Goal: Task Accomplishment & Management: Manage account settings

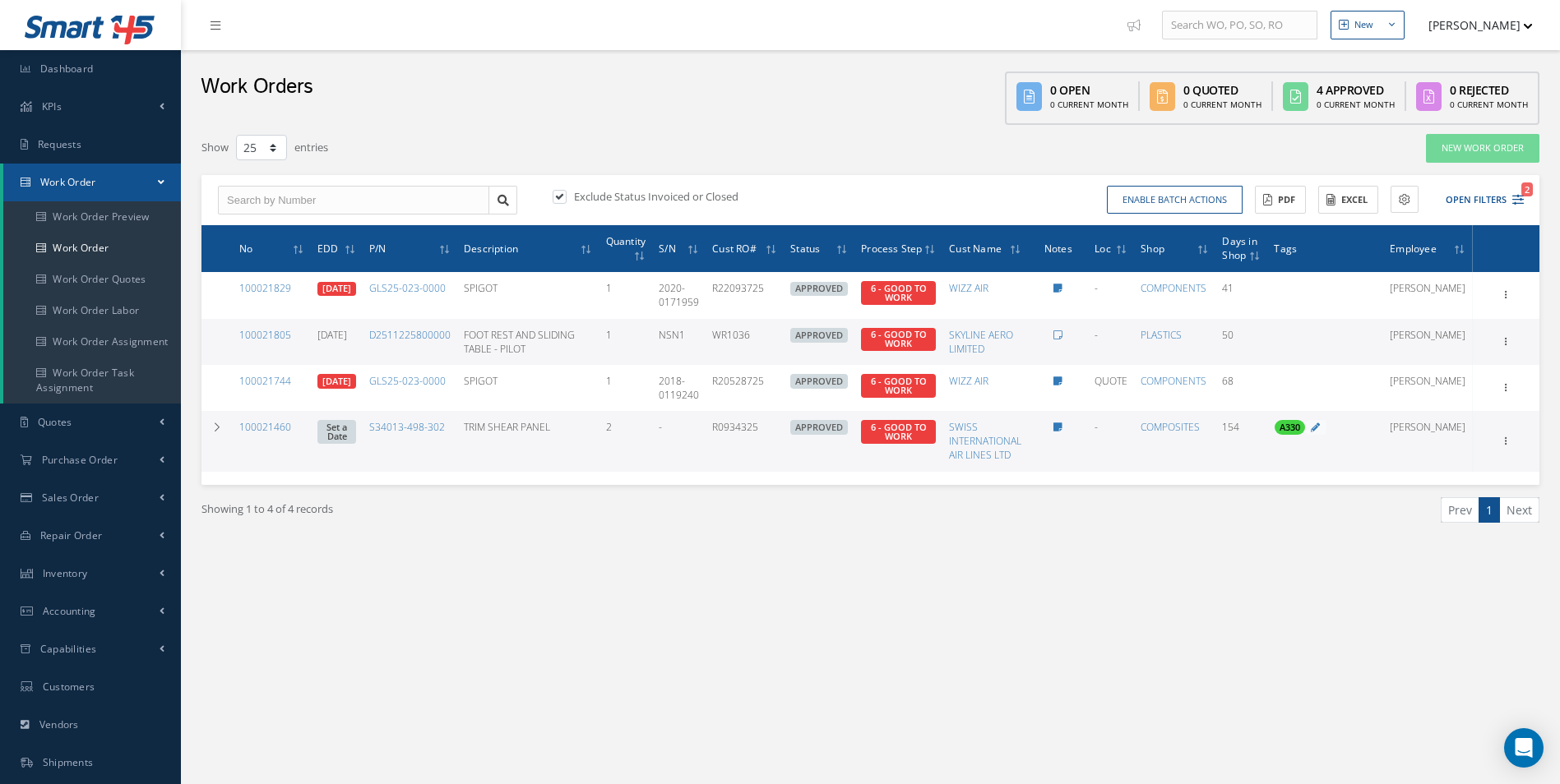
select select "25"
click at [732, 588] on div "Filters WO Number Part Number Description Serial Number - BER CERTIFICATION FIL…" at bounding box center [870, 361] width 1354 height 472
click at [1519, 202] on icon "2" at bounding box center [1518, 200] width 12 height 12
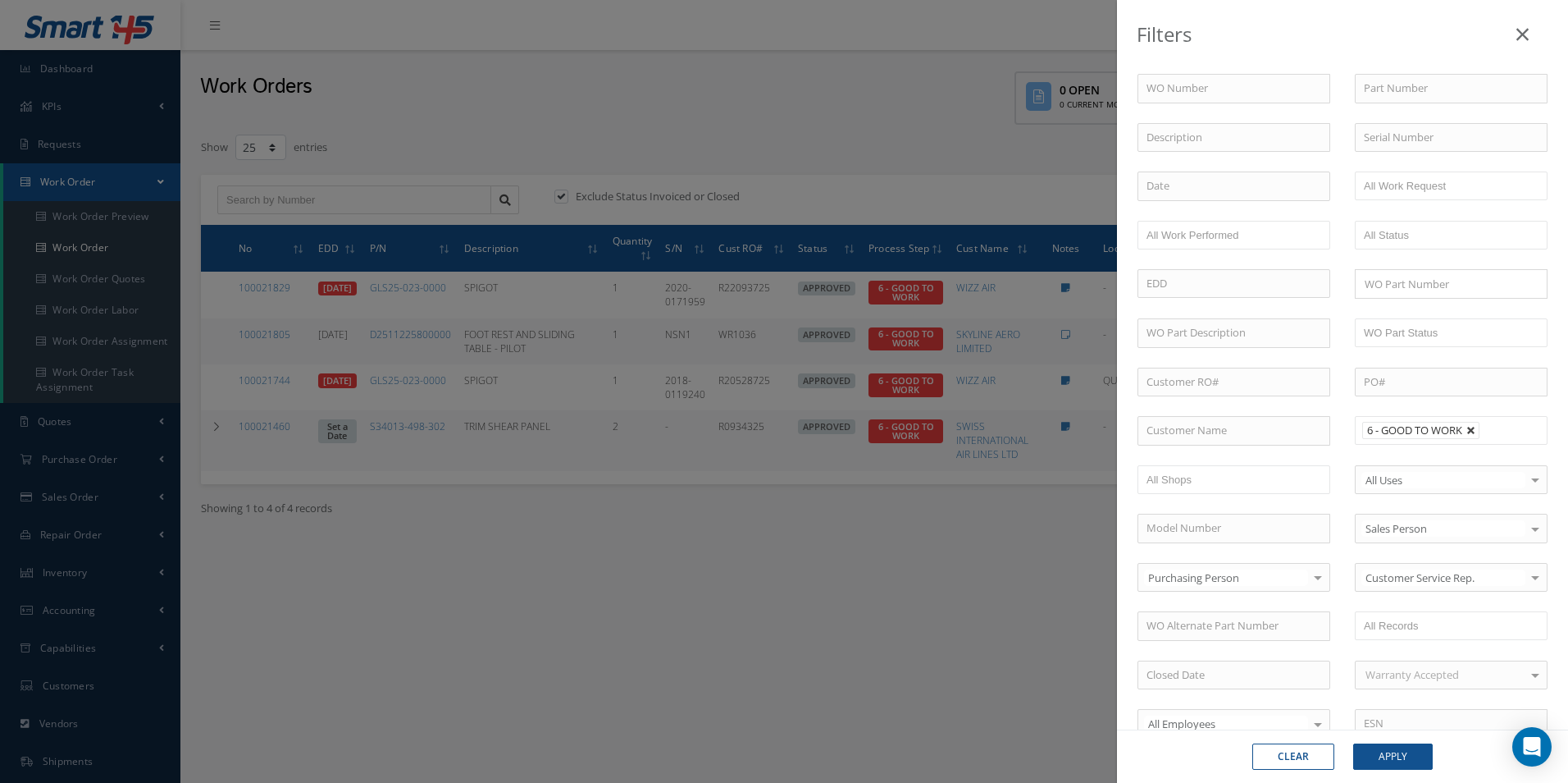
click at [1469, 431] on link at bounding box center [1472, 431] width 10 height 10
type input "All Proccess Step"
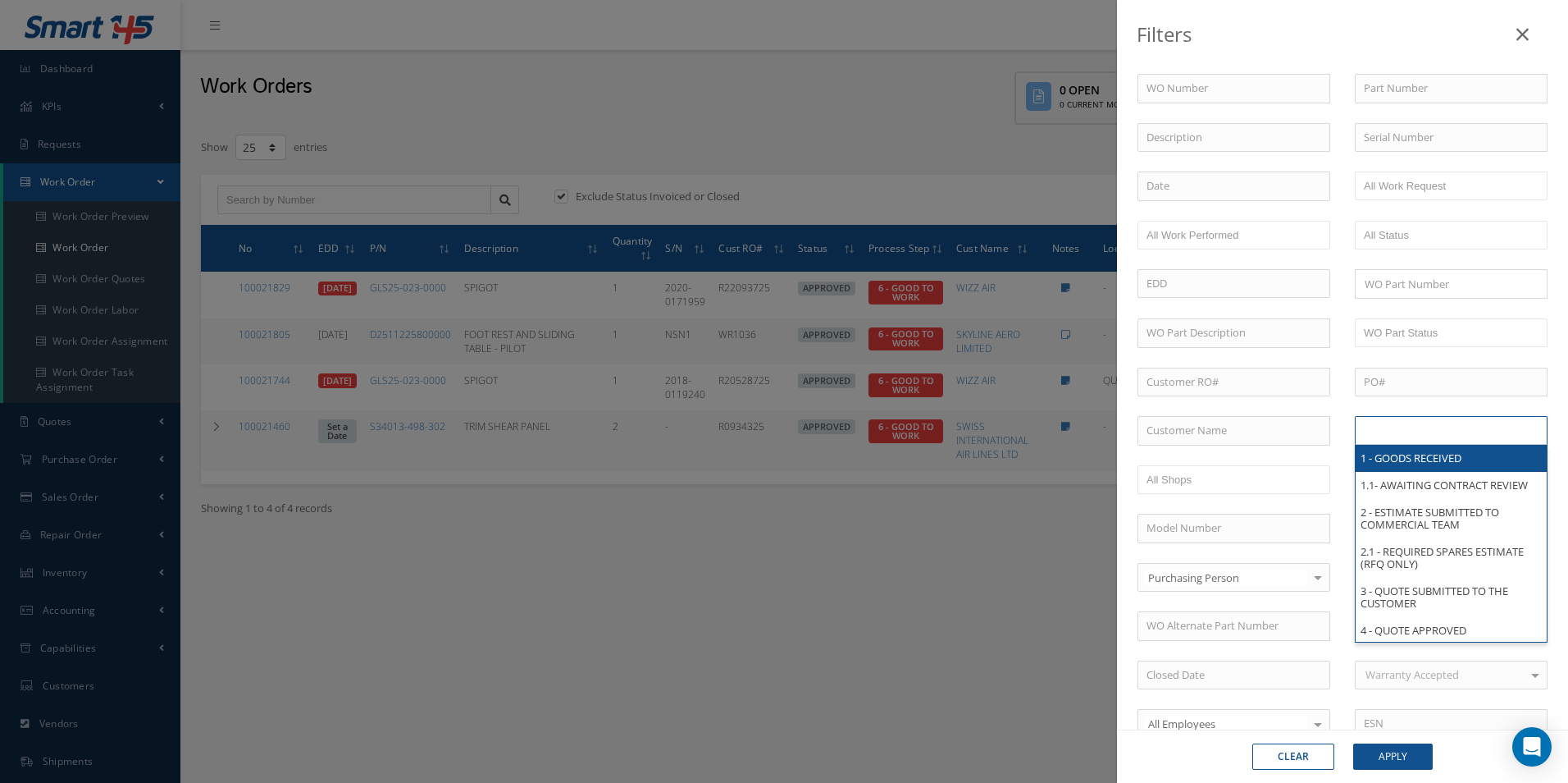
click at [1446, 436] on input "text" at bounding box center [1416, 430] width 104 height 21
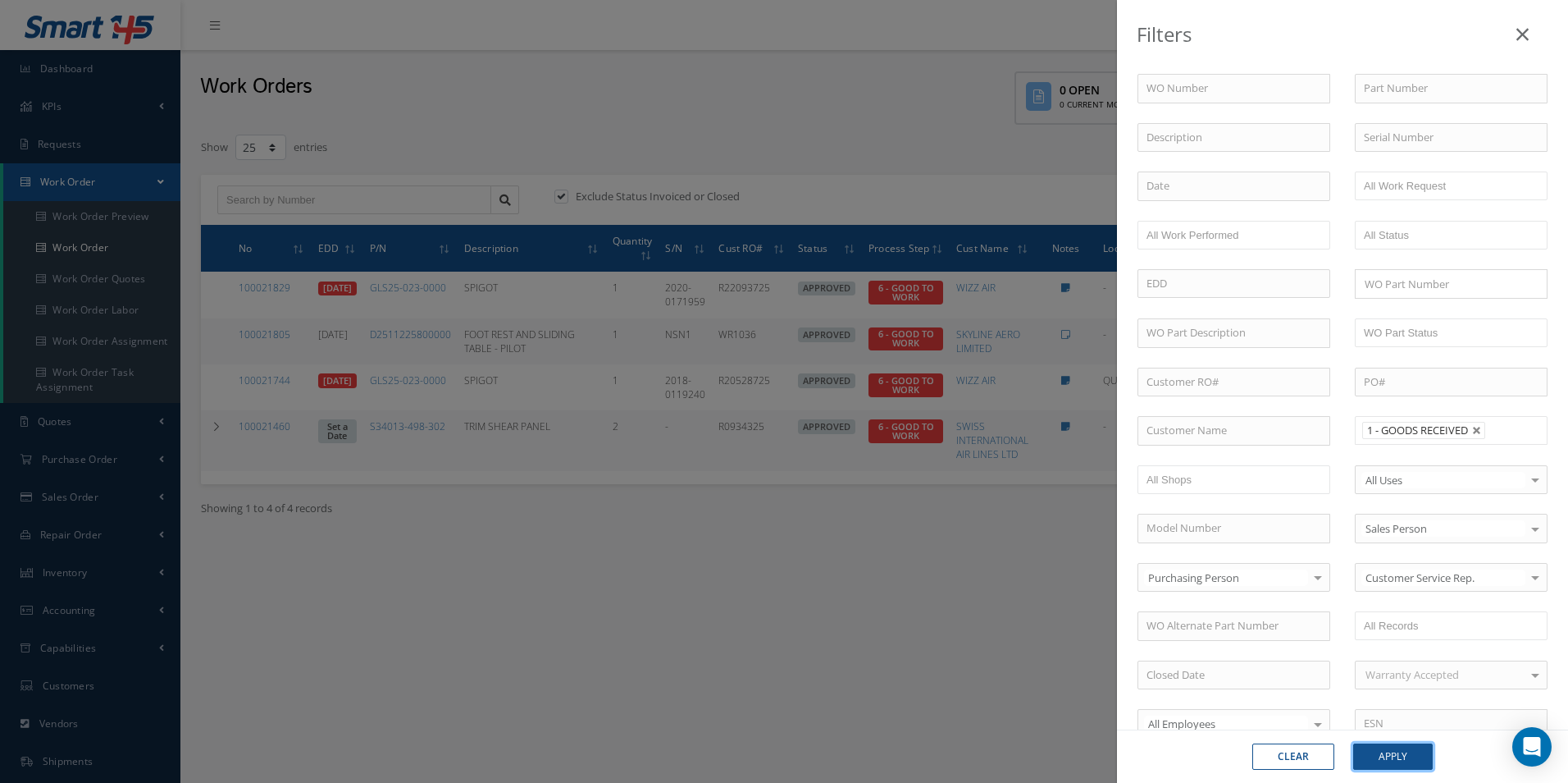
click at [1394, 763] on button "Apply" at bounding box center [1392, 756] width 80 height 27
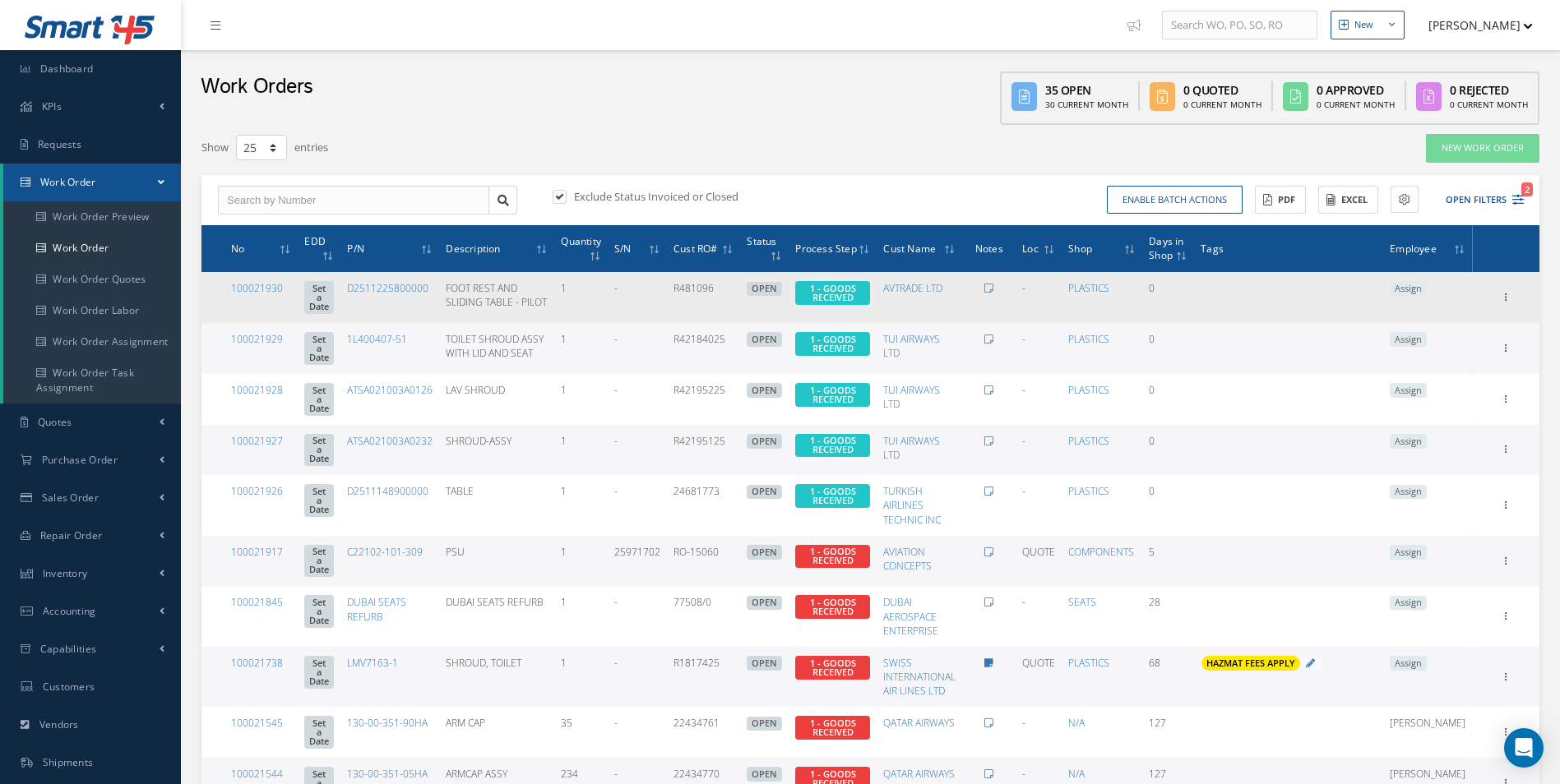
click at [1427, 285] on span "Assign" at bounding box center [1408, 289] width 37 height 15
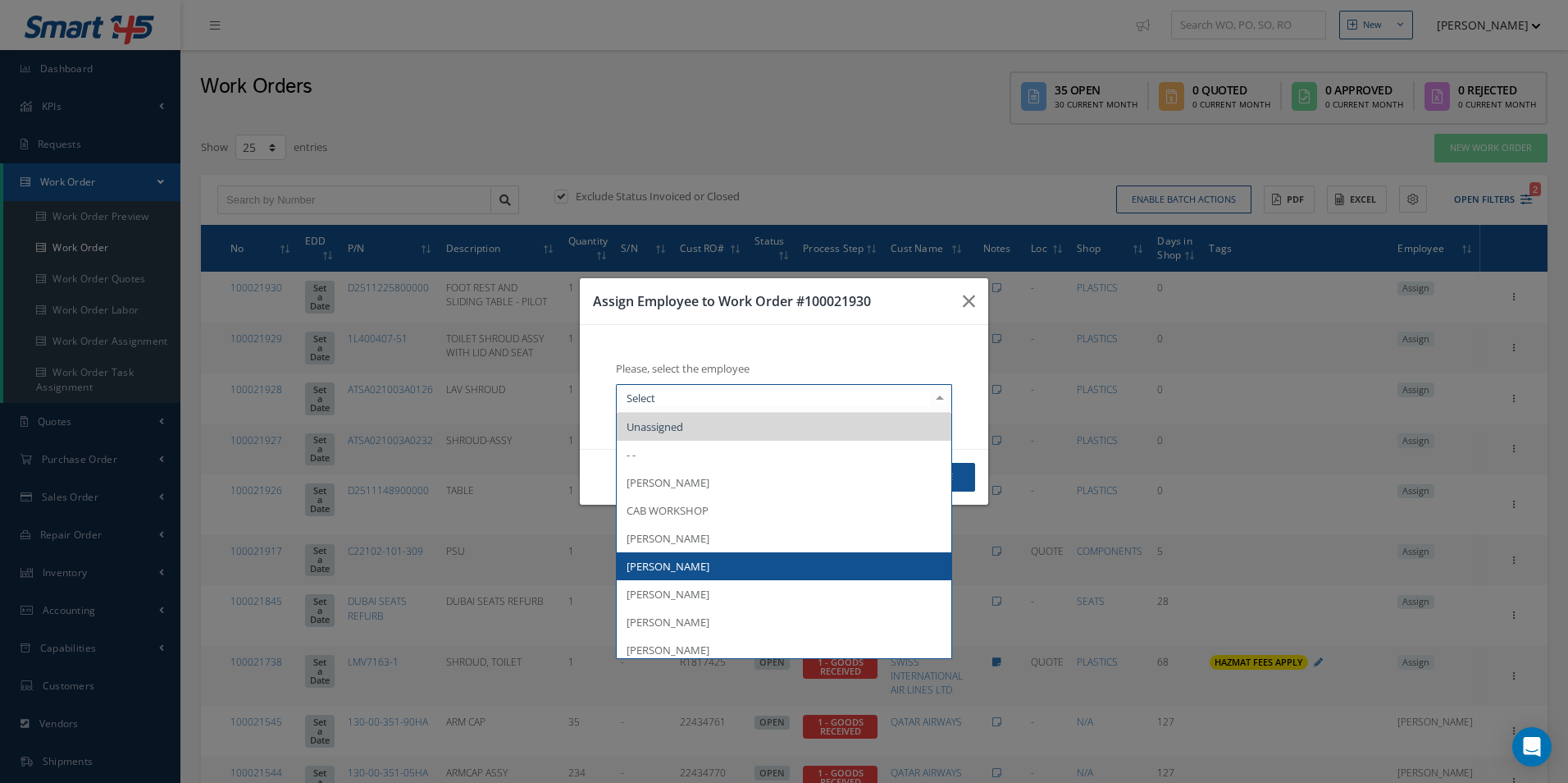
click at [675, 563] on span "[PERSON_NAME]" at bounding box center [668, 566] width 82 height 15
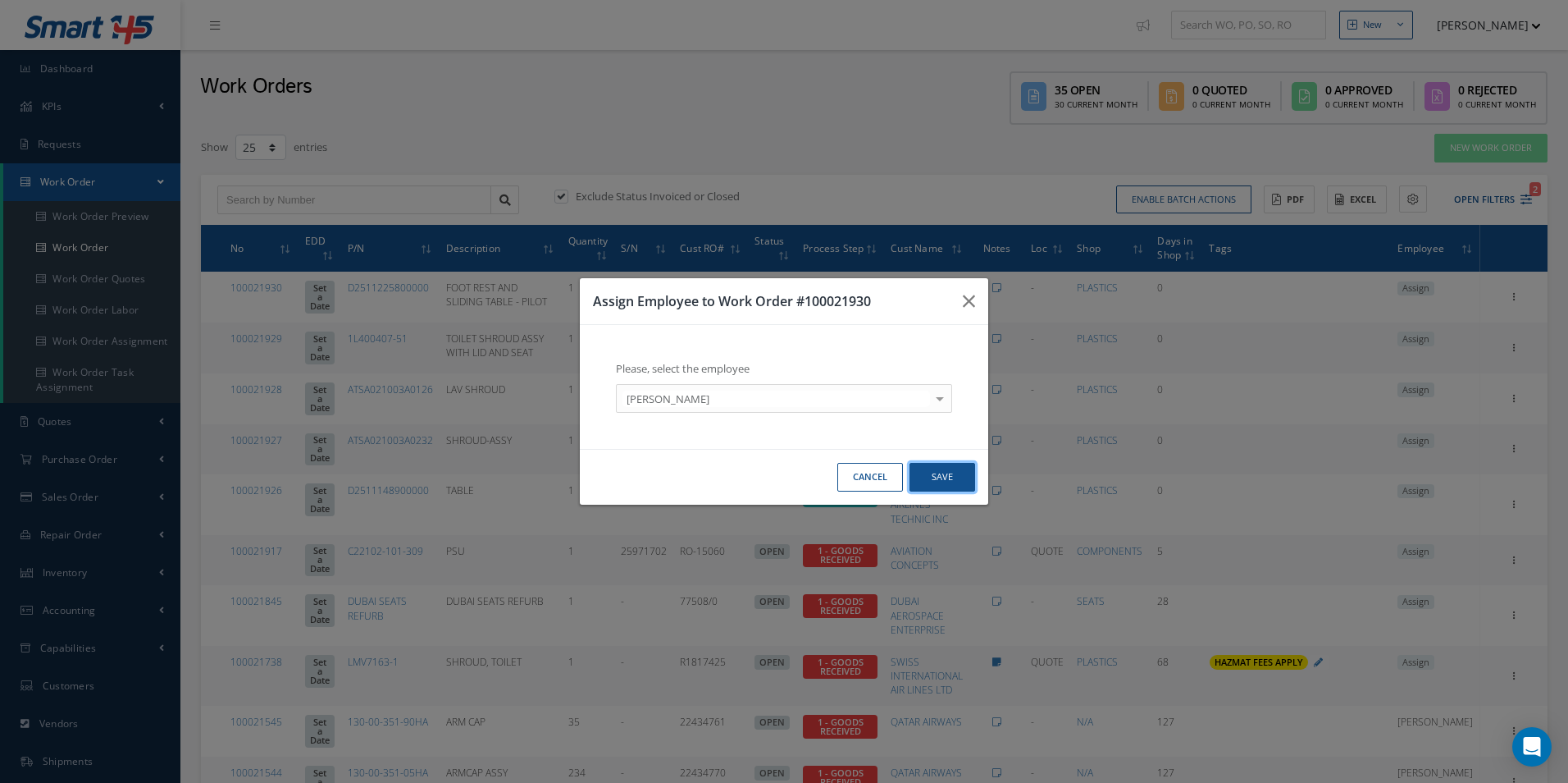
click at [948, 481] on button "Save" at bounding box center [943, 476] width 66 height 28
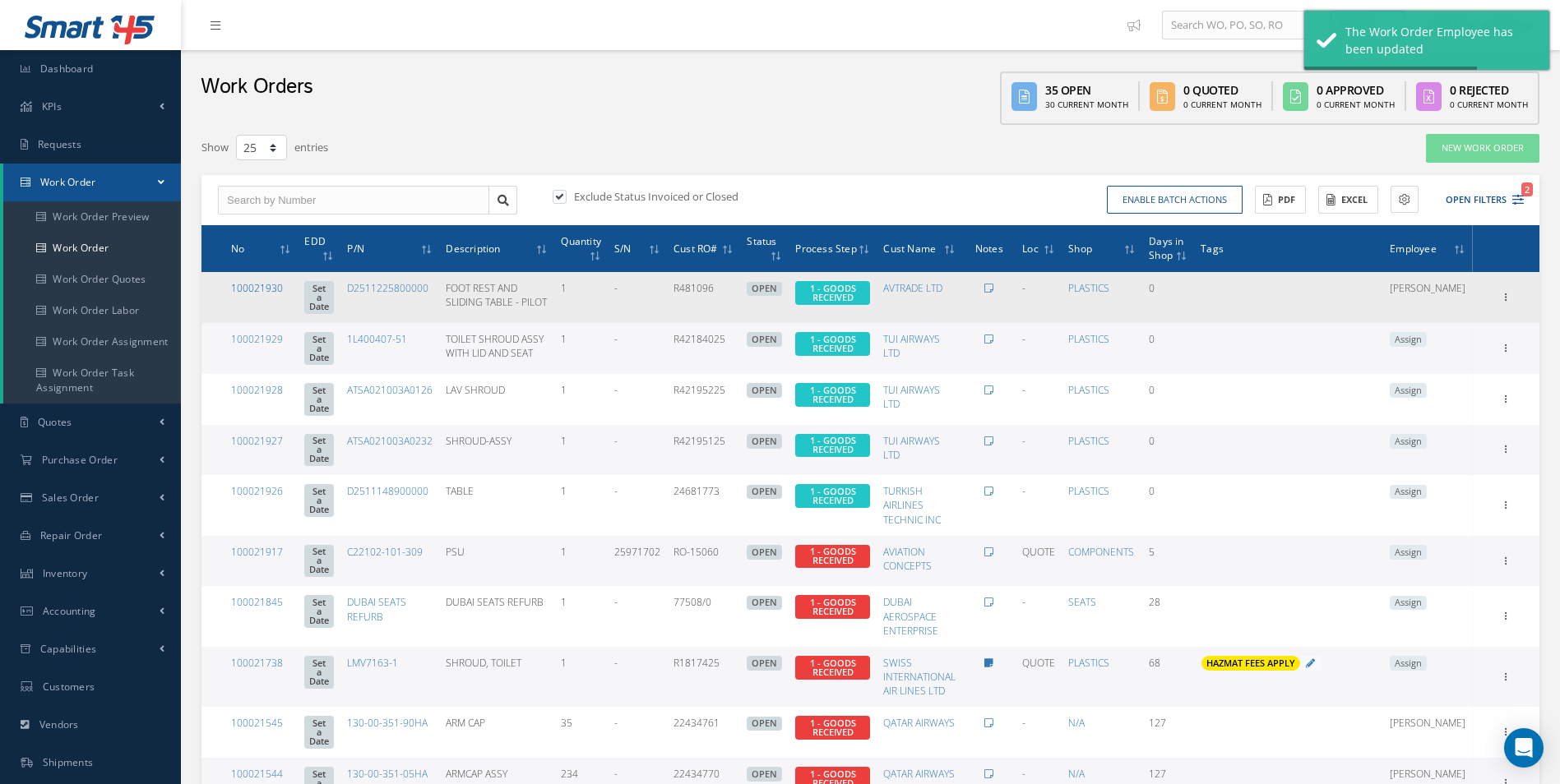
click at [260, 292] on link "100021930" at bounding box center [257, 288] width 52 height 14
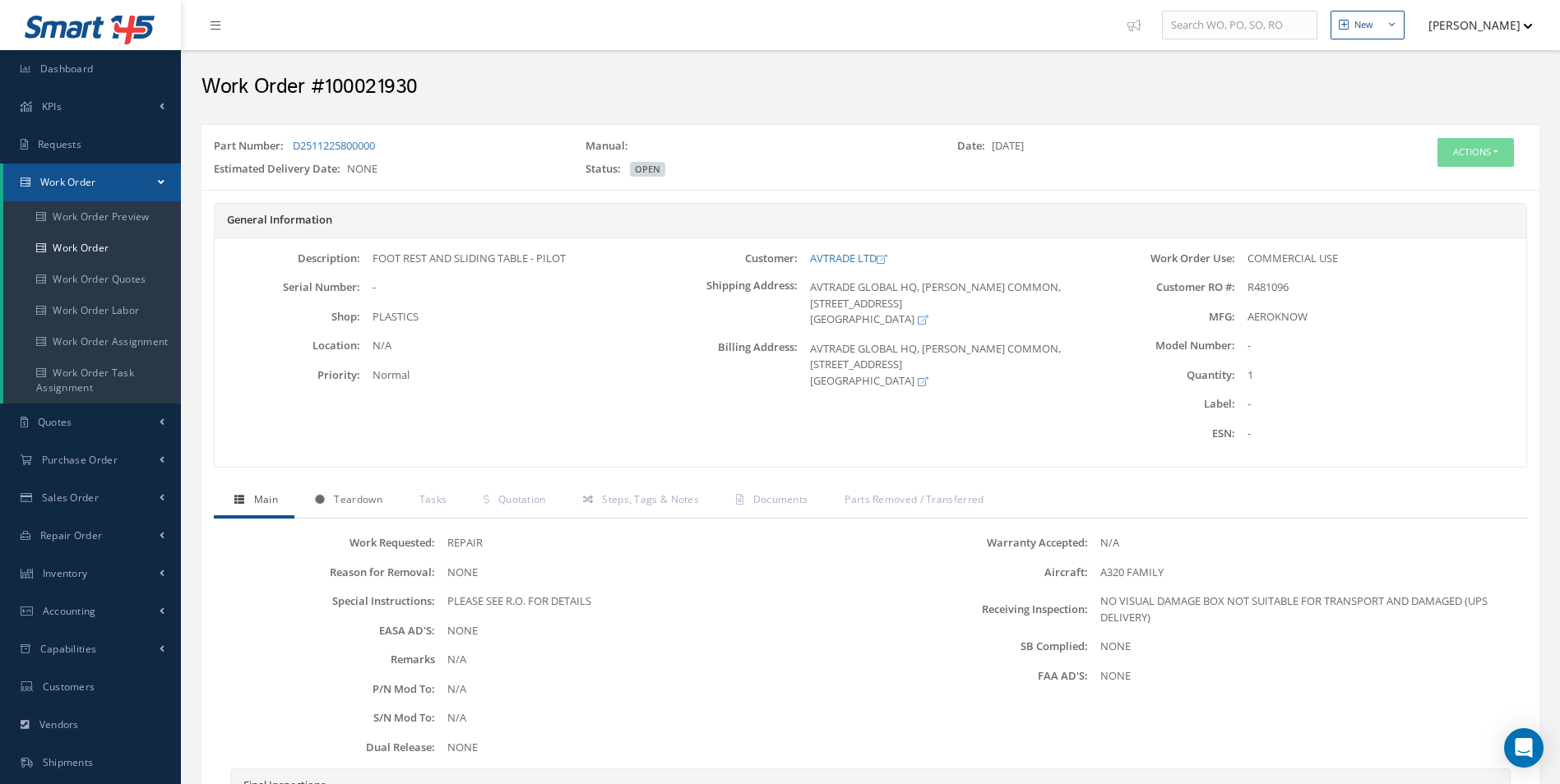
click at [359, 516] on link "Teardown" at bounding box center [346, 501] width 104 height 34
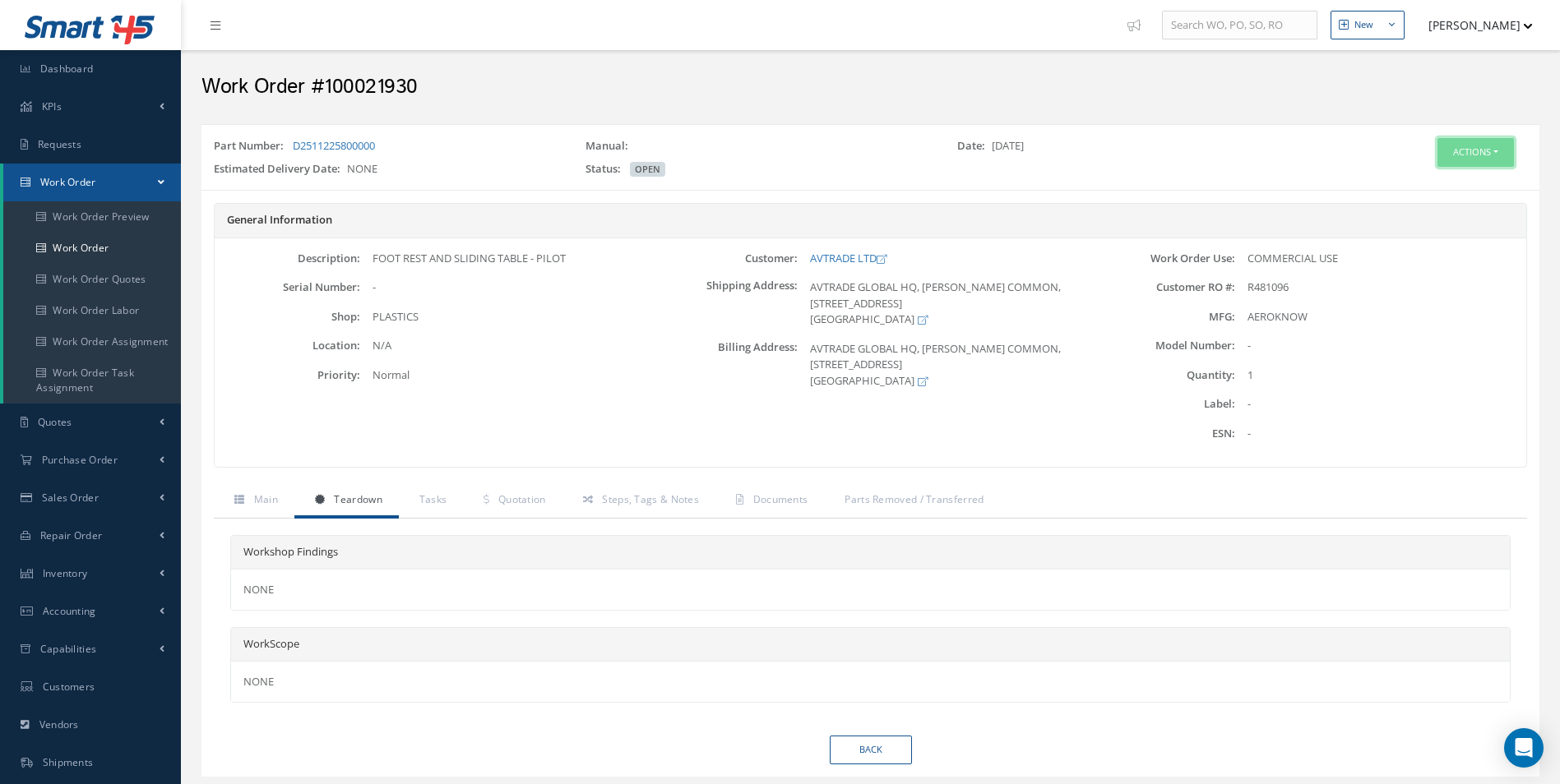
click at [1479, 156] on button "Actions" at bounding box center [1475, 151] width 77 height 29
click at [1428, 178] on link "Edit" at bounding box center [1451, 183] width 132 height 23
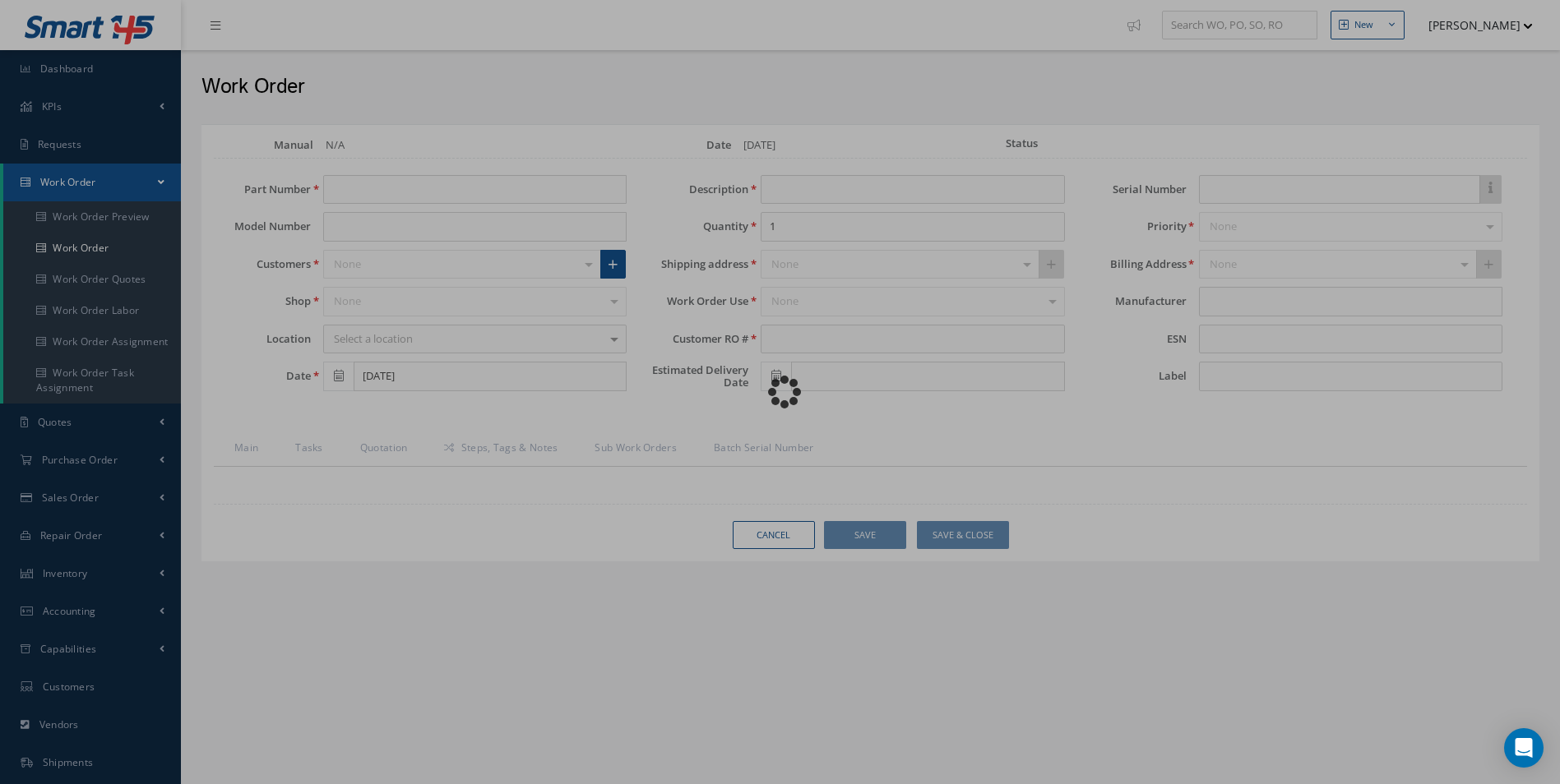
type input "D2511225800000"
type input "FOOT REST AND SLIDING TABLE - PILOT"
type input "R481096"
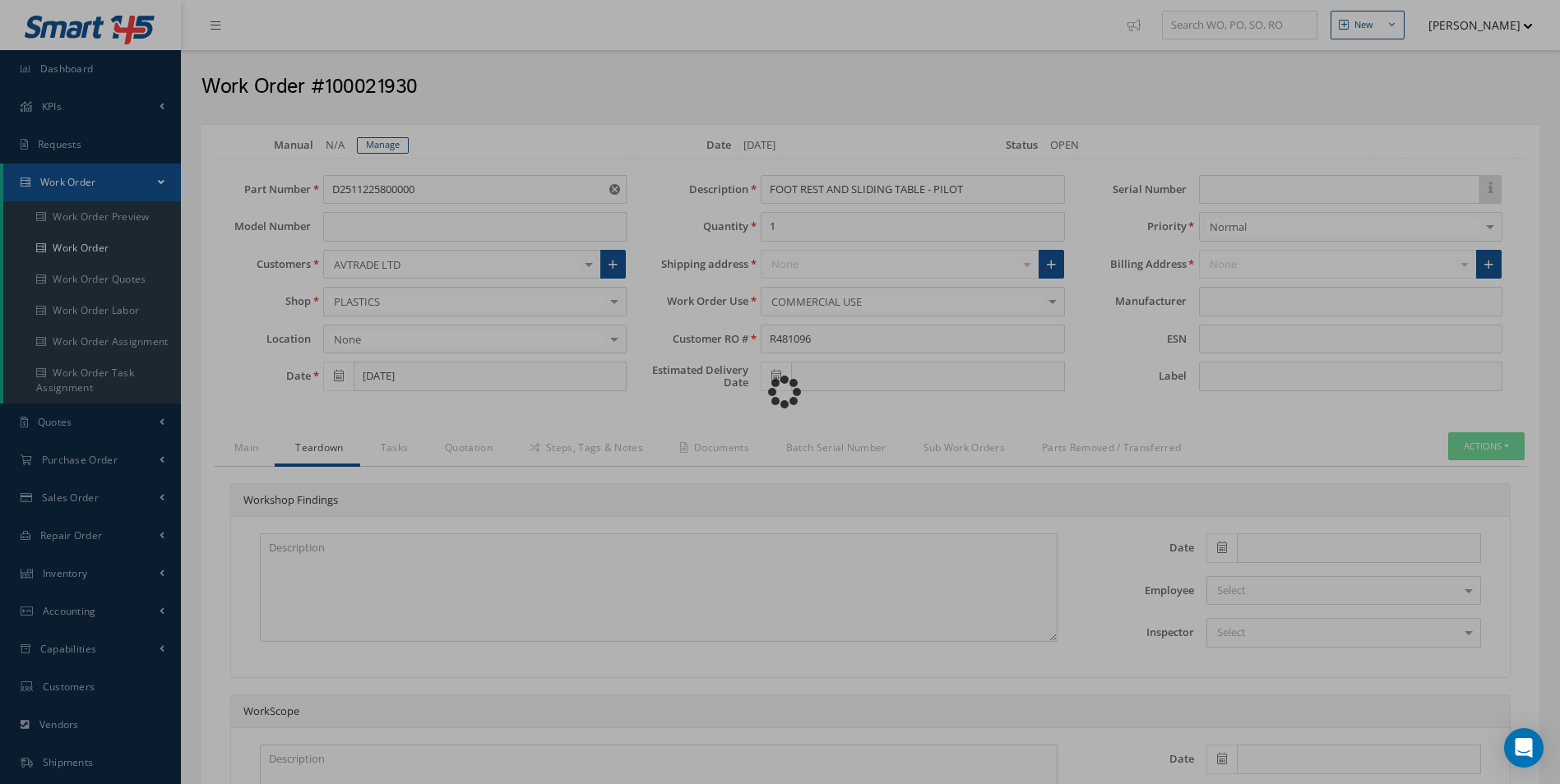
type input "AEROKNOW"
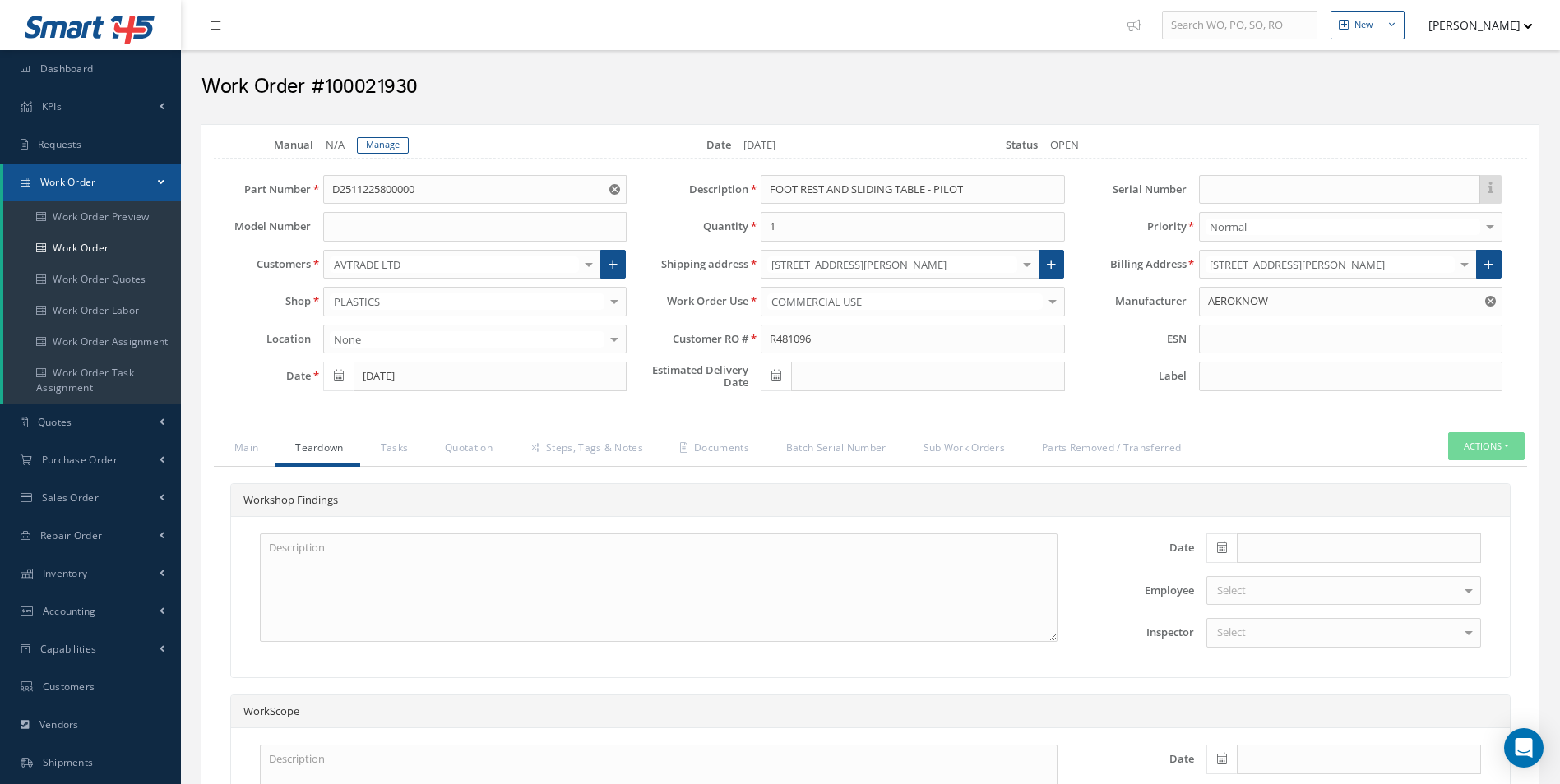
click at [1231, 557] on span at bounding box center [1221, 548] width 31 height 30
click at [1273, 528] on th "Today" at bounding box center [1292, 522] width 172 height 25
type input "[DATE]"
click at [1312, 642] on div "Select" at bounding box center [1343, 633] width 275 height 30
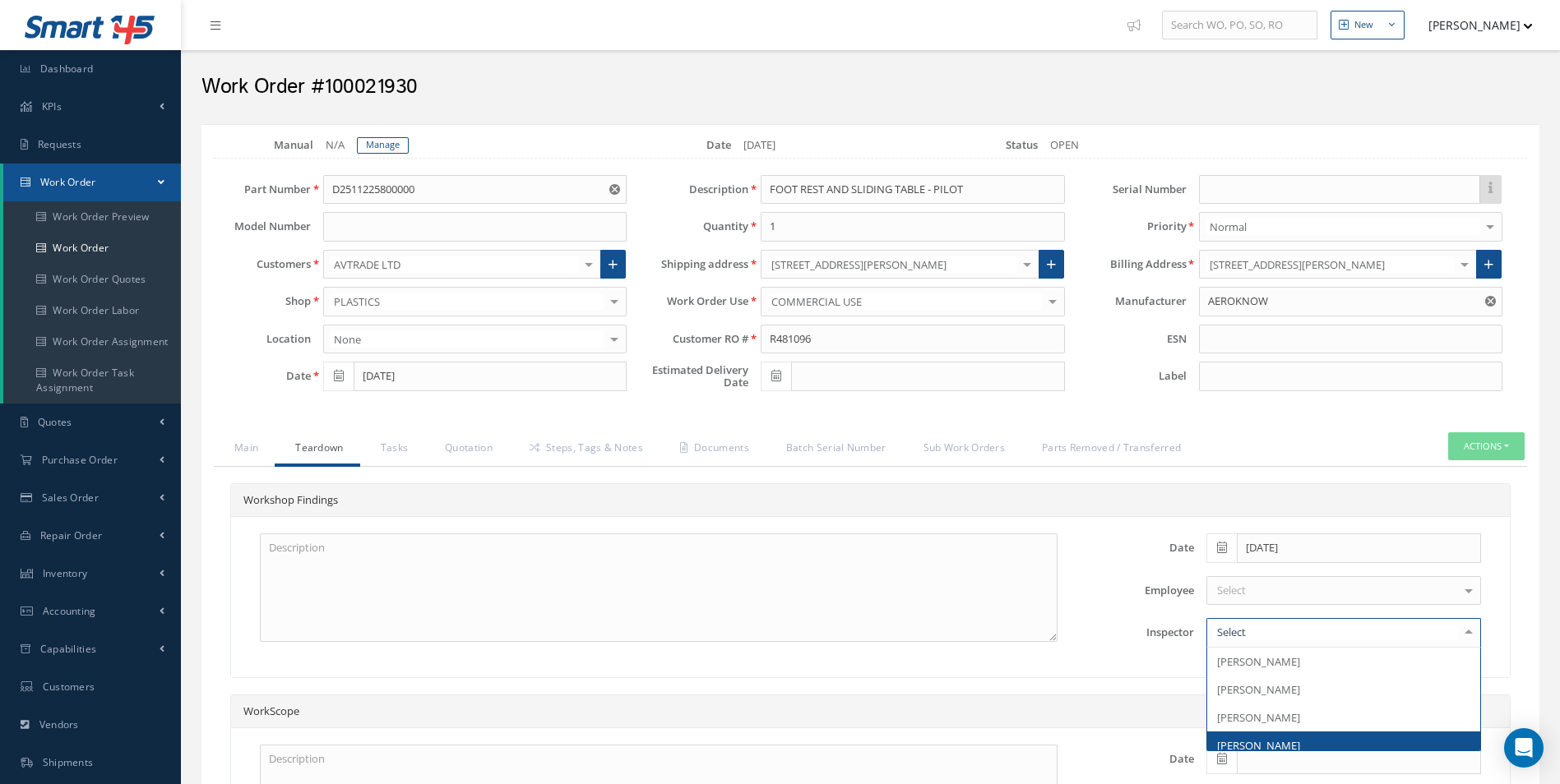
click at [1285, 738] on span "[PERSON_NAME]" at bounding box center [1258, 745] width 83 height 15
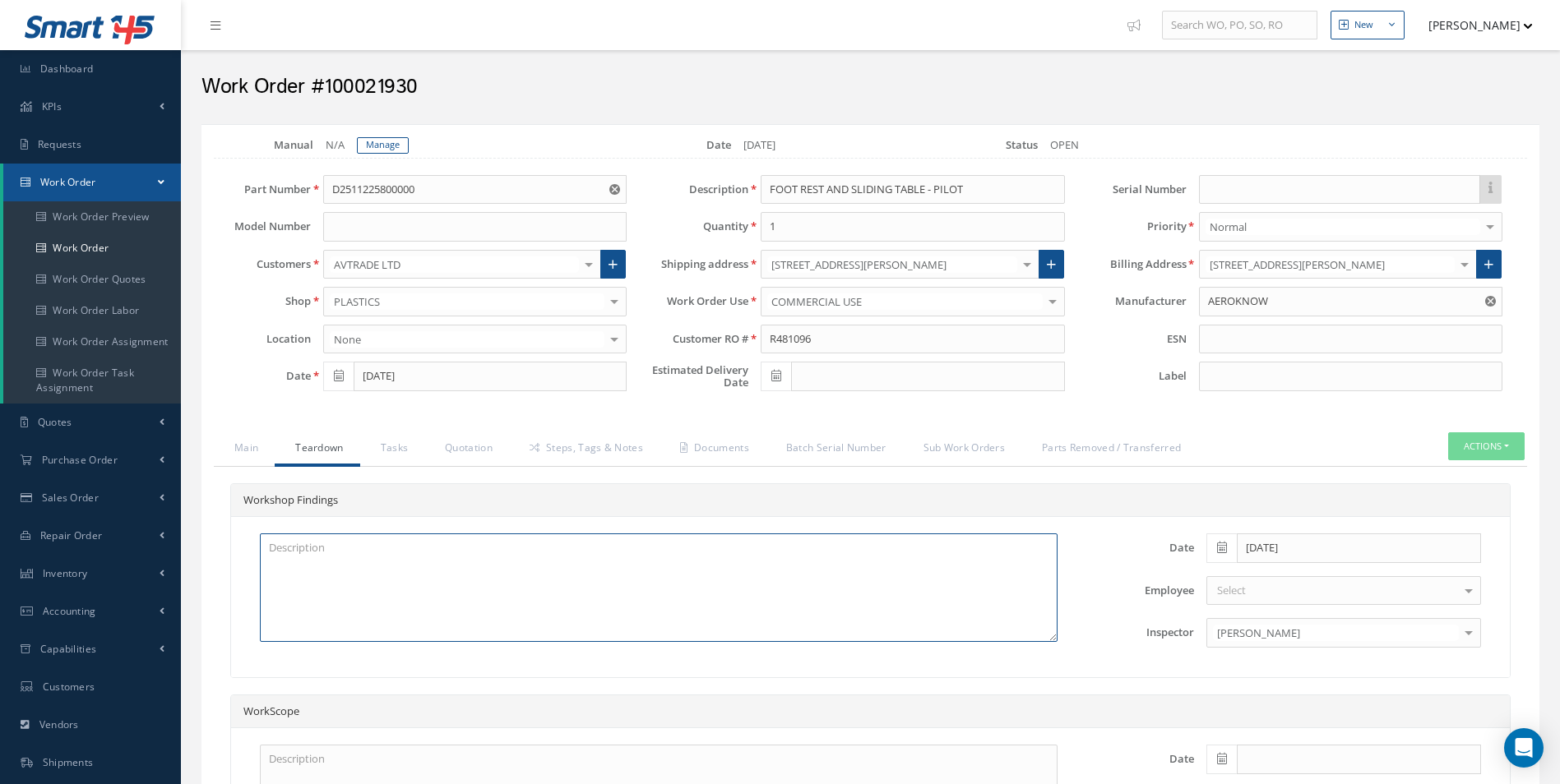
click at [409, 586] on textarea at bounding box center [658, 587] width 797 height 108
paste textarea "TRAY TABLE CRACKED AT HINGE POSITION (SATTO REPAIR) X2 TRAY TABLE DISK-LOCATING…"
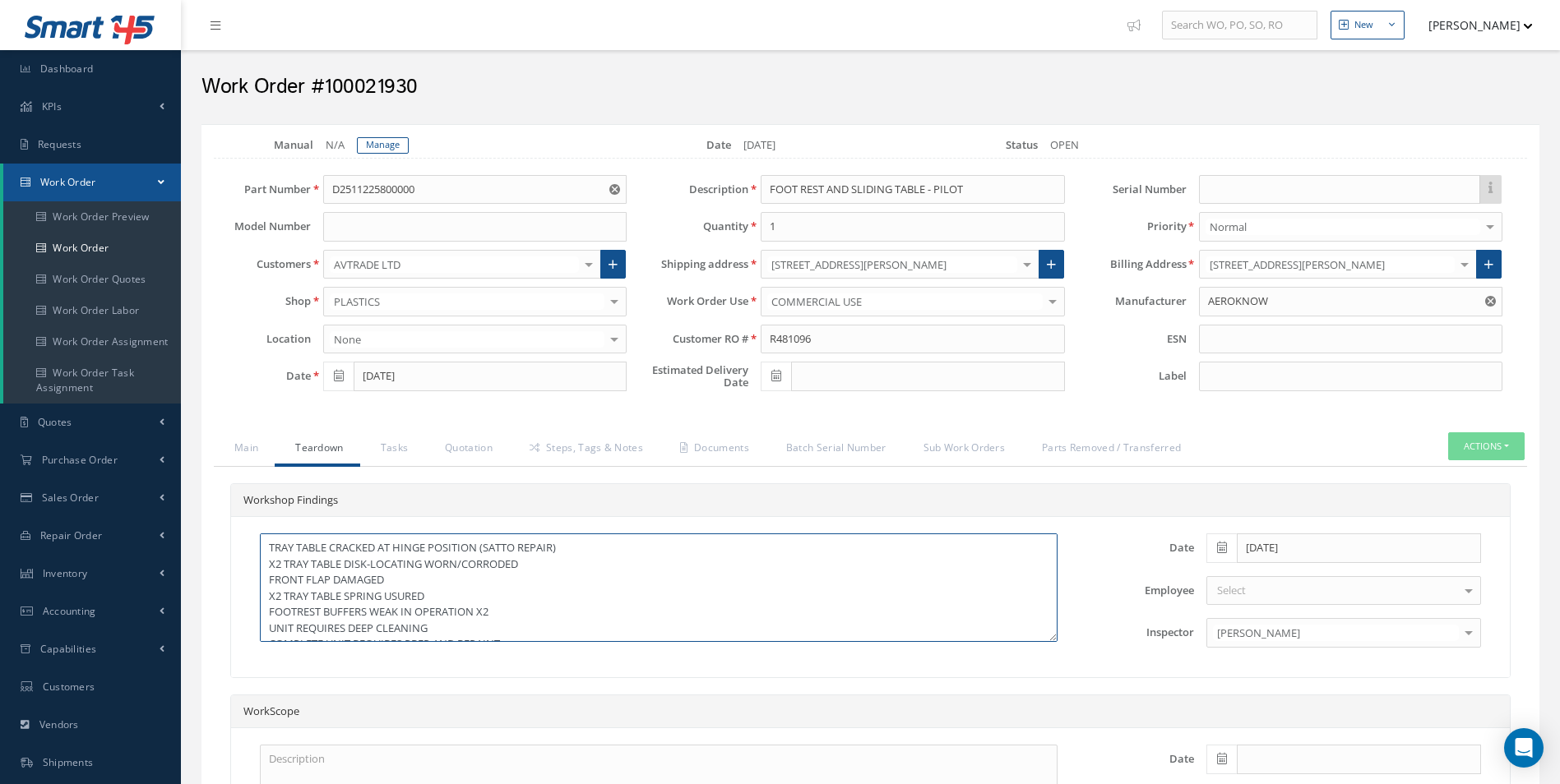
click at [268, 546] on textarea "TRAY TABLE CRACKED AT HINGE POSITION (SATTO REPAIR) X2 TRAY TABLE DISK-LOCATING…" at bounding box center [658, 587] width 797 height 108
paste textarea "LH CORNER BOX DAMAGED REQUARIED WELD REPAIR IAW MOD JC/ER/5959"
type textarea "LH CORNER BOX DAMAGED REQUARIED WELD REPAIR IAW MOD JC/ER/5959 TRAY TABLE CRACK…"
click at [397, 450] on link "Tasks" at bounding box center [393, 449] width 65 height 34
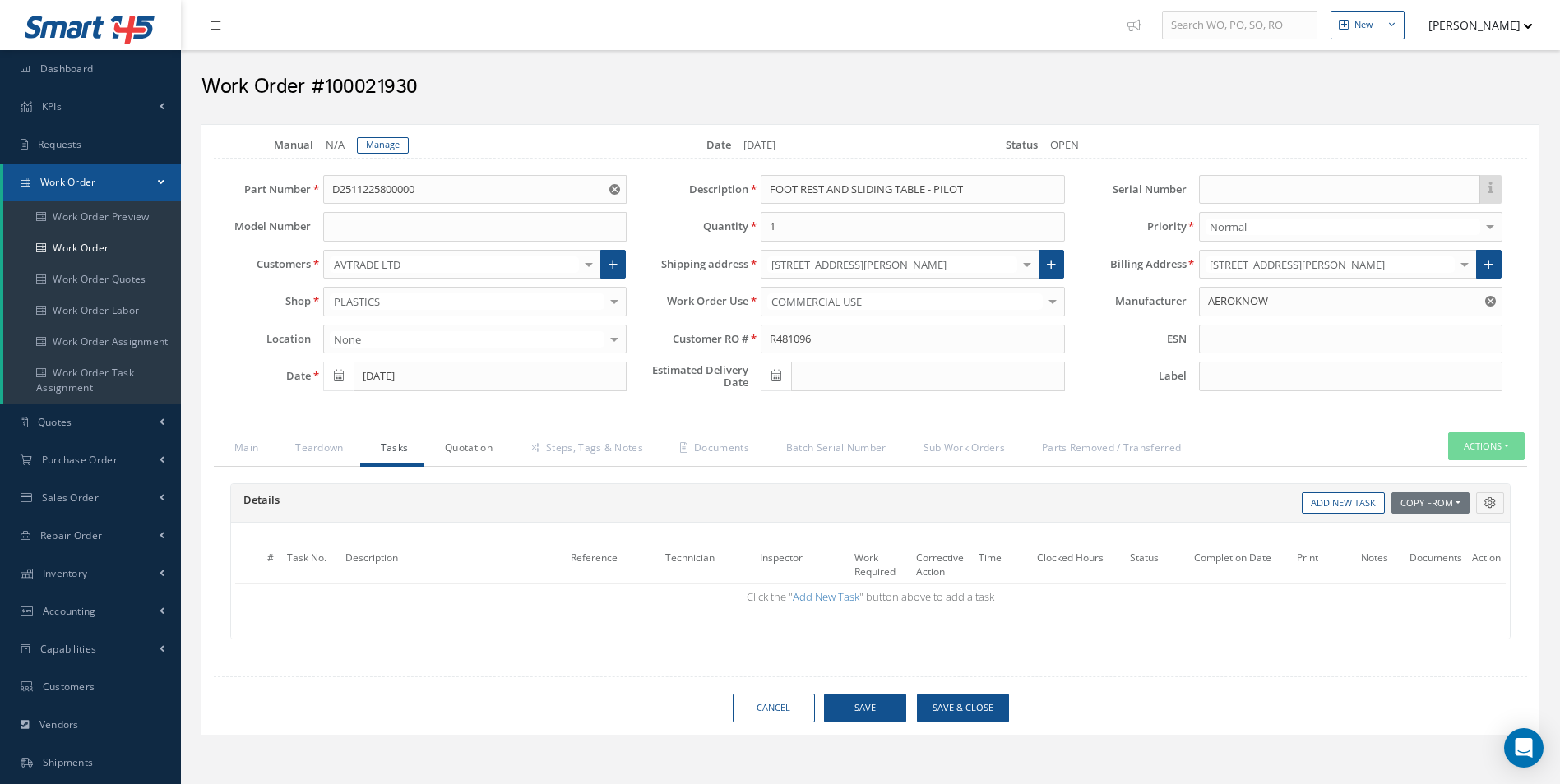
click at [458, 450] on link "Quotation" at bounding box center [467, 449] width 85 height 34
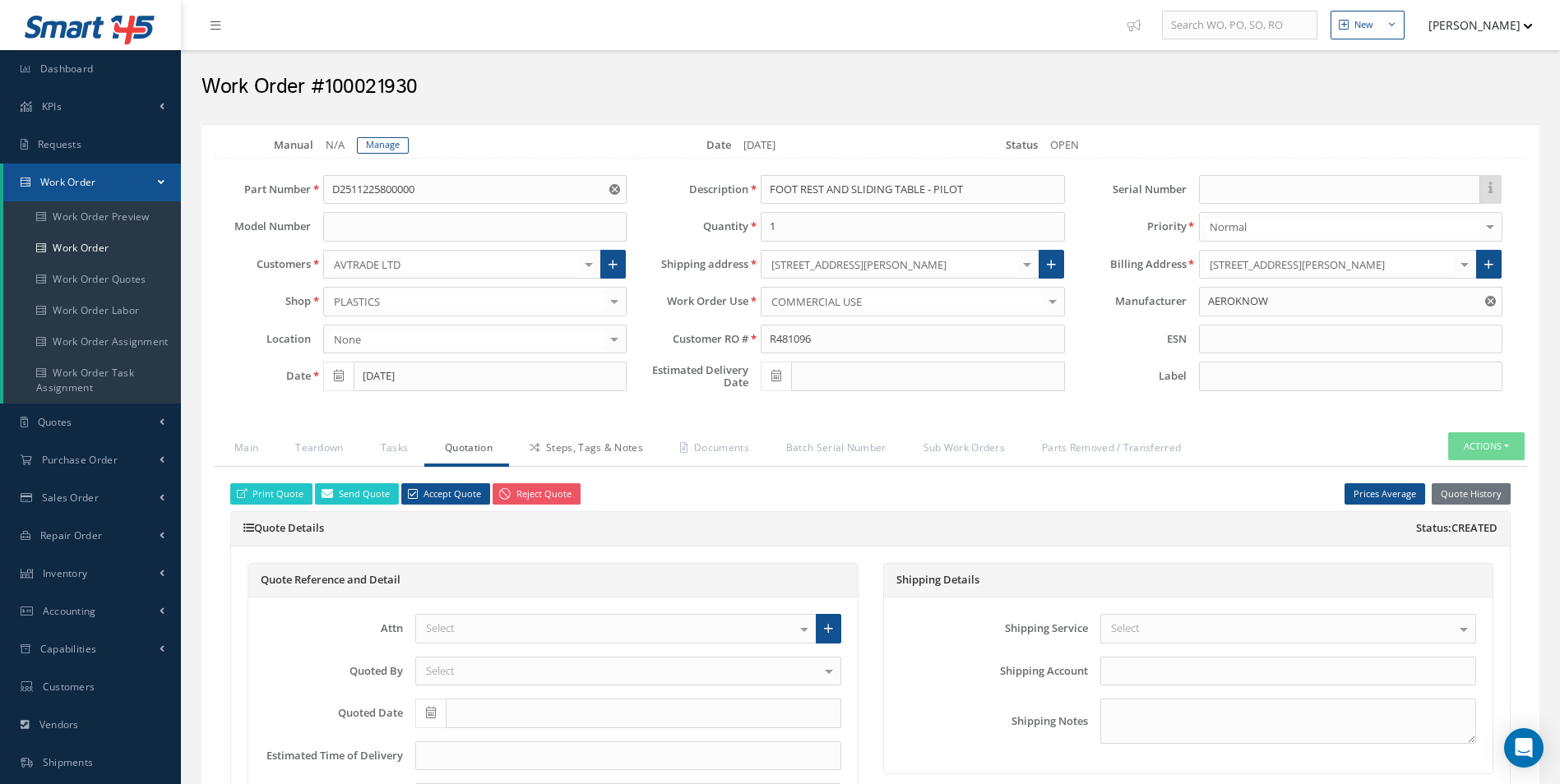
click at [560, 450] on link "Steps, Tags & Notes" at bounding box center [584, 449] width 151 height 34
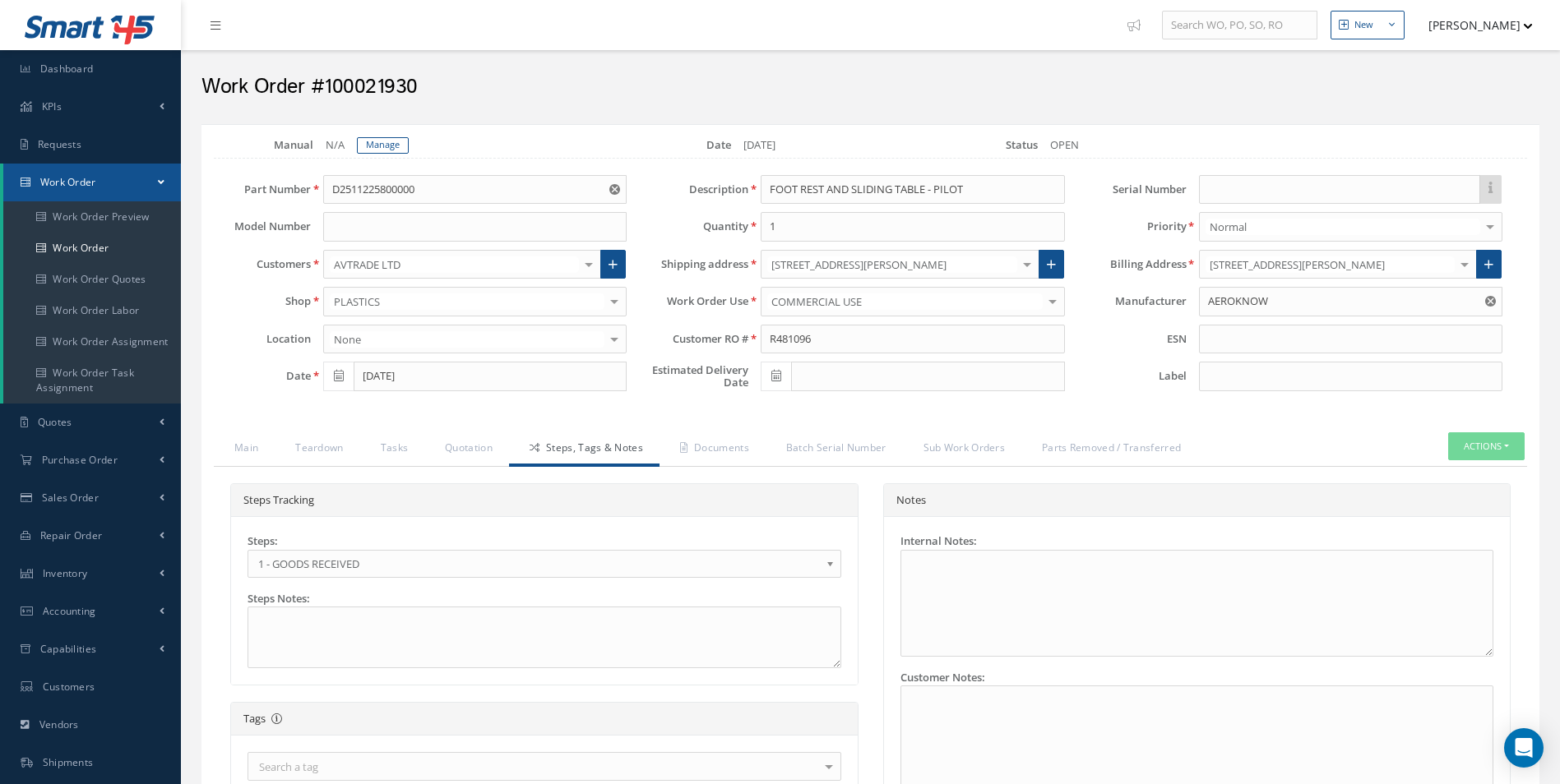
drag, startPoint x: 341, startPoint y: 547, endPoint x: 343, endPoint y: 566, distance: 19.1
click at [341, 547] on div "Steps: 1 - GOODS RECEIVED 1.1- AWAITING CONTRACT REVIEW 2 - ESTIMATE SUBMITTED …" at bounding box center [543, 555] width 593 height 44
click at [343, 566] on span "1 - GOODS RECEIVED" at bounding box center [538, 564] width 562 height 20
click at [472, 458] on link "Quotation" at bounding box center [467, 449] width 85 height 34
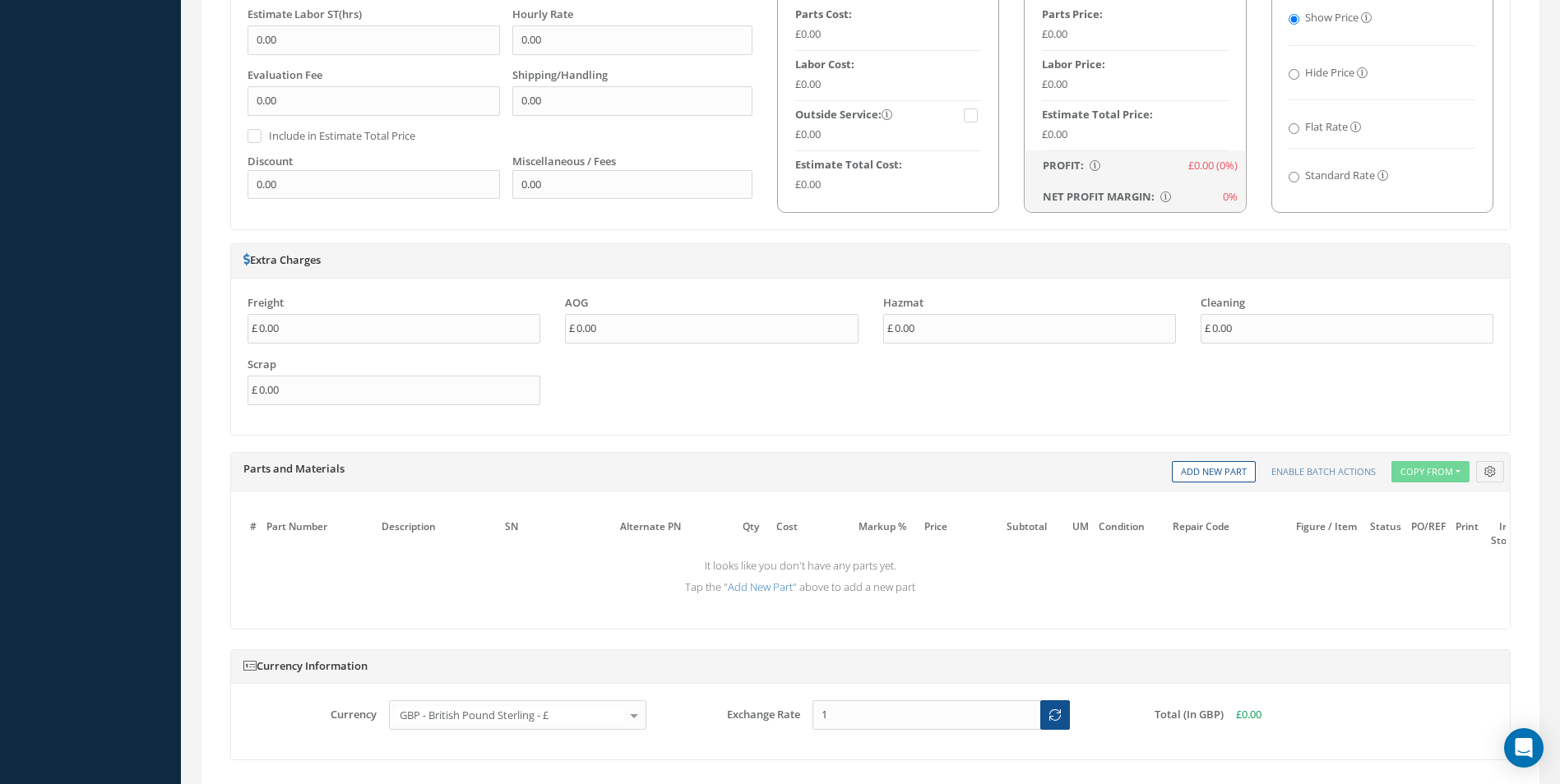
scroll to position [987, 0]
click at [1197, 461] on link "Add New Part" at bounding box center [1214, 470] width 84 height 23
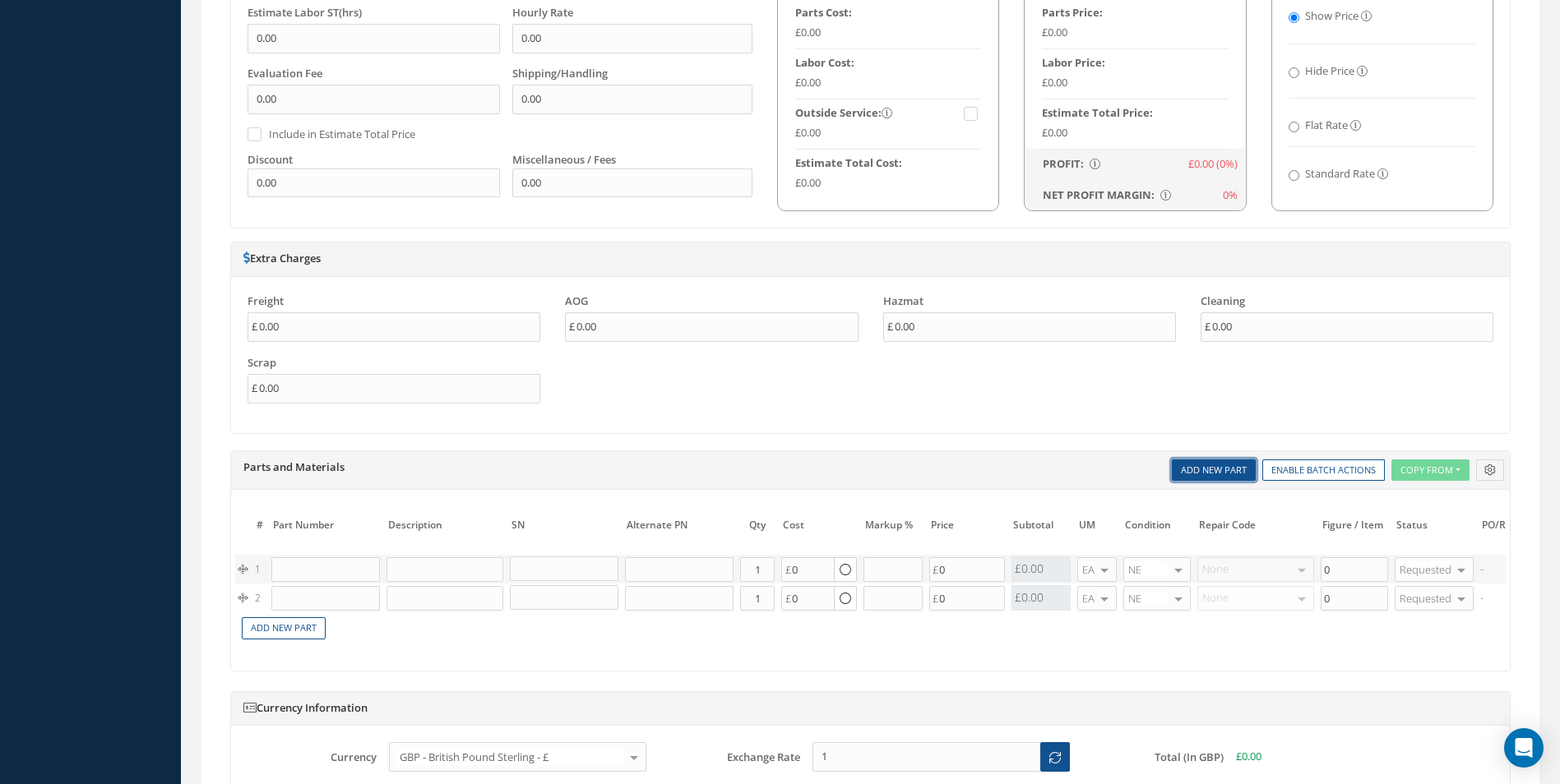
click at [1196, 461] on link "Add New Part" at bounding box center [1214, 470] width 84 height 23
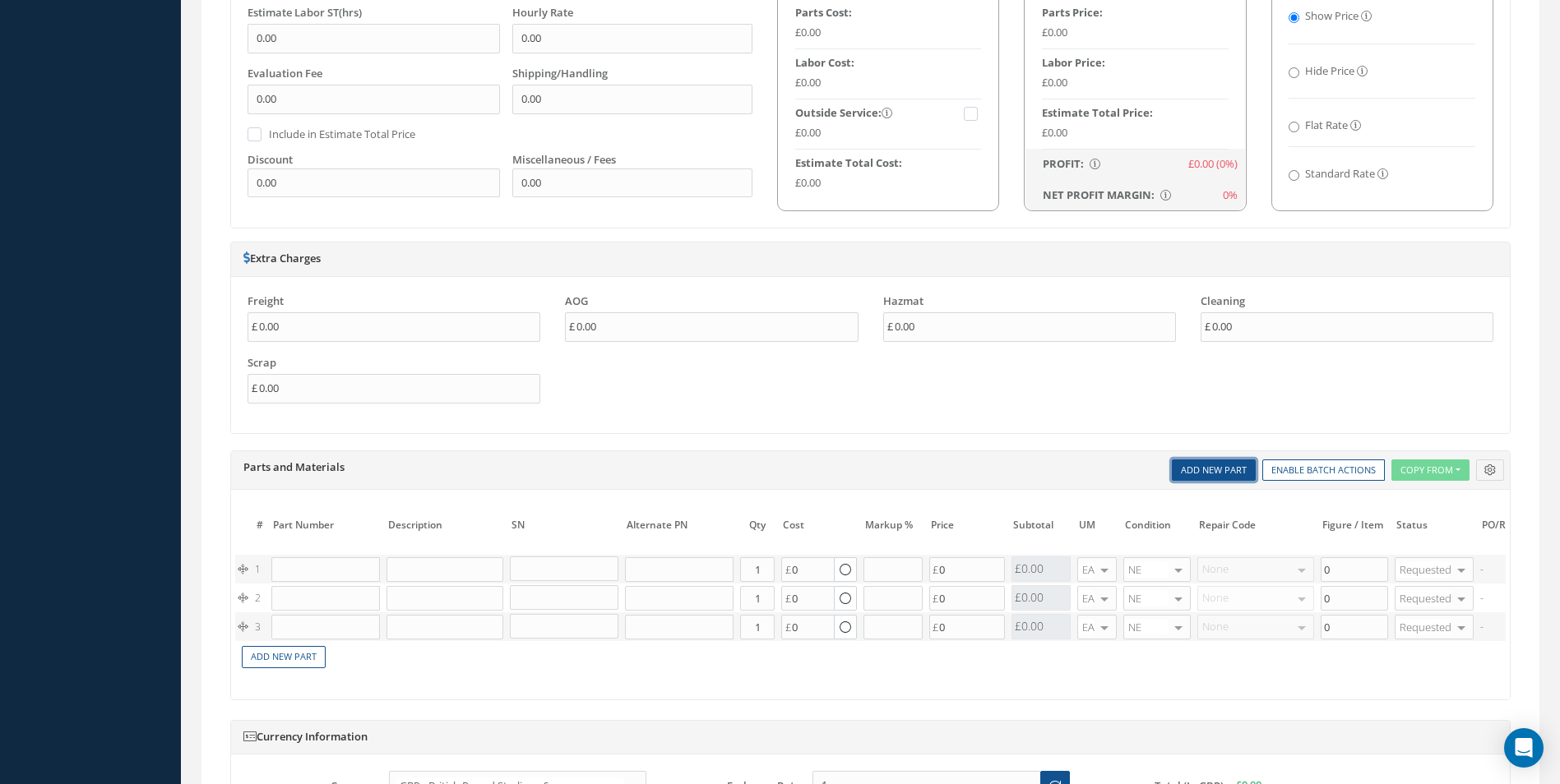
click at [1196, 461] on link "Add New Part" at bounding box center [1214, 470] width 84 height 23
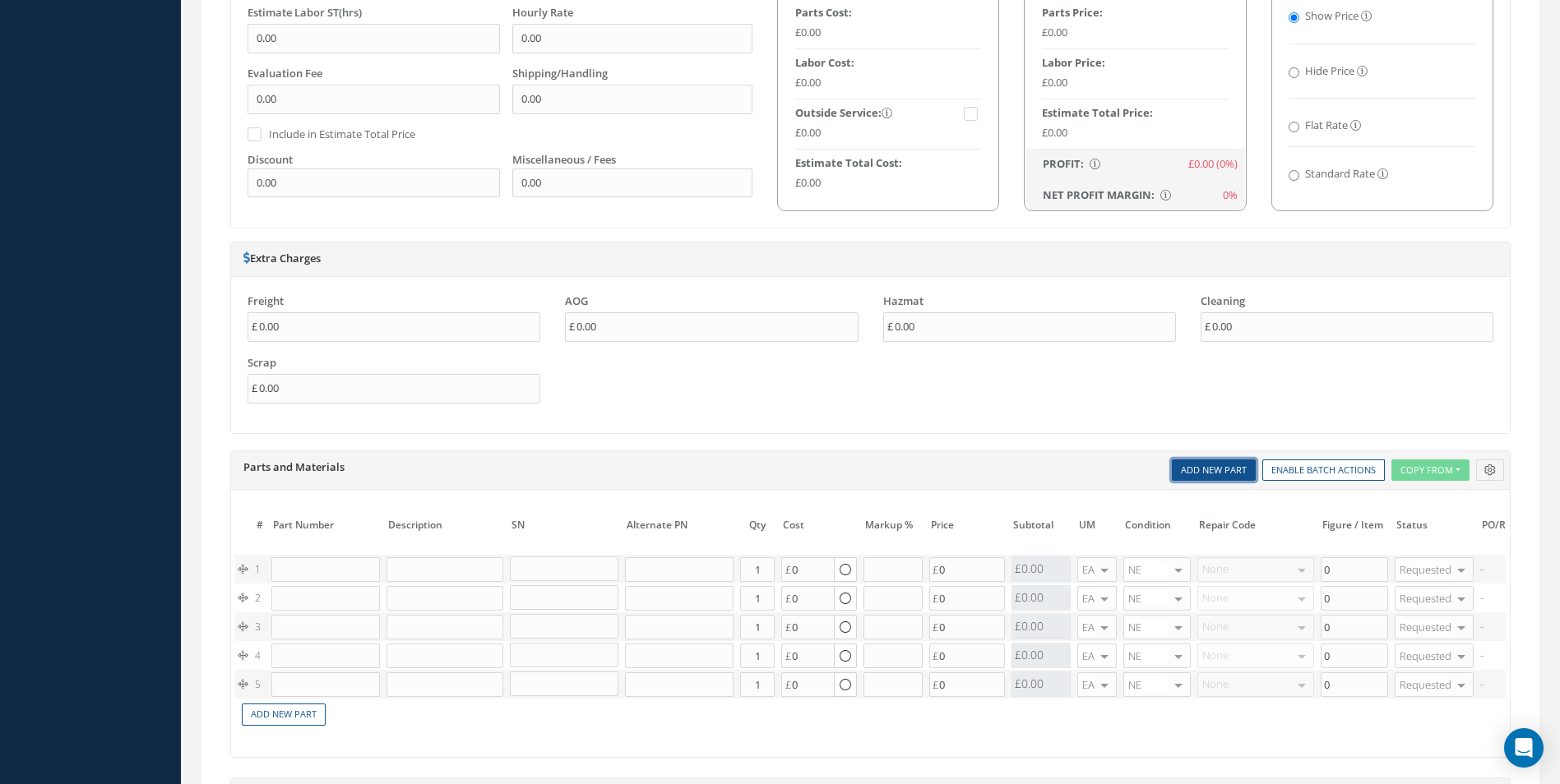
click at [1196, 461] on link "Add New Part" at bounding box center [1214, 470] width 84 height 23
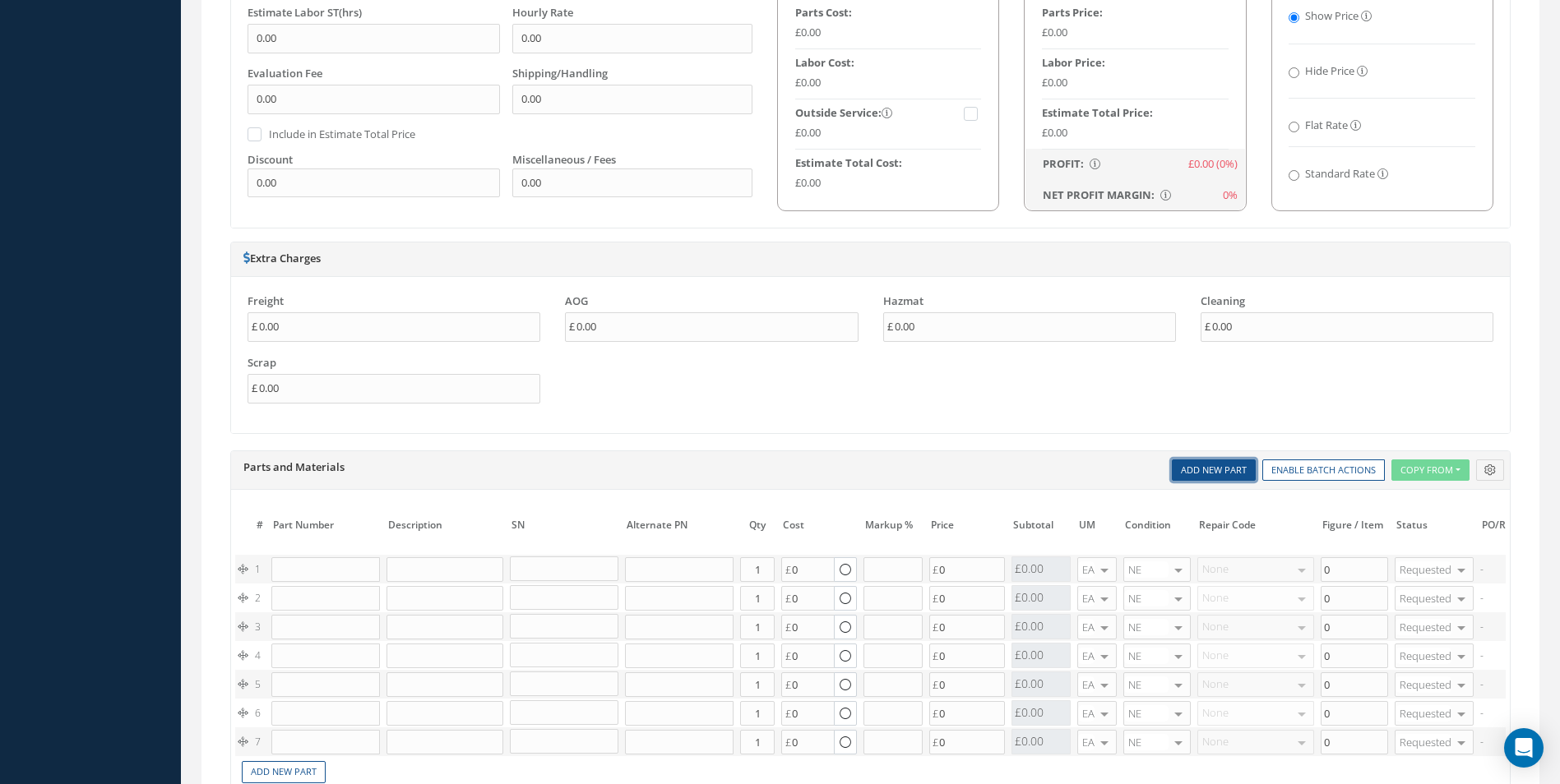
click at [1196, 461] on link "Add New Part" at bounding box center [1214, 470] width 84 height 23
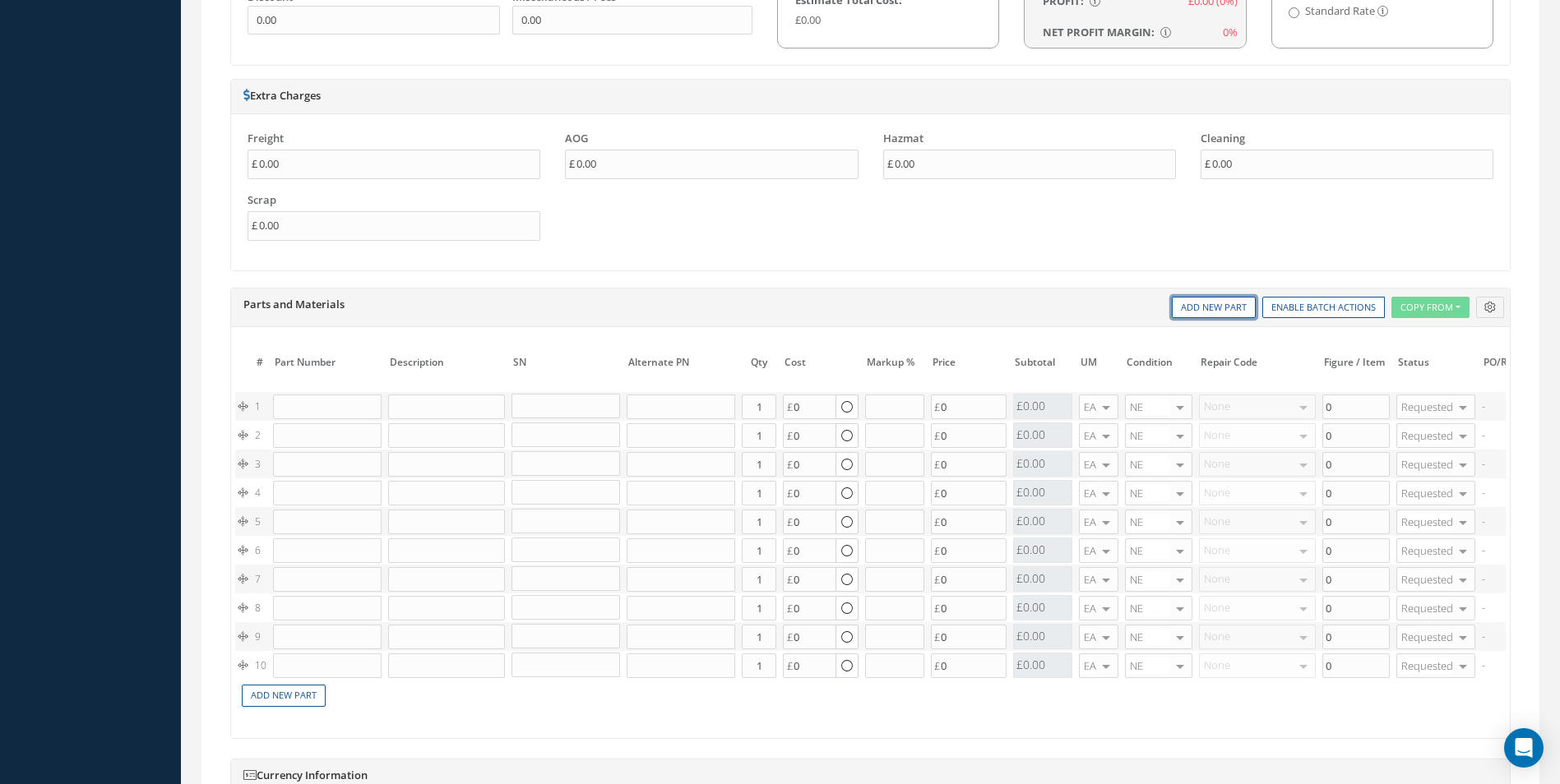
scroll to position [1151, 0]
click at [1197, 306] on link "Add New Part" at bounding box center [1214, 306] width 84 height 23
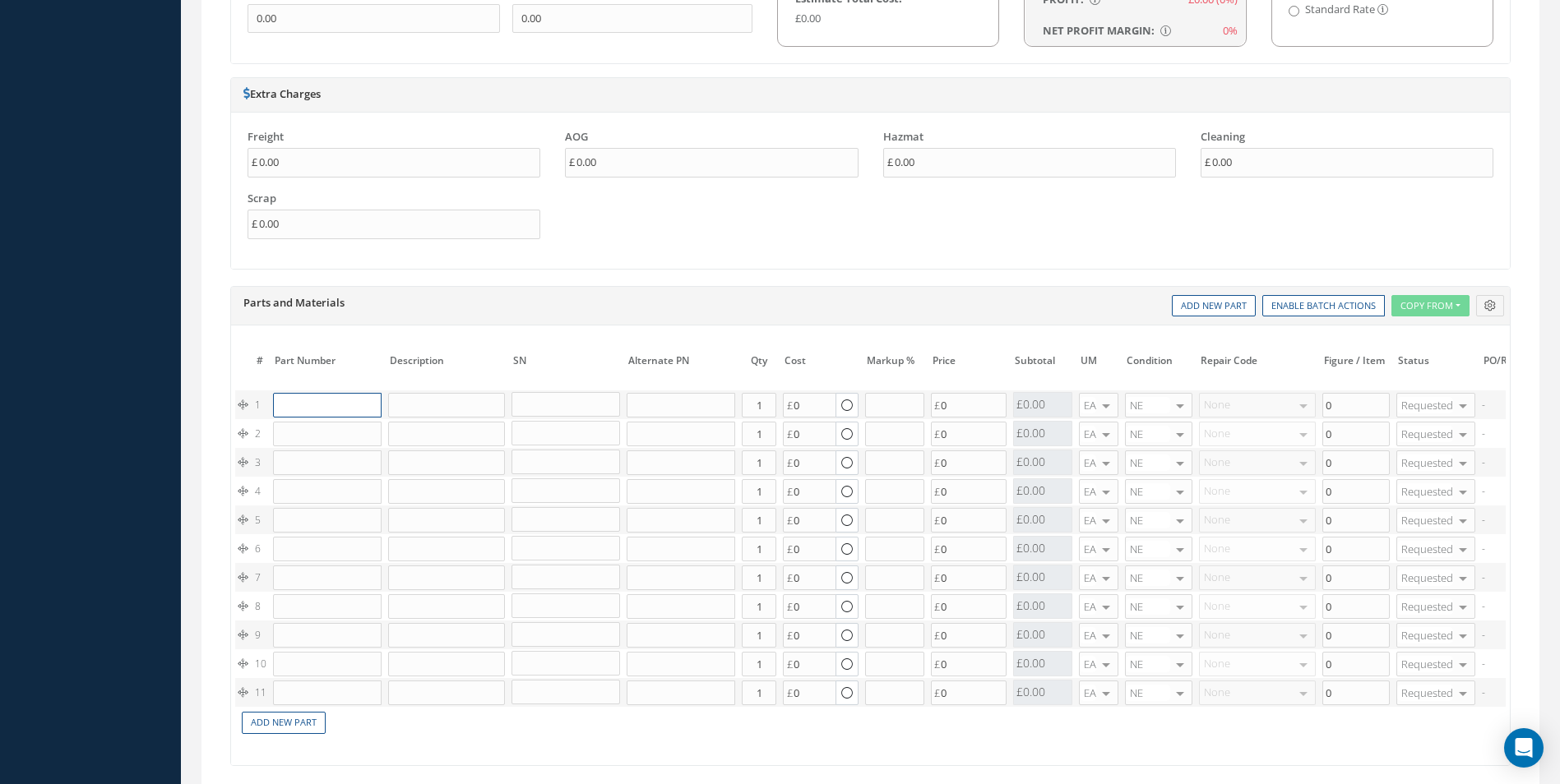
click at [295, 401] on input "text" at bounding box center [327, 404] width 108 height 25
paste input "192805-0150N"
type input "192805-0150N"
click at [364, 439] on div "BUFFER - STABILUS LIFT-O-MAT" at bounding box center [402, 445] width 89 height 42
type input "BUFFER - STABILUS LIFT-O-MAT"
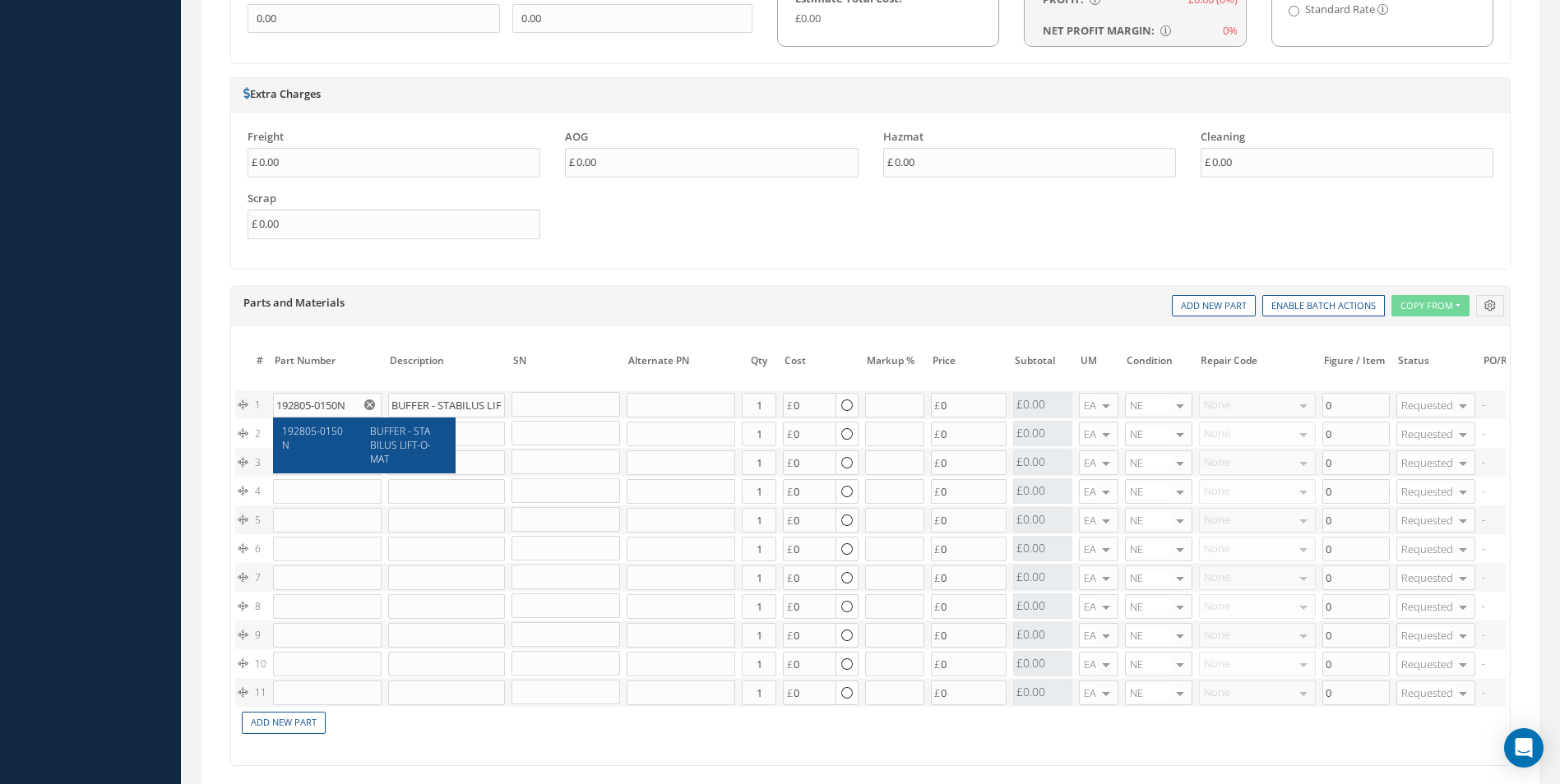
type input "8.59"
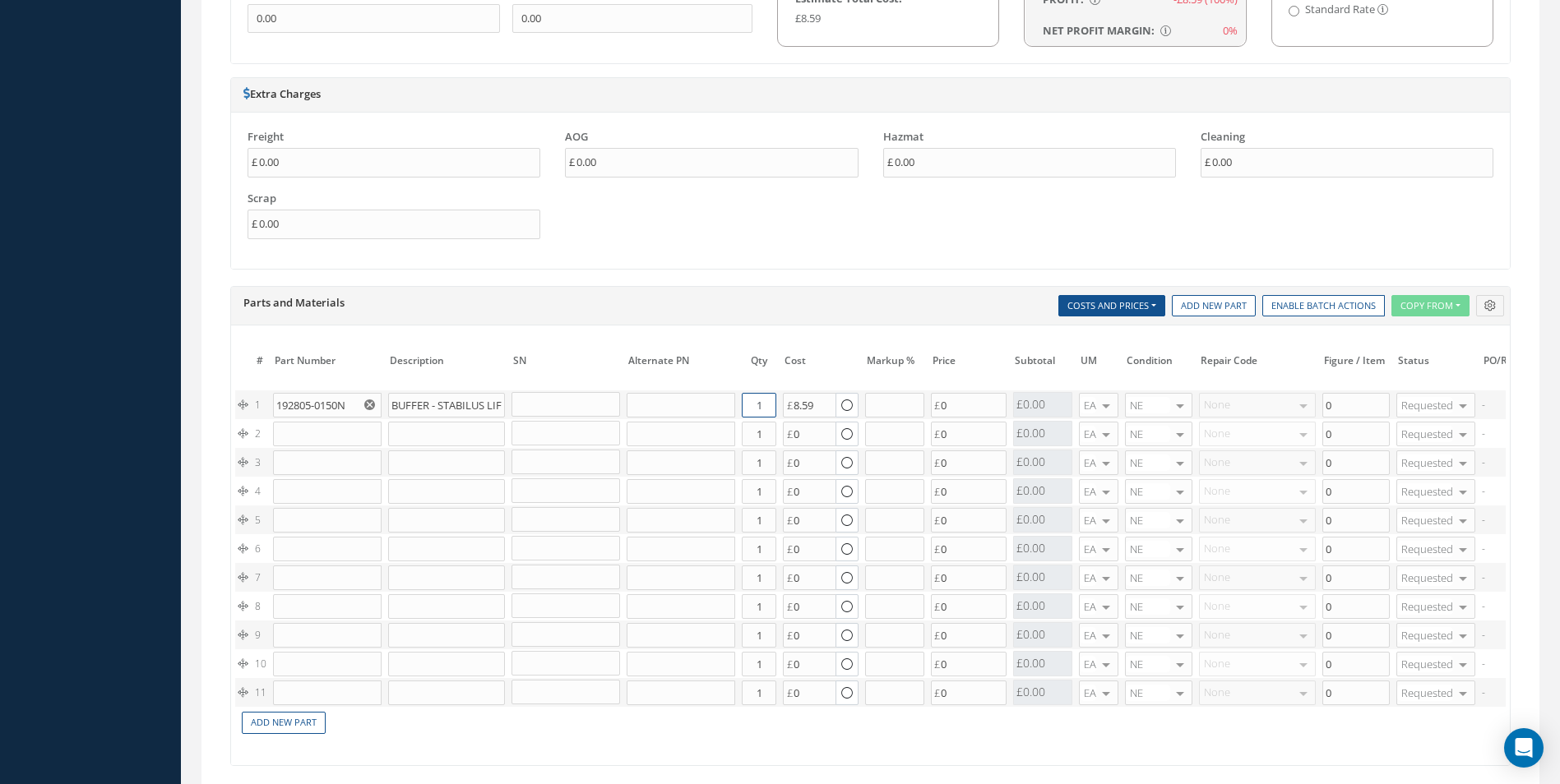
click at [761, 402] on input "1" at bounding box center [759, 404] width 34 height 25
type input "2"
click at [328, 431] on input "text" at bounding box center [327, 434] width 108 height 25
paste input "D2511044420000"
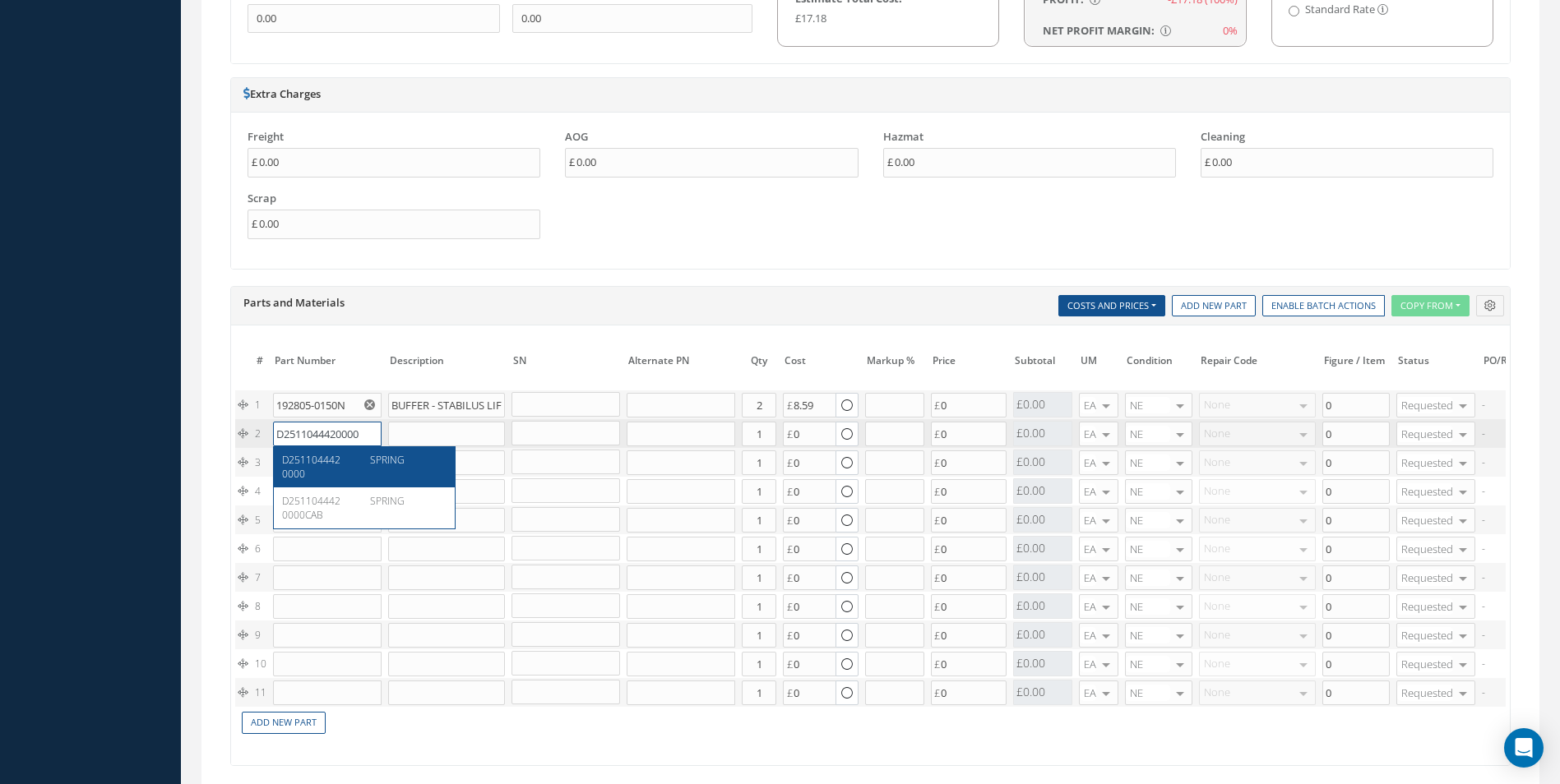
type input "D2511044420000"
click at [363, 457] on div "SPRING" at bounding box center [402, 466] width 89 height 28
type input "SPRING"
type input "45.55"
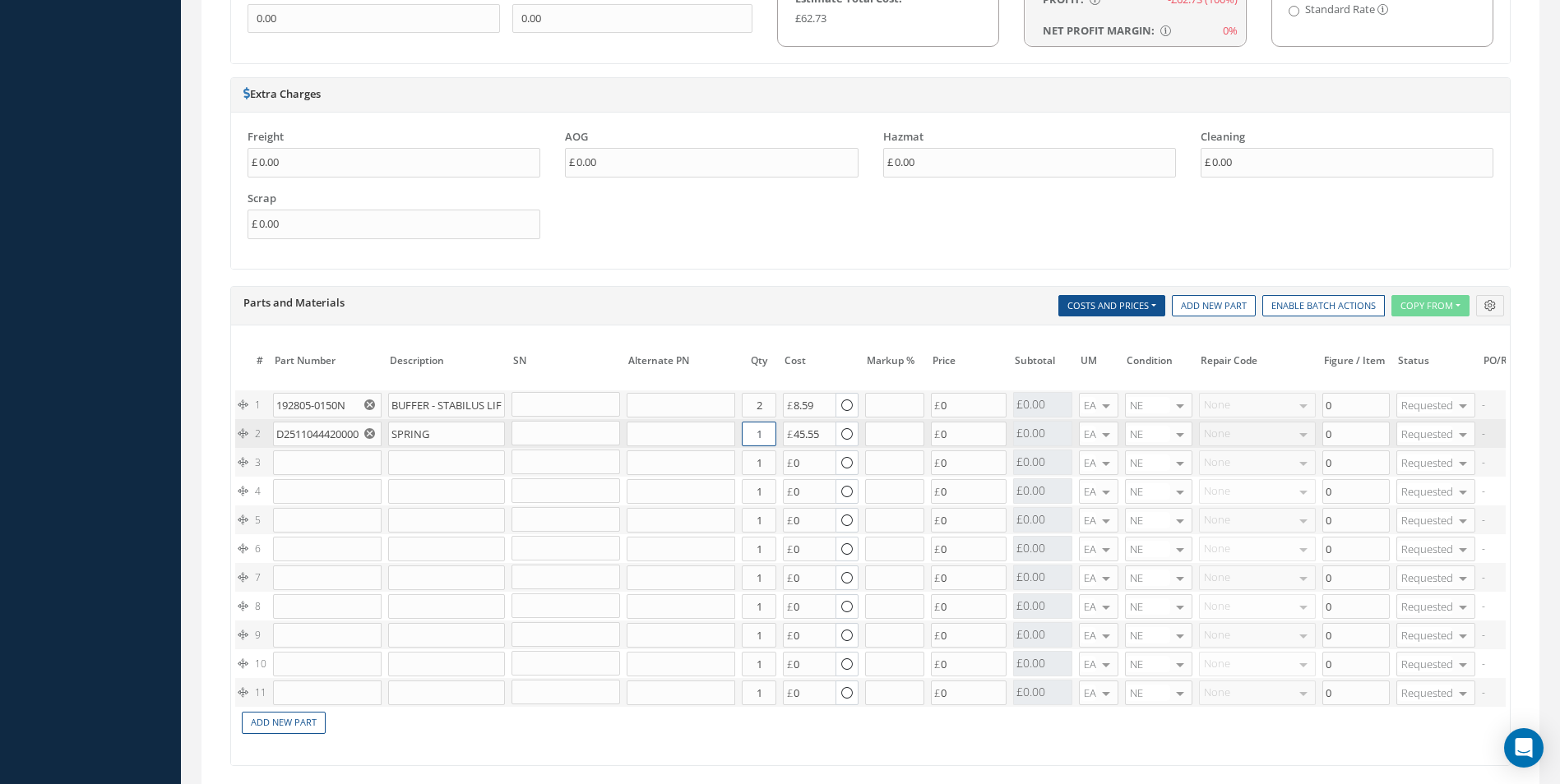
click at [763, 433] on input "1" at bounding box center [759, 434] width 34 height 25
type input "2"
click at [343, 469] on input "text" at bounding box center [327, 462] width 108 height 25
paste input "D2511043720000"
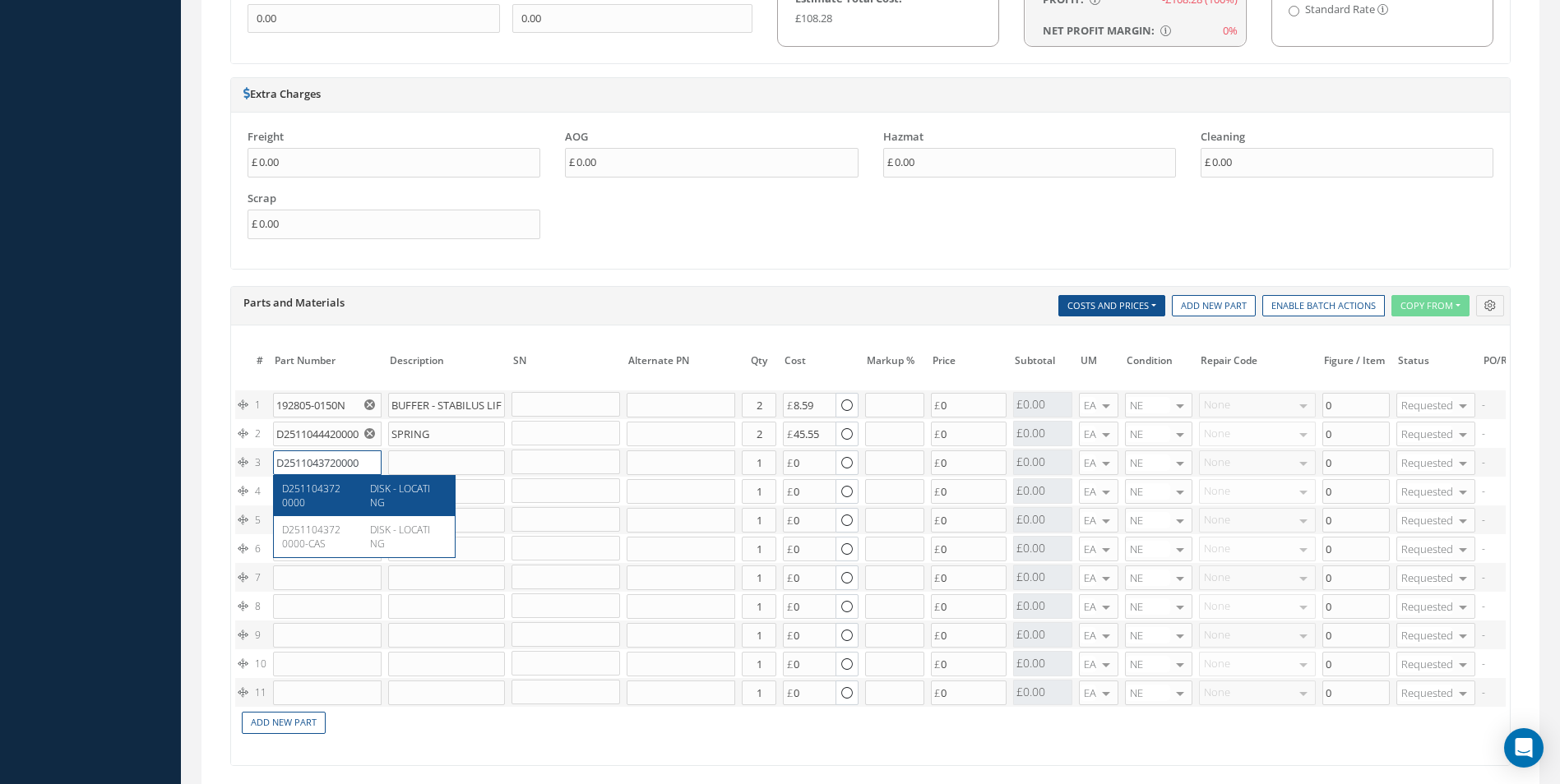
type input "D2511043720000"
click at [366, 486] on div "DISK - LOCATING" at bounding box center [402, 496] width 89 height 28
type input "DISK - LOCATING"
type input "37.00"
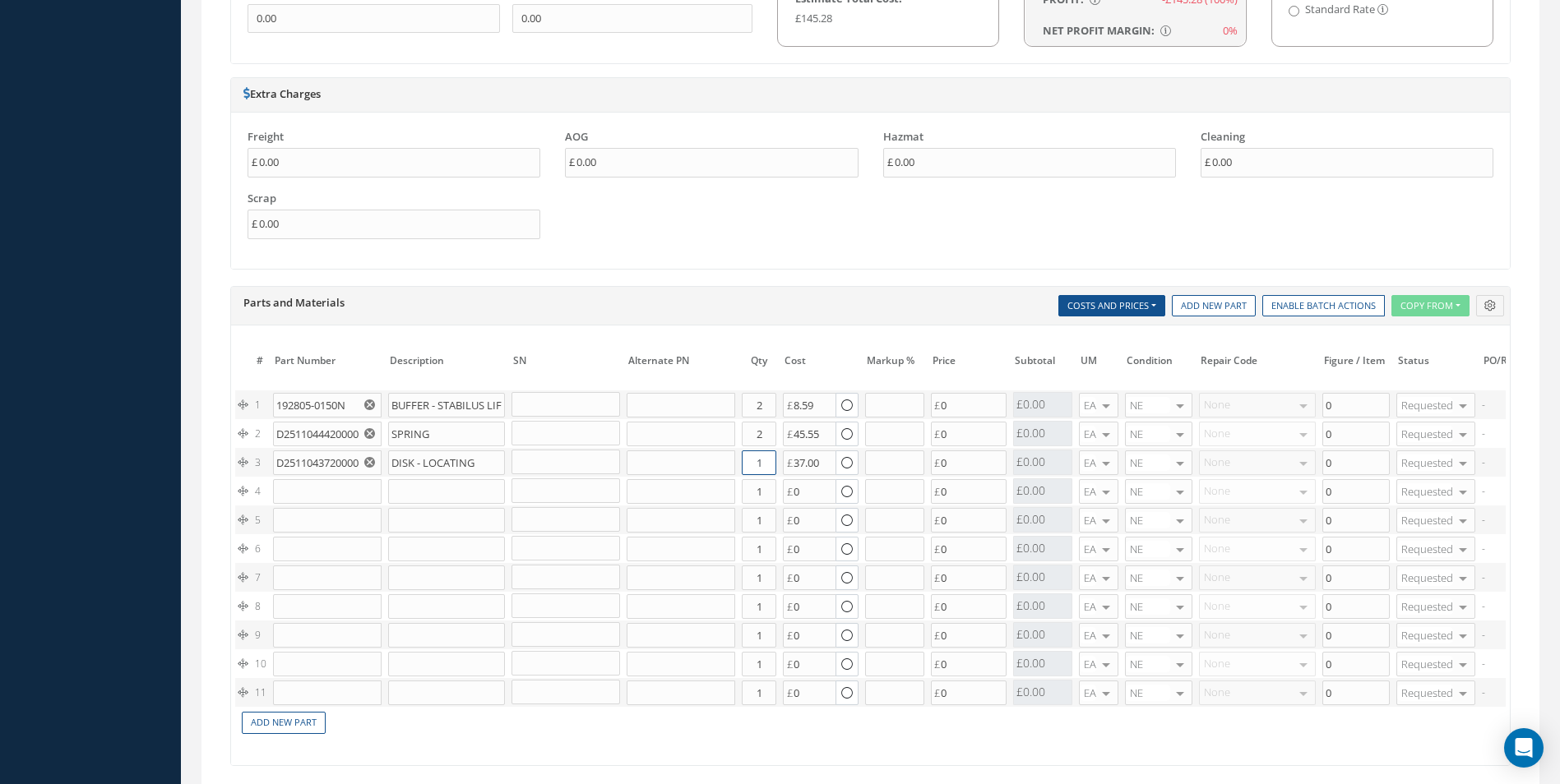
click at [765, 461] on input "1" at bounding box center [759, 462] width 34 height 25
type input "2"
click at [319, 495] on input "text" at bounding box center [327, 491] width 108 height 25
paste input "MS24665-69"
type input "MS24665-69"
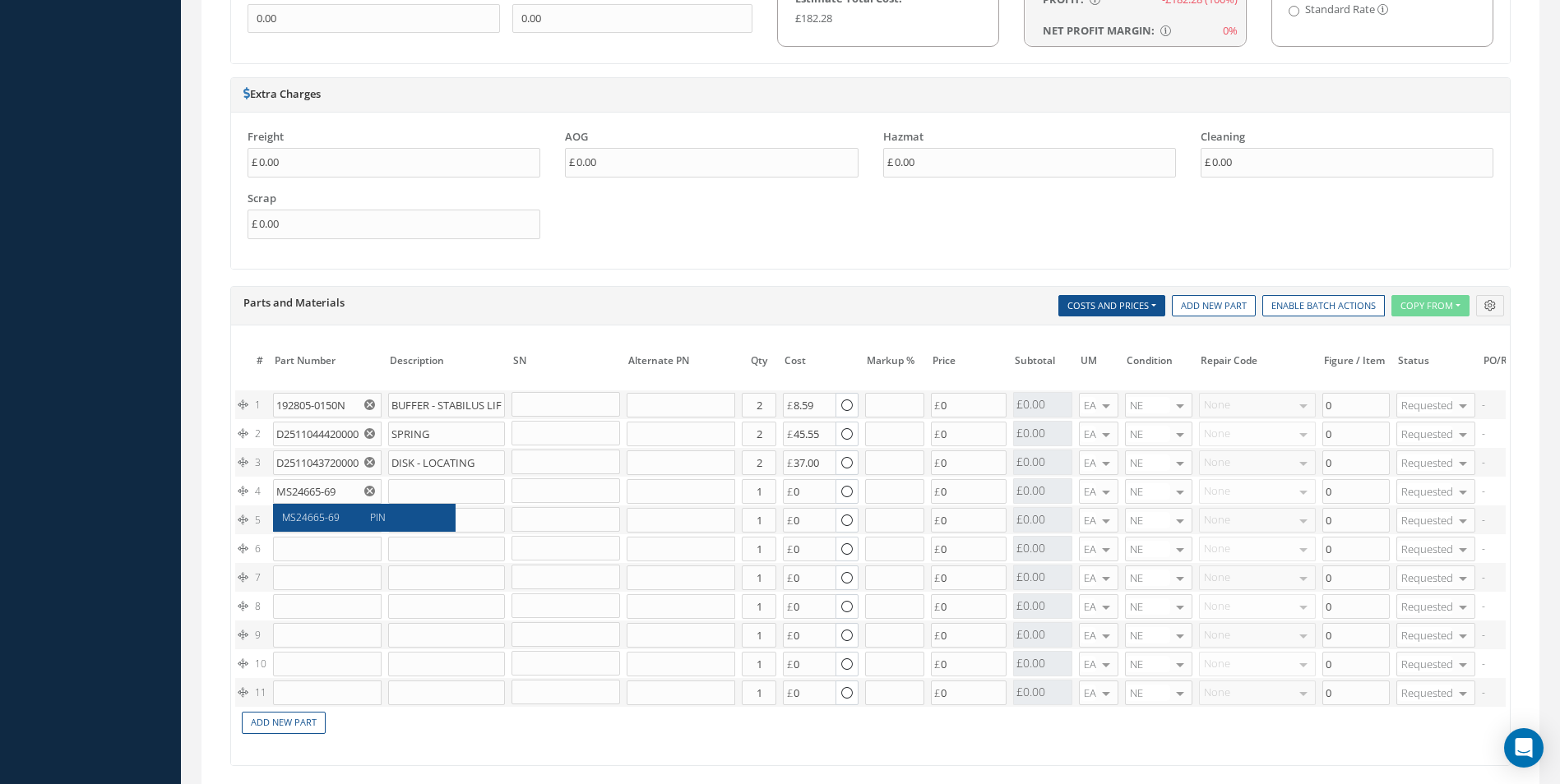
click at [341, 513] on div "MS24665-69" at bounding box center [321, 517] width 77 height 14
type input "PIN"
type input "0.07"
click at [752, 494] on input "1" at bounding box center [759, 491] width 34 height 25
click at [762, 497] on input "1" at bounding box center [759, 491] width 34 height 25
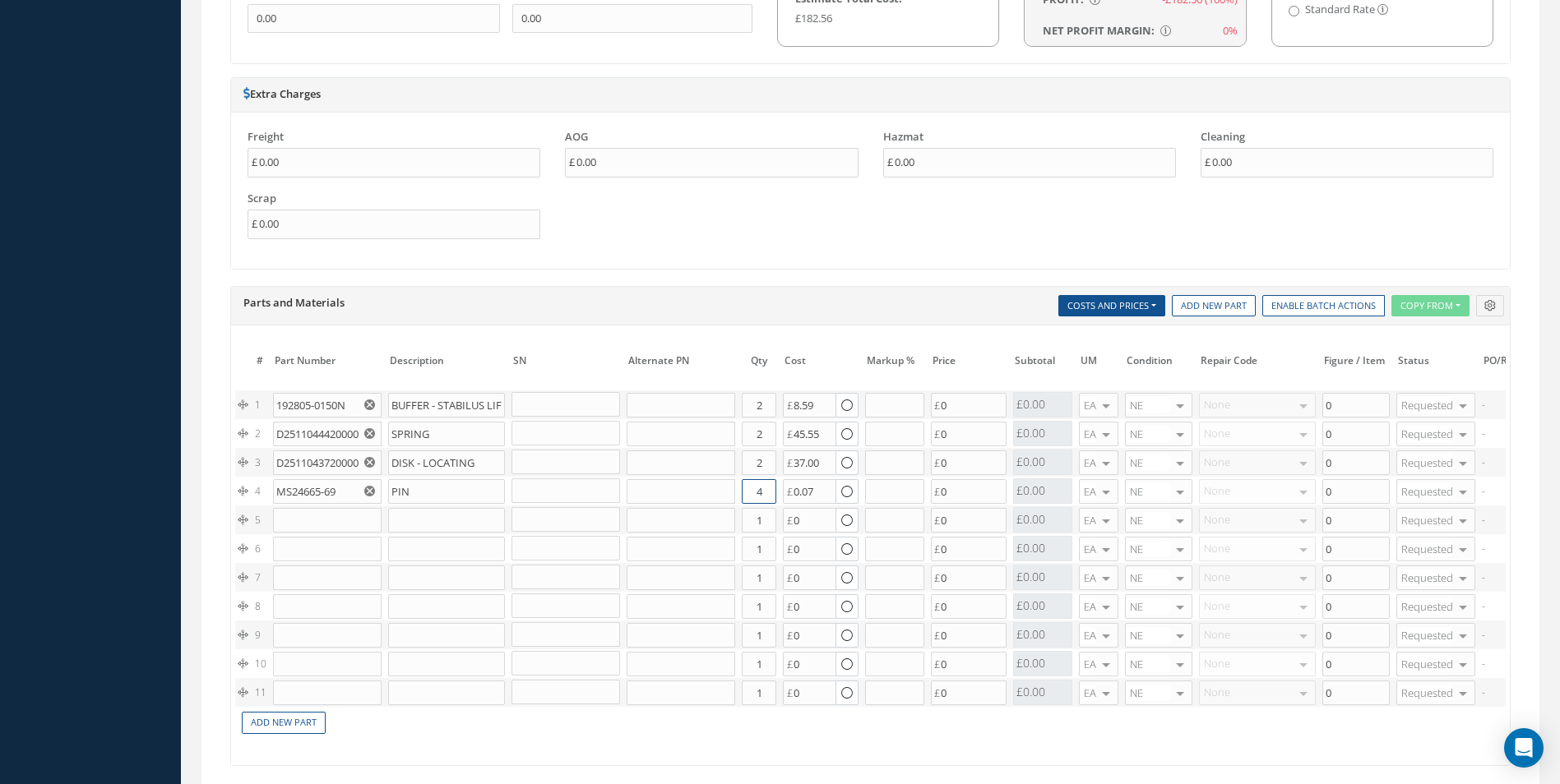
type input "4"
click at [357, 515] on input "text" at bounding box center [327, 519] width 108 height 25
paste input "NAS1102-3-10"
type input "NAS1102-3-10"
click at [347, 545] on div "NAS1102-3-10" at bounding box center [321, 553] width 77 height 28
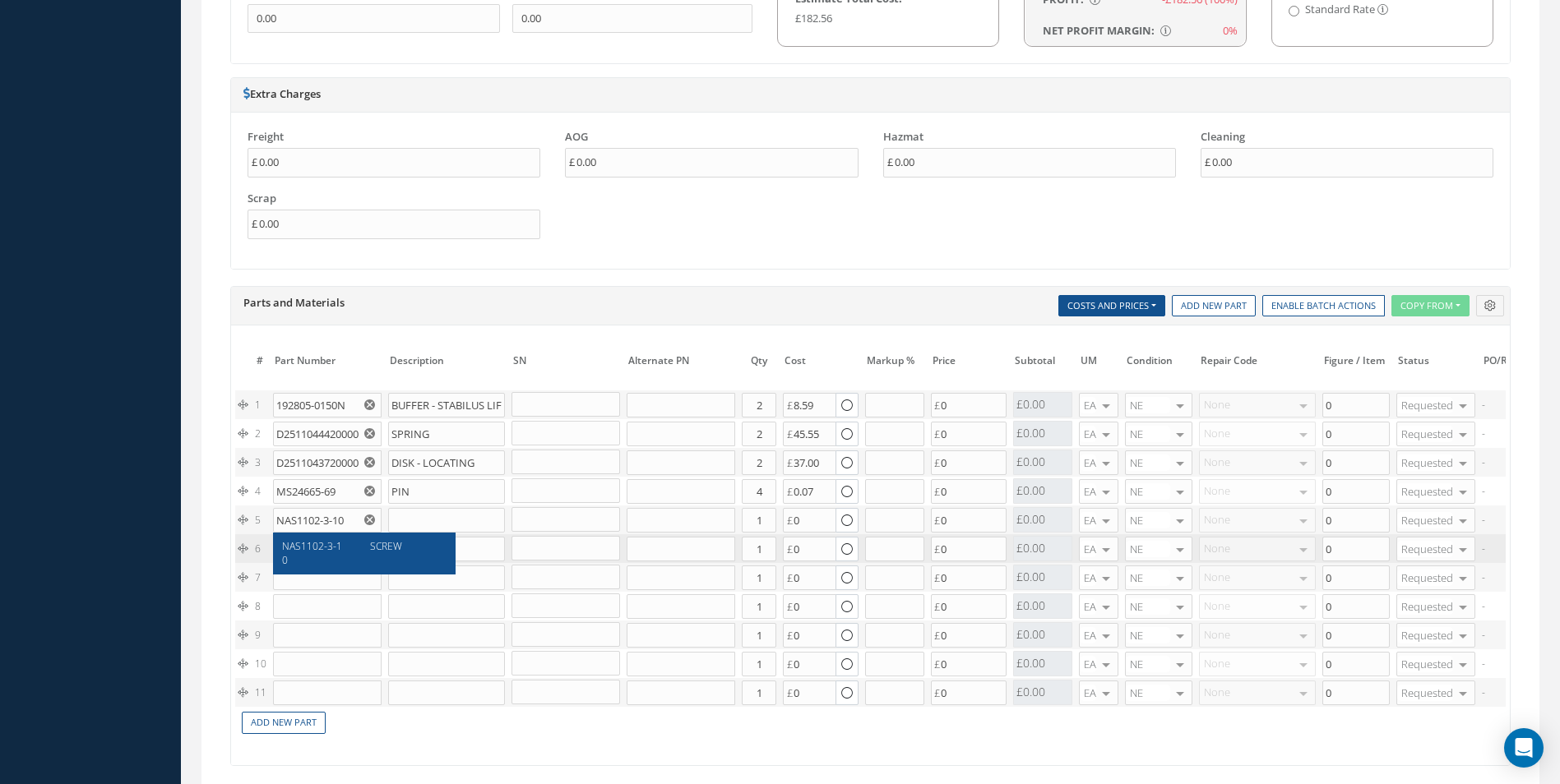
type input "SCREW"
type input "0.14"
click at [762, 522] on input "1" at bounding box center [759, 519] width 34 height 25
type input "2"
click at [336, 537] on input "text" at bounding box center [327, 549] width 108 height 25
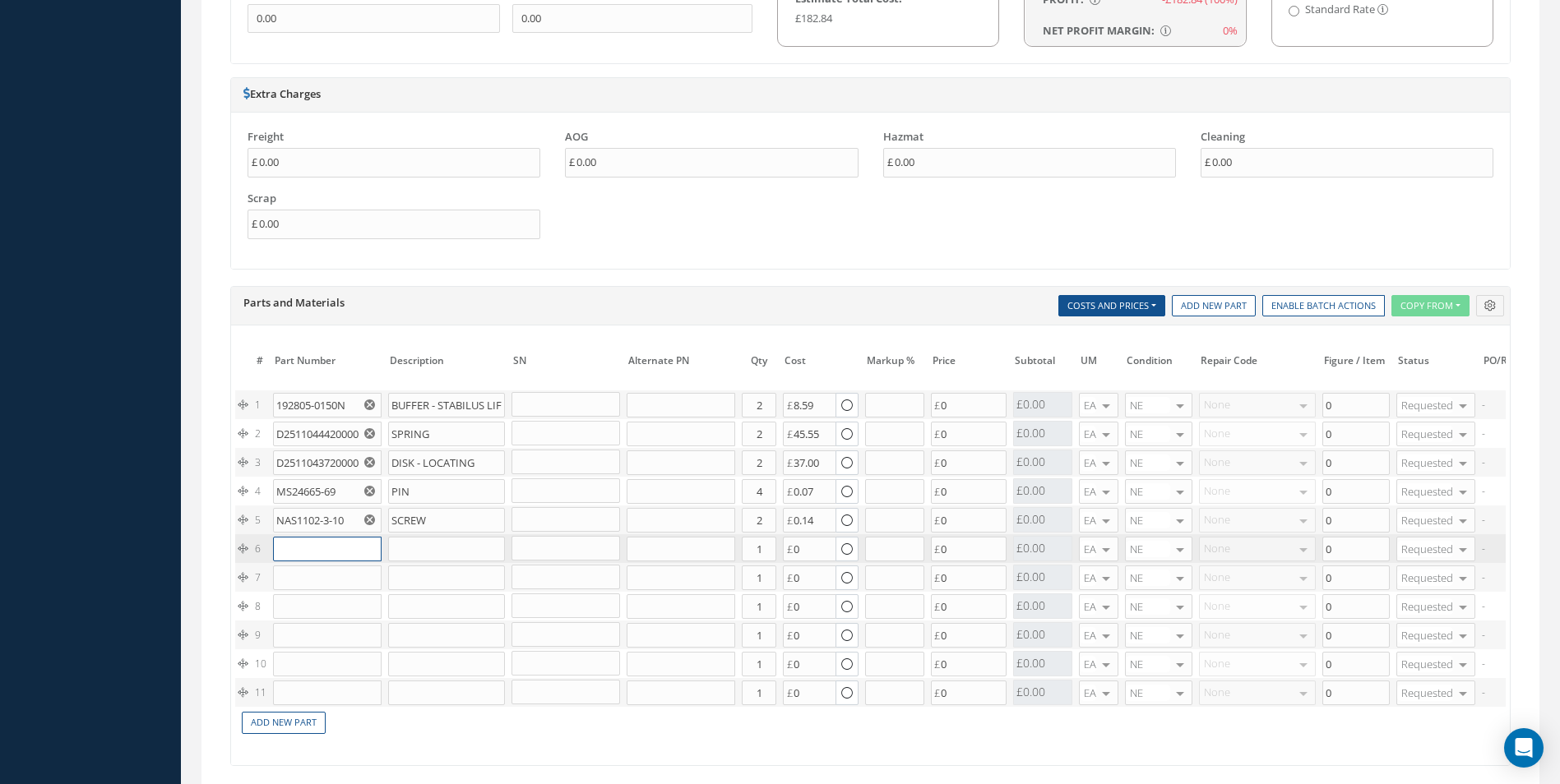
click at [334, 542] on input "text" at bounding box center [327, 549] width 108 height 25
paste input "D2511168820000"
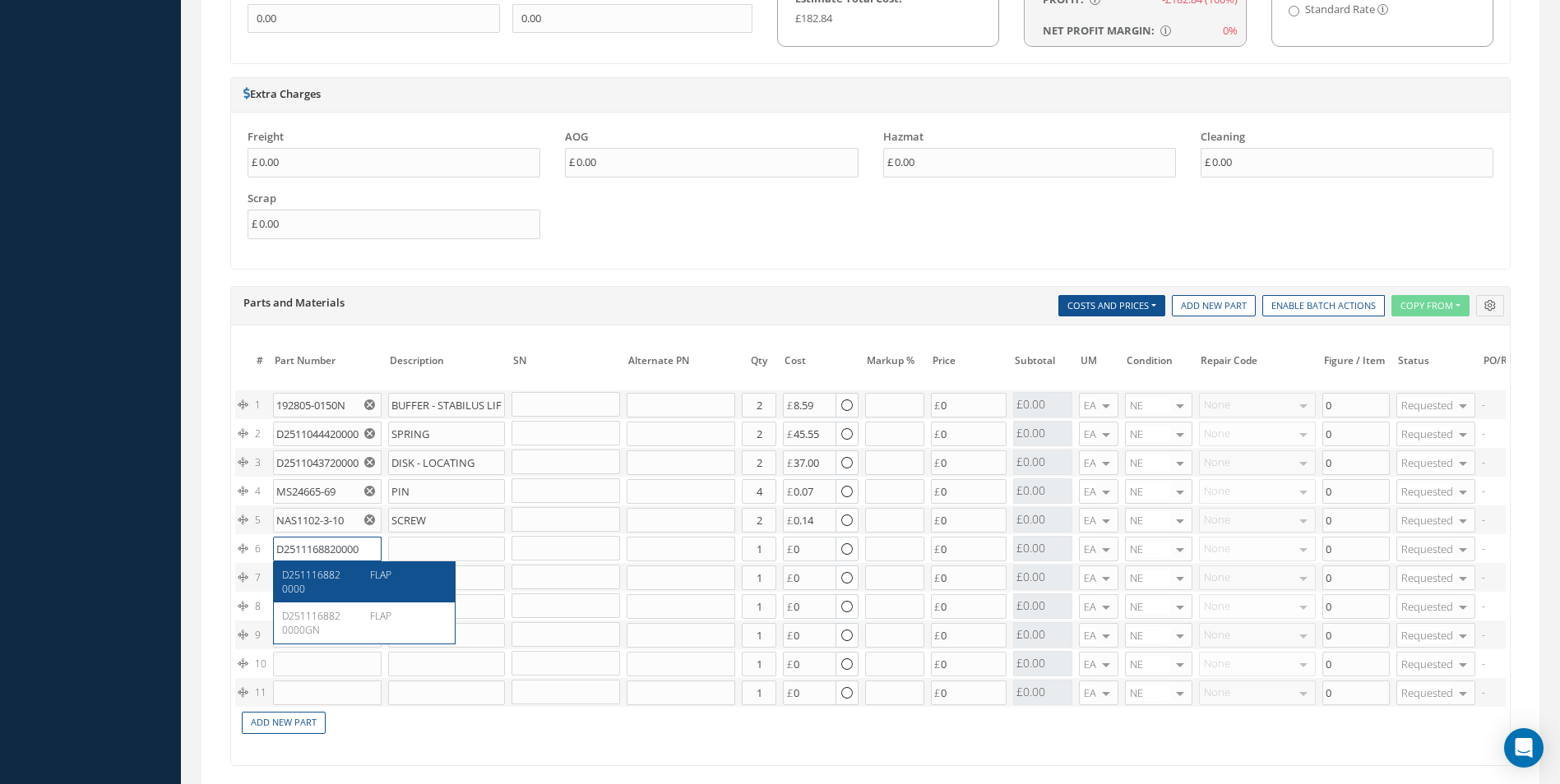
type input "D2511168820000"
click at [354, 580] on div "D2511168820000" at bounding box center [321, 581] width 77 height 28
type input "FLAP"
type input "60.00"
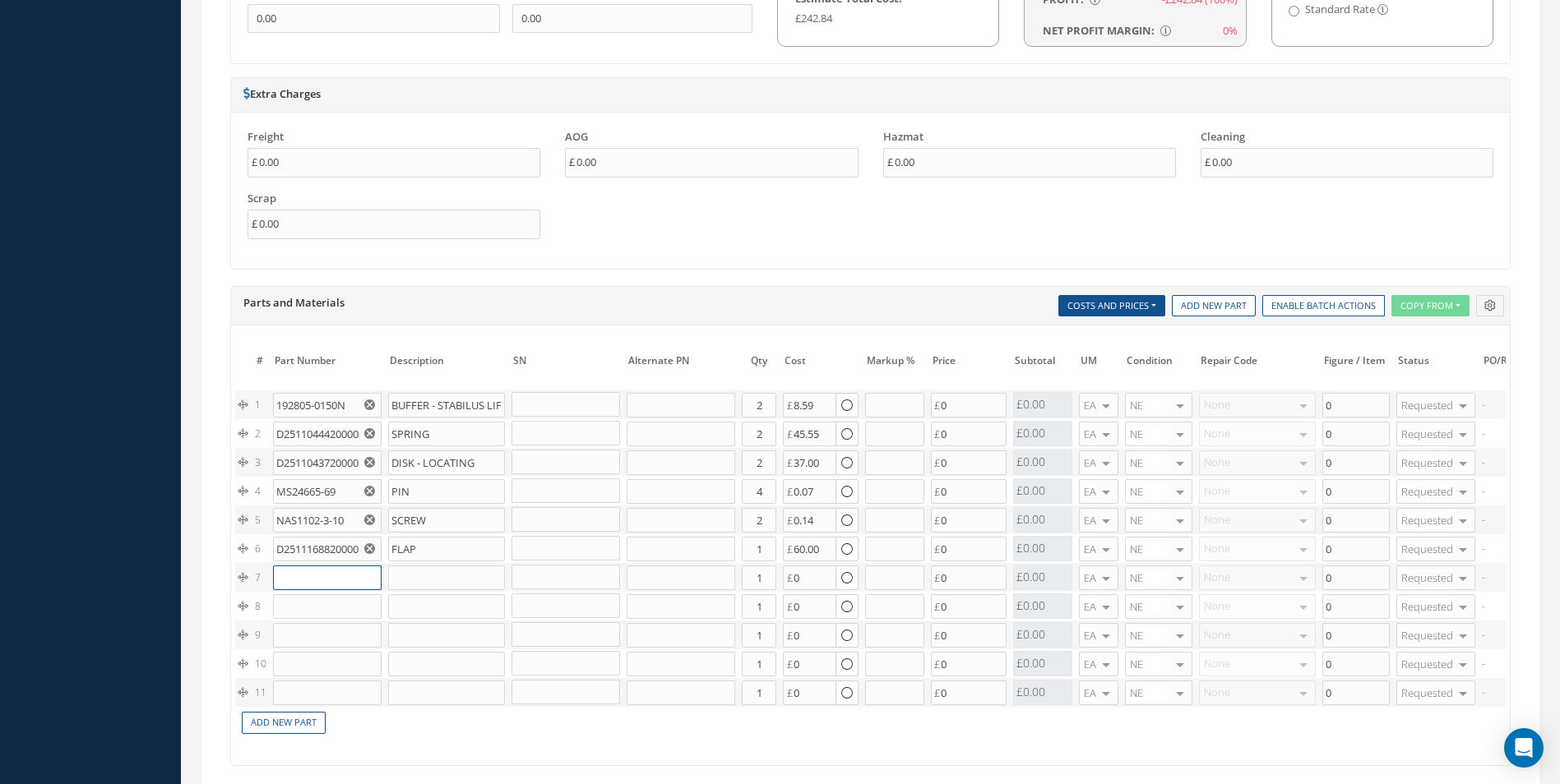
click at [337, 575] on input "text" at bounding box center [327, 577] width 108 height 25
click at [346, 587] on input "text" at bounding box center [327, 577] width 108 height 25
paste input "D2511114320000"
type input "D2511114320000"
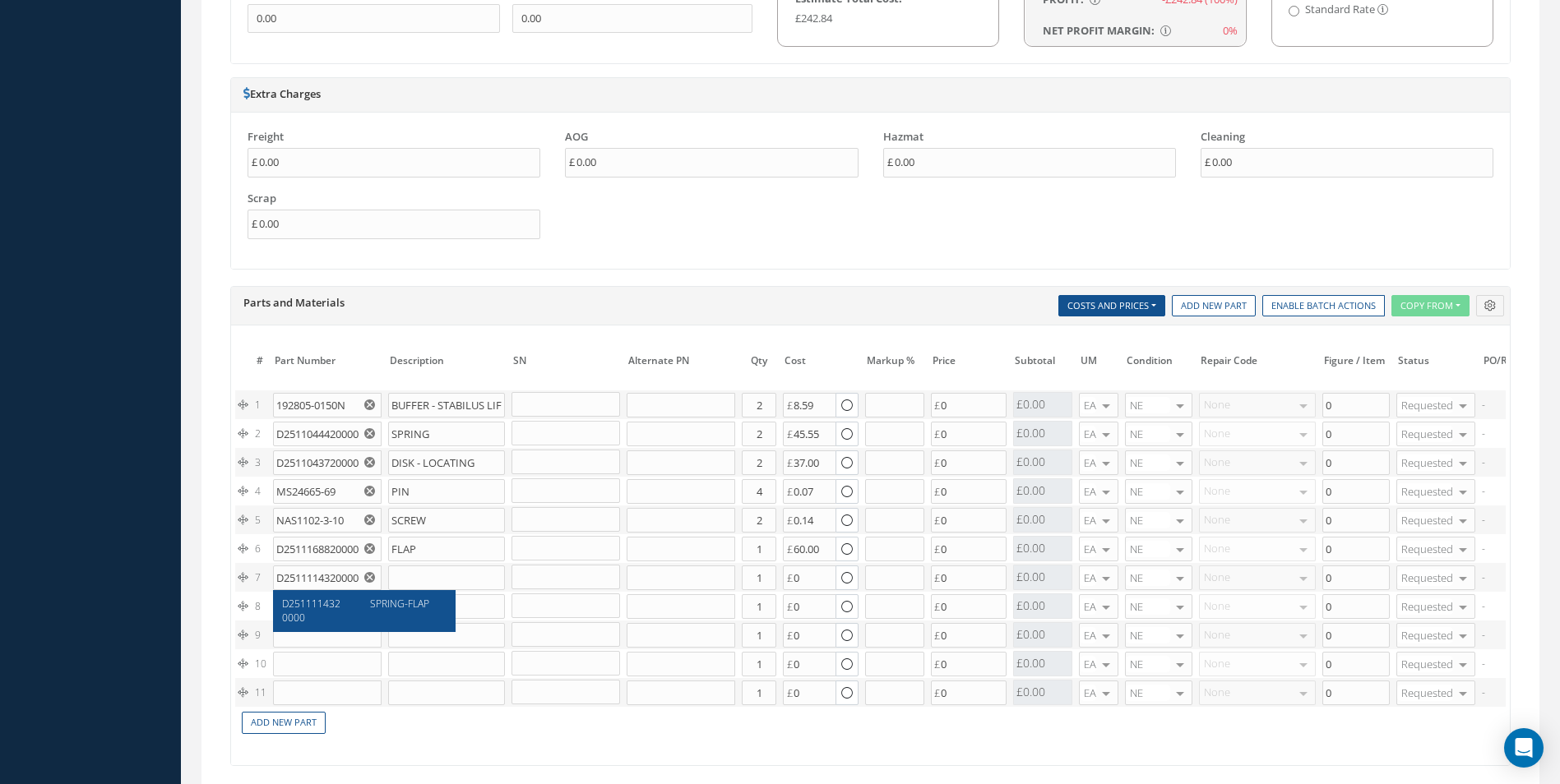
click at [346, 602] on div "D2511114320000" at bounding box center [321, 611] width 77 height 28
type input "SPRING-FLAP"
type input "36.10"
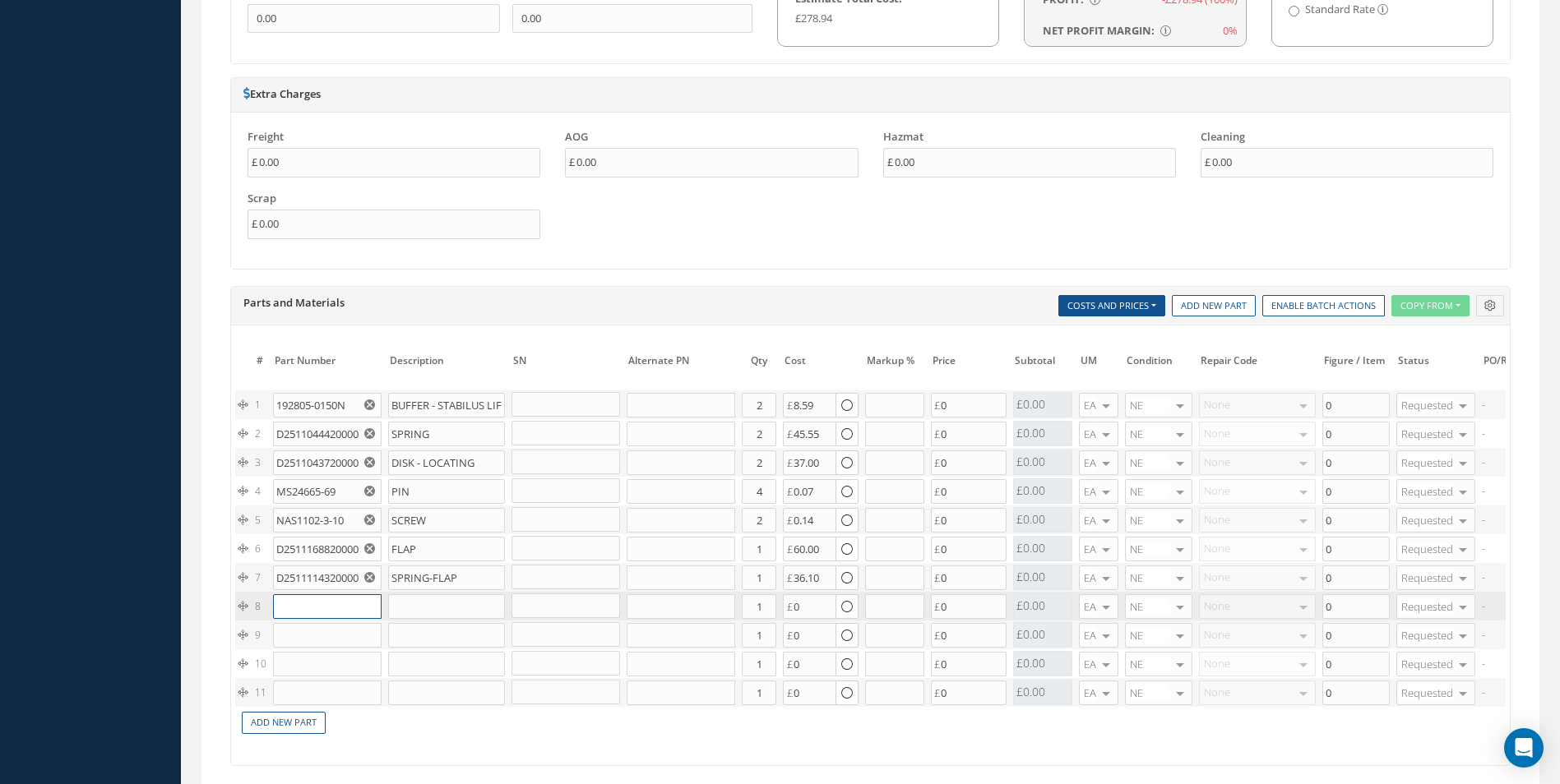
click at [330, 608] on input "text" at bounding box center [327, 606] width 108 height 25
paste input "NAS561-2-9"
type input "NAS561-2-9"
click at [373, 628] on span "PIN - SPRING" at bounding box center [399, 633] width 58 height 14
type input "PIN - SPRING"
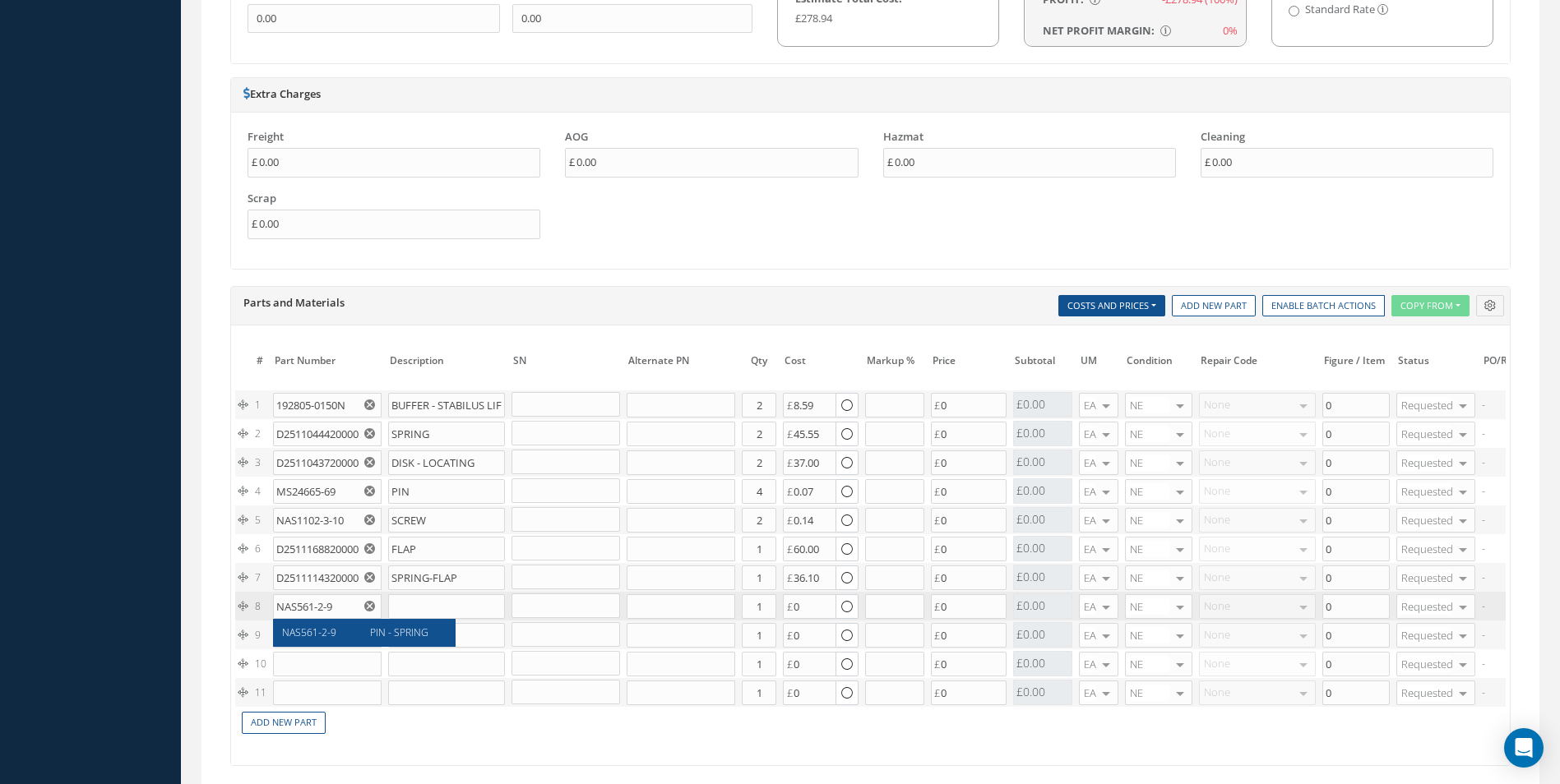
type input "0.30"
click at [765, 603] on input "1" at bounding box center [759, 606] width 34 height 25
type input "2"
click at [331, 640] on input "text" at bounding box center [327, 634] width 108 height 25
paste input "D2511114200000"
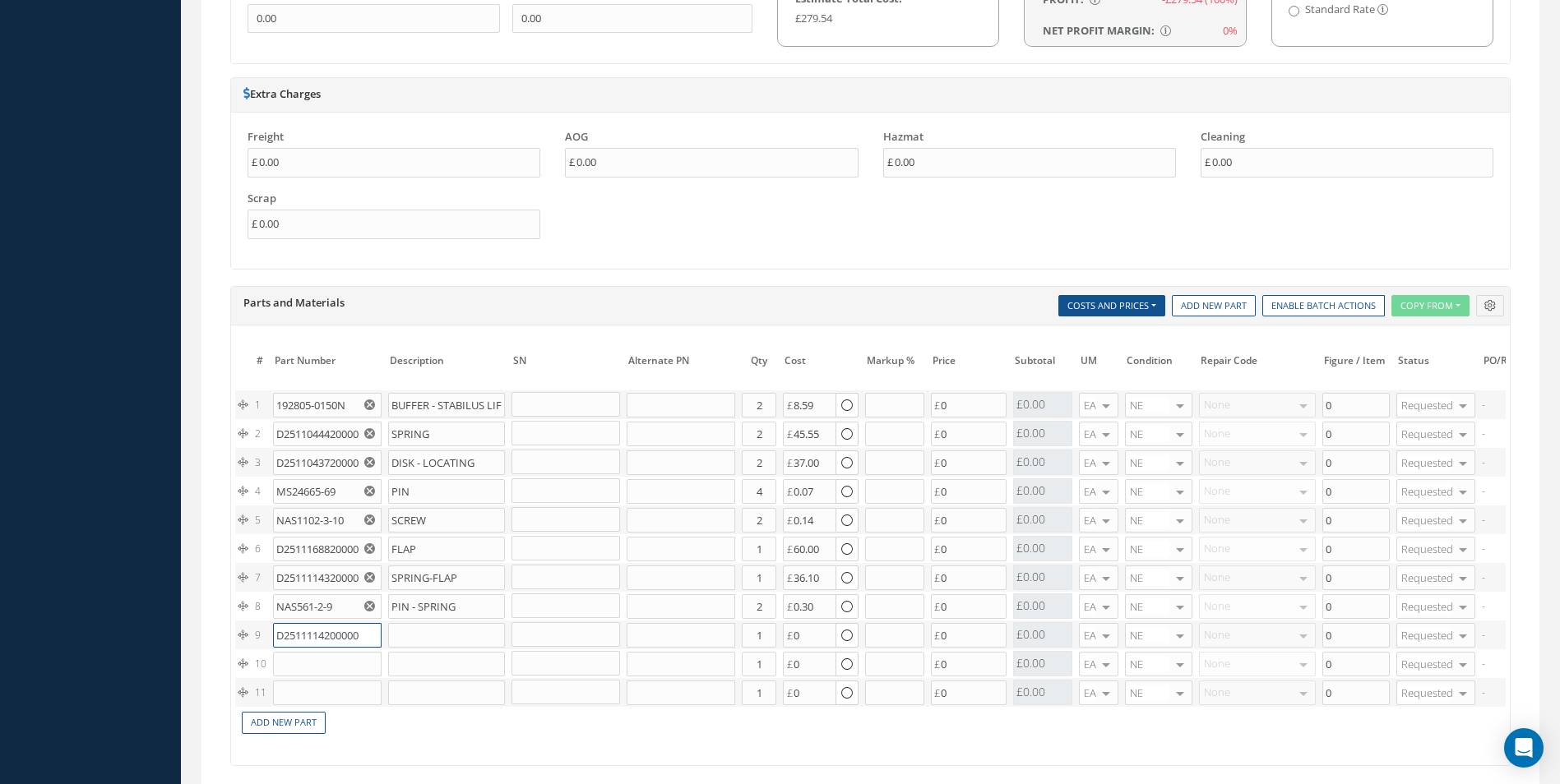
scroll to position [0, 3]
type input "D2511114200000"
click at [330, 657] on span "D2511114200000" at bounding box center [311, 668] width 58 height 28
type input "[GEOGRAPHIC_DATA]"
type input "115.09"
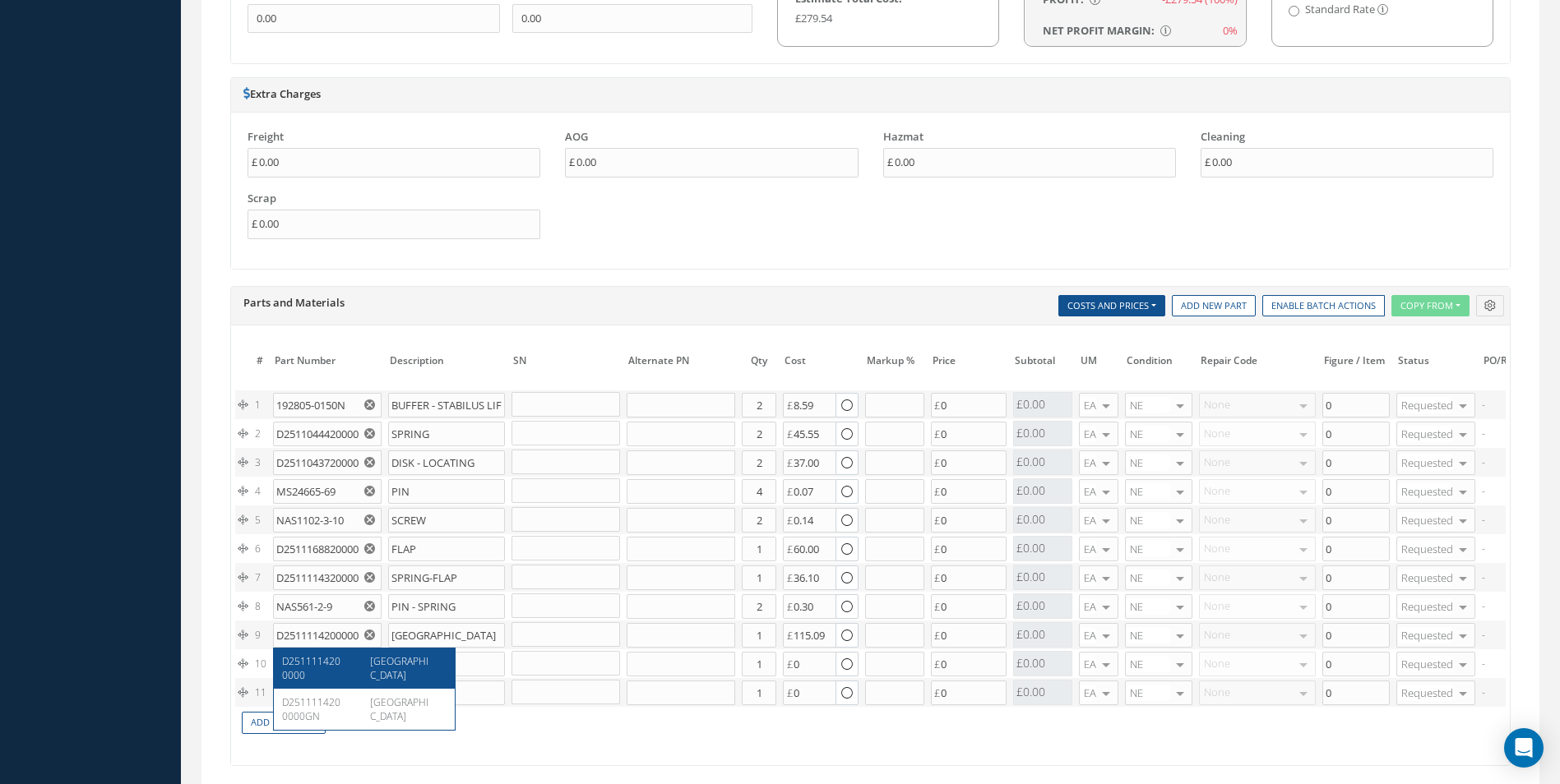
scroll to position [0, 0]
click at [293, 652] on input "text" at bounding box center [327, 664] width 108 height 25
paste input "NSA5319-02-15"
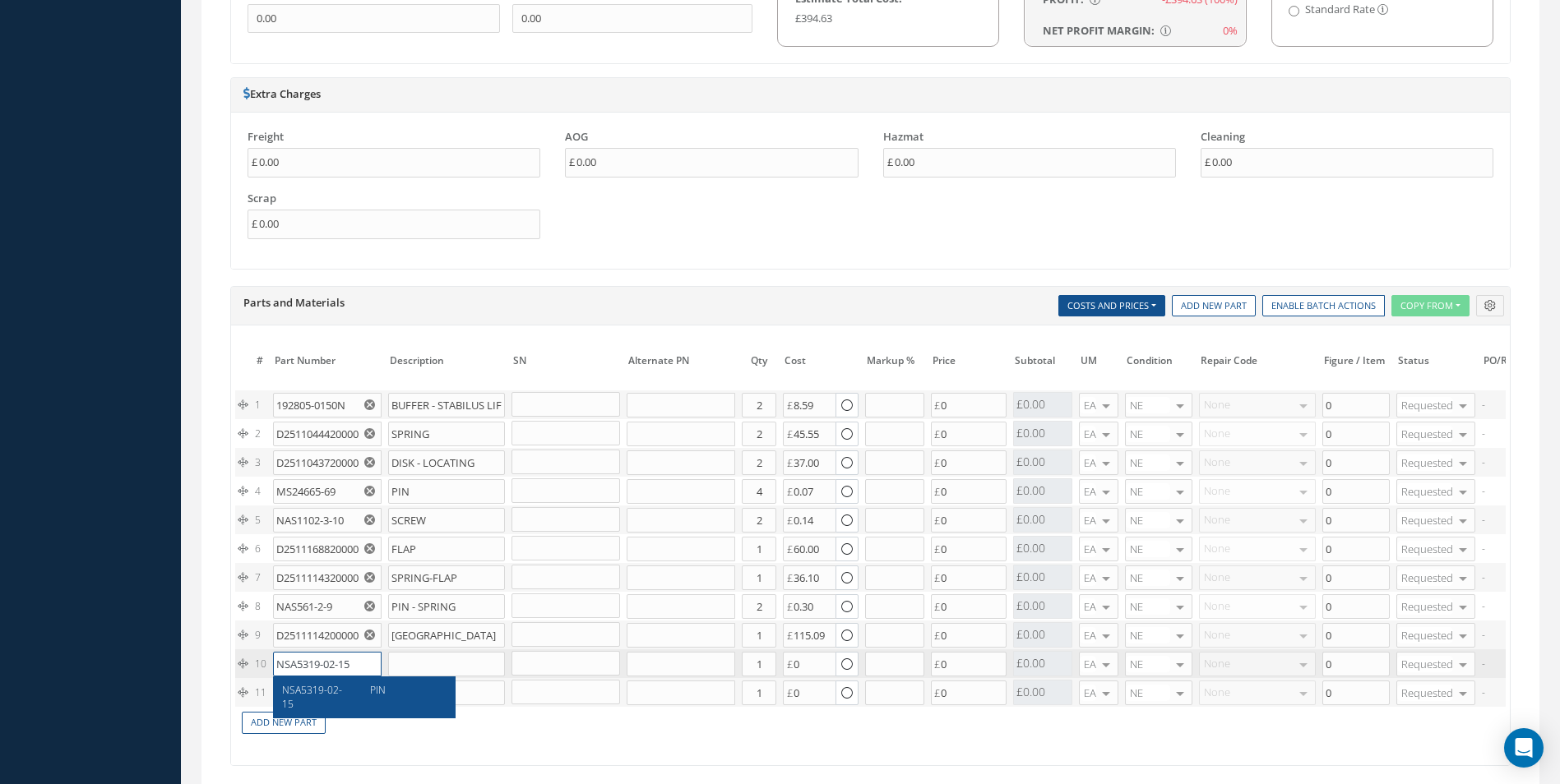
type input "NSA5319-02-15"
click at [320, 701] on div "NSA5319-02-15" at bounding box center [321, 696] width 77 height 28
type input "PIN"
type input "3.46"
click at [282, 694] on input "text" at bounding box center [327, 693] width 108 height 25
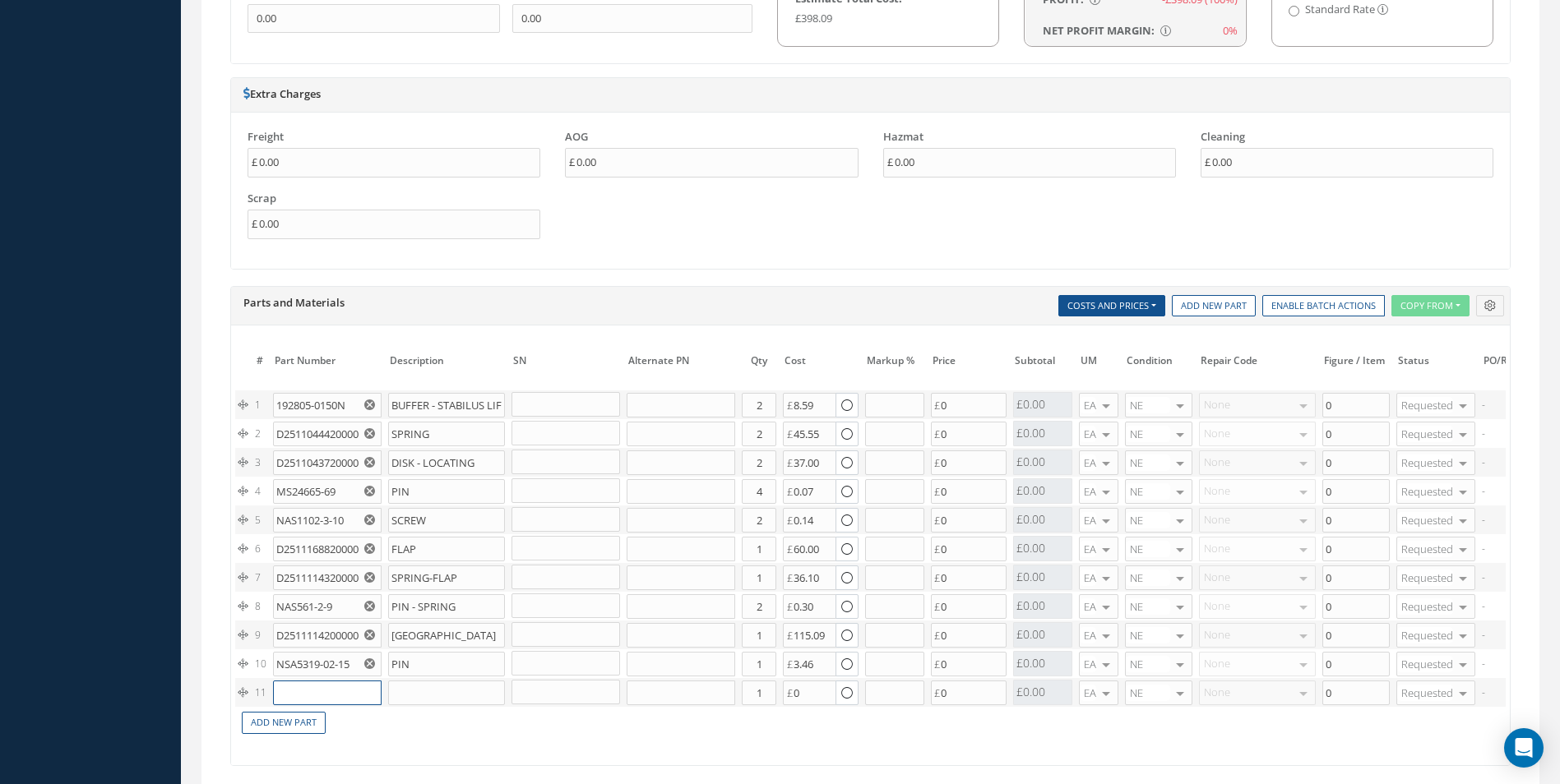
paste input "D2511148900000"
type input "D2511148900000"
click at [388, 729] on div "TABLE" at bounding box center [402, 725] width 89 height 28
type input "TABLE"
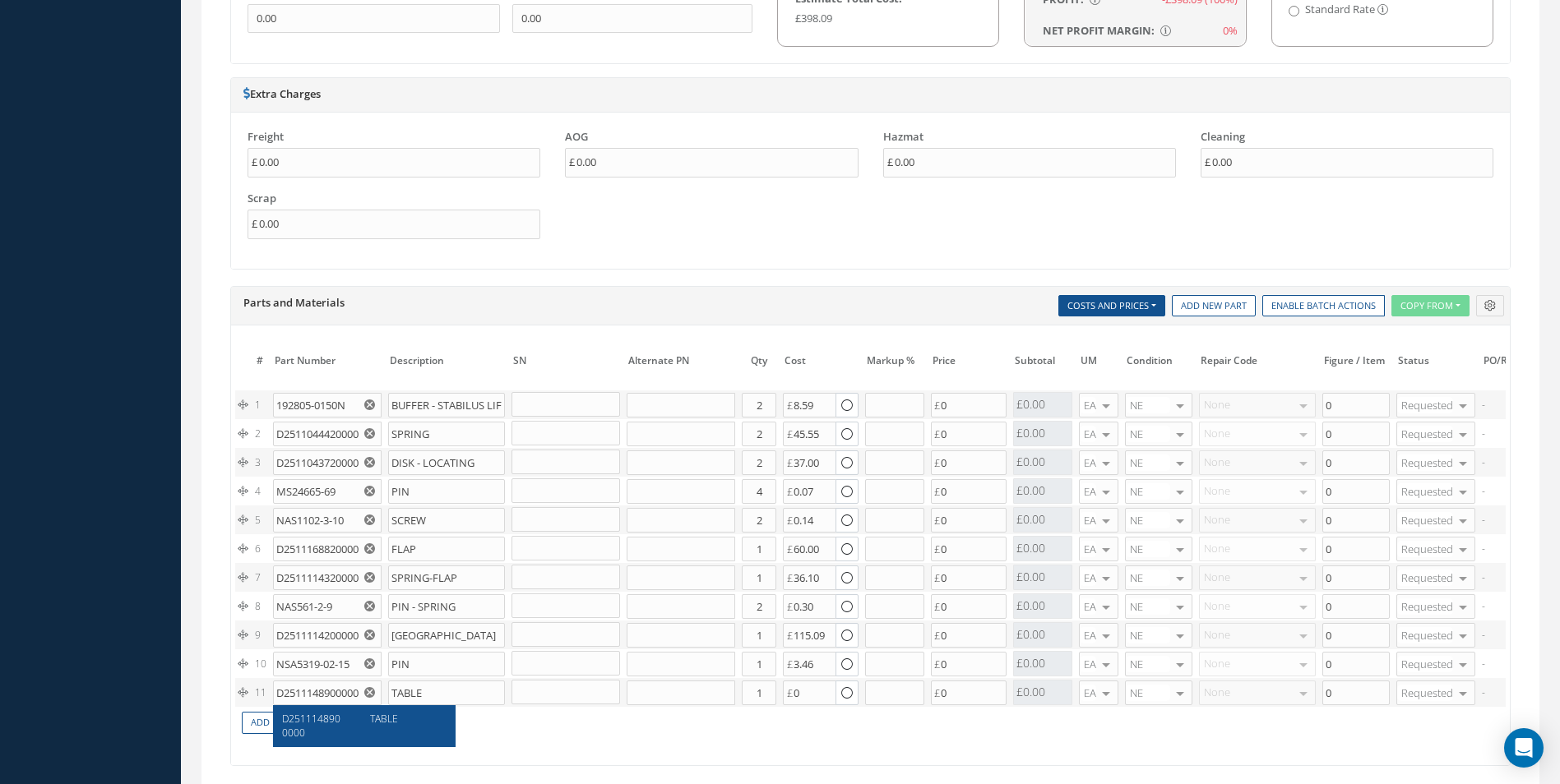
type input "0.00"
click at [775, 671] on input "1" at bounding box center [759, 664] width 34 height 25
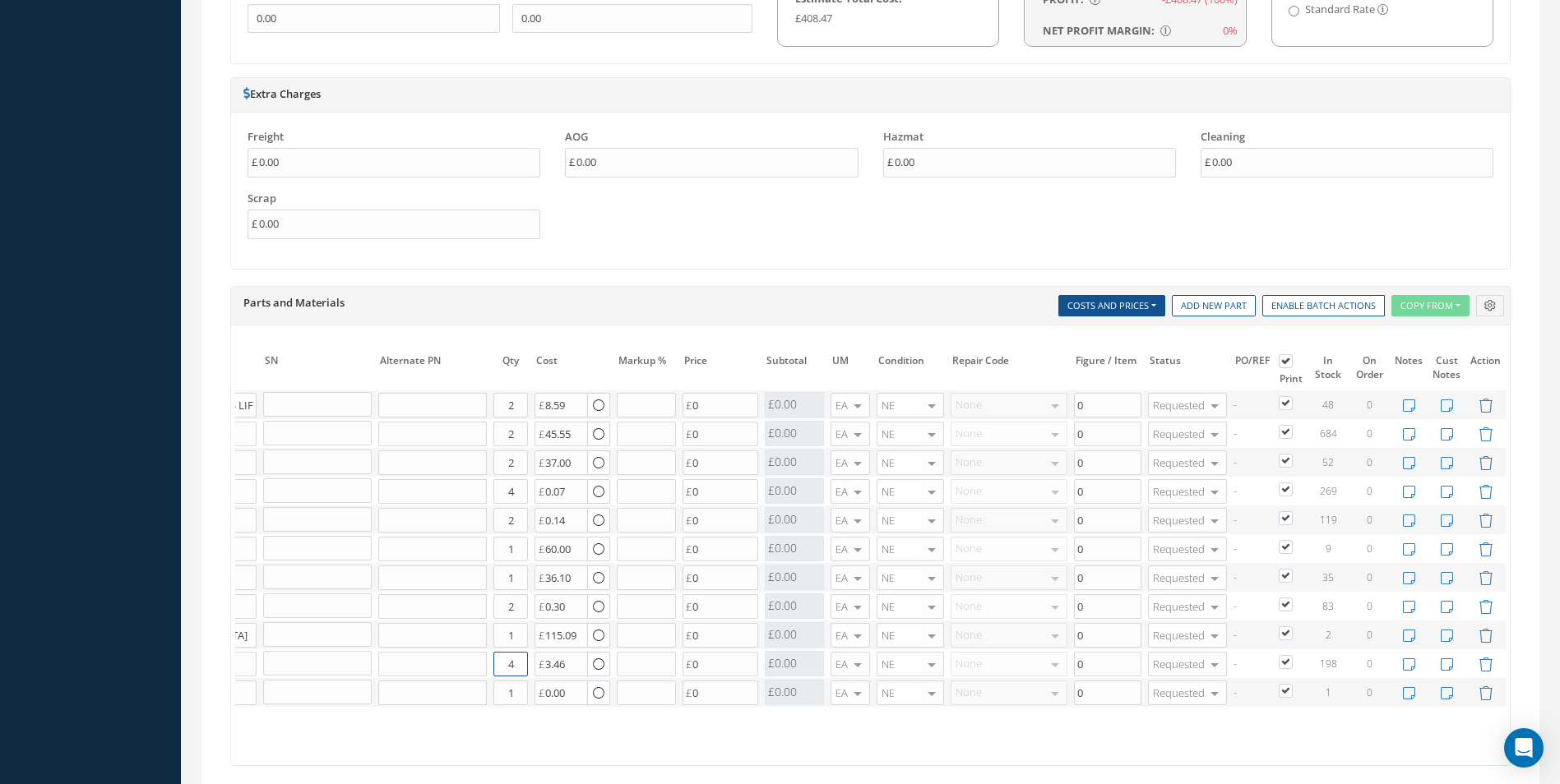
type input "4"
click at [1445, 694] on icon at bounding box center [1447, 694] width 13 height 14
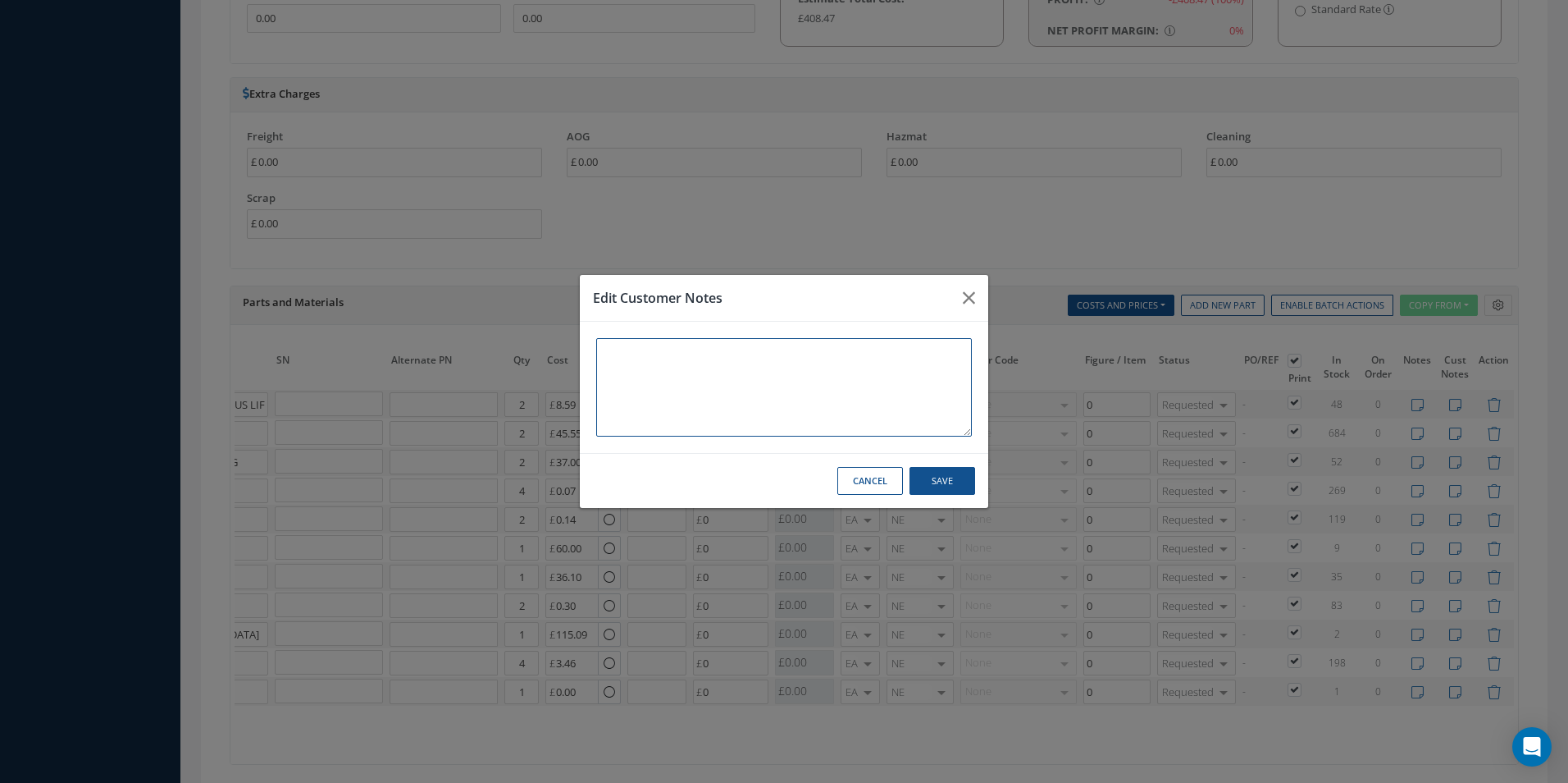
click at [645, 386] on textarea at bounding box center [784, 387] width 376 height 98
type textarea "satto repair"
click at [951, 490] on button "Save" at bounding box center [943, 480] width 66 height 28
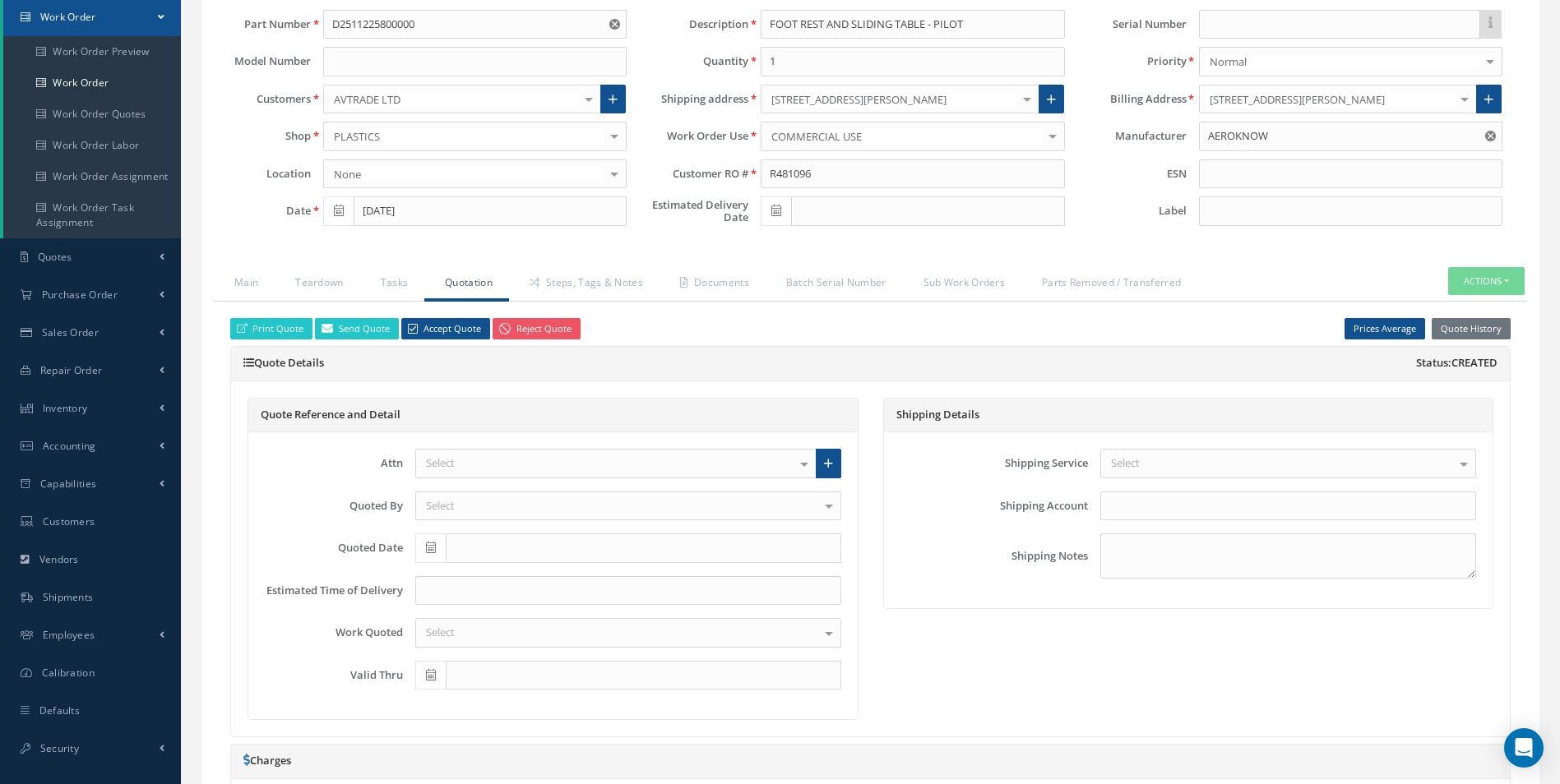
scroll to position [164, 0]
drag, startPoint x: 613, startPoint y: 280, endPoint x: 632, endPoint y: 281, distance: 19.0
click at [614, 280] on link "Steps, Tags & Notes" at bounding box center [584, 284] width 151 height 34
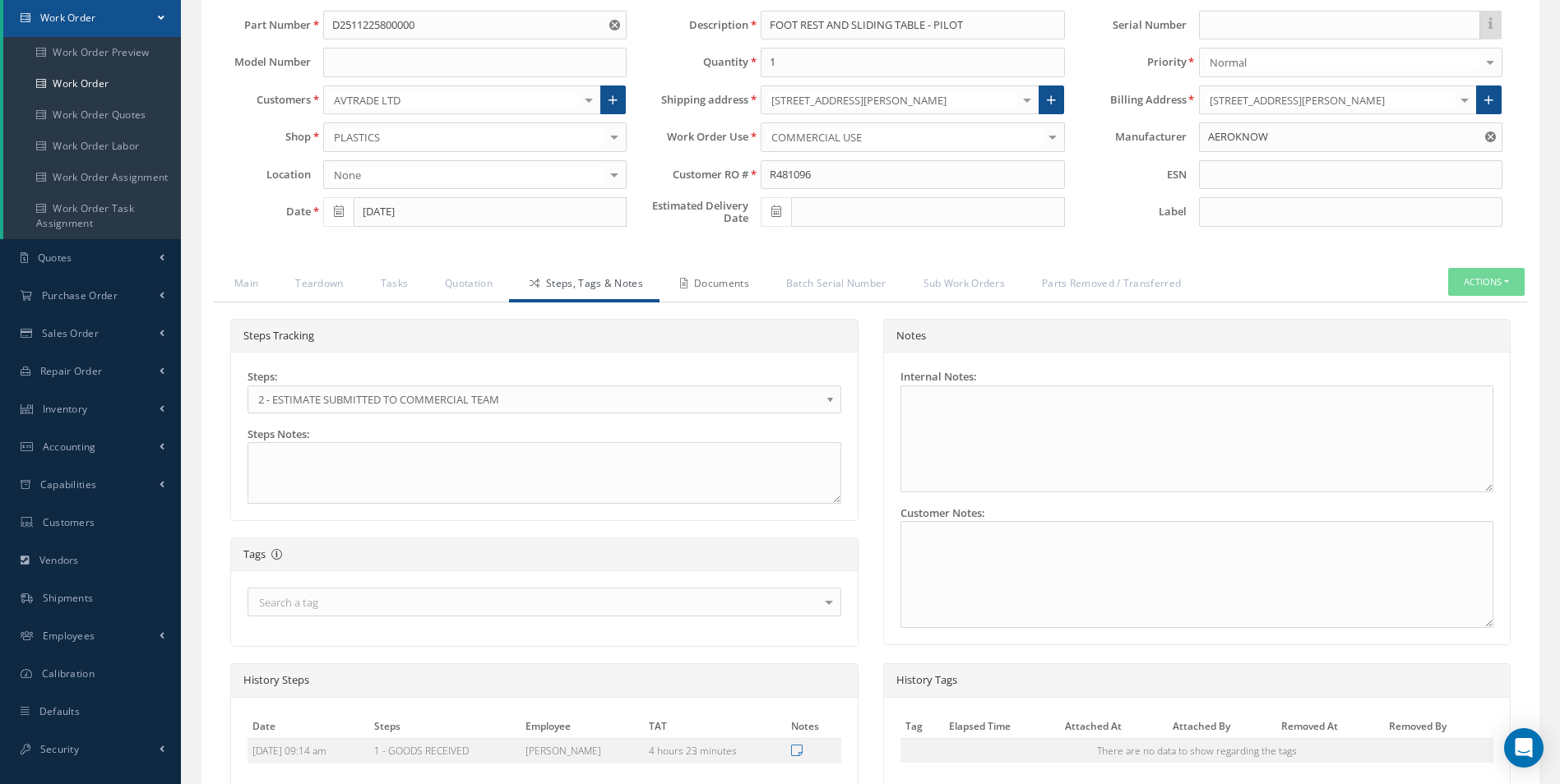
click at [722, 282] on link "Documents" at bounding box center [713, 284] width 106 height 34
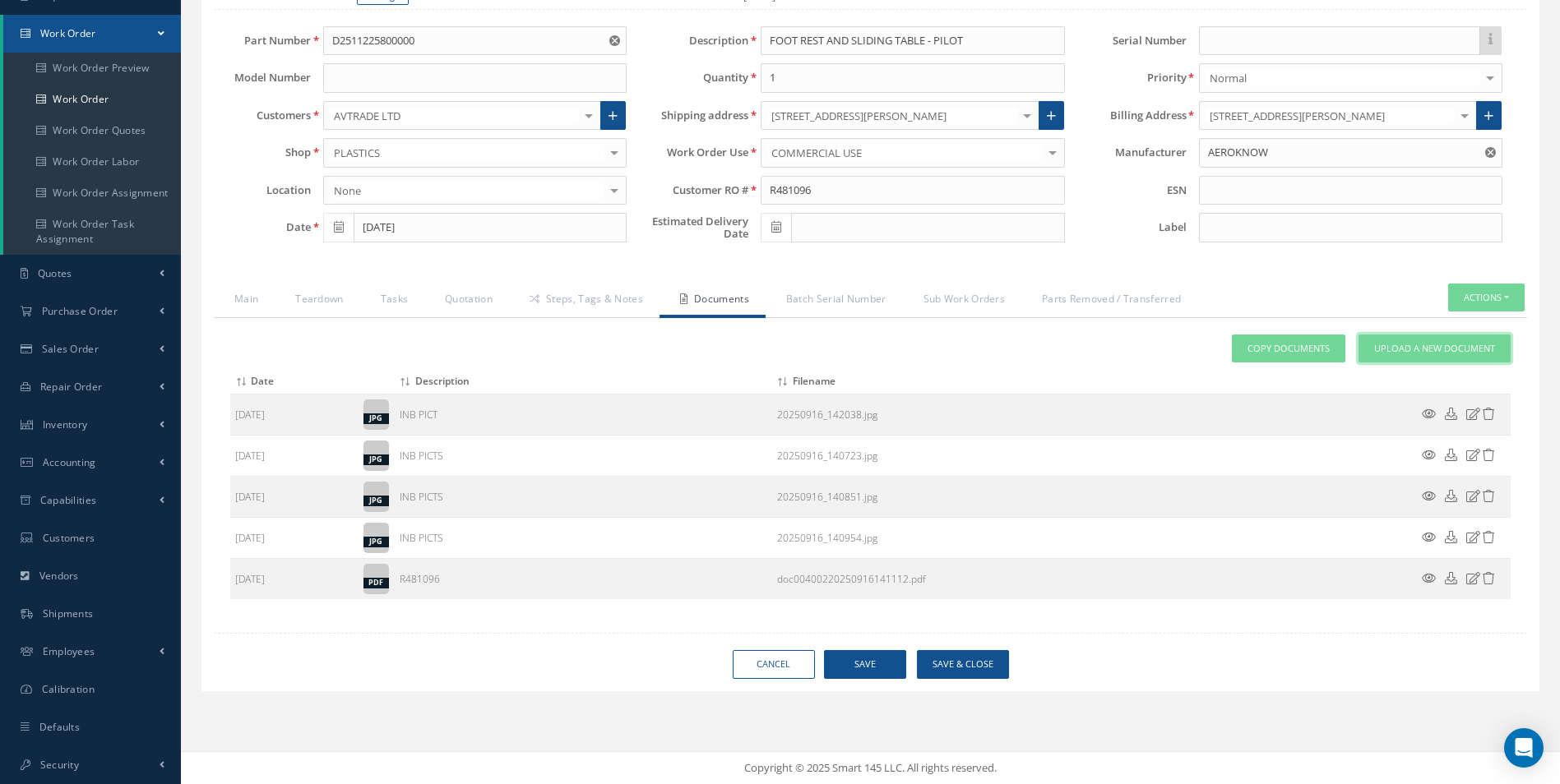
click at [1395, 344] on span "Upload a New Document" at bounding box center [1434, 349] width 121 height 14
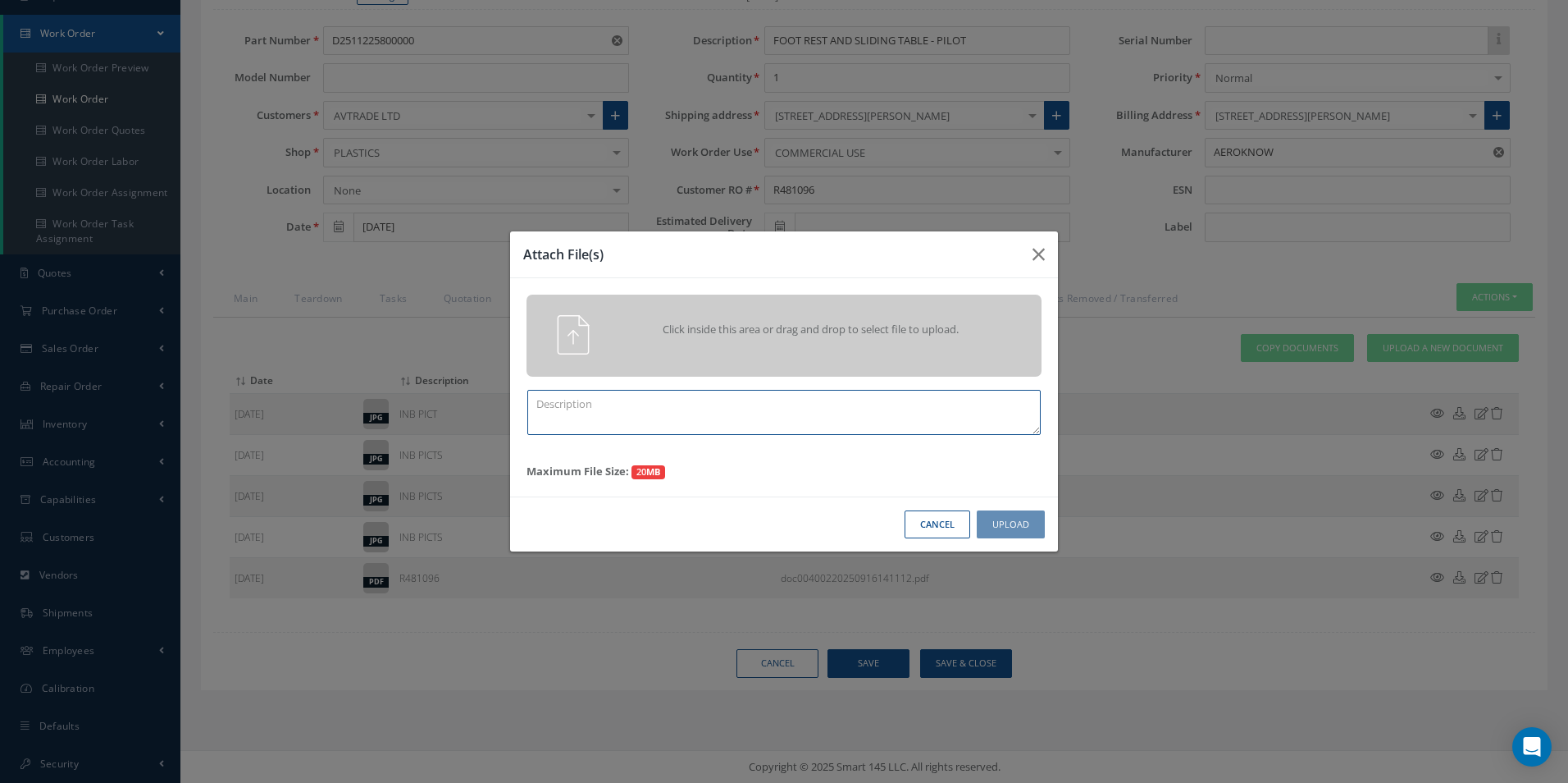
click at [718, 412] on textarea at bounding box center [784, 413] width 514 height 45
type textarea "q"
type textarea "QUOTE PICS"
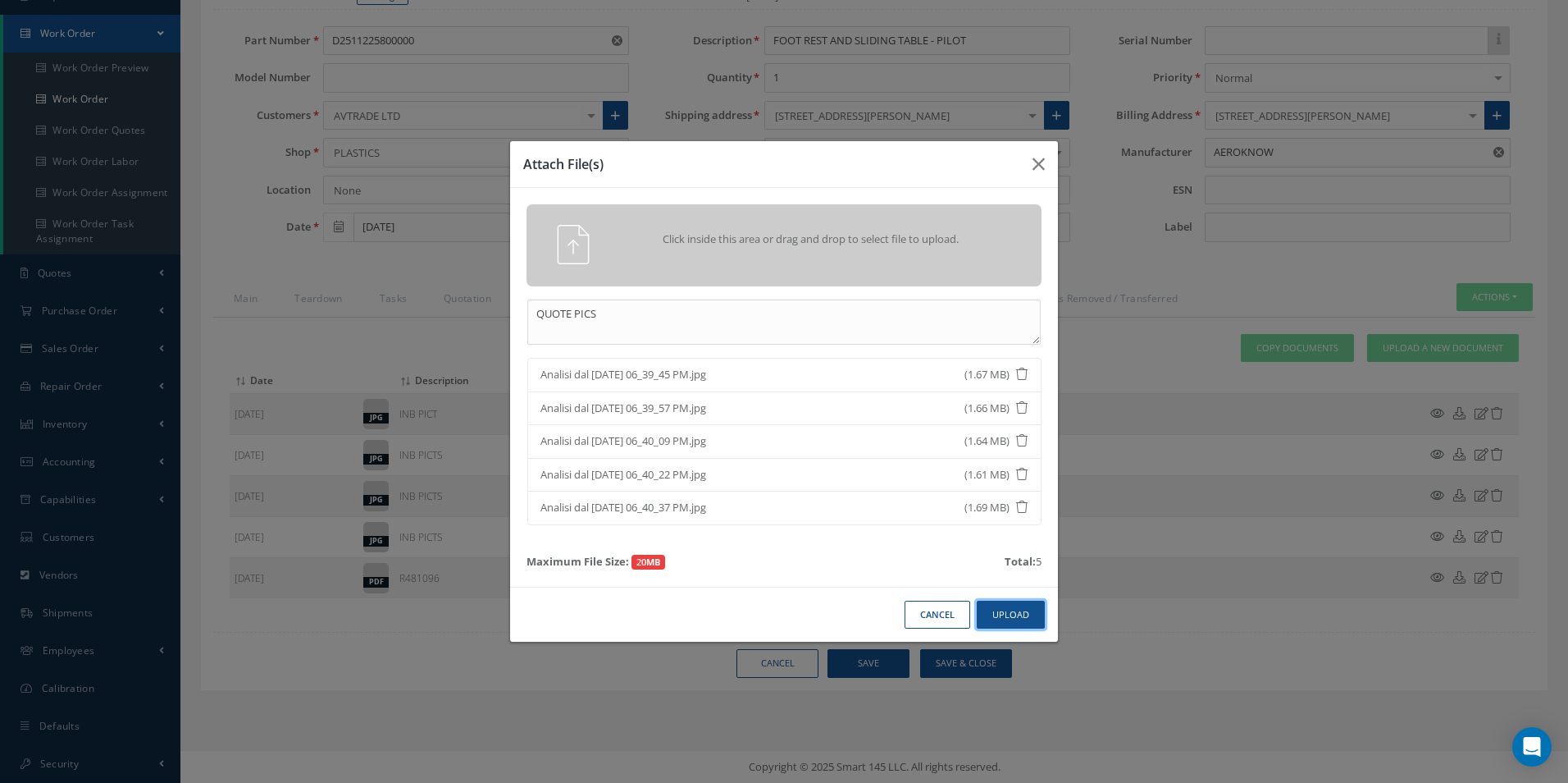
click at [1009, 618] on button "Upload" at bounding box center [1010, 615] width 68 height 28
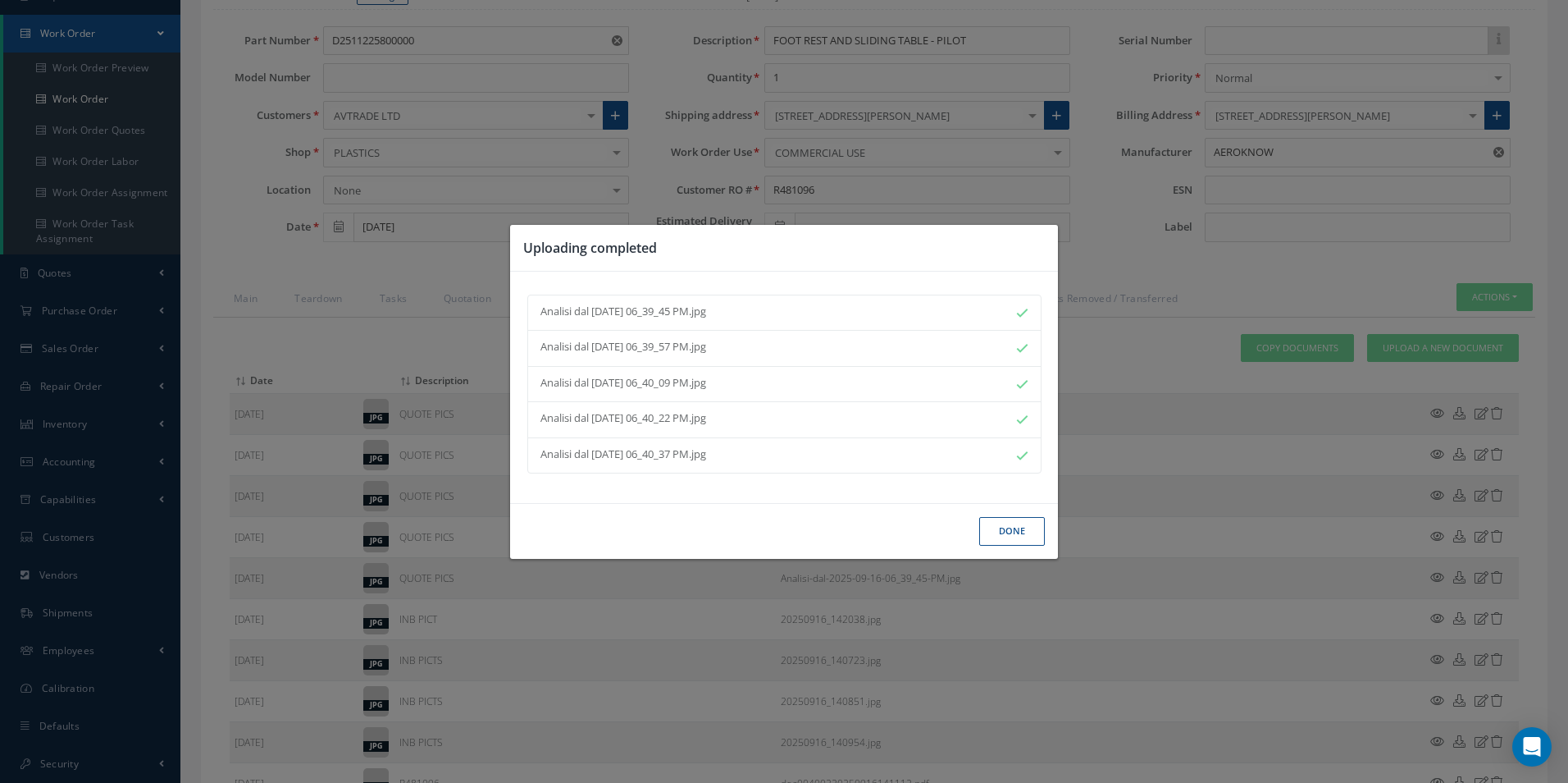
click at [1005, 527] on button "Done" at bounding box center [1012, 531] width 66 height 28
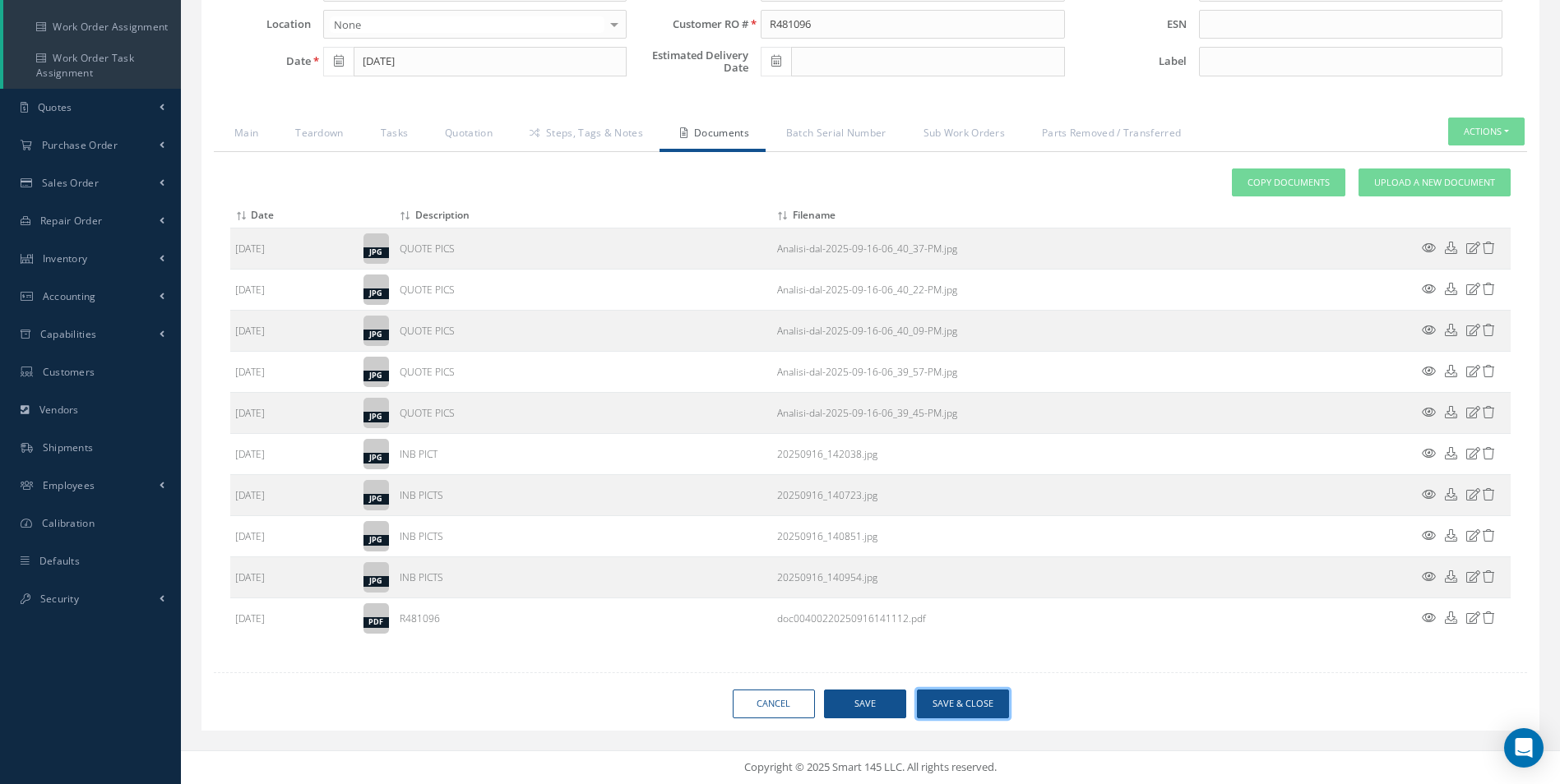
click at [993, 693] on button "Save & Close" at bounding box center [964, 703] width 93 height 29
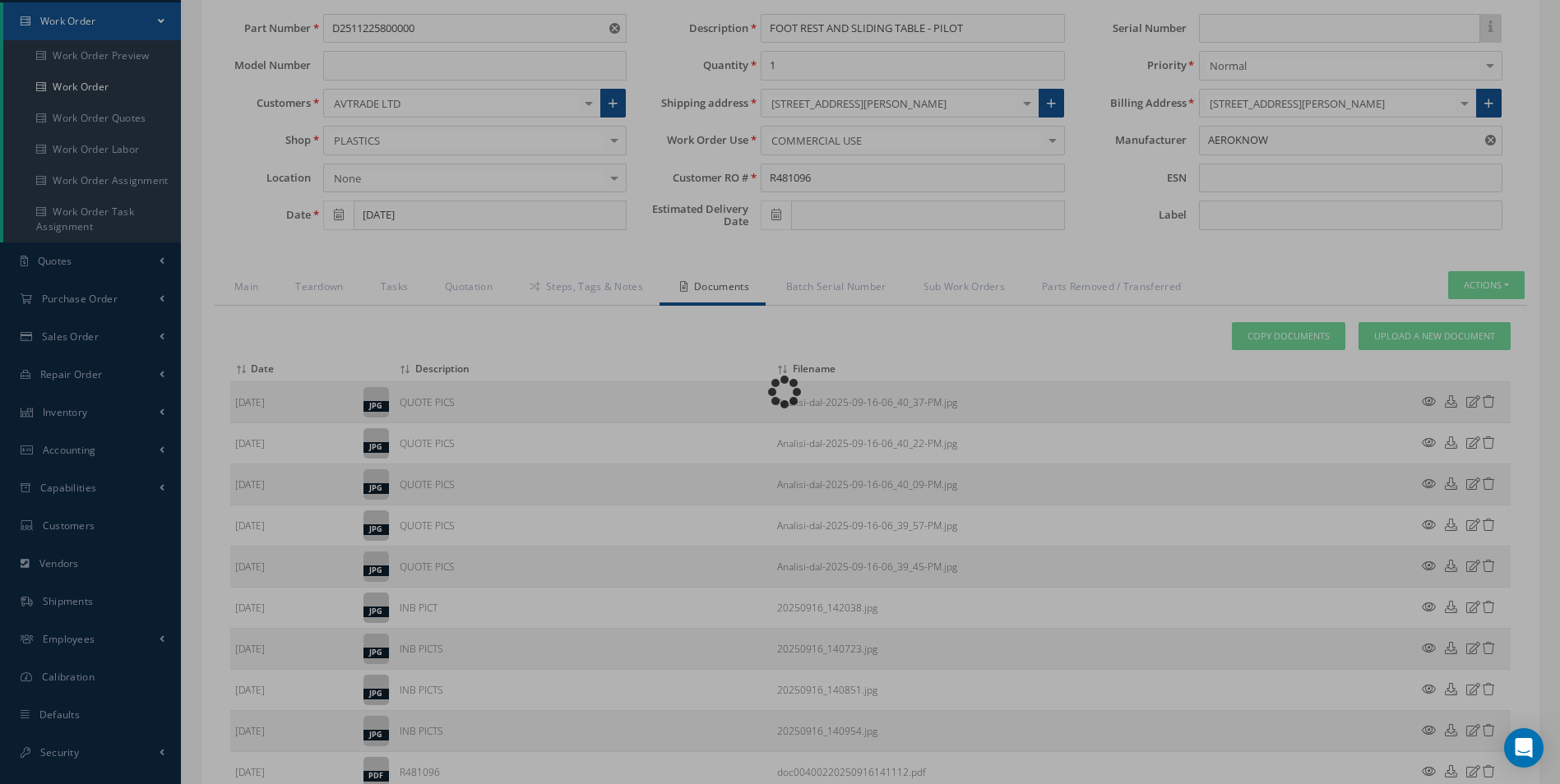
scroll to position [0, 0]
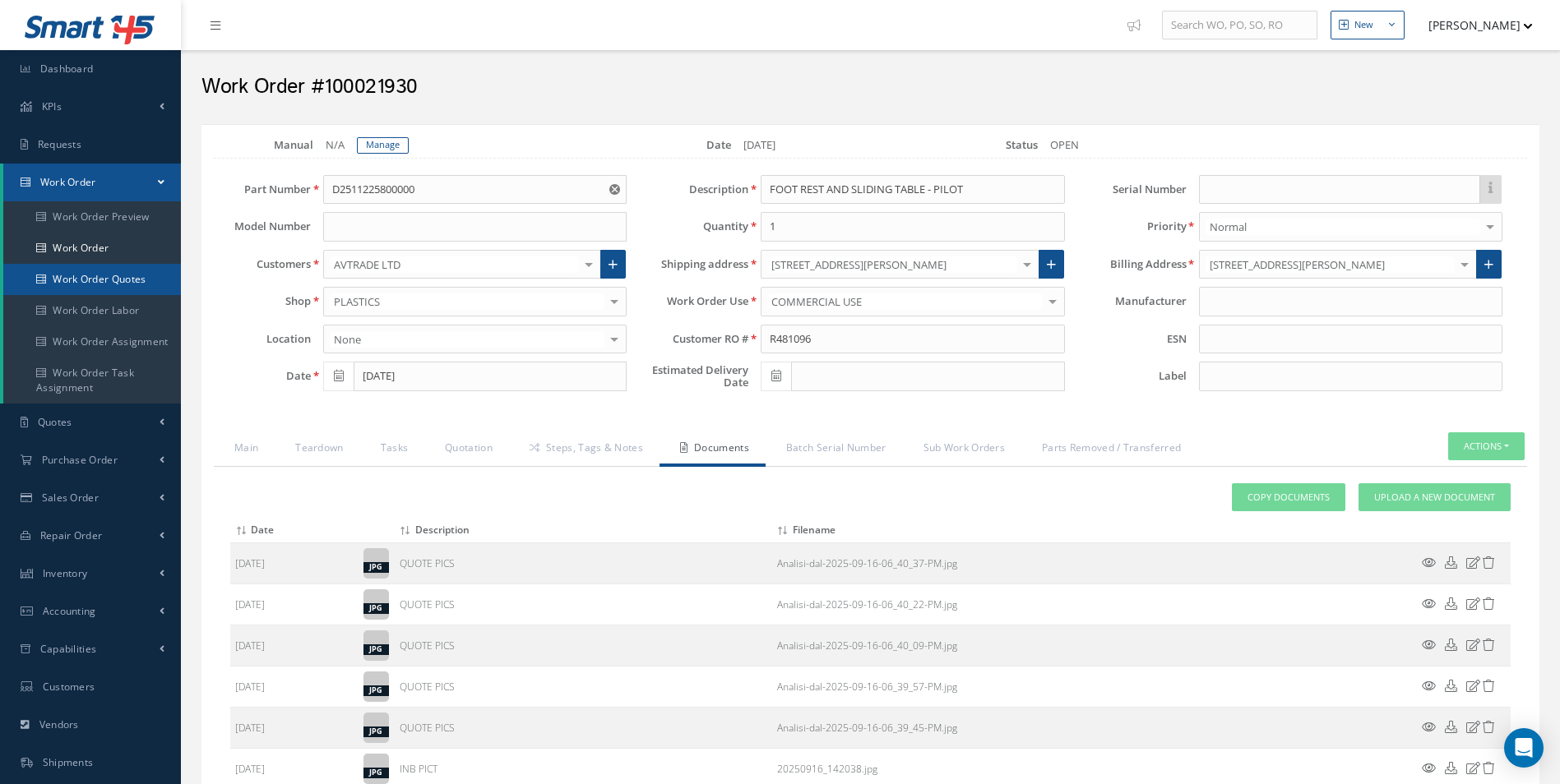
type input "AEROKNOW"
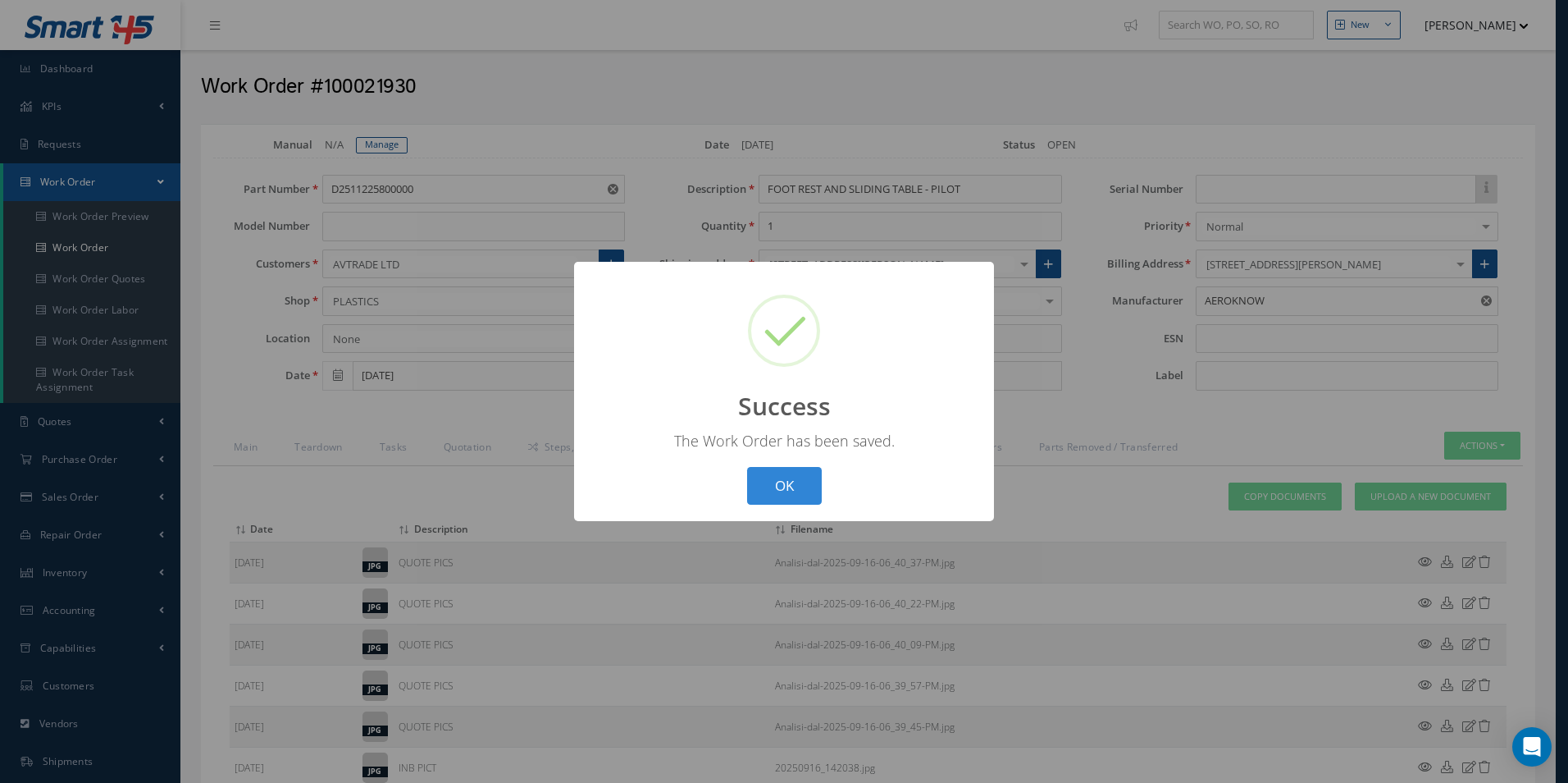
click at [800, 494] on button "OK" at bounding box center [784, 485] width 75 height 38
select select "25"
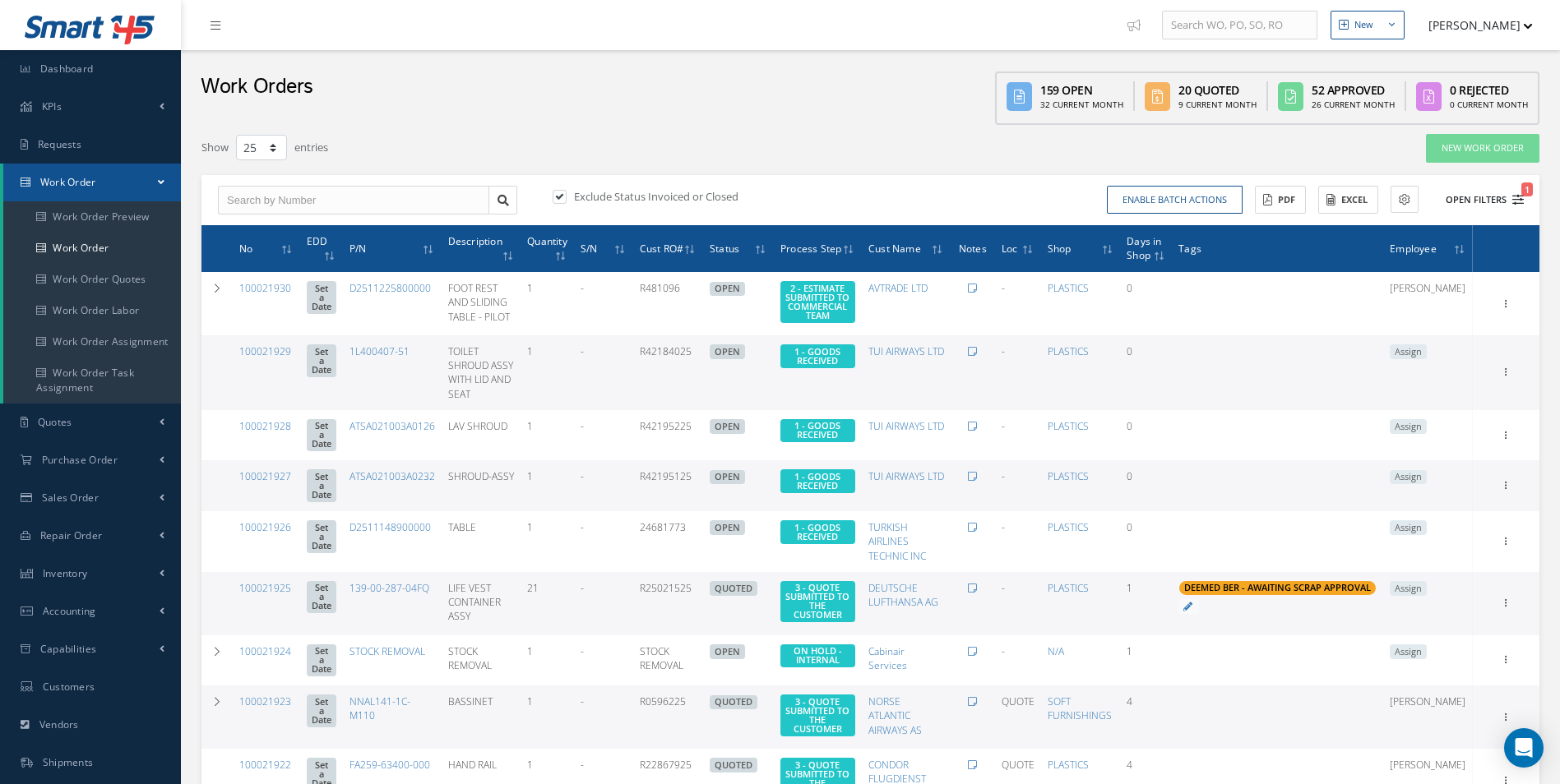
click at [1522, 198] on icon "1" at bounding box center [1518, 200] width 12 height 12
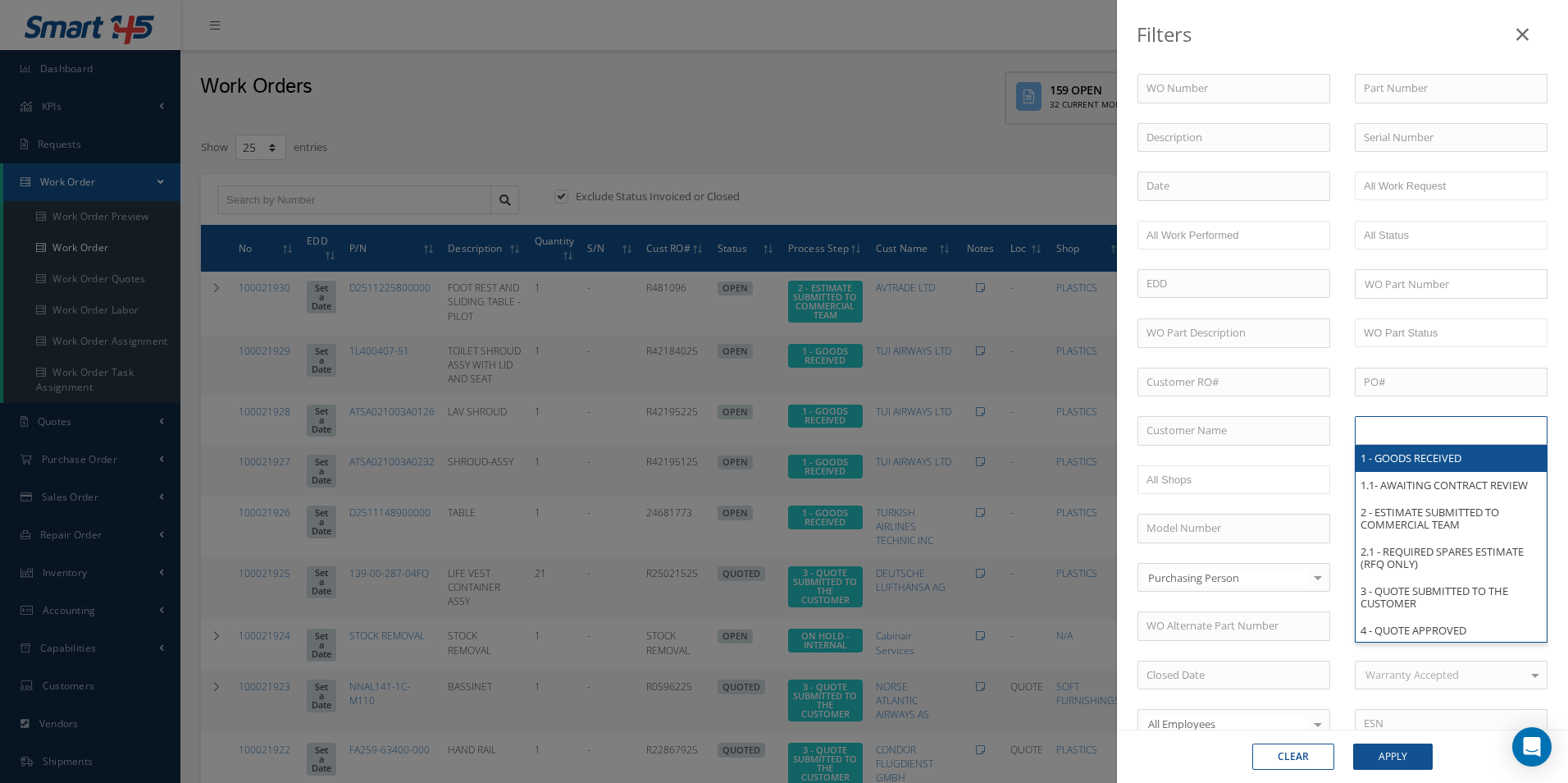
click at [1433, 431] on input "text" at bounding box center [1416, 430] width 104 height 21
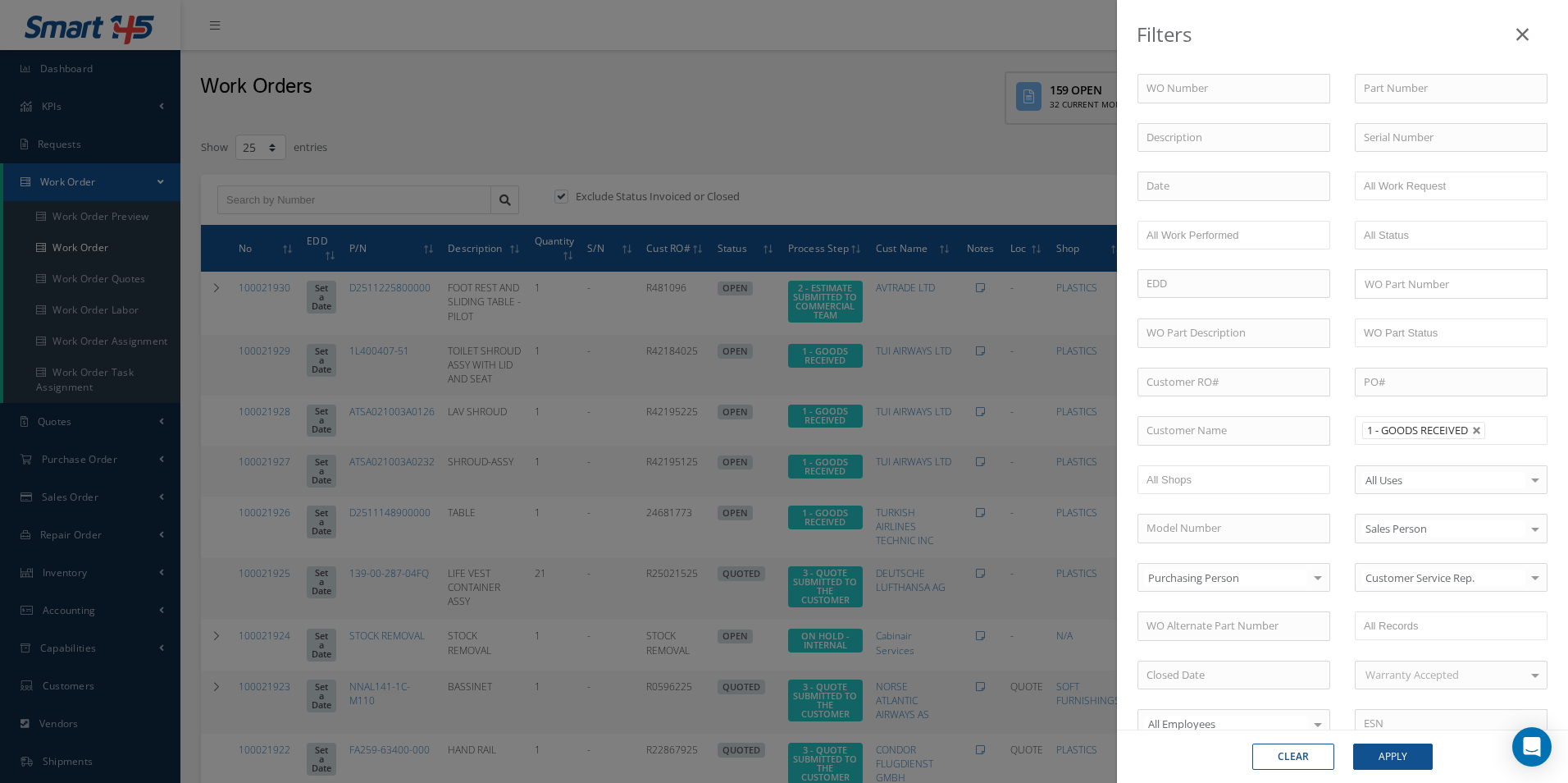
click at [1395, 741] on div "Clear Apply" at bounding box center [1342, 756] width 451 height 53
click at [1383, 758] on button "Apply" at bounding box center [1392, 756] width 80 height 27
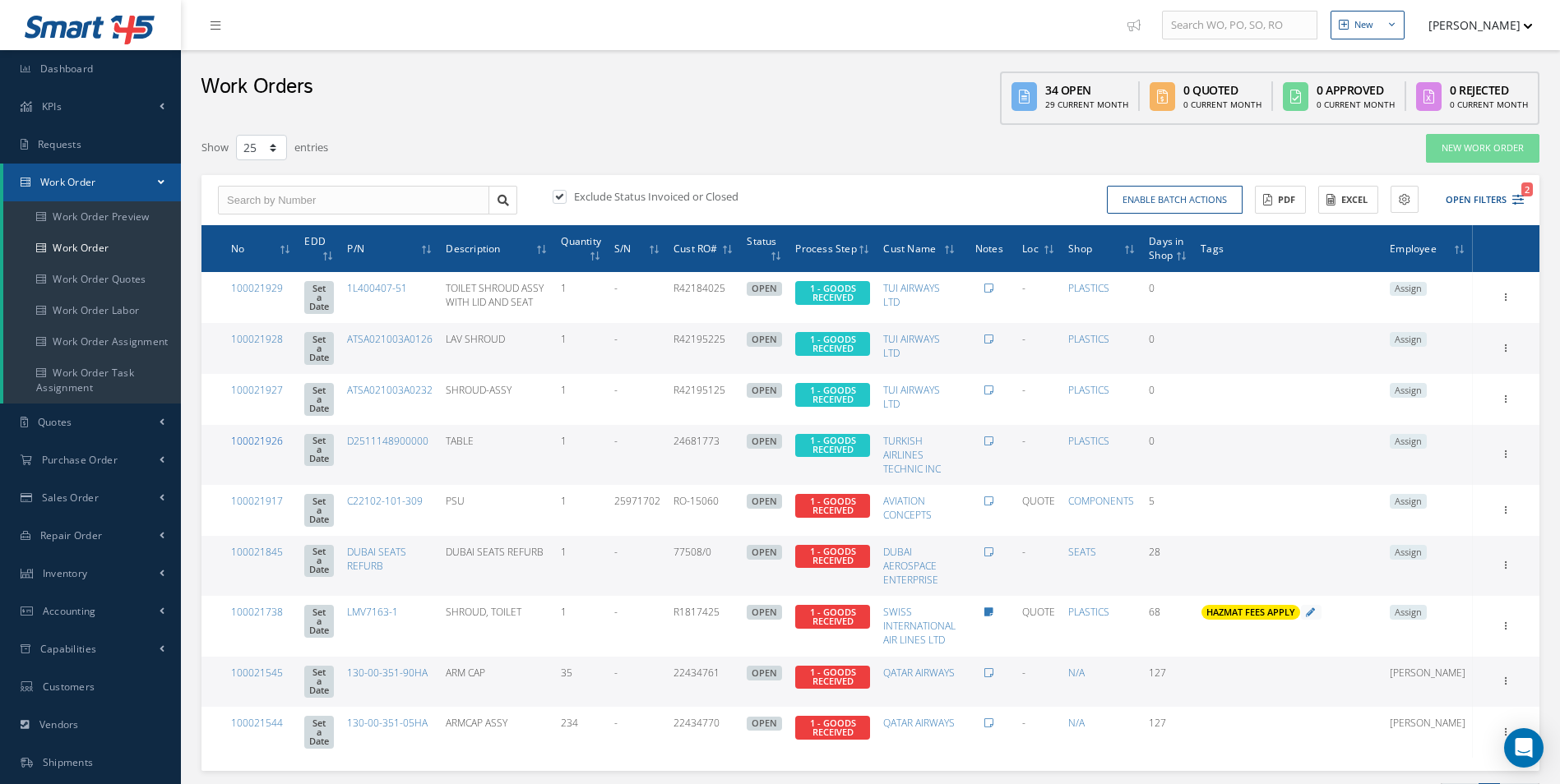
click at [257, 438] on link "100021926" at bounding box center [257, 441] width 52 height 14
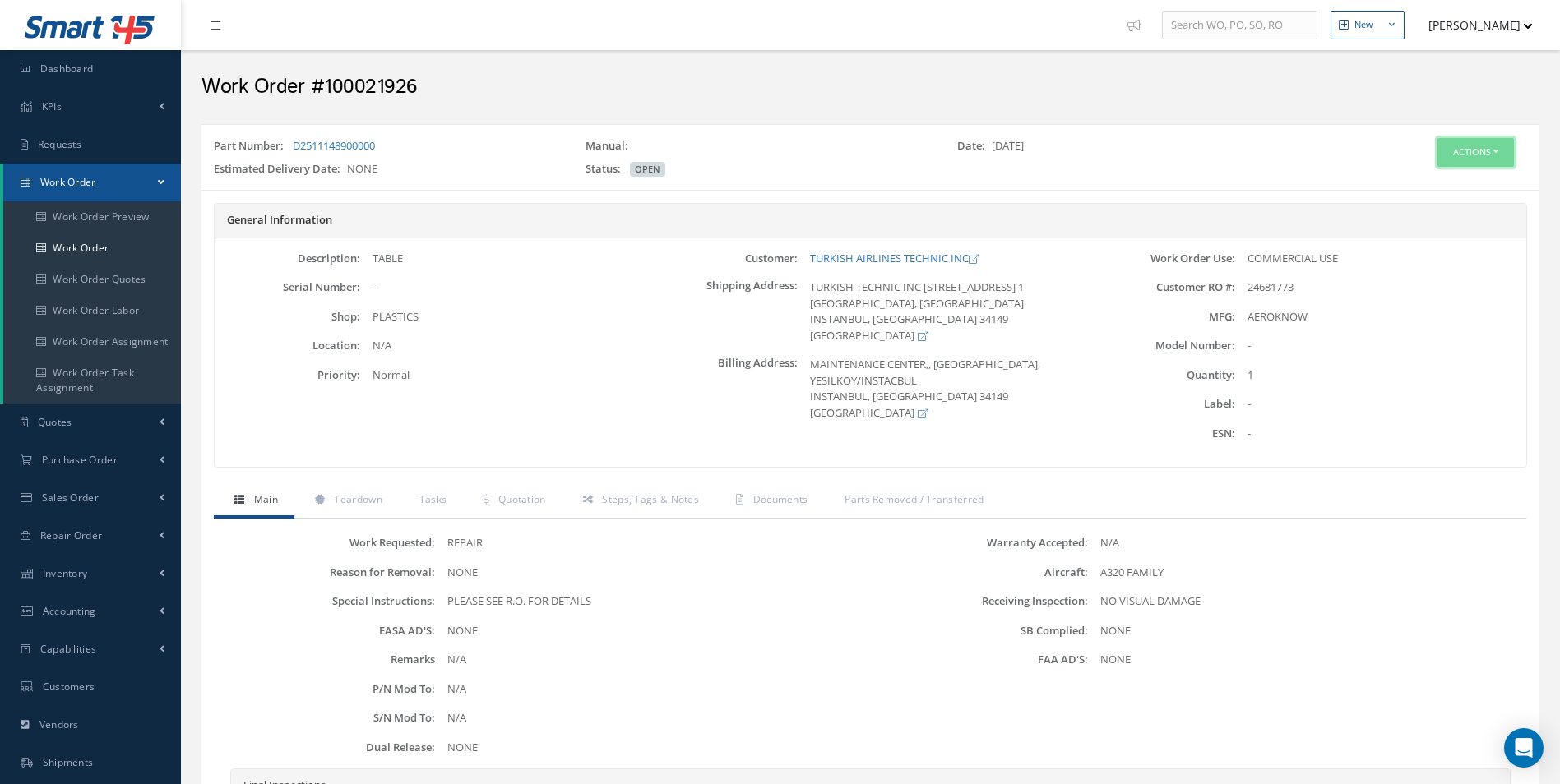
click at [1480, 144] on button "Actions" at bounding box center [1475, 151] width 77 height 29
click at [1437, 180] on link "Edit" at bounding box center [1451, 183] width 132 height 23
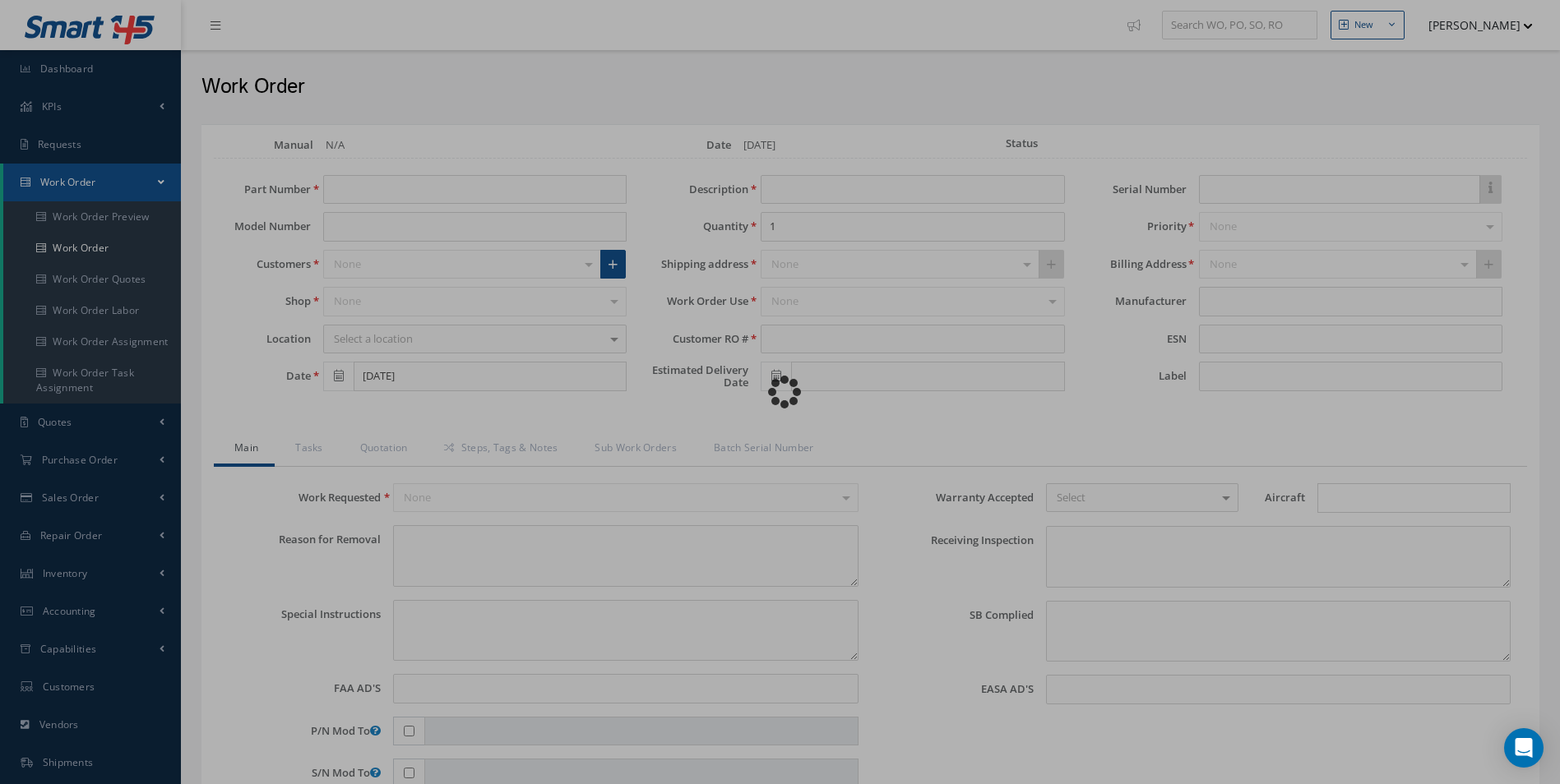
type input "D2511148900000"
type input "TABLE"
type input "24681773"
type textarea "NONE"
type textarea "PLEASE SEE R.O. FOR DETAILS"
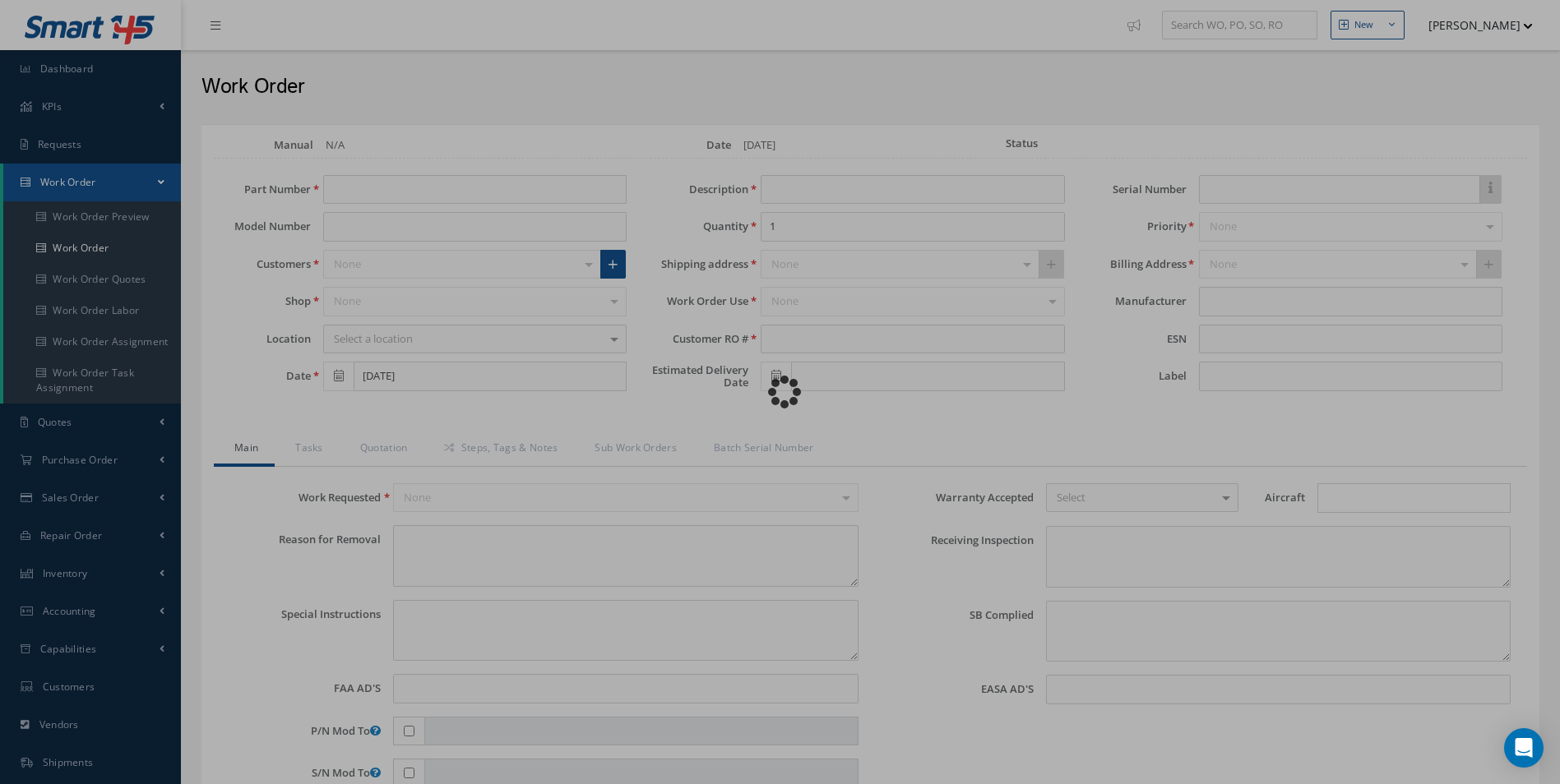
type input "NONE"
type textarea "NO VISUAL DAMAGE"
type textarea "NONE"
type input "NONE"
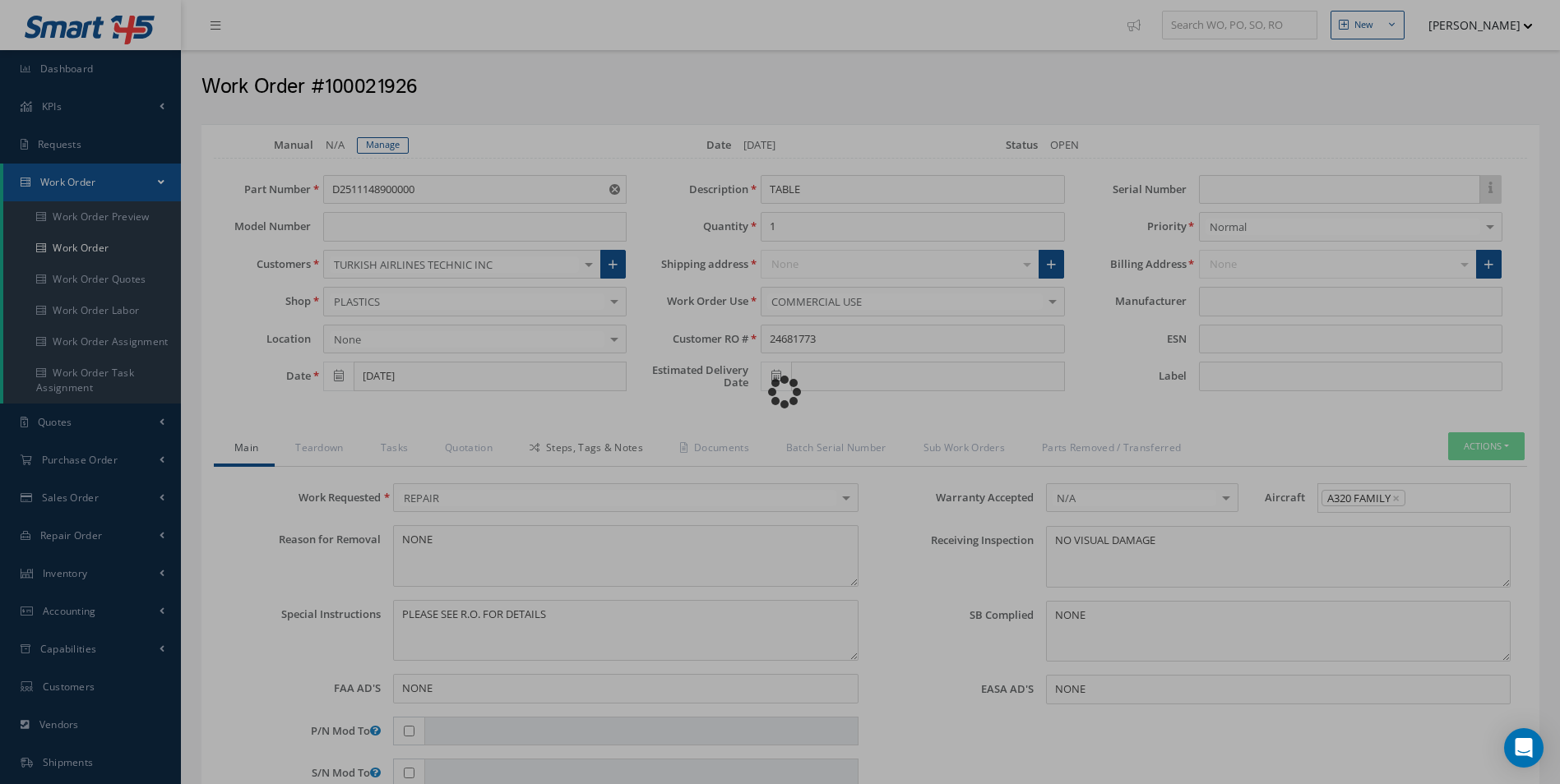
type input "AEROKNOW"
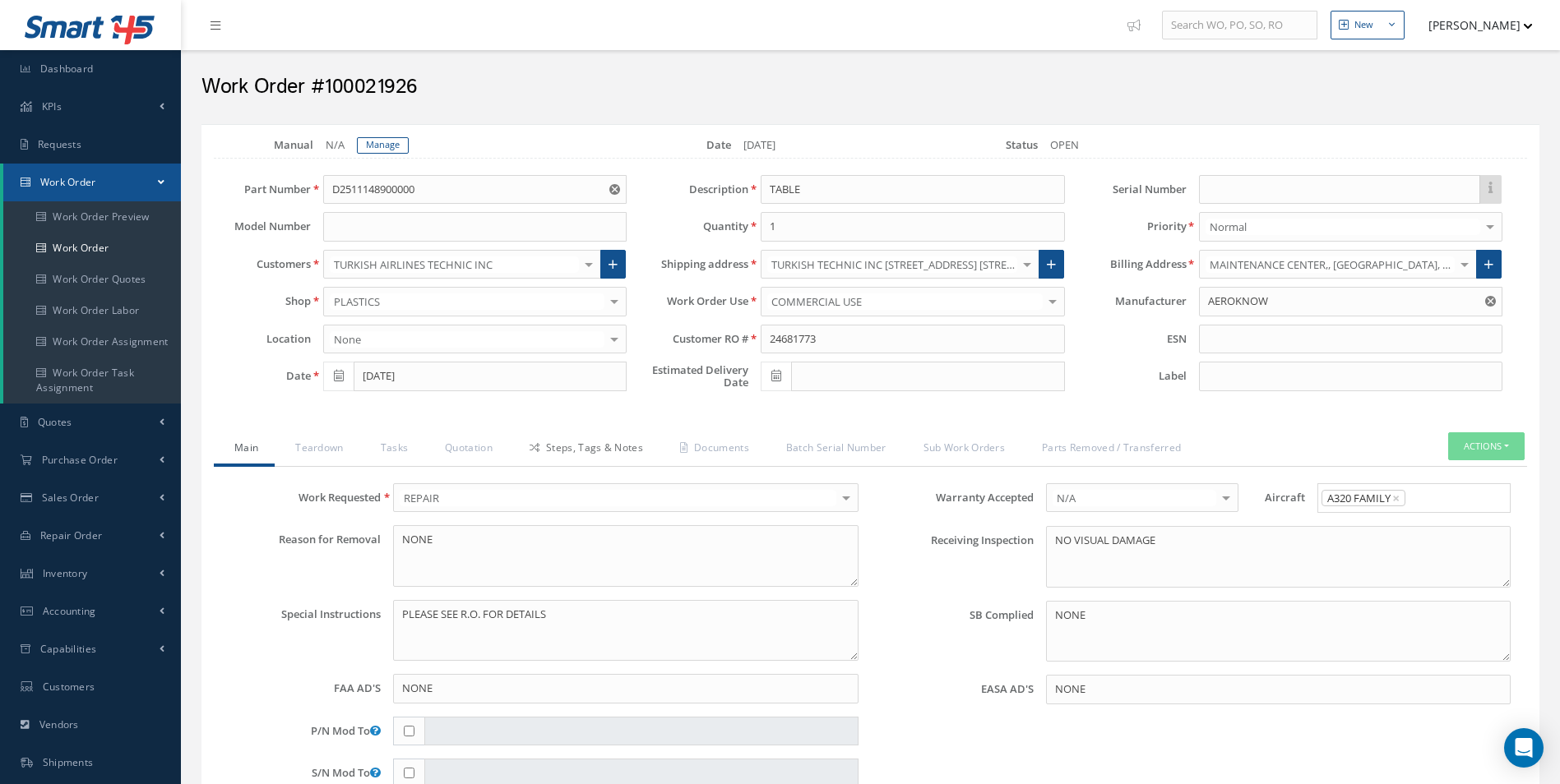
click at [587, 438] on link "Steps, Tags & Notes" at bounding box center [584, 449] width 151 height 34
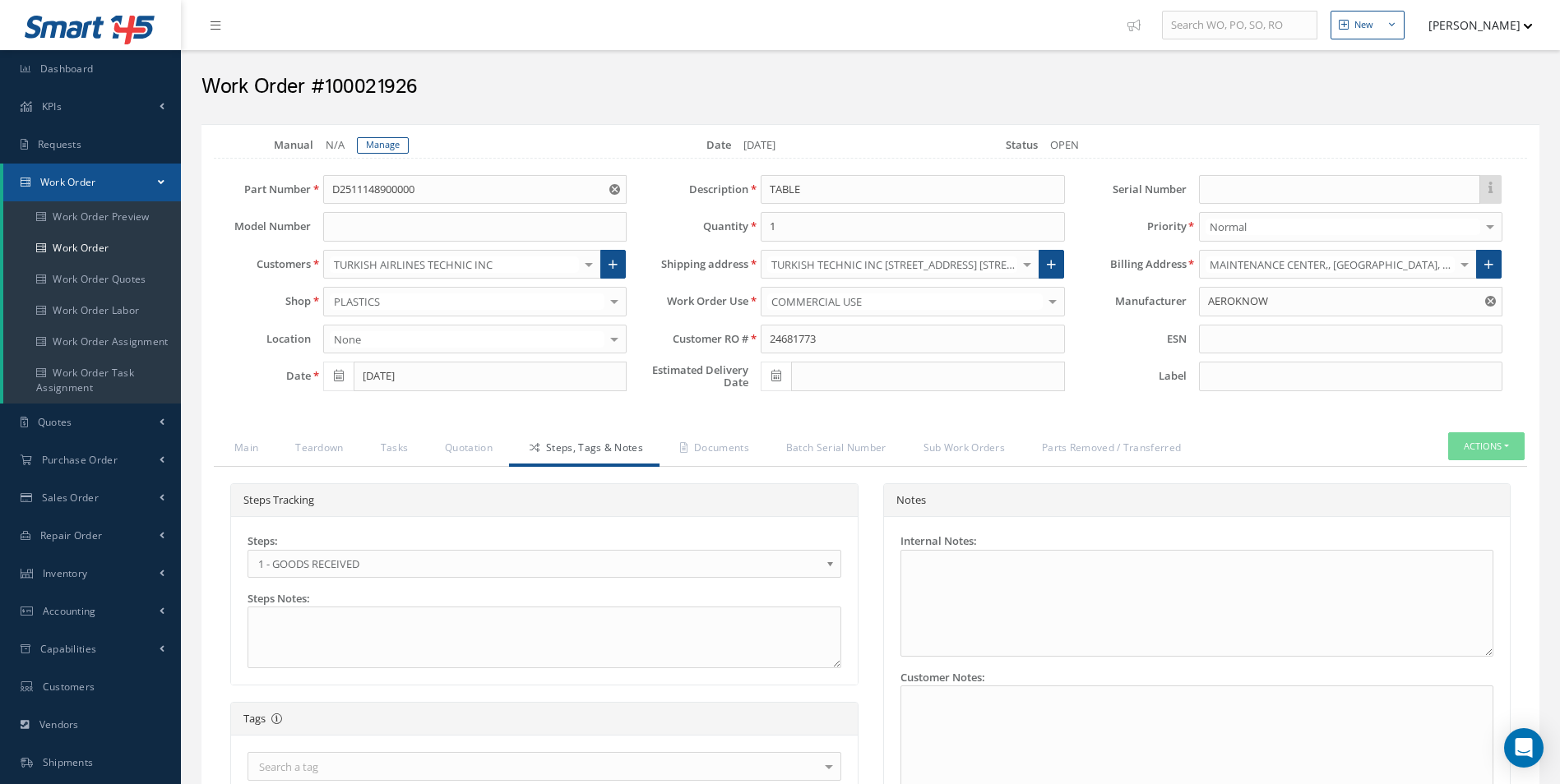
click at [344, 562] on span "1 - GOODS RECEIVED" at bounding box center [538, 564] width 562 height 20
click at [704, 441] on link "Documents" at bounding box center [713, 449] width 106 height 34
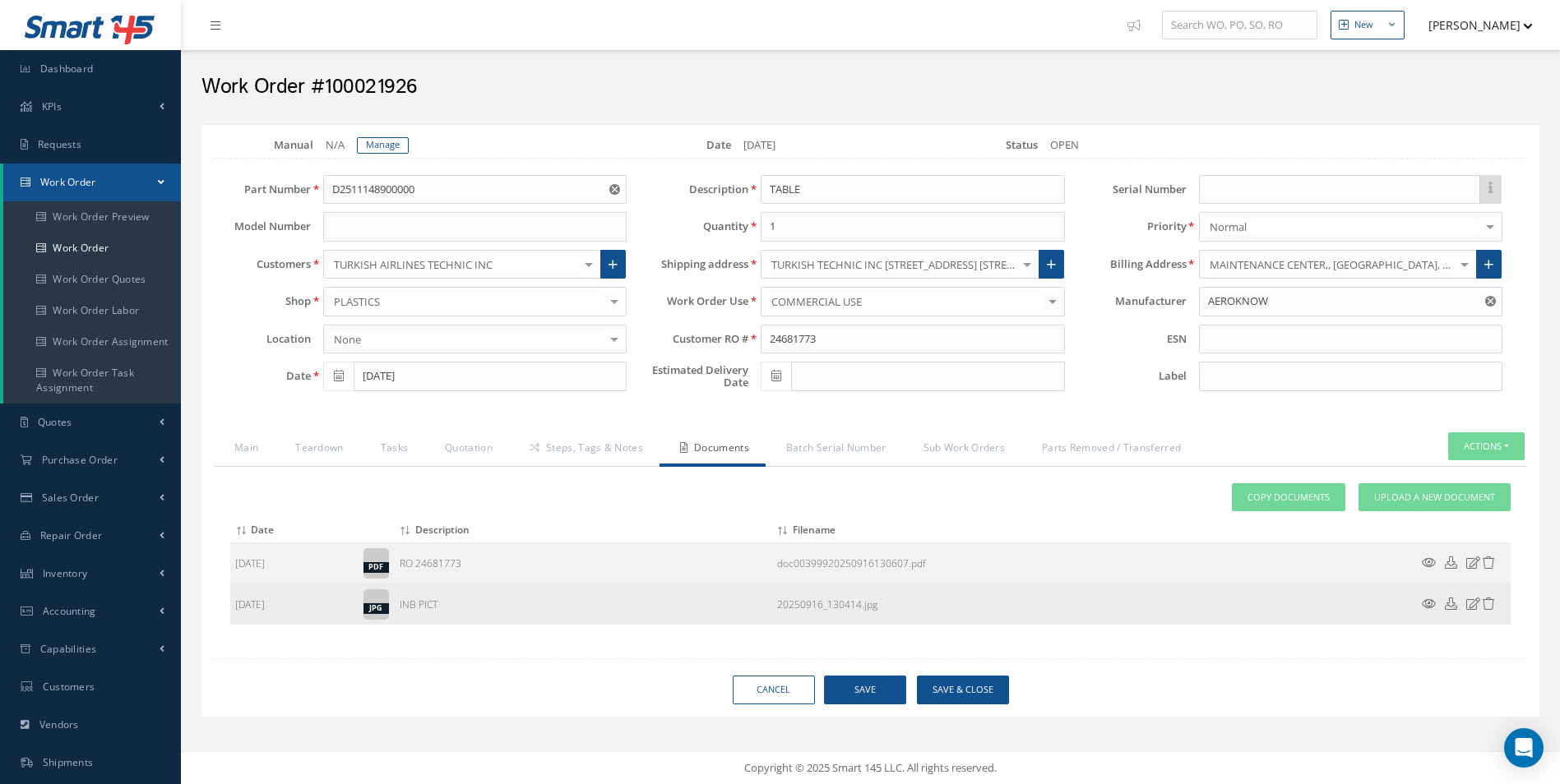
click at [1431, 601] on icon at bounding box center [1428, 603] width 14 height 13
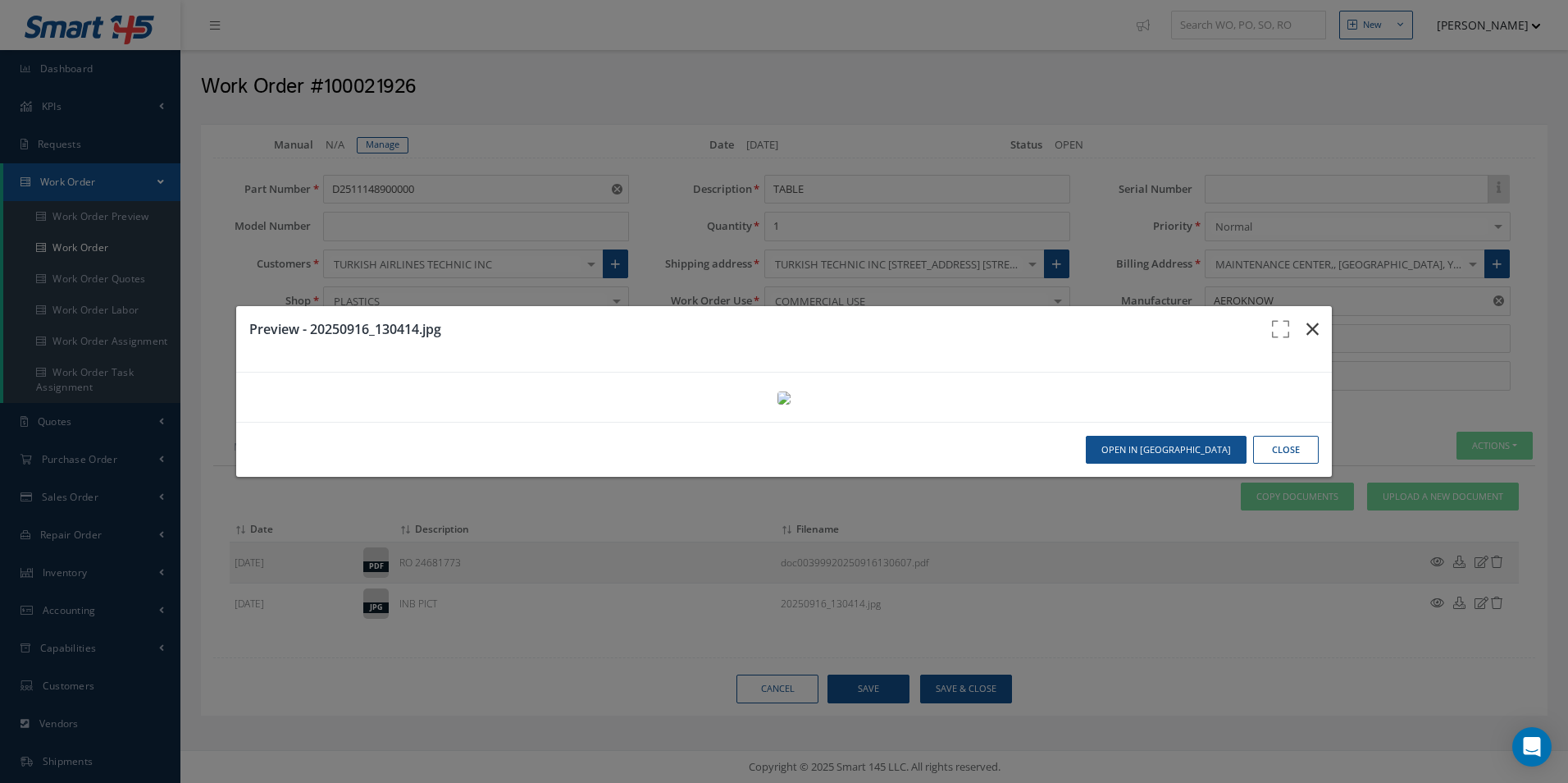
click at [1307, 319] on icon "button" at bounding box center [1313, 329] width 13 height 20
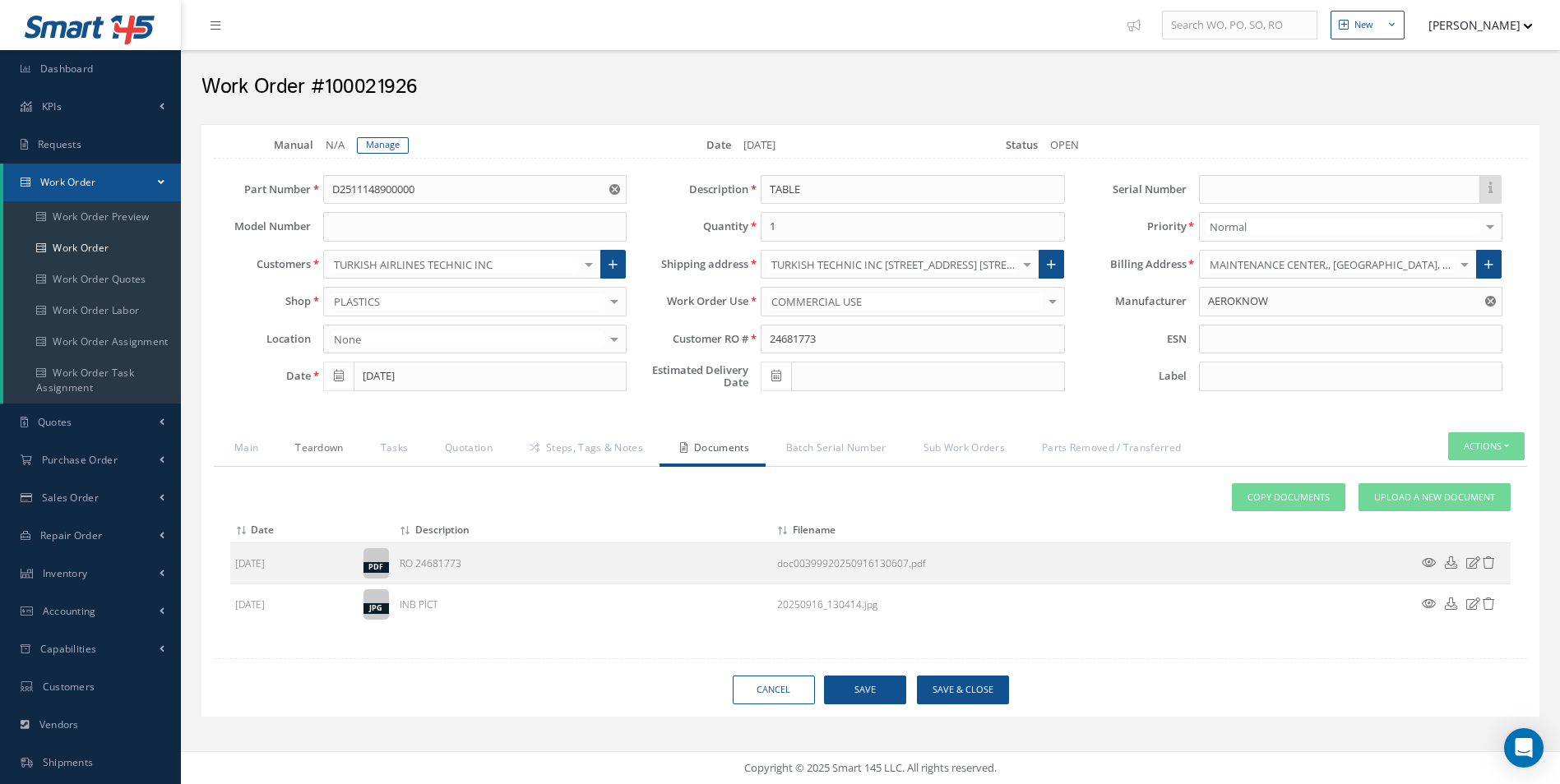
click at [320, 438] on link "Teardown" at bounding box center [317, 449] width 85 height 34
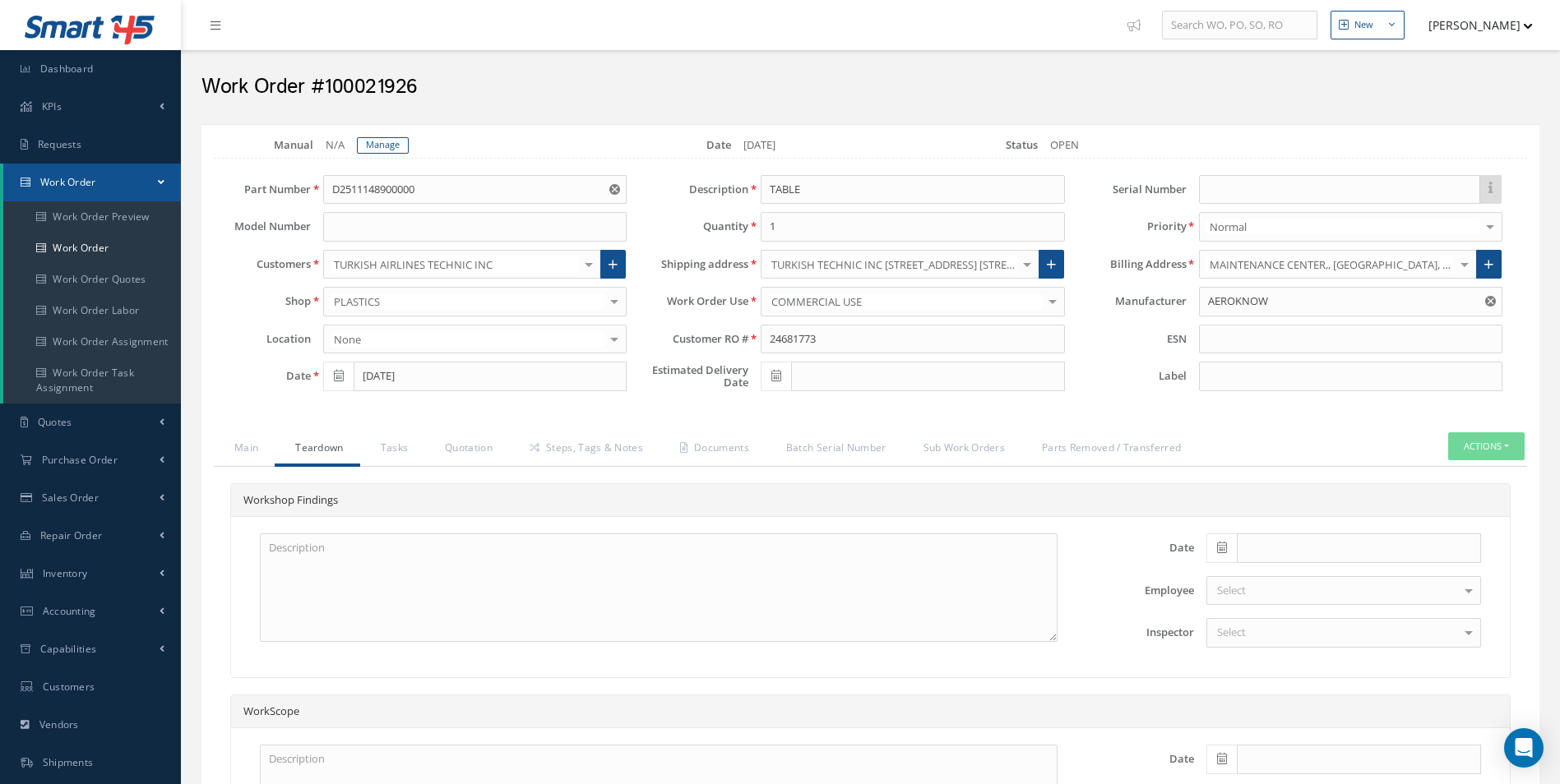
click at [1211, 555] on span at bounding box center [1221, 548] width 31 height 30
click at [1273, 522] on th "Today" at bounding box center [1292, 522] width 172 height 25
type input "[DATE]"
click at [1270, 637] on div at bounding box center [1343, 633] width 275 height 30
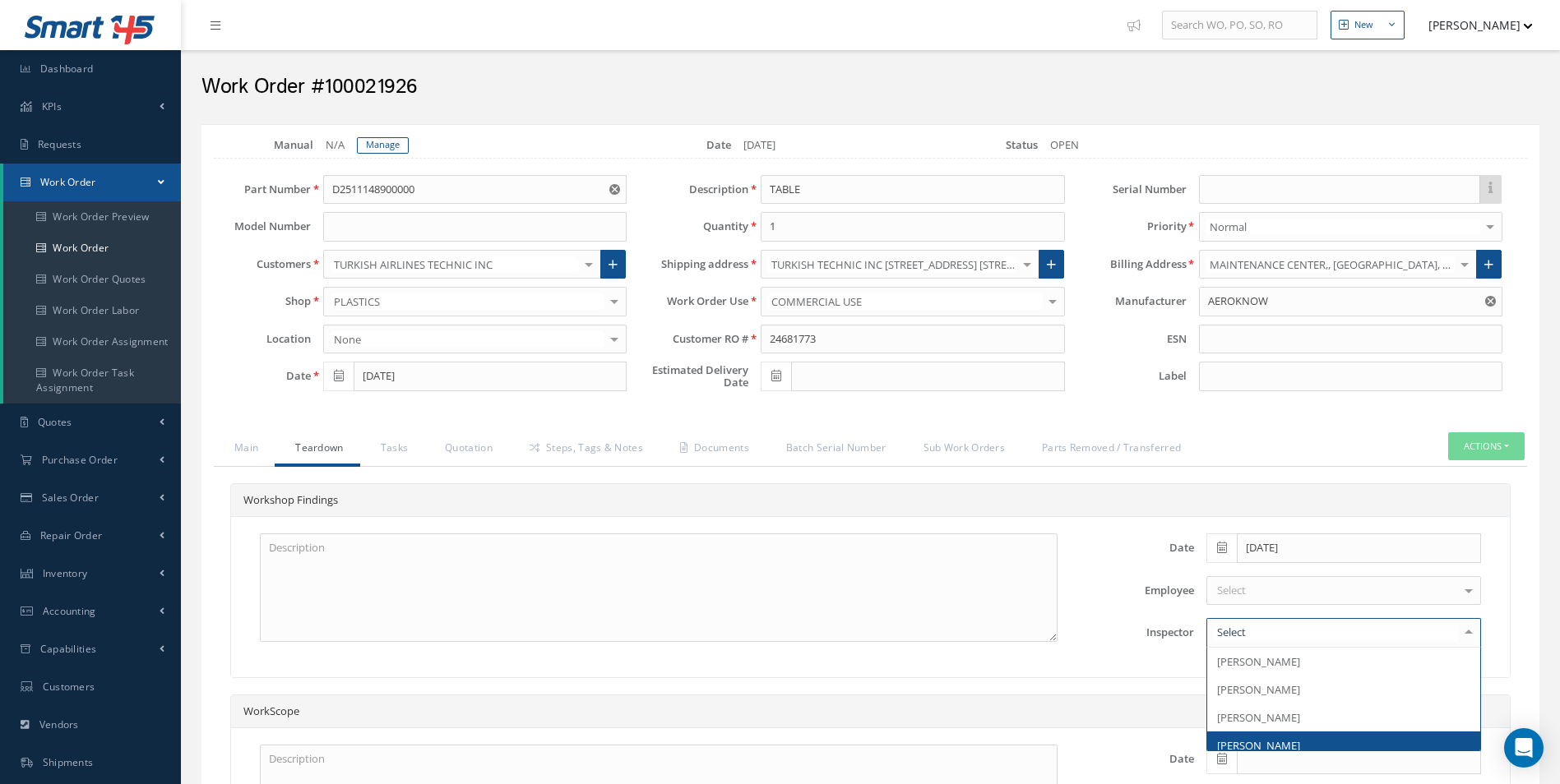
click at [1279, 738] on span "[PERSON_NAME]" at bounding box center [1258, 745] width 83 height 15
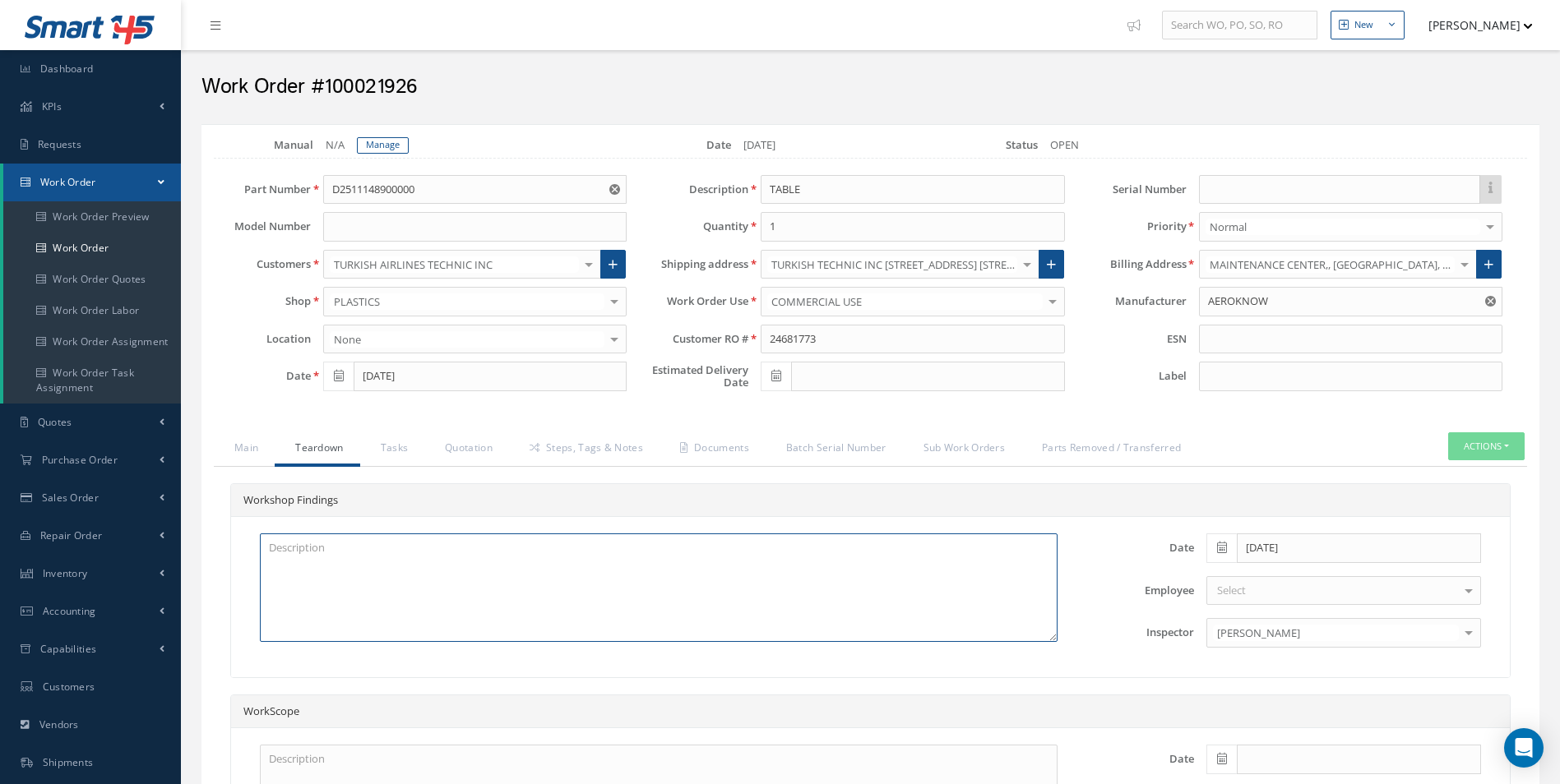
click at [504, 624] on textarea at bounding box center [658, 587] width 797 height 108
click at [442, 595] on textarea at bounding box center [658, 587] width 797 height 108
paste textarea "TRAY TABLE CRACKED AT HINGE POSITION (SATTO REPAIR) X2 TRAY TABLE DISK-LOCATING…"
type textarea "TRAY TABLE CRACKED AT HINGE POSITION (SATTO REPAIR) X2 TRAY TABLE DISK-LOCATING…"
click at [390, 452] on link "Tasks" at bounding box center [393, 449] width 65 height 34
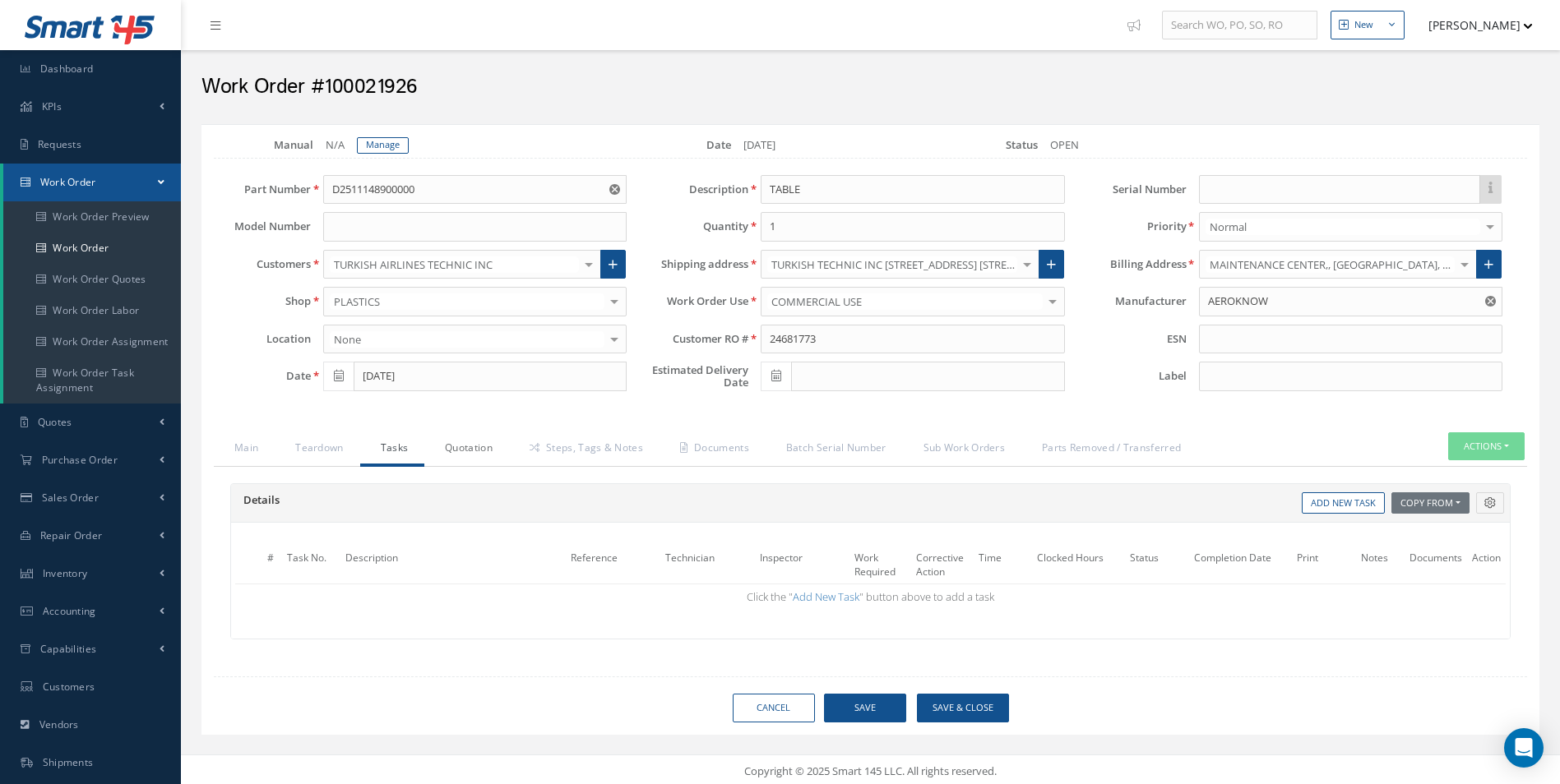
click at [460, 452] on link "Quotation" at bounding box center [467, 449] width 85 height 34
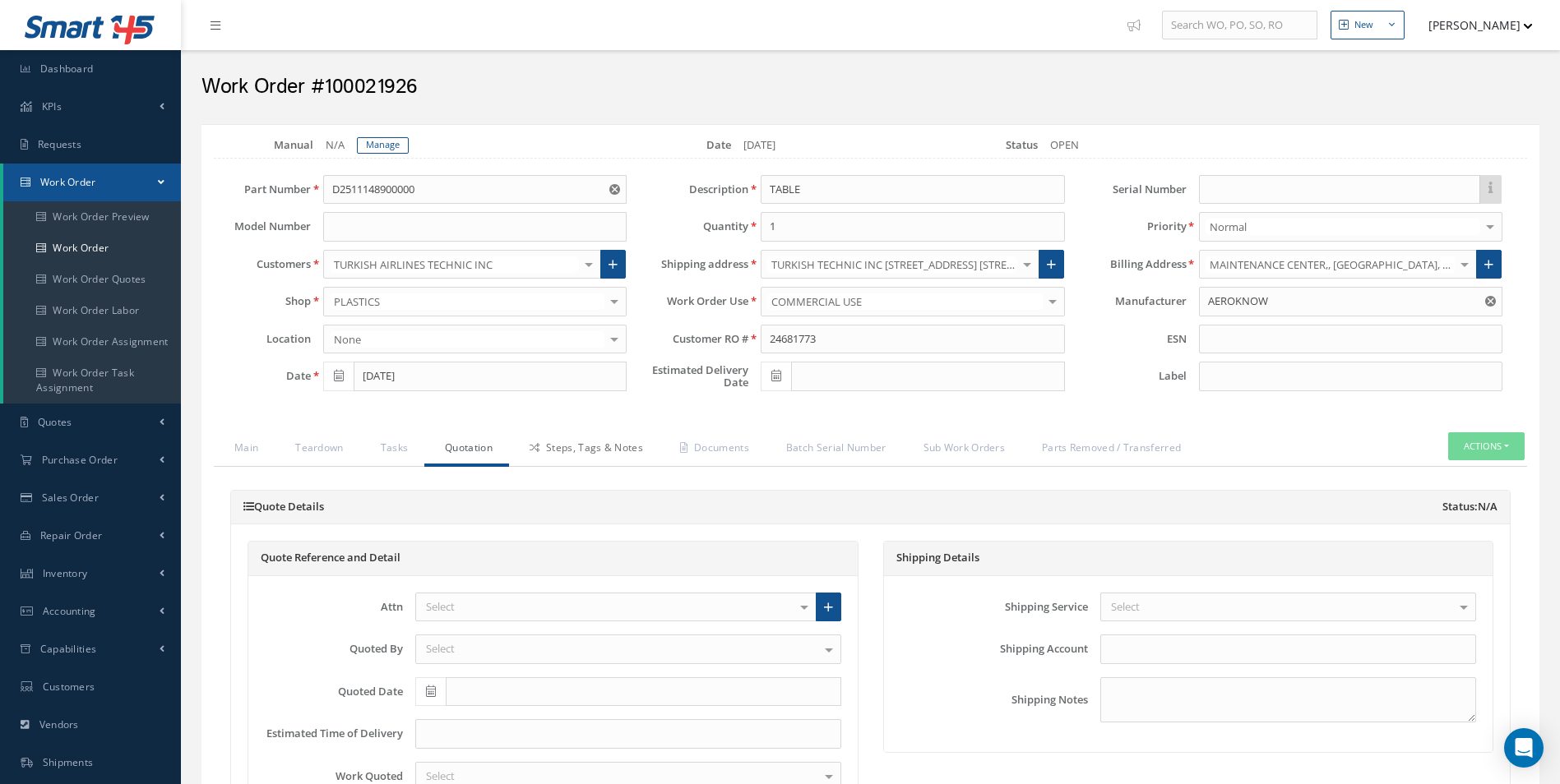
click at [548, 439] on link "Steps, Tags & Notes" at bounding box center [584, 449] width 151 height 34
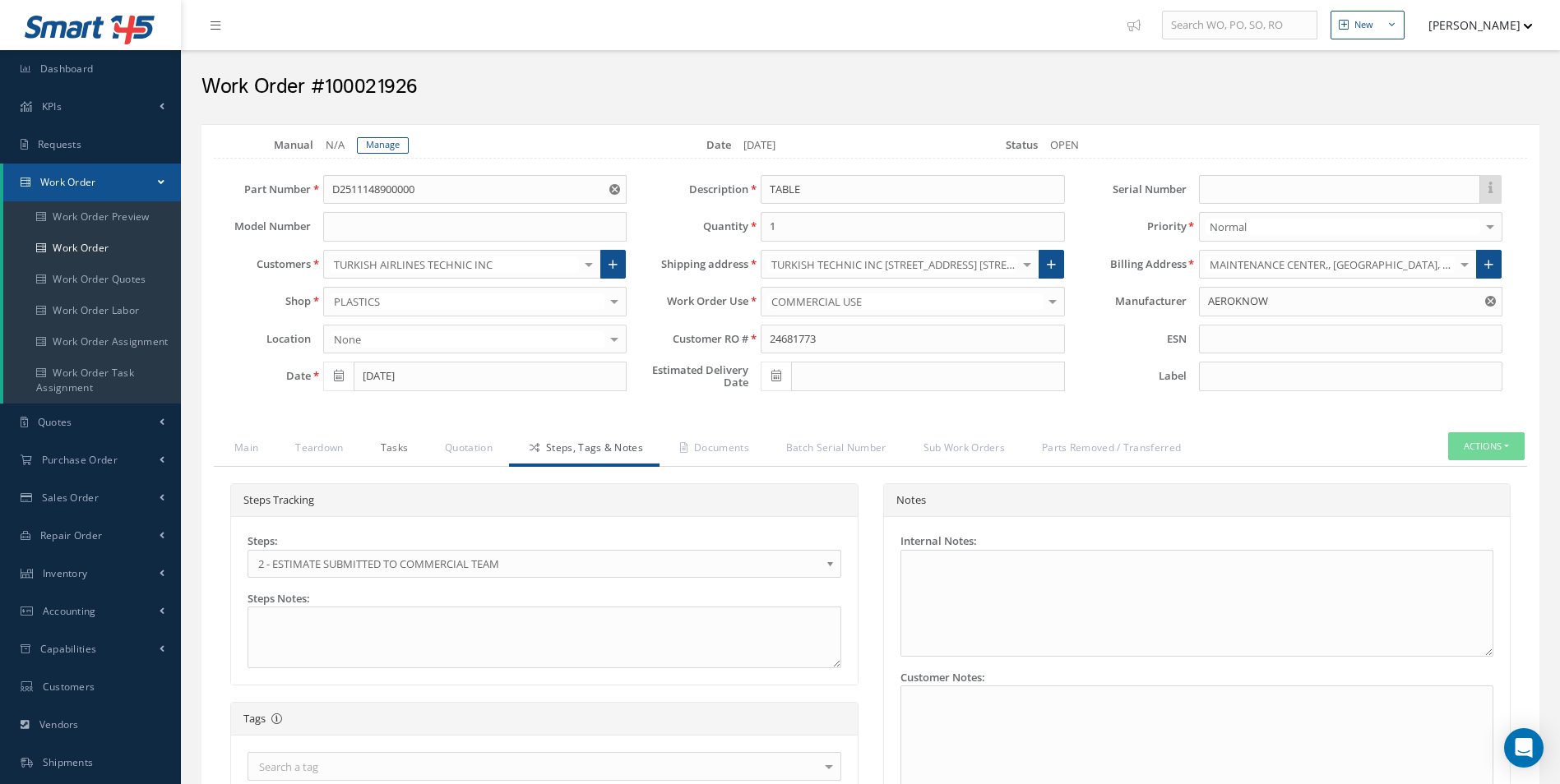
click at [390, 457] on link "Tasks" at bounding box center [393, 449] width 65 height 34
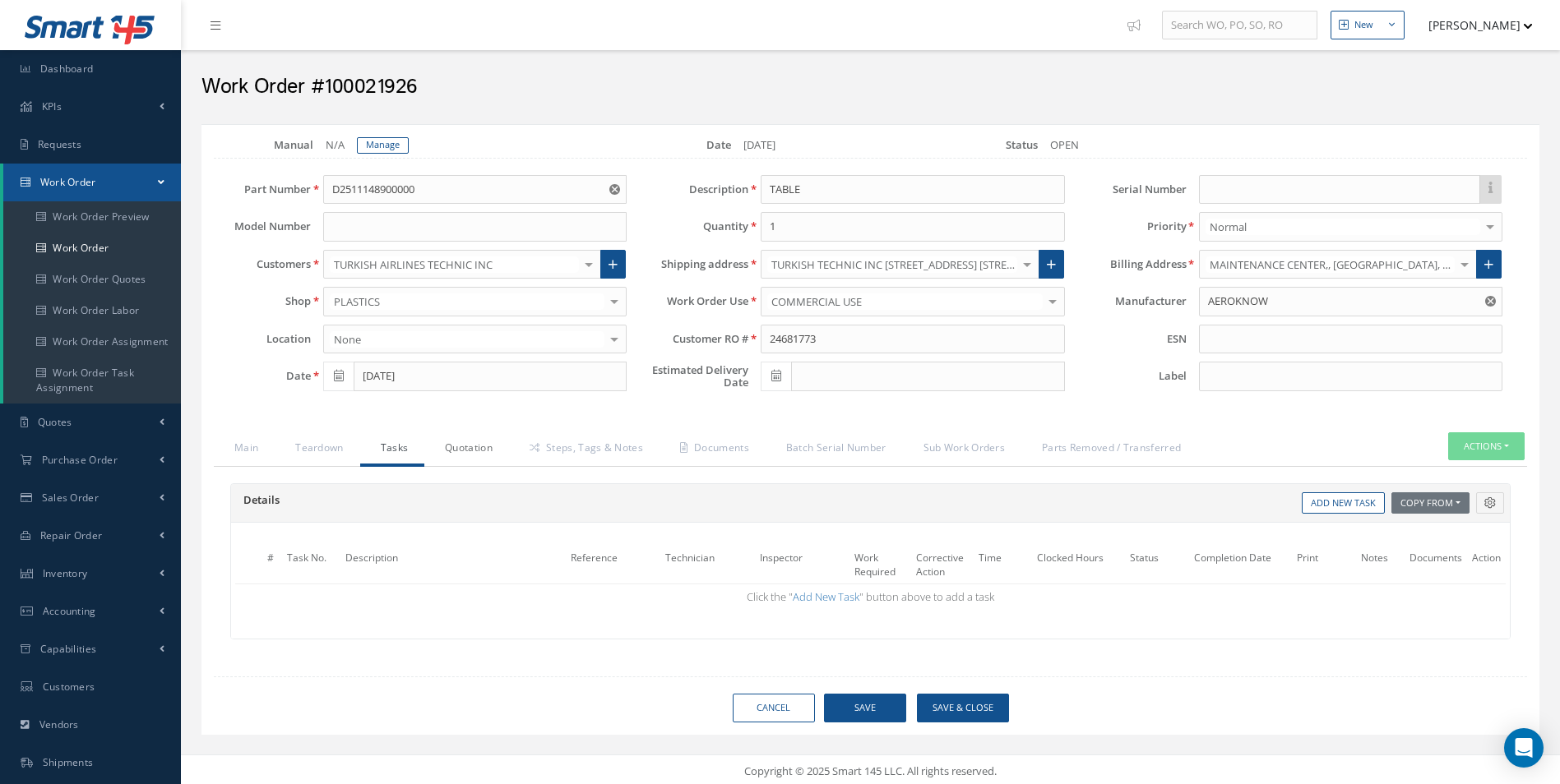
click at [463, 457] on link "Quotation" at bounding box center [467, 449] width 85 height 34
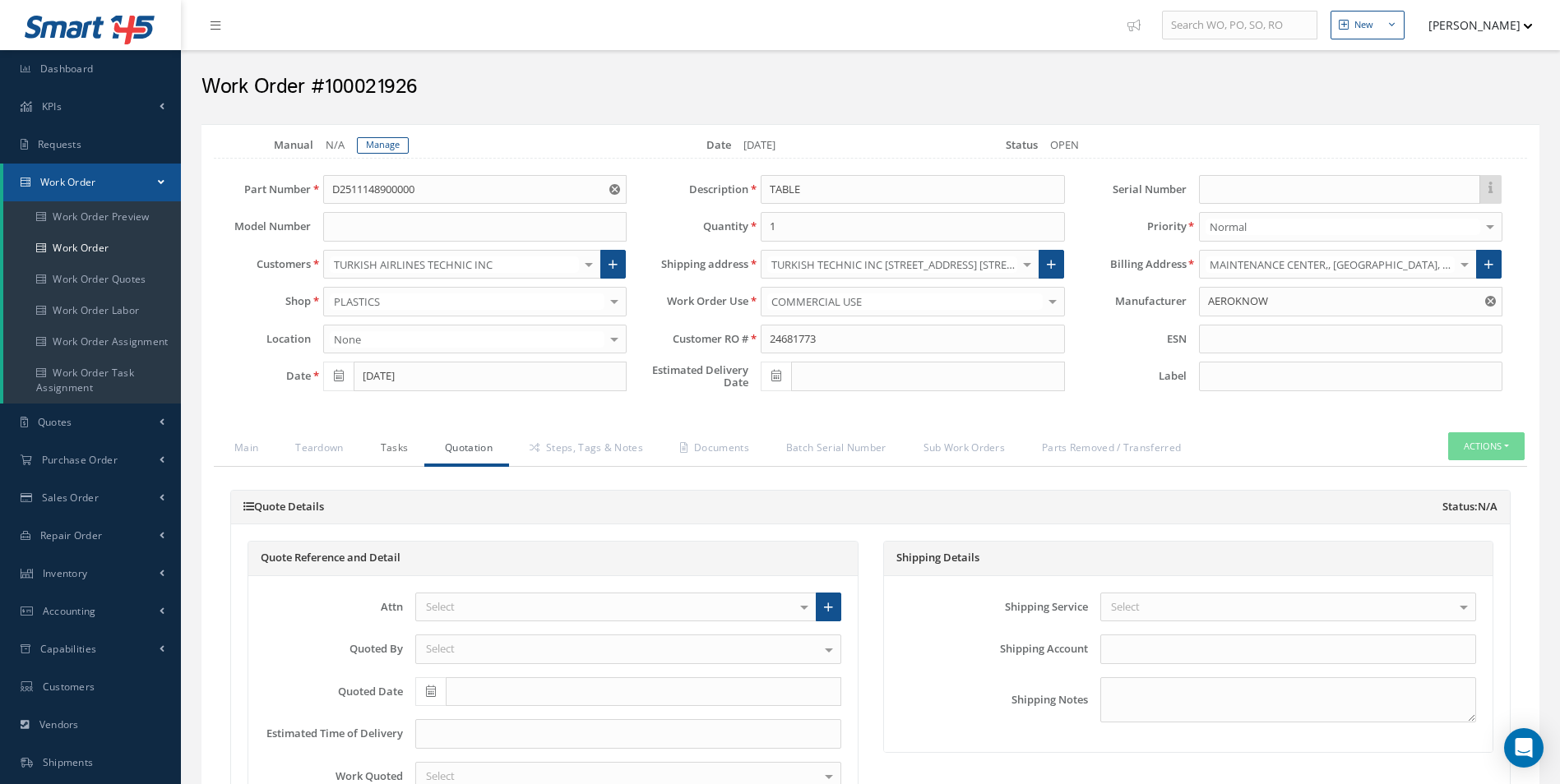
click at [395, 451] on link "Tasks" at bounding box center [393, 449] width 65 height 34
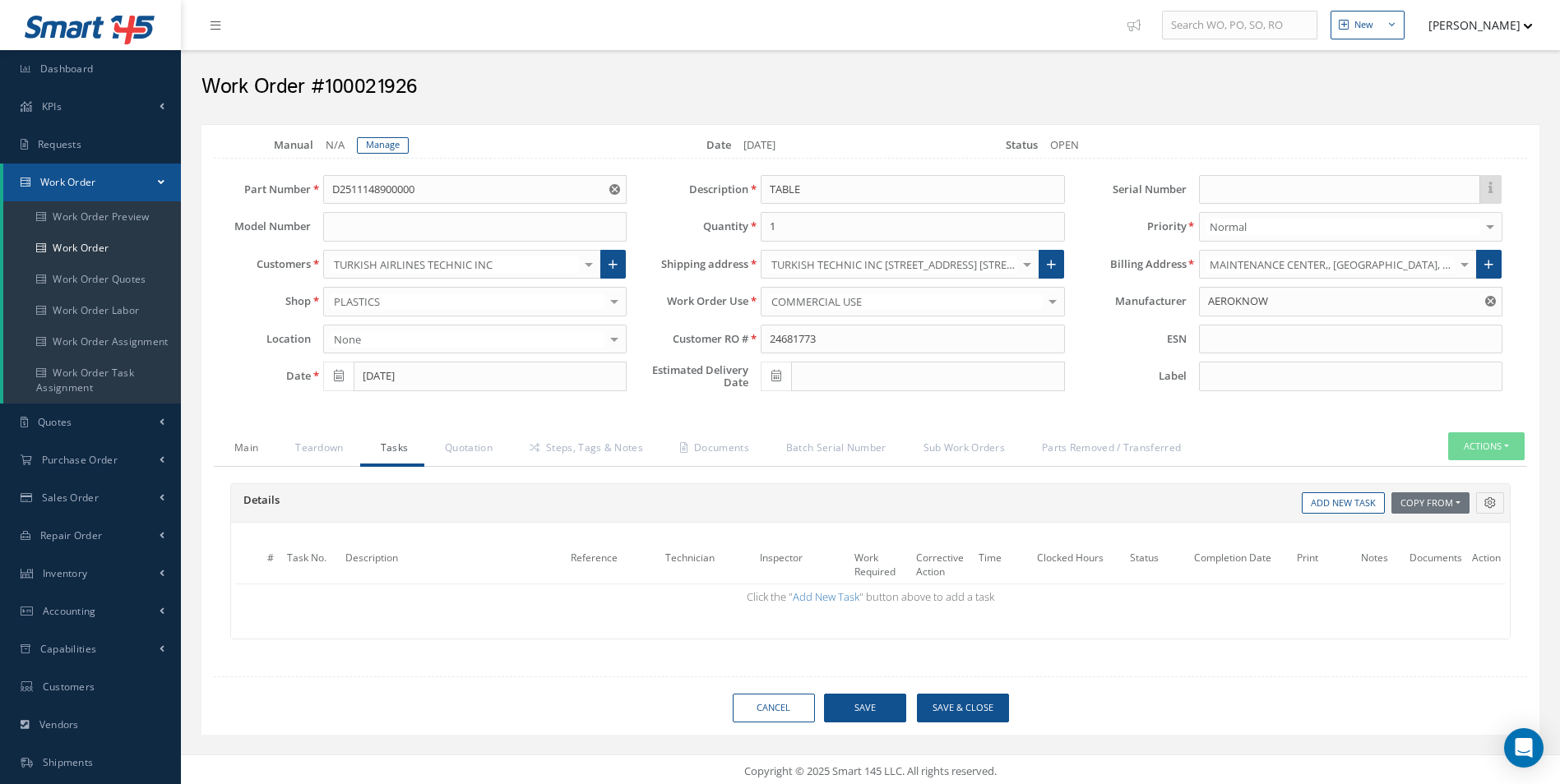
click at [263, 451] on link "Main" at bounding box center [244, 449] width 61 height 34
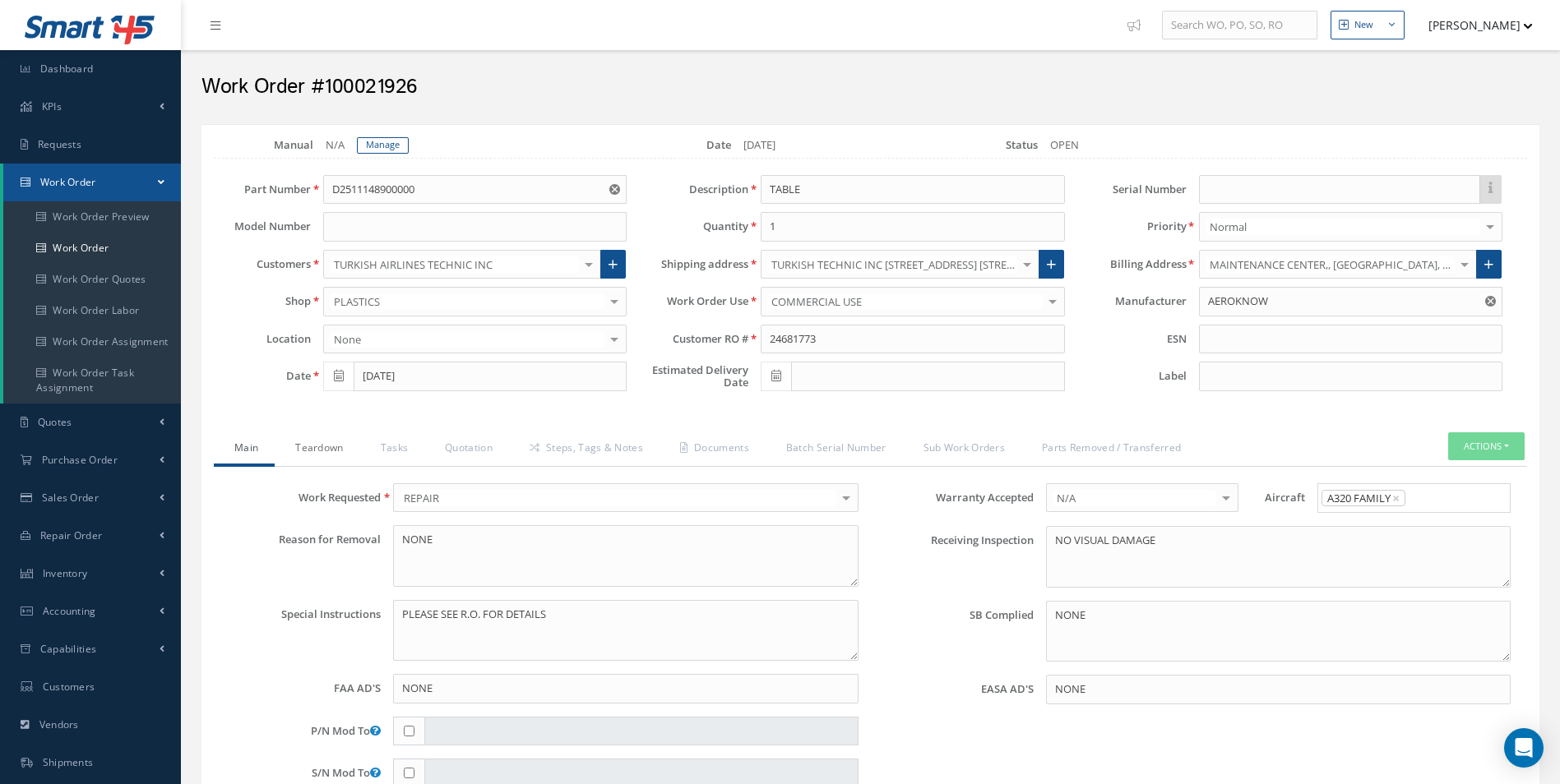
click at [310, 443] on link "Teardown" at bounding box center [317, 449] width 85 height 34
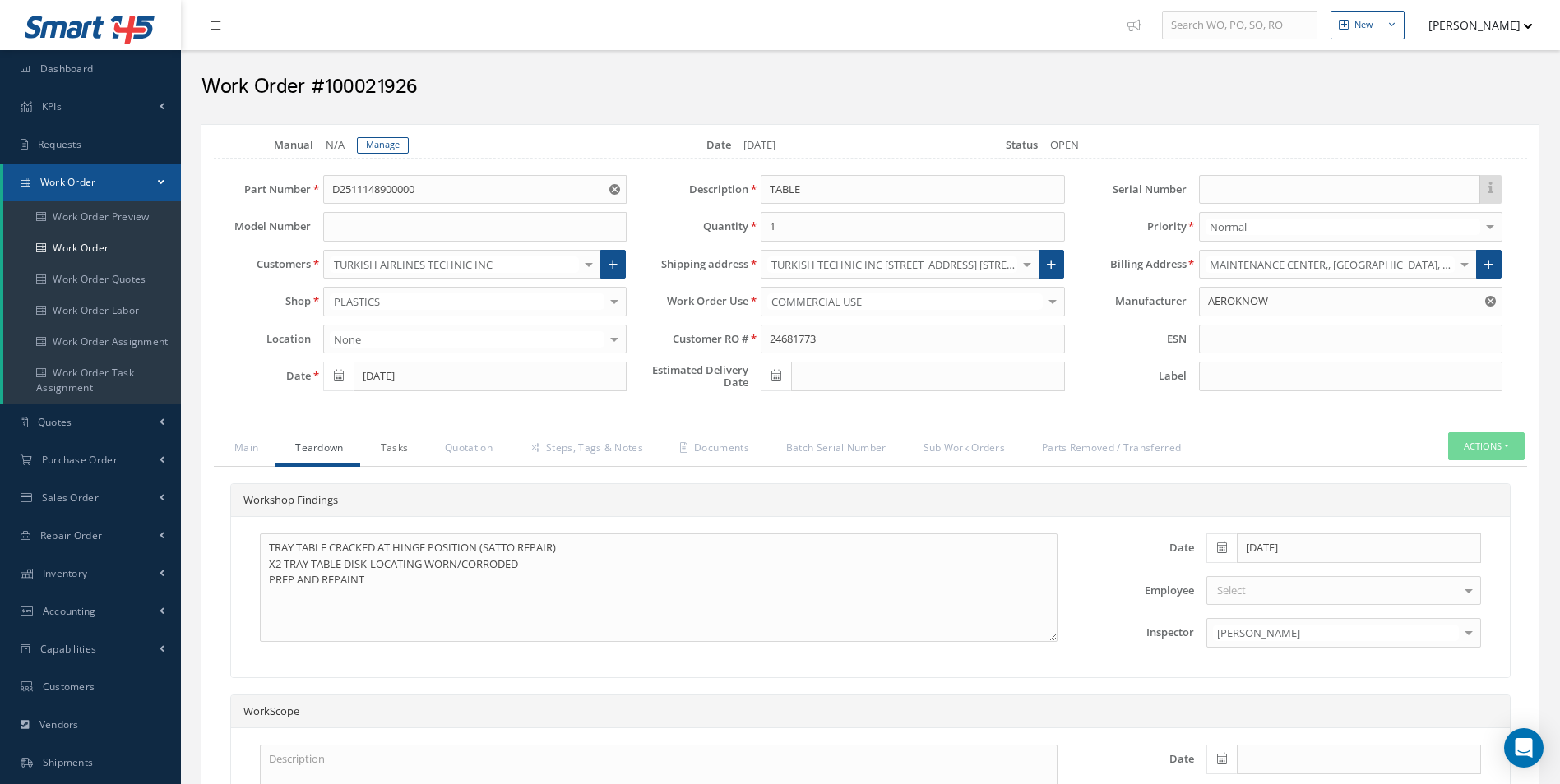
click at [413, 454] on link "Tasks" at bounding box center [393, 449] width 65 height 34
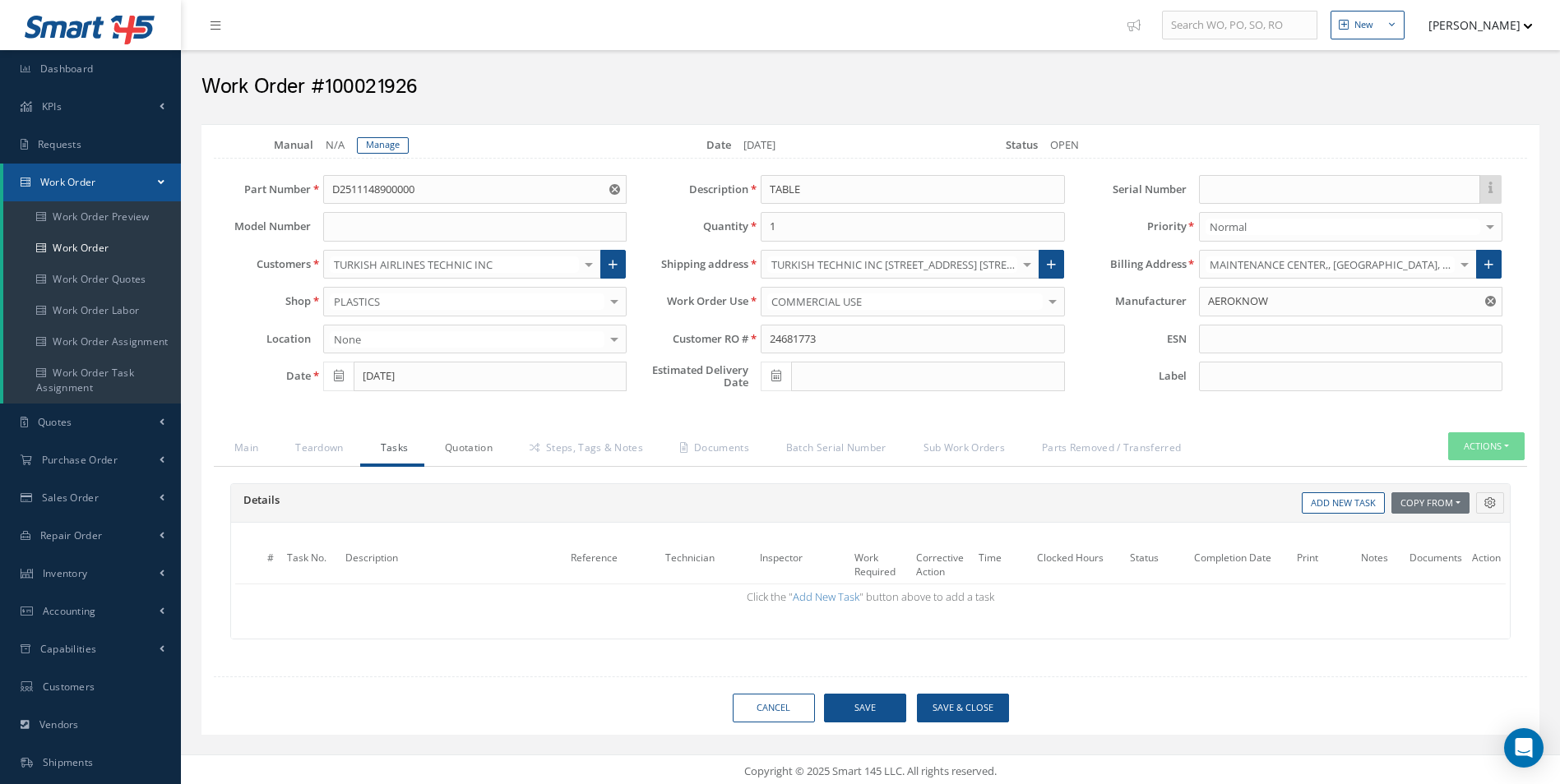
click at [462, 448] on link "Quotation" at bounding box center [467, 449] width 85 height 34
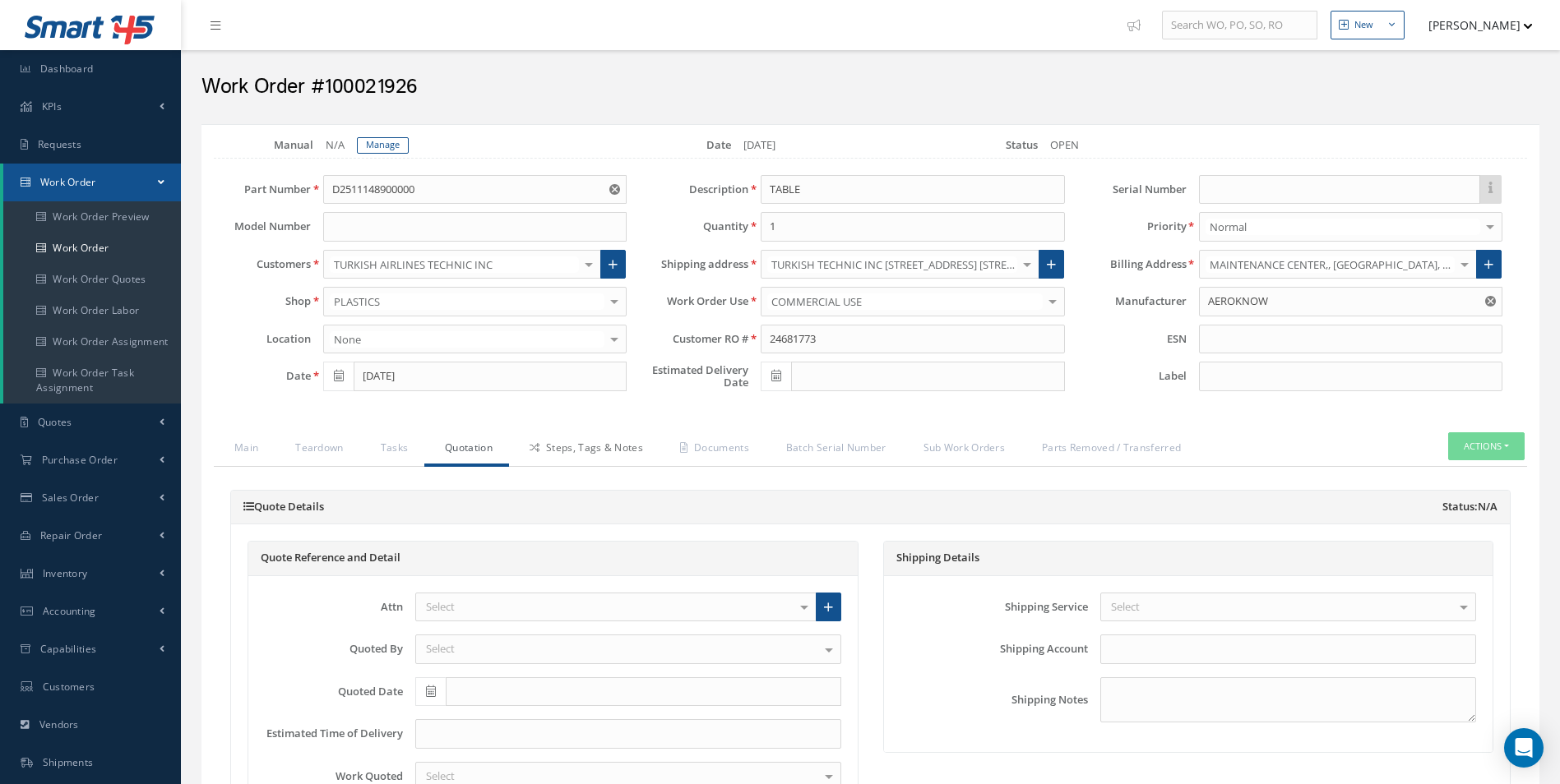
click at [560, 452] on link "Steps, Tags & Notes" at bounding box center [584, 449] width 151 height 34
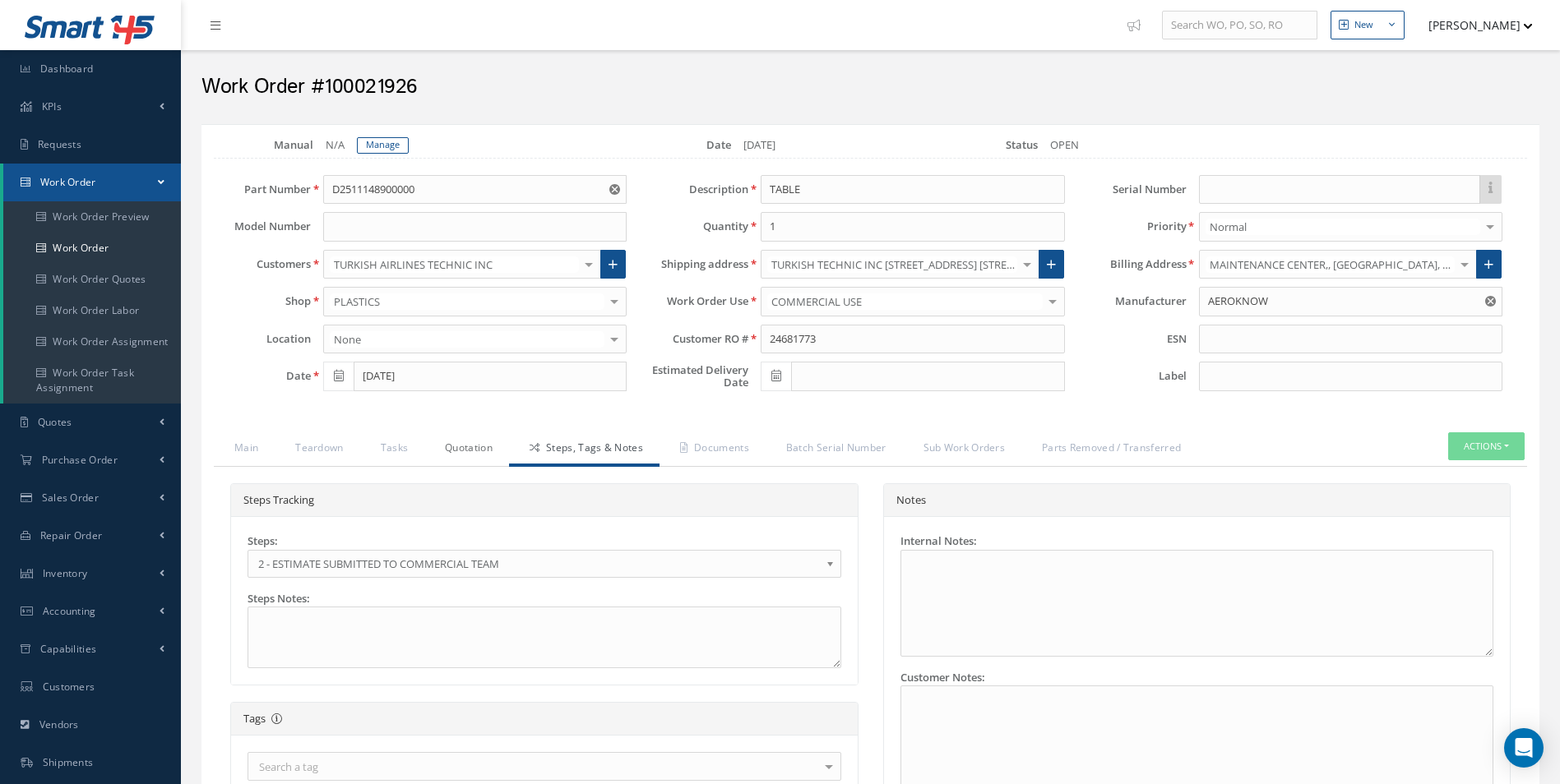
click at [474, 447] on link "Quotation" at bounding box center [467, 449] width 85 height 34
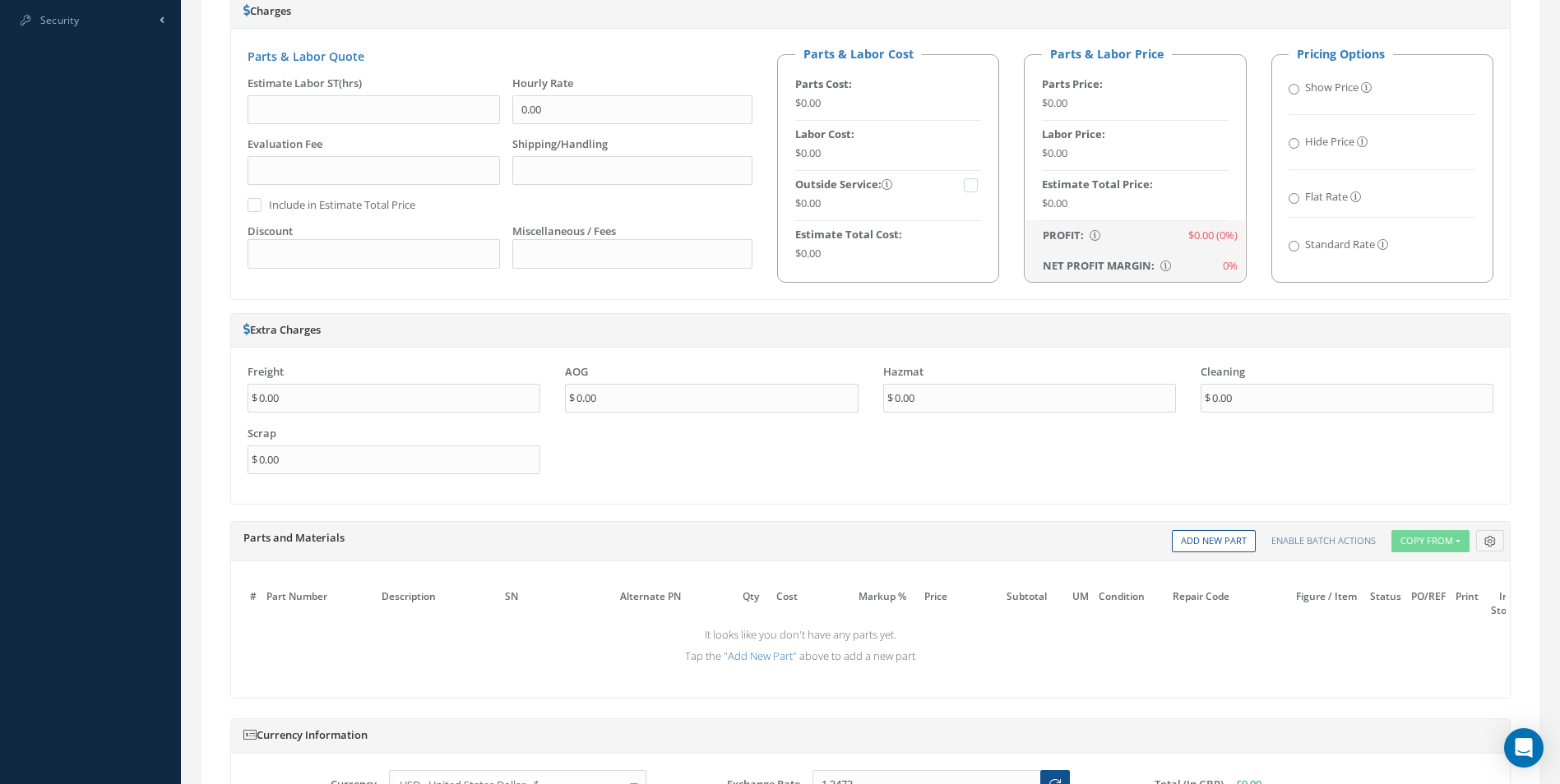
scroll to position [987, 0]
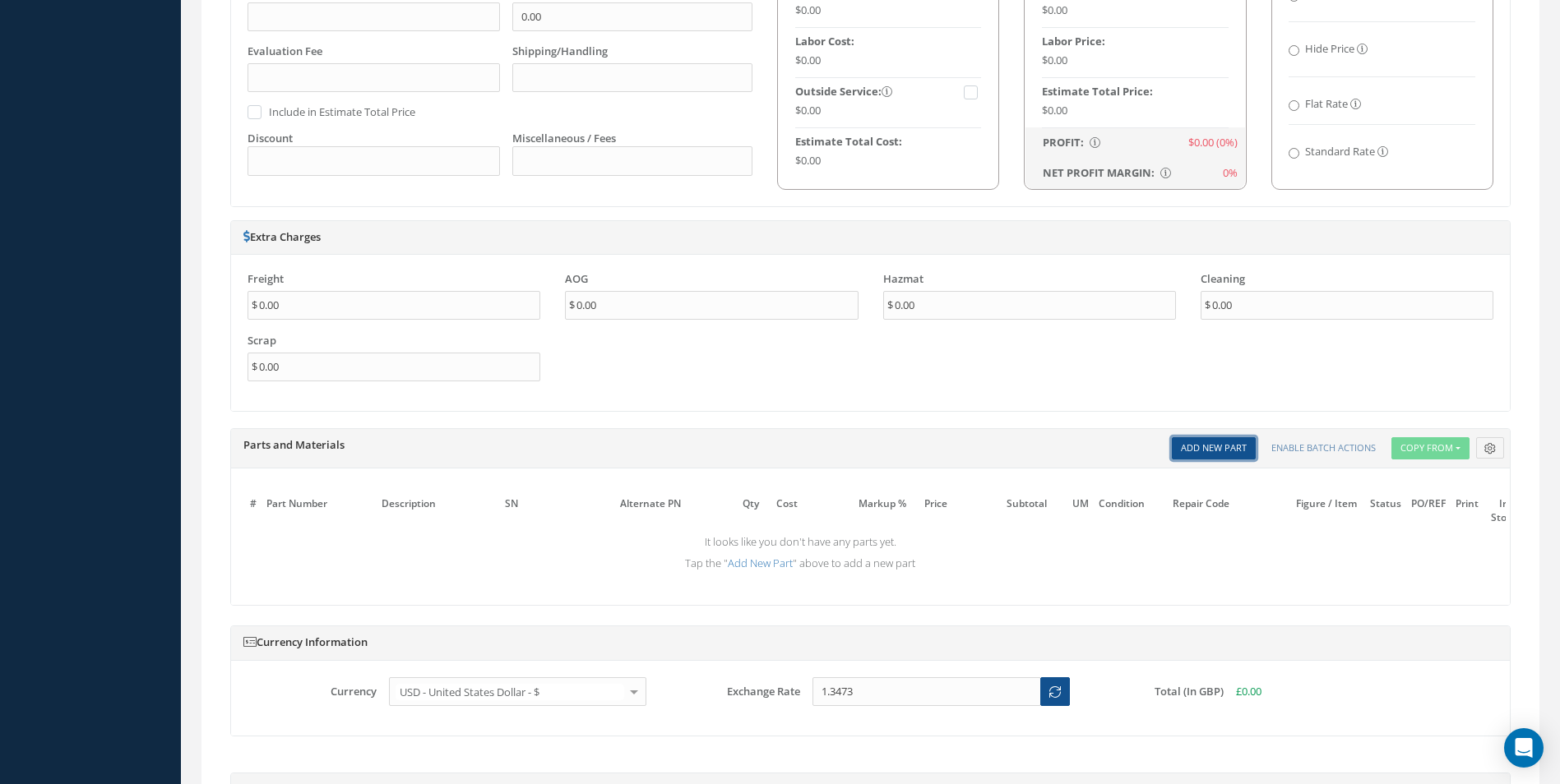
click at [1215, 448] on link "Add New Part" at bounding box center [1214, 448] width 84 height 23
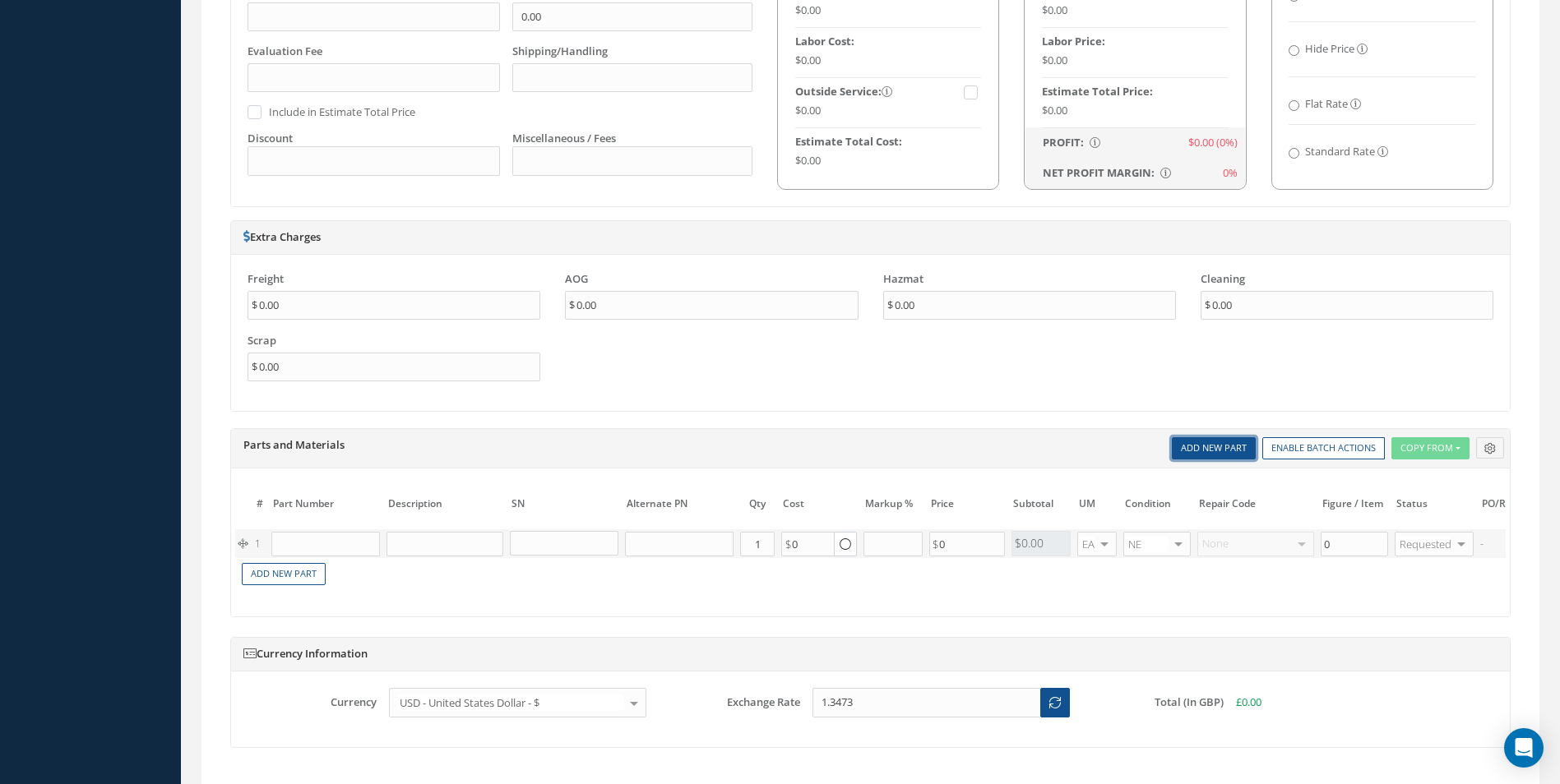
click at [1215, 448] on link "Add New Part" at bounding box center [1214, 448] width 84 height 23
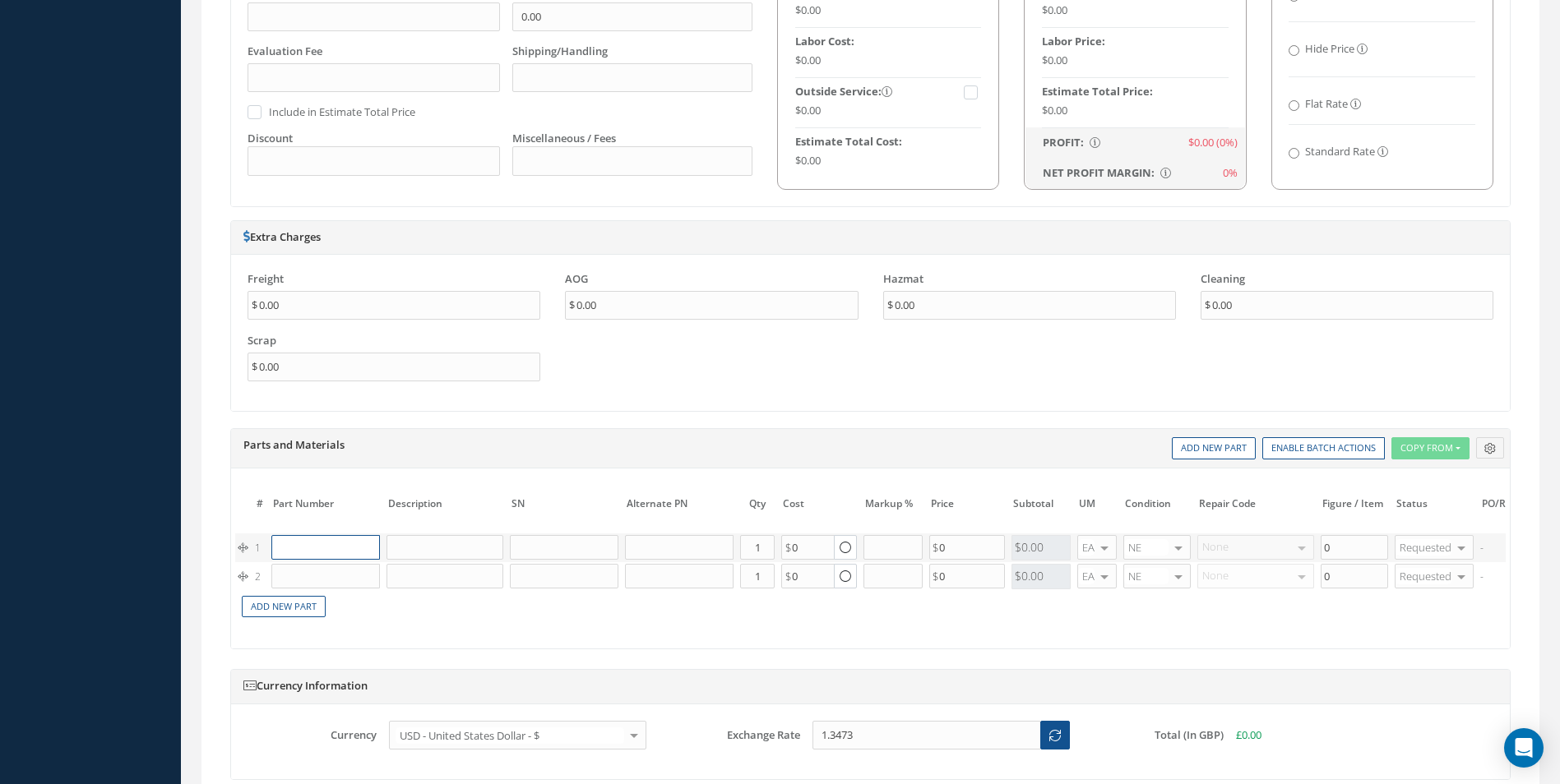
click at [314, 550] on input "text" at bounding box center [326, 547] width 108 height 25
paste input "D2511044420000"
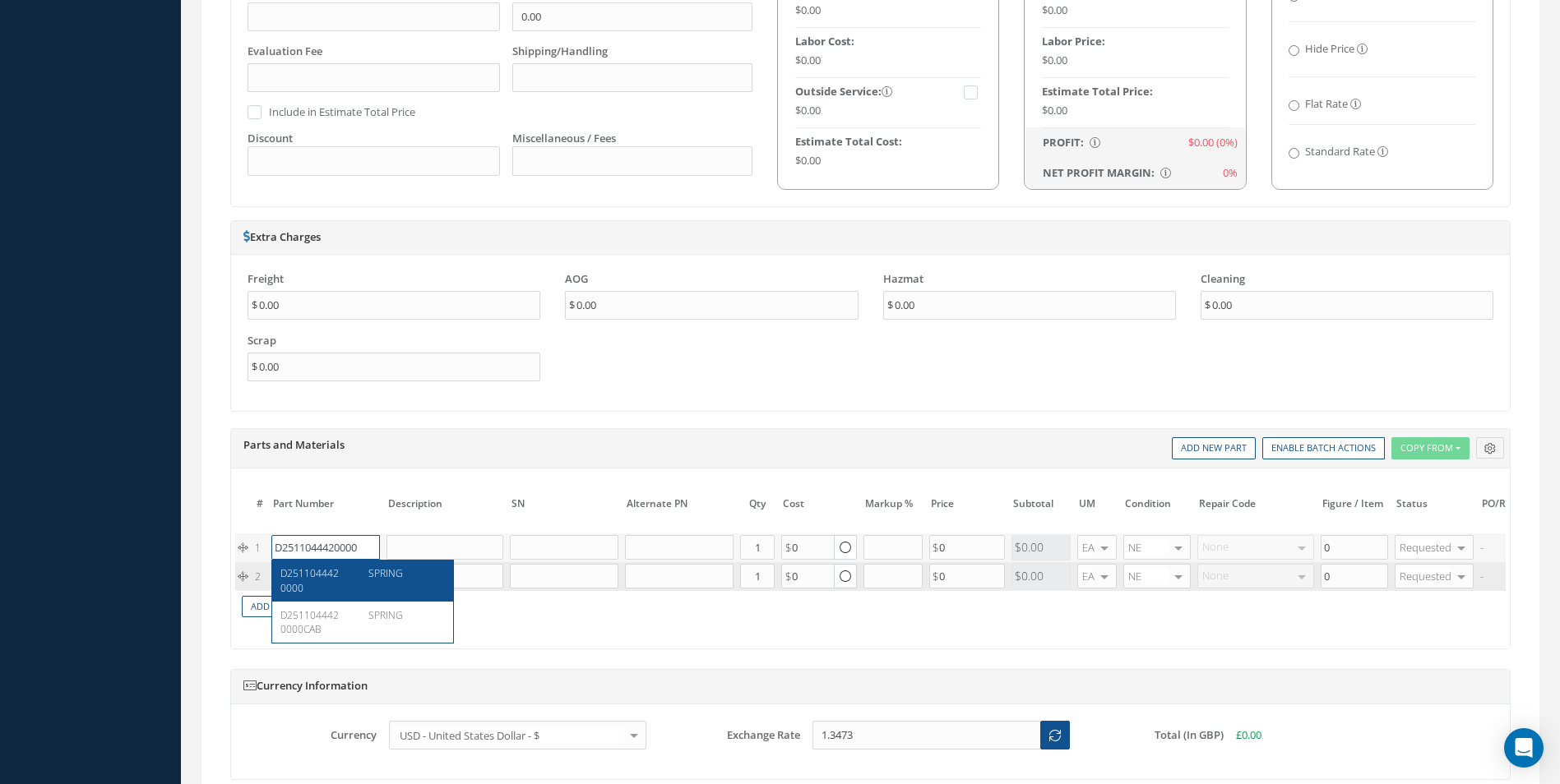
type input "D2511044420000"
click at [339, 572] on span "D2511044420000" at bounding box center [309, 580] width 58 height 28
type input "SPRING"
type input "45.55"
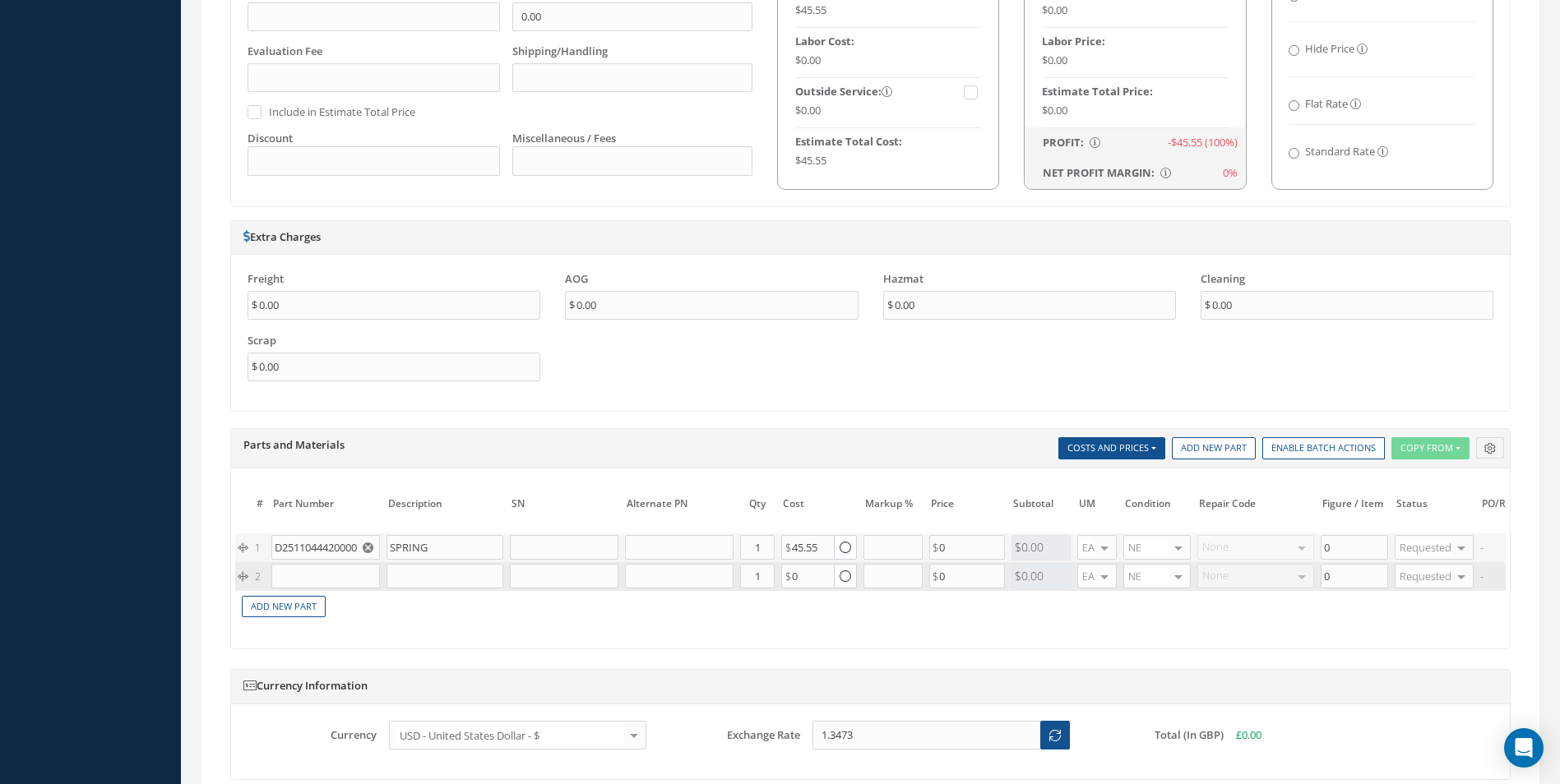
click at [307, 592] on td "Add New Part" at bounding box center [813, 605] width 1156 height 29
click at [307, 572] on input "text" at bounding box center [326, 575] width 108 height 25
paste input "D2511043720000"
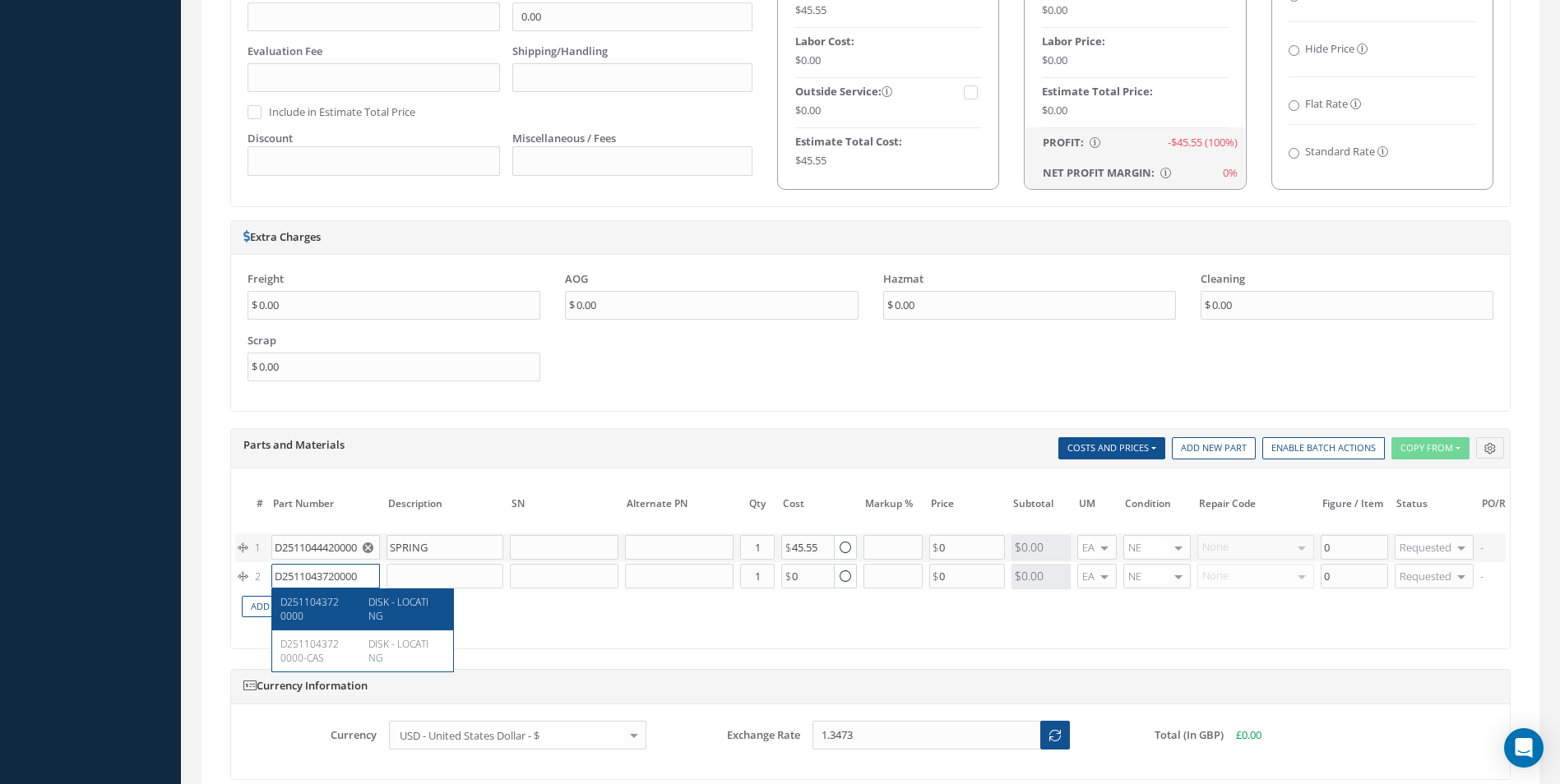
type input "D2511043720000"
click at [372, 611] on span "DISK - LOCATING" at bounding box center [398, 609] width 60 height 28
type input "DISK - LOCATING"
type input "37.00"
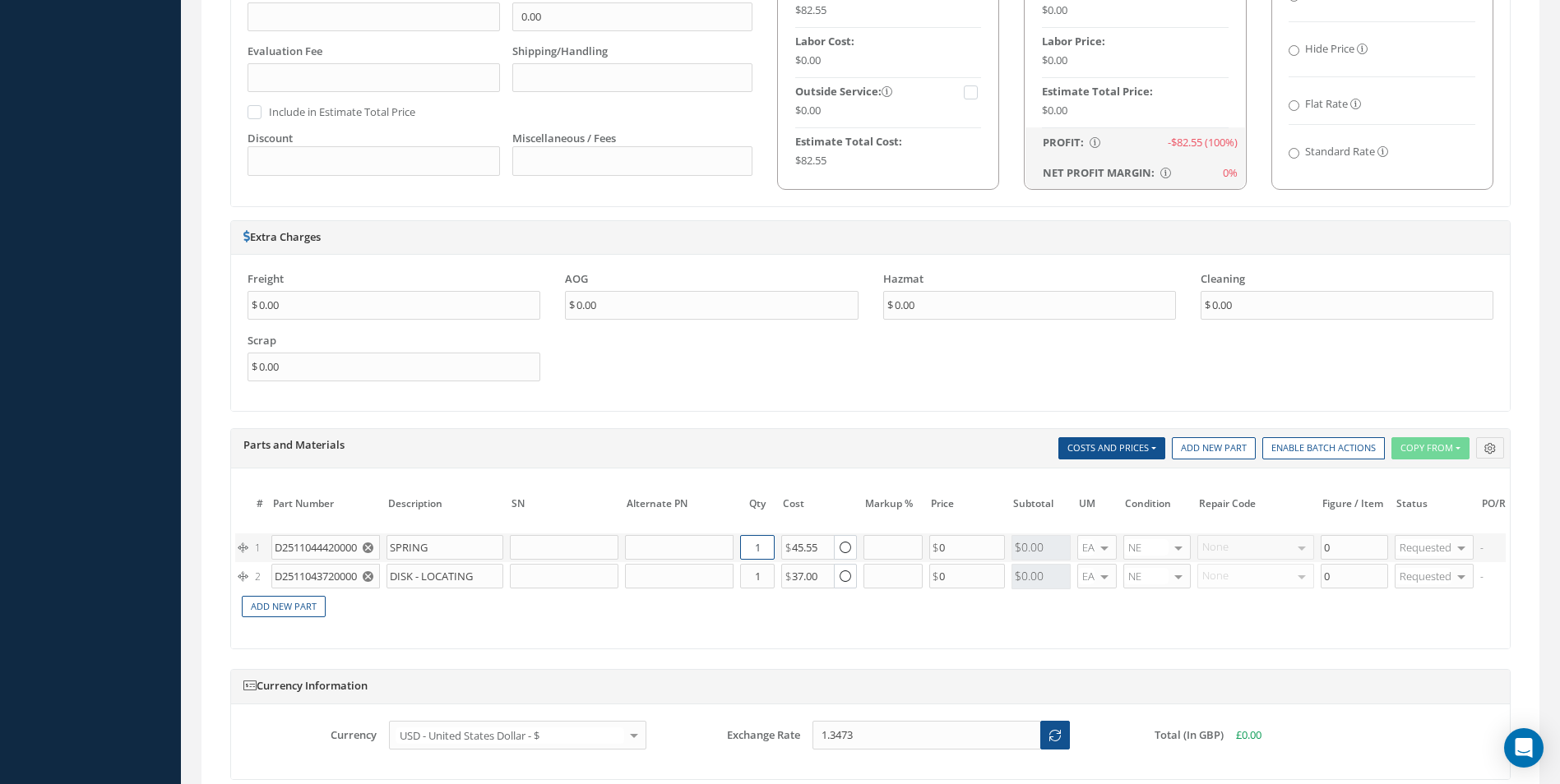
click at [765, 551] on input "1" at bounding box center [757, 547] width 34 height 25
type input "2"
click at [770, 581] on input "1" at bounding box center [757, 575] width 34 height 25
type input "2"
click at [341, 576] on input "D2511043720000" at bounding box center [326, 575] width 108 height 25
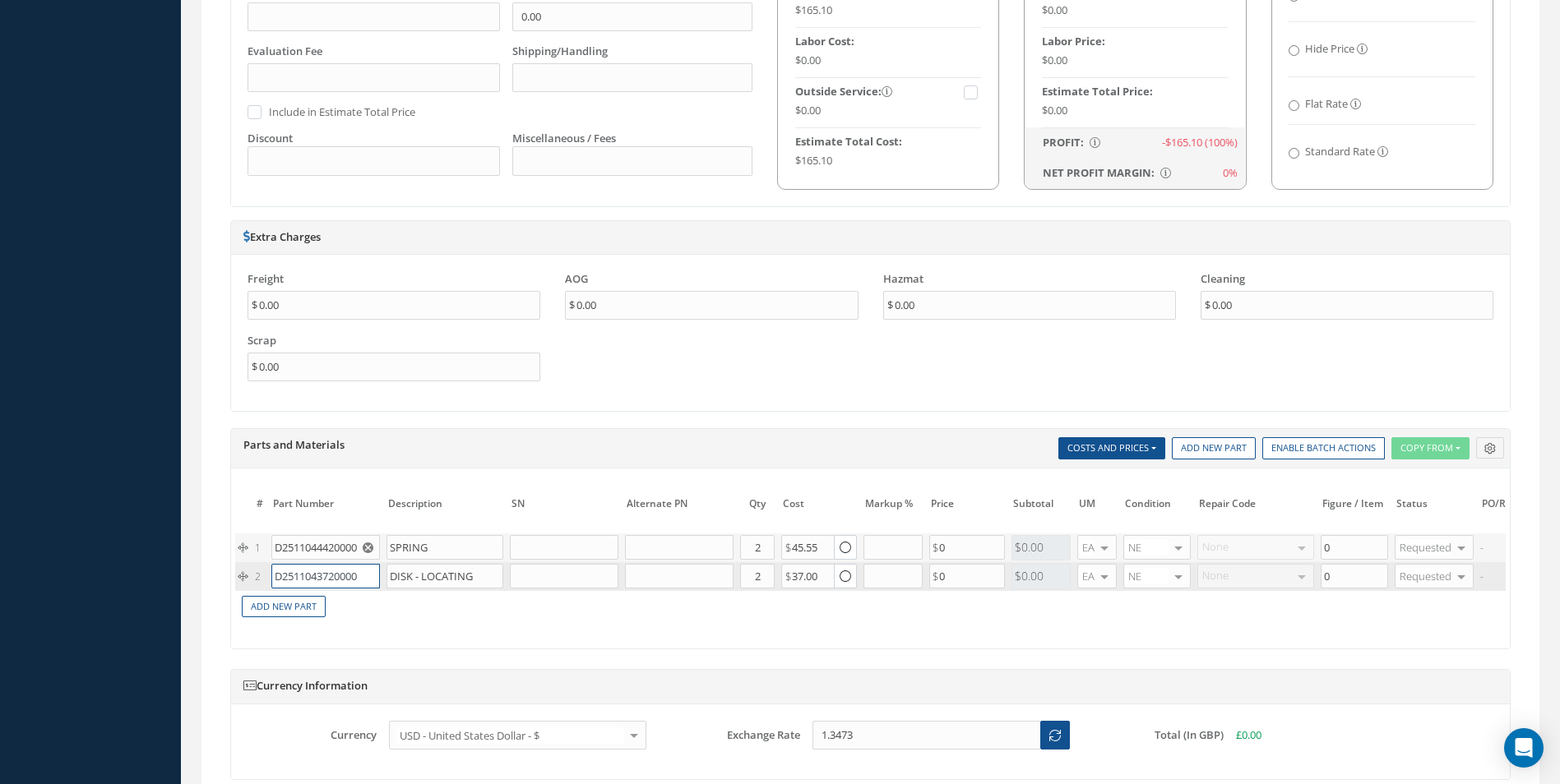
scroll to position [0, 3]
drag, startPoint x: 341, startPoint y: 576, endPoint x: 417, endPoint y: 577, distance: 76.0
click at [417, 577] on tr "2 D2511043720000 D2511043720000 DISK - LOCATING D2511043720000-CAS DISK - LOCAT…" at bounding box center [993, 575] width 1517 height 29
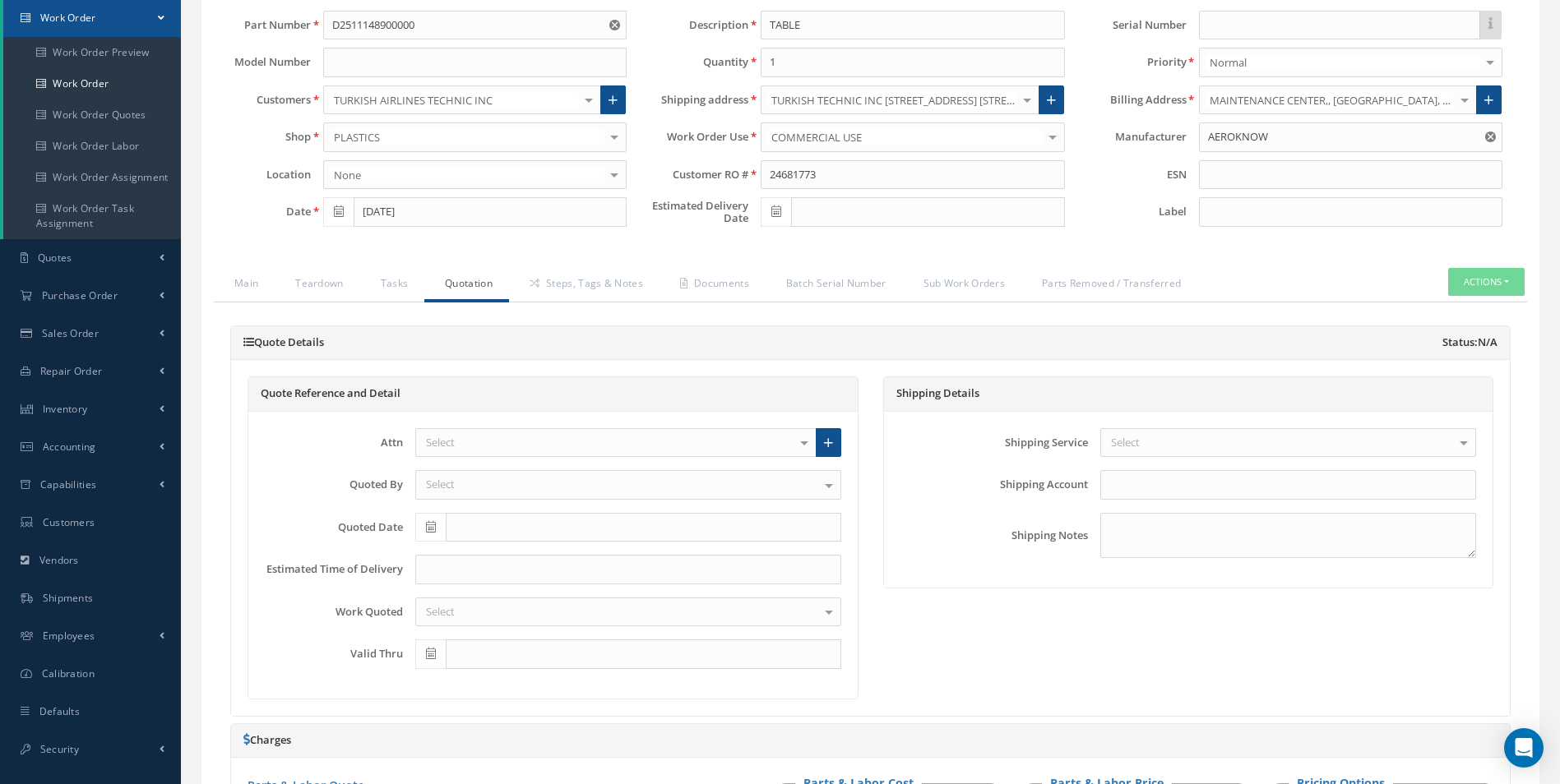
scroll to position [0, 0]
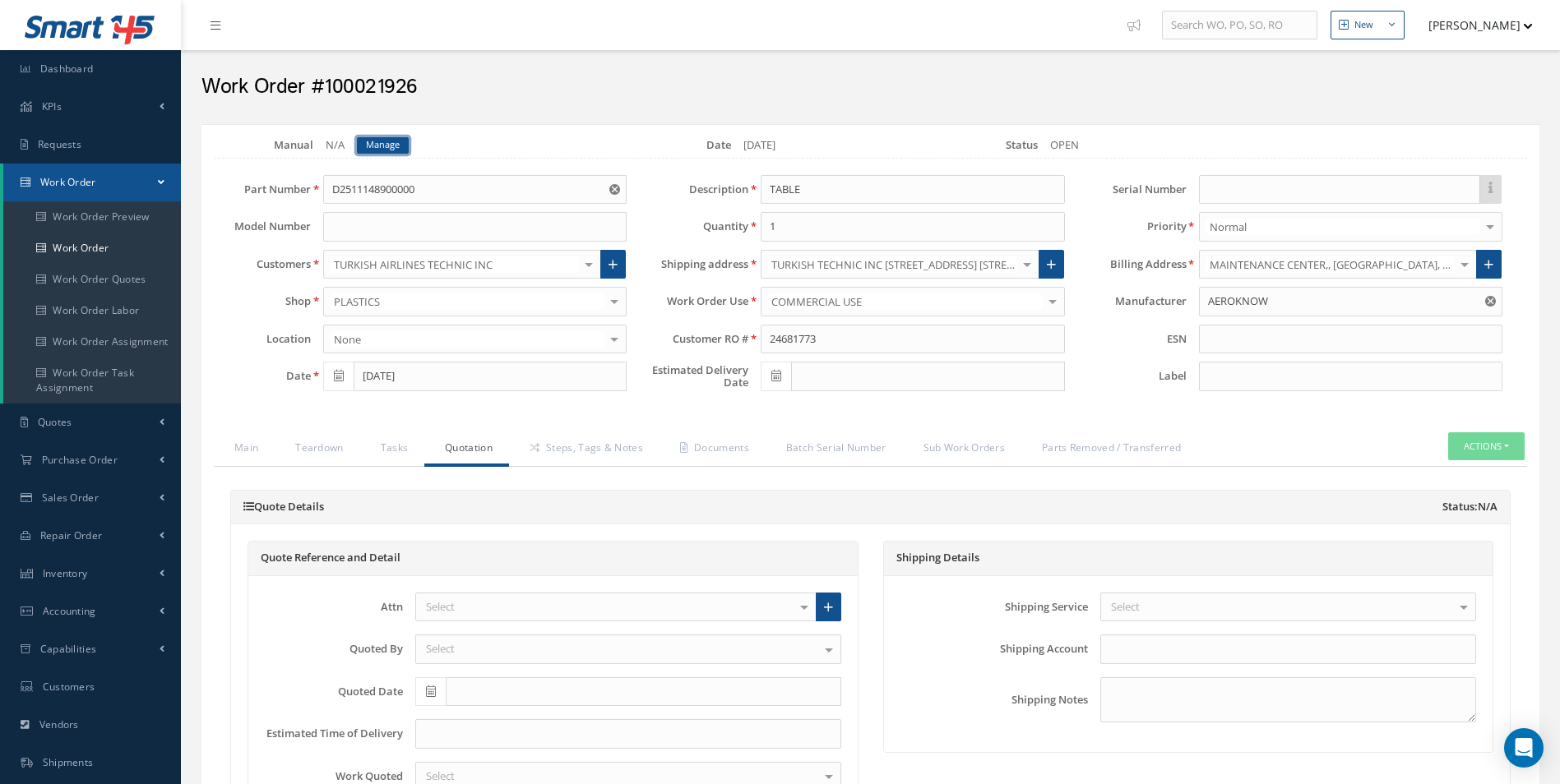
click at [361, 139] on link "Manage" at bounding box center [383, 146] width 52 height 17
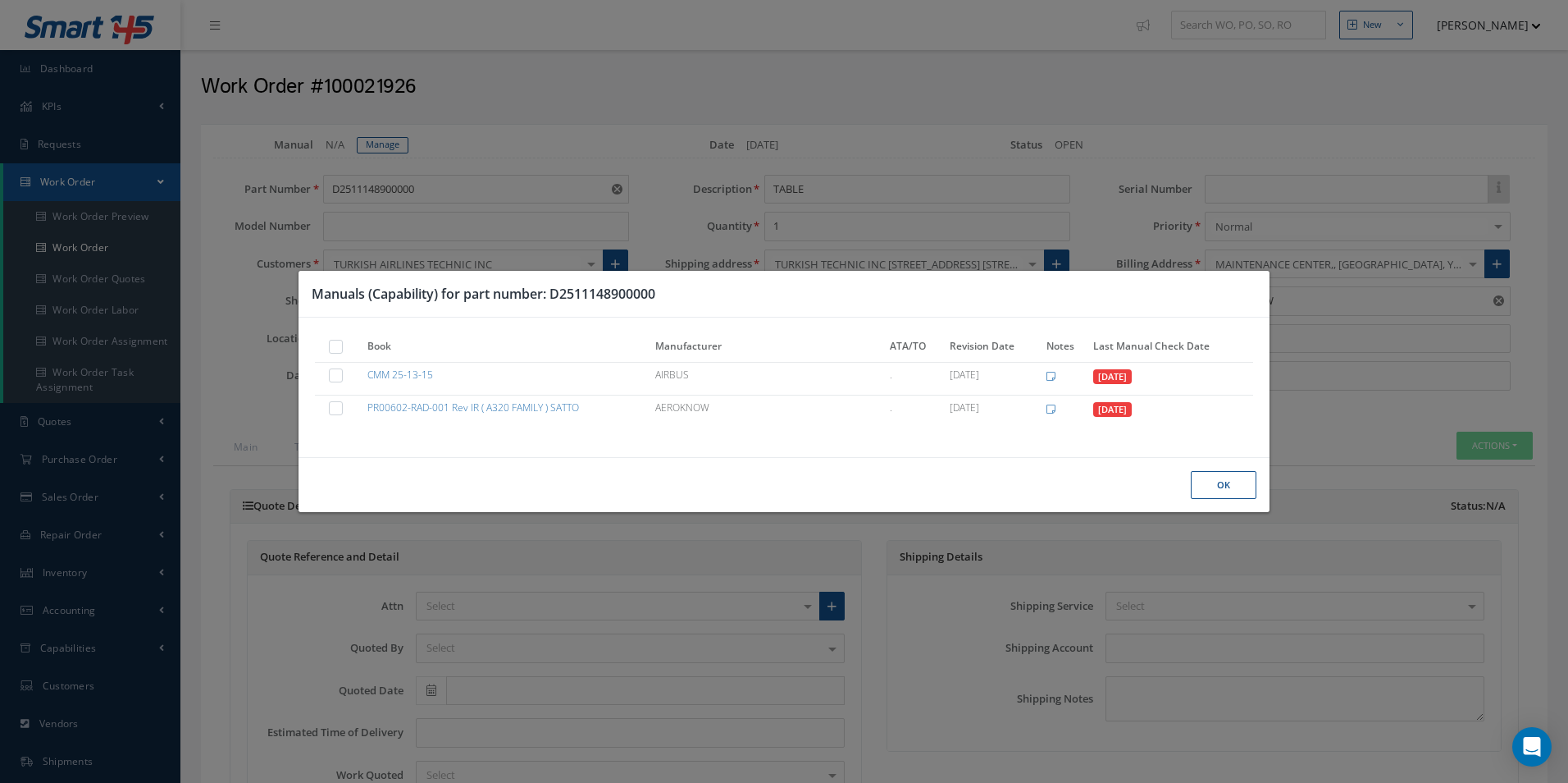
click at [342, 349] on label at bounding box center [344, 346] width 4 height 14
click at [337, 349] on input "checkbox" at bounding box center [337, 348] width 11 height 11
checkbox input "true"
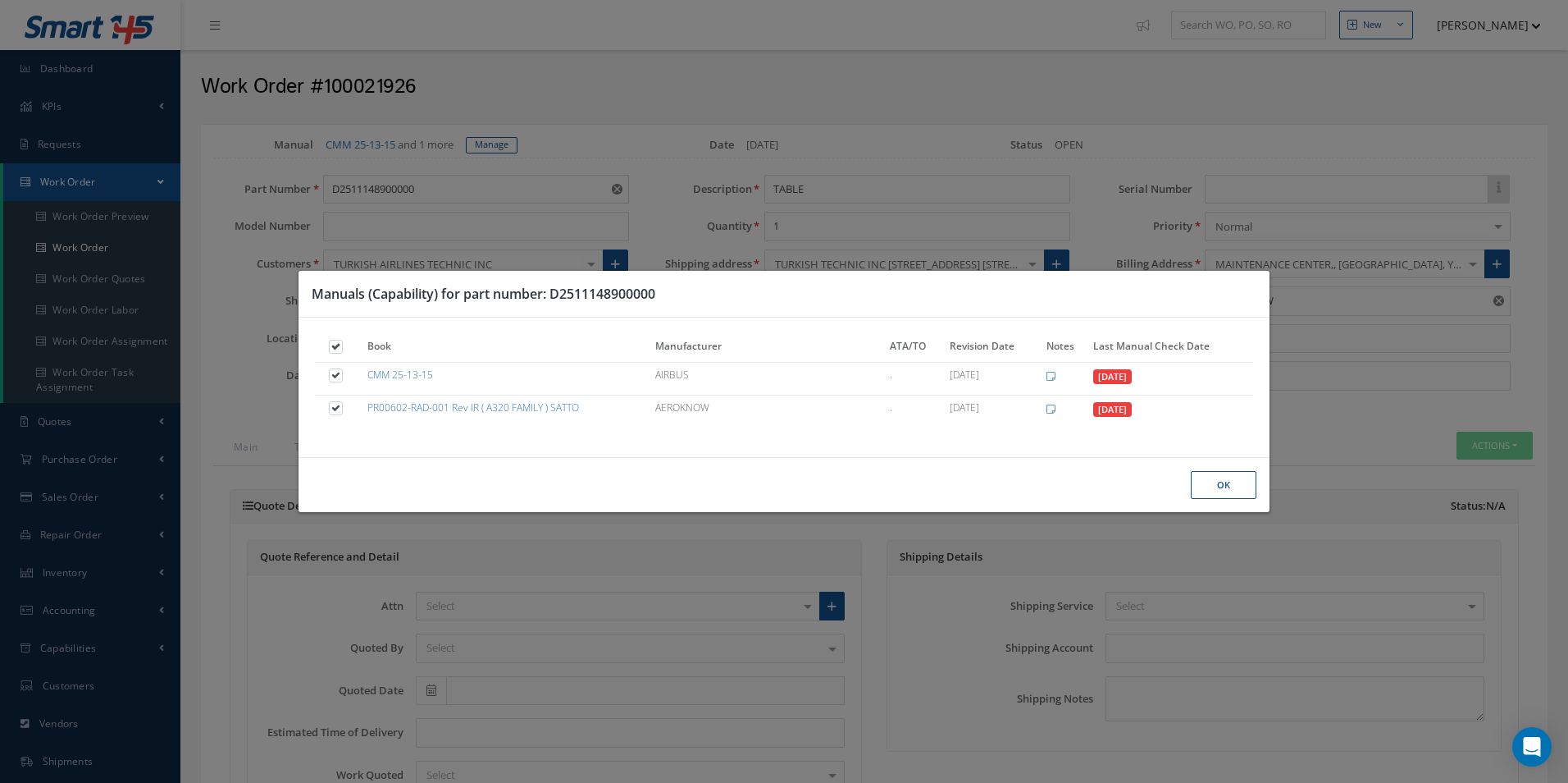
click at [1229, 474] on button "Ok" at bounding box center [1223, 485] width 66 height 28
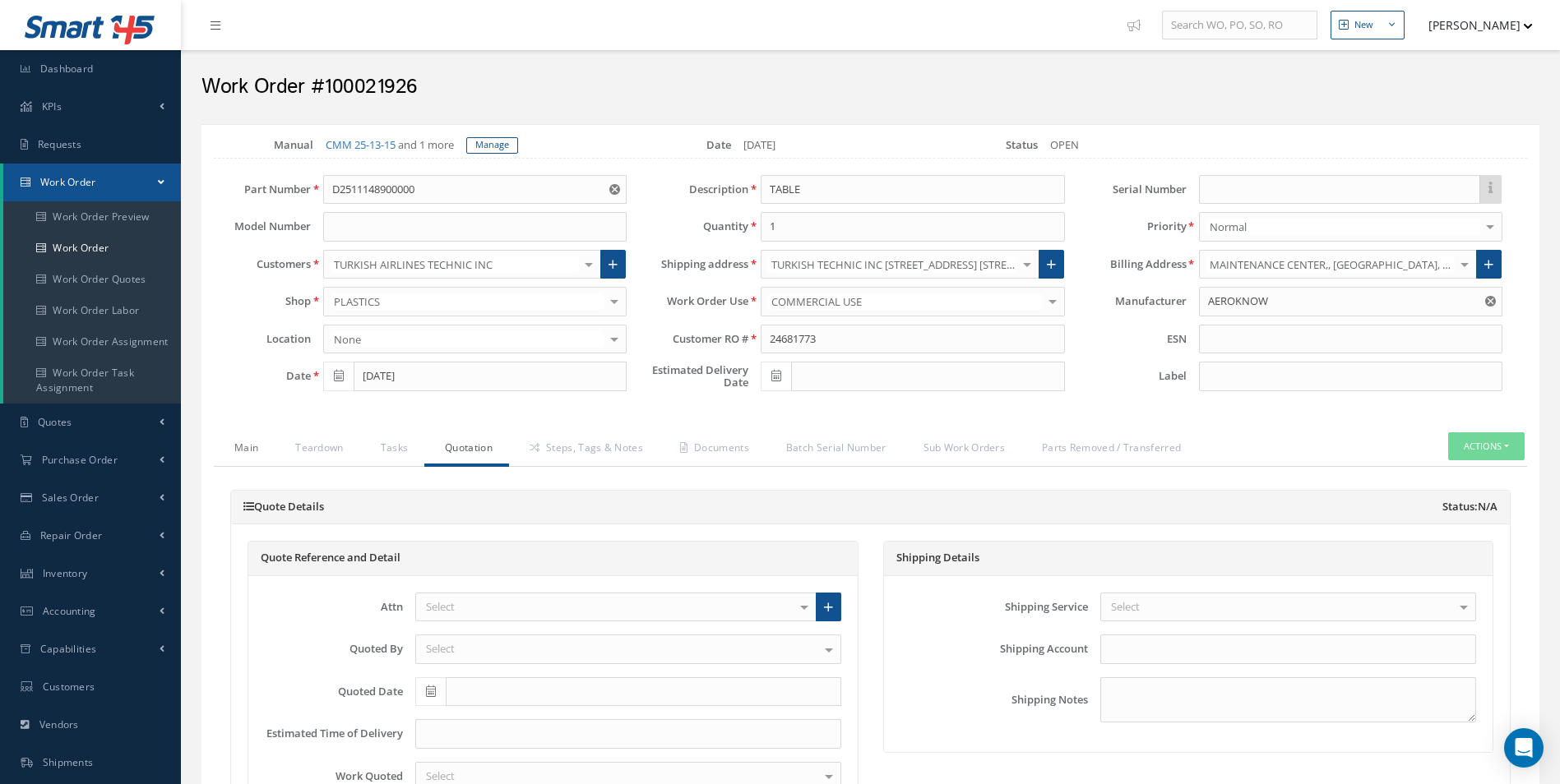
click at [251, 451] on link "Main" at bounding box center [244, 449] width 61 height 34
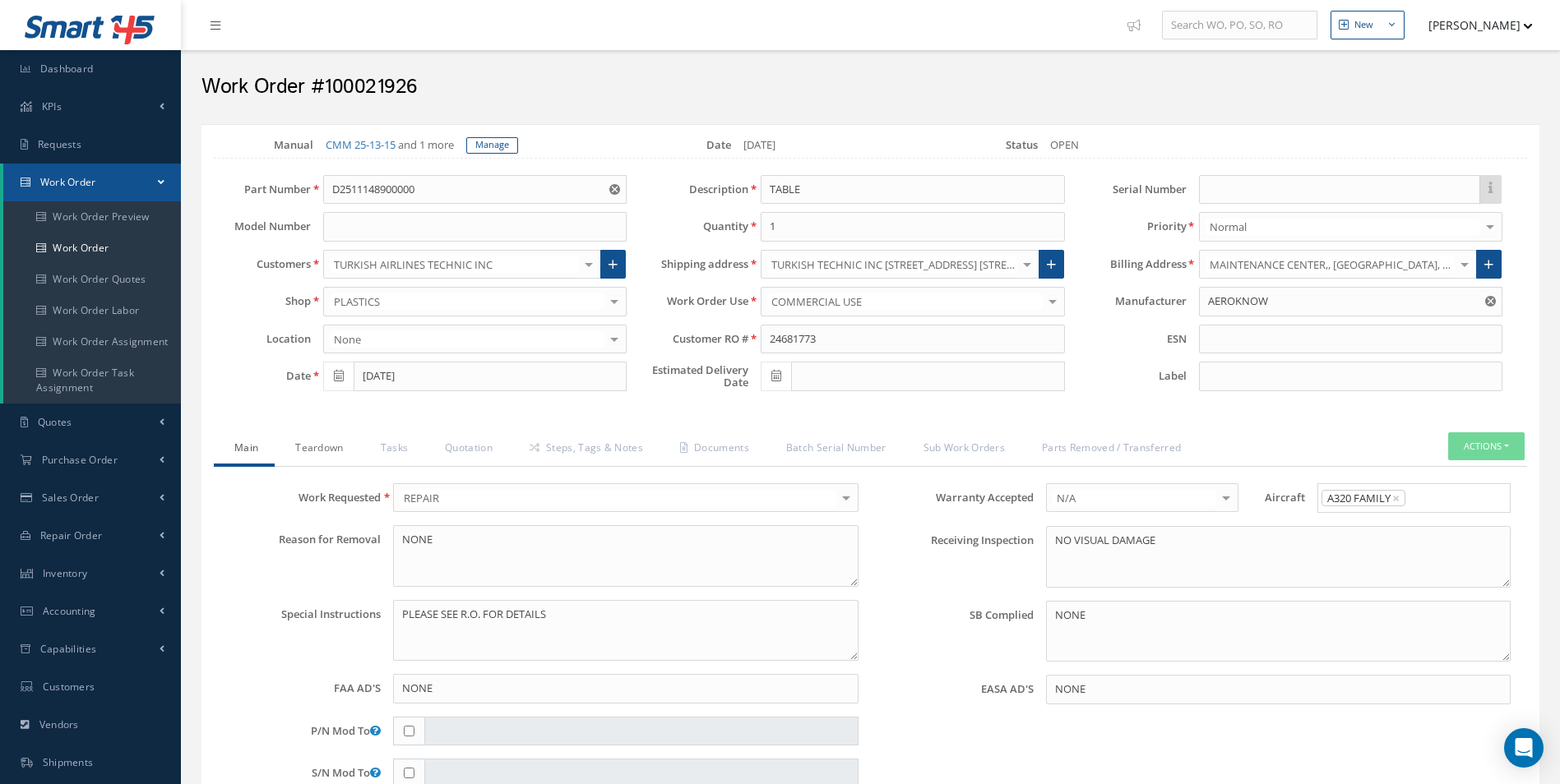
click at [307, 451] on link "Teardown" at bounding box center [317, 449] width 85 height 34
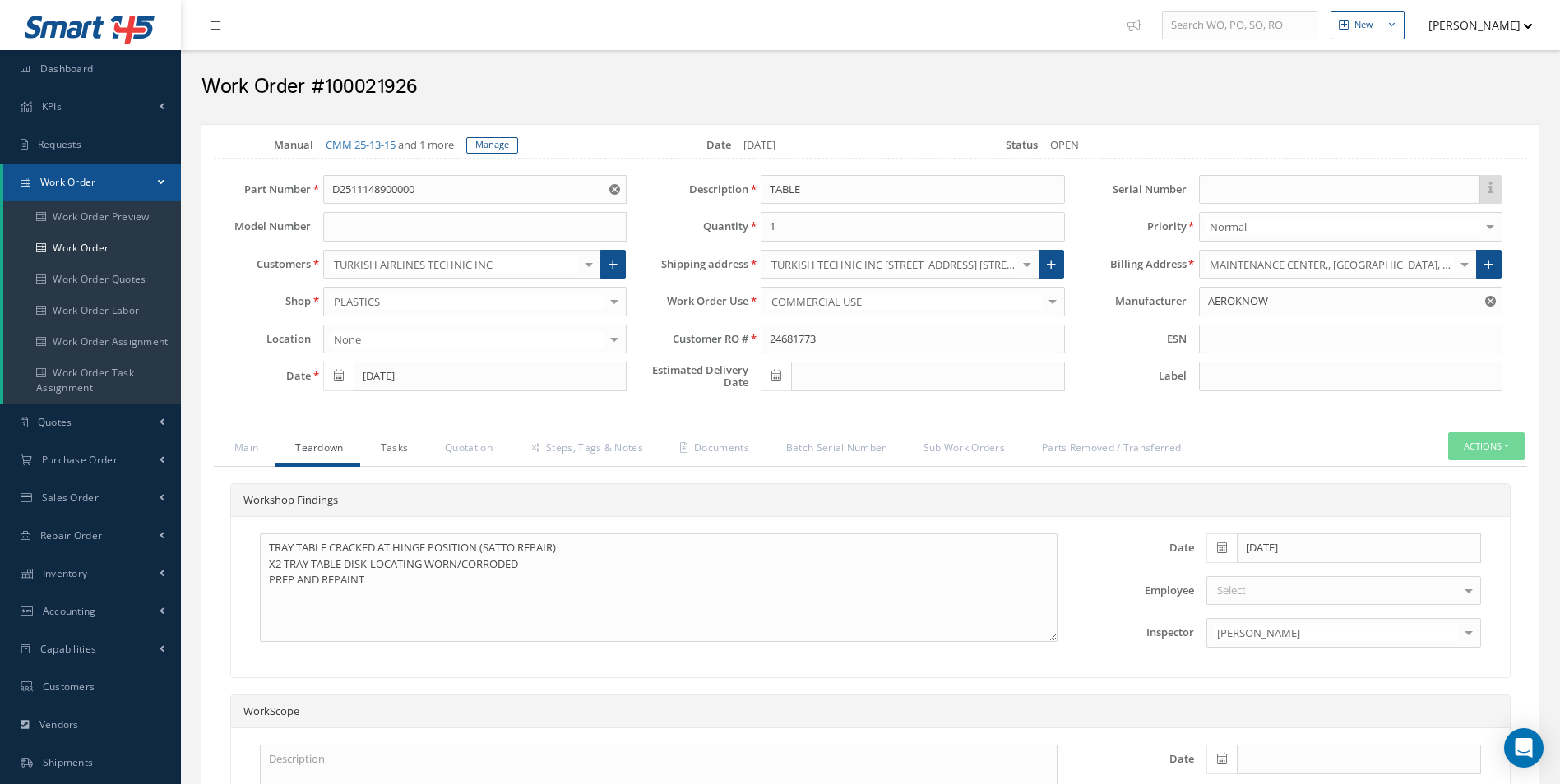
click at [385, 447] on link "Tasks" at bounding box center [393, 449] width 65 height 34
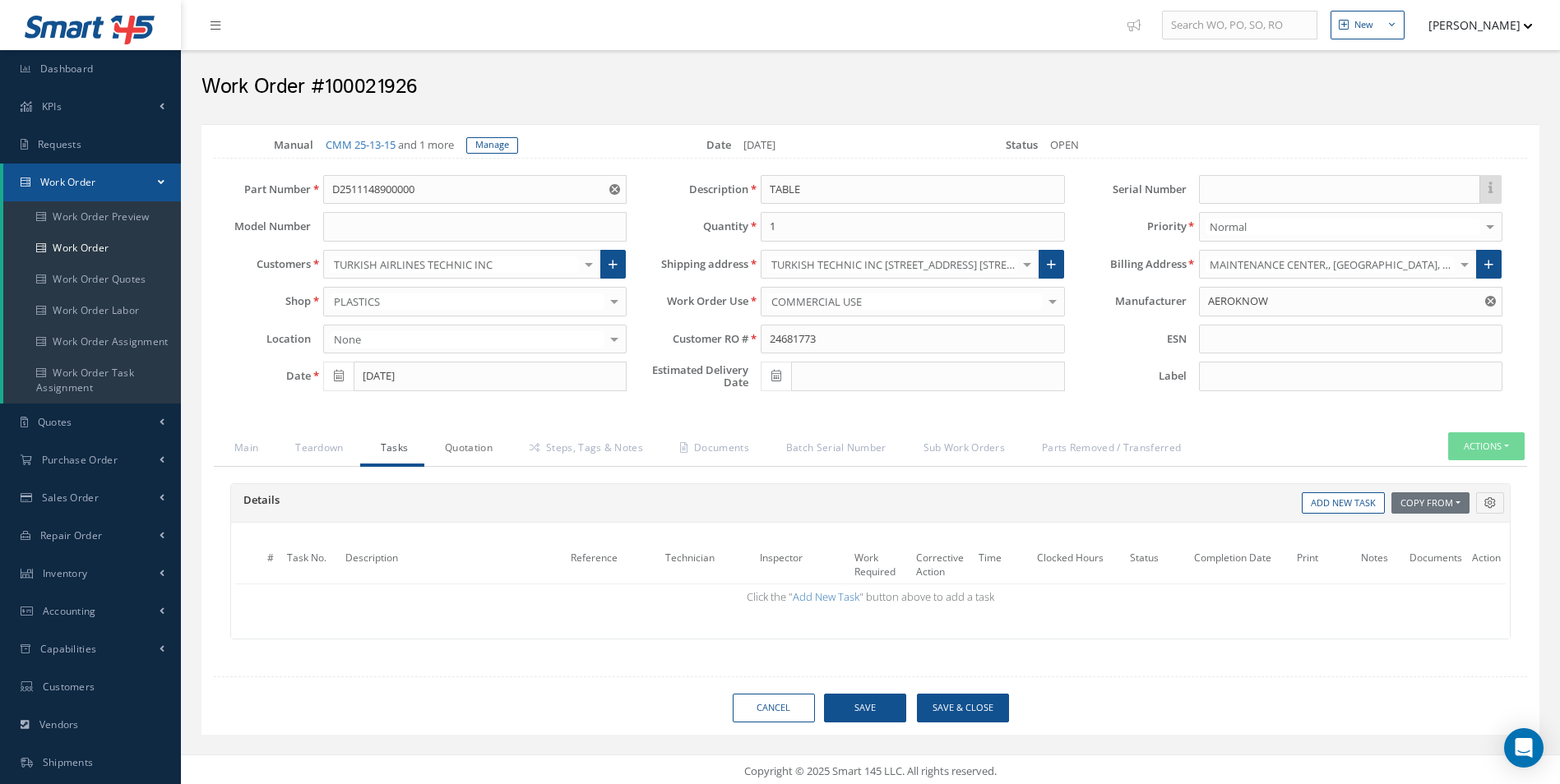
click at [461, 442] on link "Quotation" at bounding box center [467, 449] width 85 height 34
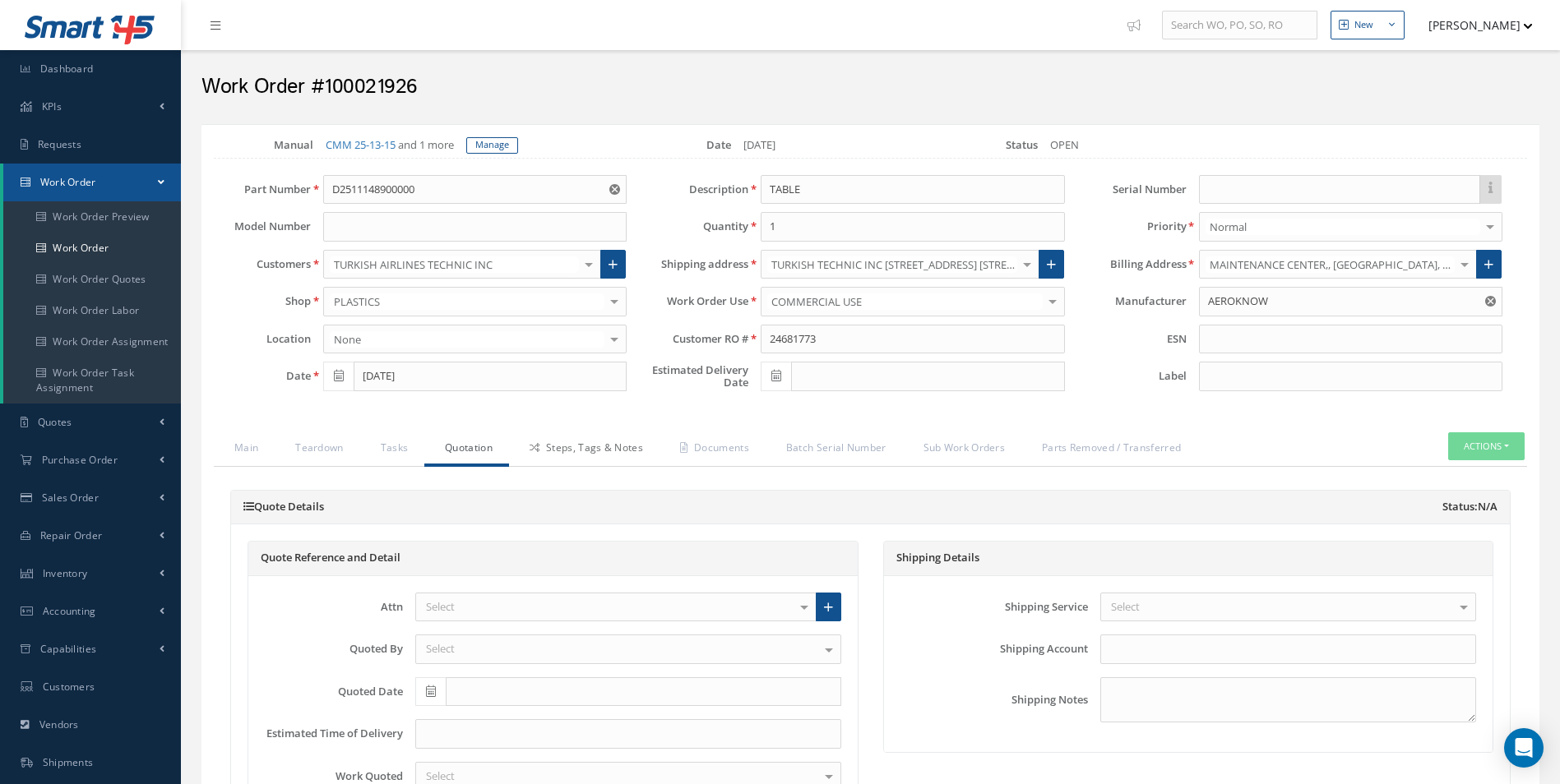
click at [557, 452] on link "Steps, Tags & Notes" at bounding box center [584, 449] width 151 height 34
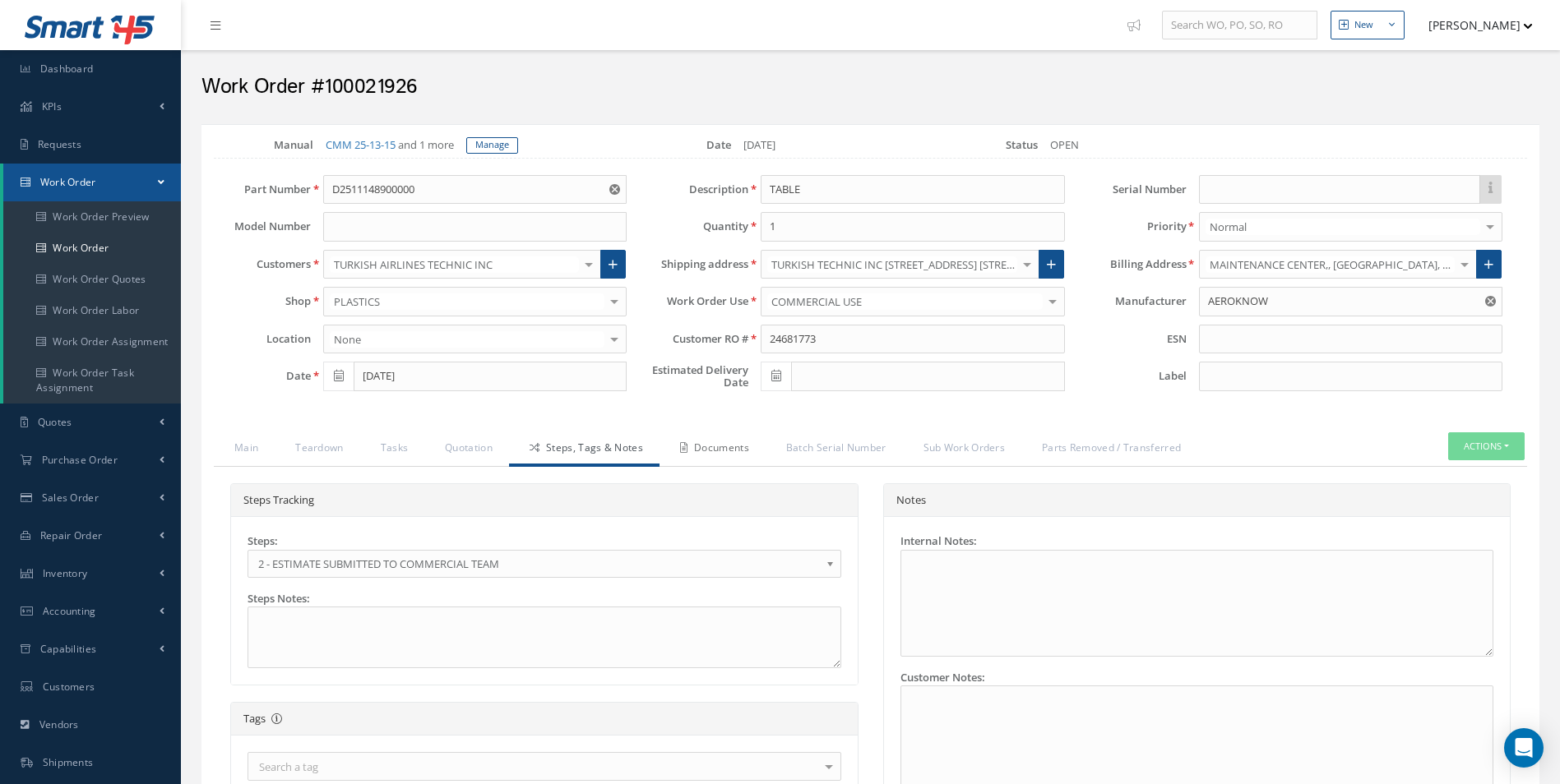
click at [703, 455] on link "Documents" at bounding box center [713, 449] width 106 height 34
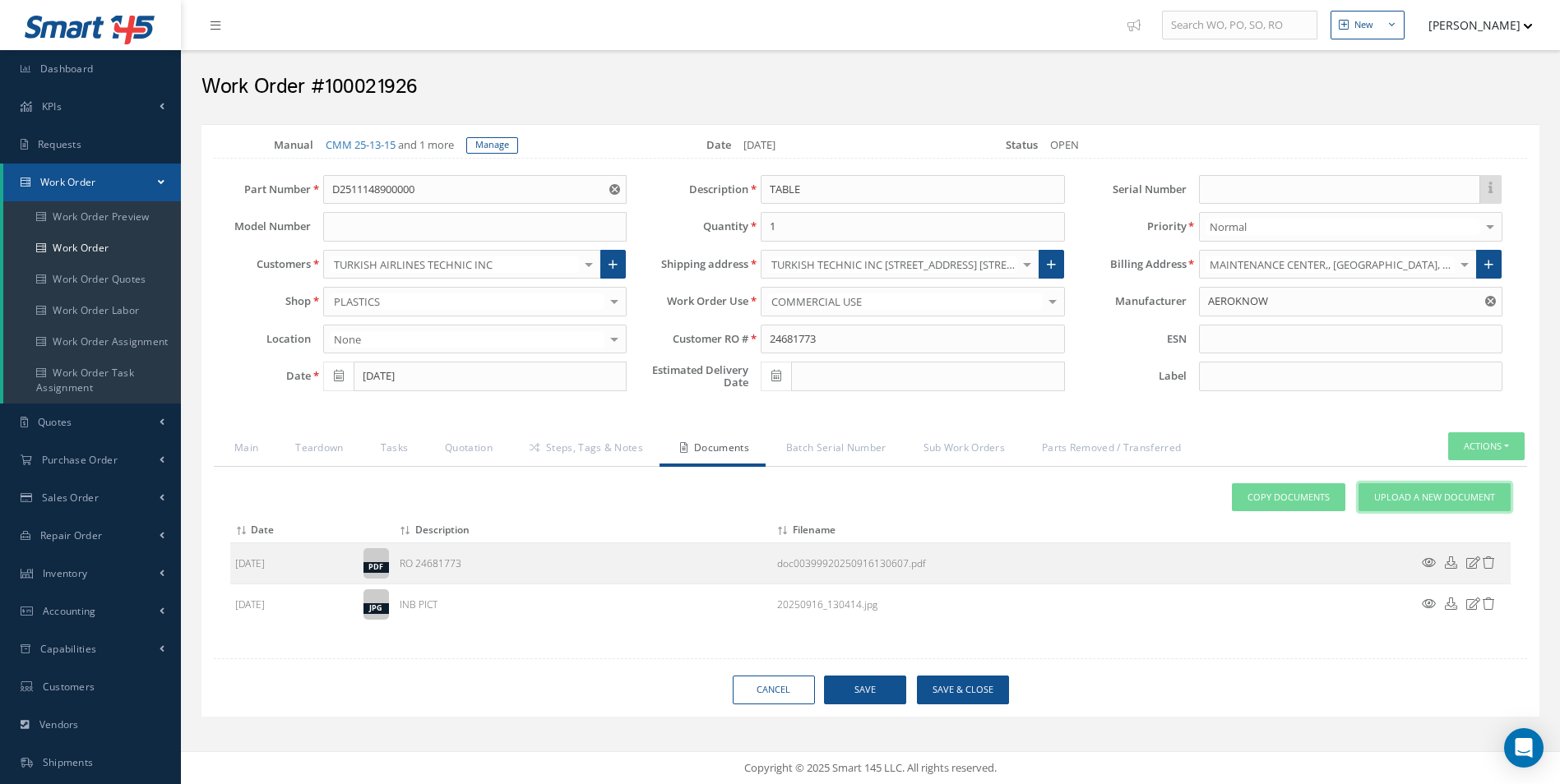
click at [1430, 494] on span "Upload a New Document" at bounding box center [1434, 498] width 121 height 14
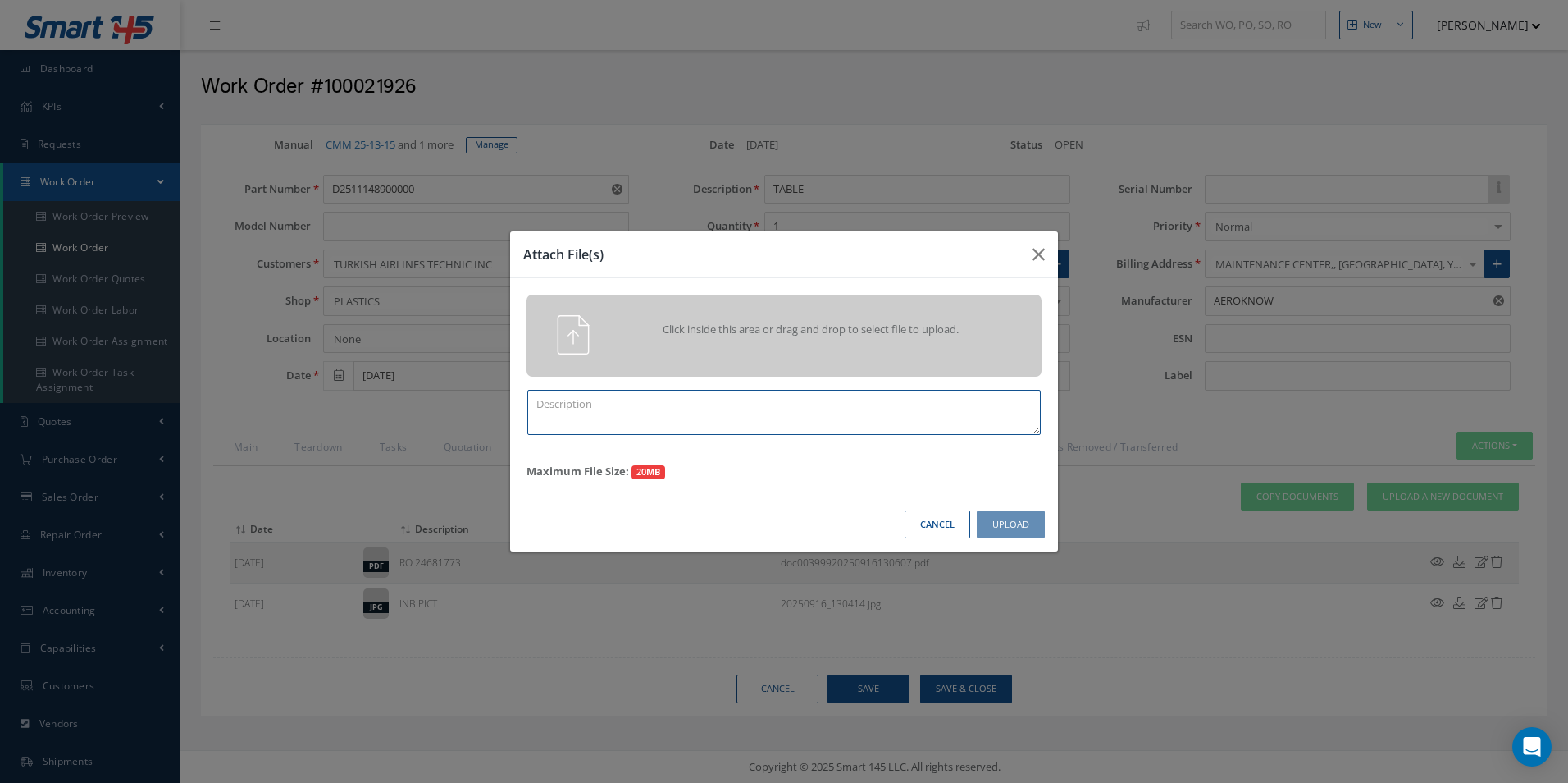
click at [685, 415] on textarea at bounding box center [784, 413] width 514 height 45
type textarea "QUOTE PICS"
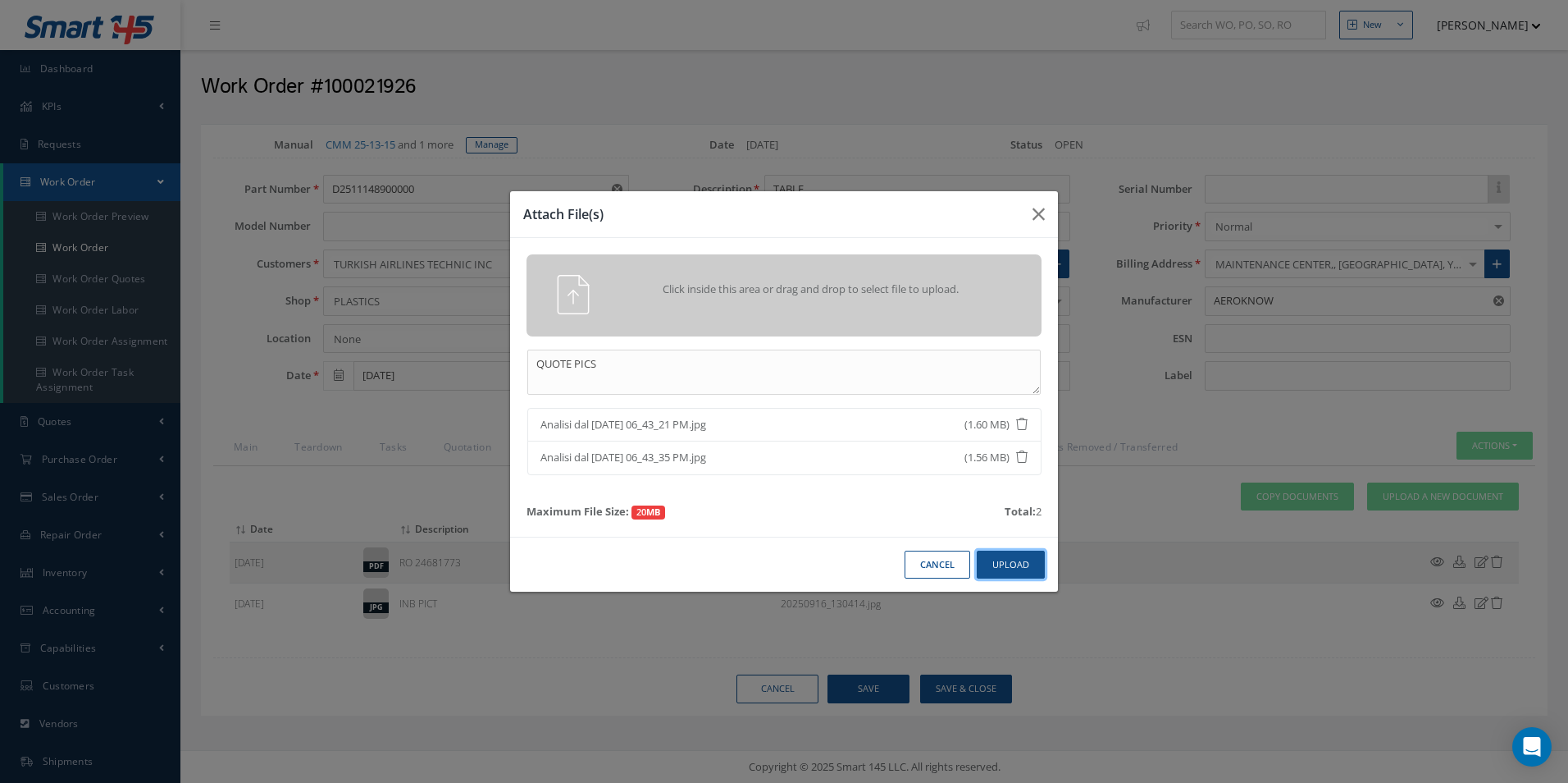
click at [996, 562] on button "Upload" at bounding box center [1010, 565] width 68 height 28
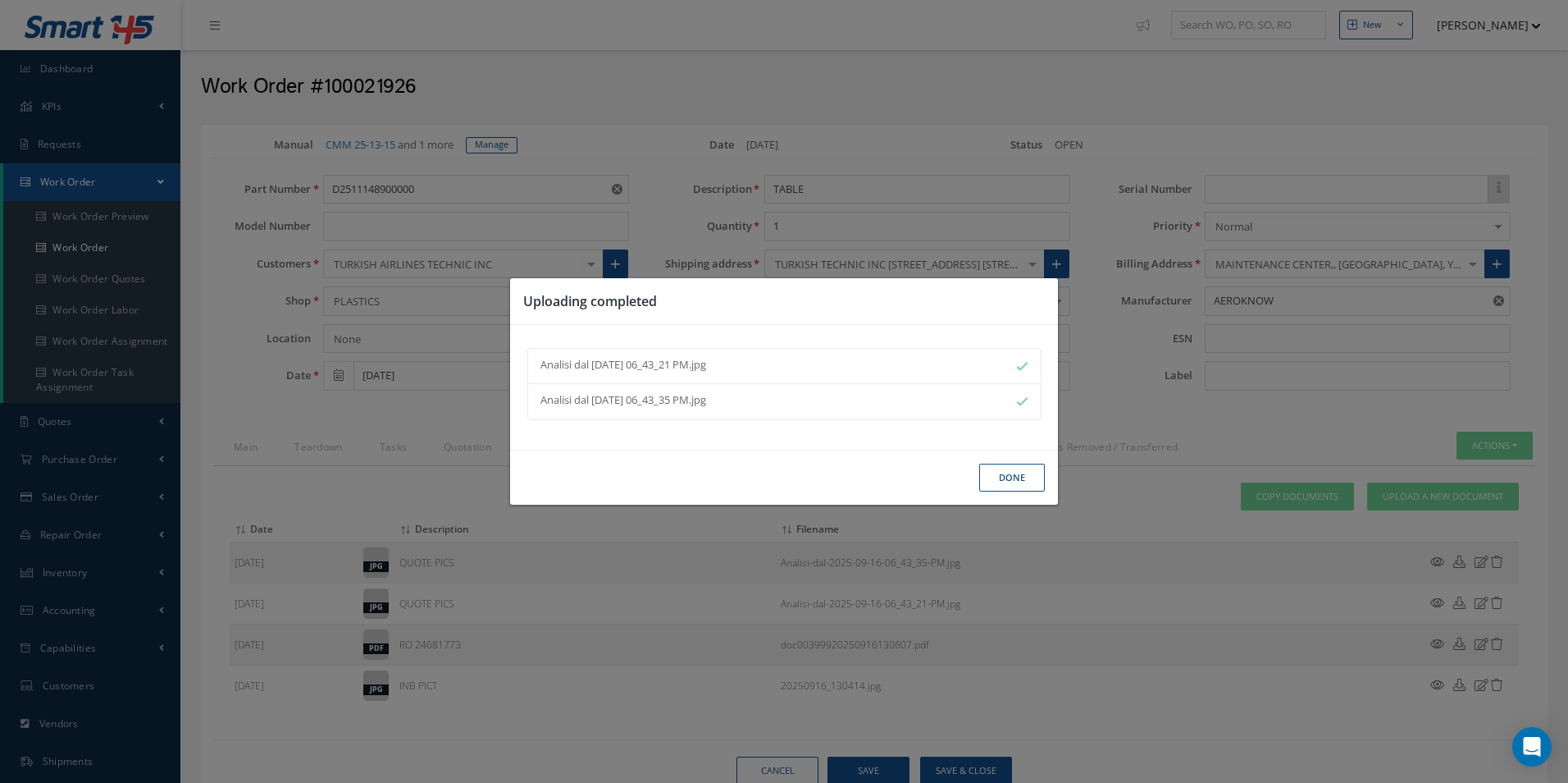
click at [1019, 485] on button "Done" at bounding box center [1012, 477] width 66 height 28
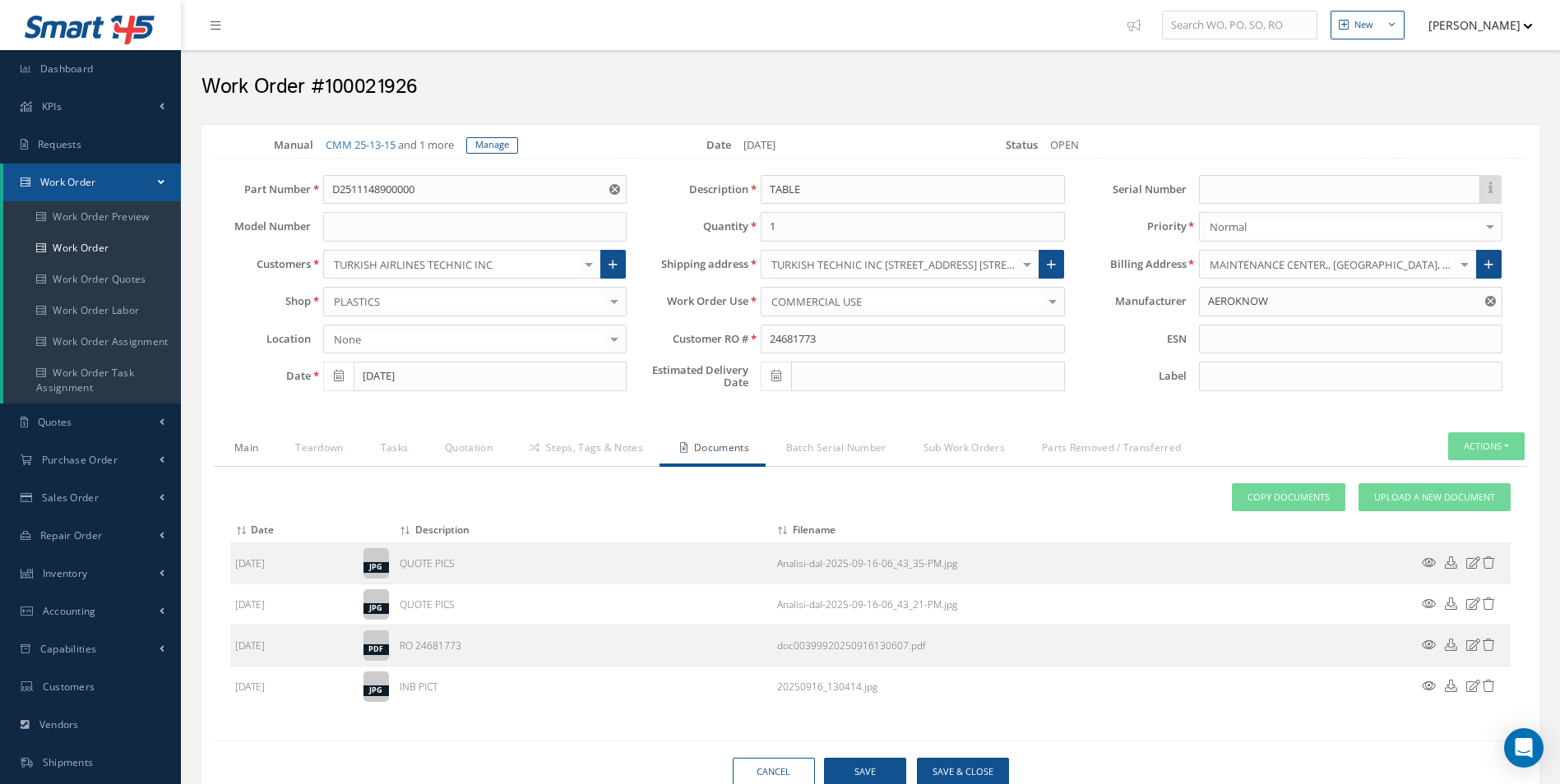
drag, startPoint x: 238, startPoint y: 450, endPoint x: 267, endPoint y: 450, distance: 29.0
click at [238, 450] on link "Main" at bounding box center [244, 449] width 61 height 34
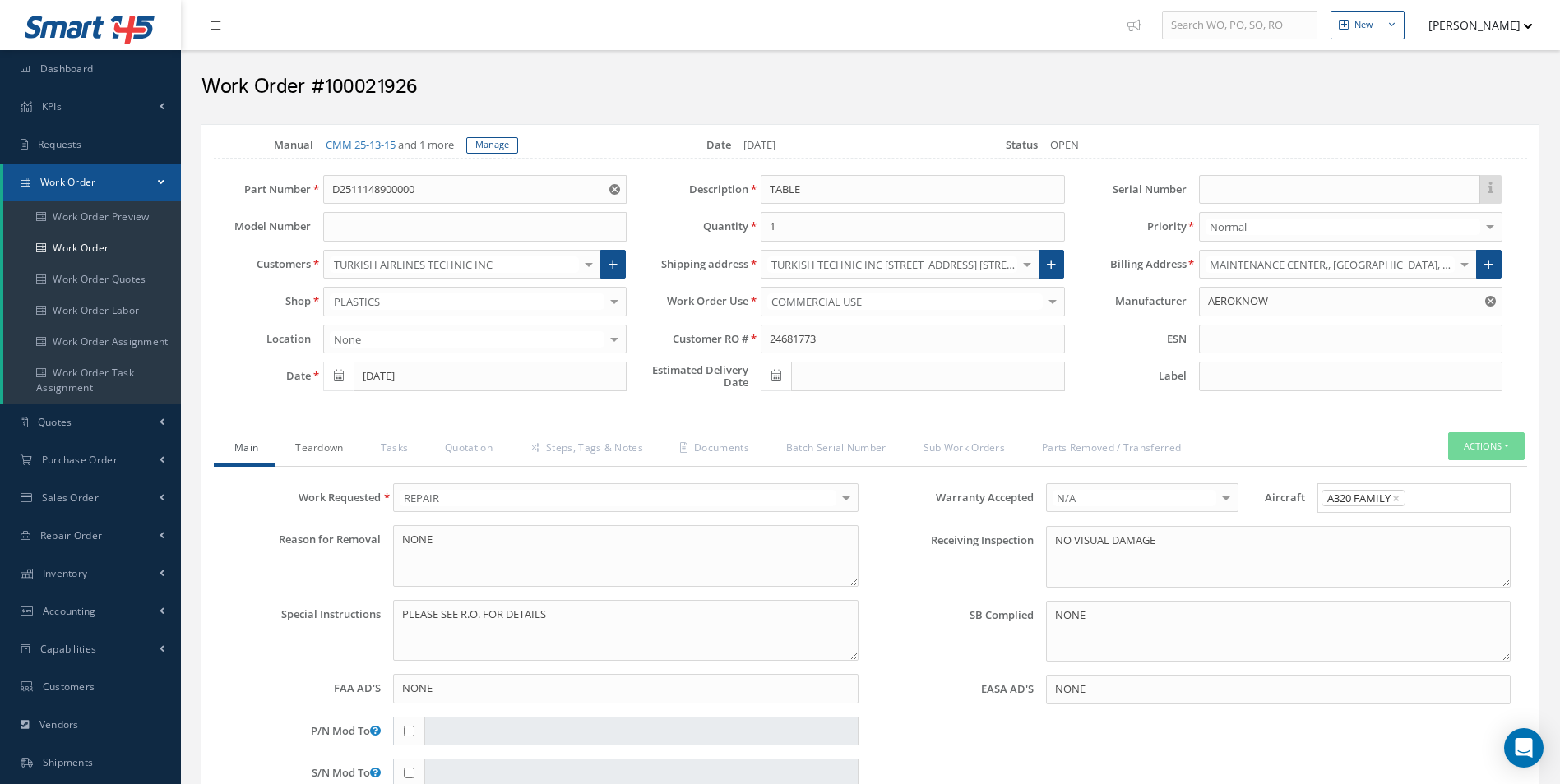
click at [343, 450] on link "Teardown" at bounding box center [317, 449] width 85 height 34
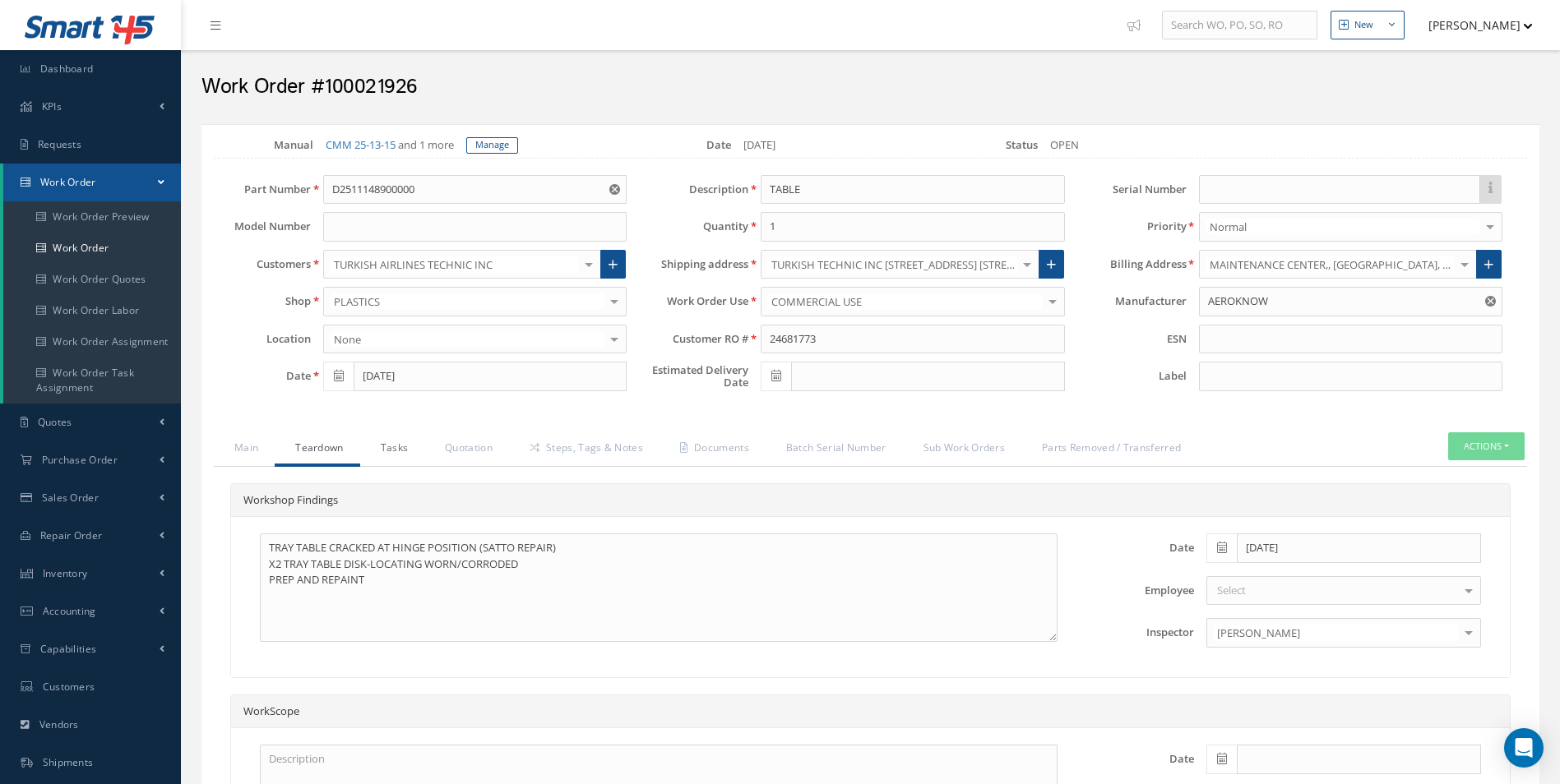
click at [376, 449] on link "Tasks" at bounding box center [393, 449] width 65 height 34
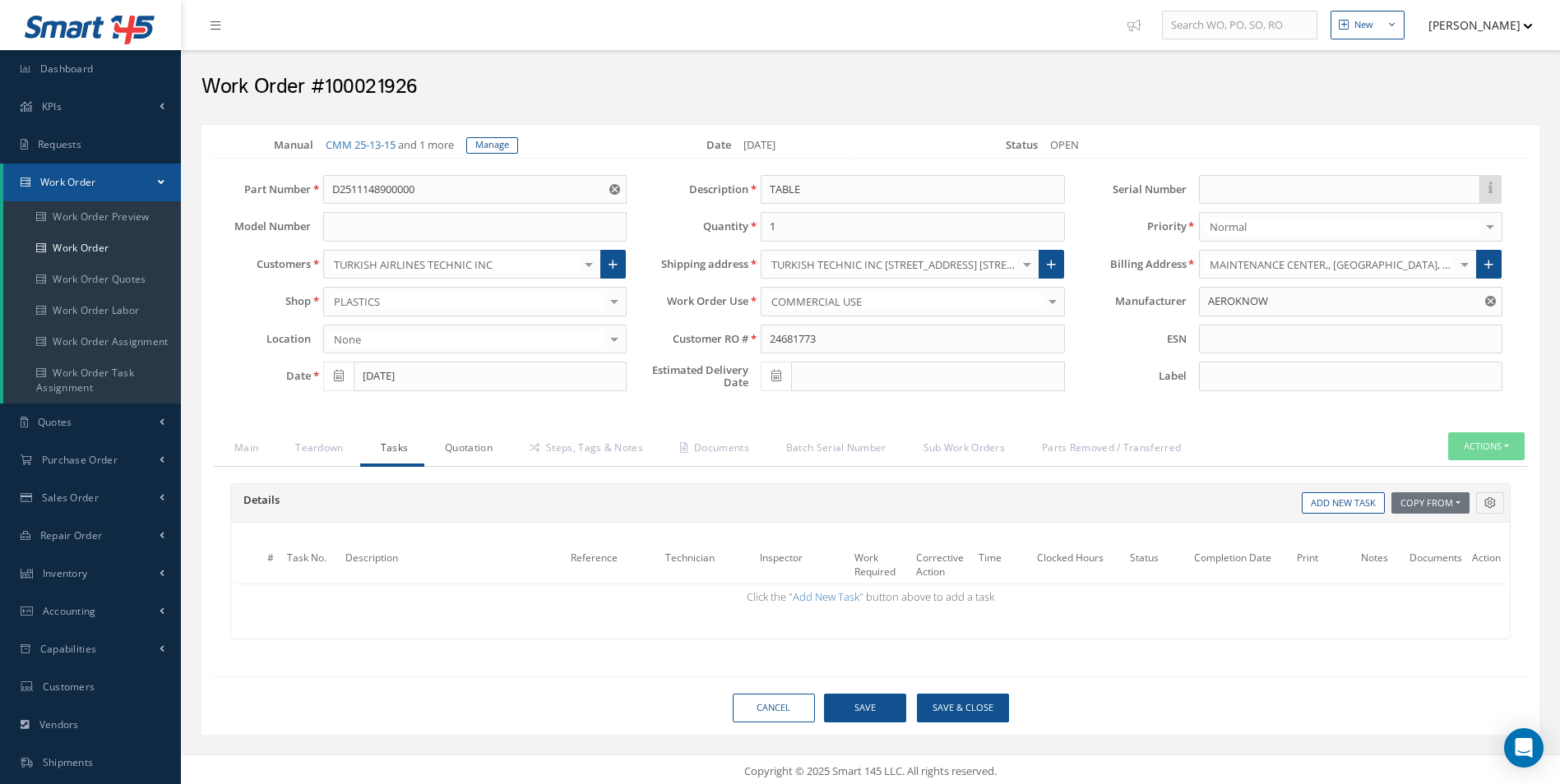
click at [442, 457] on link "Quotation" at bounding box center [467, 449] width 85 height 34
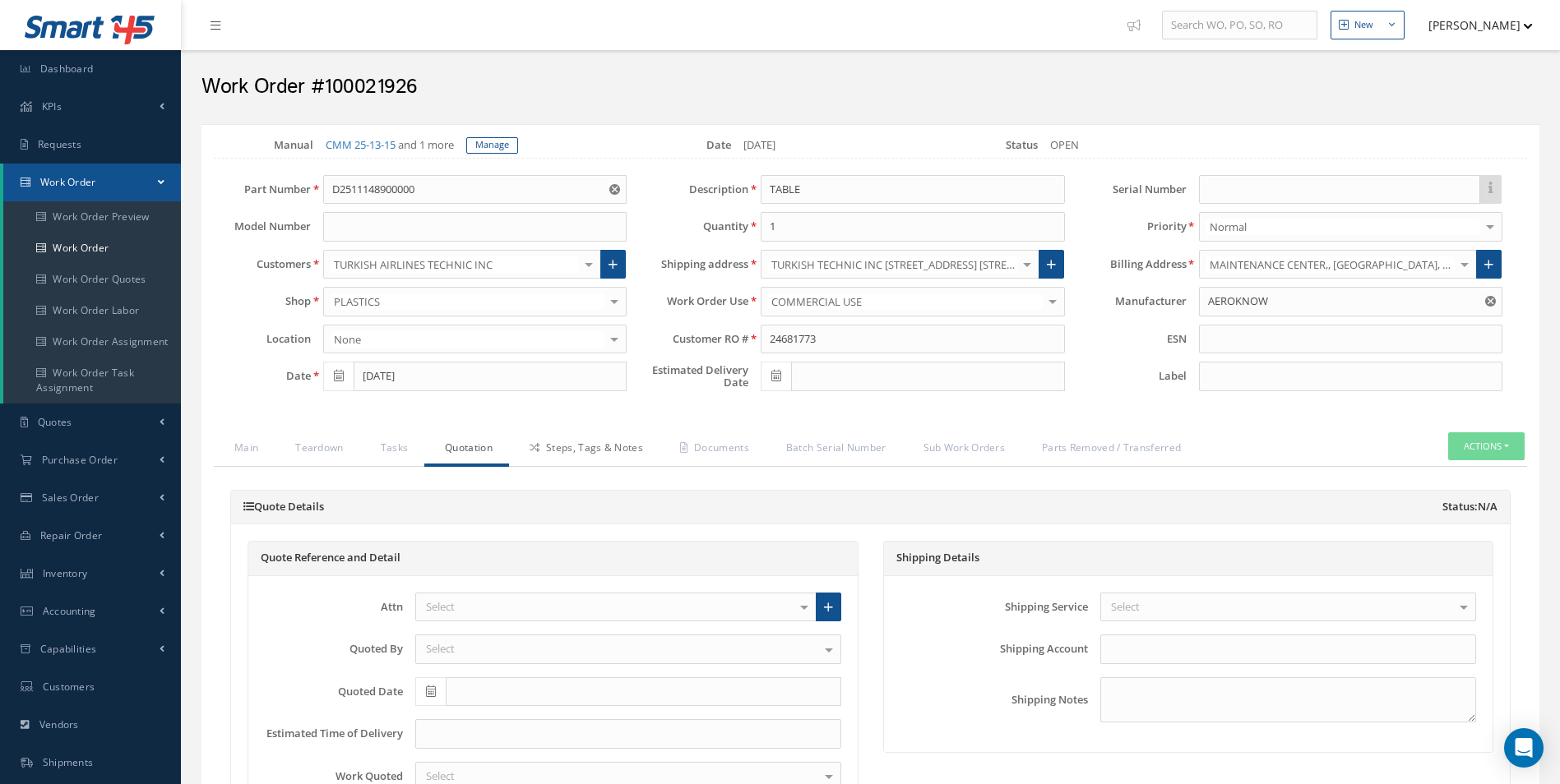
click at [593, 449] on link "Steps, Tags & Notes" at bounding box center [584, 449] width 151 height 34
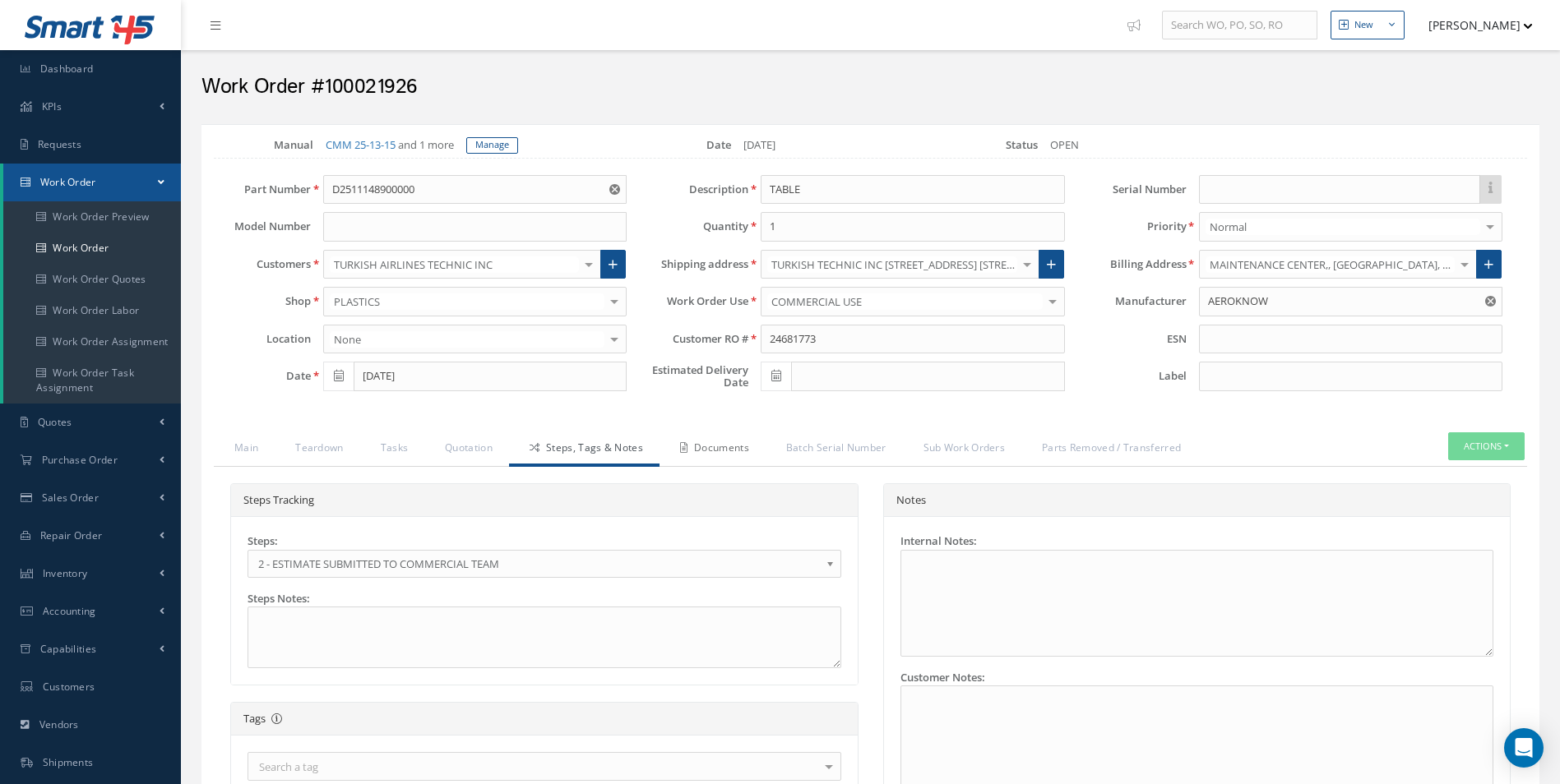
click at [721, 448] on link "Documents" at bounding box center [713, 449] width 106 height 34
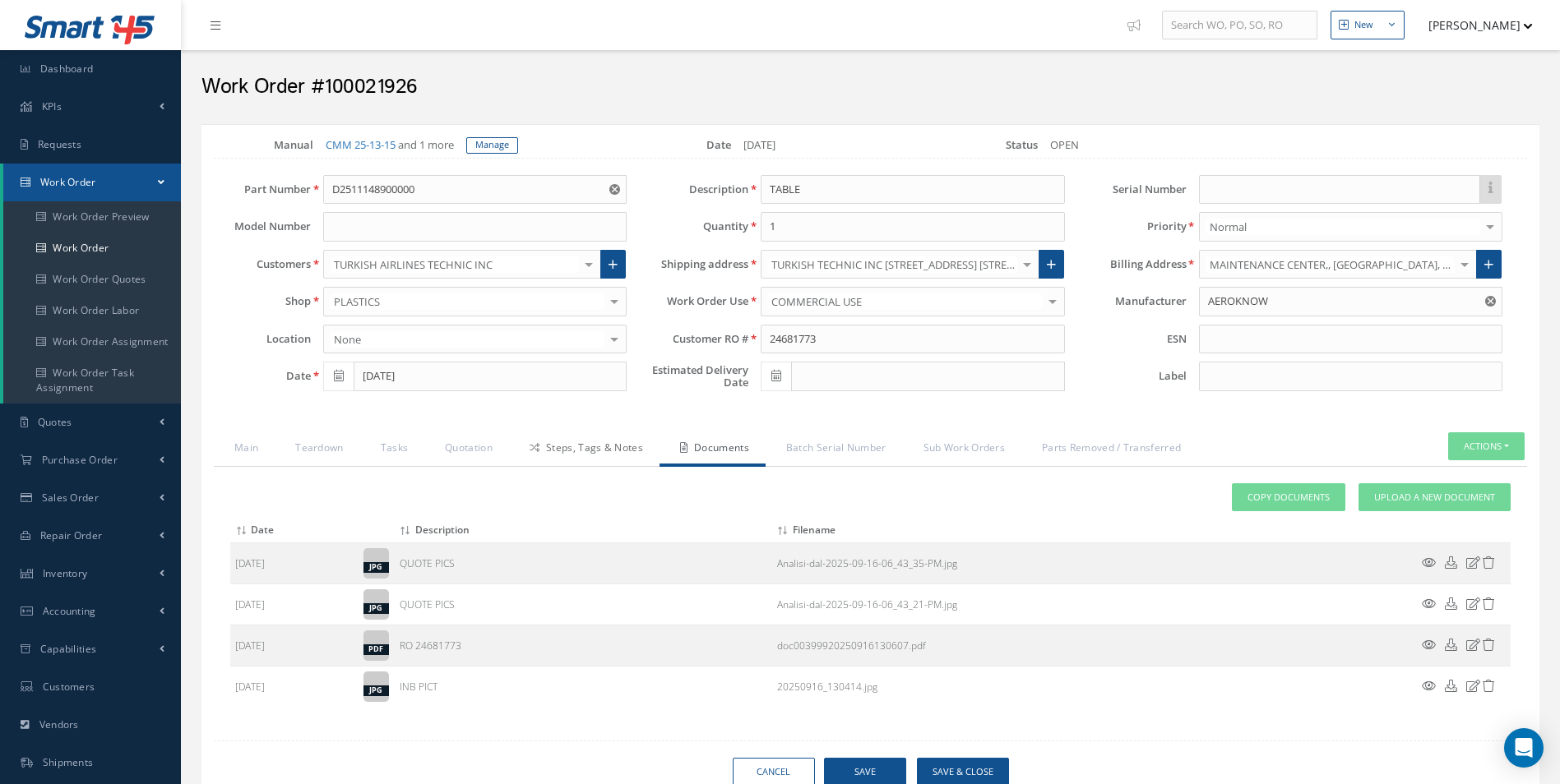
click at [601, 460] on link "Steps, Tags & Notes" at bounding box center [584, 449] width 151 height 34
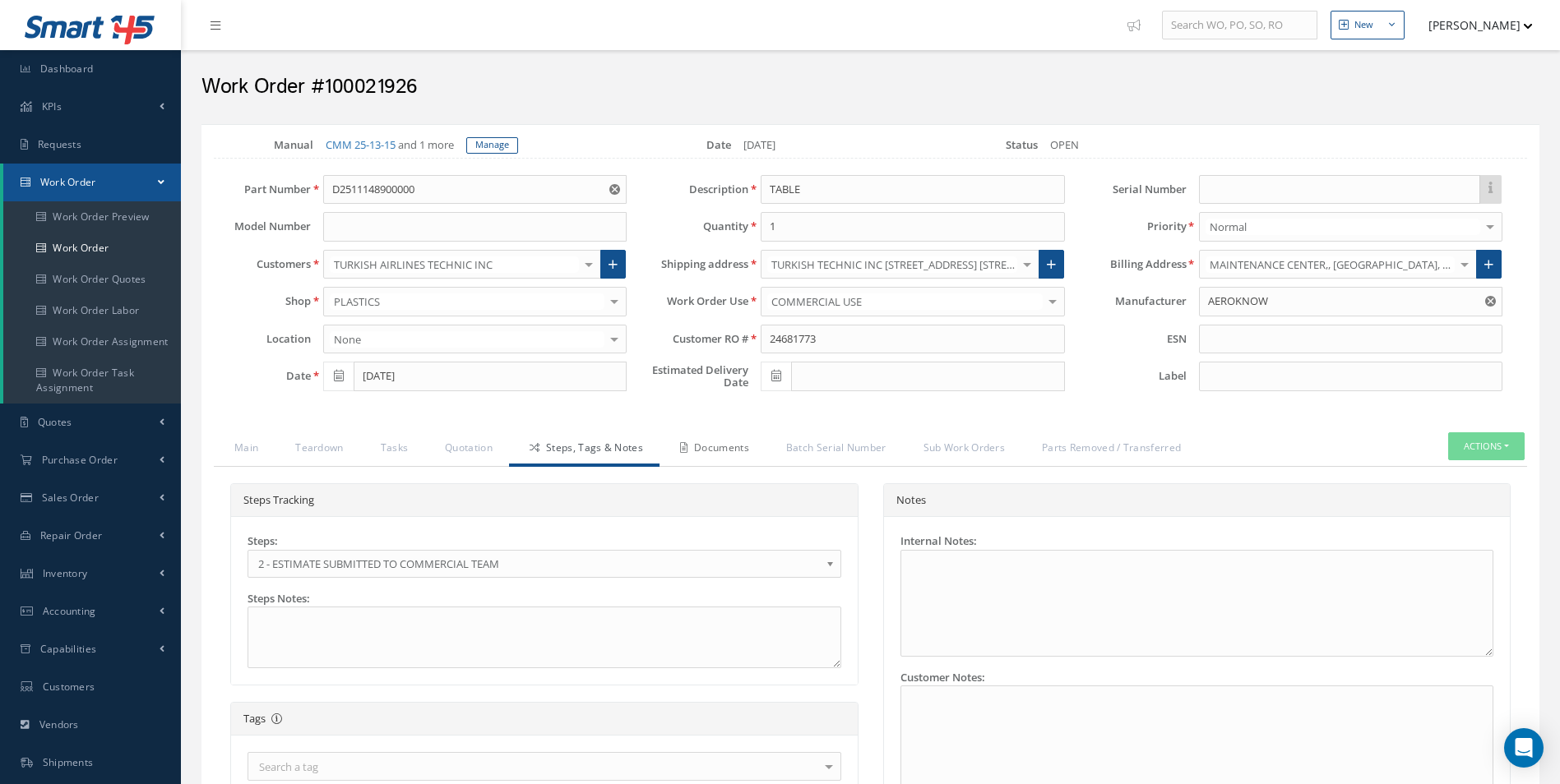
click at [694, 448] on link "Documents" at bounding box center [713, 449] width 106 height 34
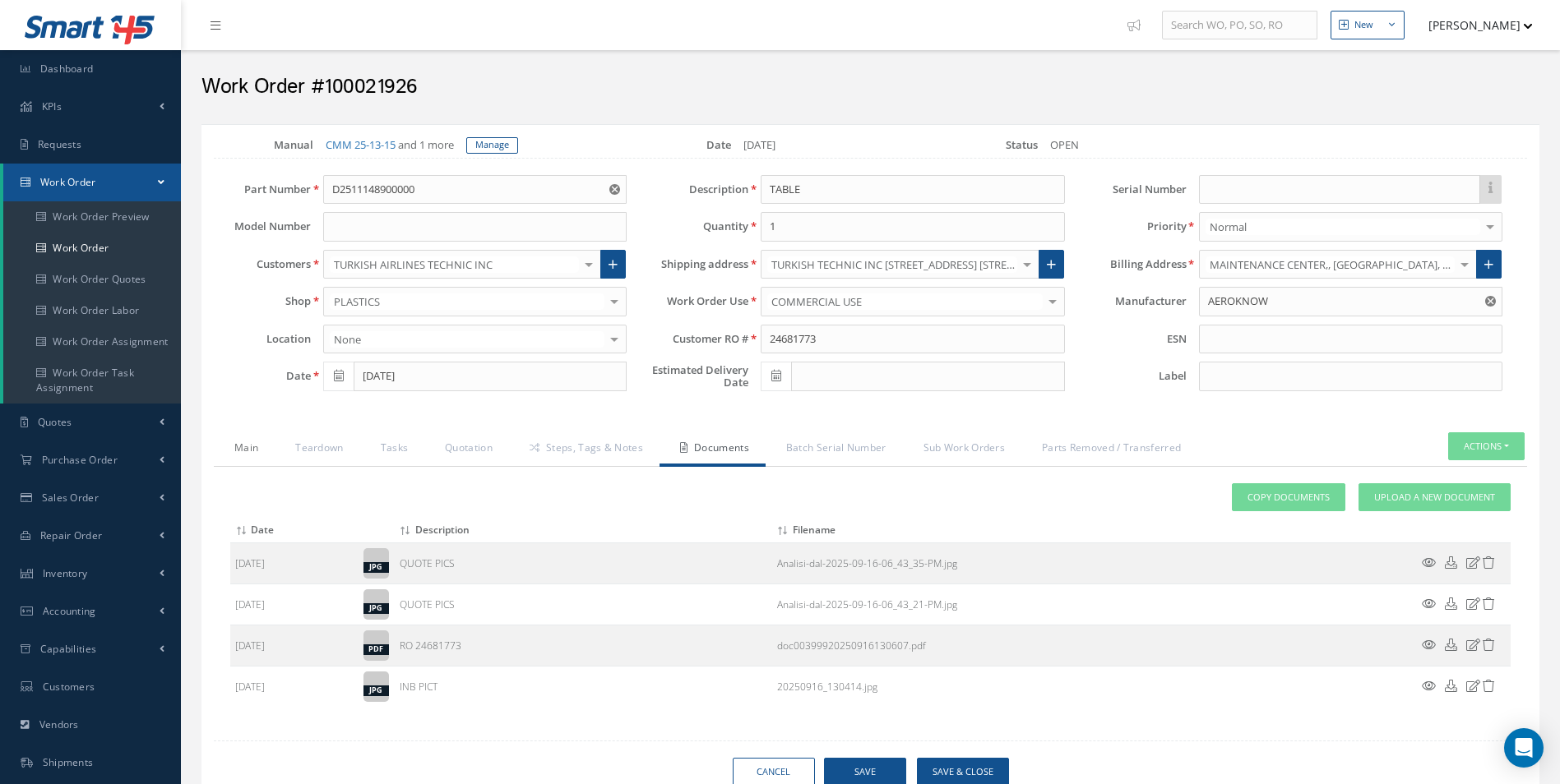
click at [221, 452] on link "Main" at bounding box center [244, 449] width 61 height 34
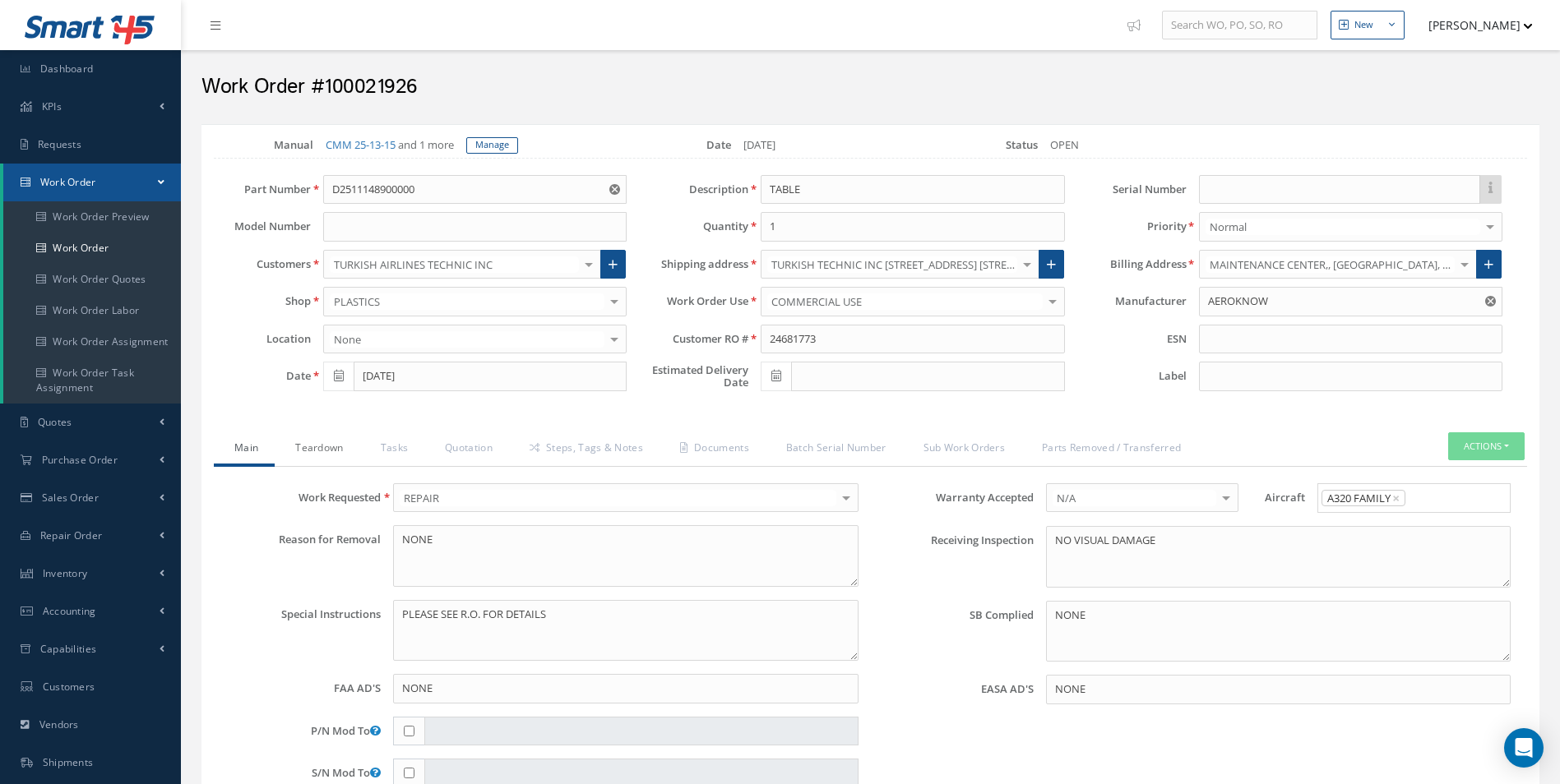
click at [306, 459] on link "Teardown" at bounding box center [317, 449] width 85 height 34
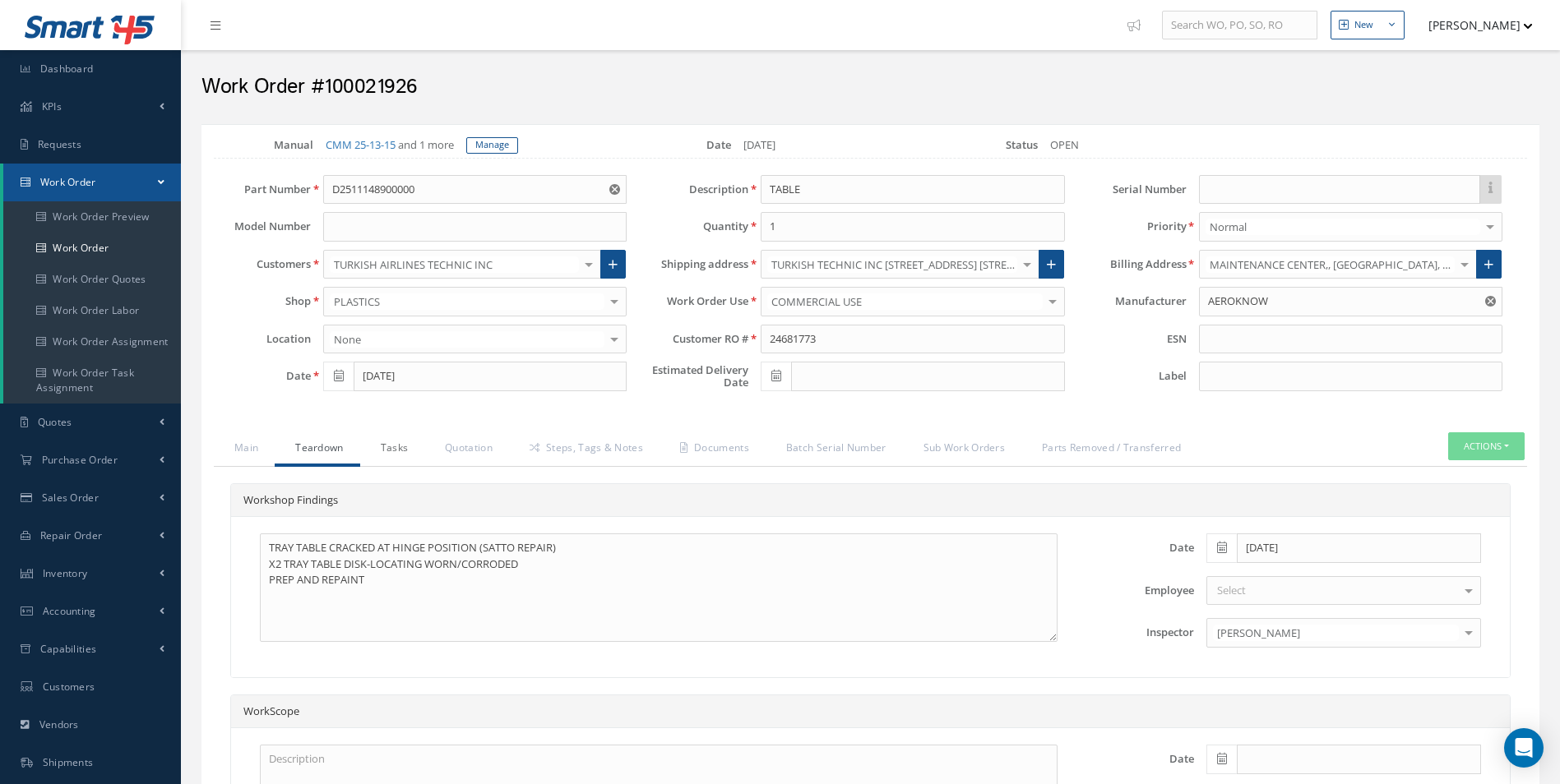
click at [385, 448] on link "Tasks" at bounding box center [393, 449] width 65 height 34
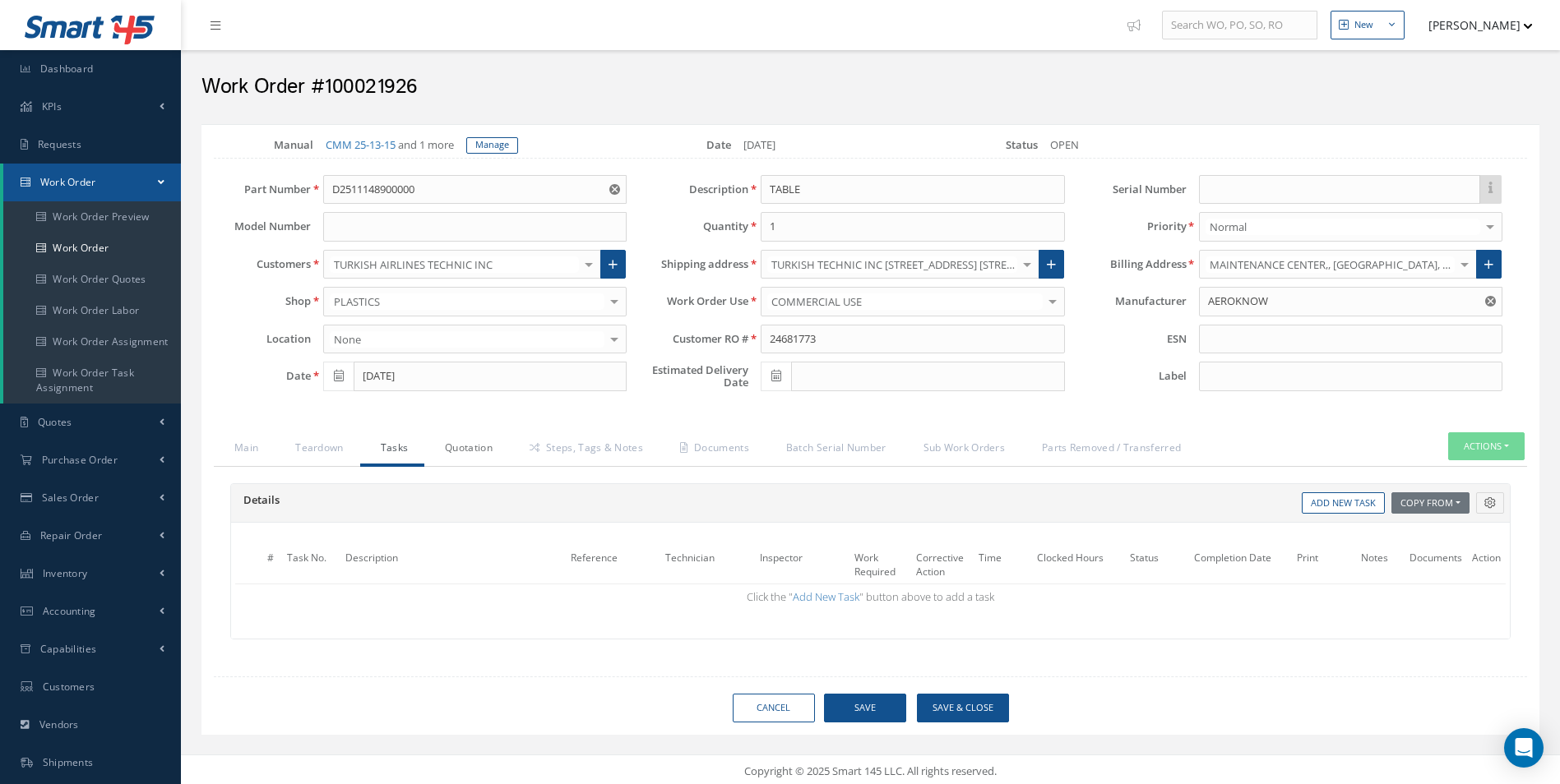
click at [494, 446] on link "Quotation" at bounding box center [467, 449] width 85 height 34
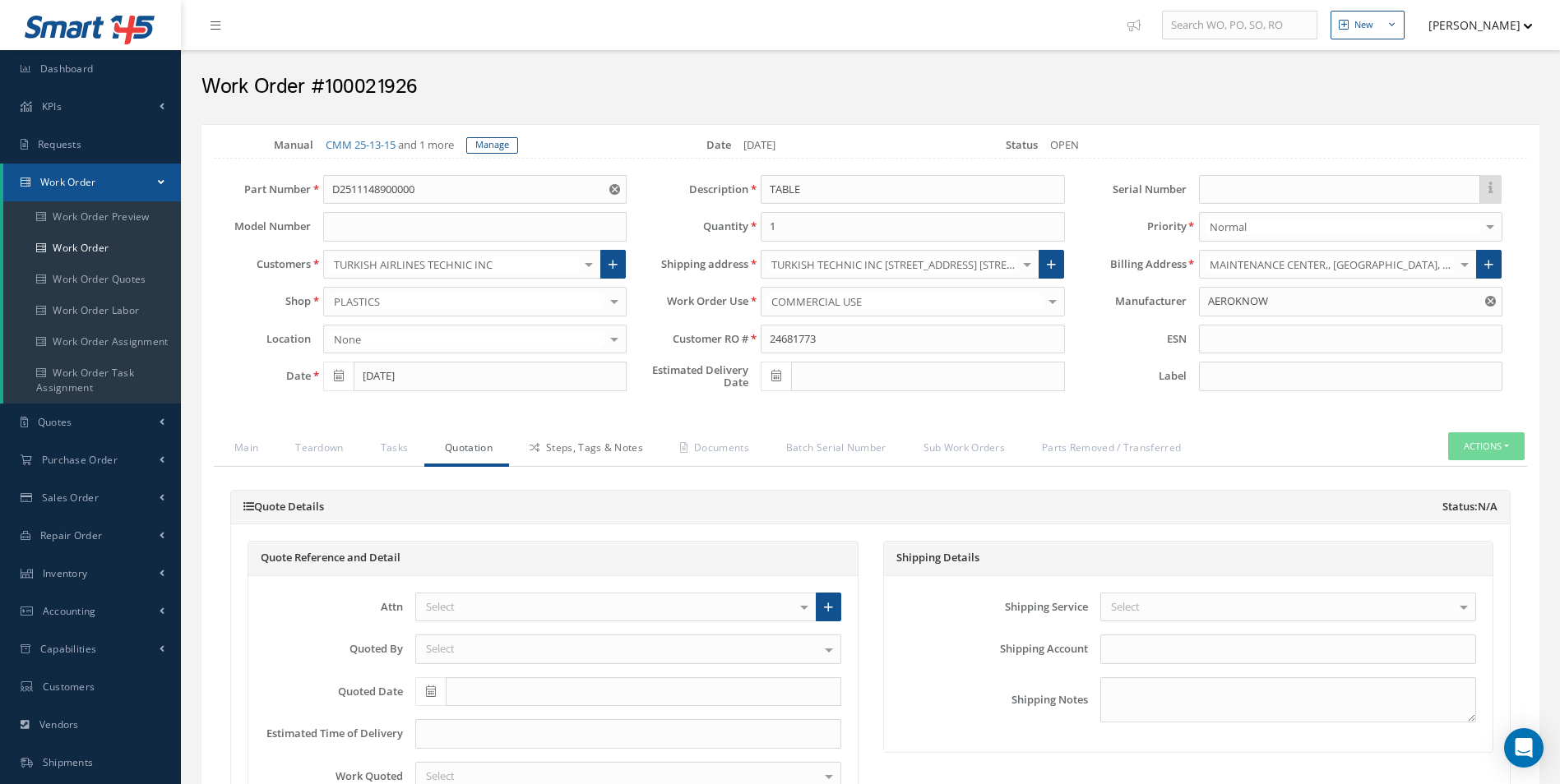
click at [570, 437] on link "Steps, Tags & Notes" at bounding box center [584, 449] width 151 height 34
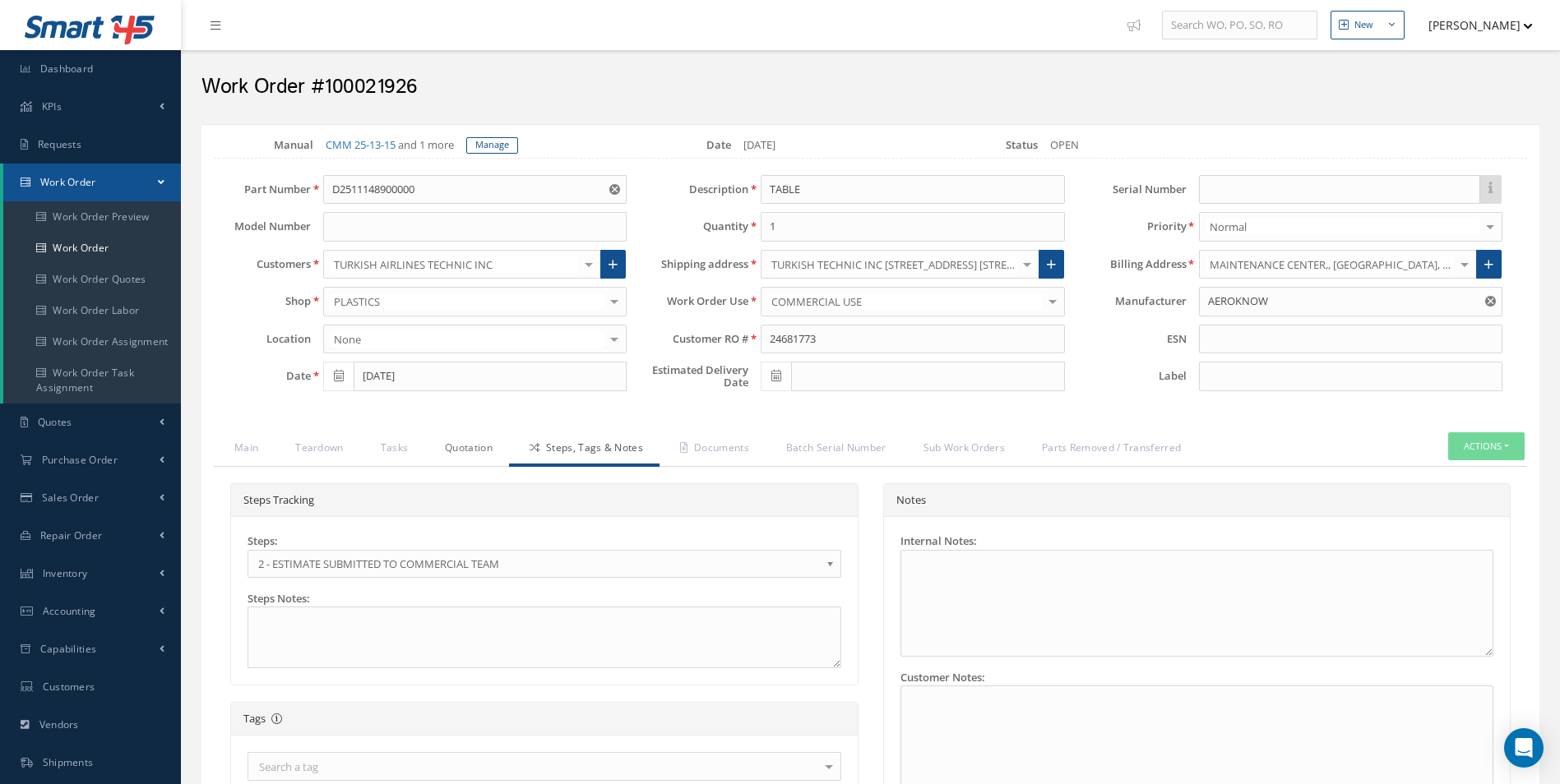
click at [460, 449] on link "Quotation" at bounding box center [467, 449] width 85 height 34
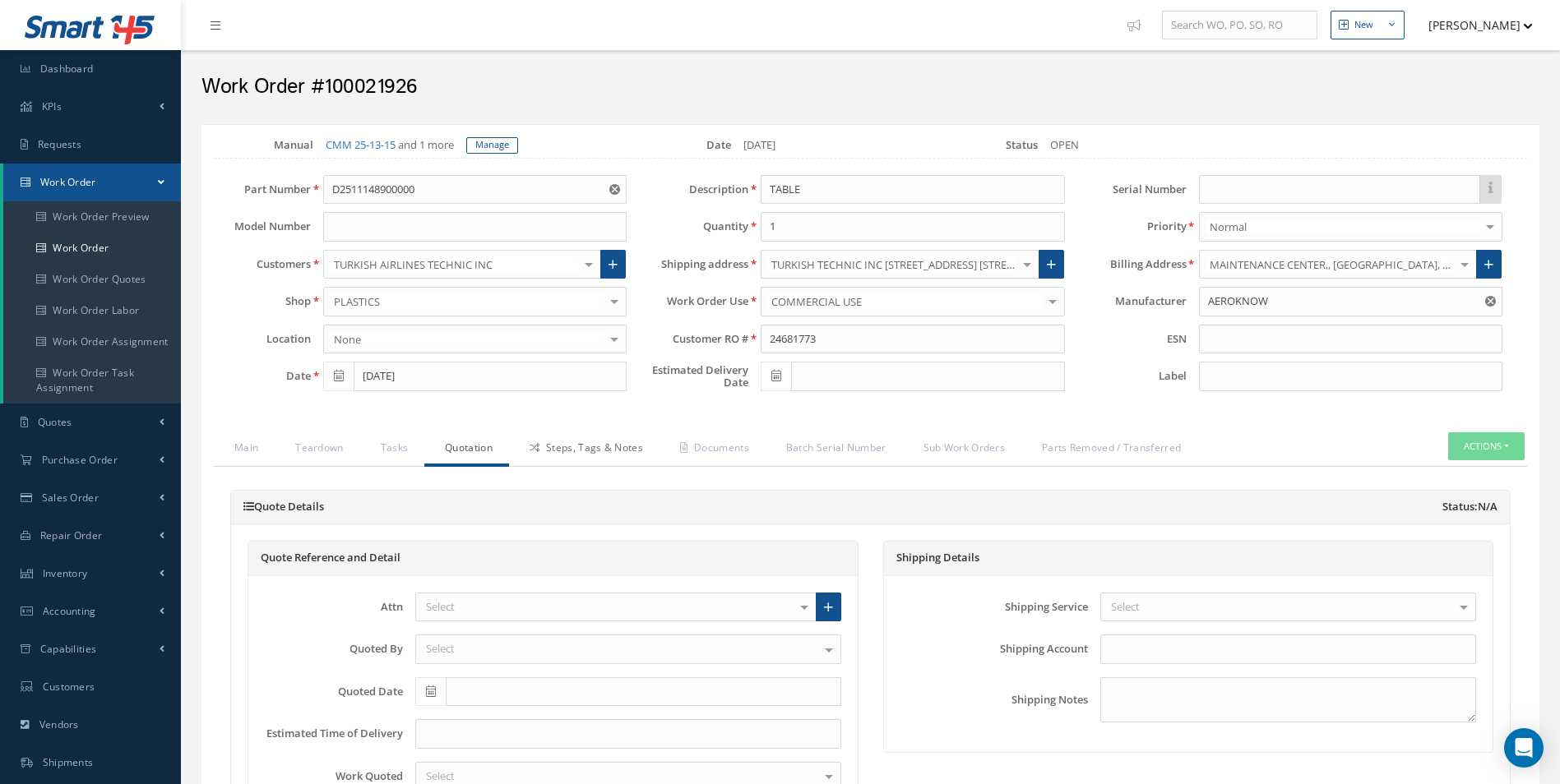
click at [581, 452] on link "Steps, Tags & Notes" at bounding box center [584, 449] width 151 height 34
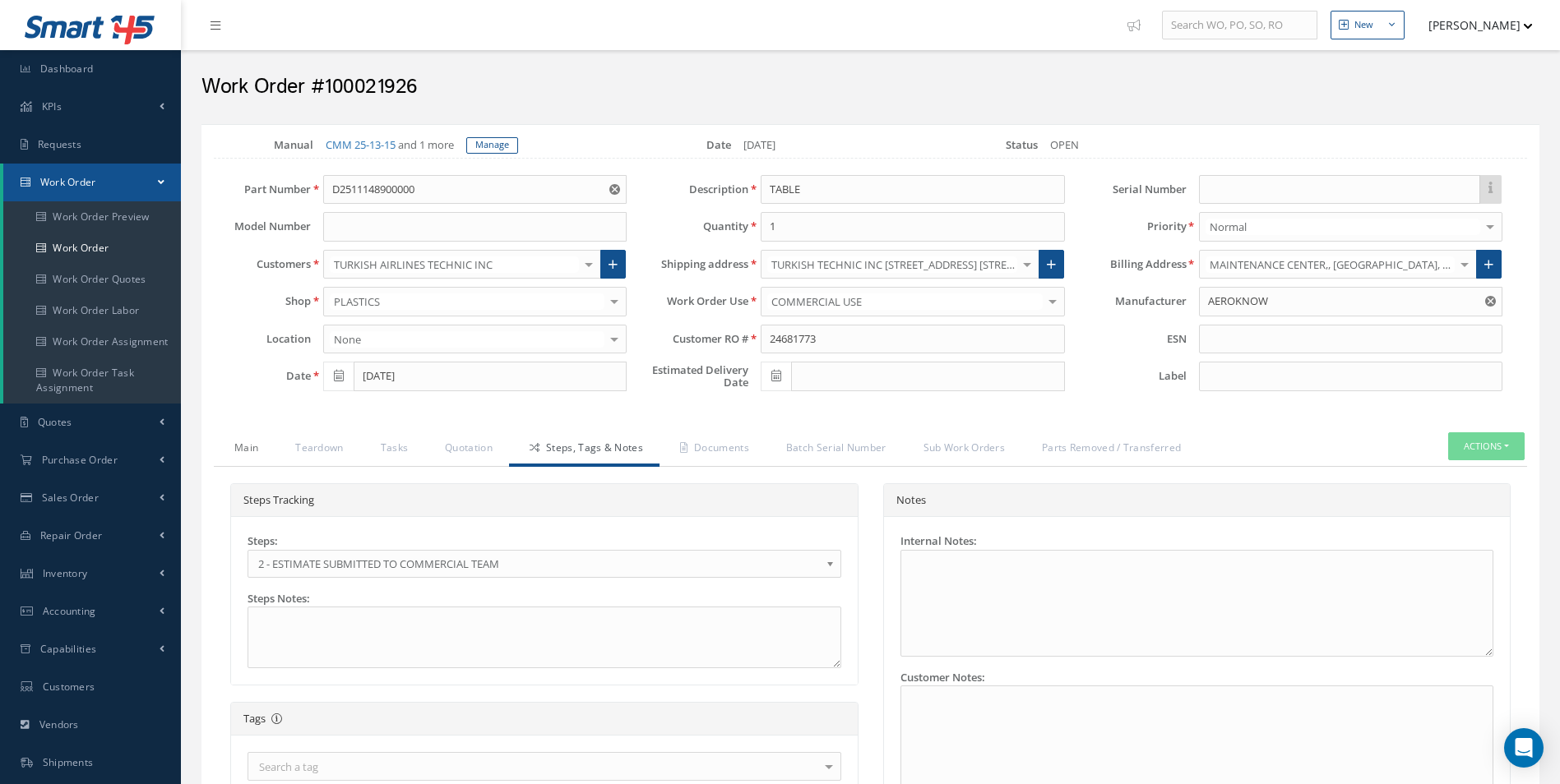
click at [258, 450] on link "Main" at bounding box center [244, 449] width 61 height 34
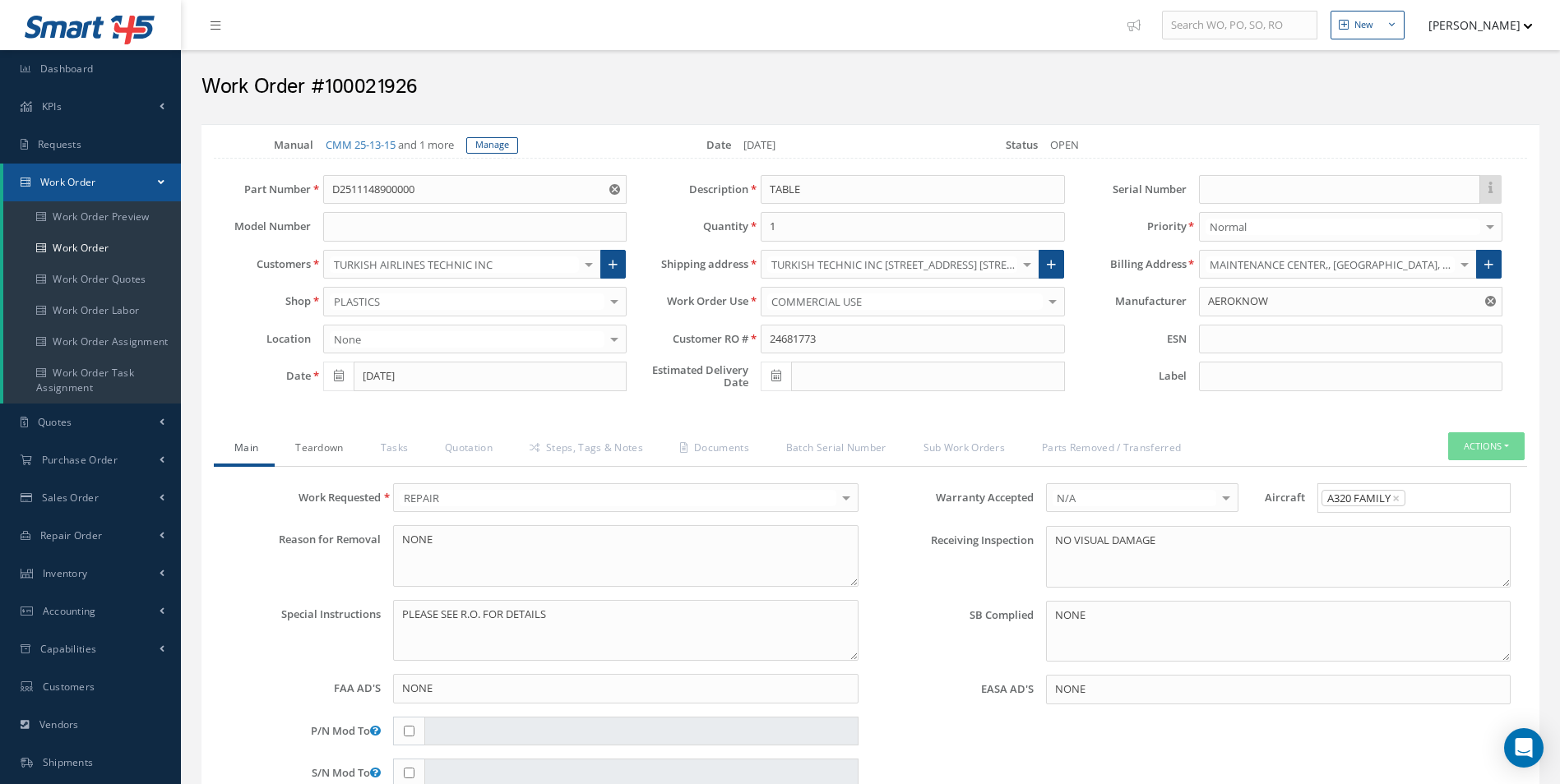
click at [282, 444] on link "Teardown" at bounding box center [317, 449] width 85 height 34
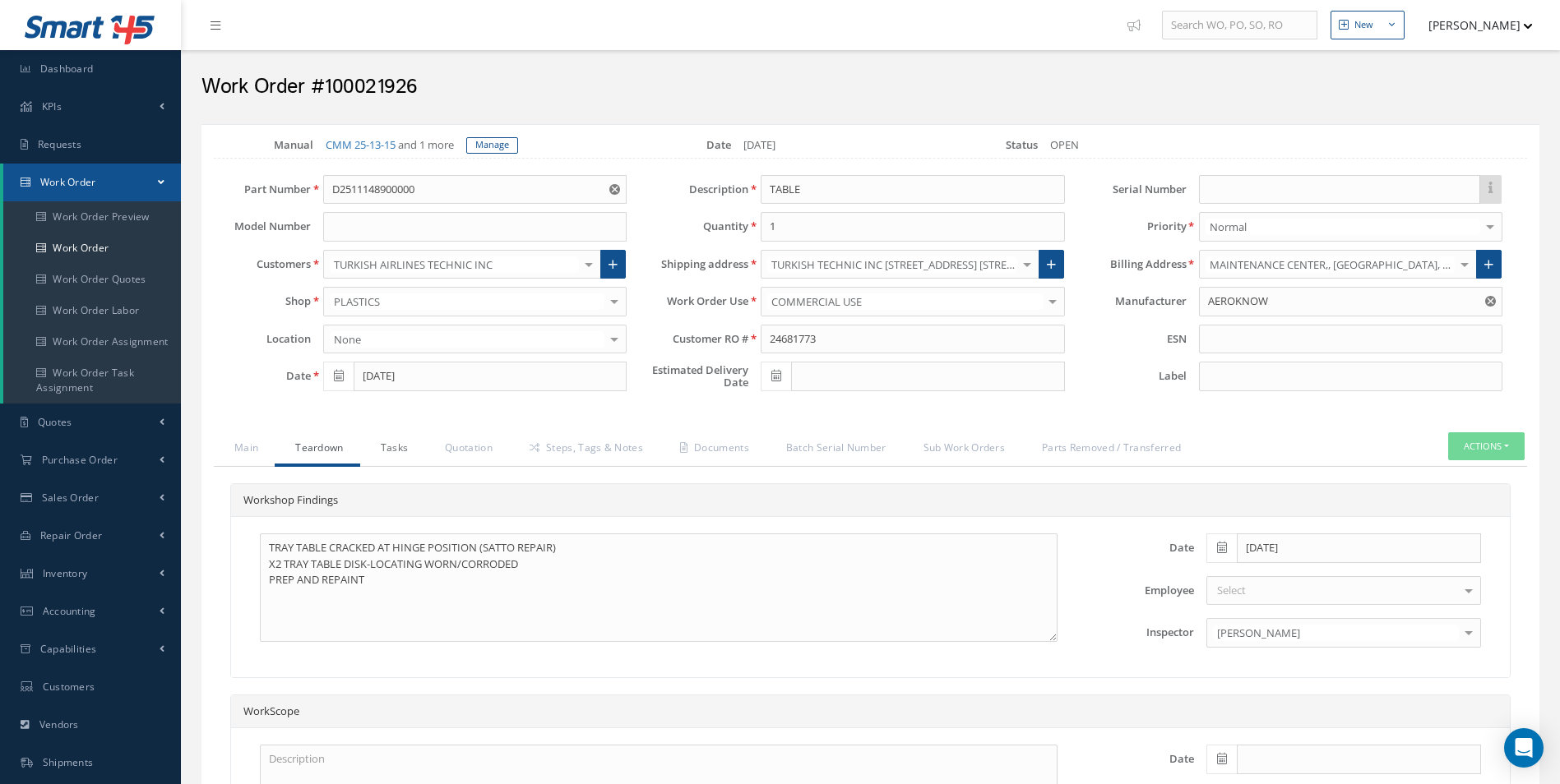
click at [387, 445] on link "Tasks" at bounding box center [393, 449] width 65 height 34
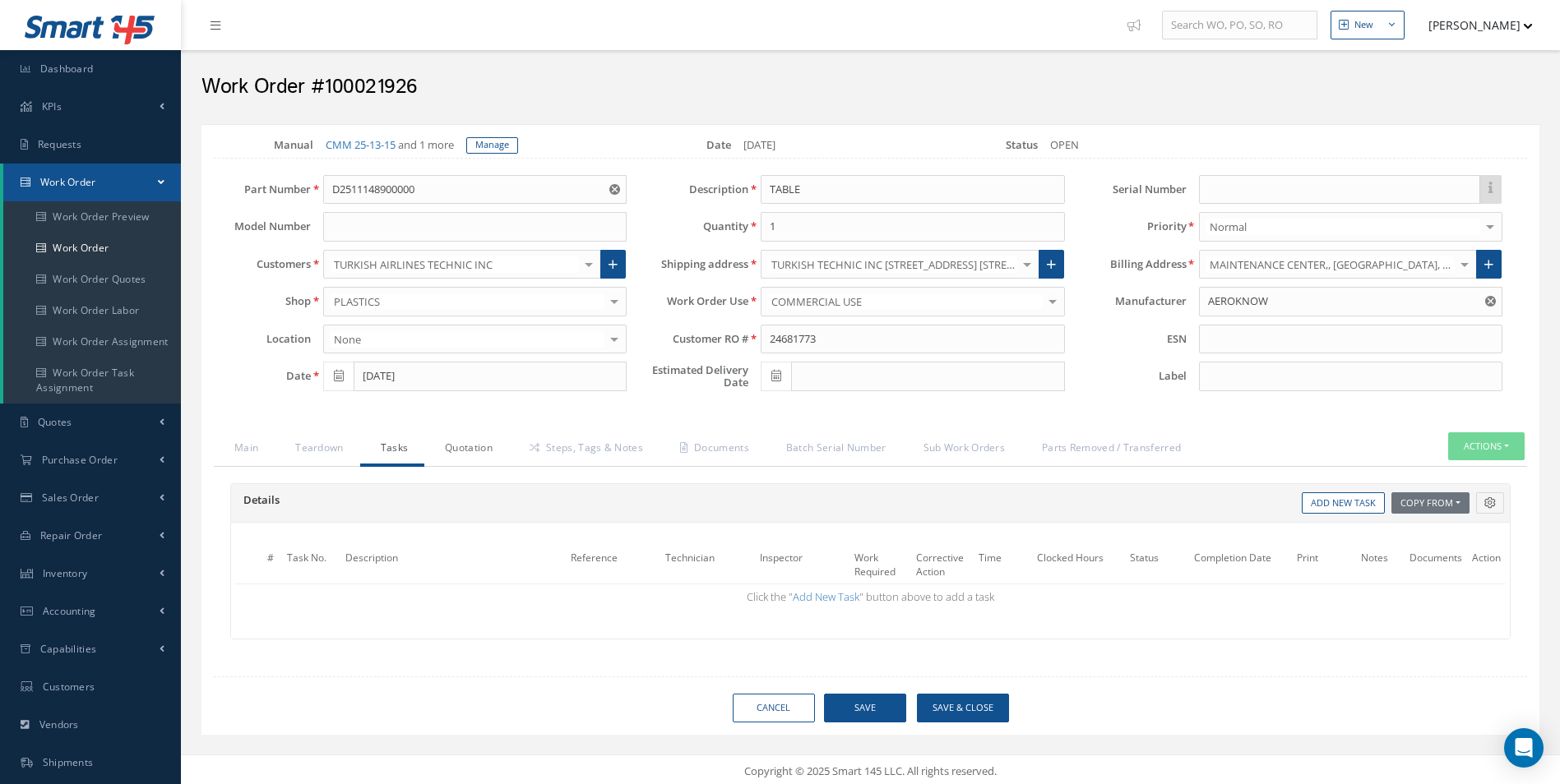
click at [447, 447] on link "Quotation" at bounding box center [467, 449] width 85 height 34
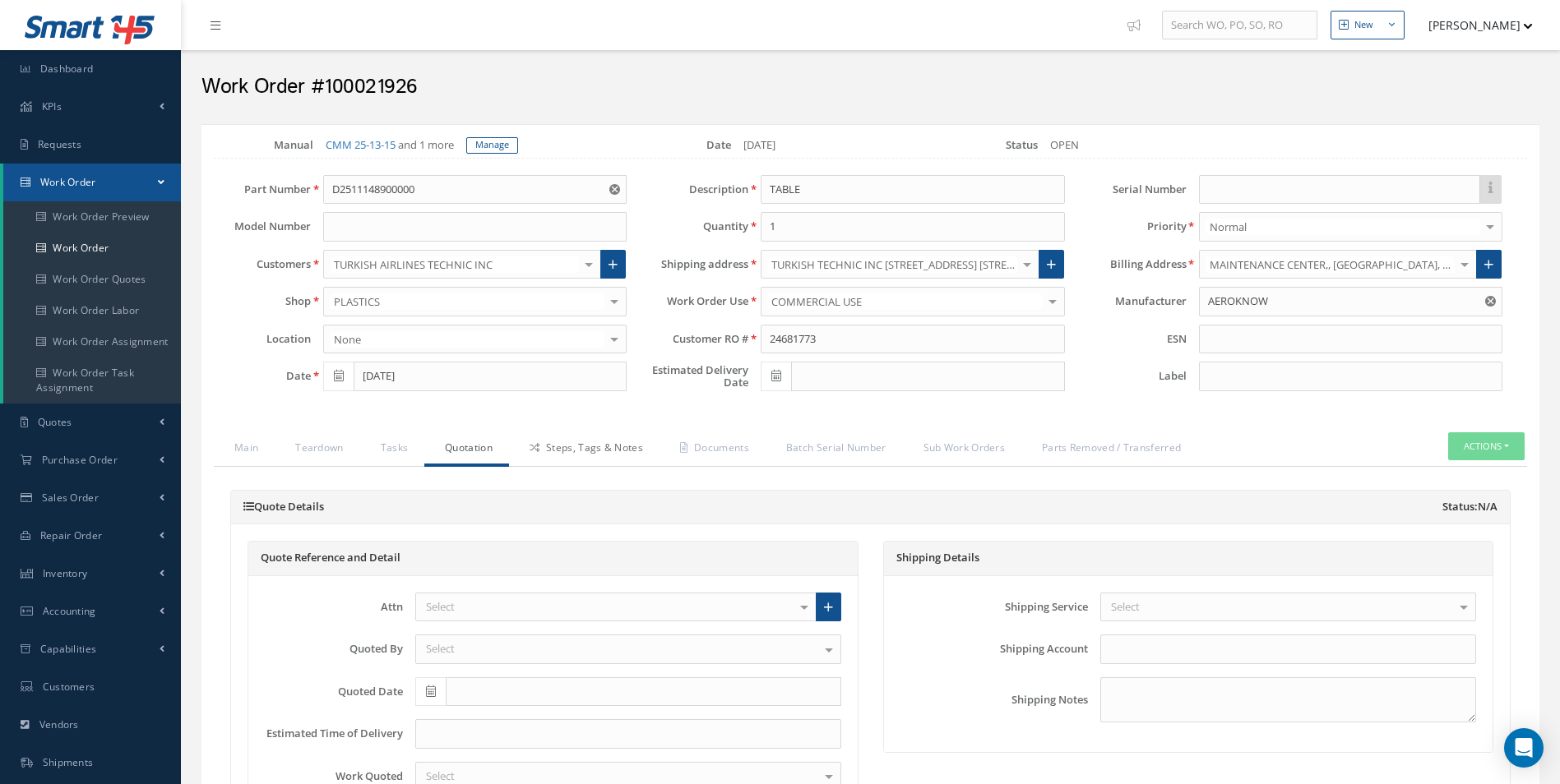
click at [547, 456] on link "Steps, Tags & Notes" at bounding box center [584, 449] width 151 height 34
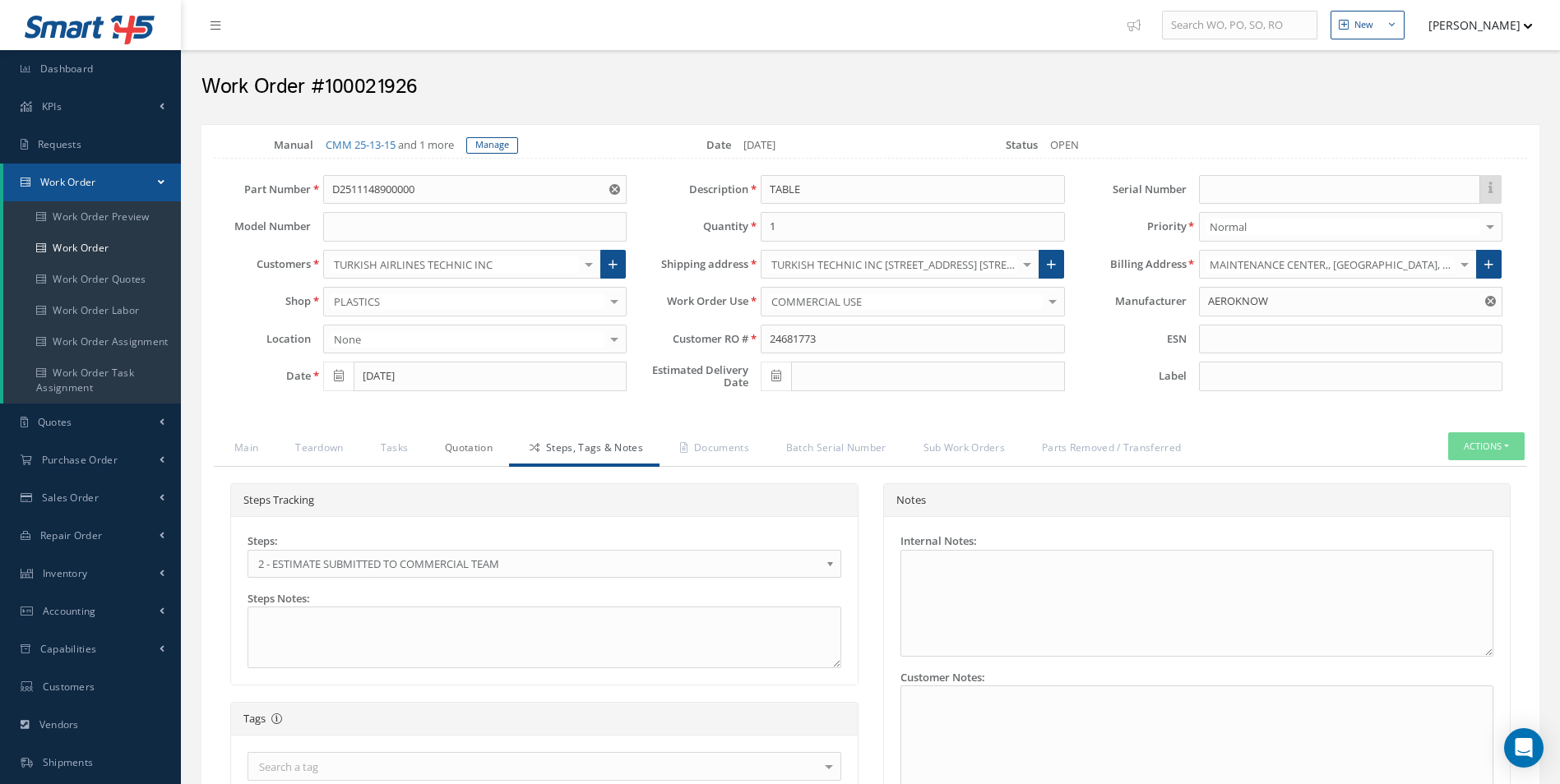
click at [458, 459] on link "Quotation" at bounding box center [467, 449] width 85 height 34
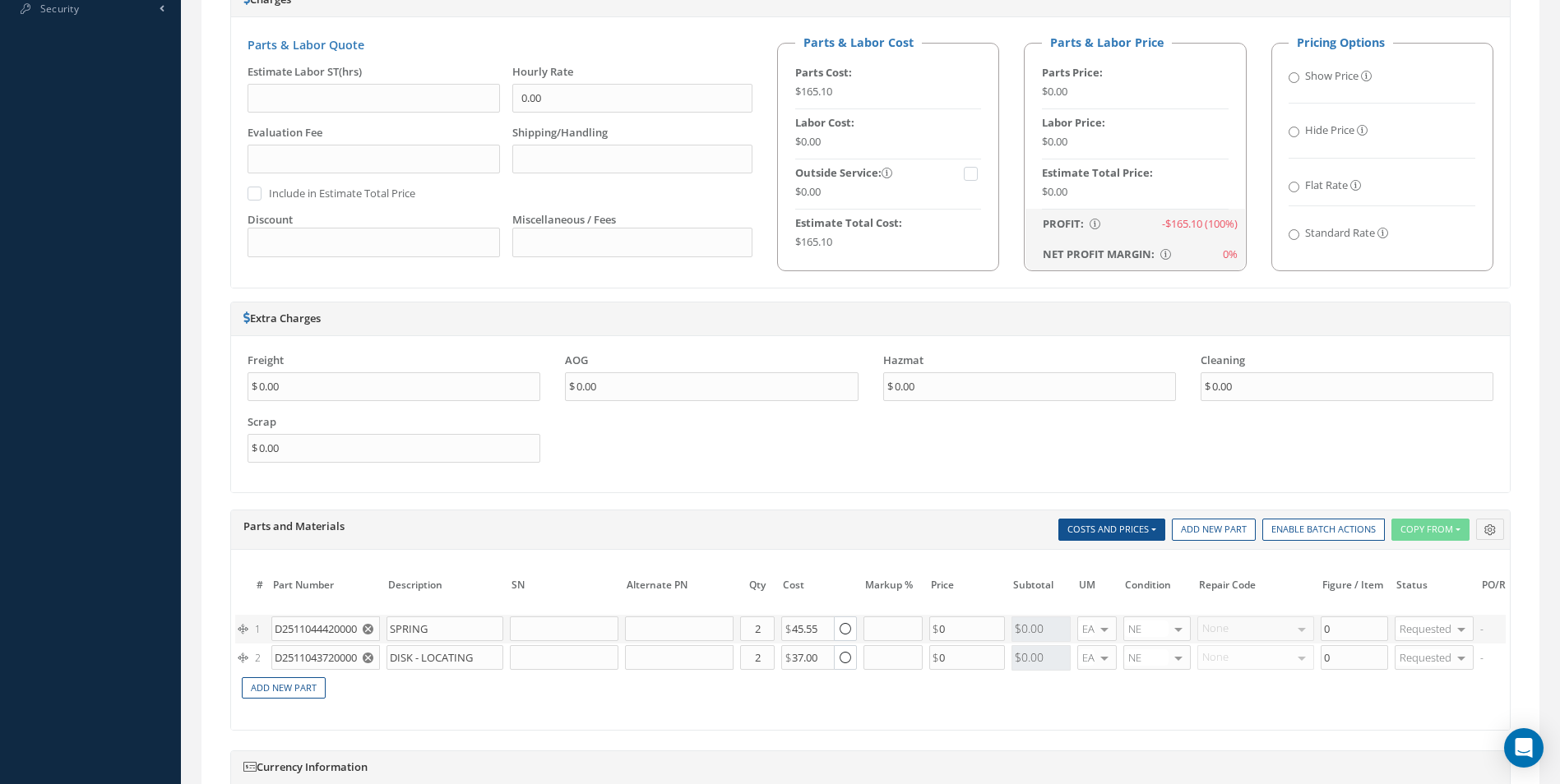
scroll to position [1068, 0]
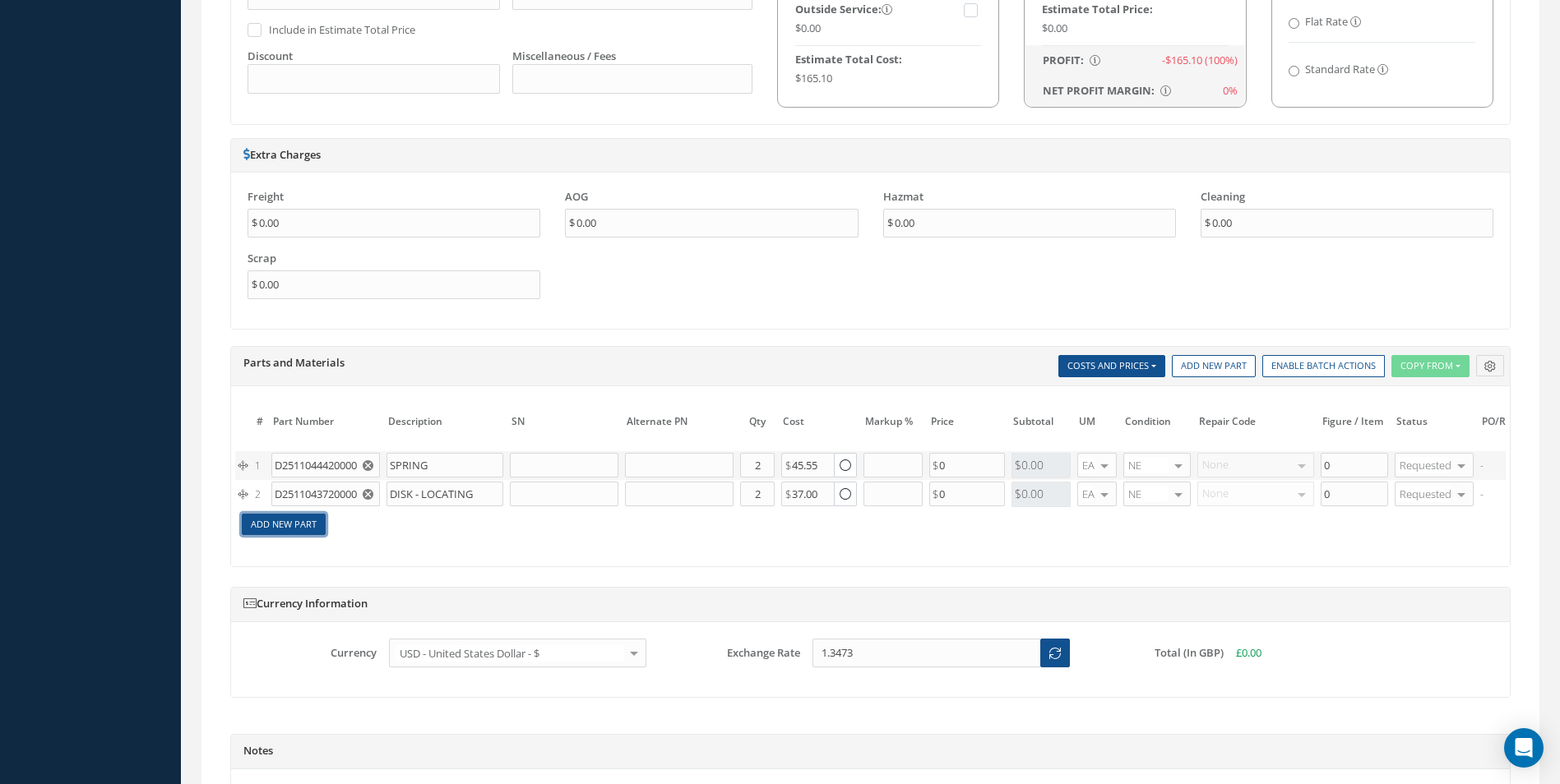
click at [286, 530] on link "Add New Part" at bounding box center [283, 524] width 84 height 23
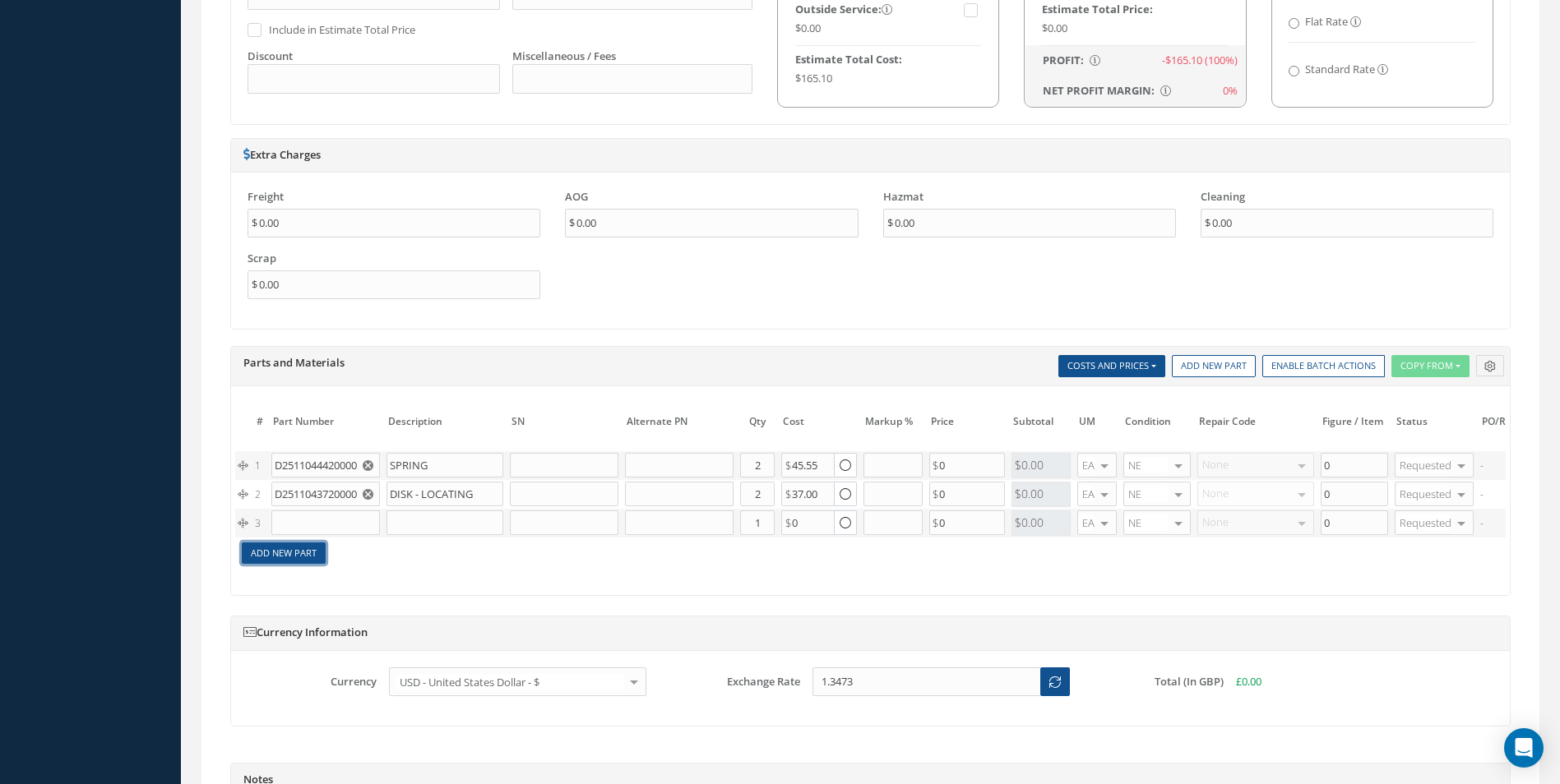
click at [293, 549] on link "Add New Part" at bounding box center [283, 553] width 84 height 23
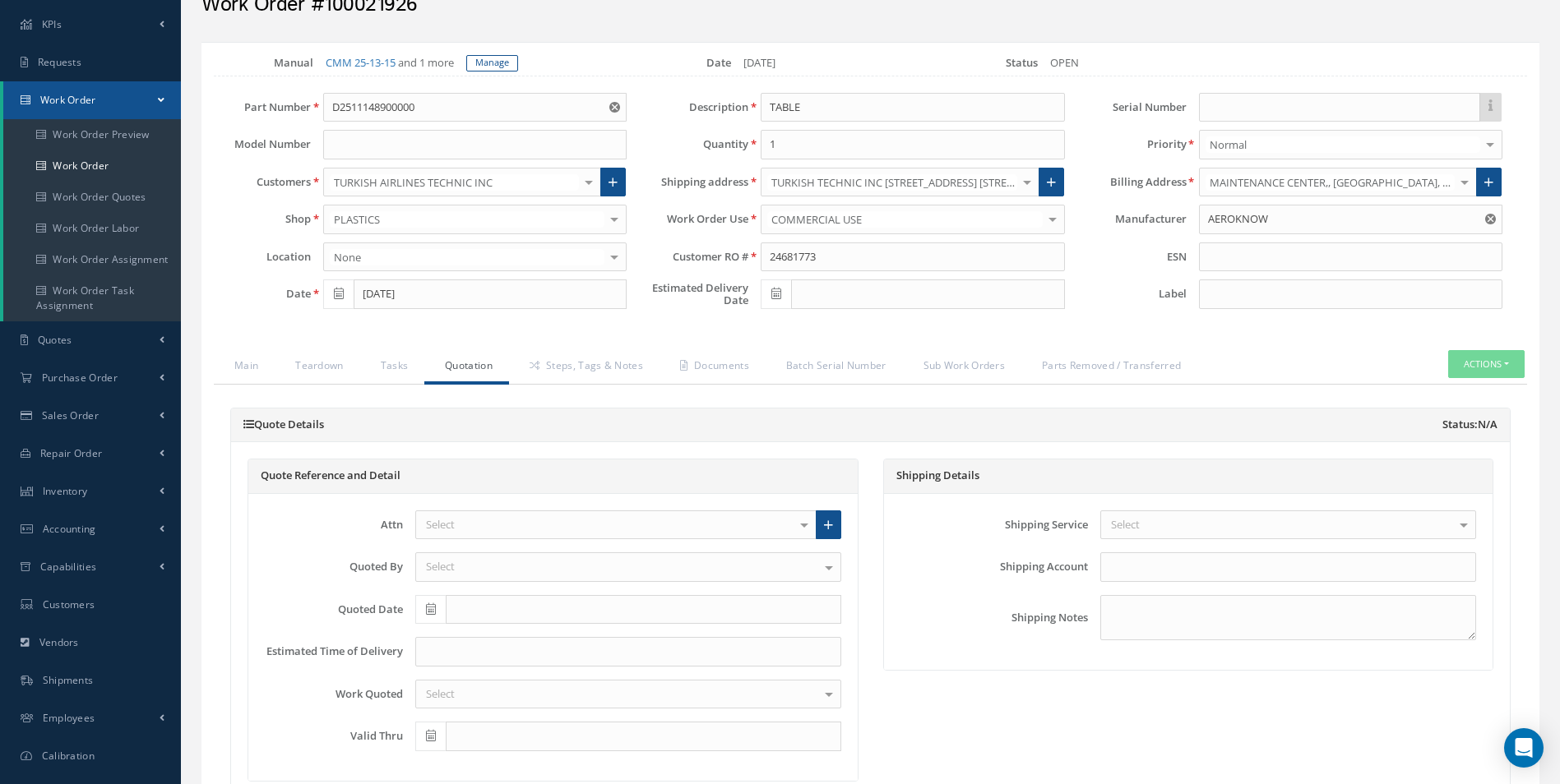
scroll to position [0, 0]
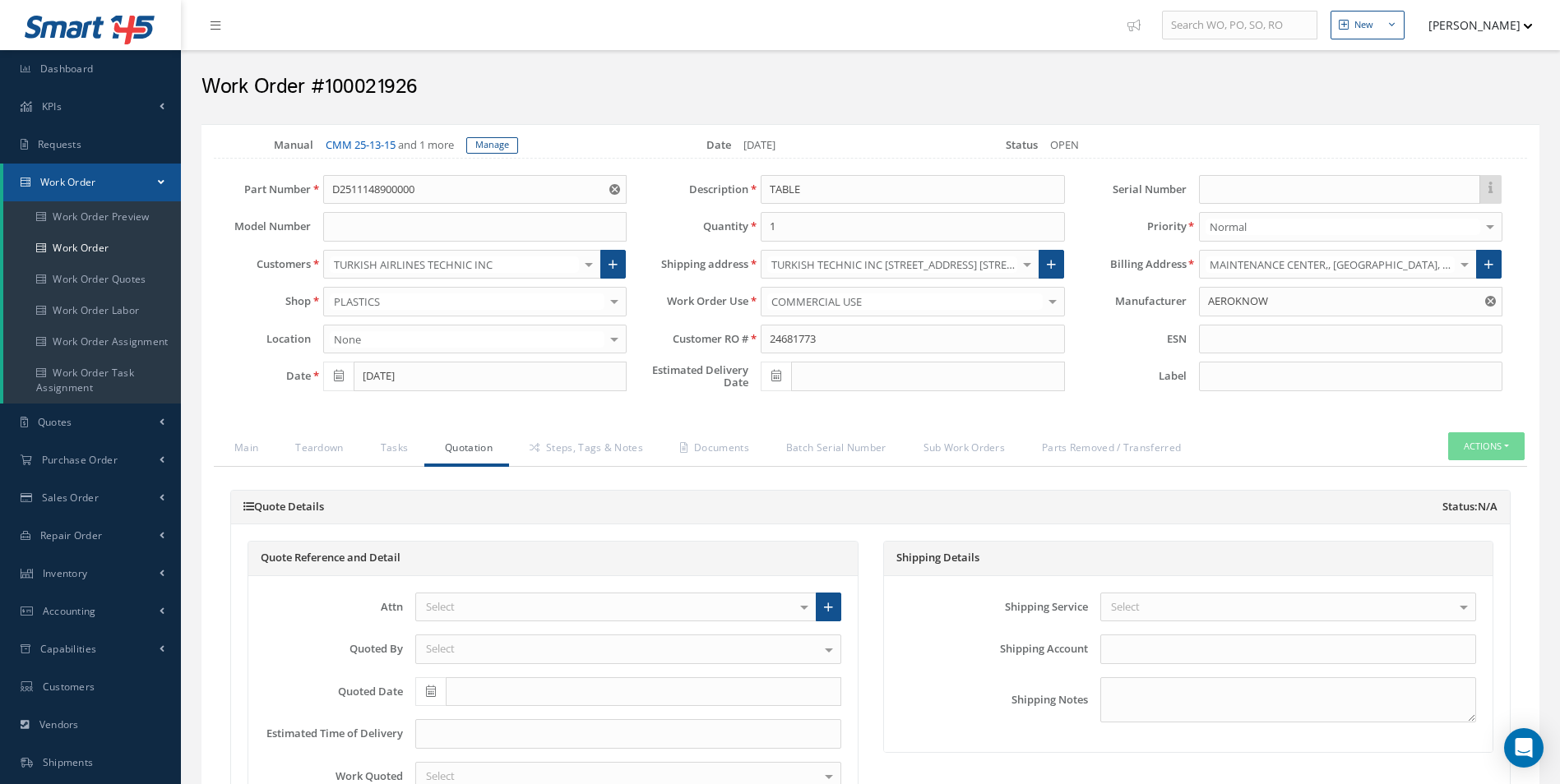
click at [372, 148] on link "CMM 25-13-15" at bounding box center [360, 145] width 70 height 15
drag, startPoint x: 409, startPoint y: 180, endPoint x: 218, endPoint y: 192, distance: 191.4
click at [218, 192] on div "Part Number D2511148900000" at bounding box center [420, 190] width 437 height 30
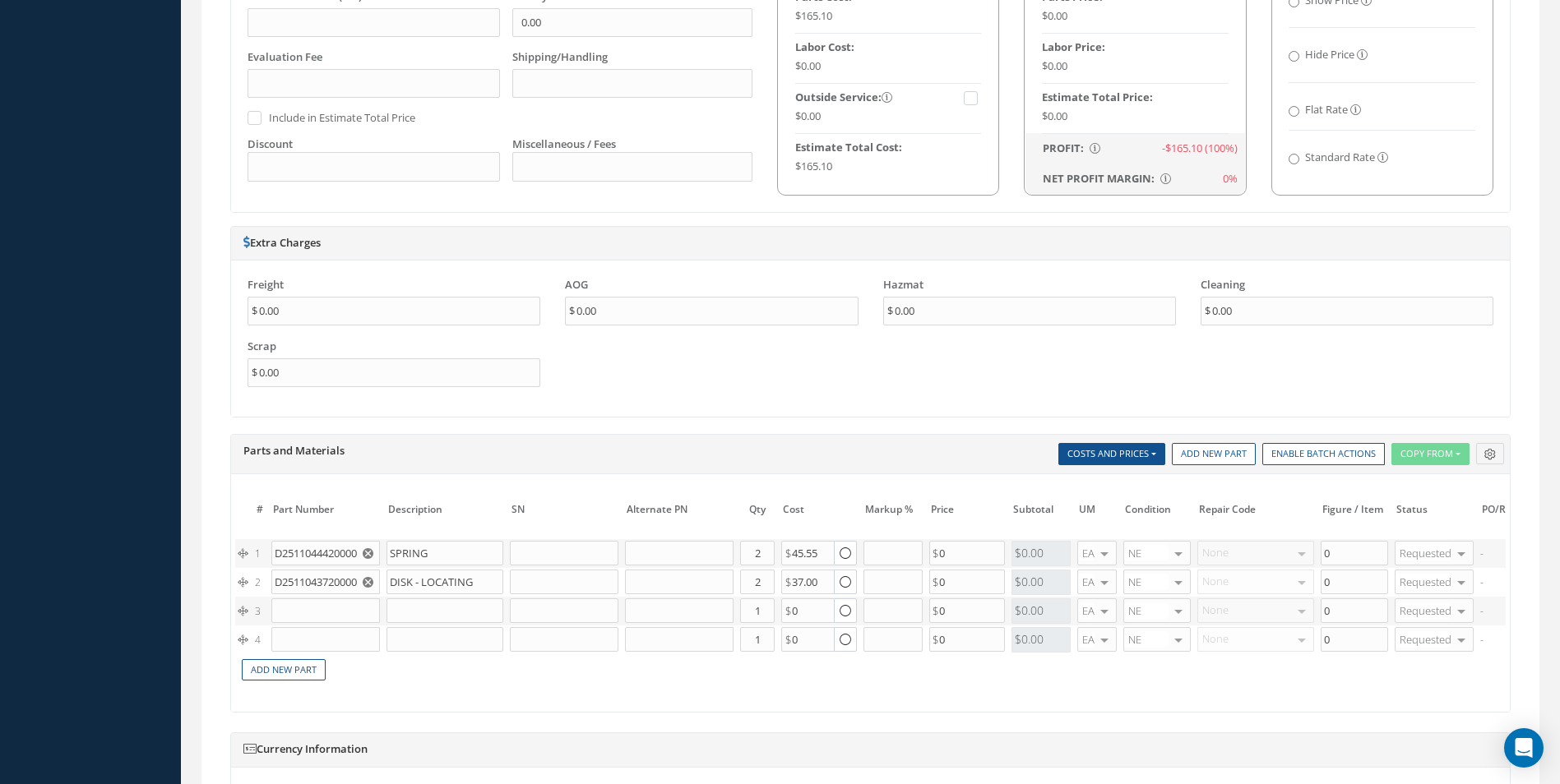
scroll to position [1151, 0]
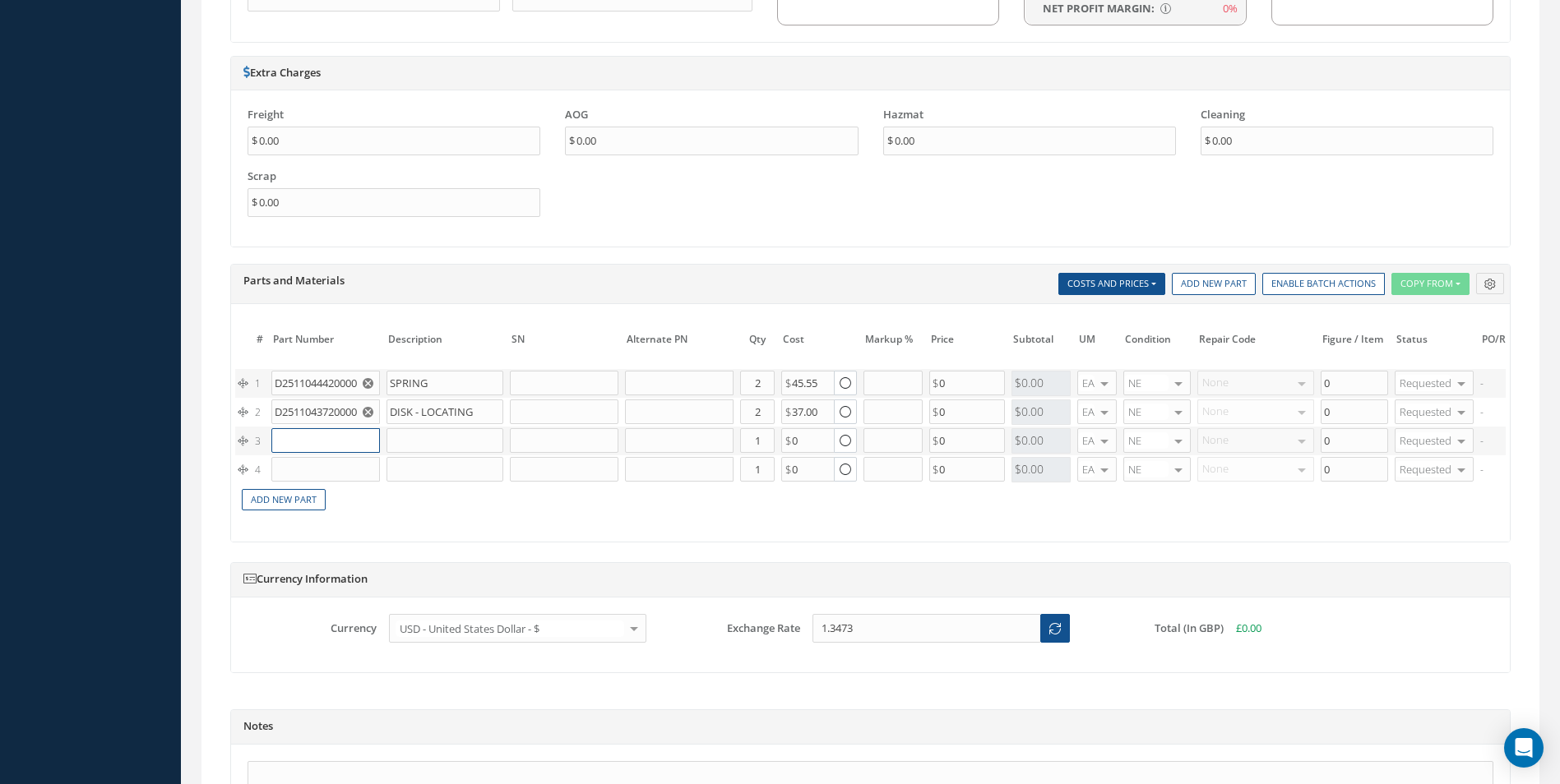
click at [329, 436] on input "text" at bounding box center [326, 440] width 108 height 25
paste input "D2511044200000"
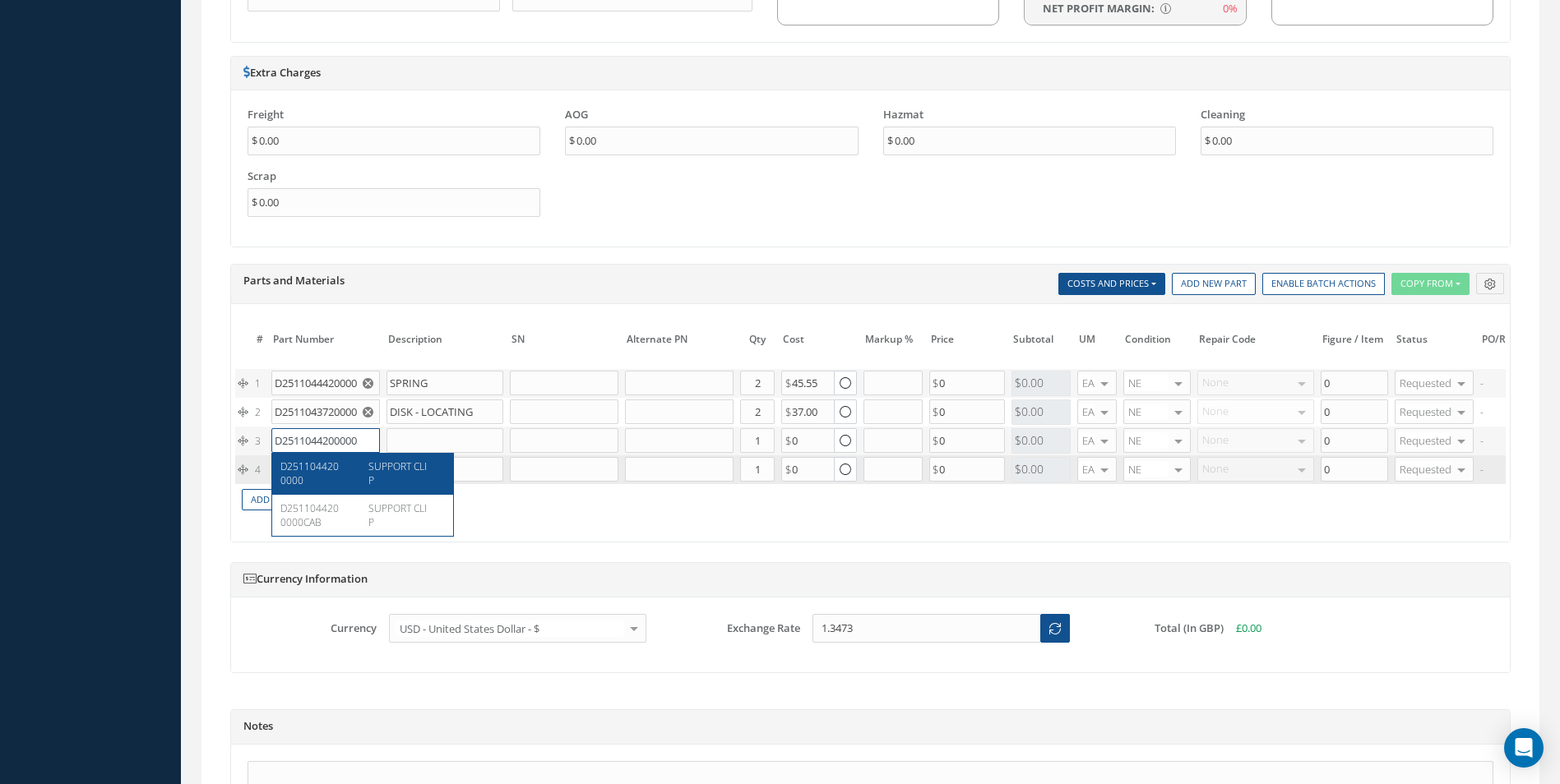
type input "D2511044200000"
click at [373, 477] on span "SUPPORT CLIP" at bounding box center [397, 473] width 58 height 28
type input "SUPPORT CLIP"
type input "180.00"
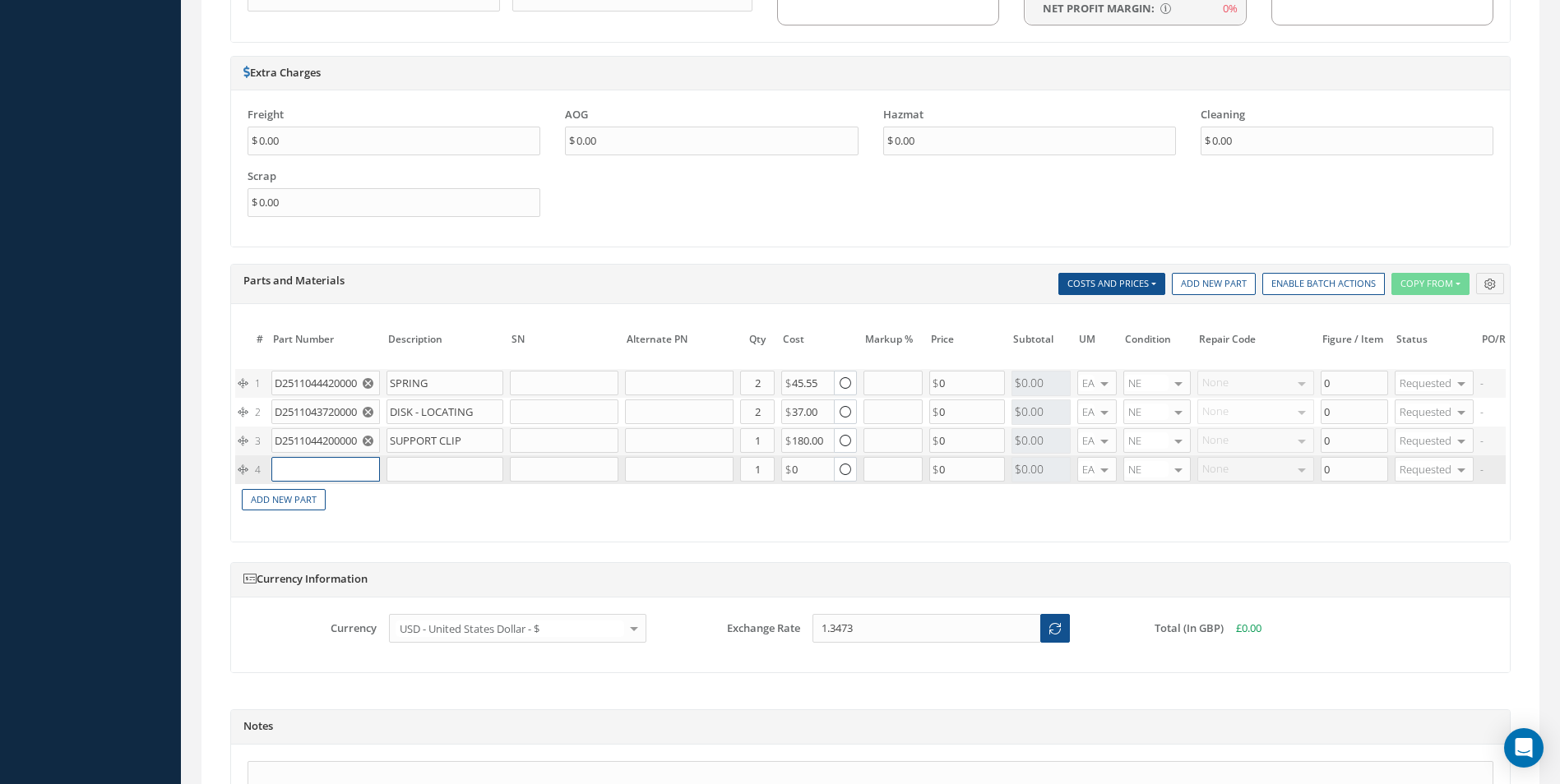
click at [310, 460] on input "text" at bounding box center [326, 469] width 108 height 25
paste input "NAS1921M04-03W"
type input "NAS1921M04-03W"
click at [374, 498] on span "RIVET" at bounding box center [380, 495] width 25 height 14
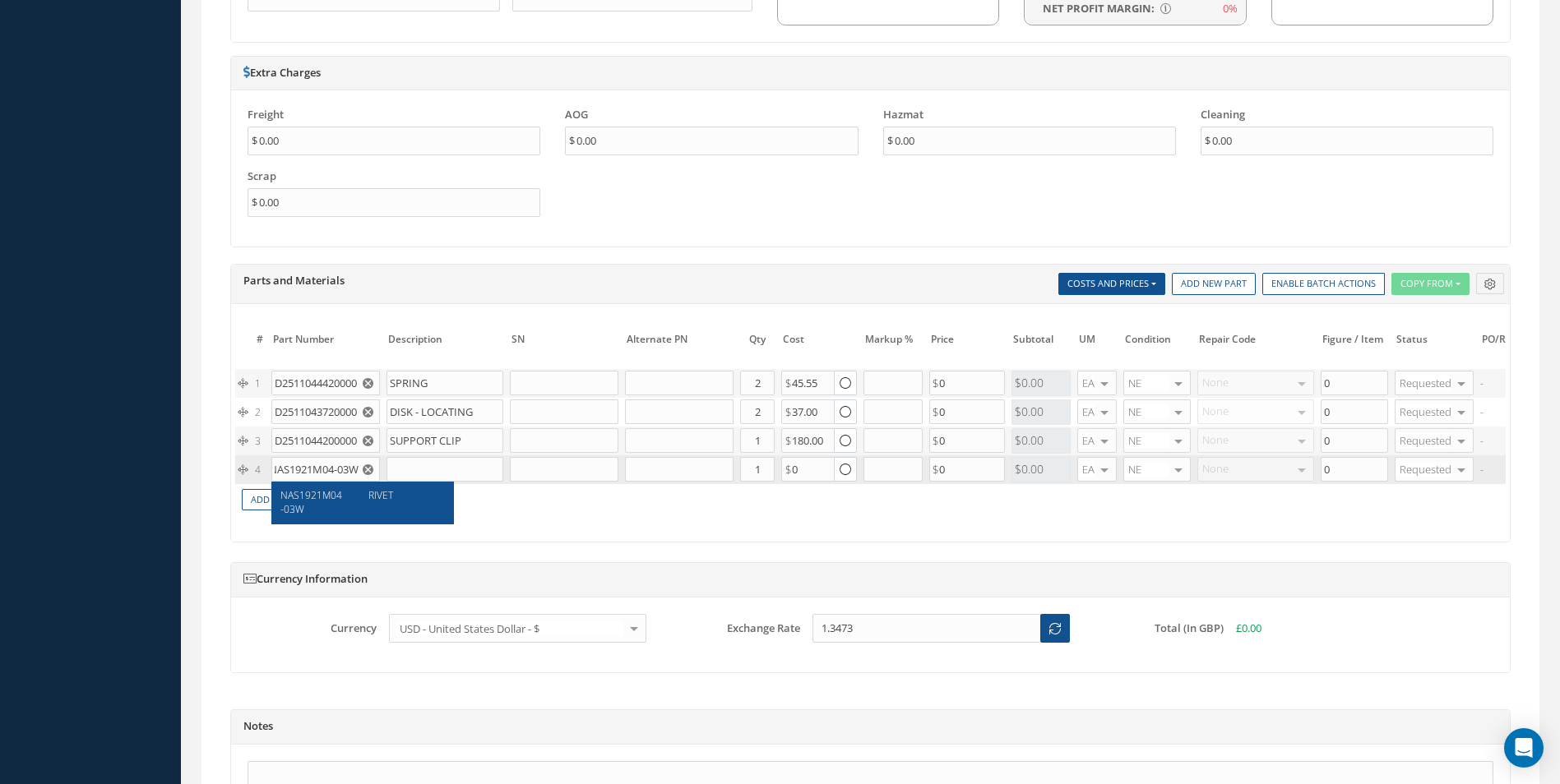
type input "RIVET"
type input "4.07"
click at [767, 467] on input "1" at bounding box center [757, 469] width 34 height 25
type input "2"
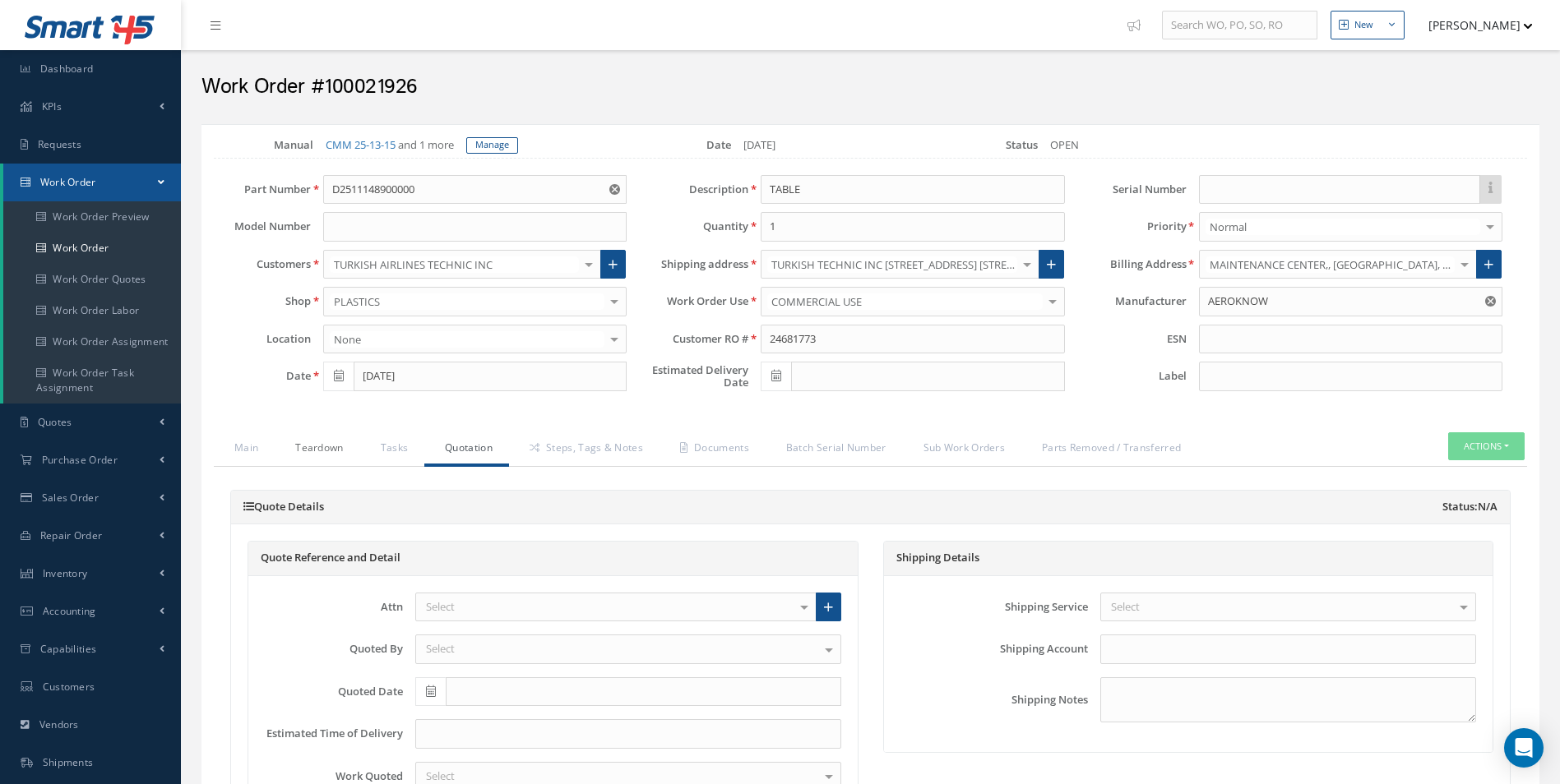
click at [335, 449] on link "Teardown" at bounding box center [317, 449] width 85 height 34
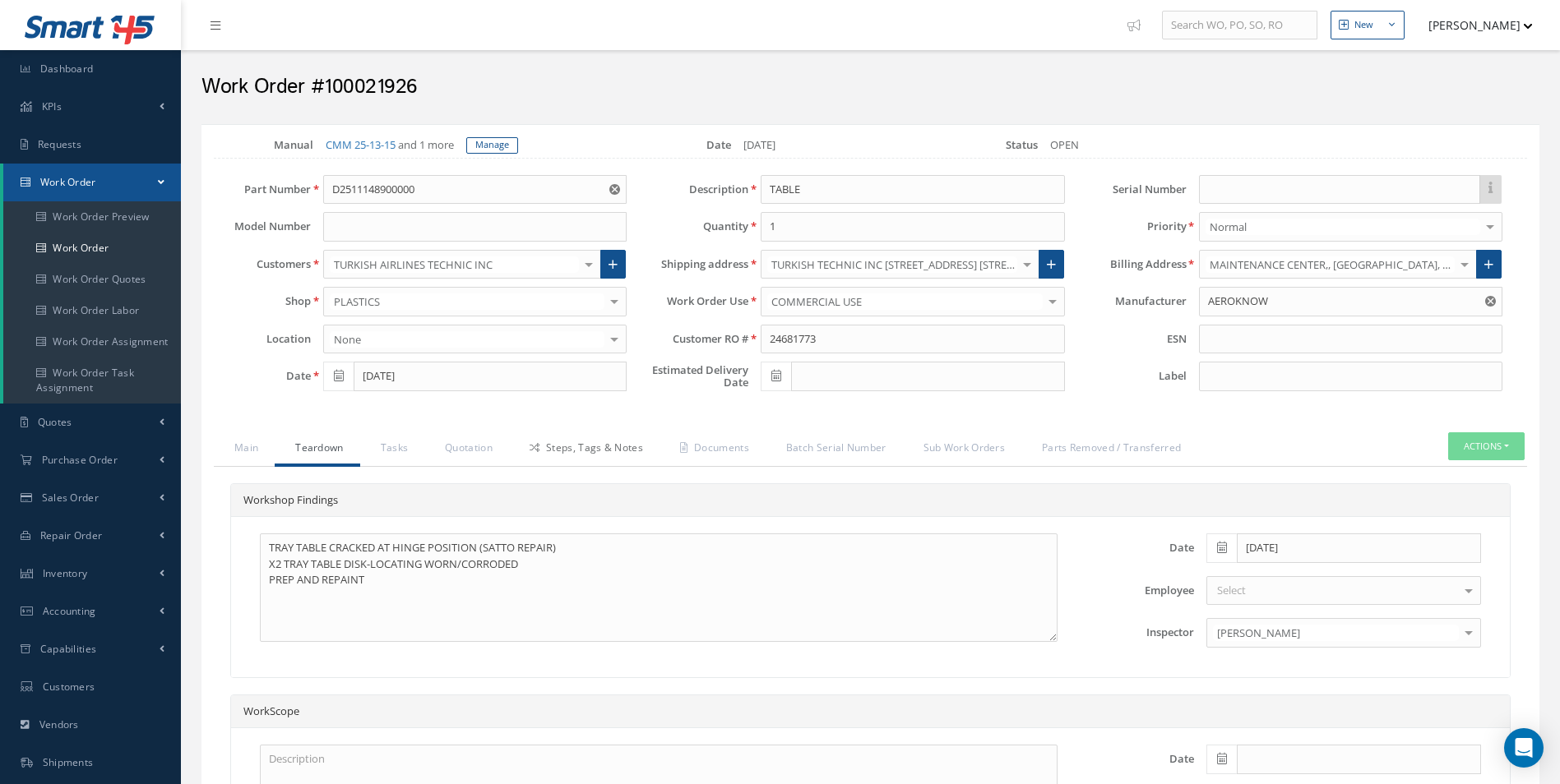
click at [593, 463] on link "Steps, Tags & Notes" at bounding box center [584, 449] width 151 height 34
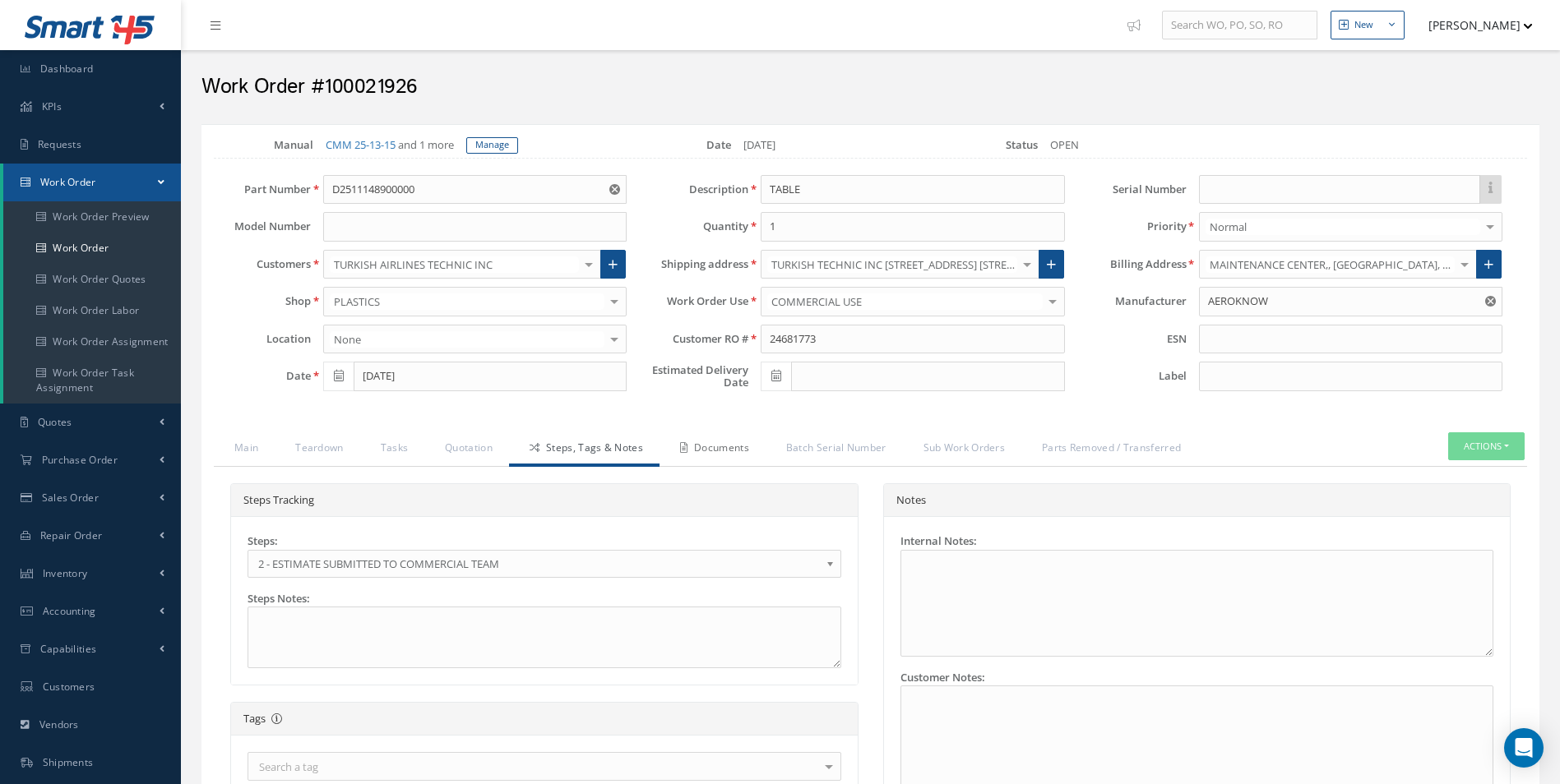
click at [744, 446] on link "Documents" at bounding box center [713, 449] width 106 height 34
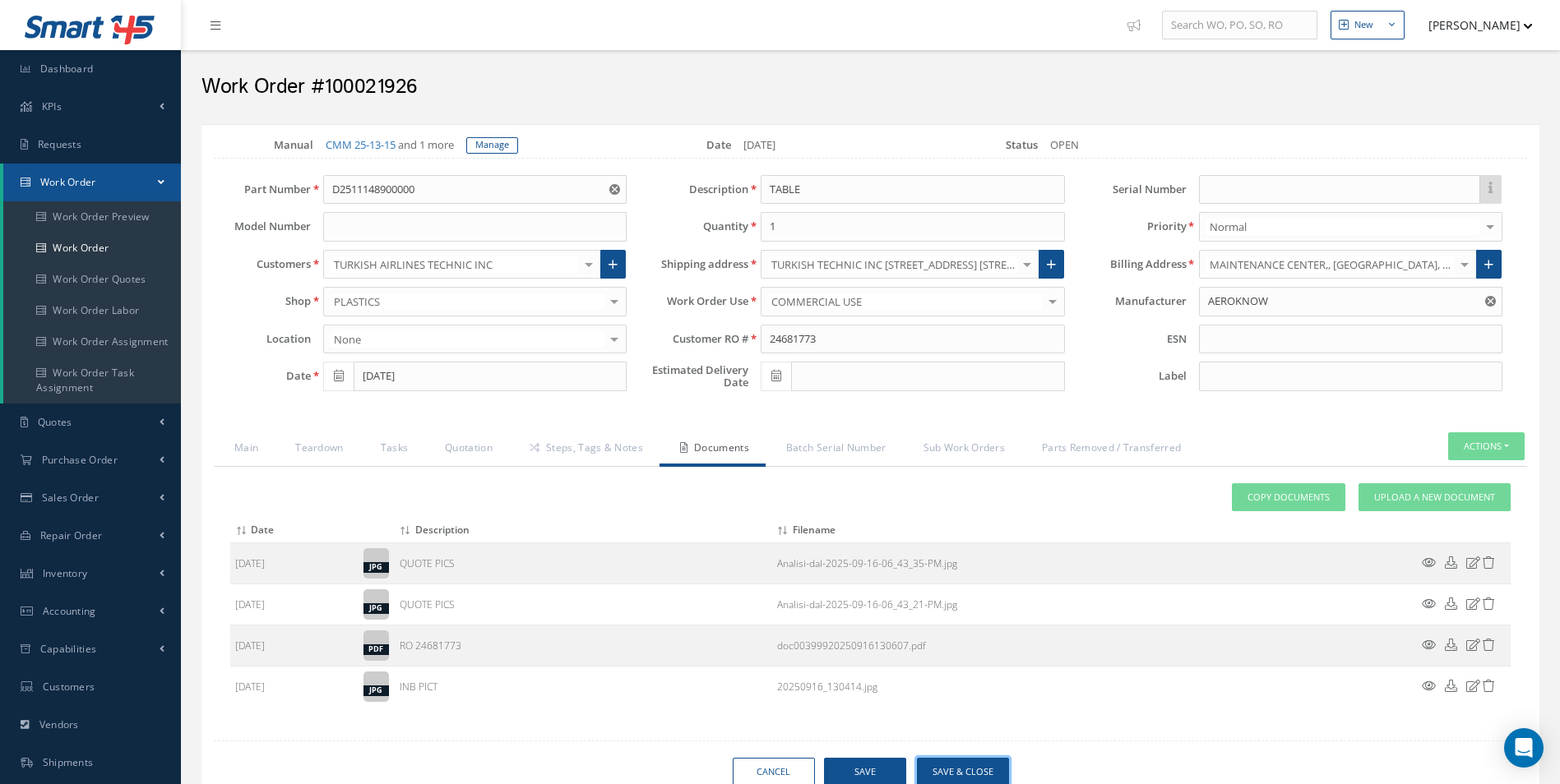
click at [983, 773] on button "Save & Close" at bounding box center [964, 771] width 93 height 29
type input "AEROKNOW"
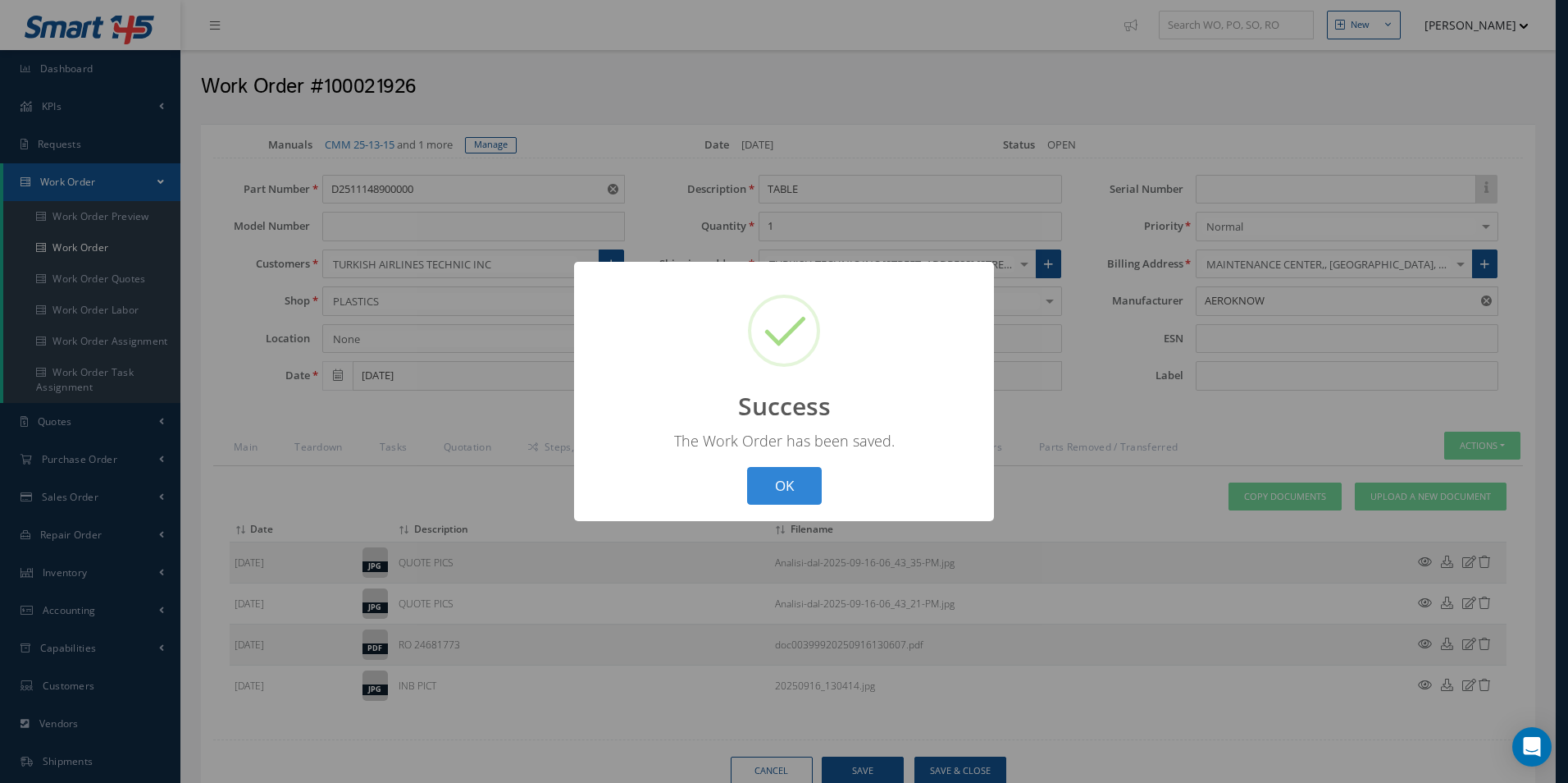
click at [747, 467] on button "OK" at bounding box center [784, 485] width 75 height 38
select select "25"
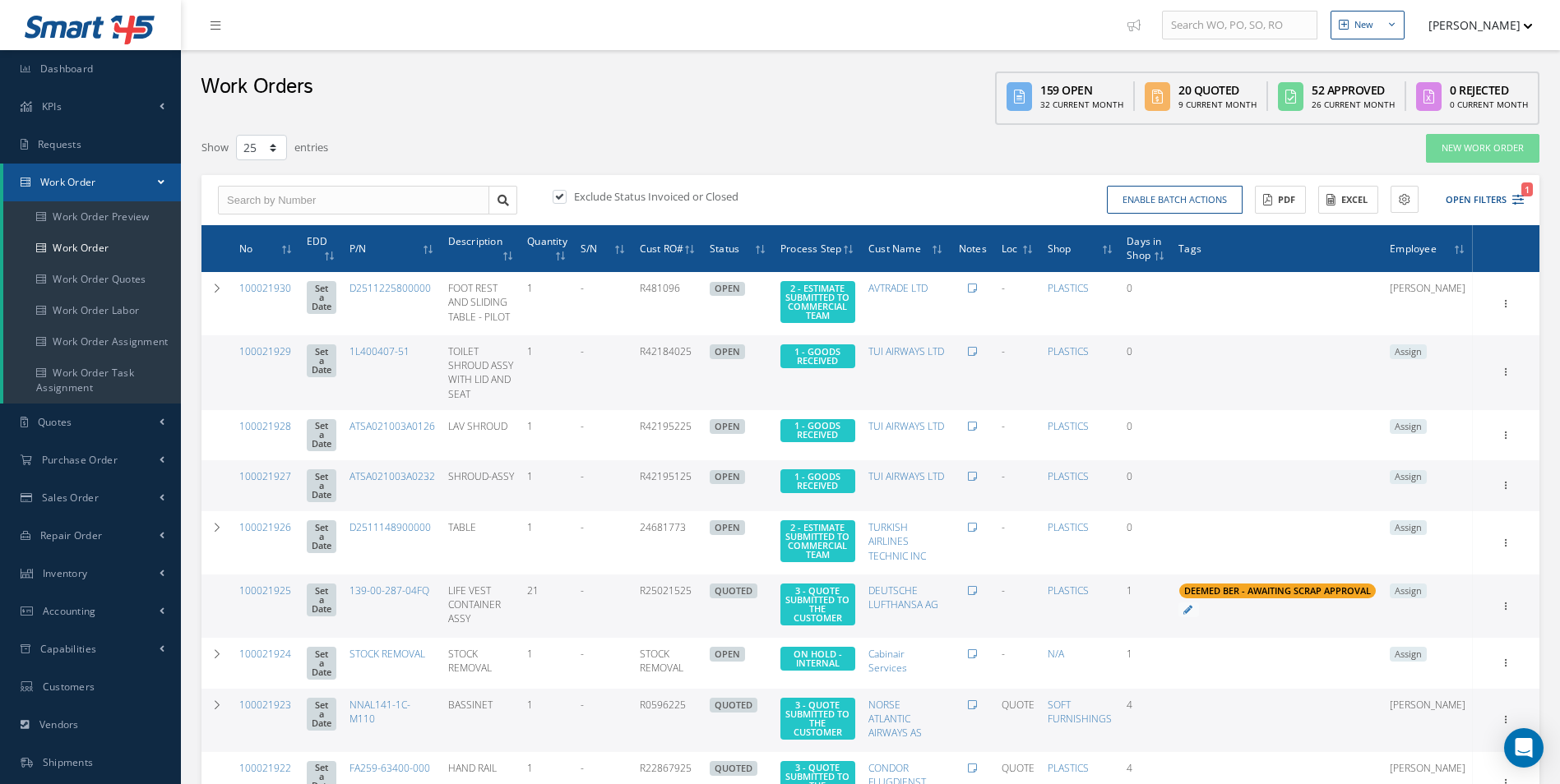
scroll to position [83, 0]
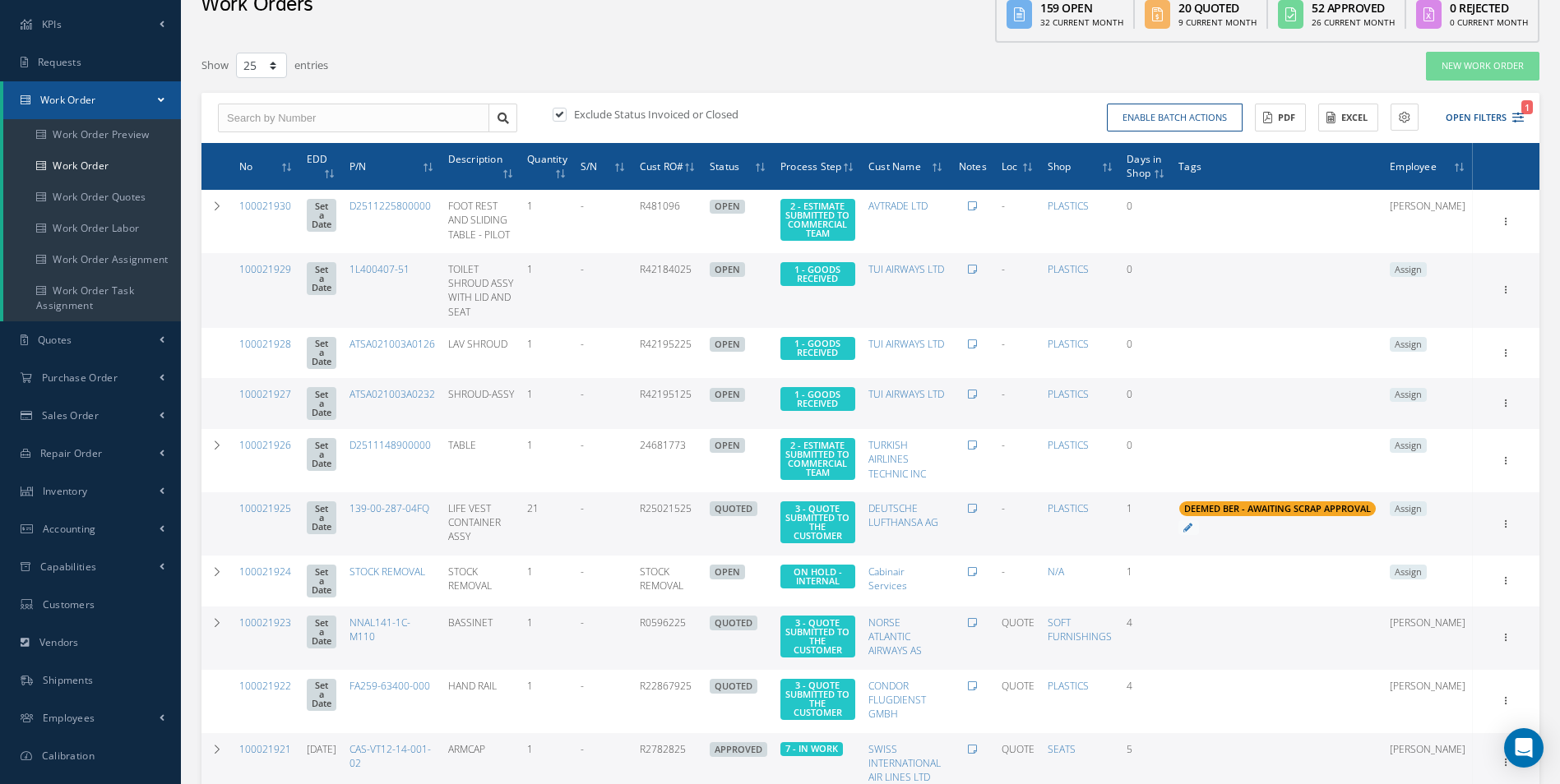
click at [1427, 277] on span "Assign" at bounding box center [1408, 270] width 37 height 15
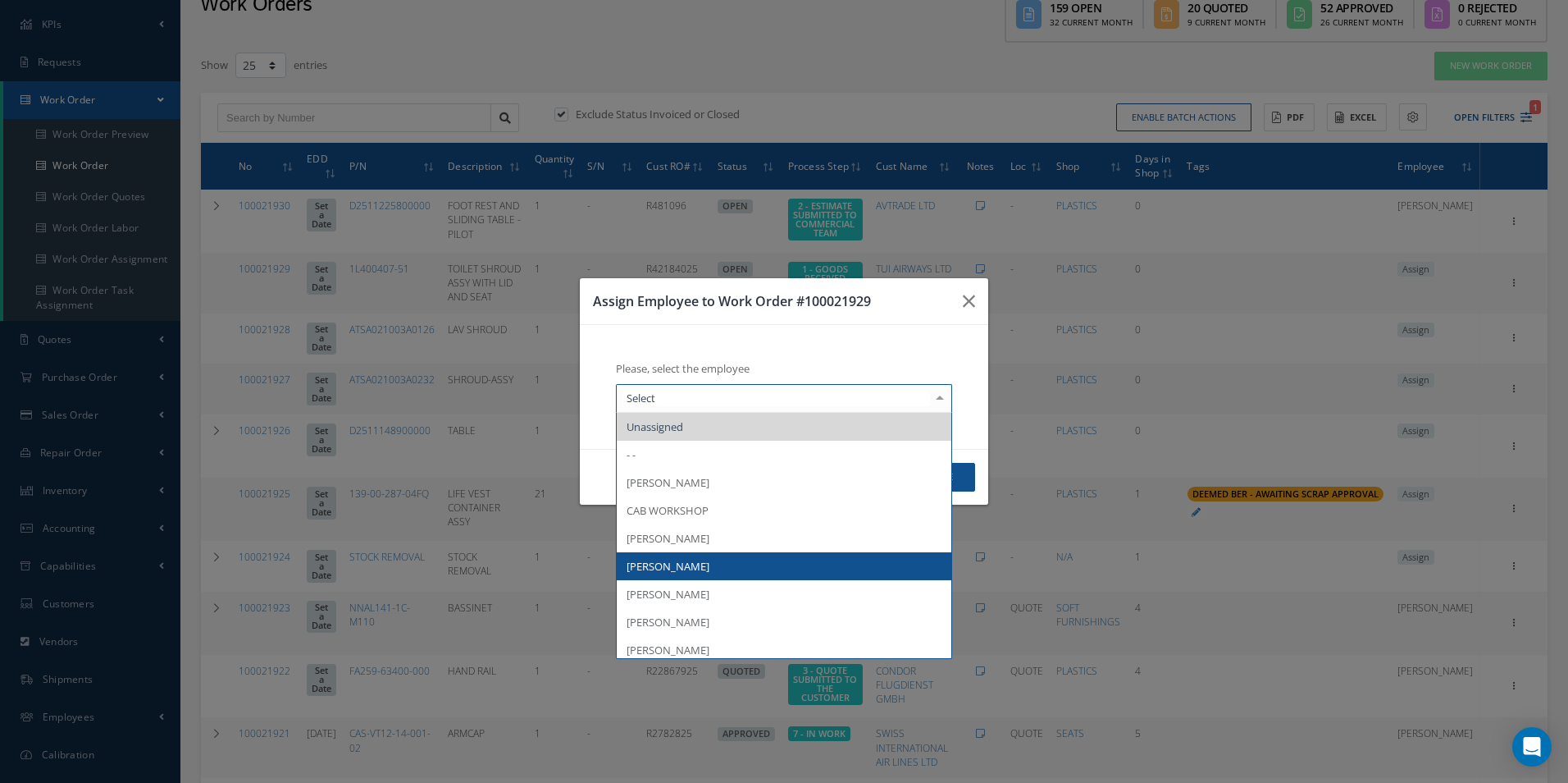
click at [674, 558] on span "[PERSON_NAME]" at bounding box center [784, 566] width 335 height 28
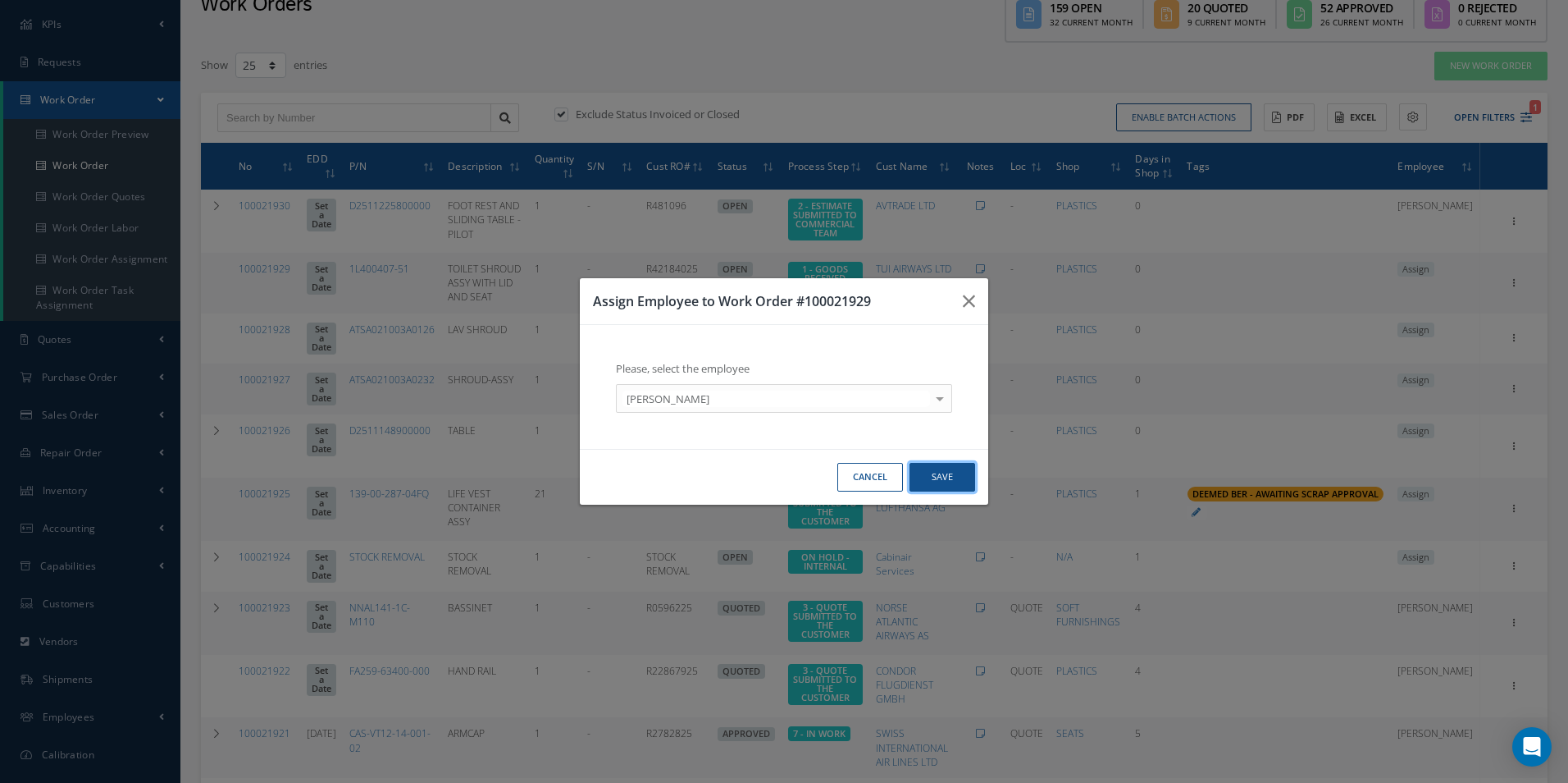
click at [940, 480] on button "Save" at bounding box center [943, 476] width 66 height 28
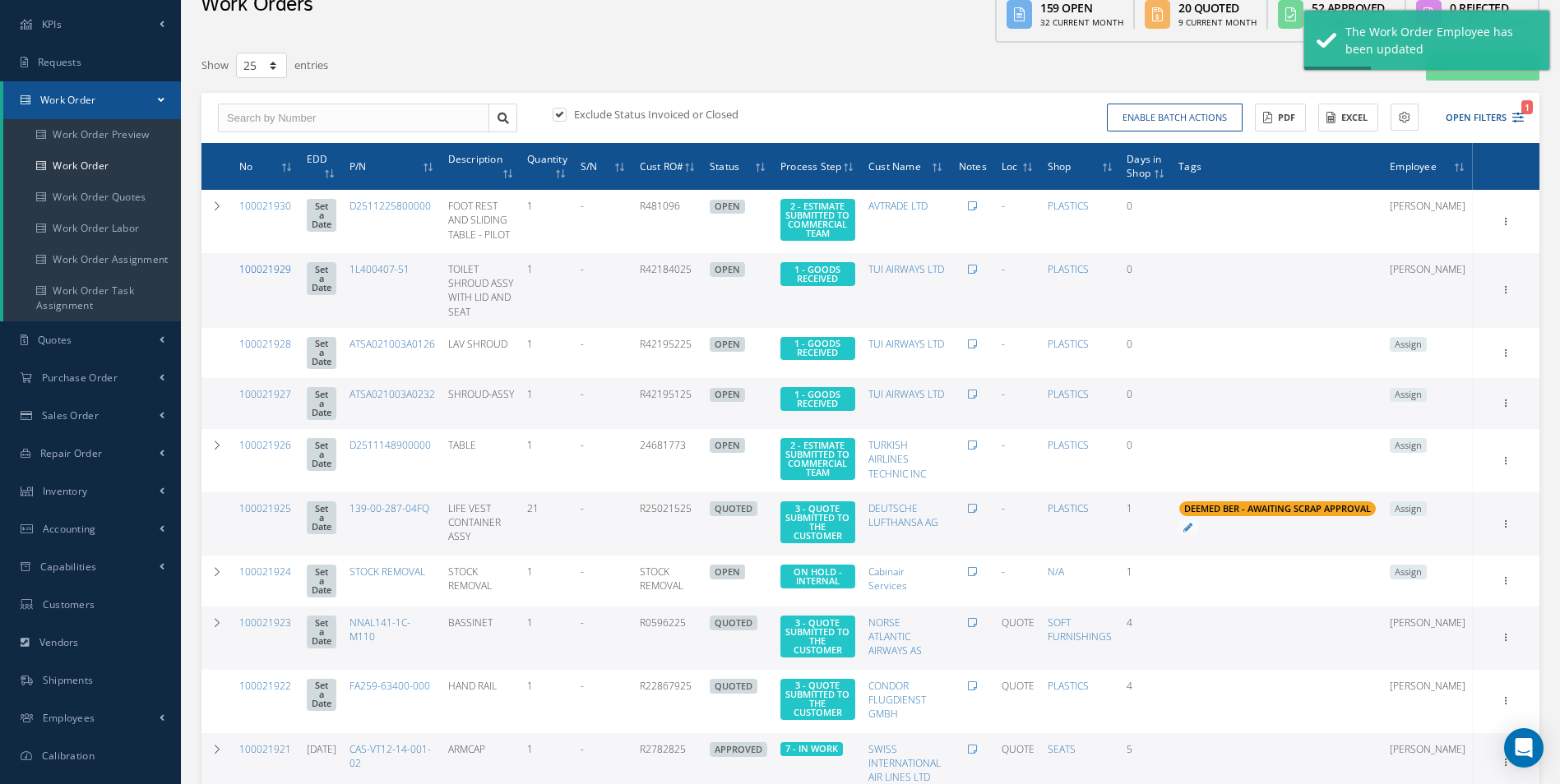
click at [278, 276] on link "100021929" at bounding box center [265, 270] width 52 height 14
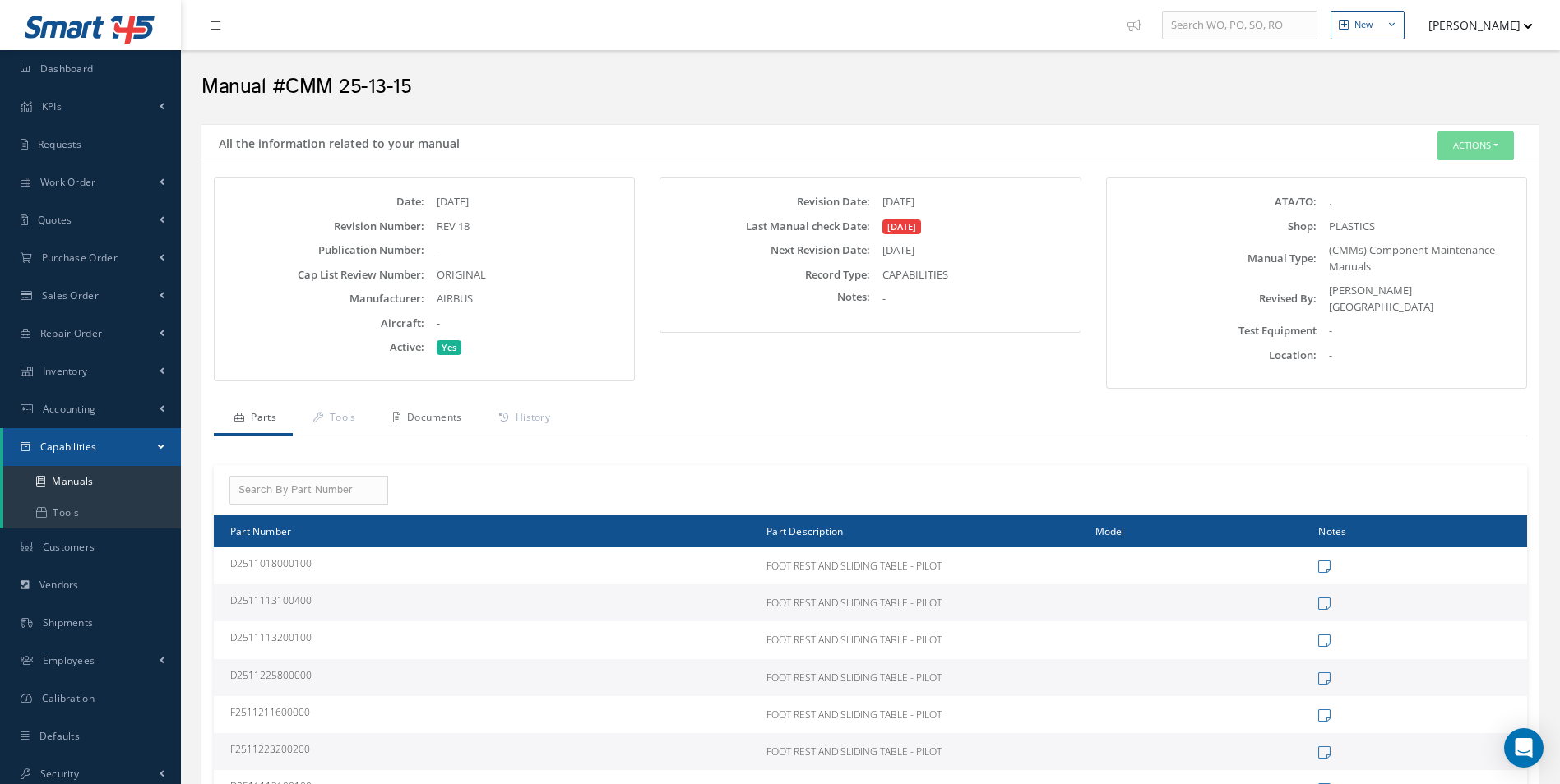
click at [439, 423] on link "Documents" at bounding box center [425, 419] width 106 height 34
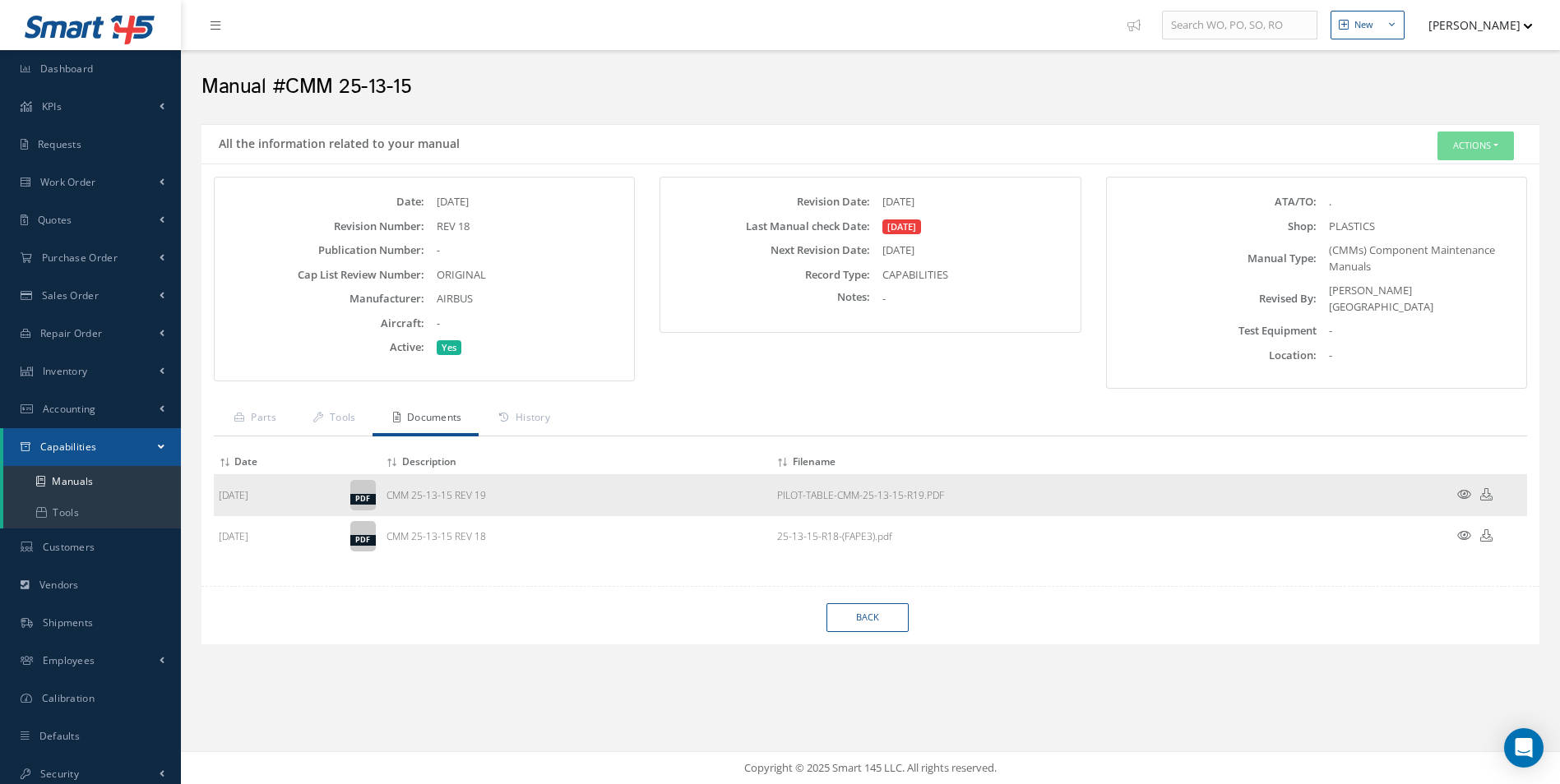
click at [1467, 490] on icon at bounding box center [1464, 494] width 14 height 13
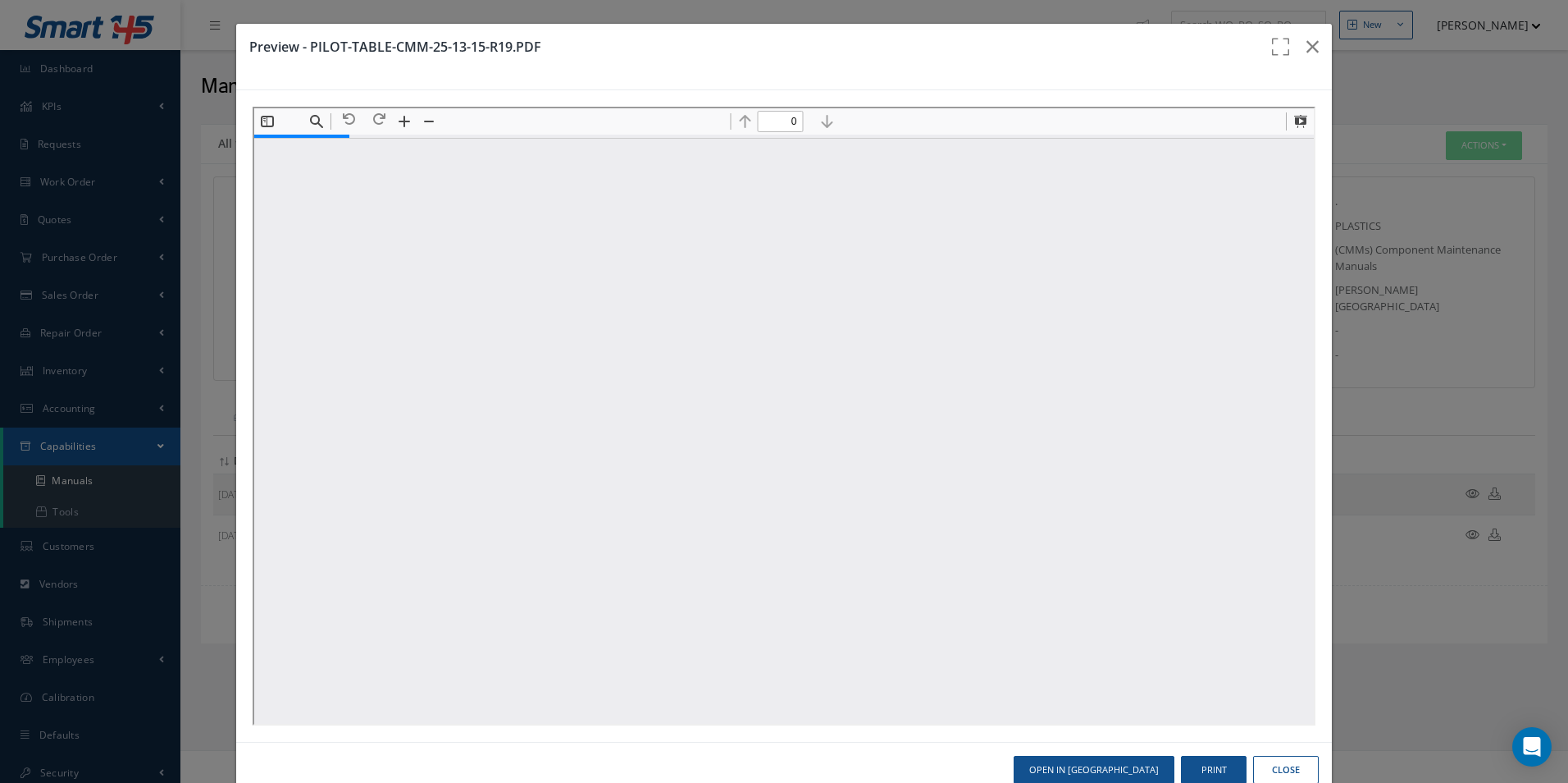
type input "1"
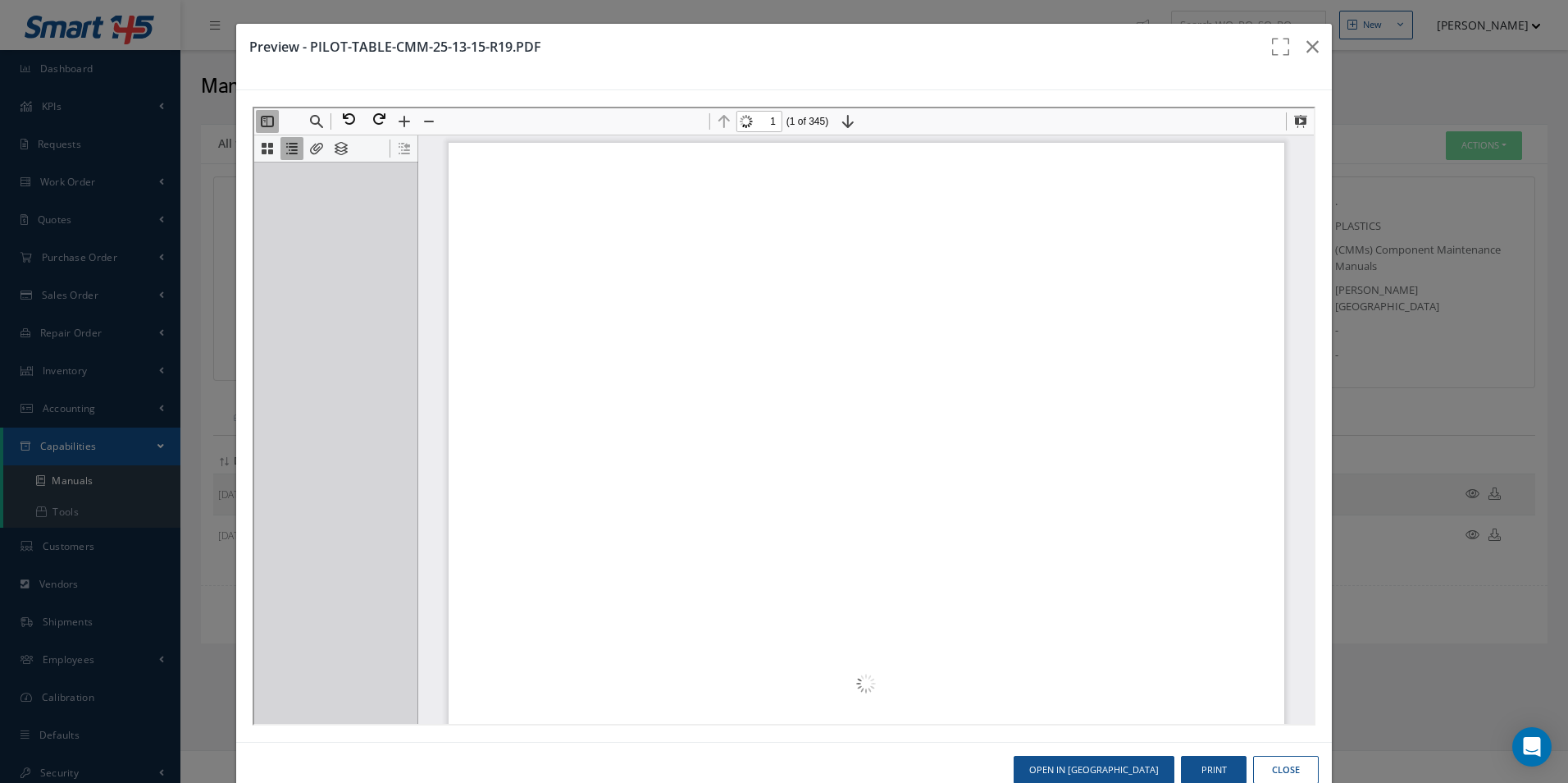
scroll to position [8, 0]
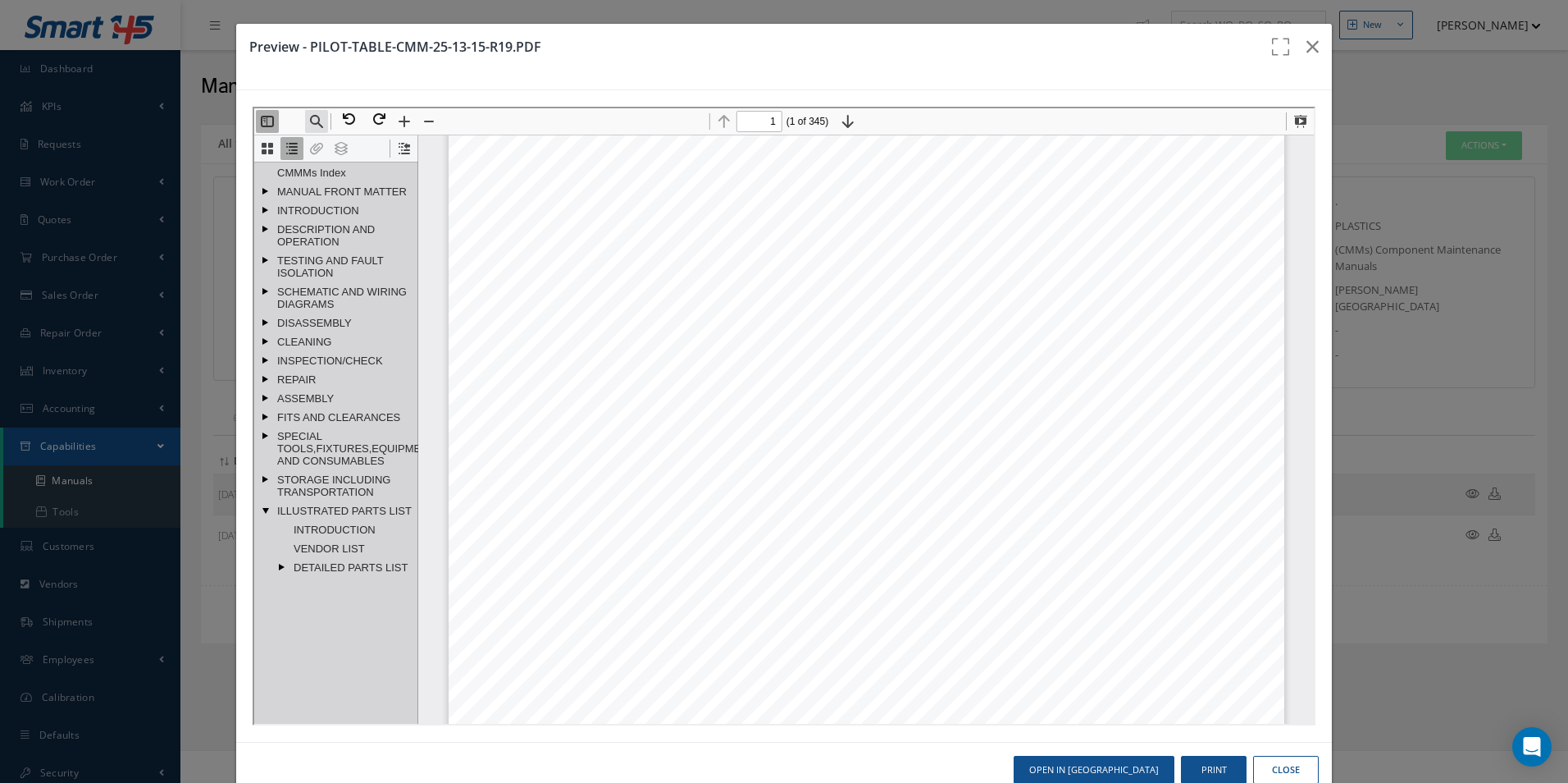
click at [317, 114] on button "Find" at bounding box center [313, 119] width 23 height 23
click at [410, 151] on input at bounding box center [398, 149] width 177 height 22
paste input "D2511148900000"
type input "D2511148900000"
type input "2"
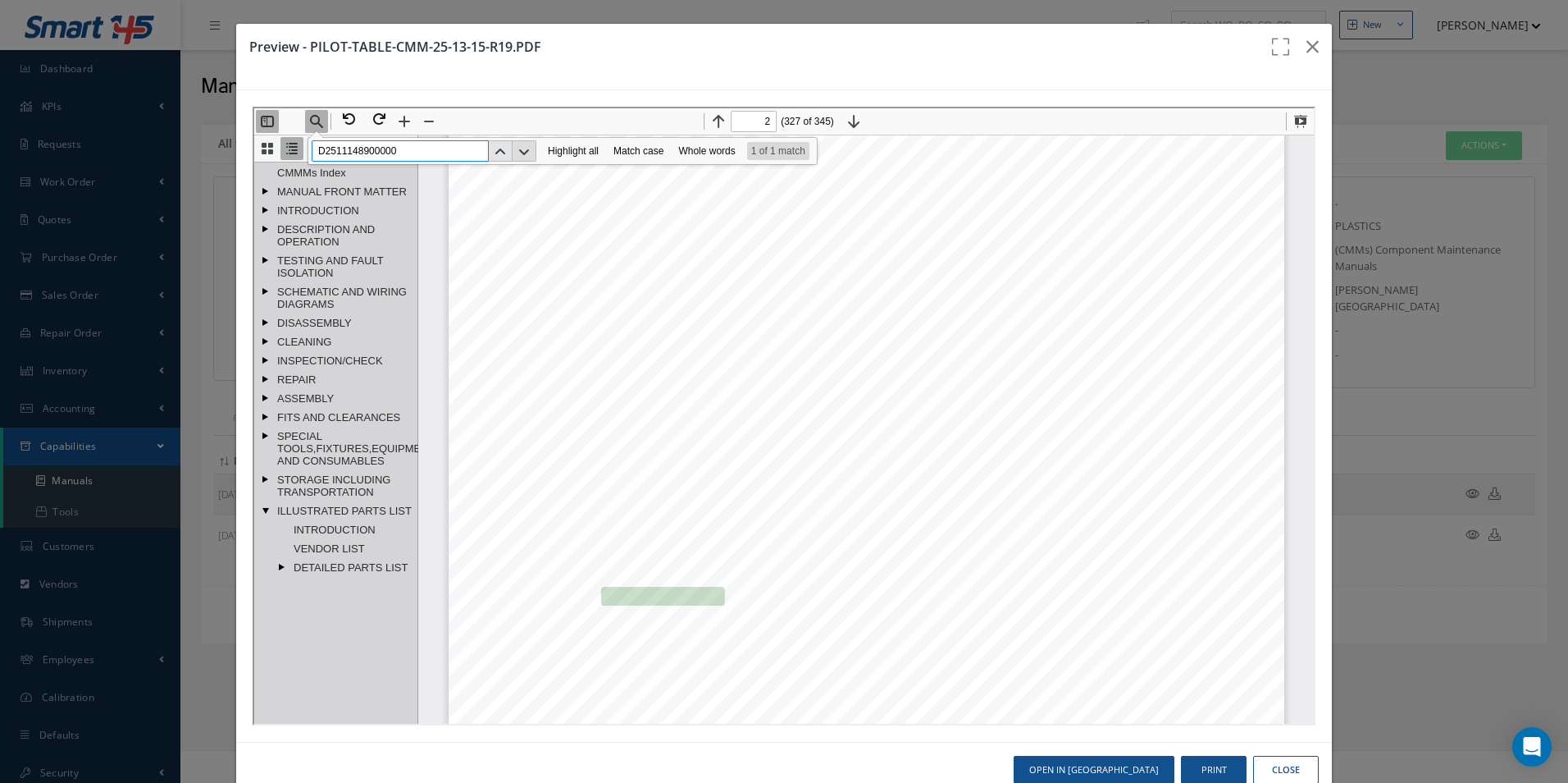
scroll to position [356018, 0]
type input "D2511148900000"
click at [521, 148] on button "Next" at bounding box center [522, 149] width 24 height 22
drag, startPoint x: 590, startPoint y: 467, endPoint x: 707, endPoint y: 473, distance: 117.2
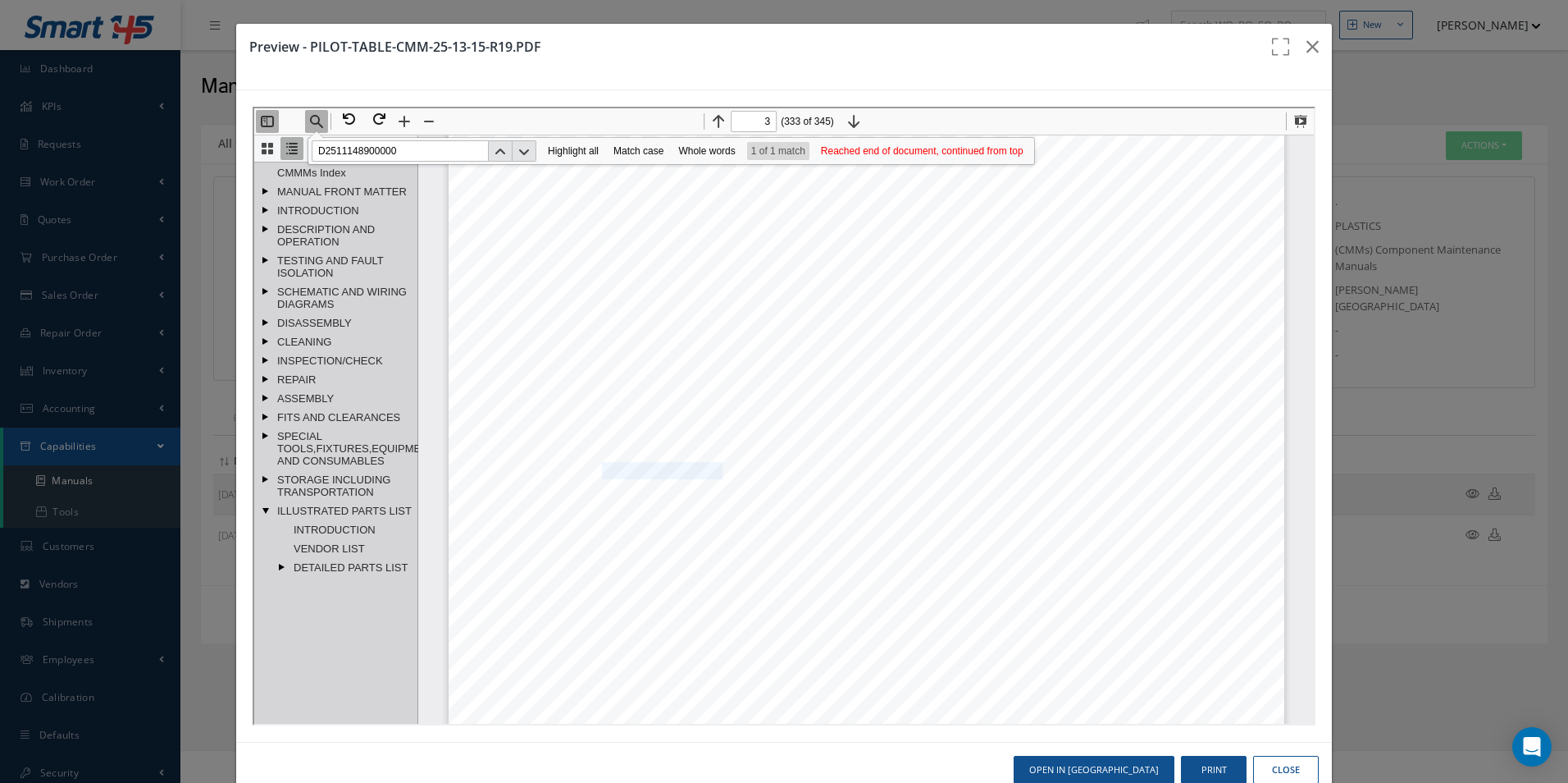
click at [707, 473] on span "D2511044200000" at bounding box center [660, 469] width 121 height 15
copy span "D2511044200000"
type input "3"
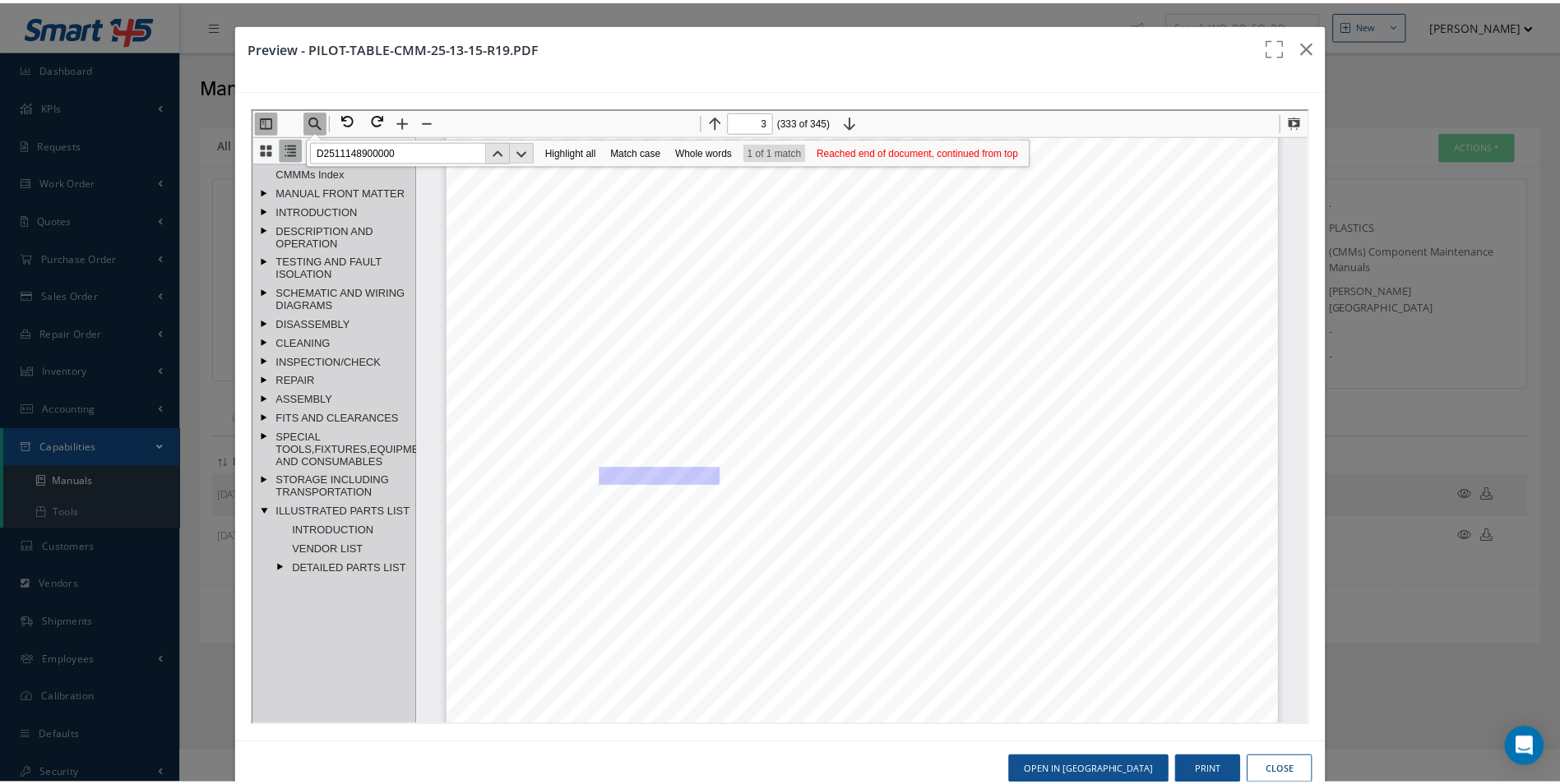
scroll to position [362965, 0]
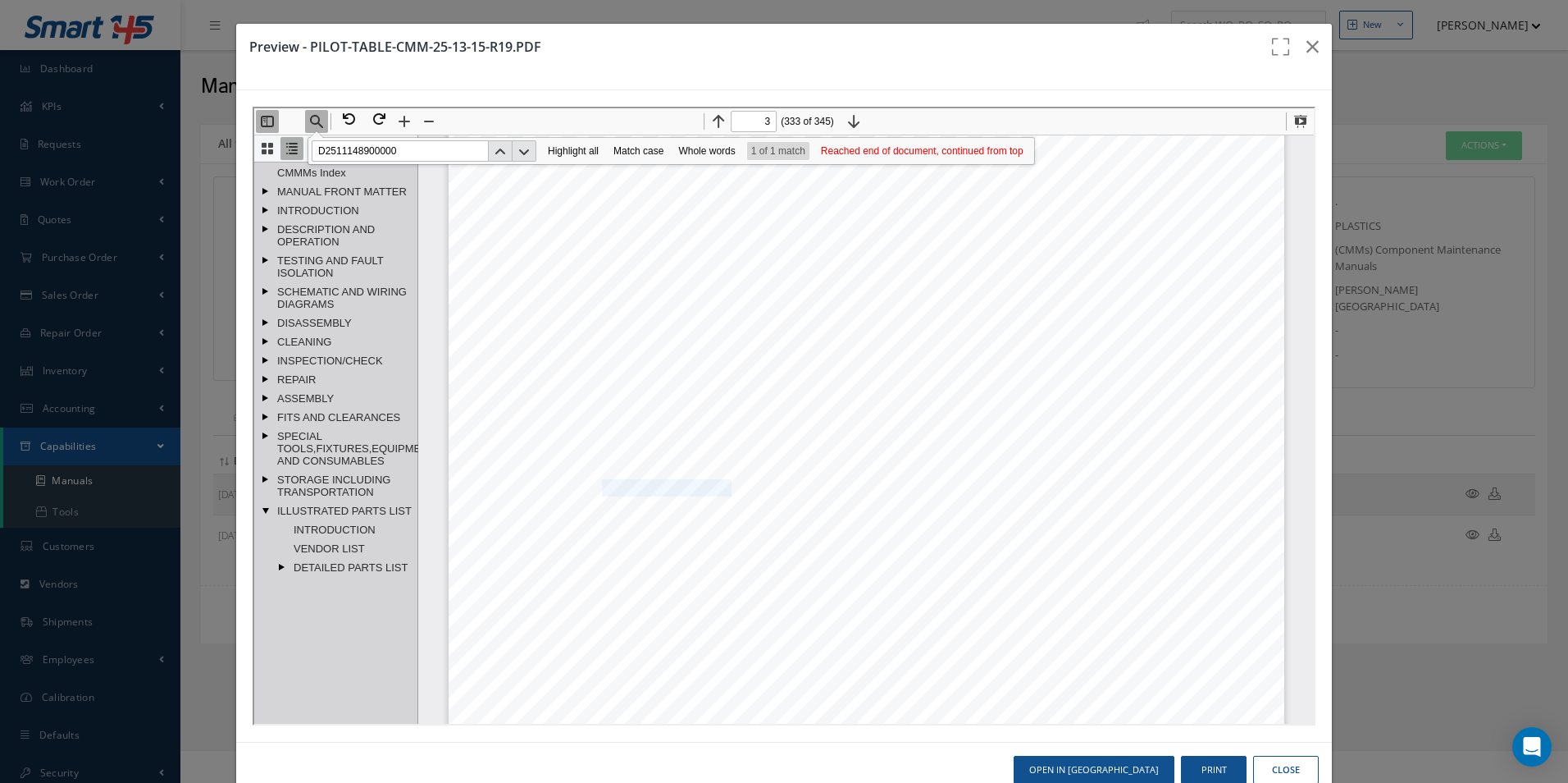
drag, startPoint x: 591, startPoint y: 486, endPoint x: 718, endPoint y: 482, distance: 127.1
click at [718, 482] on span "NAS1921M04-03W" at bounding box center [665, 486] width 130 height 15
copy span "NAS1921M04-03W"
drag, startPoint x: 1300, startPoint y: 52, endPoint x: 1321, endPoint y: 40, distance: 24.2
click at [1307, 52] on icon "button" at bounding box center [1313, 47] width 13 height 20
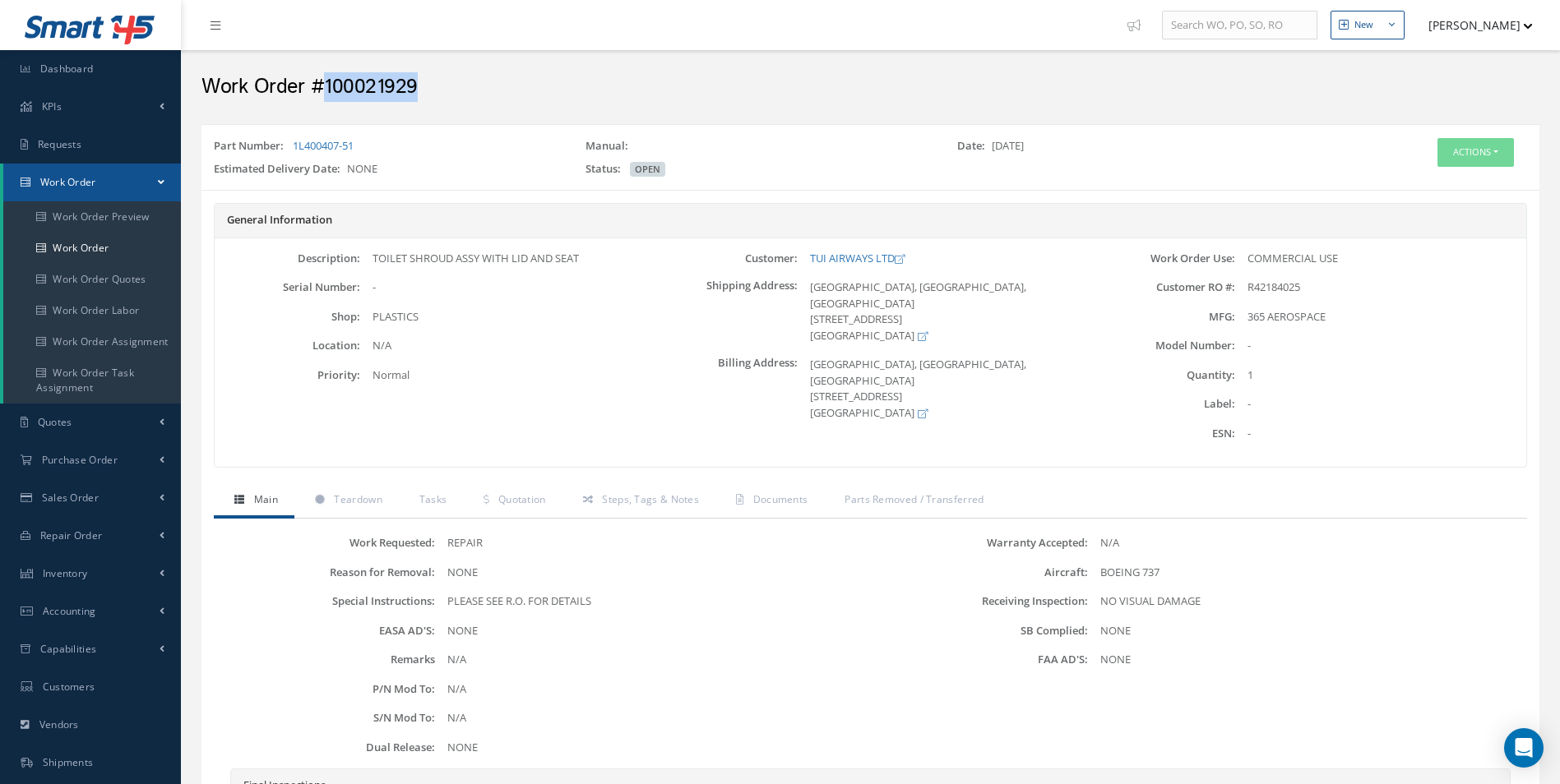
drag, startPoint x: 434, startPoint y: 99, endPoint x: 327, endPoint y: 92, distance: 107.2
click at [327, 92] on div "Work Order #100021929" at bounding box center [870, 83] width 1362 height 49
copy h2 "100021929"
click at [386, 157] on div "Part Number: 1L400407-51" at bounding box center [388, 149] width 372 height 23
drag, startPoint x: 373, startPoint y: 141, endPoint x: 296, endPoint y: 144, distance: 77.1
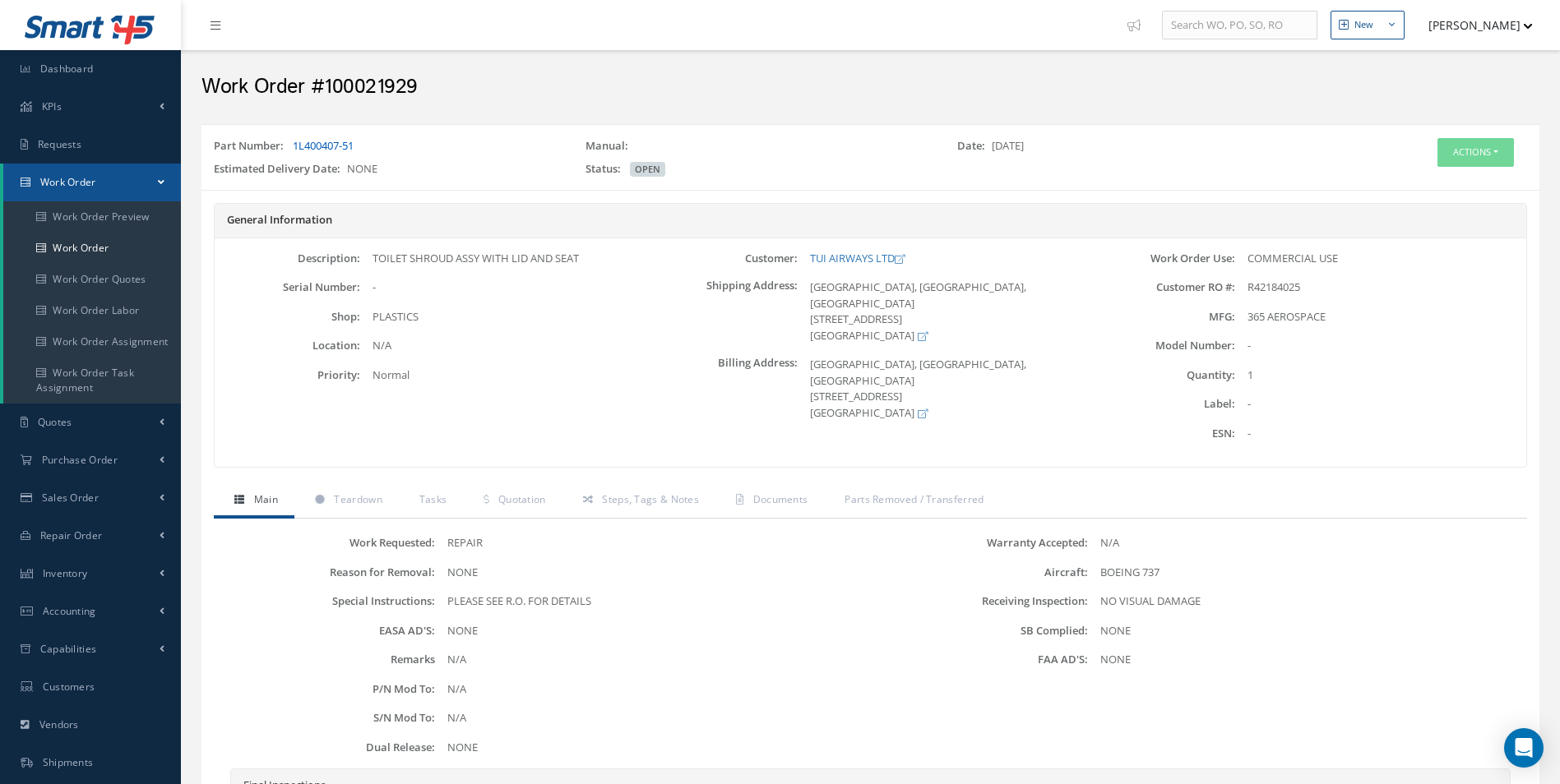
click at [296, 144] on div "Part Number: 1L400407-51" at bounding box center [388, 149] width 372 height 23
copy link "1L400407-51"
click at [377, 483] on div "General Information Description: TOILET SHROUD ASSY WITH LID AND SEAT Serial Nu…" at bounding box center [870, 343] width 1338 height 281
click at [1458, 162] on button "Actions" at bounding box center [1475, 151] width 77 height 29
click at [1402, 185] on icon at bounding box center [1406, 182] width 12 height 9
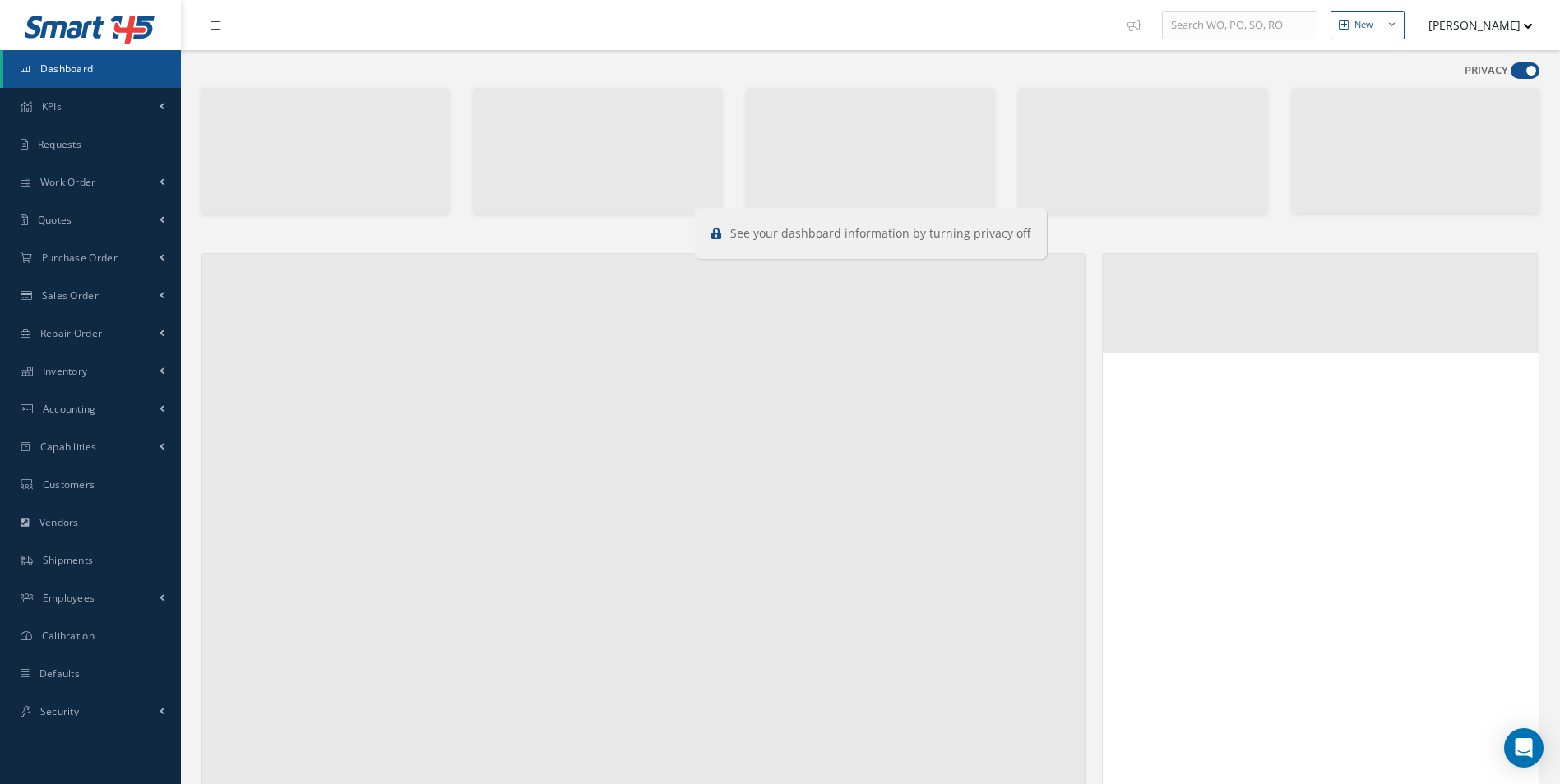
click at [1518, 75] on span at bounding box center [1525, 70] width 29 height 17
click at [1511, 74] on input "checkbox" at bounding box center [1511, 74] width 0 height 0
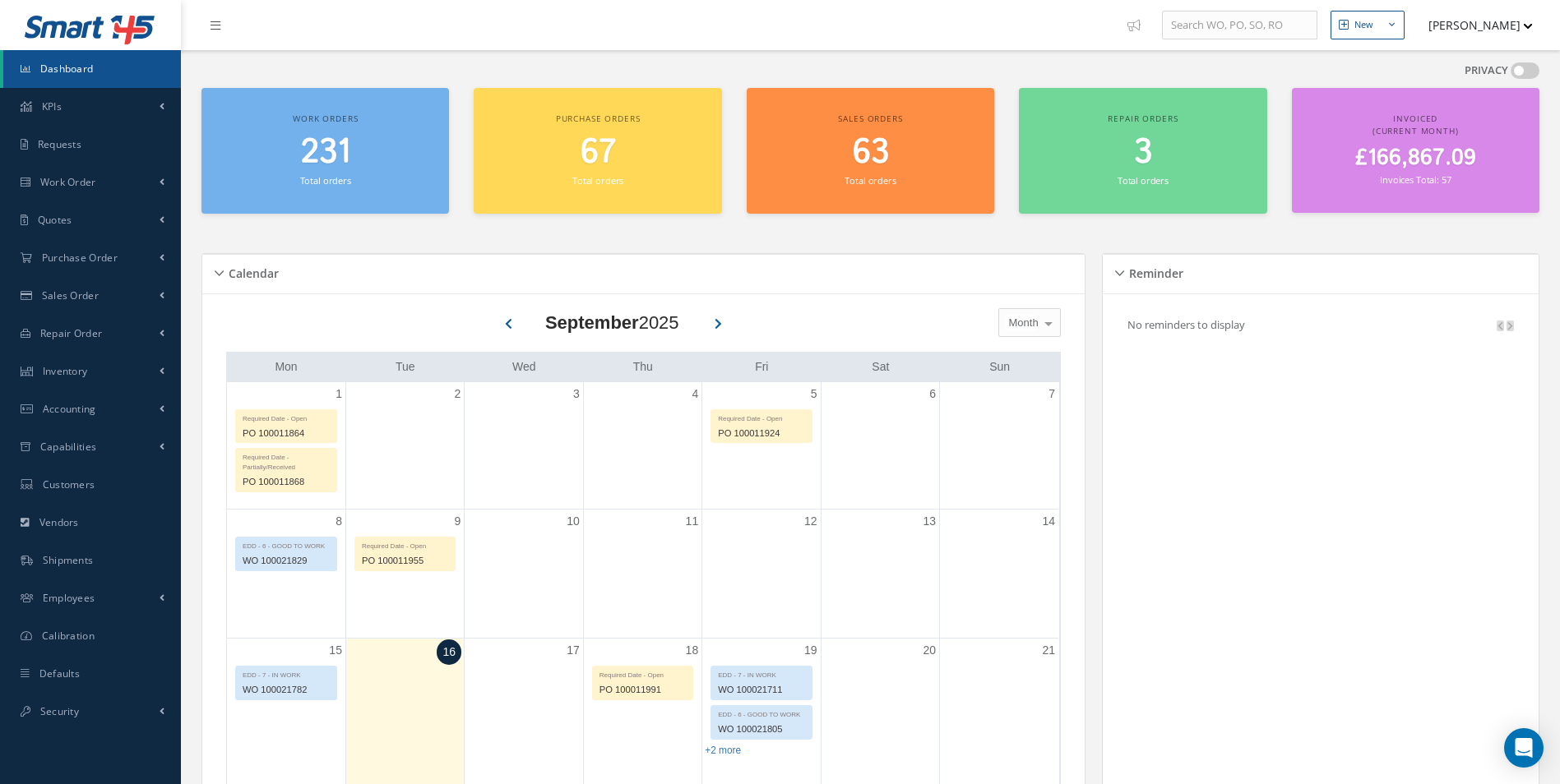
click at [1518, 75] on span at bounding box center [1525, 70] width 29 height 17
click at [1511, 74] on input "checkbox" at bounding box center [1511, 74] width 0 height 0
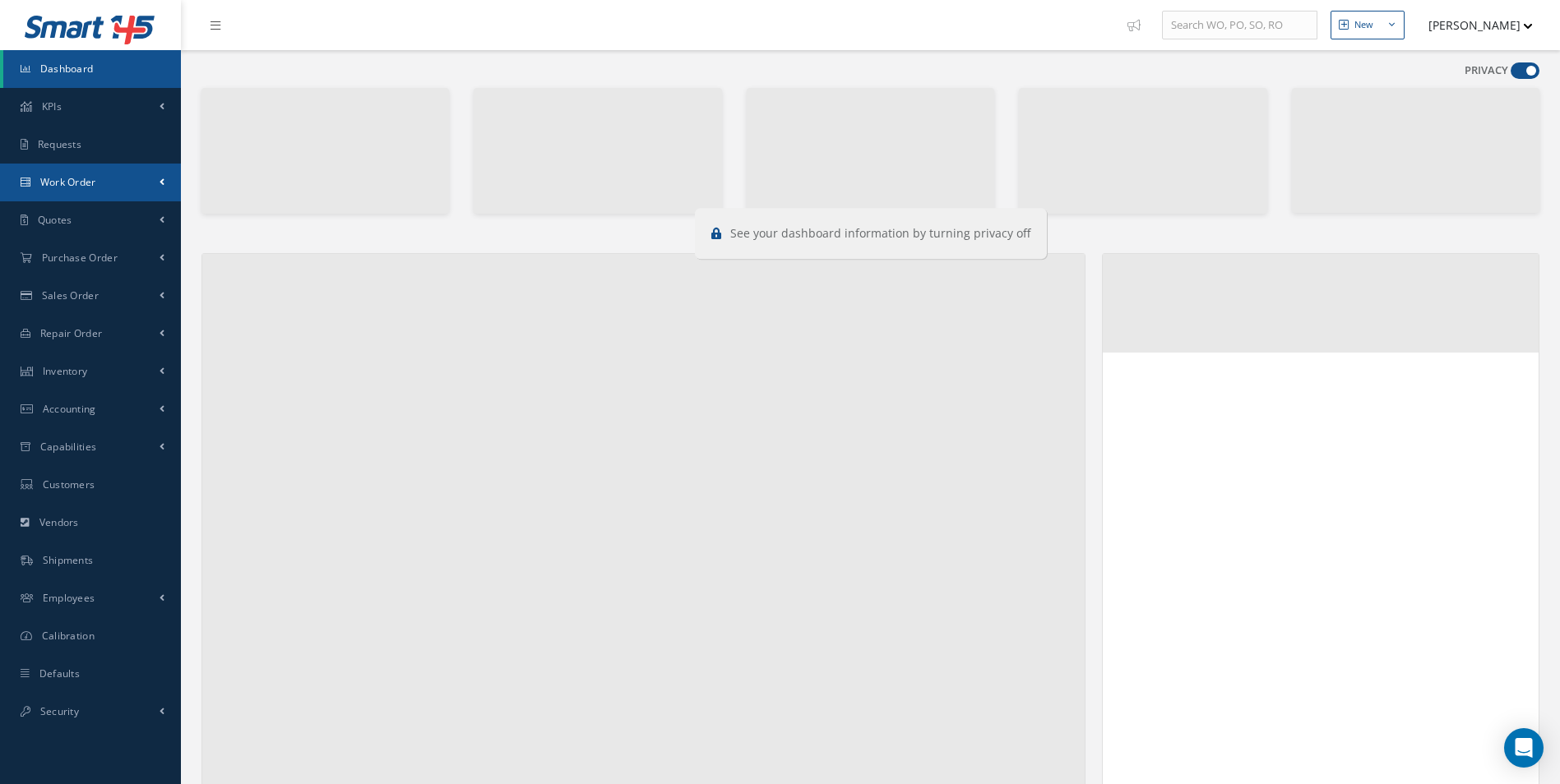
click at [108, 196] on link "Work Order" at bounding box center [91, 182] width 181 height 37
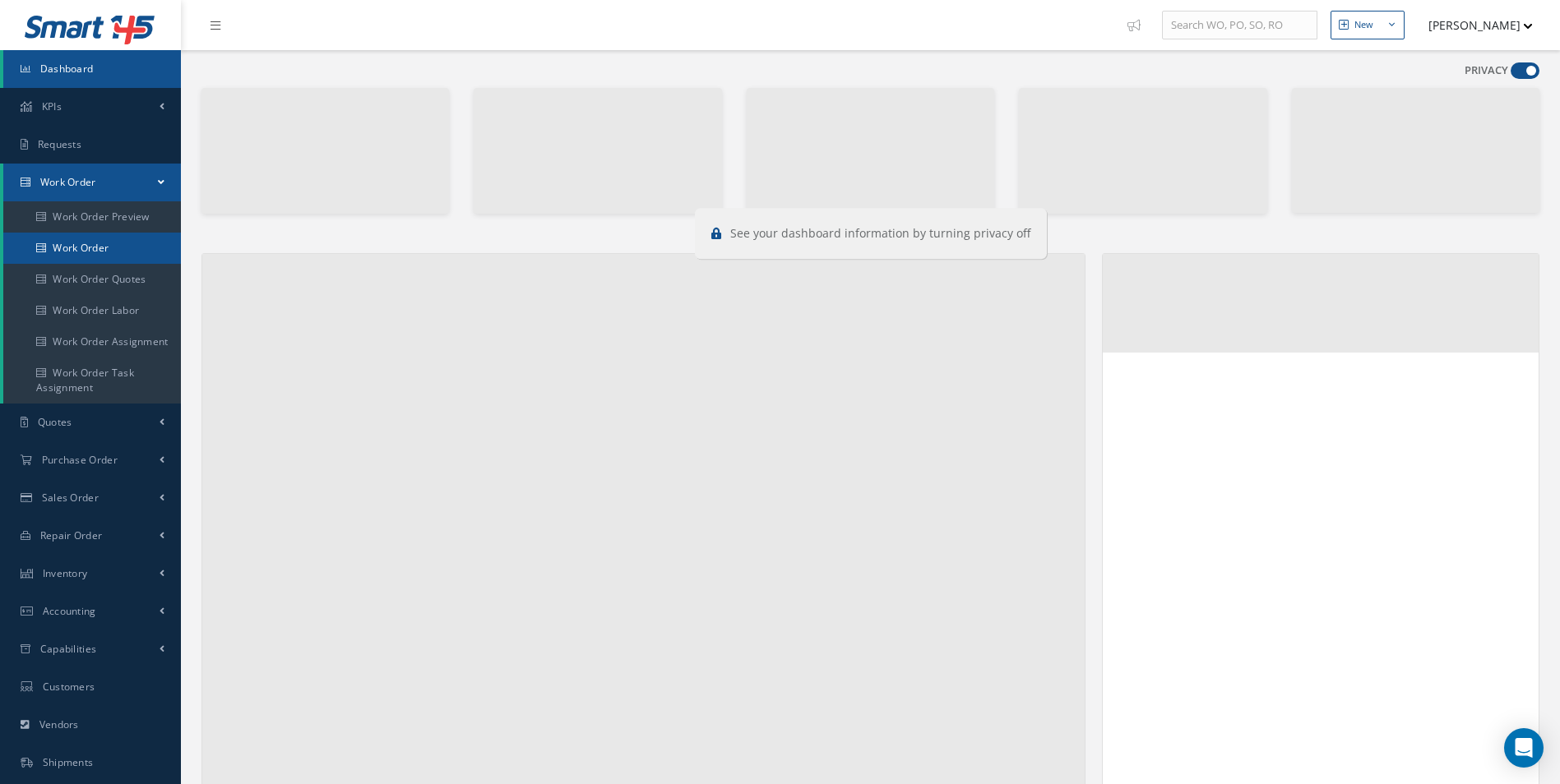
click at [107, 244] on link "Work Order" at bounding box center [92, 248] width 177 height 31
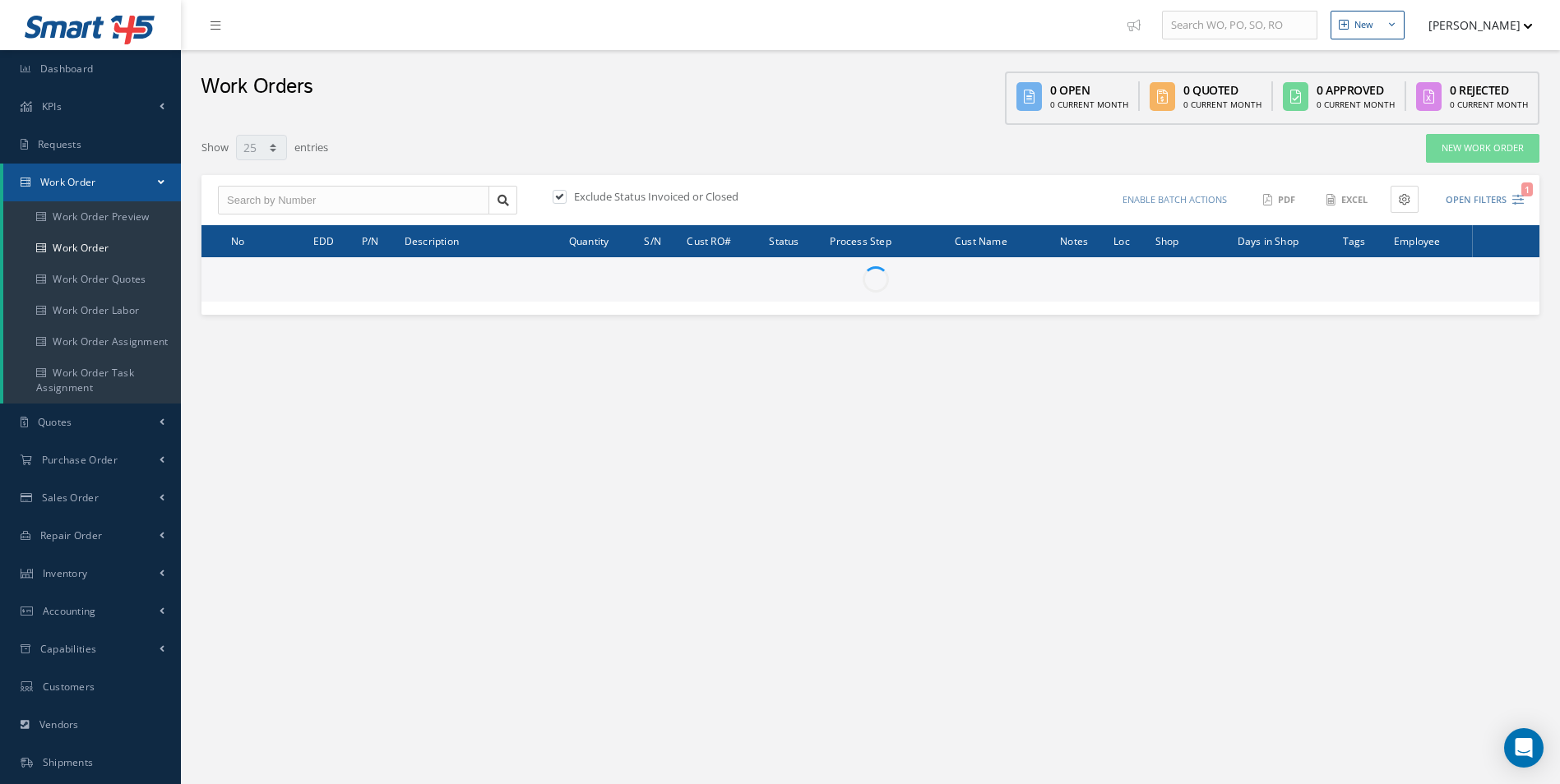
select select "25"
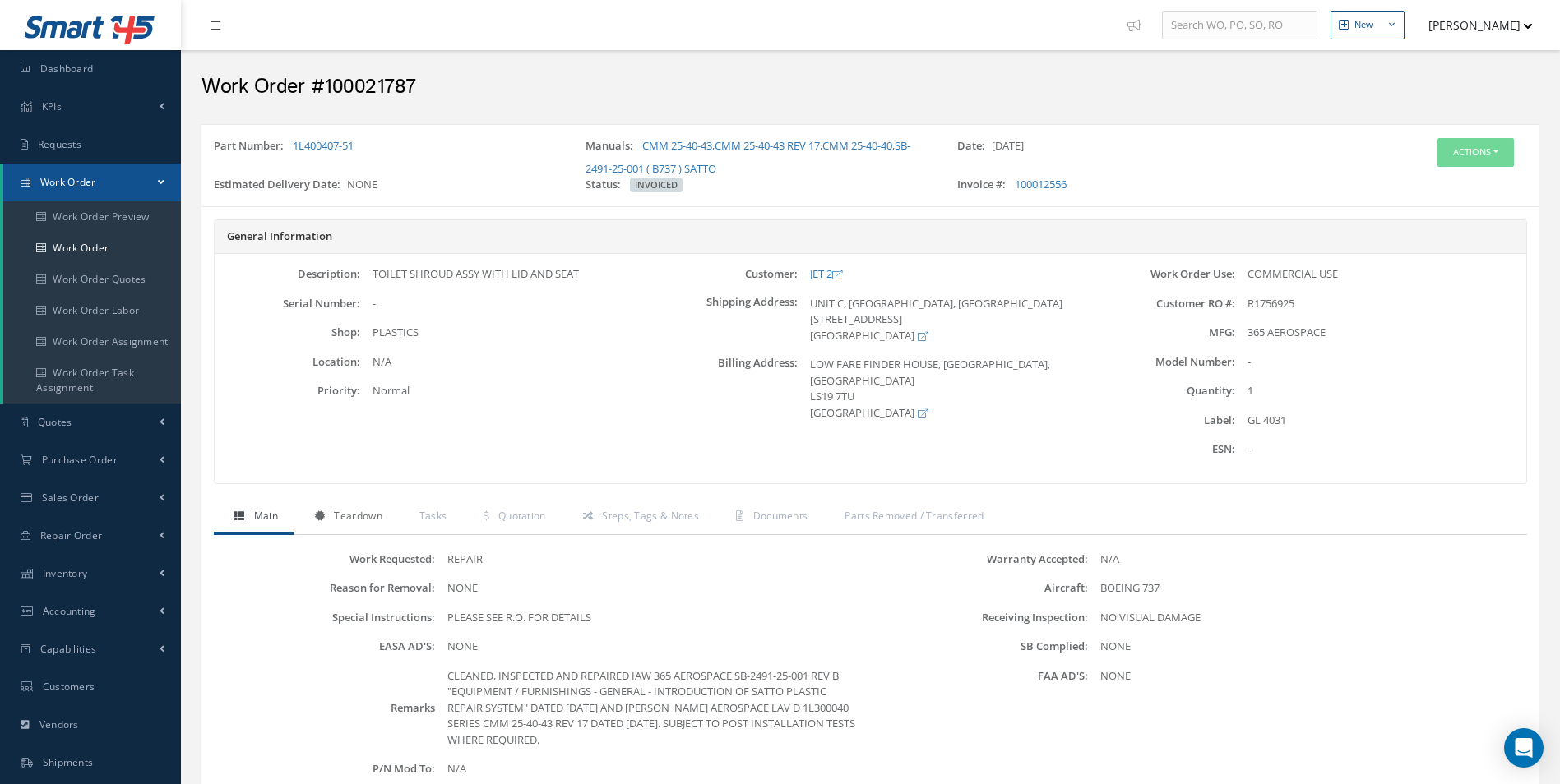
click at [362, 512] on span "Teardown" at bounding box center [357, 515] width 47 height 14
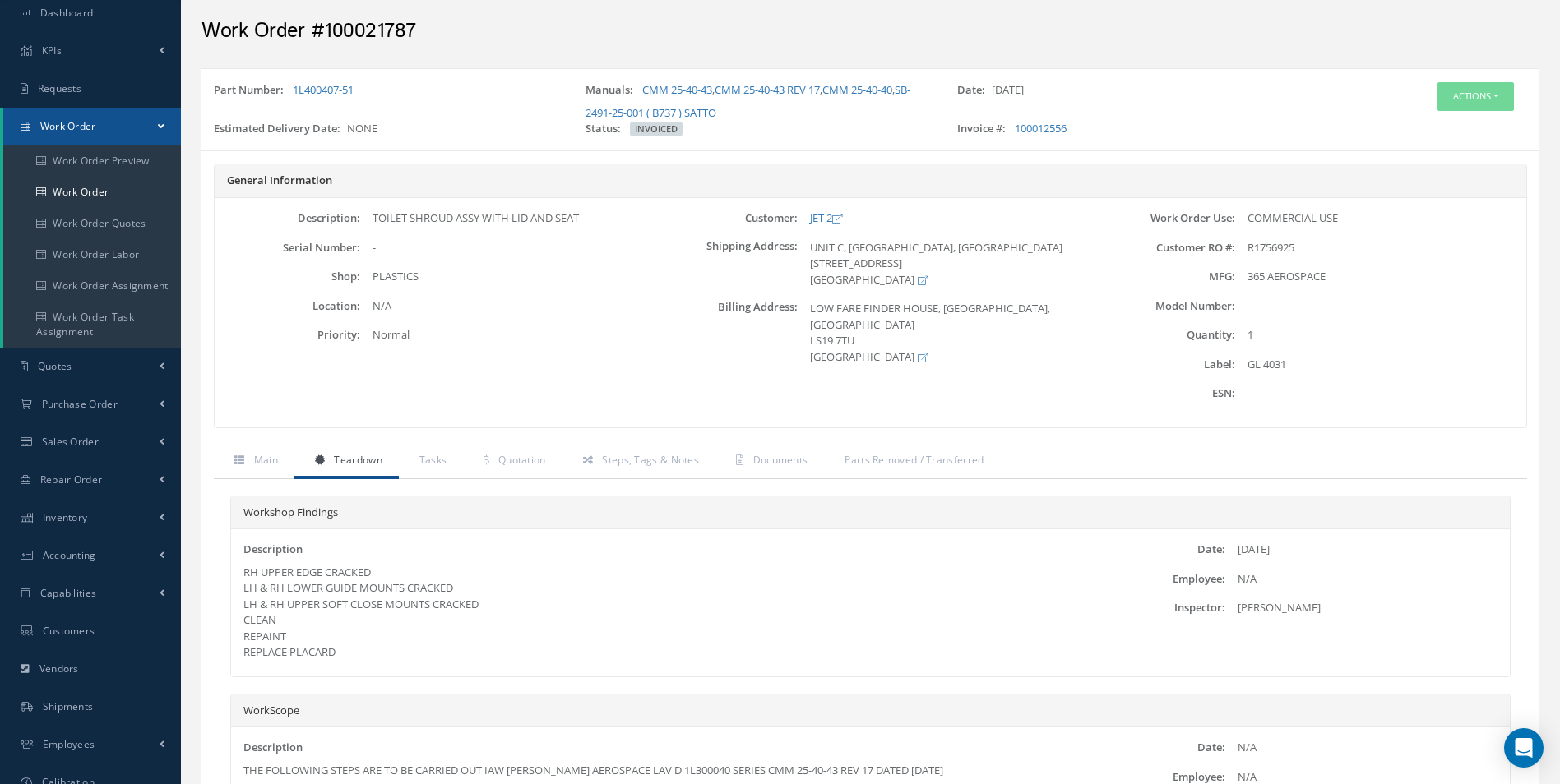
scroll to position [83, 0]
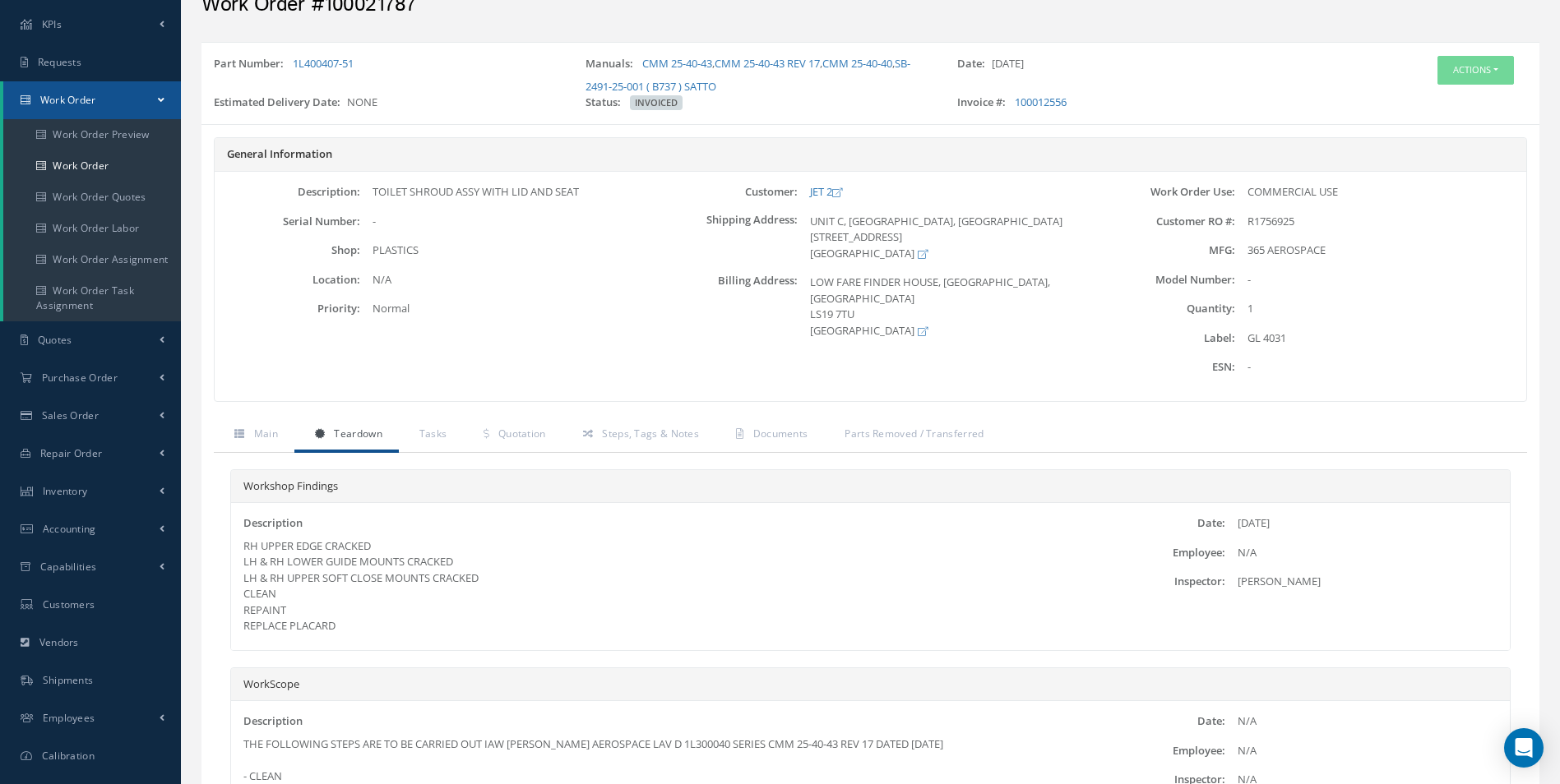
drag, startPoint x: 354, startPoint y: 623, endPoint x: 237, endPoint y: 548, distance: 139.0
click at [237, 548] on div "Description RH UPPER EDGE CRACKED LH & RH LOWER GUIDE MOUNTS CRACKED LH & RH UP…" at bounding box center [657, 574] width 852 height 119
copy div "RH UPPER EDGE CRACKED LH & RH LOWER GUIDE MOUNTS CRACKED LH & RH UPPER SOFT CLO…"
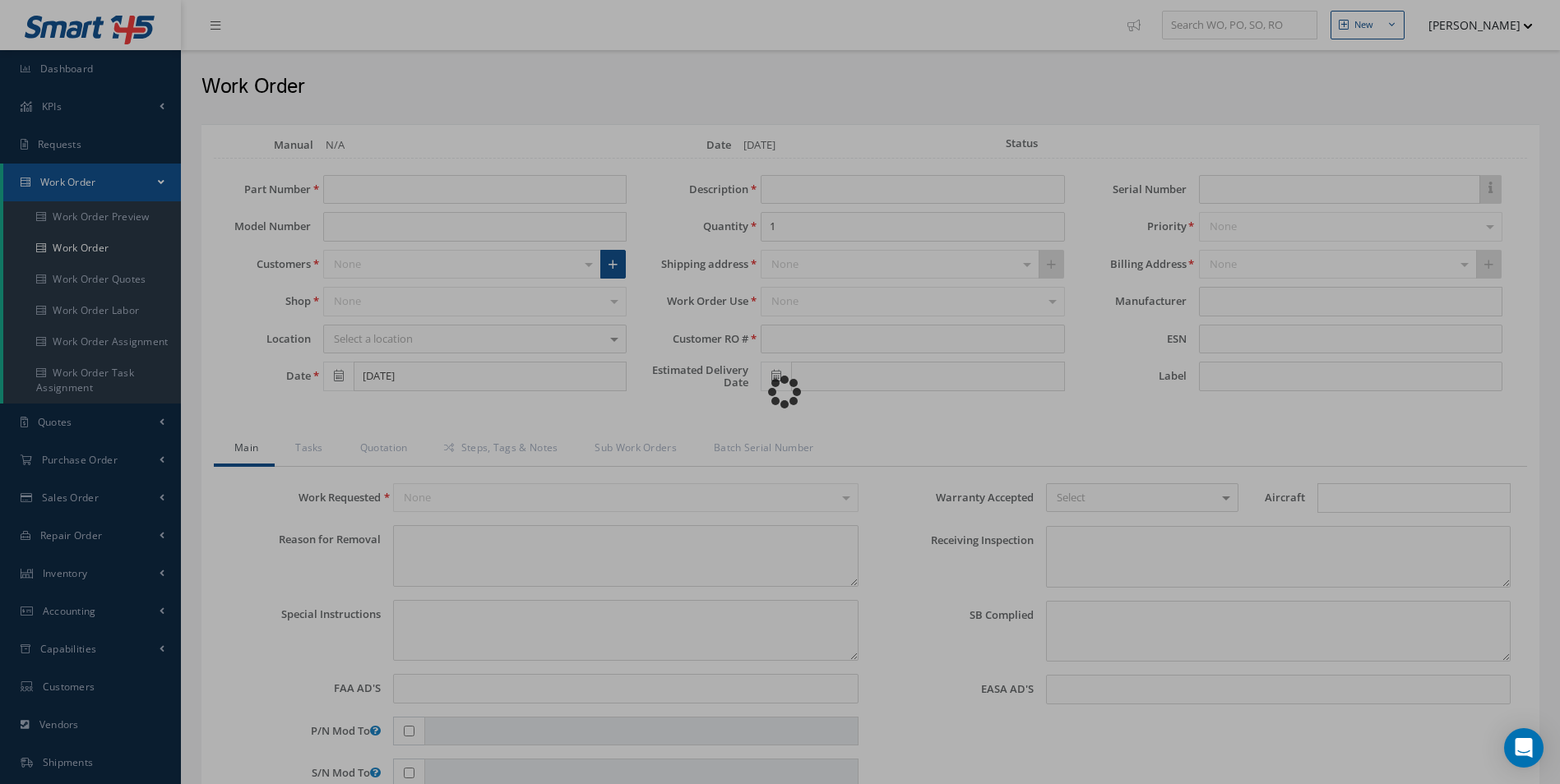
type input "1L400407-51"
type input "TOILET SHROUD ASSY WITH LID AND SEAT"
type input "R42184025"
type textarea "NONE"
type textarea "PLEASE SEE R.O. FOR DETAILS"
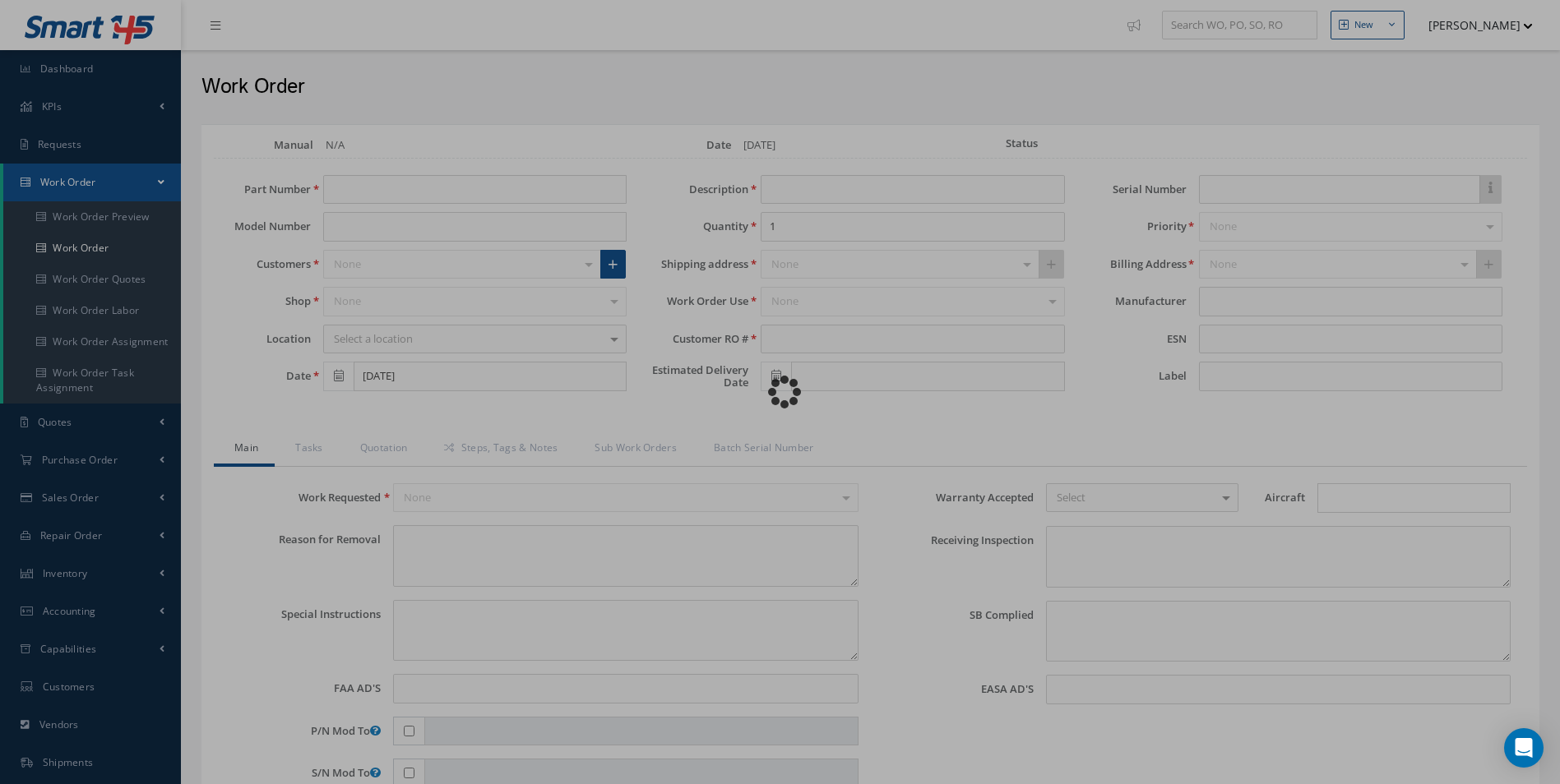
type input "NONE"
type textarea "NO VISUAL DAMAGE"
type textarea "NONE"
type input "NONE"
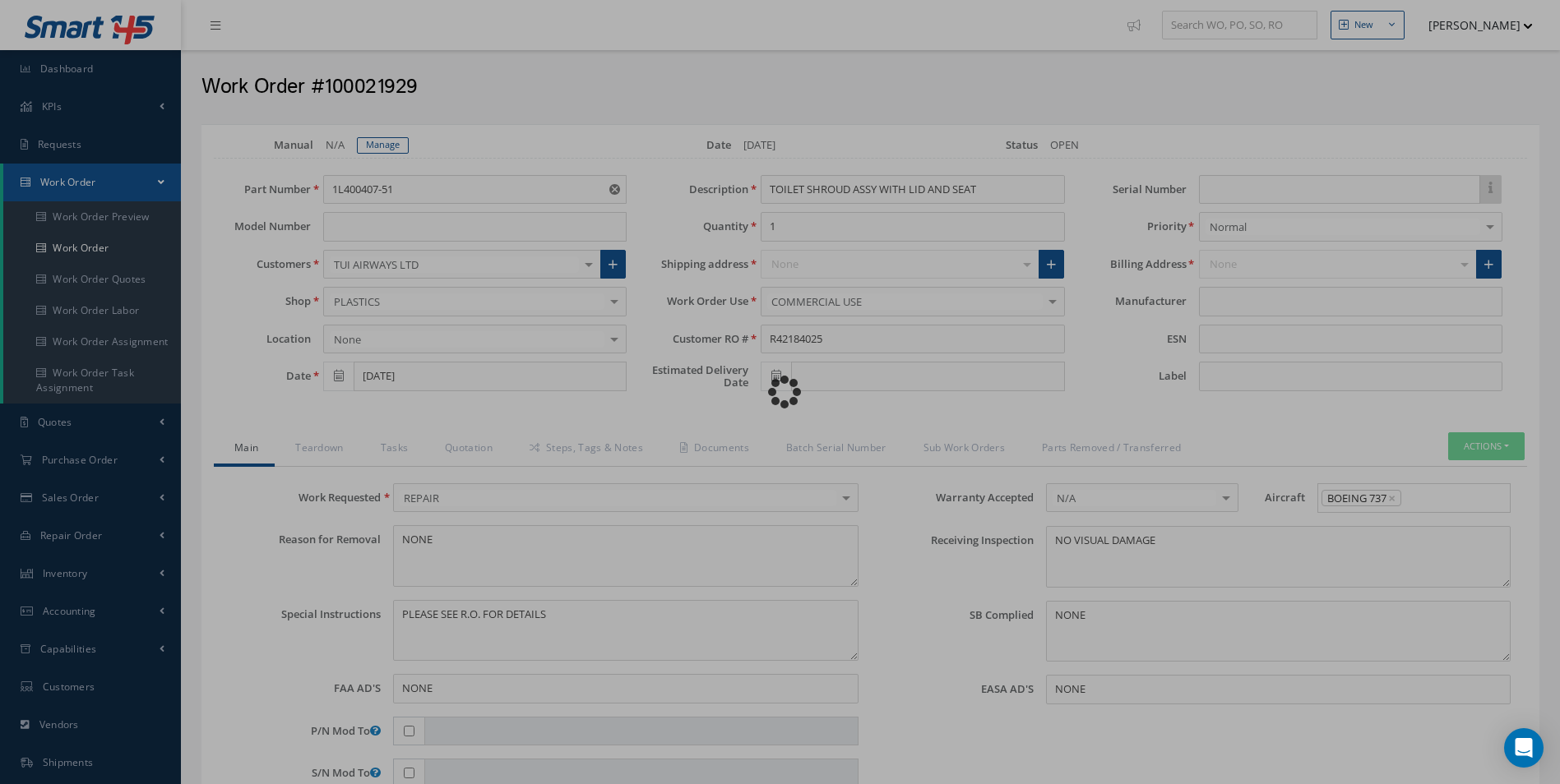
click at [780, 392] on div "Loading…" at bounding box center [780, 392] width 0 height 0
type input "365 AEROSPACE"
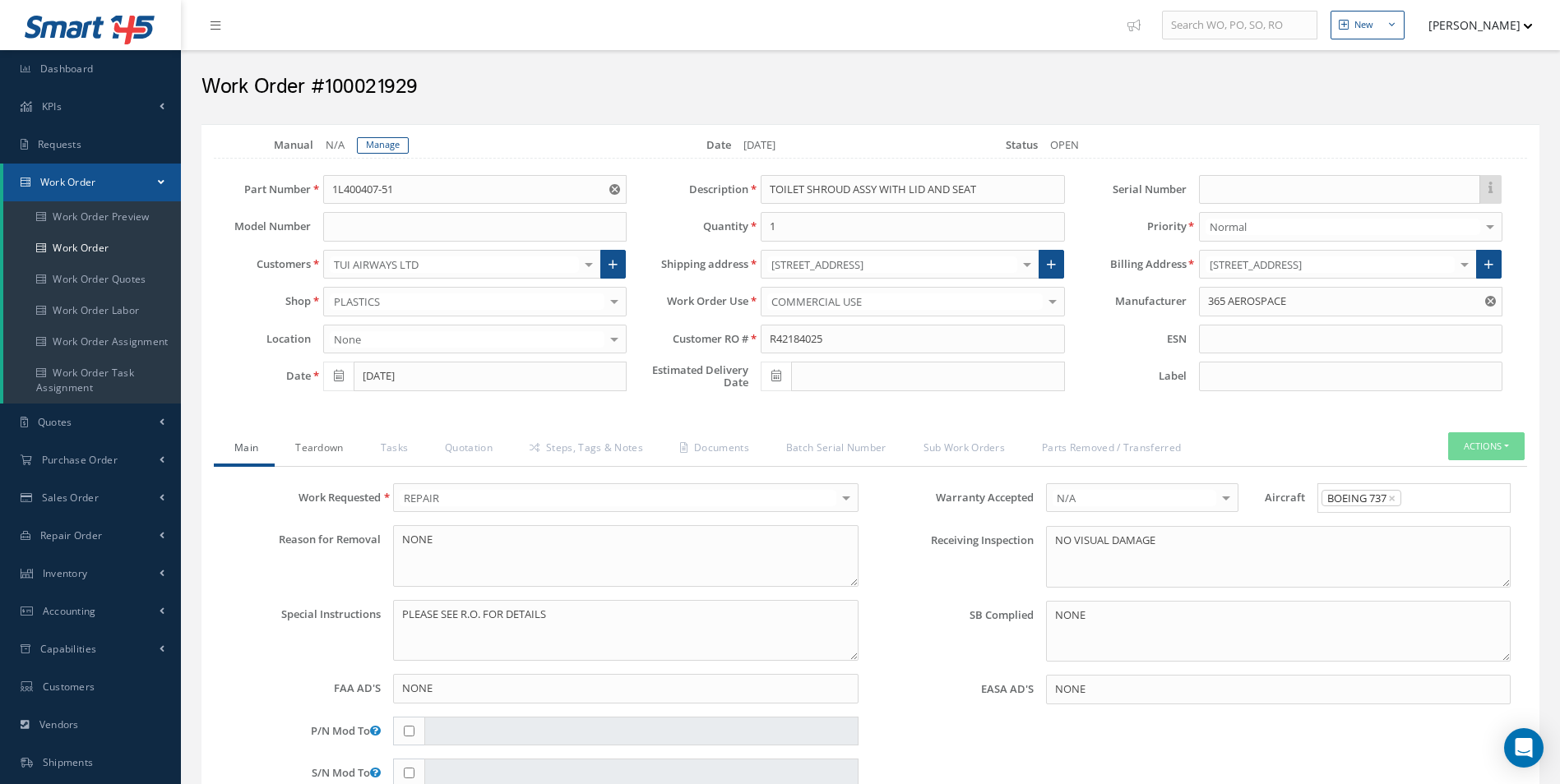
drag, startPoint x: 306, startPoint y: 450, endPoint x: 306, endPoint y: 470, distance: 20.0
click at [306, 451] on link "Teardown" at bounding box center [317, 449] width 85 height 34
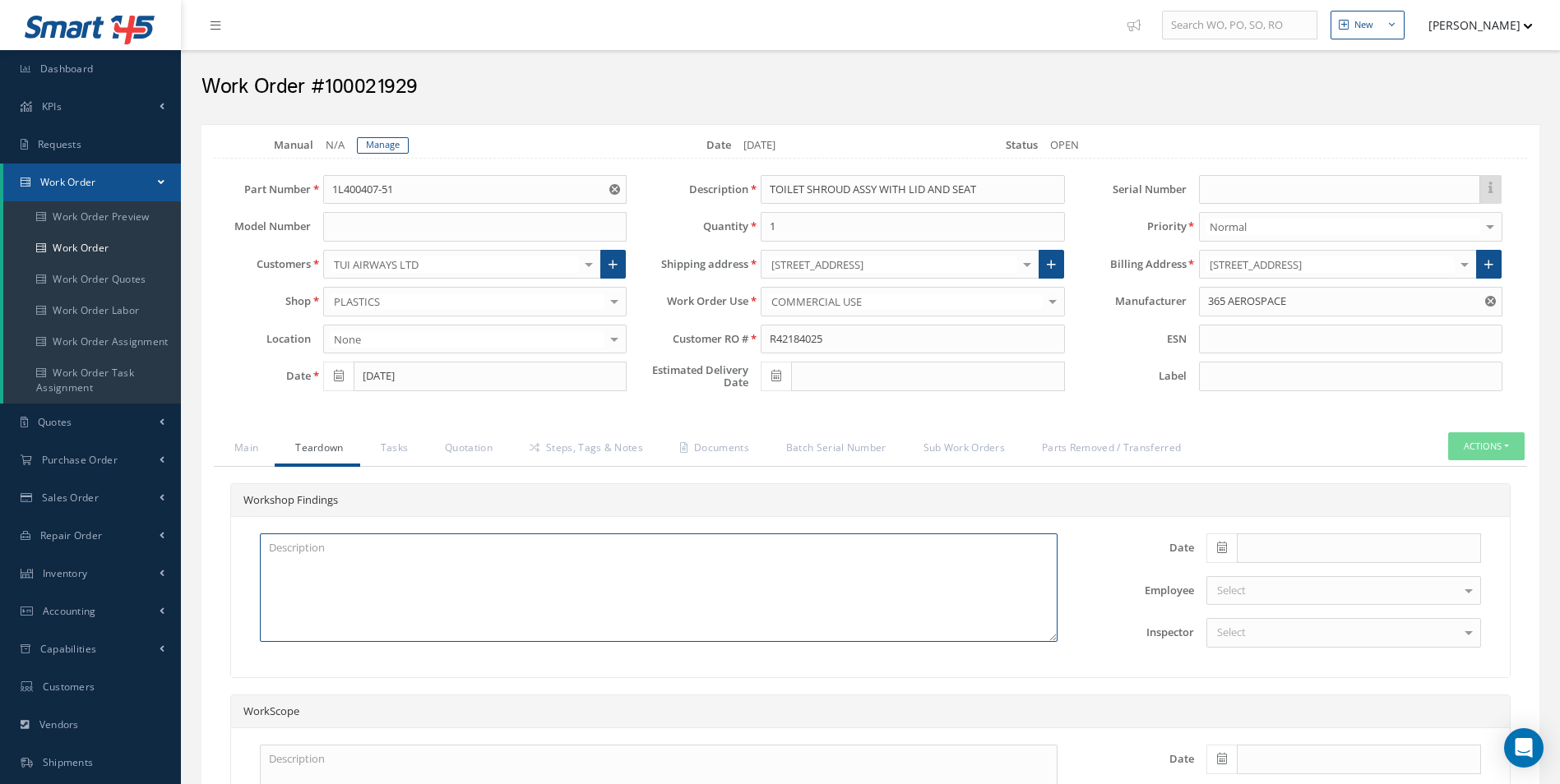
click at [341, 605] on textarea at bounding box center [658, 587] width 797 height 108
paste textarea "RH UPPER EDGE CRACKED LH & RH LOWER GUIDE MOUNTS CRACKED LH & RH UPPER SOFT CLO…"
type textarea "RH UPPER EDGE CRACKED LH & RH LOWER GUIDE MOUNTS CRACKED LH & RH UPPER SOFT CLO…"
click at [1217, 552] on icon at bounding box center [1221, 548] width 10 height 12
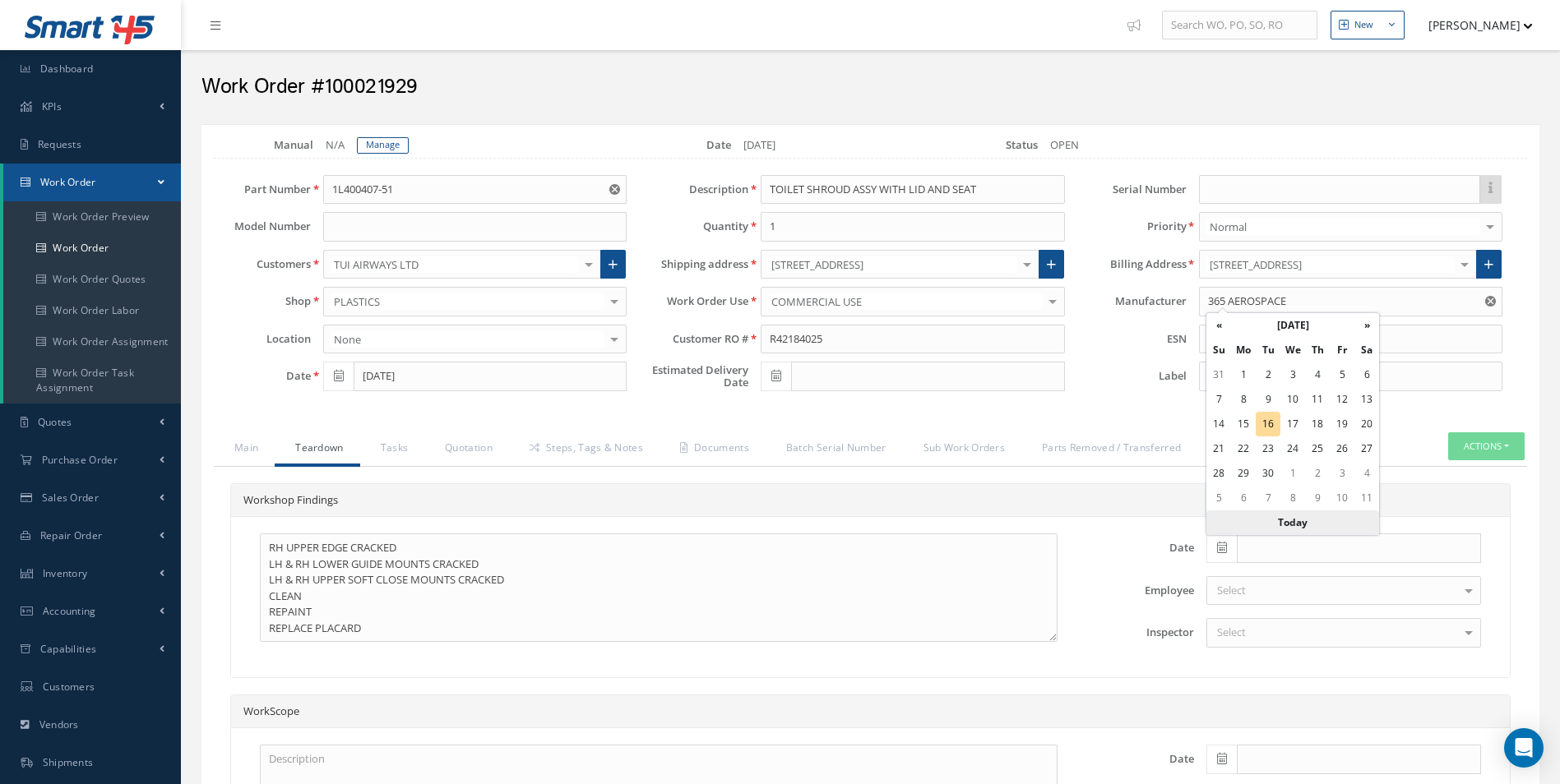
click at [1307, 525] on th "Today" at bounding box center [1292, 522] width 172 height 25
type input "[DATE]"
click at [1279, 635] on div "Select" at bounding box center [1343, 633] width 275 height 30
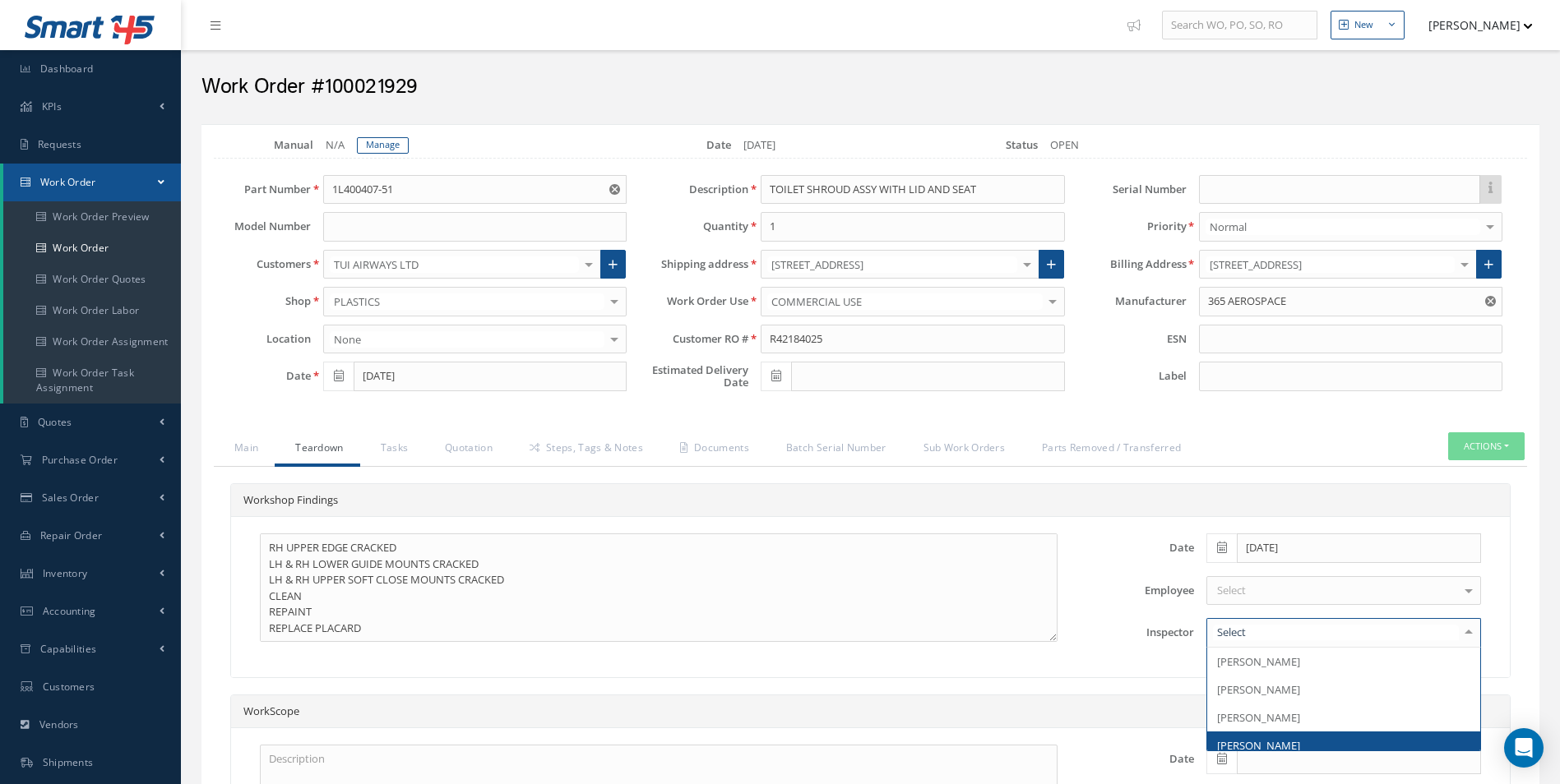
click at [1271, 744] on span "[PERSON_NAME]" at bounding box center [1258, 745] width 83 height 15
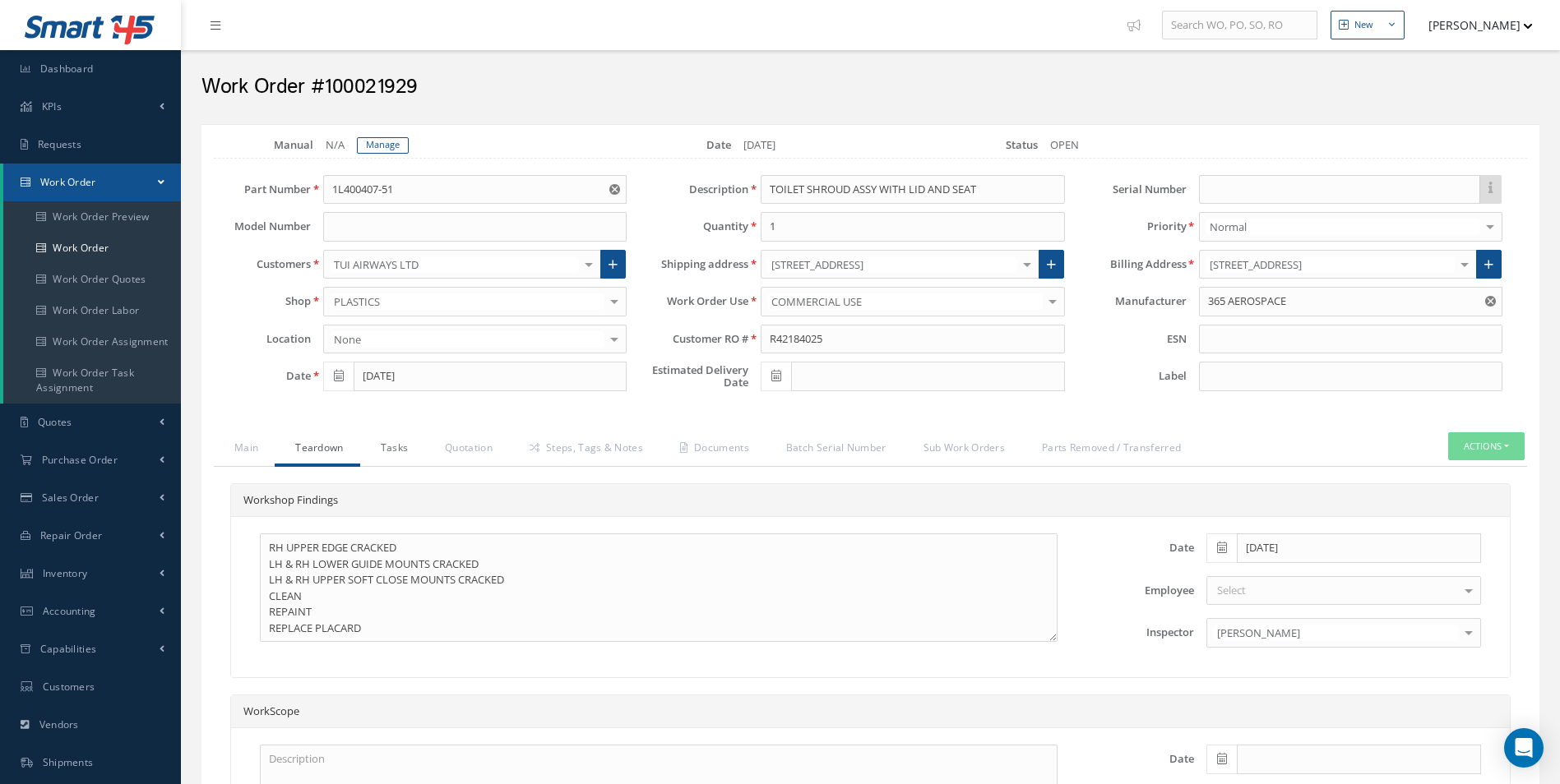
click at [397, 452] on link "Tasks" at bounding box center [393, 449] width 65 height 34
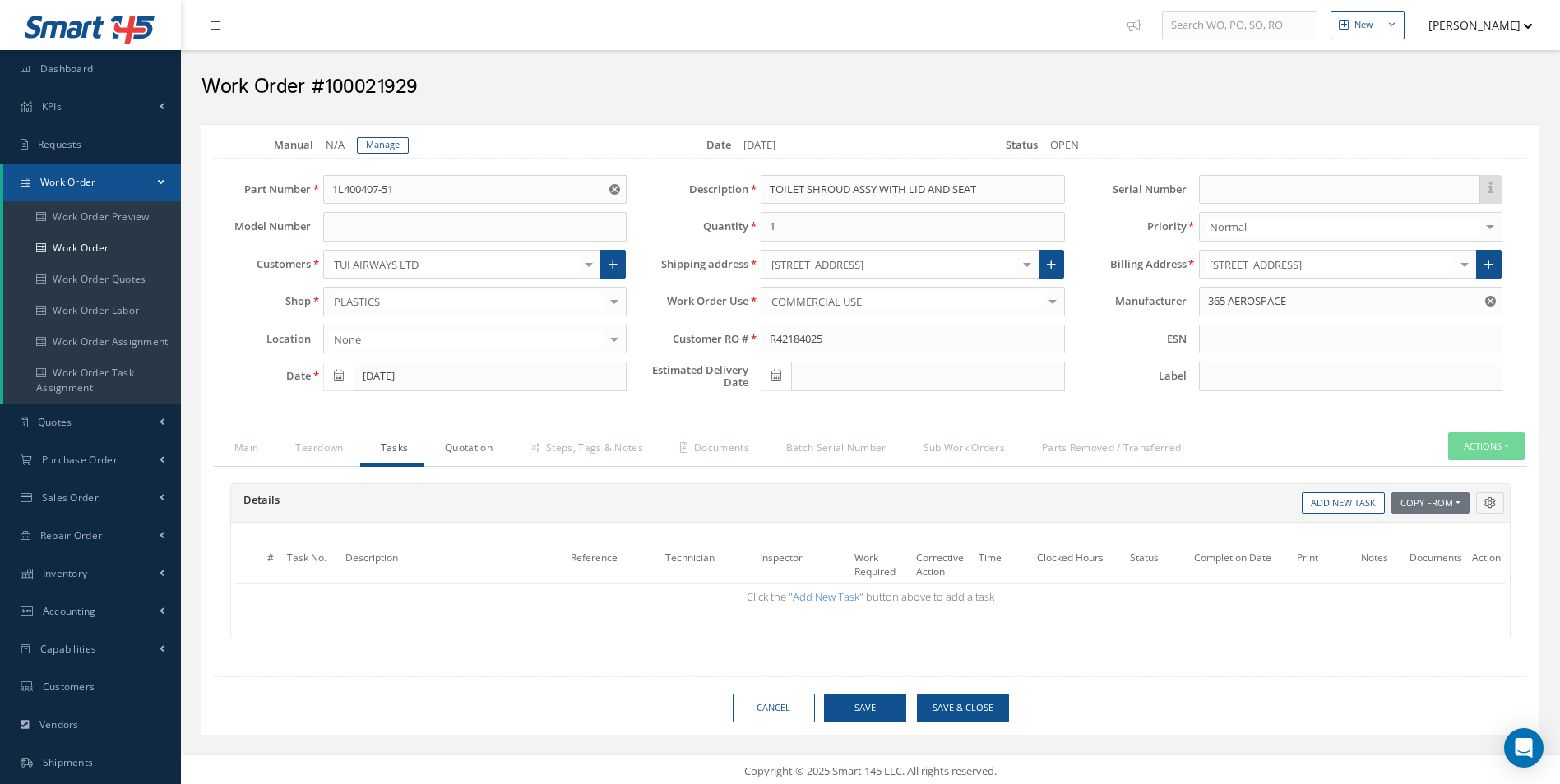
click at [492, 447] on link "Quotation" at bounding box center [467, 449] width 85 height 34
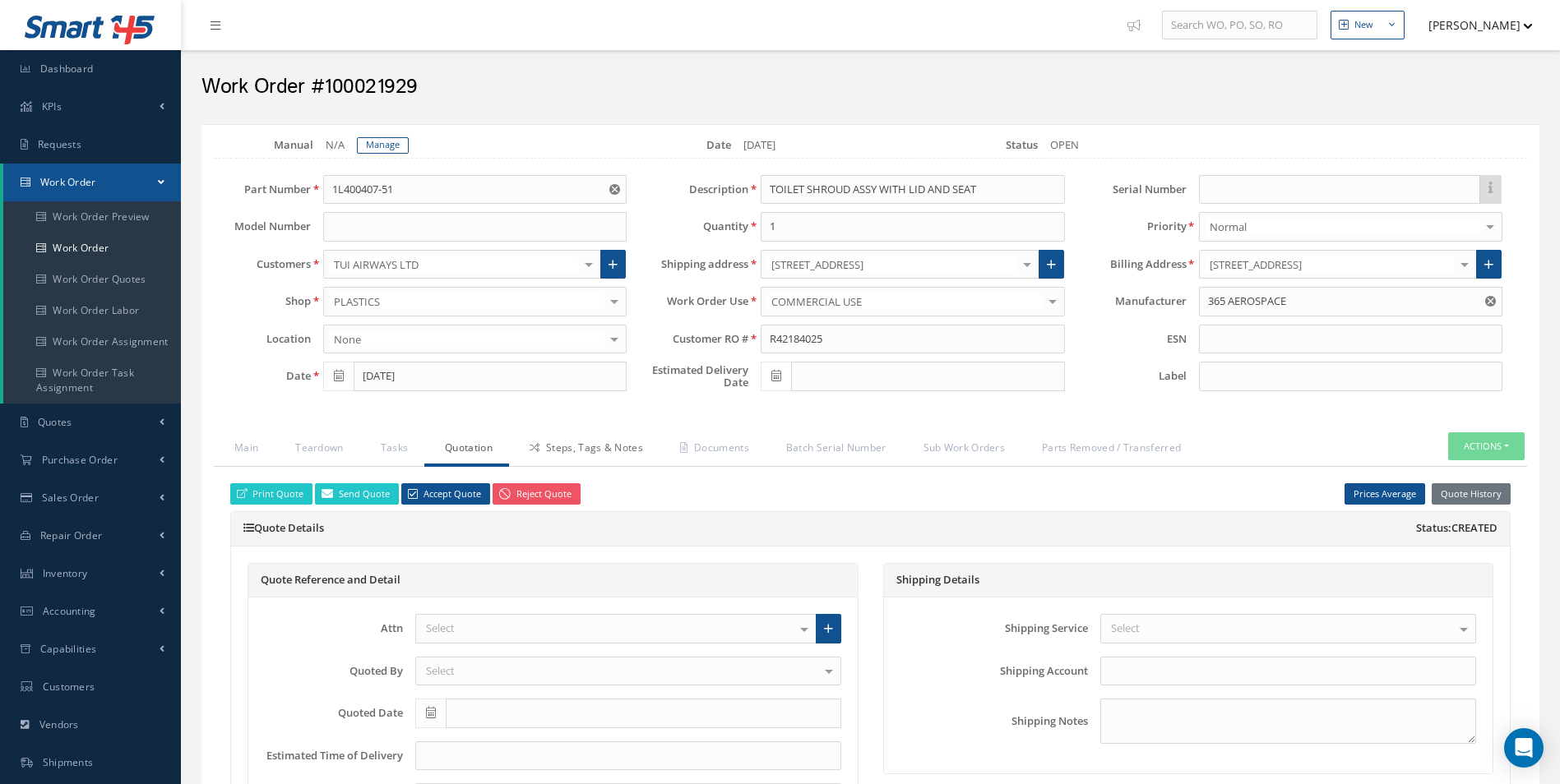
click at [576, 447] on link "Steps, Tags & Notes" at bounding box center [584, 449] width 151 height 34
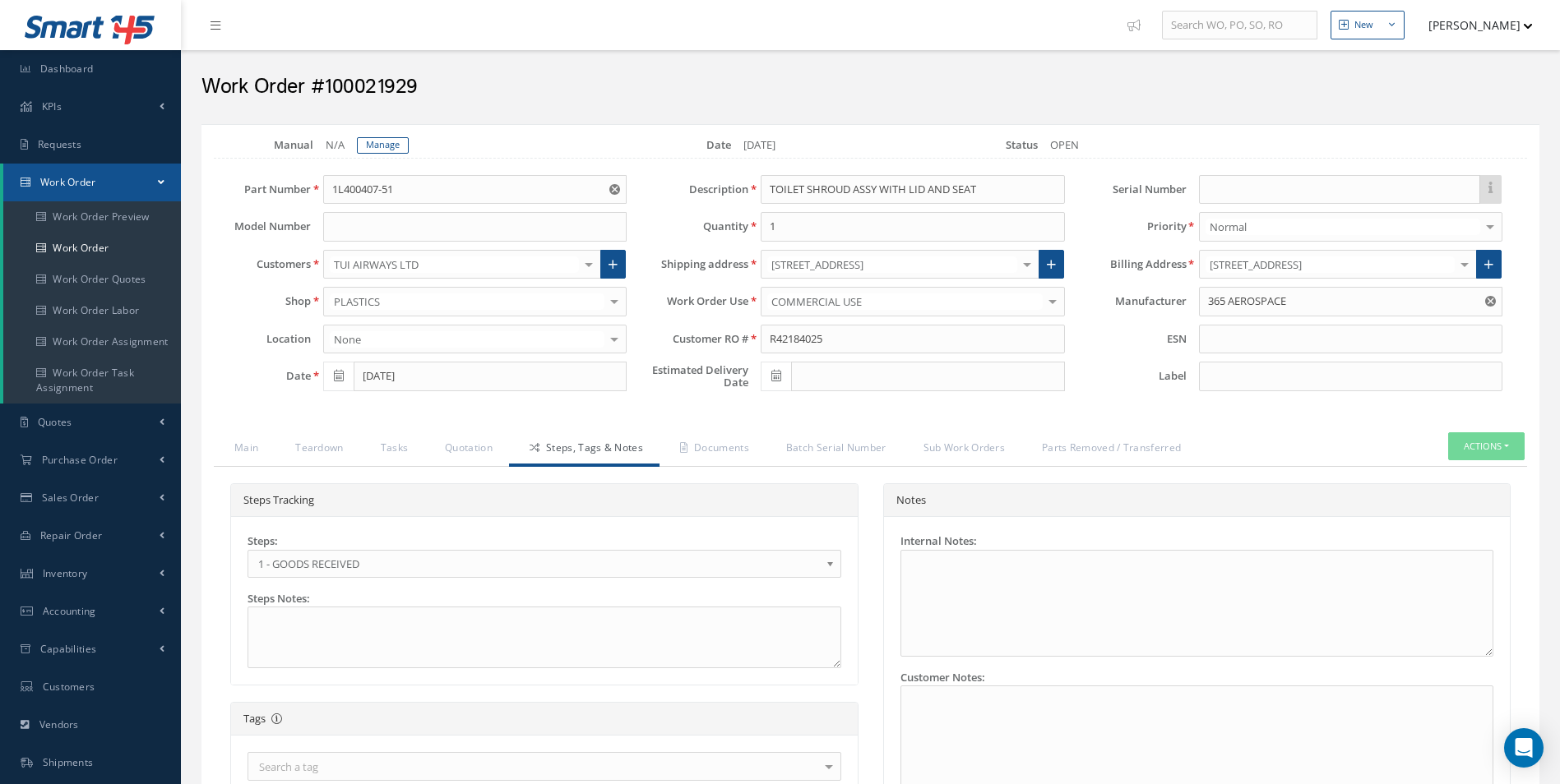
drag, startPoint x: 302, startPoint y: 557, endPoint x: 319, endPoint y: 587, distance: 34.5
click at [302, 558] on span "1 - GOODS RECEIVED" at bounding box center [538, 564] width 562 height 20
click at [702, 449] on link "Documents" at bounding box center [713, 449] width 106 height 34
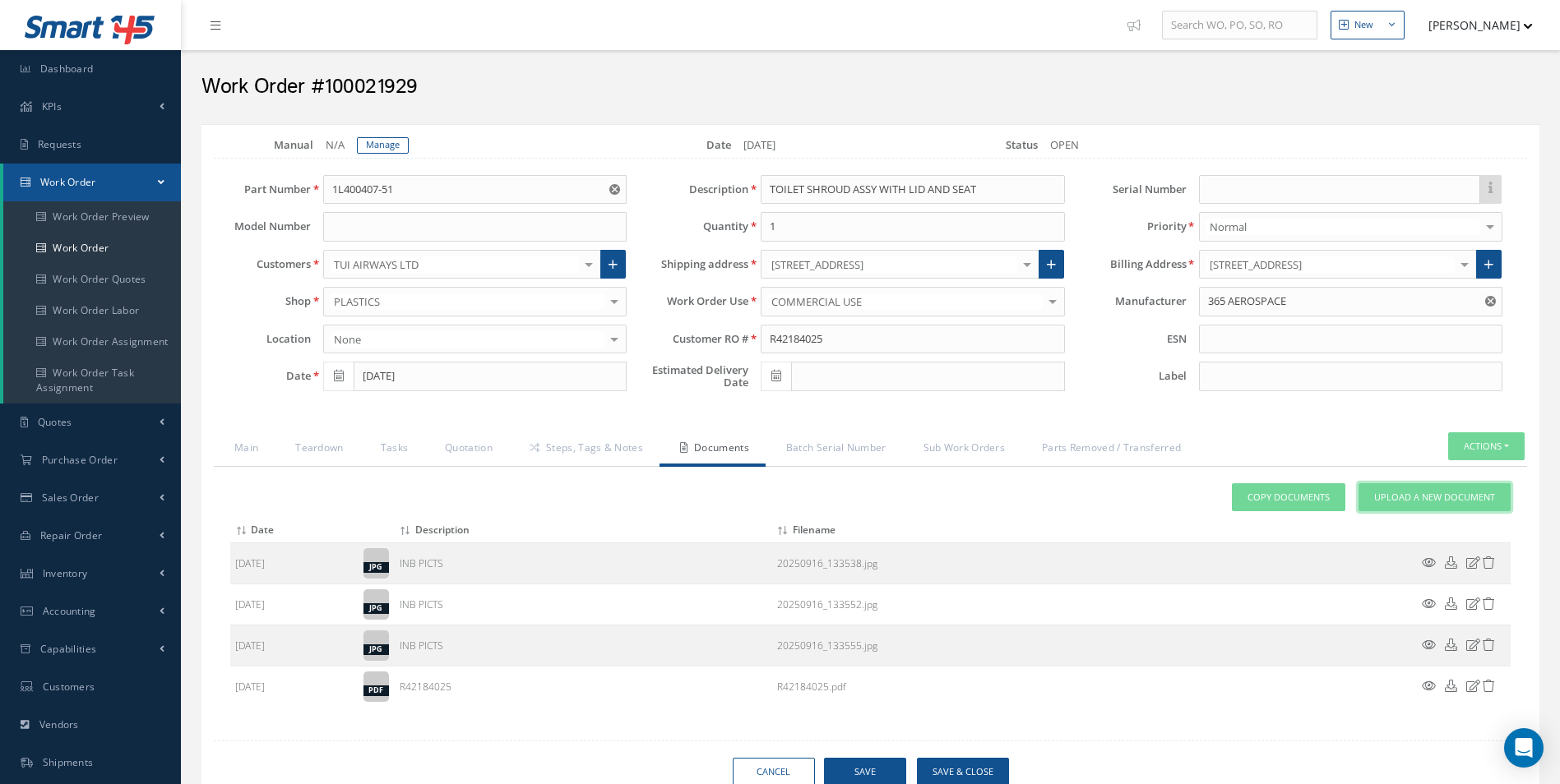
click at [1440, 497] on span "Upload a New Document" at bounding box center [1434, 498] width 121 height 14
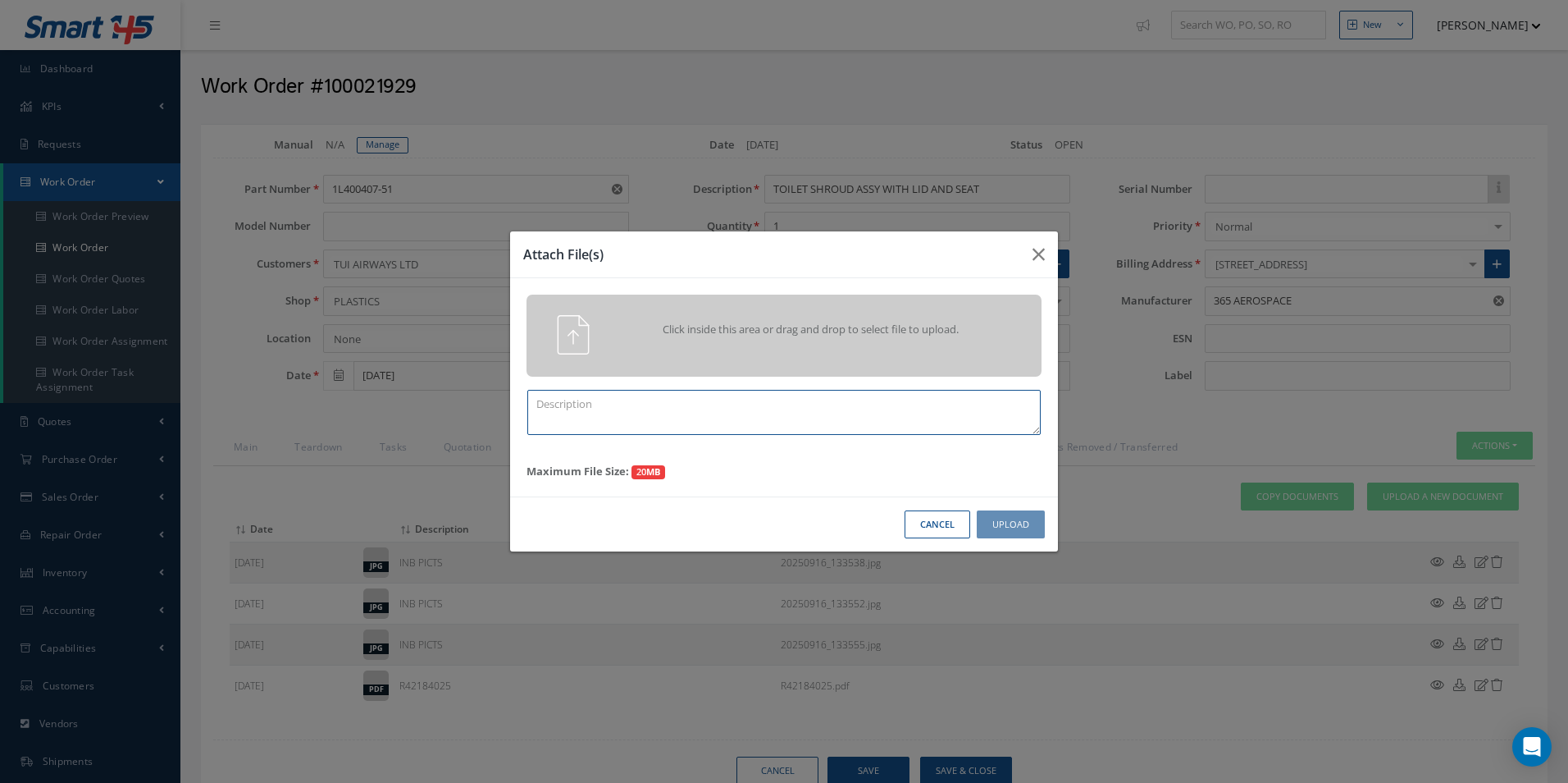
click at [676, 414] on textarea at bounding box center [784, 413] width 514 height 45
type textarea "QUOTE PICS"
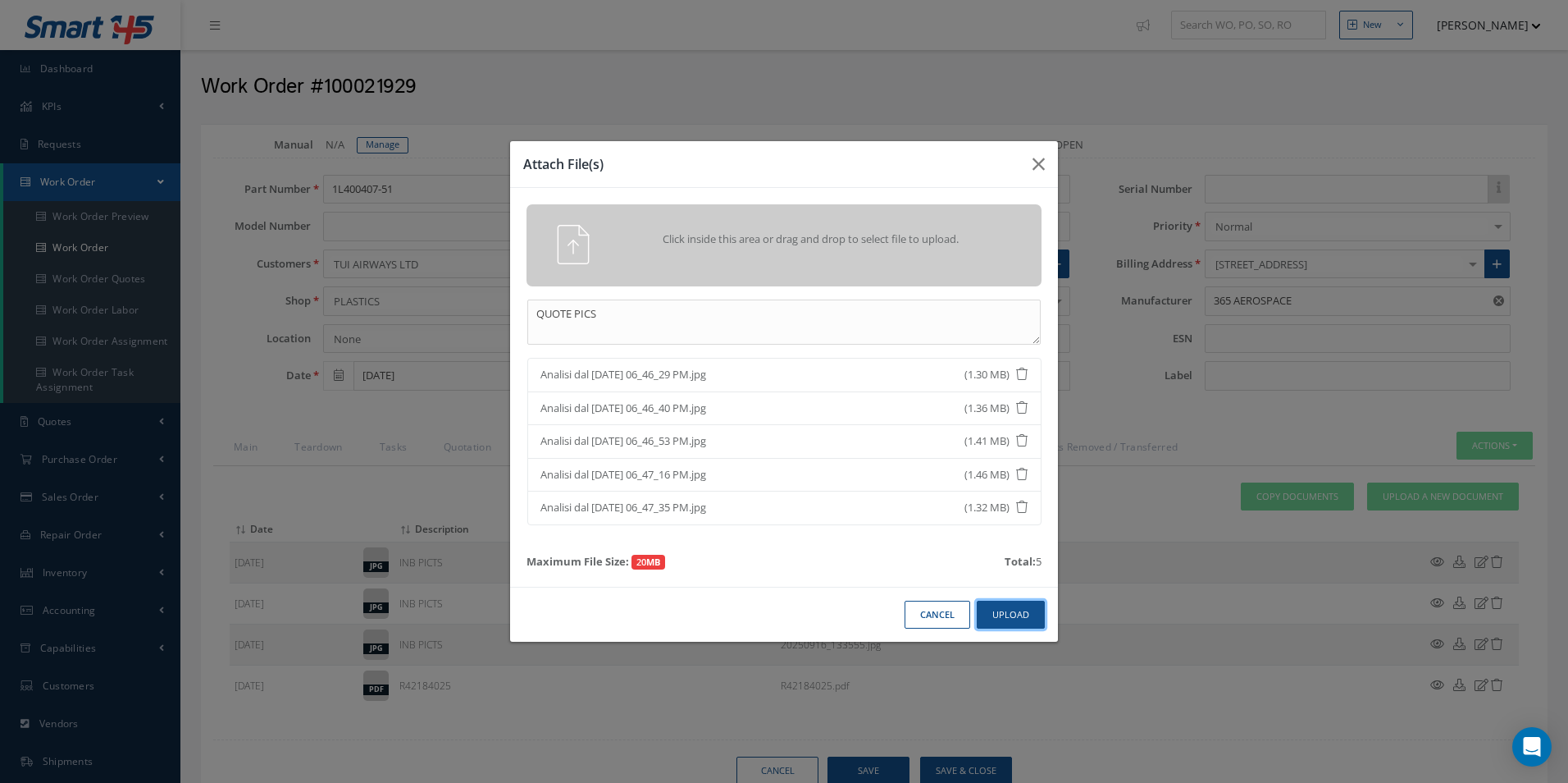
click at [1027, 625] on button "Upload" at bounding box center [1010, 615] width 68 height 28
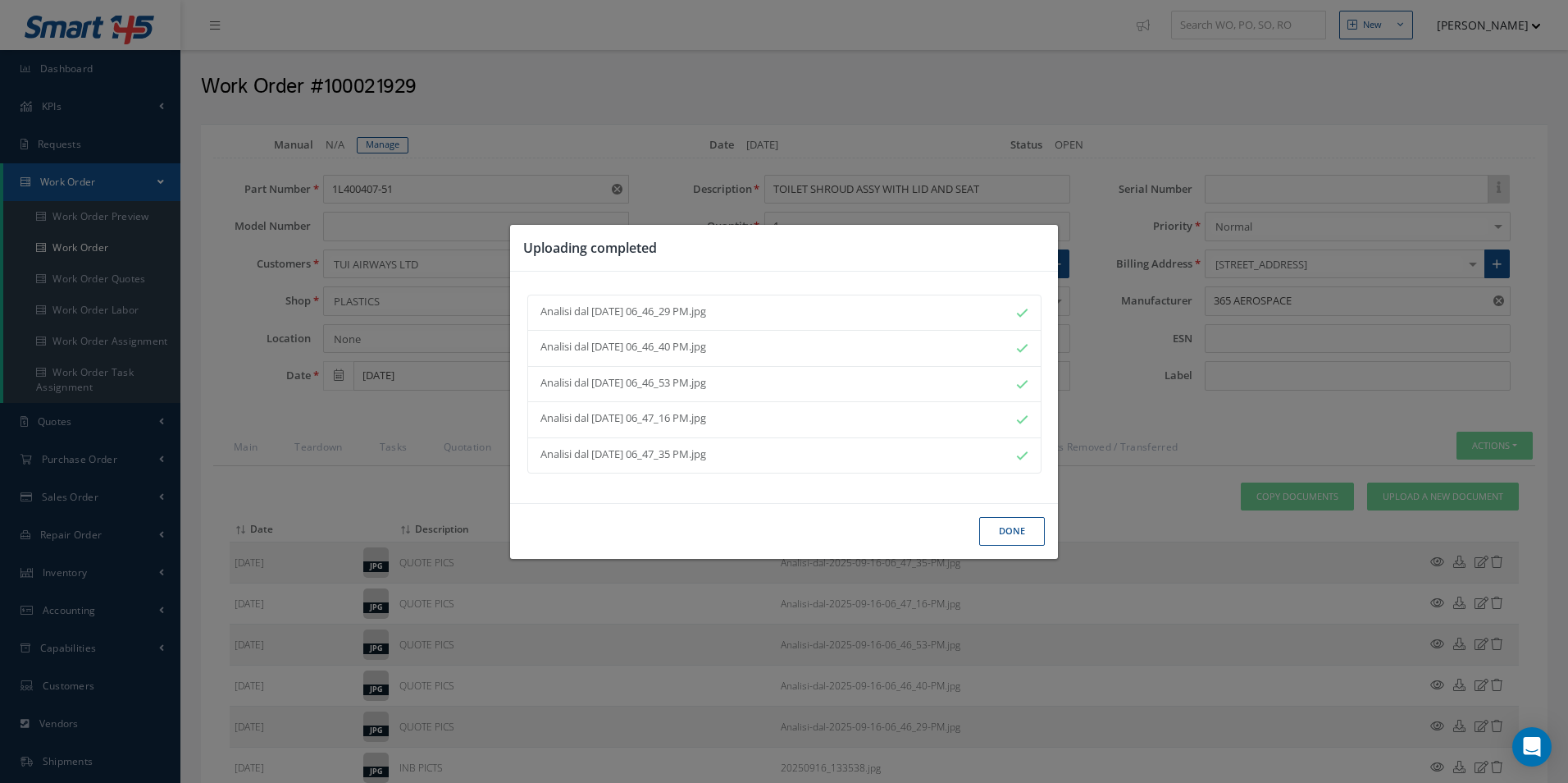
click at [1005, 542] on button "Done" at bounding box center [1012, 531] width 66 height 28
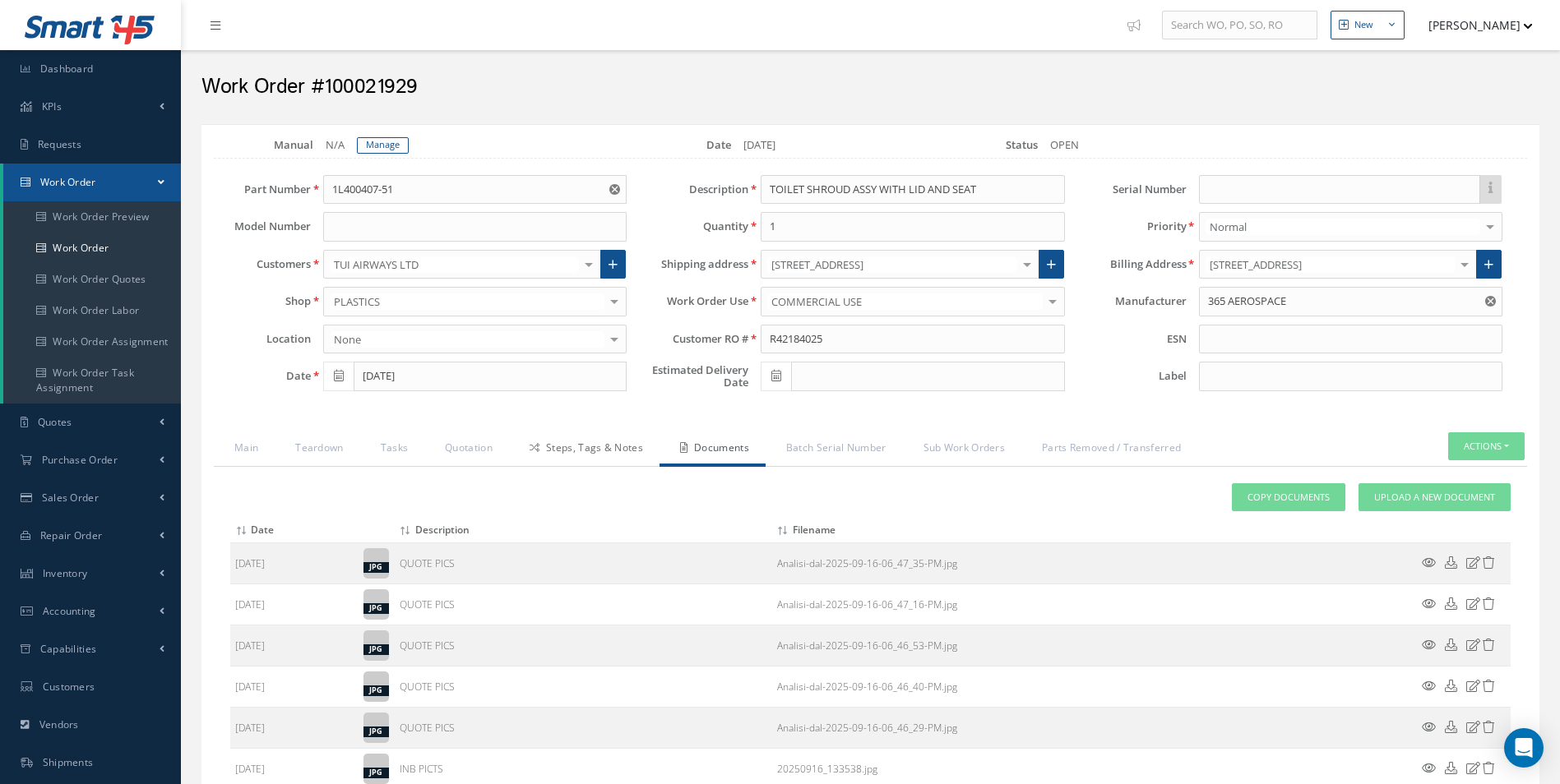
click at [580, 463] on link "Steps, Tags & Notes" at bounding box center [584, 449] width 151 height 34
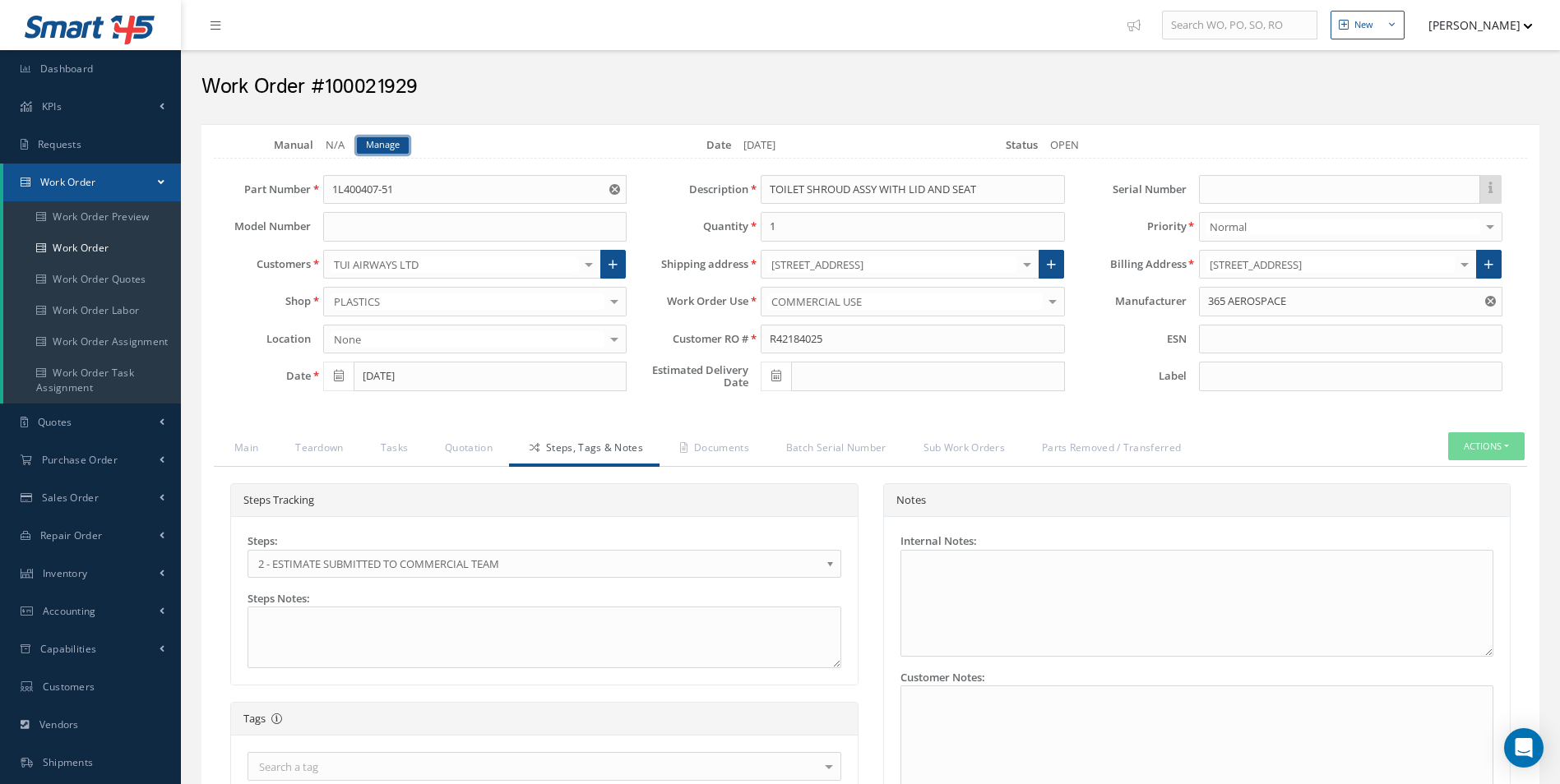
click at [381, 143] on link "Manage" at bounding box center [383, 146] width 52 height 17
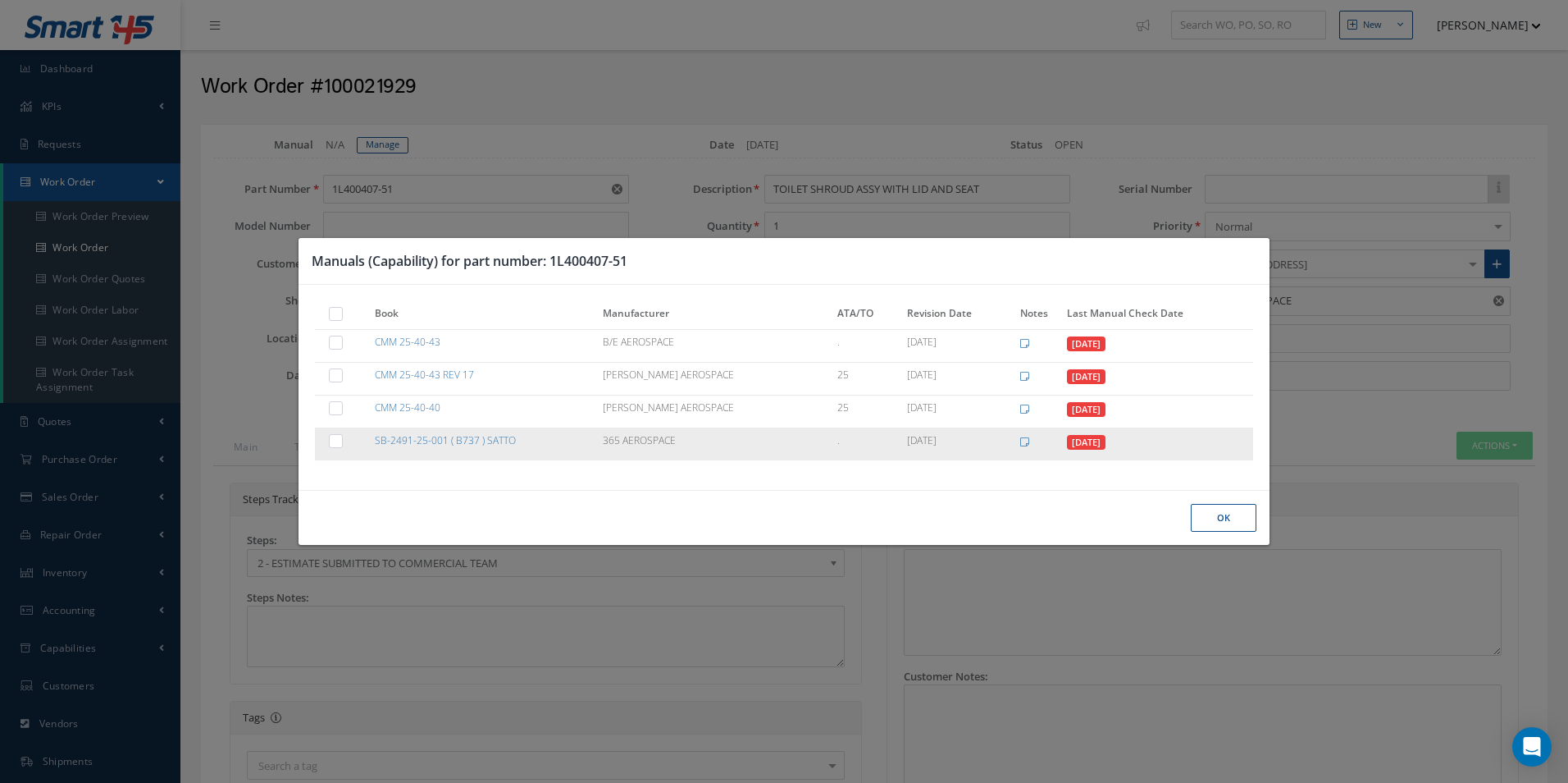
click at [344, 438] on label at bounding box center [344, 440] width 4 height 14
click at [342, 438] on input "checkbox" at bounding box center [337, 441] width 11 height 11
checkbox input "true"
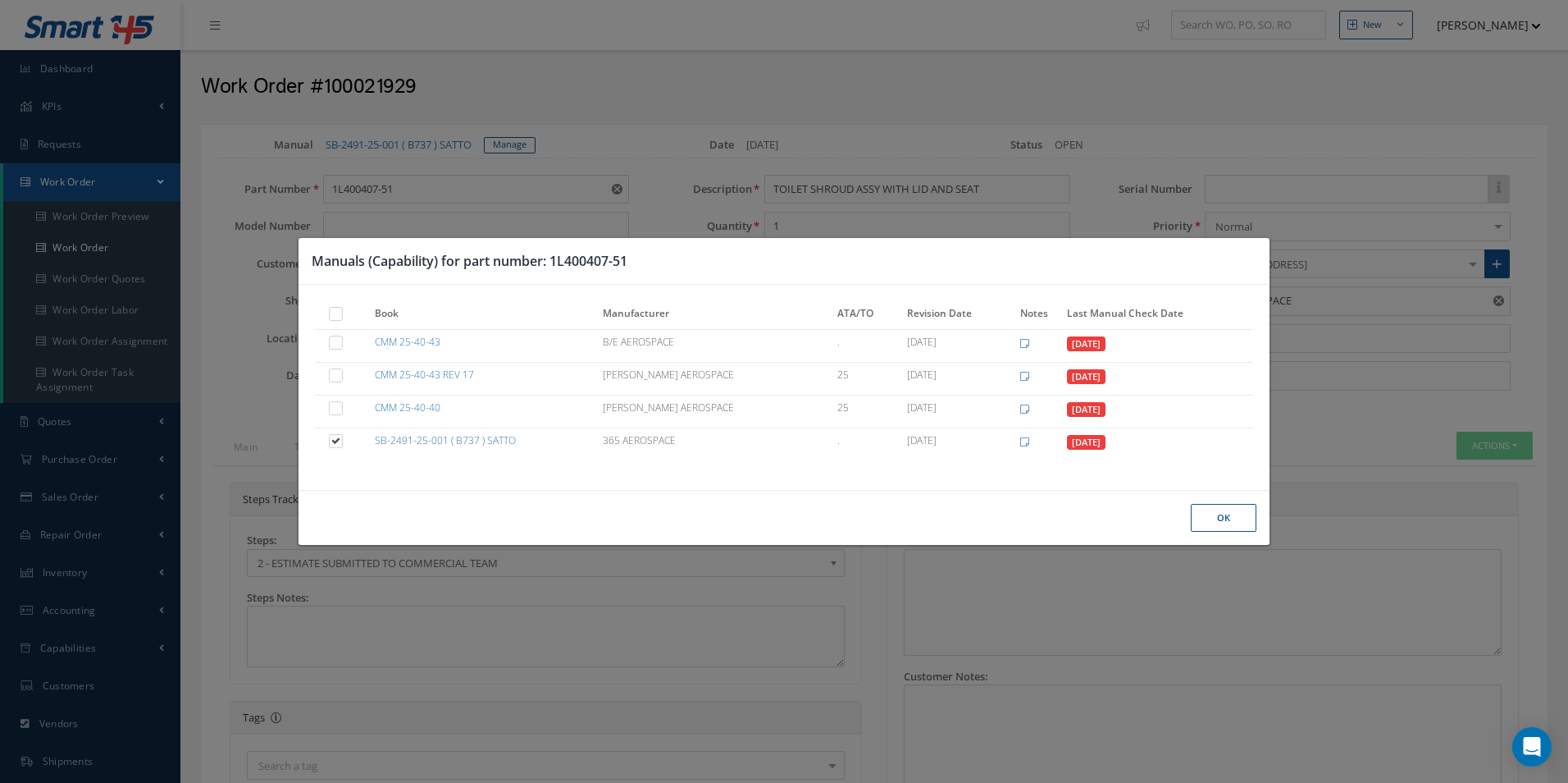
click at [1234, 520] on button "Ok" at bounding box center [1223, 518] width 66 height 28
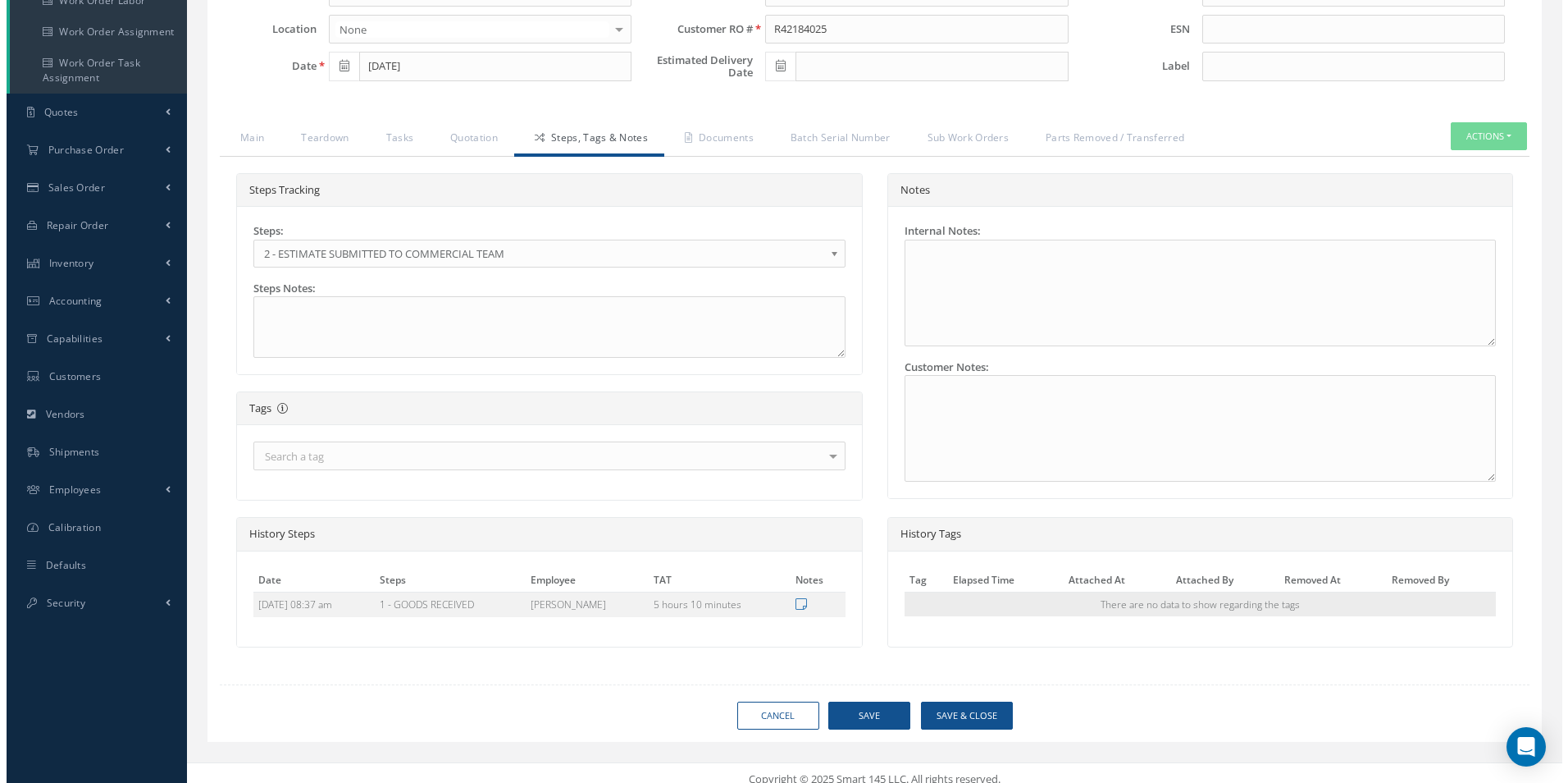
scroll to position [321, 0]
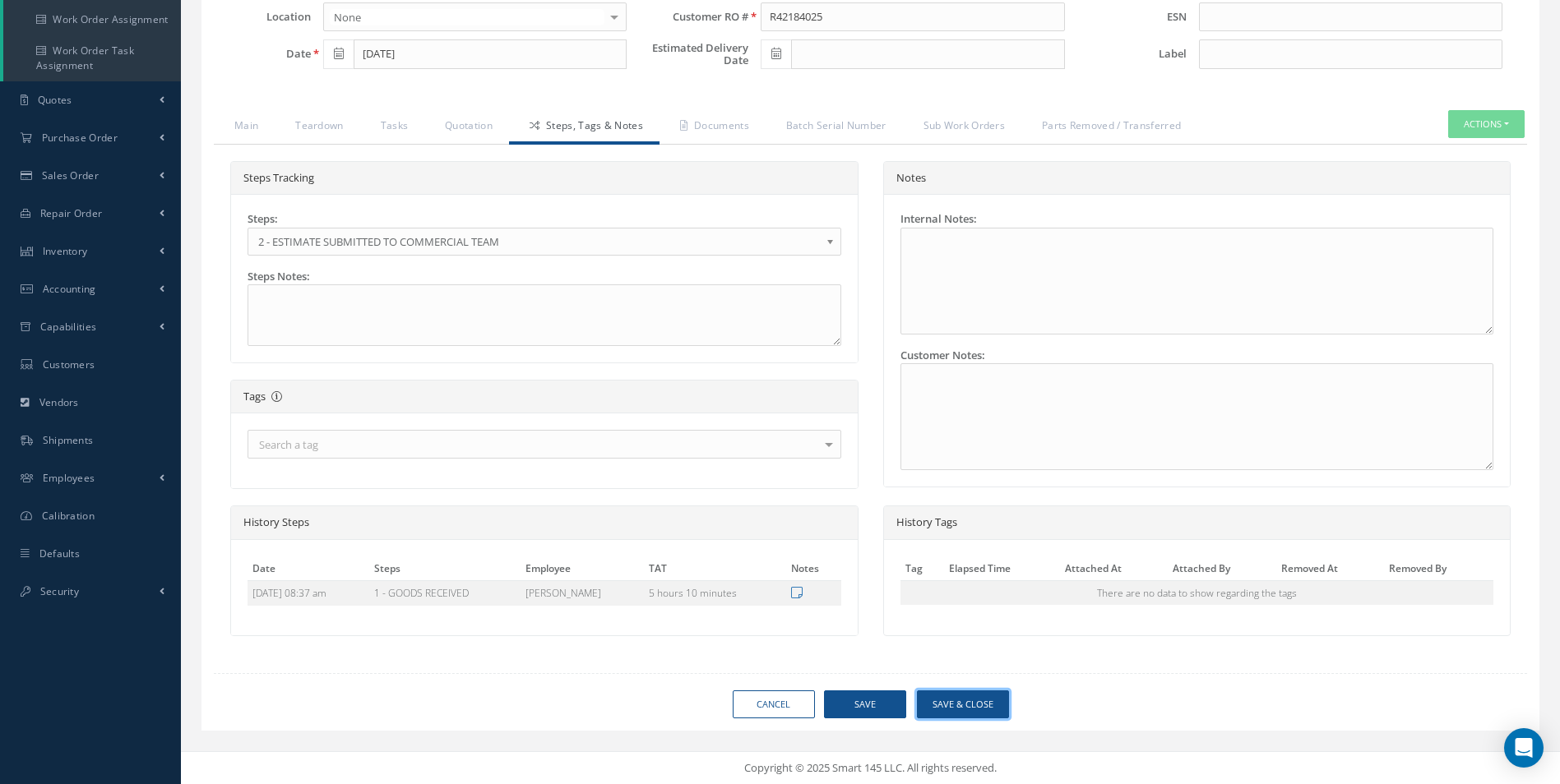
click at [962, 696] on button "Save & Close" at bounding box center [964, 704] width 93 height 29
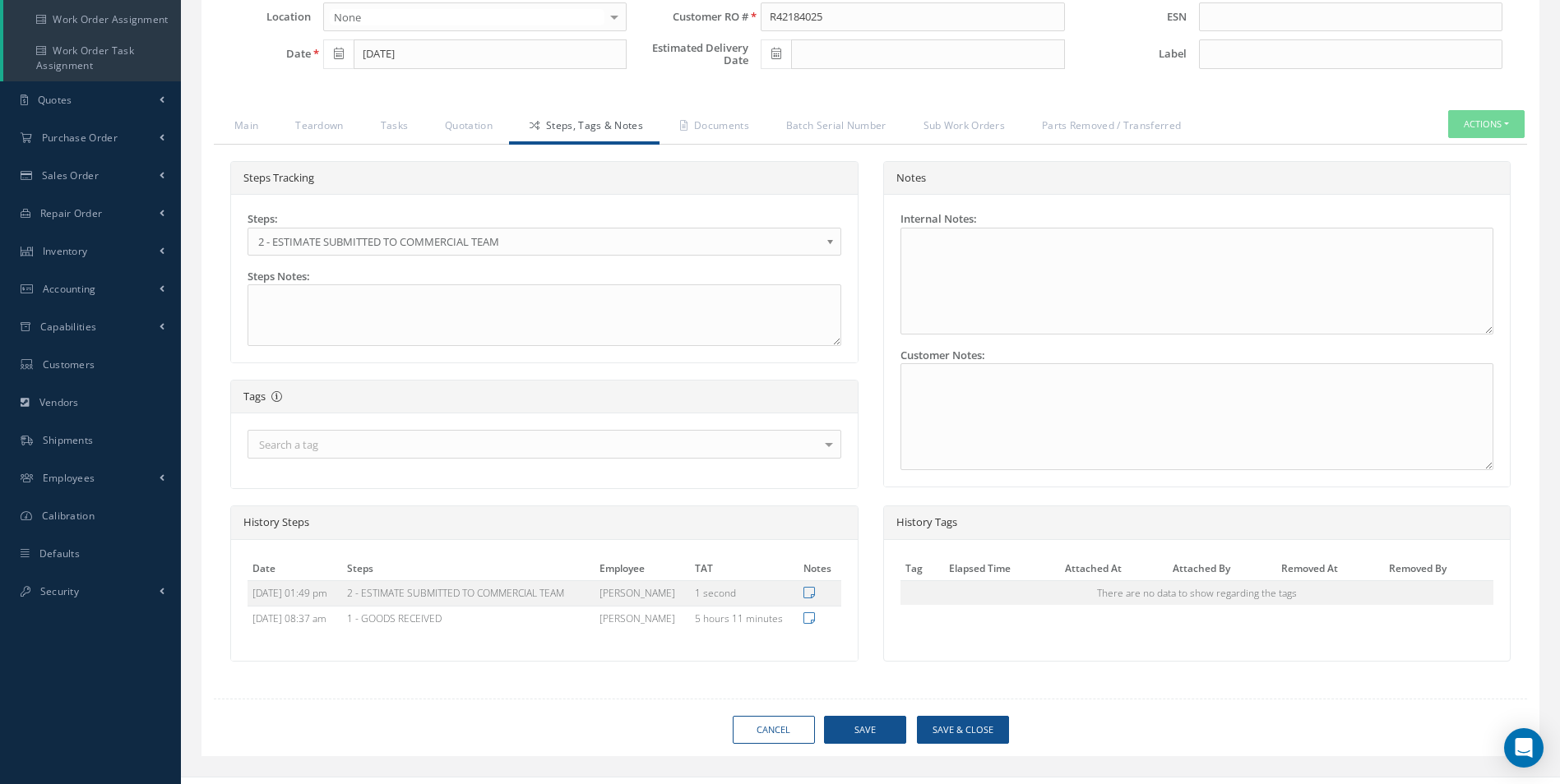
type input "365 AEROSPACE"
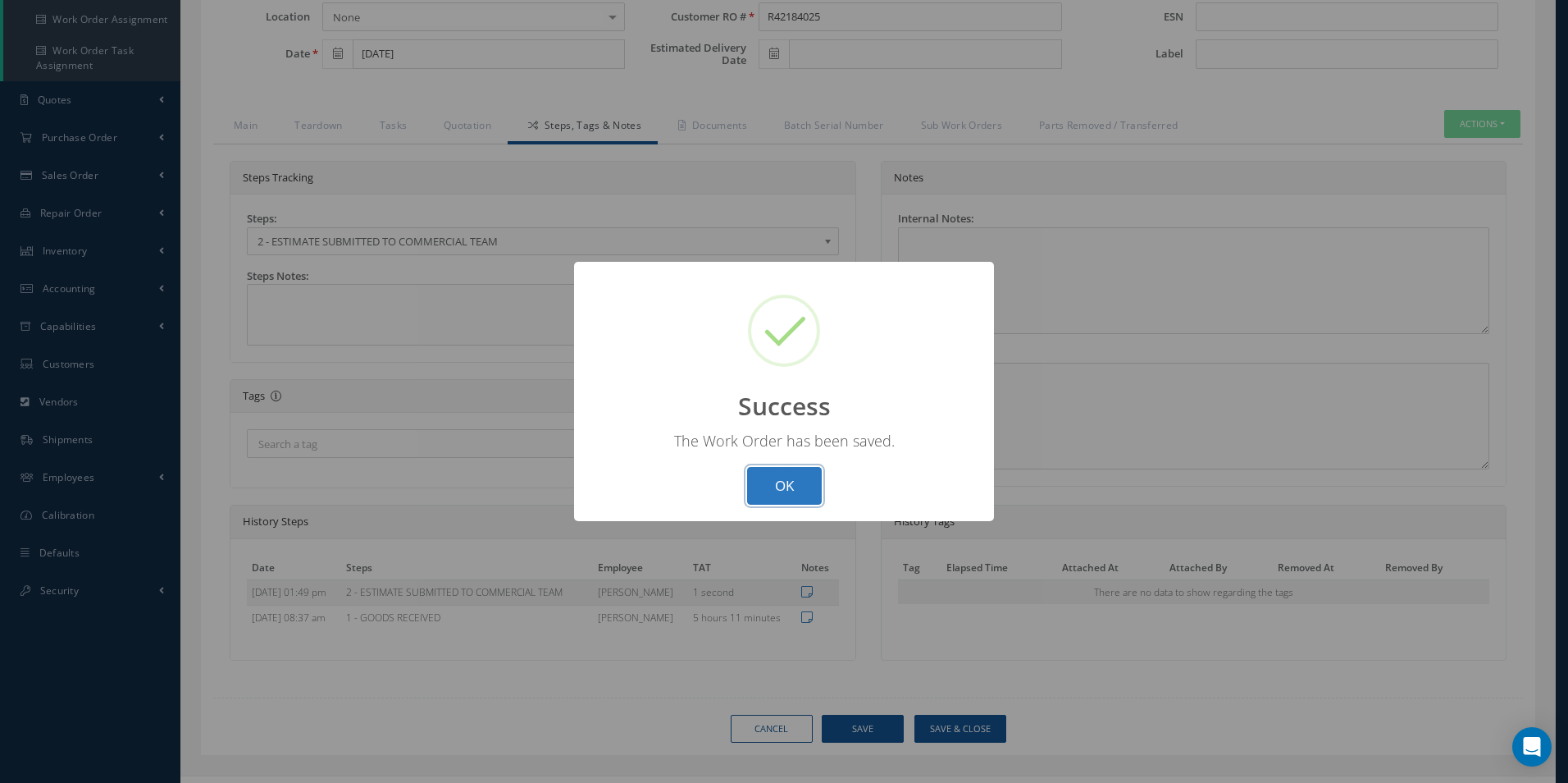
click at [770, 491] on button "OK" at bounding box center [784, 485] width 75 height 38
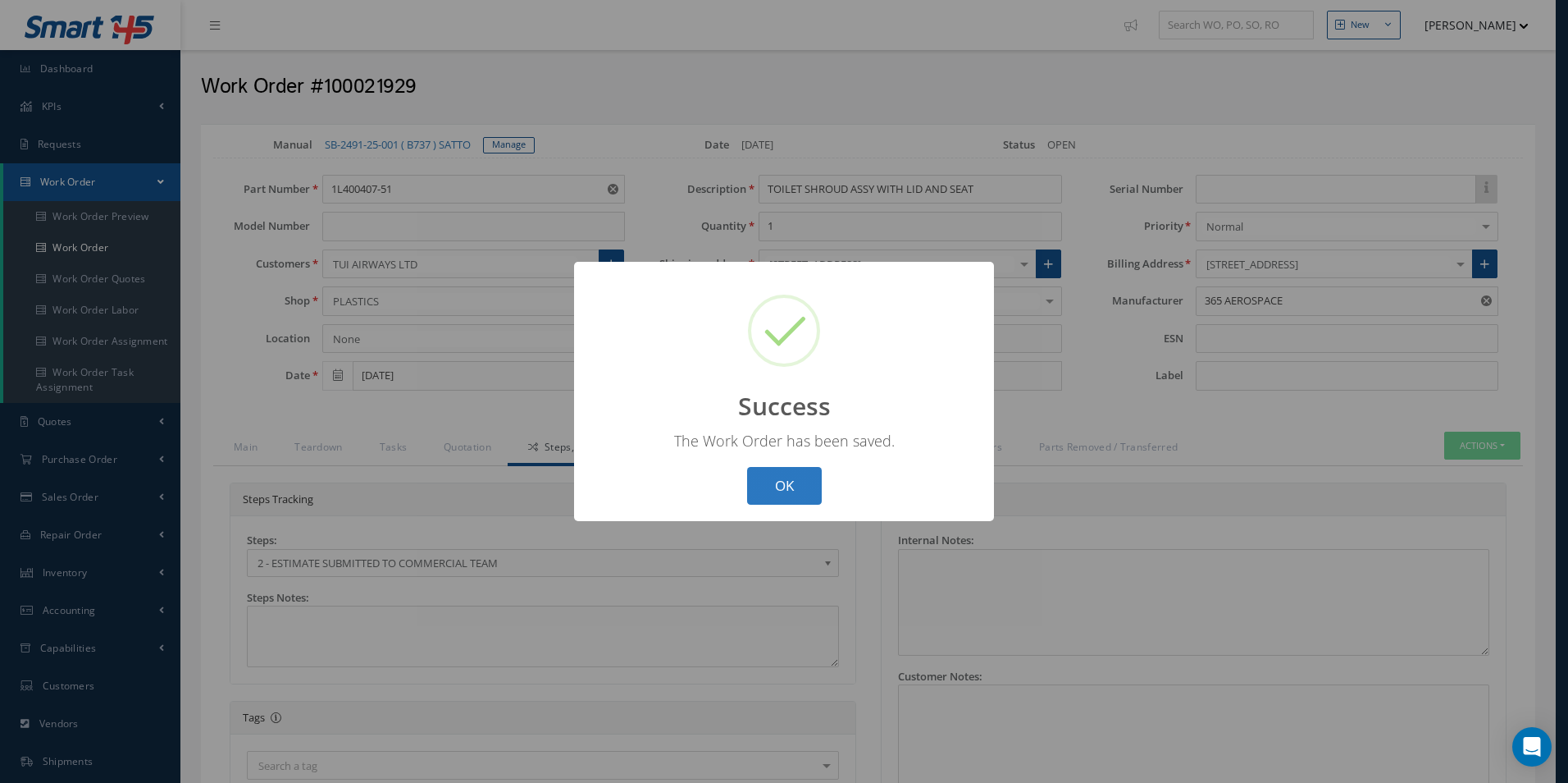
select select "25"
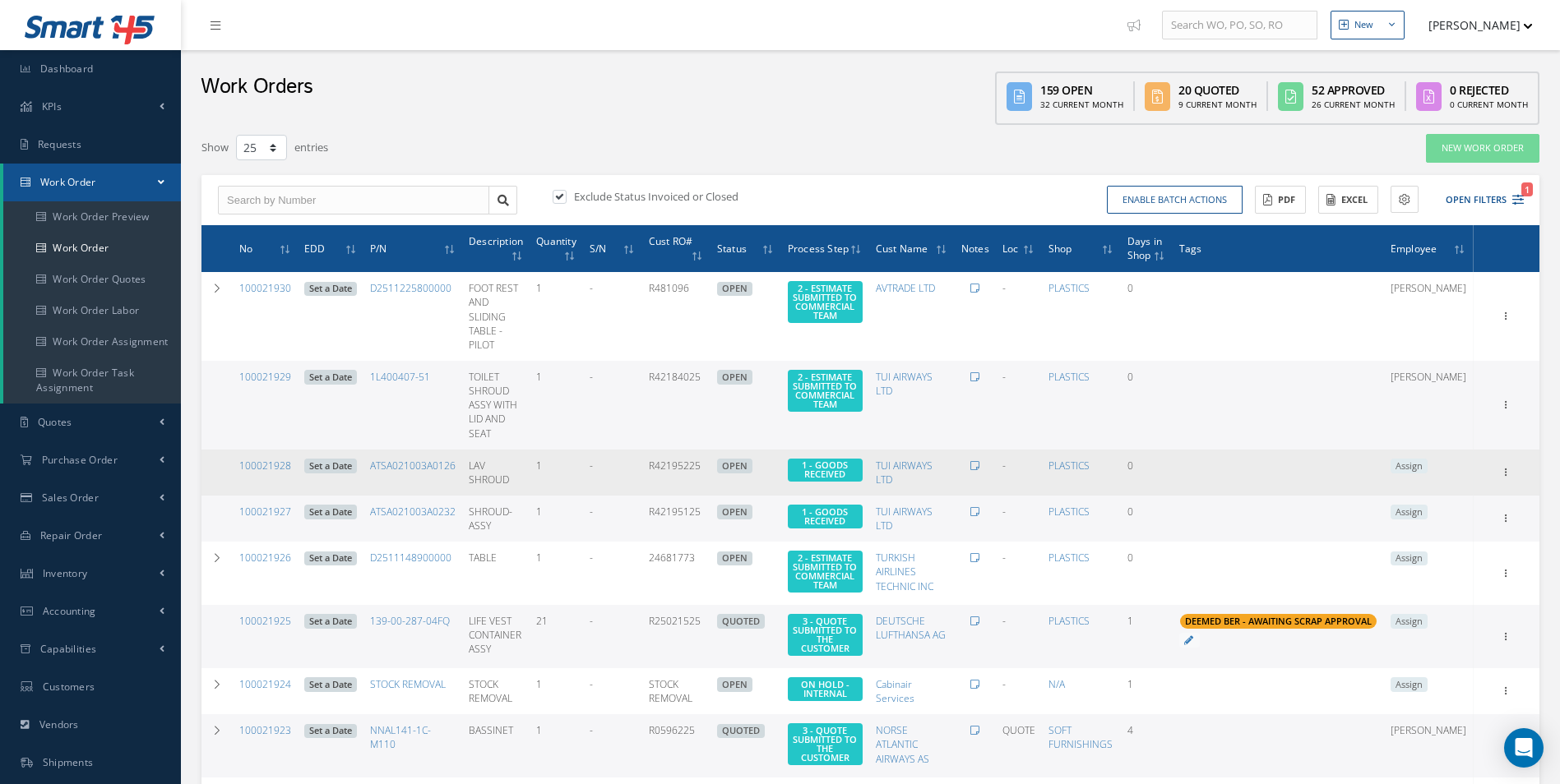
click at [1425, 458] on span "Assign" at bounding box center [1409, 465] width 37 height 15
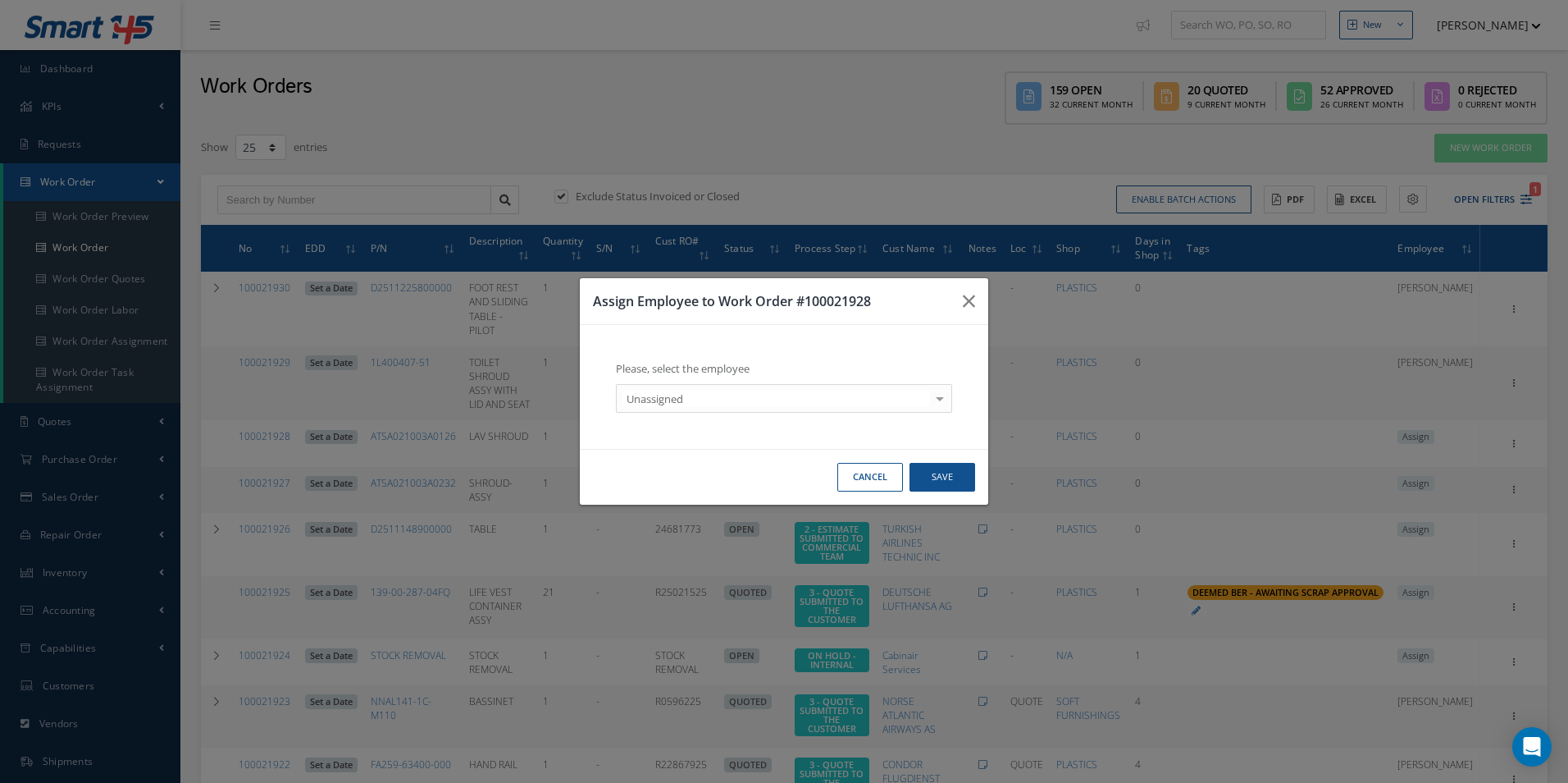
click at [731, 411] on div "Unassigned" at bounding box center [784, 399] width 337 height 29
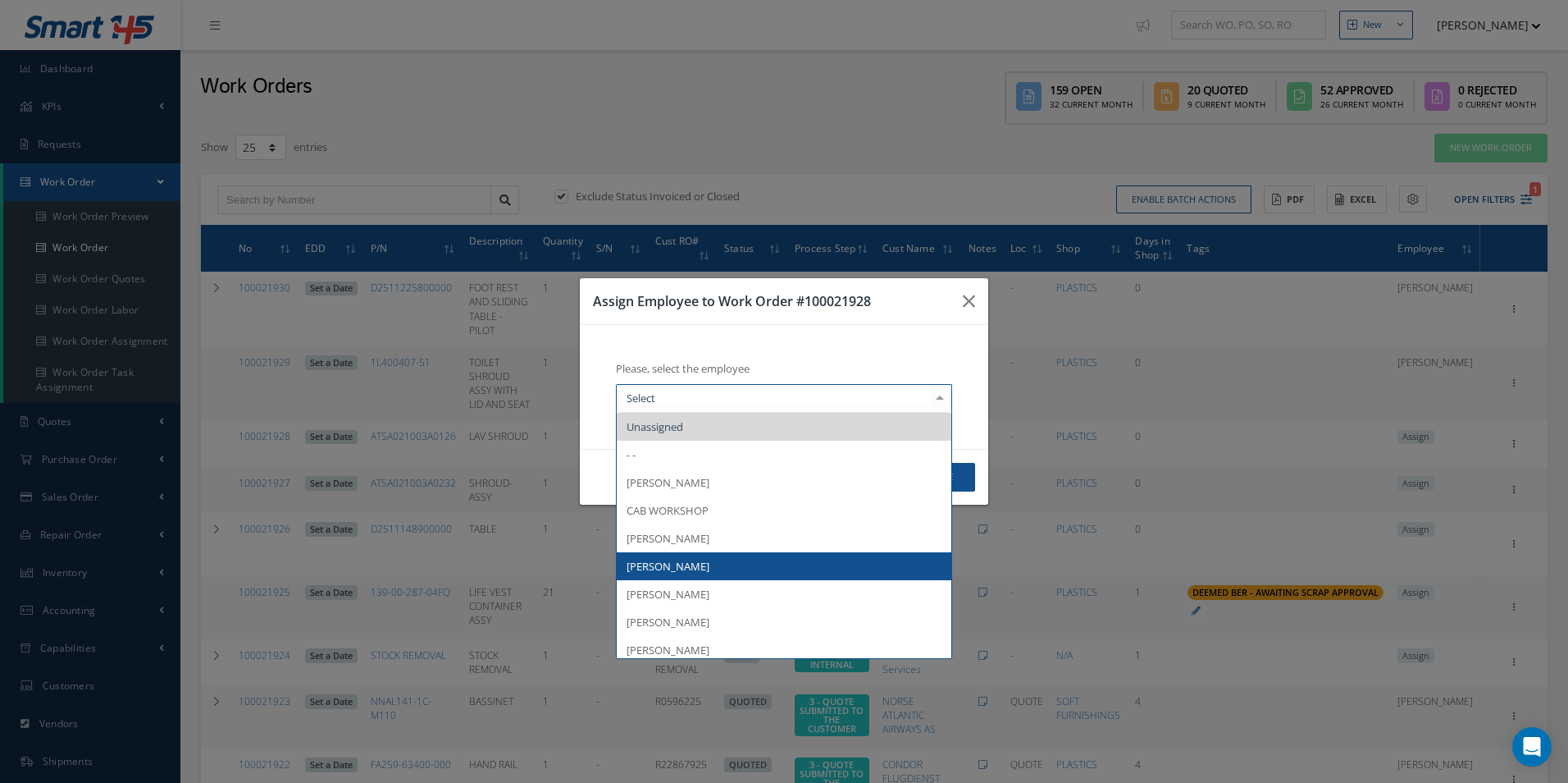
click at [698, 561] on span "[PERSON_NAME]" at bounding box center [668, 566] width 82 height 15
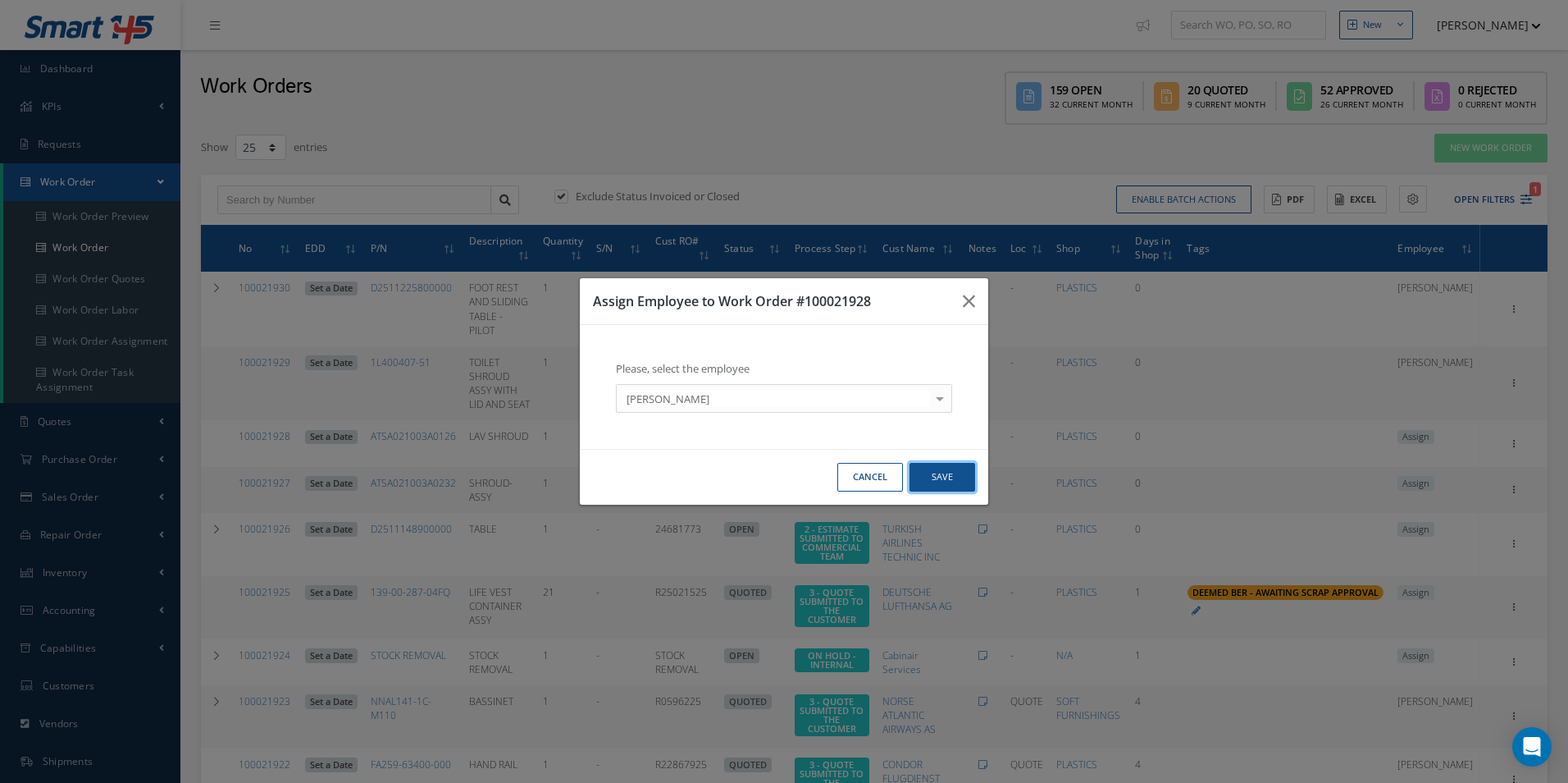
click at [949, 481] on button "Save" at bounding box center [943, 476] width 66 height 28
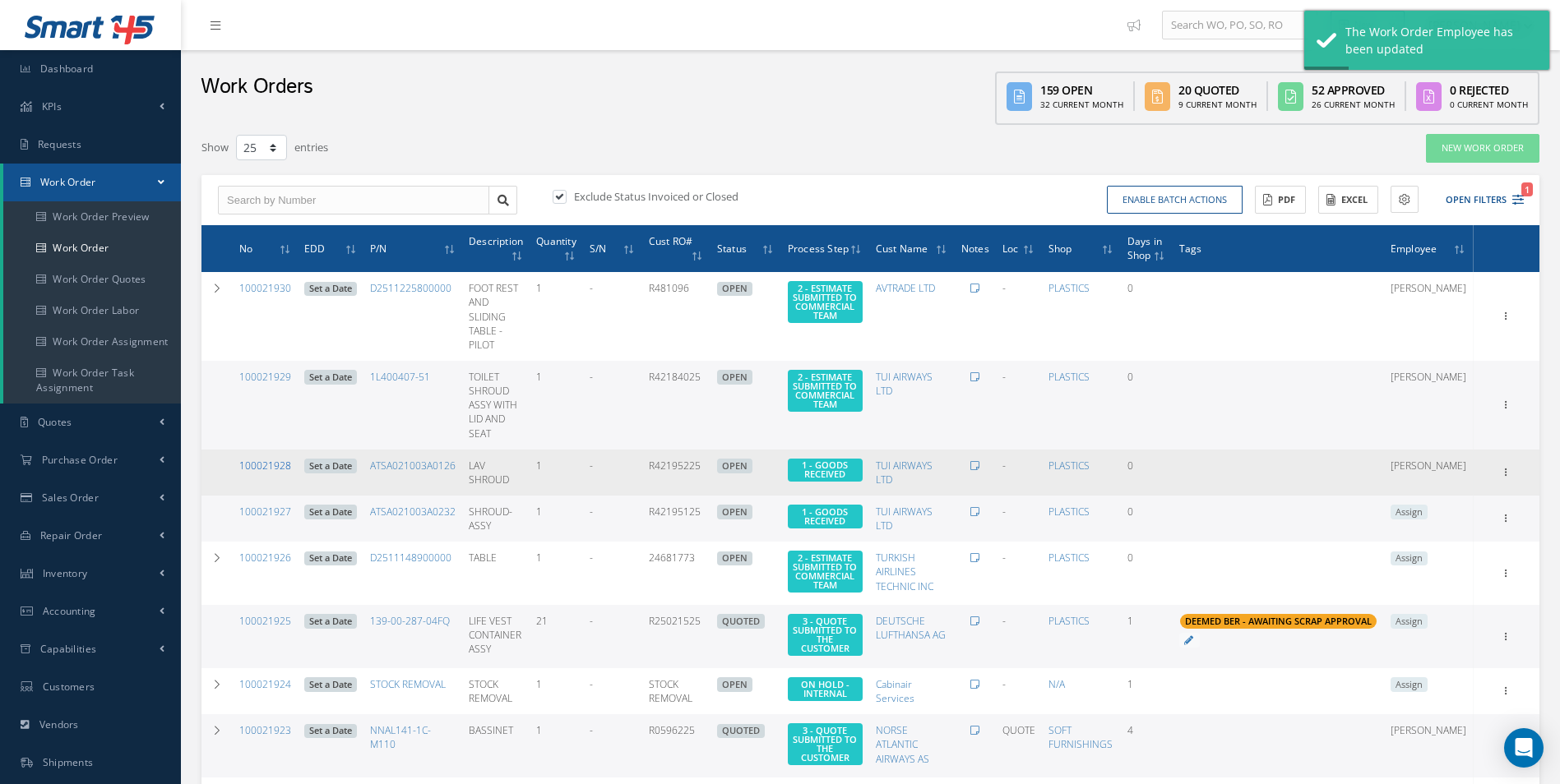
click at [280, 458] on link "100021928" at bounding box center [265, 465] width 52 height 14
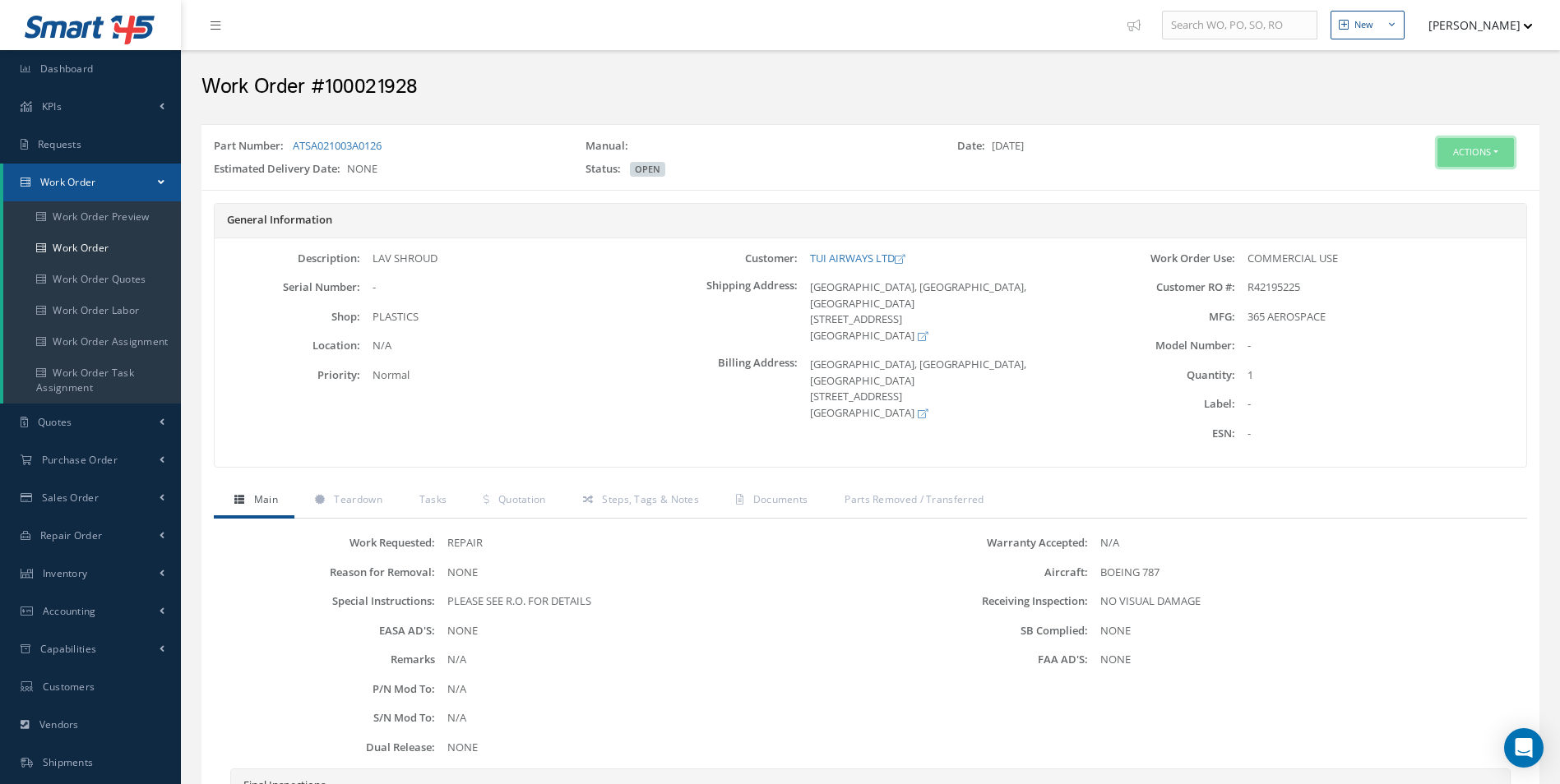
click at [1493, 162] on button "Actions" at bounding box center [1475, 151] width 77 height 29
click at [1444, 180] on link "Edit" at bounding box center [1451, 183] width 132 height 23
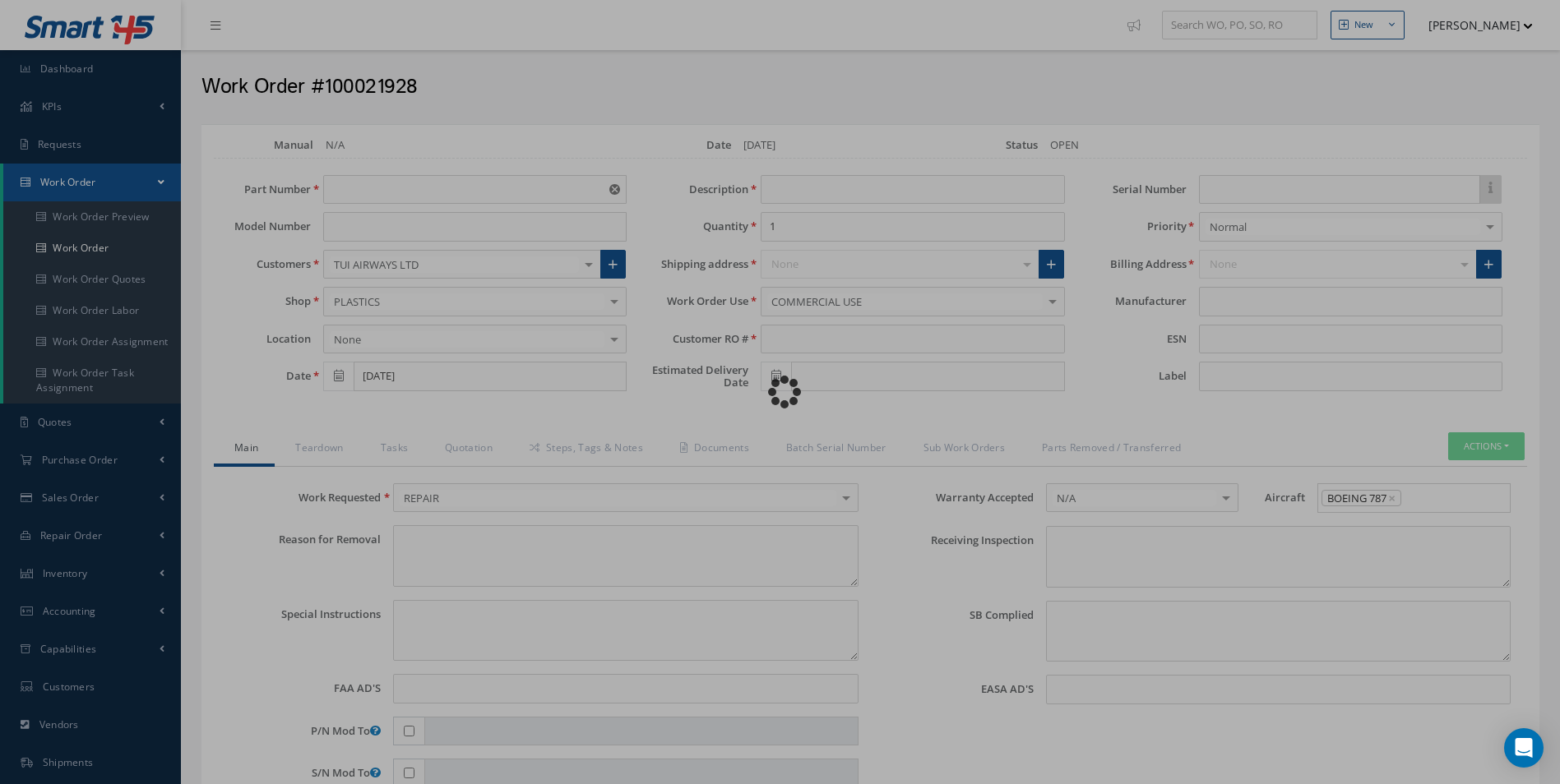
type input "ATSA021003A0126"
type input "LAV SHROUD"
type input "R42195225"
type textarea "NONE"
type textarea "PLEASE SEE R.O. FOR DETAILS"
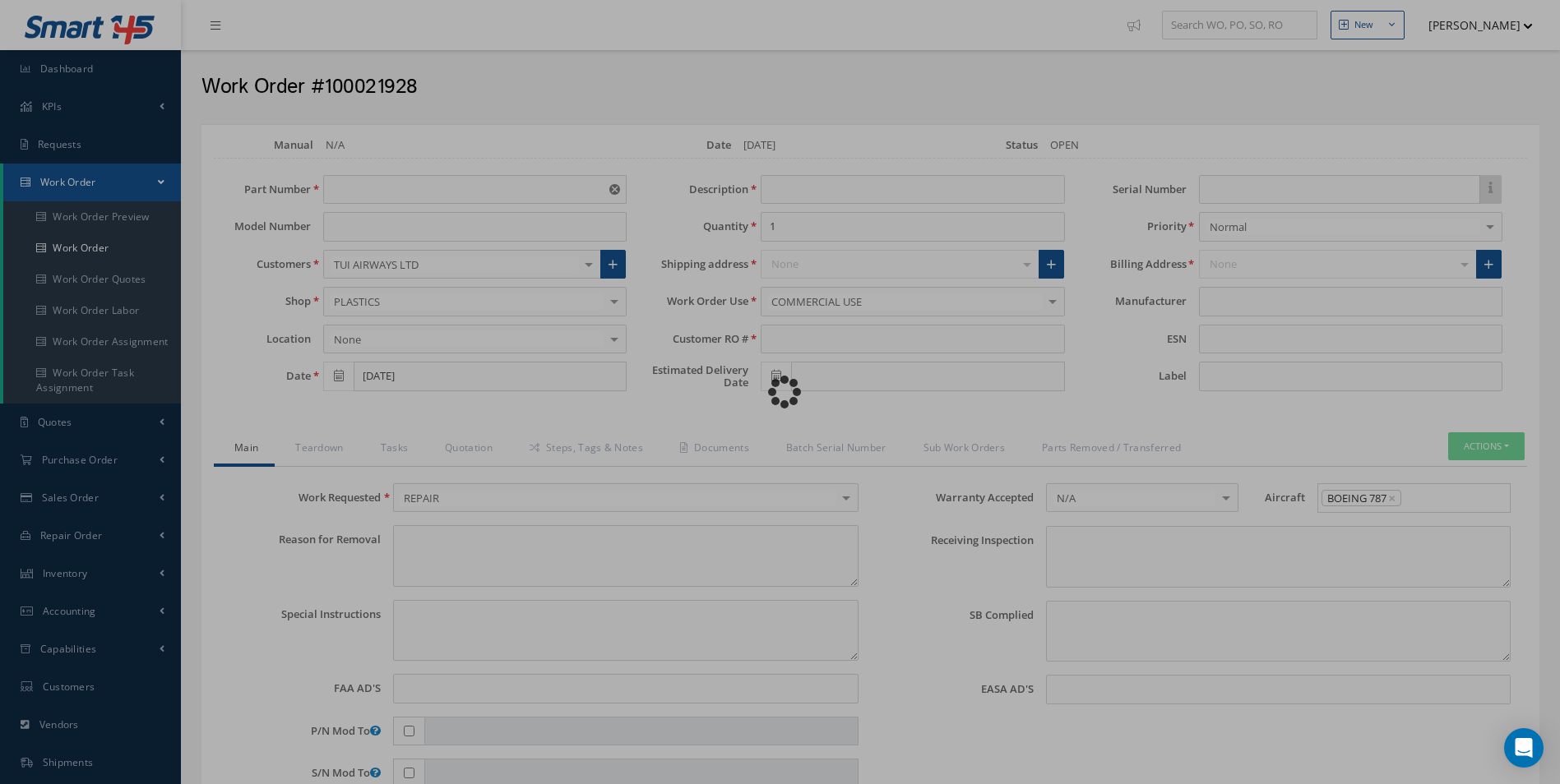
type input "NONE"
type textarea "NO VISUAL DAMAGE"
type textarea "NONE"
type input "NONE"
click at [780, 392] on div "Loading…" at bounding box center [780, 392] width 0 height 0
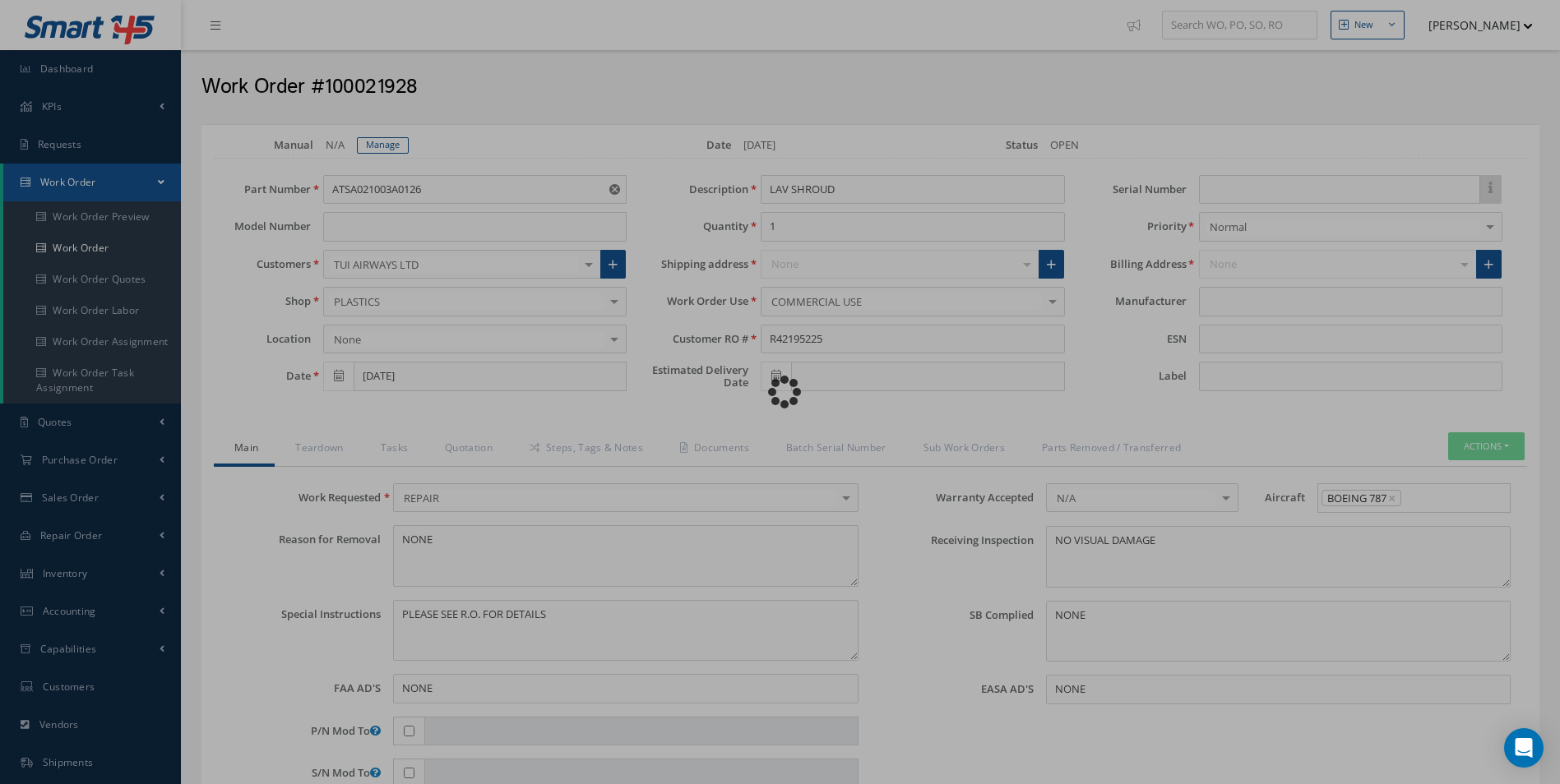
type input "365 AEROSPACE"
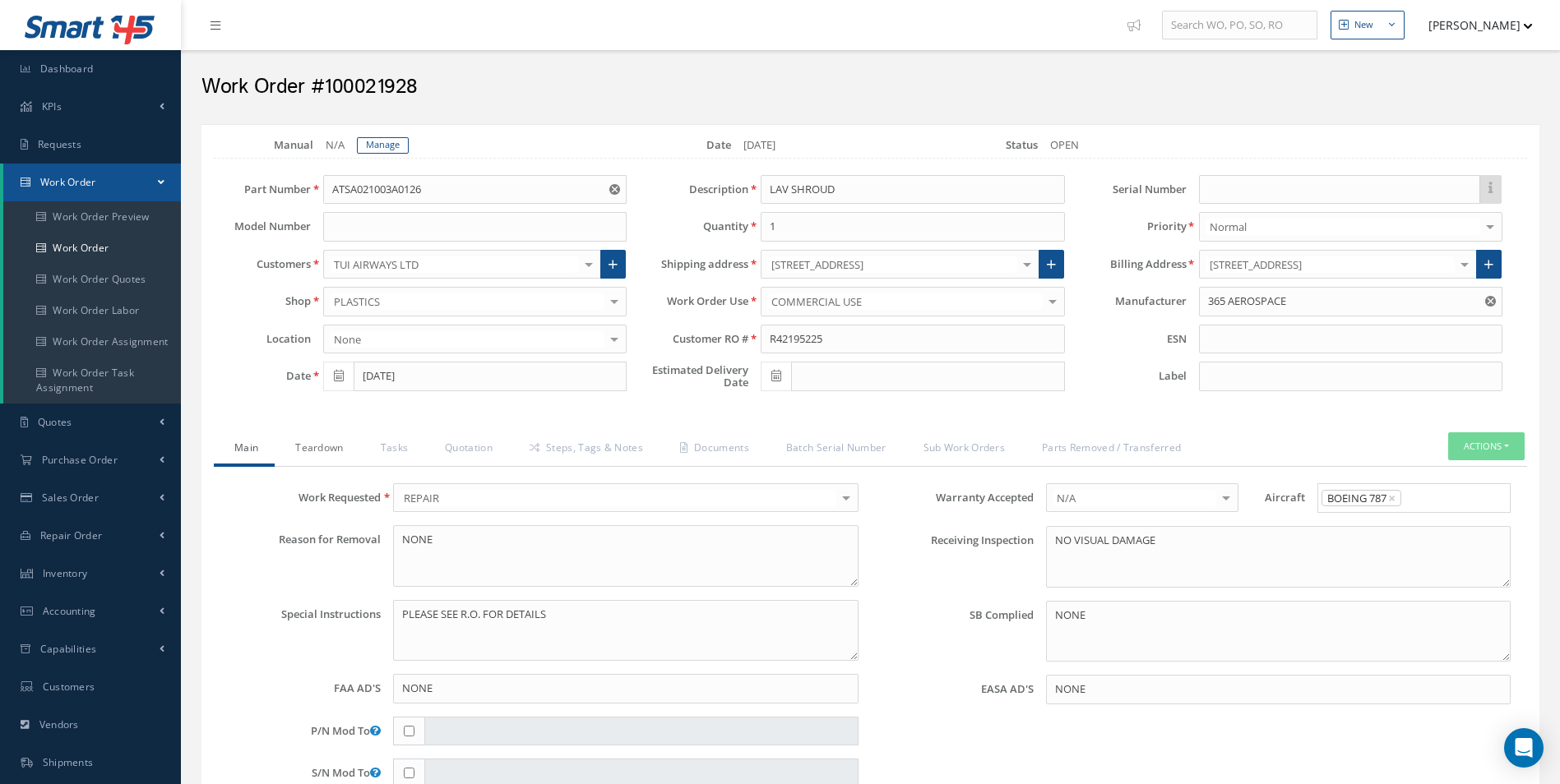
click at [317, 450] on link "Teardown" at bounding box center [317, 449] width 85 height 34
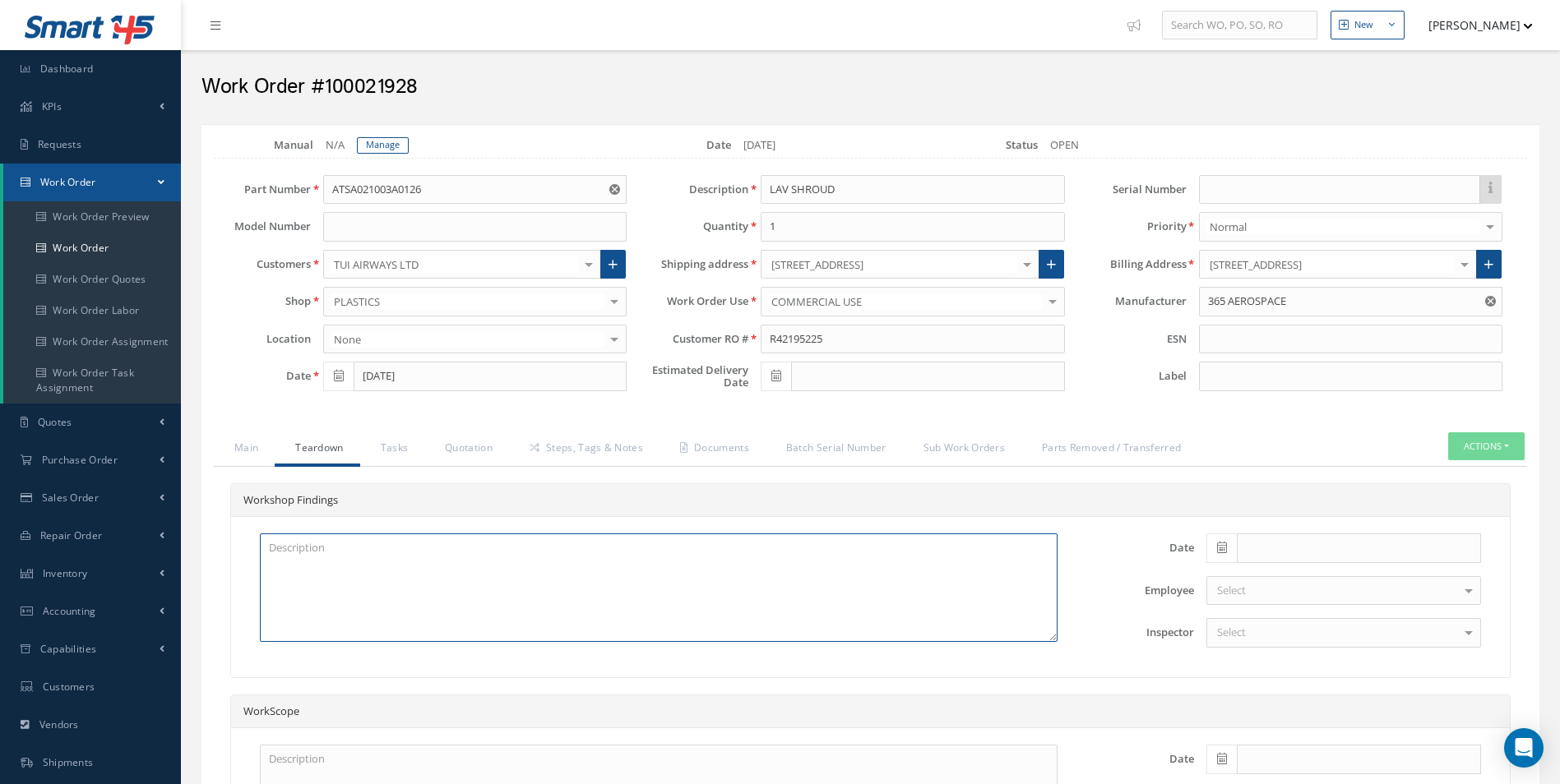
click at [333, 599] on textarea at bounding box center [658, 587] width 797 height 108
click at [1221, 542] on icon at bounding box center [1221, 548] width 10 height 12
click at [1291, 518] on th "Today" at bounding box center [1292, 522] width 172 height 25
type input "[DATE]"
click at [1289, 627] on div "Select" at bounding box center [1343, 633] width 275 height 30
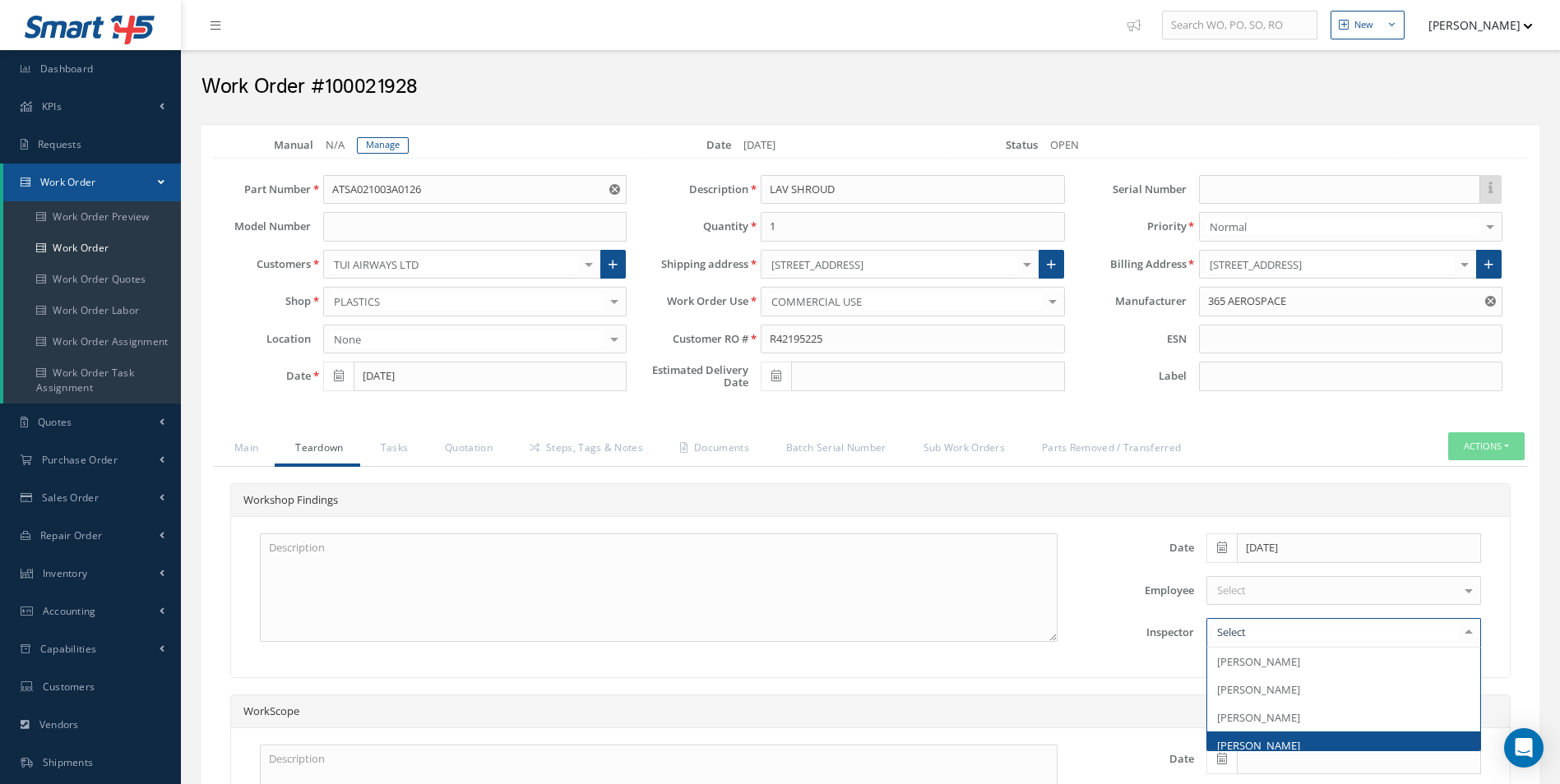
click at [1284, 738] on span "[PERSON_NAME]" at bounding box center [1258, 745] width 83 height 15
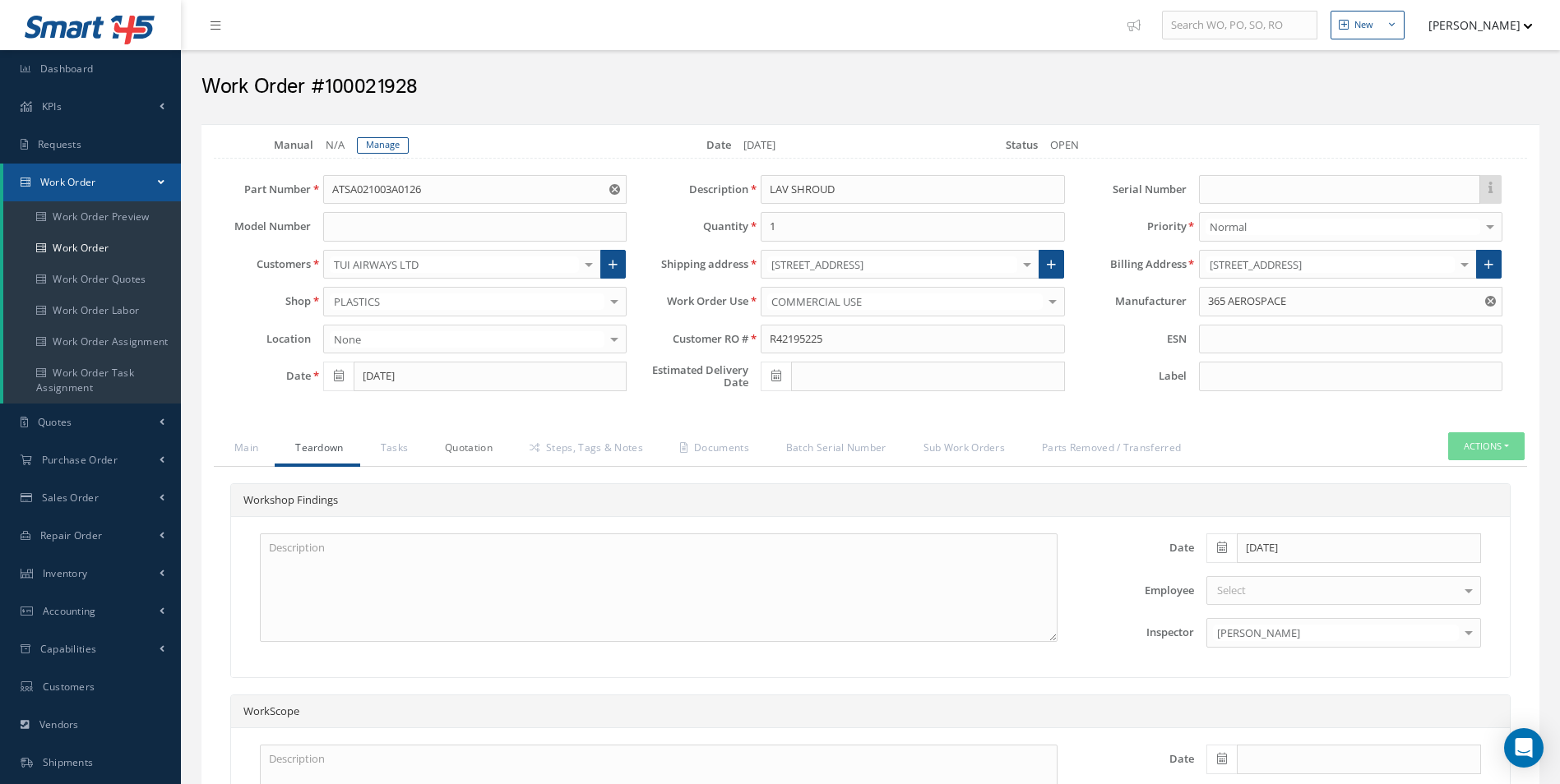
click at [477, 447] on link "Quotation" at bounding box center [467, 449] width 85 height 34
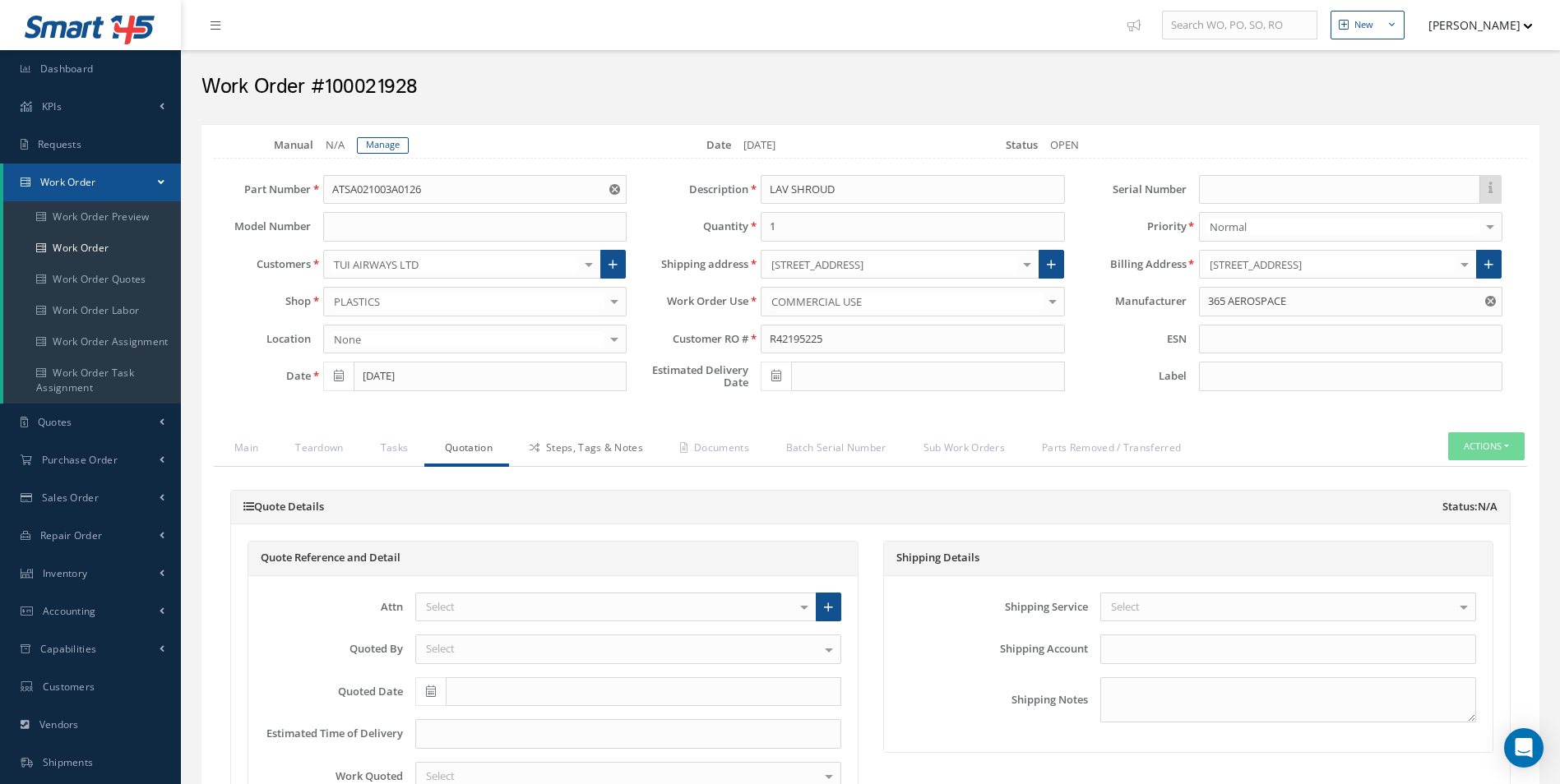
click at [600, 449] on link "Steps, Tags & Notes" at bounding box center [584, 449] width 151 height 34
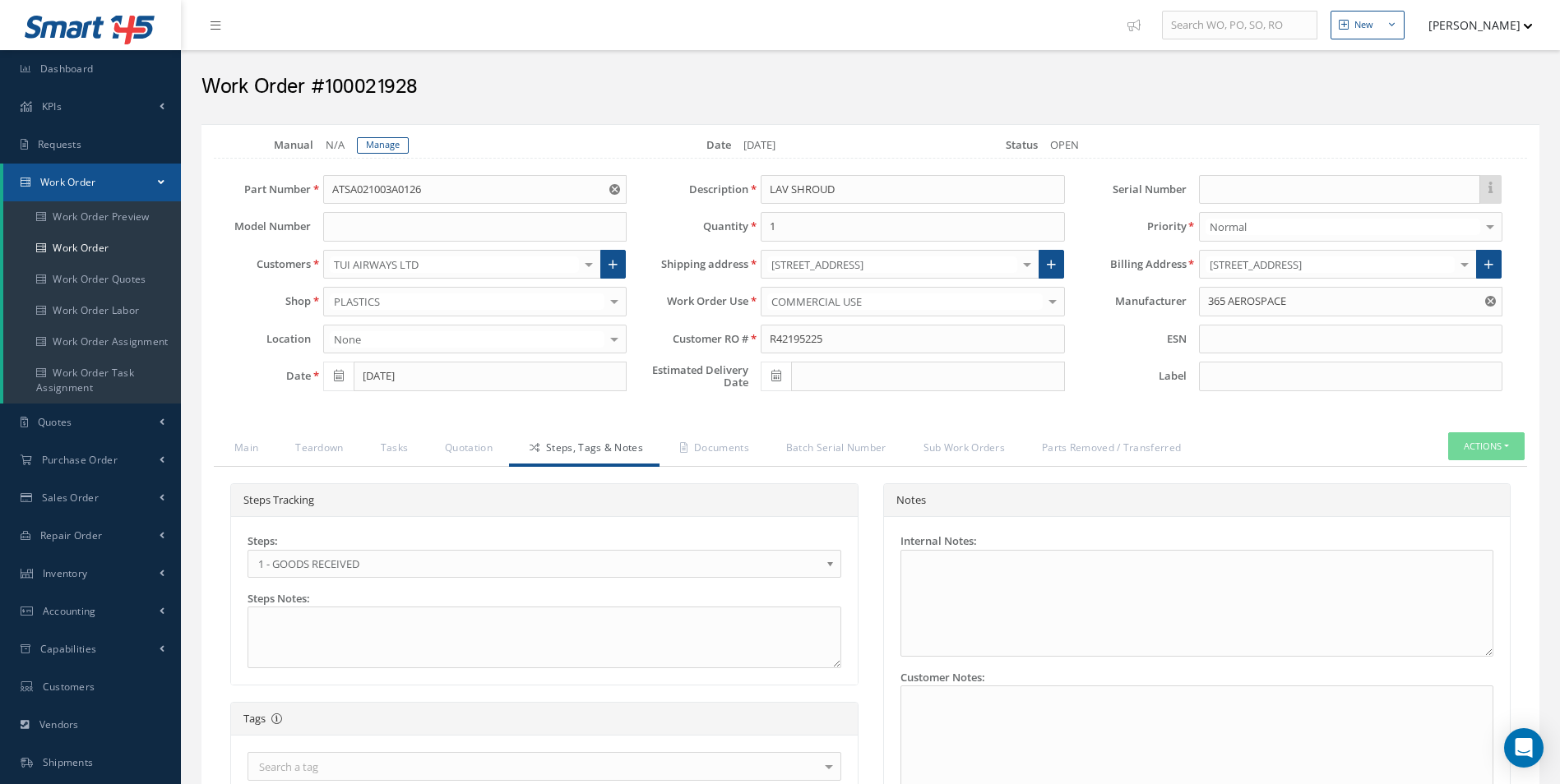
click at [307, 570] on span "1 - GOODS RECEIVED" at bounding box center [538, 564] width 562 height 20
click at [729, 438] on link "Documents" at bounding box center [713, 449] width 106 height 34
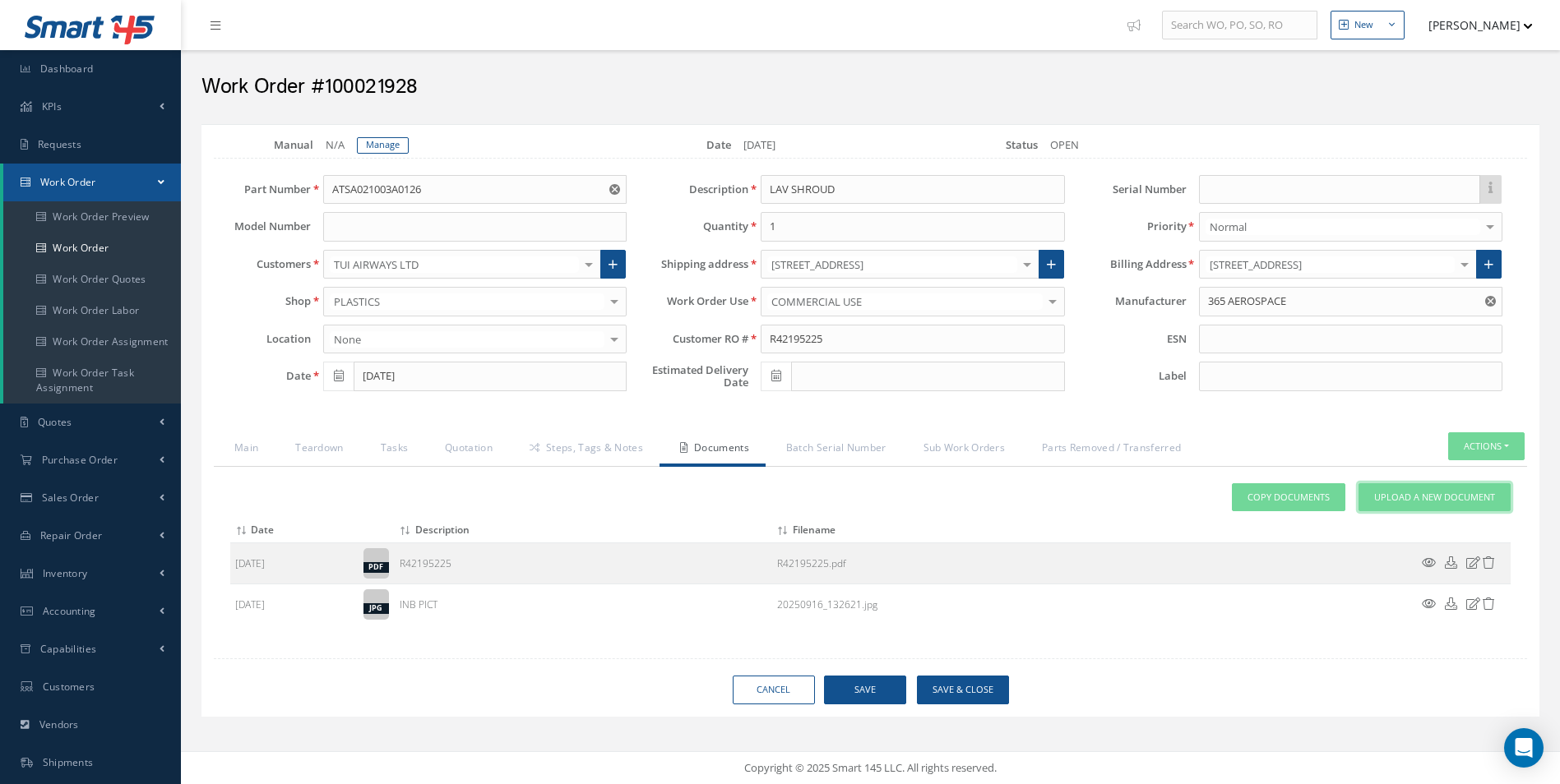
click at [1441, 502] on span "Upload a New Document" at bounding box center [1434, 498] width 121 height 14
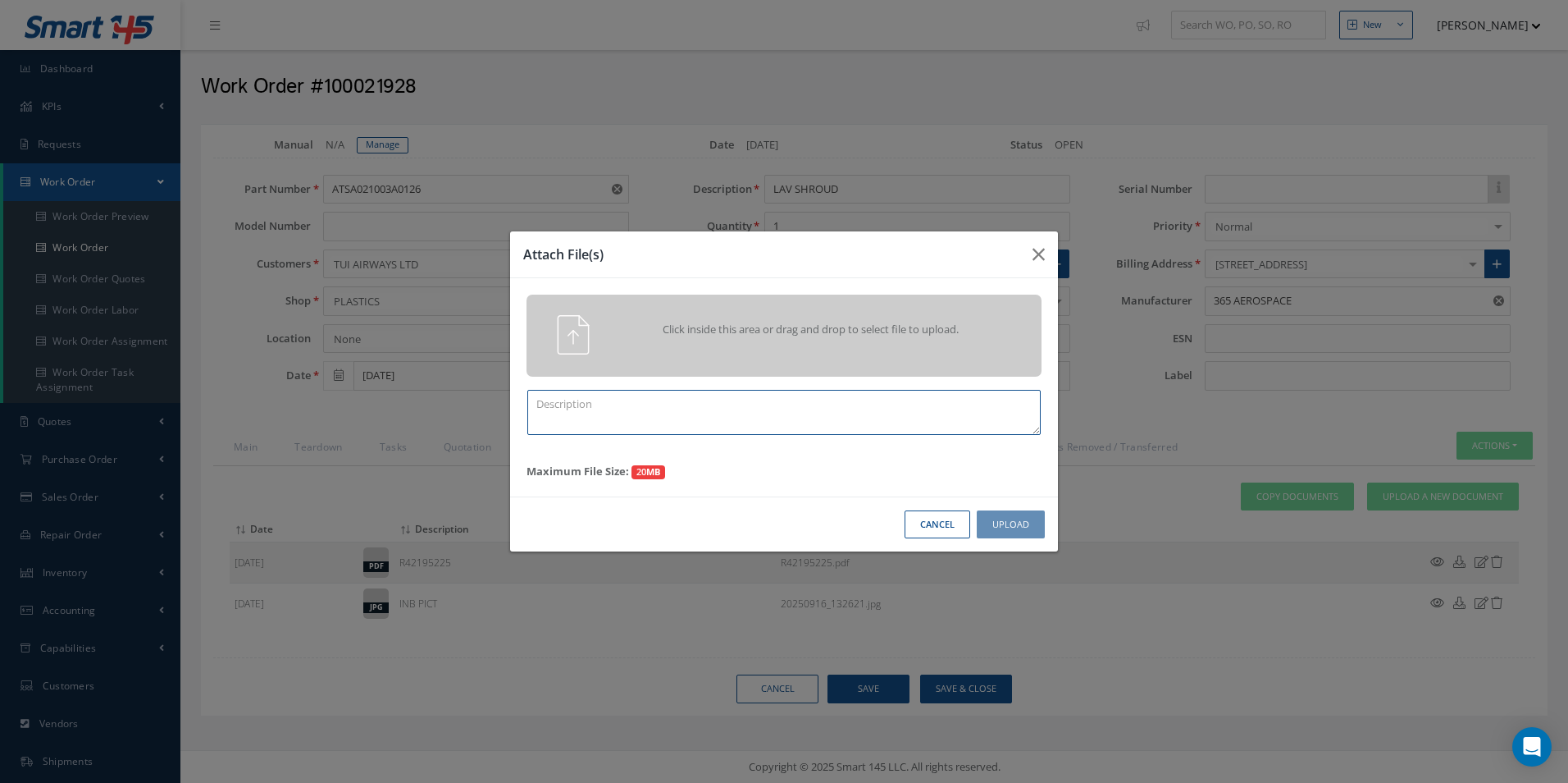
click at [729, 414] on textarea at bounding box center [784, 413] width 514 height 45
type textarea "Q"
type textarea "QUOTE PICS"
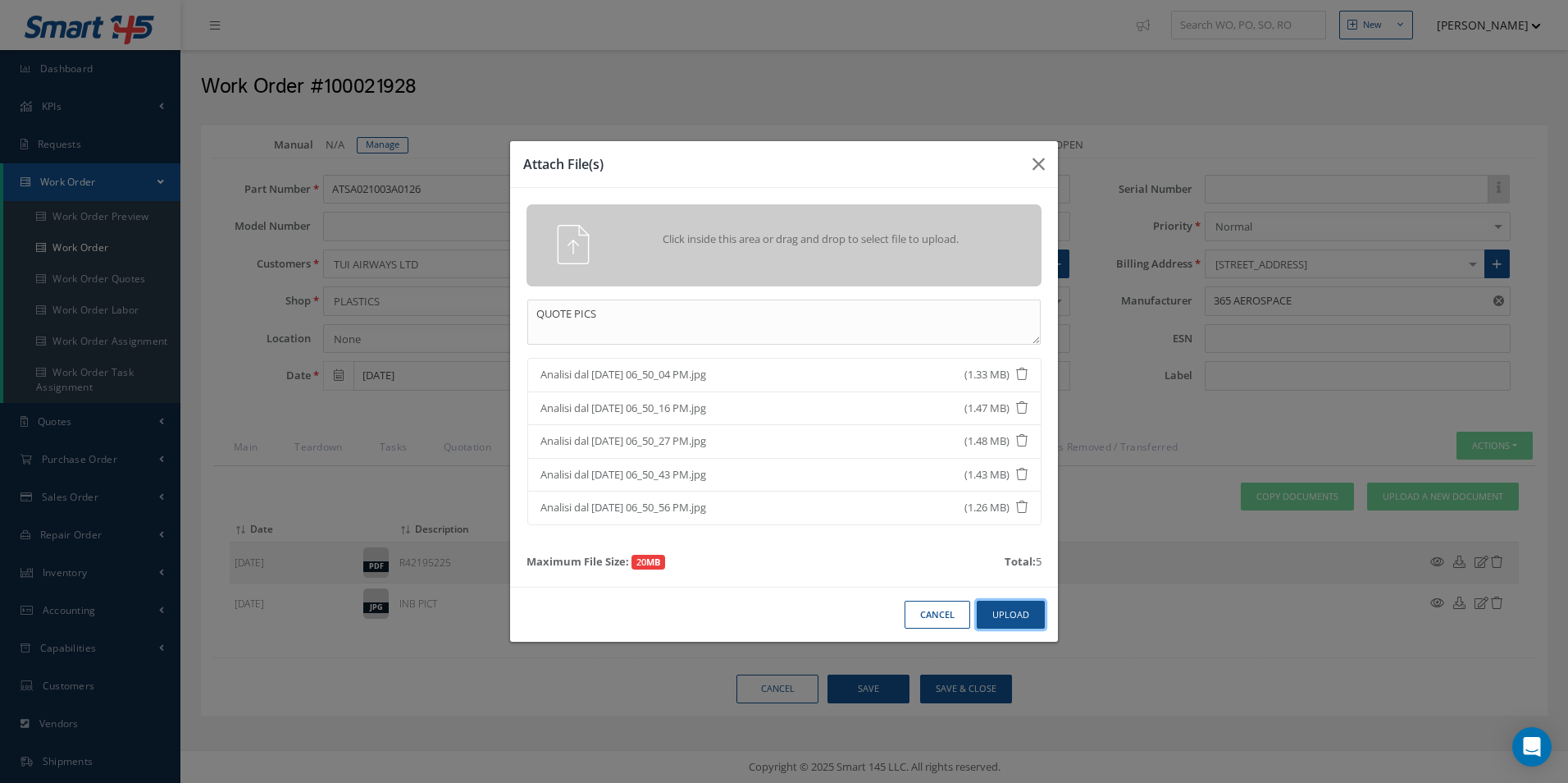
click at [1020, 616] on button "Upload" at bounding box center [1010, 615] width 68 height 28
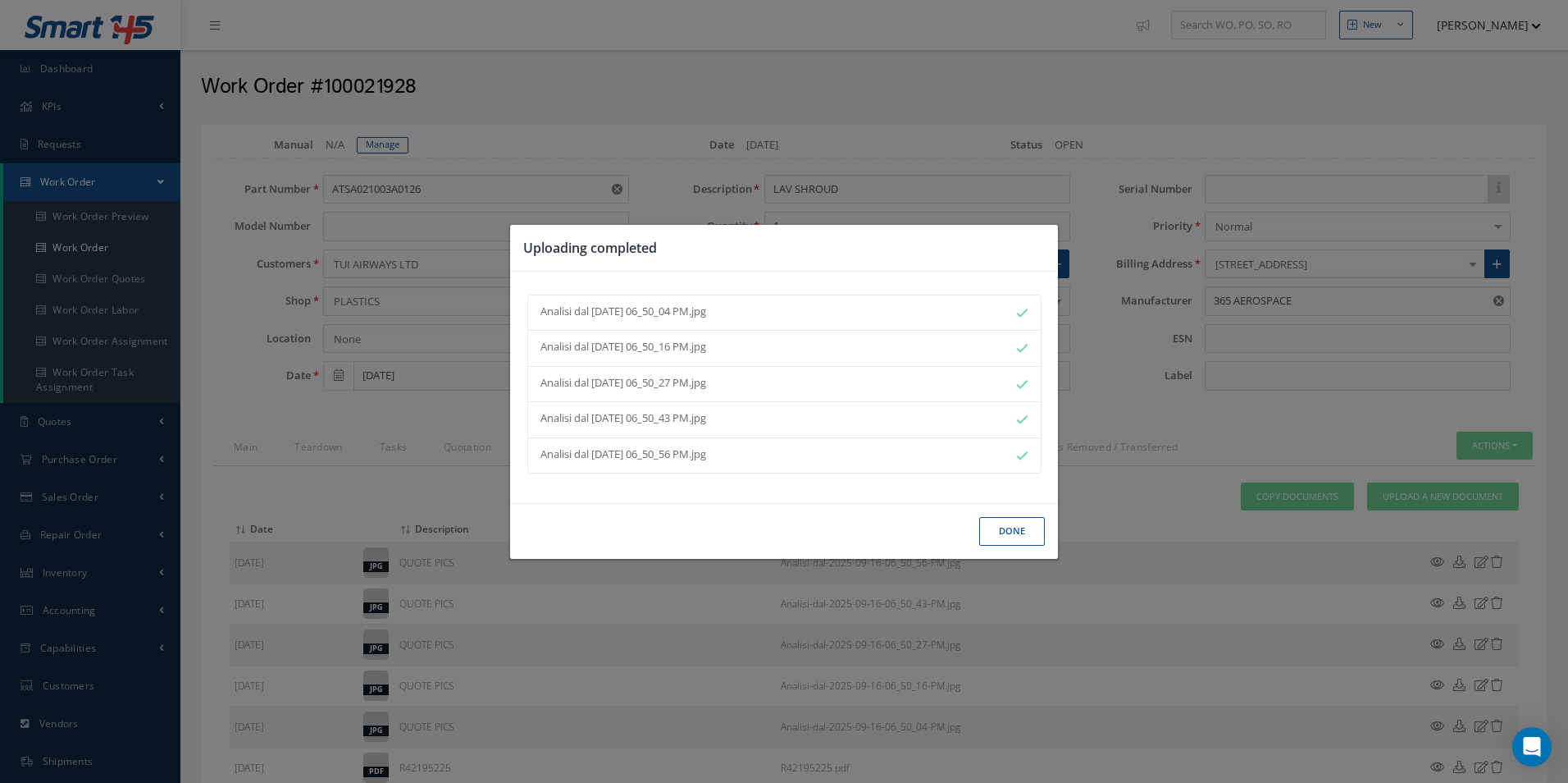
click at [1018, 527] on button "Done" at bounding box center [1012, 531] width 66 height 28
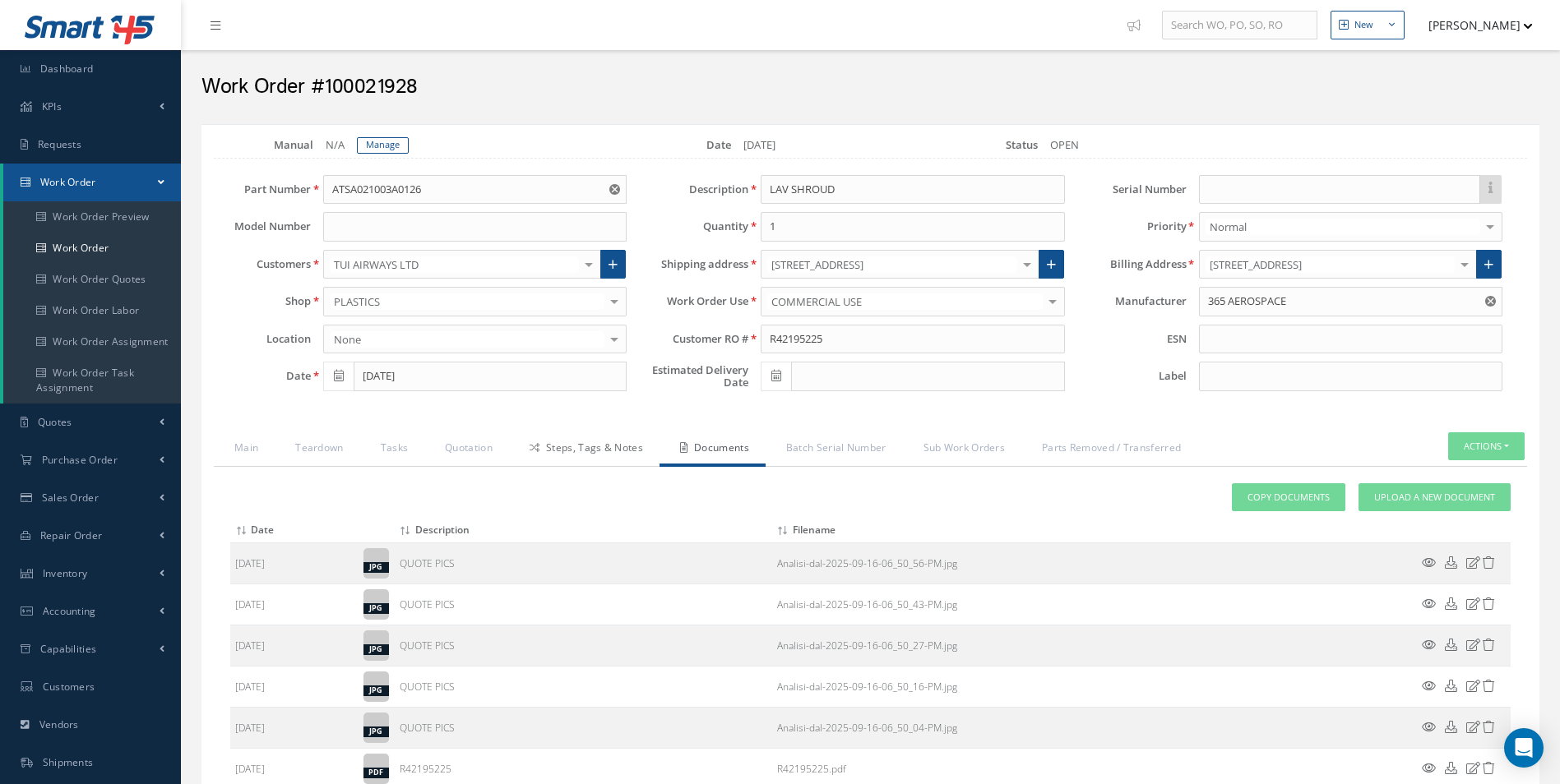
click at [595, 452] on link "Steps, Tags & Notes" at bounding box center [584, 449] width 151 height 34
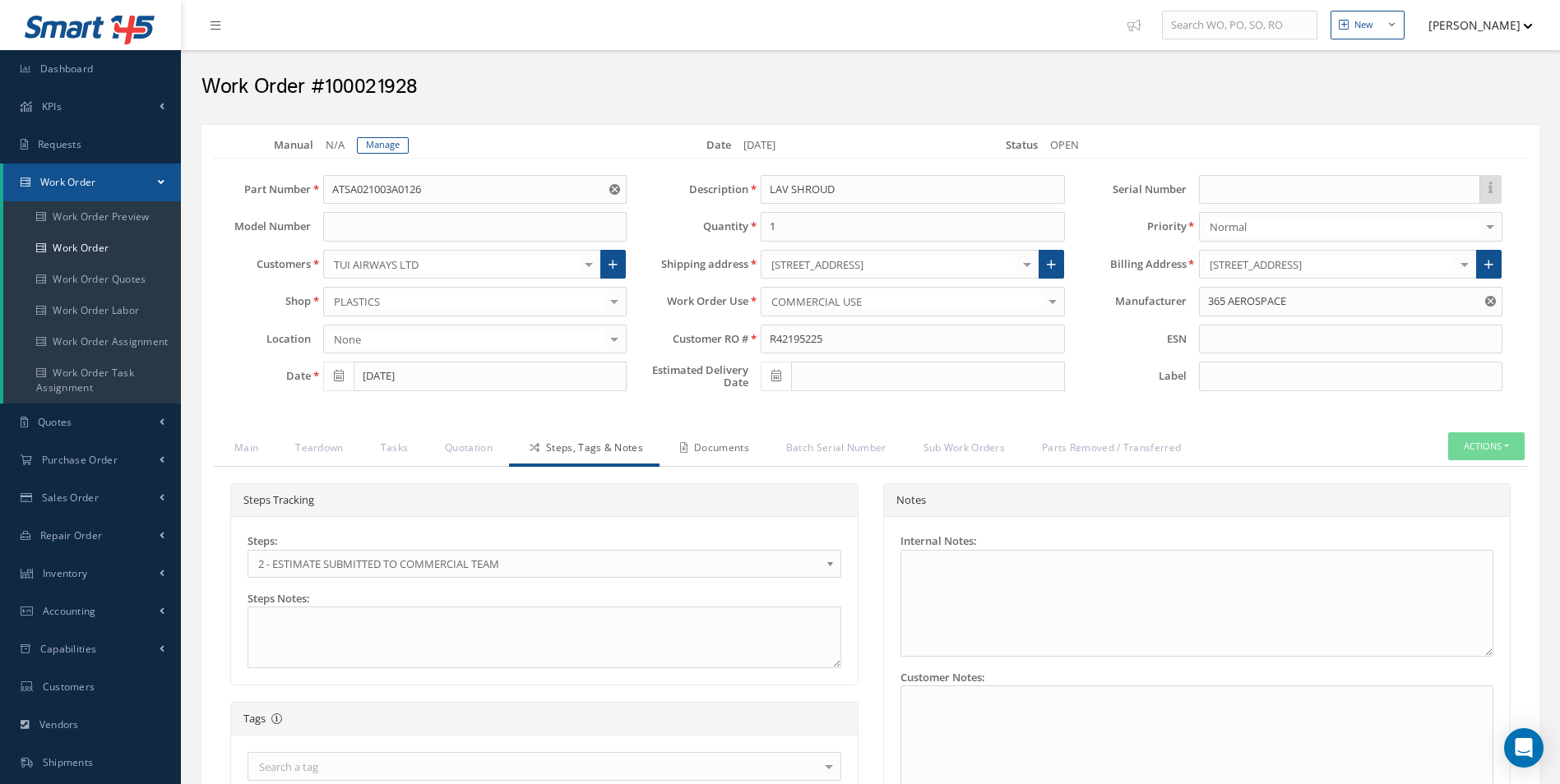
click at [699, 451] on link "Documents" at bounding box center [713, 449] width 106 height 34
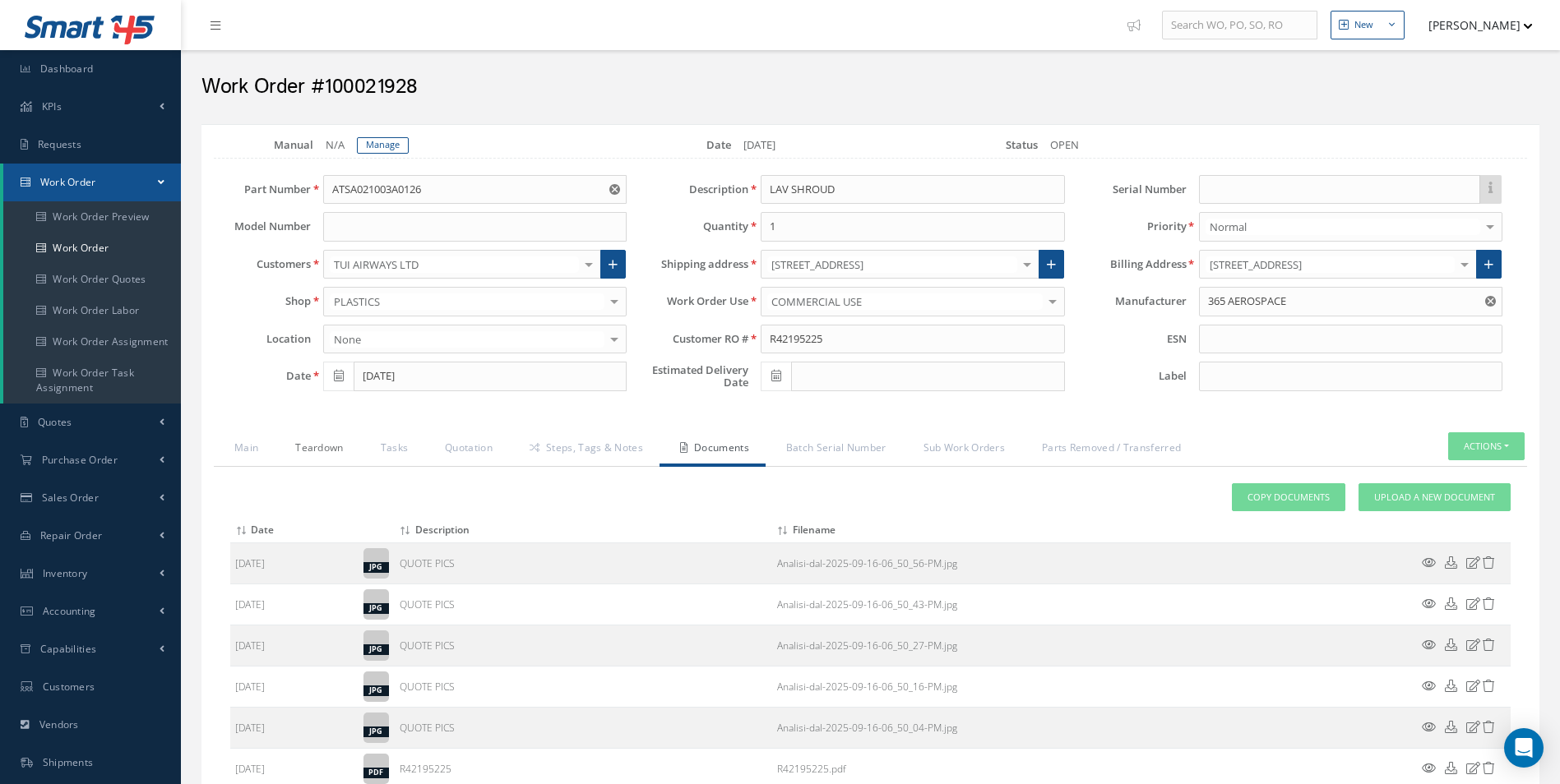
click at [327, 450] on link "Teardown" at bounding box center [317, 449] width 85 height 34
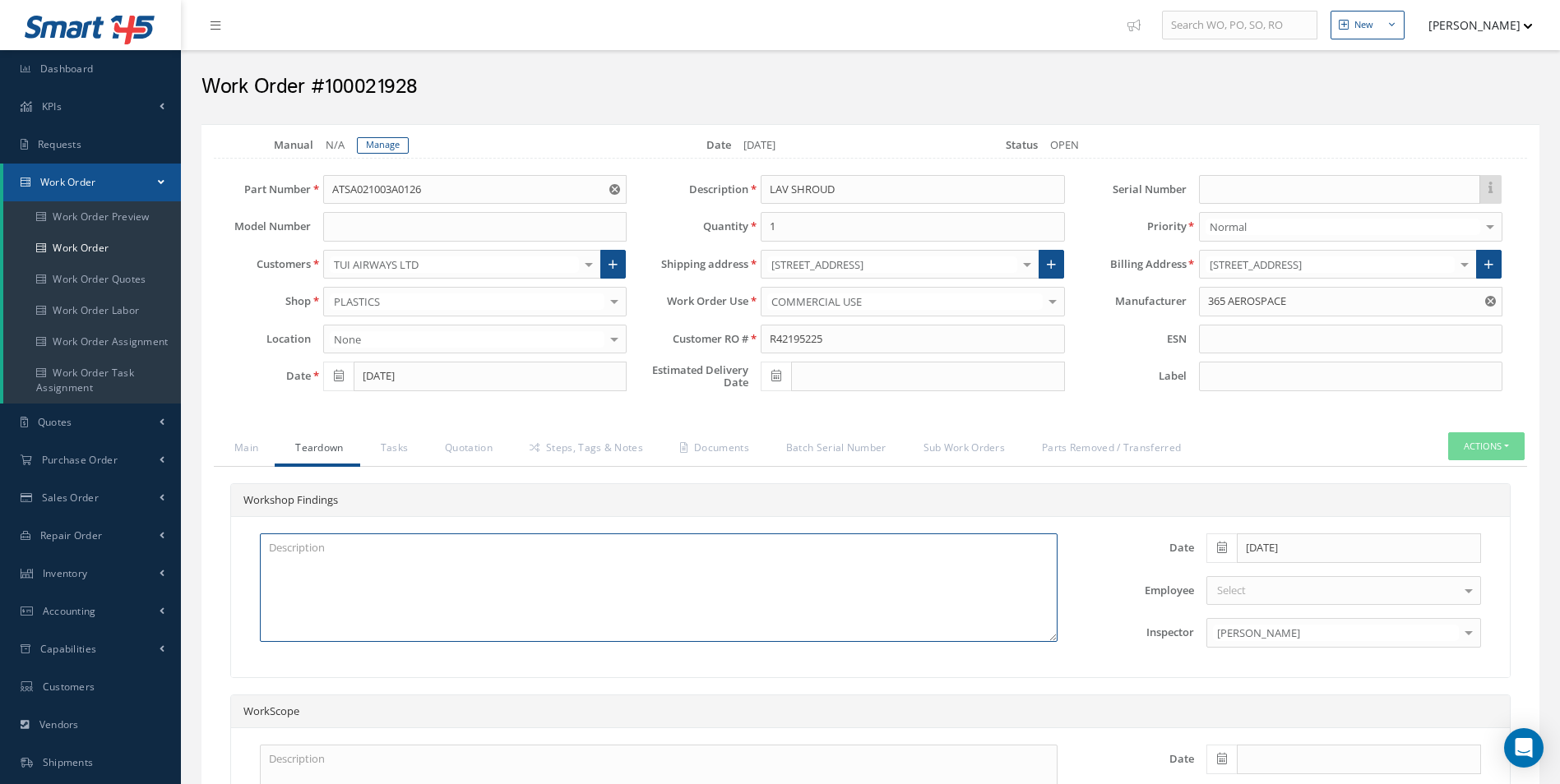
click at [551, 593] on textarea at bounding box center [658, 587] width 797 height 108
type textarea "U"
click at [452, 573] on textarea "UPPER CORNER DAMAGED" at bounding box center [658, 587] width 797 height 108
type textarea "UPPER CORNER DAMAGED PREP AND PAINT"
click at [398, 147] on link "Manage" at bounding box center [383, 146] width 52 height 17
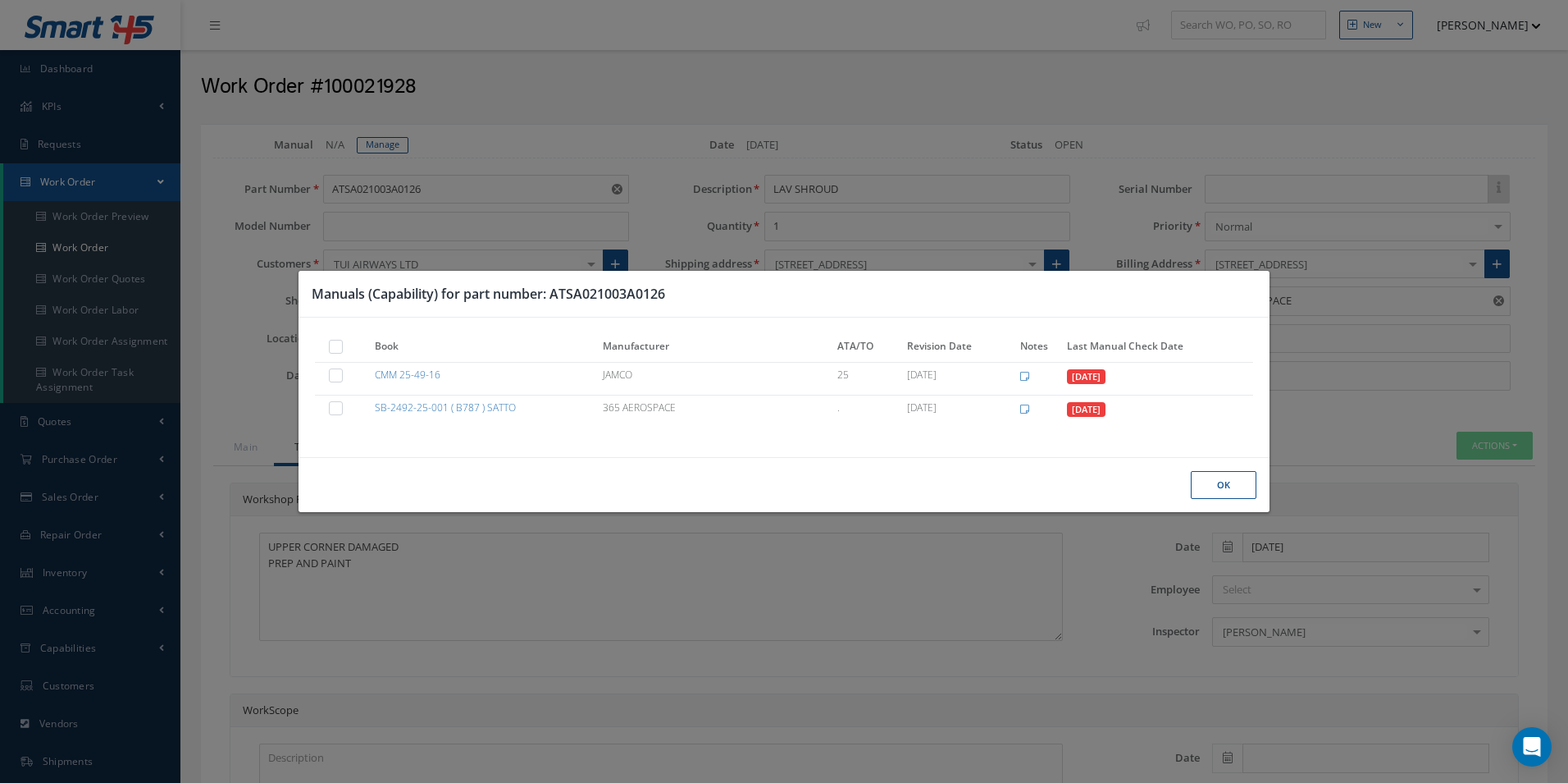
click at [342, 352] on label at bounding box center [344, 346] width 4 height 14
click at [337, 352] on input "checkbox" at bounding box center [337, 348] width 11 height 11
checkbox input "true"
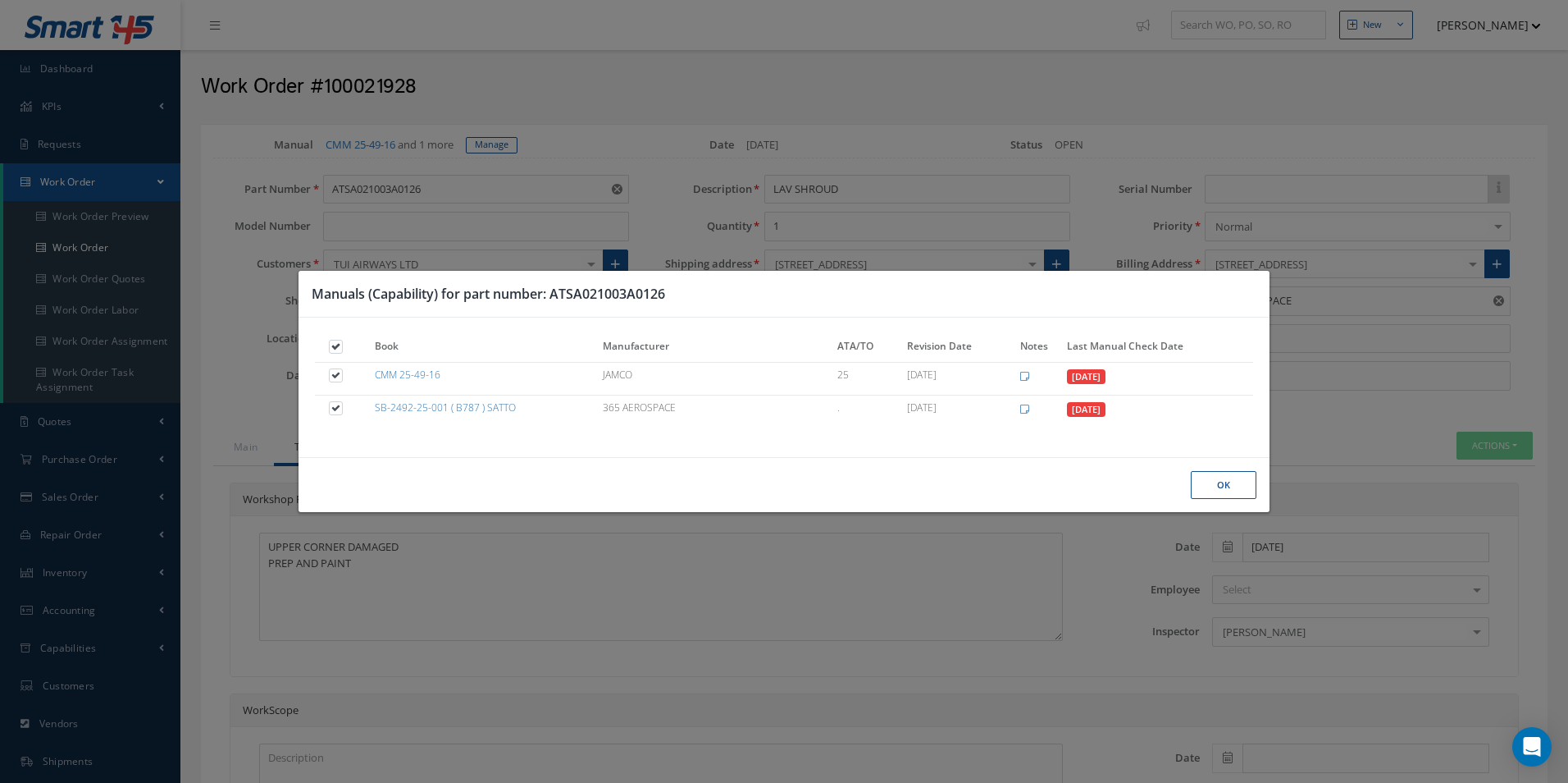
click at [1231, 486] on button "Ok" at bounding box center [1223, 485] width 66 height 28
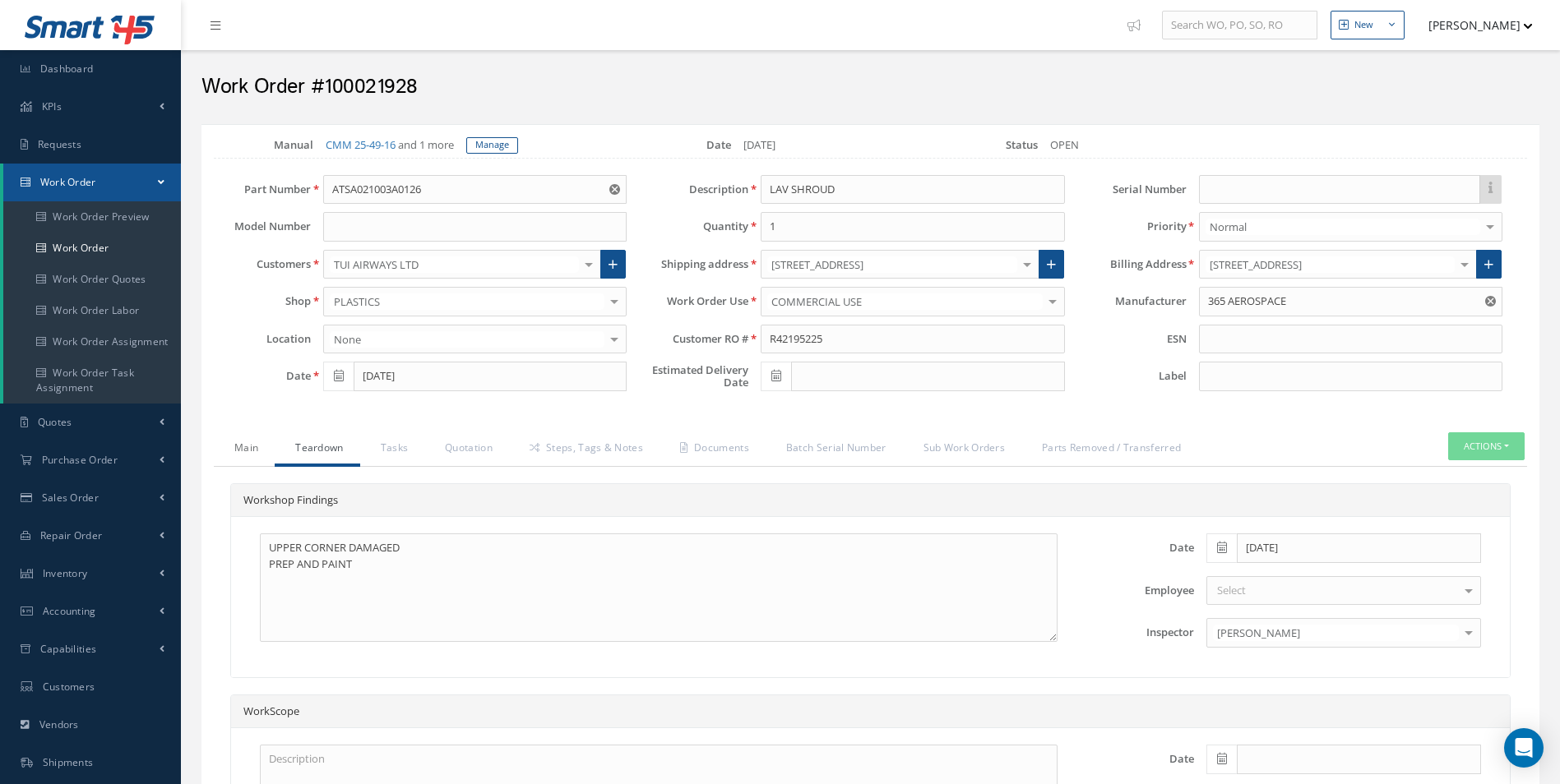
click at [249, 447] on link "Main" at bounding box center [244, 449] width 61 height 34
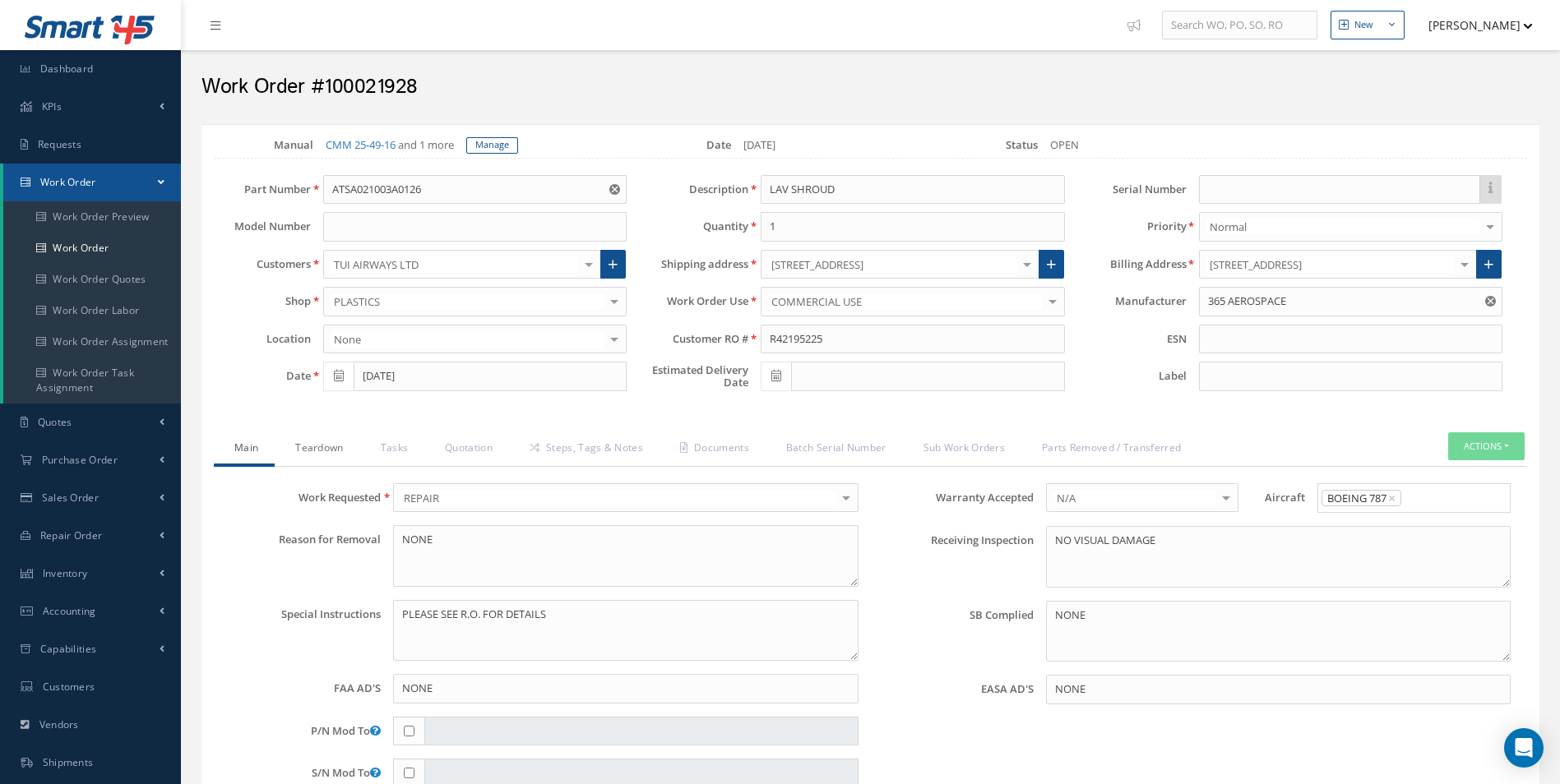
click at [300, 447] on link "Teardown" at bounding box center [317, 449] width 85 height 34
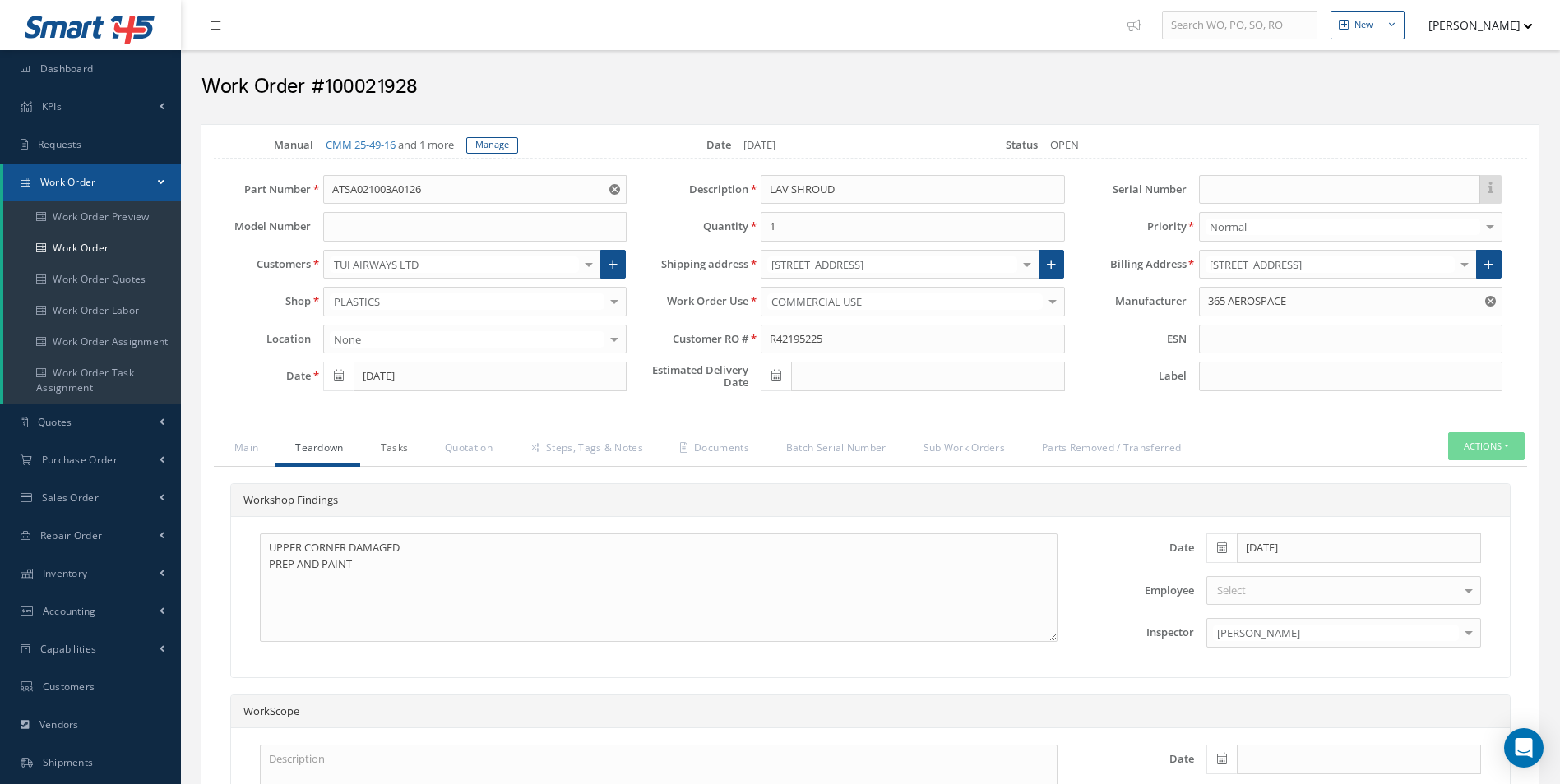
click at [411, 450] on link "Tasks" at bounding box center [393, 449] width 65 height 34
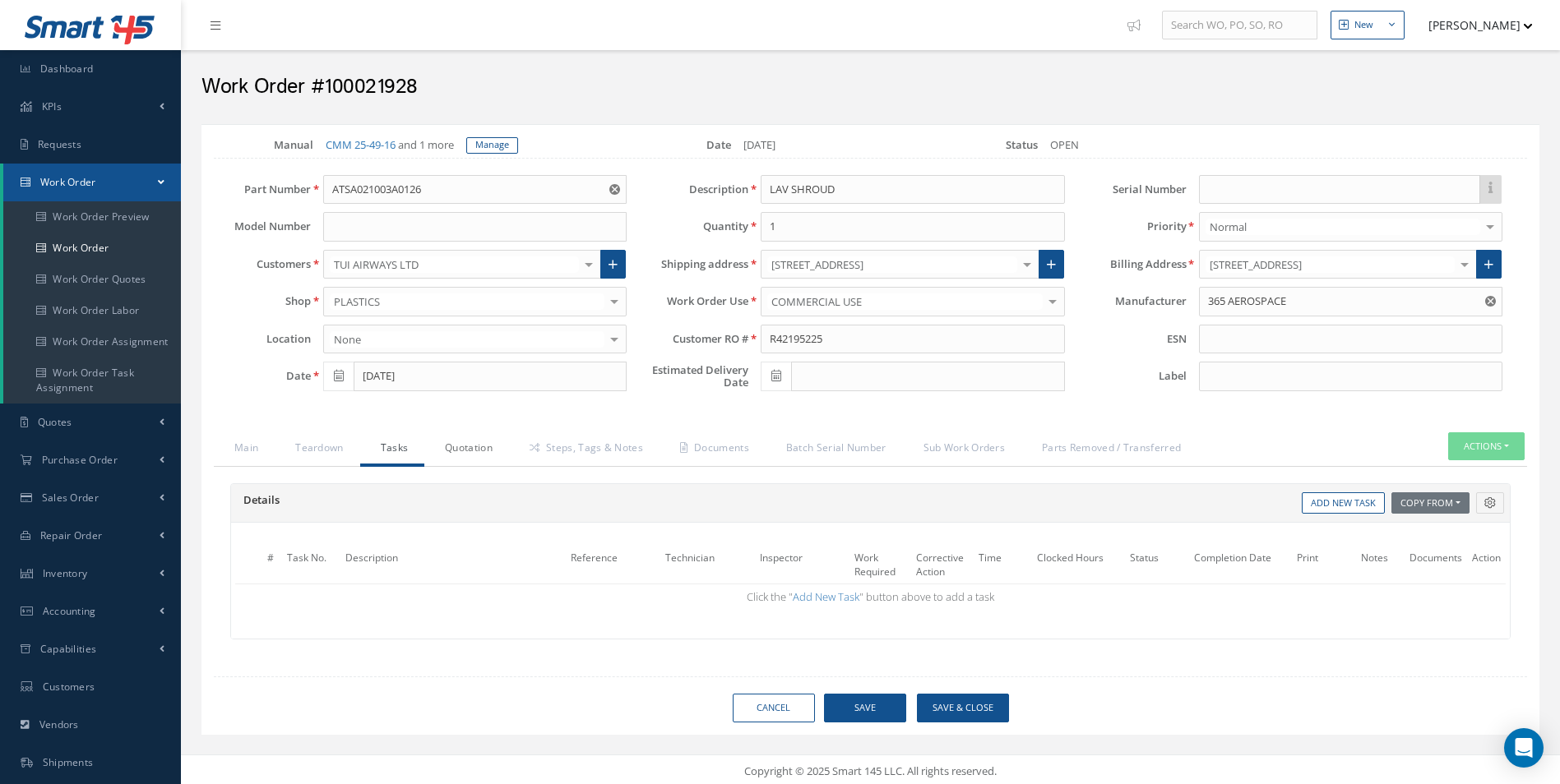
click at [443, 451] on link "Quotation" at bounding box center [467, 449] width 85 height 34
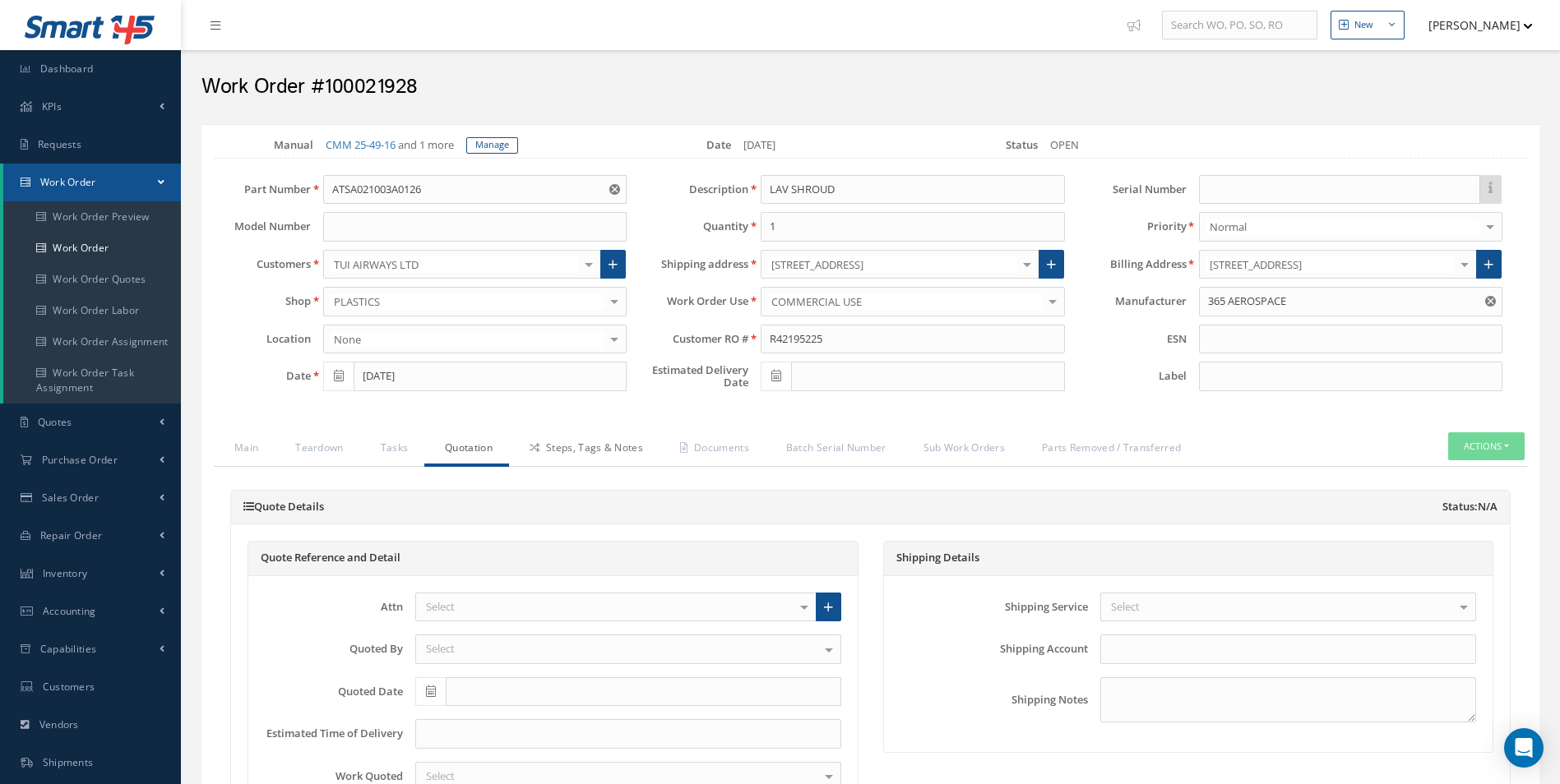
click at [632, 452] on link "Steps, Tags & Notes" at bounding box center [584, 449] width 151 height 34
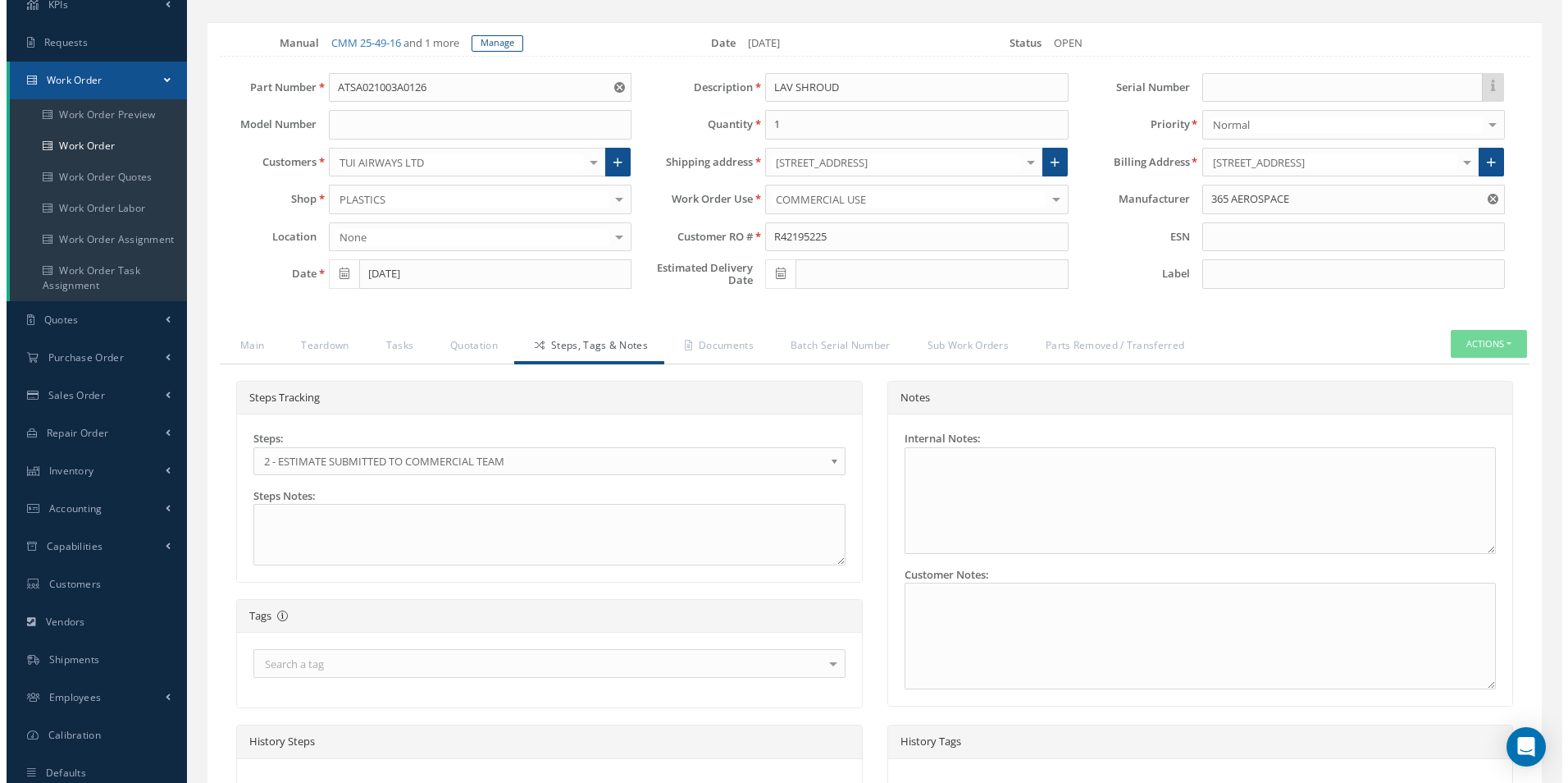
scroll to position [321, 0]
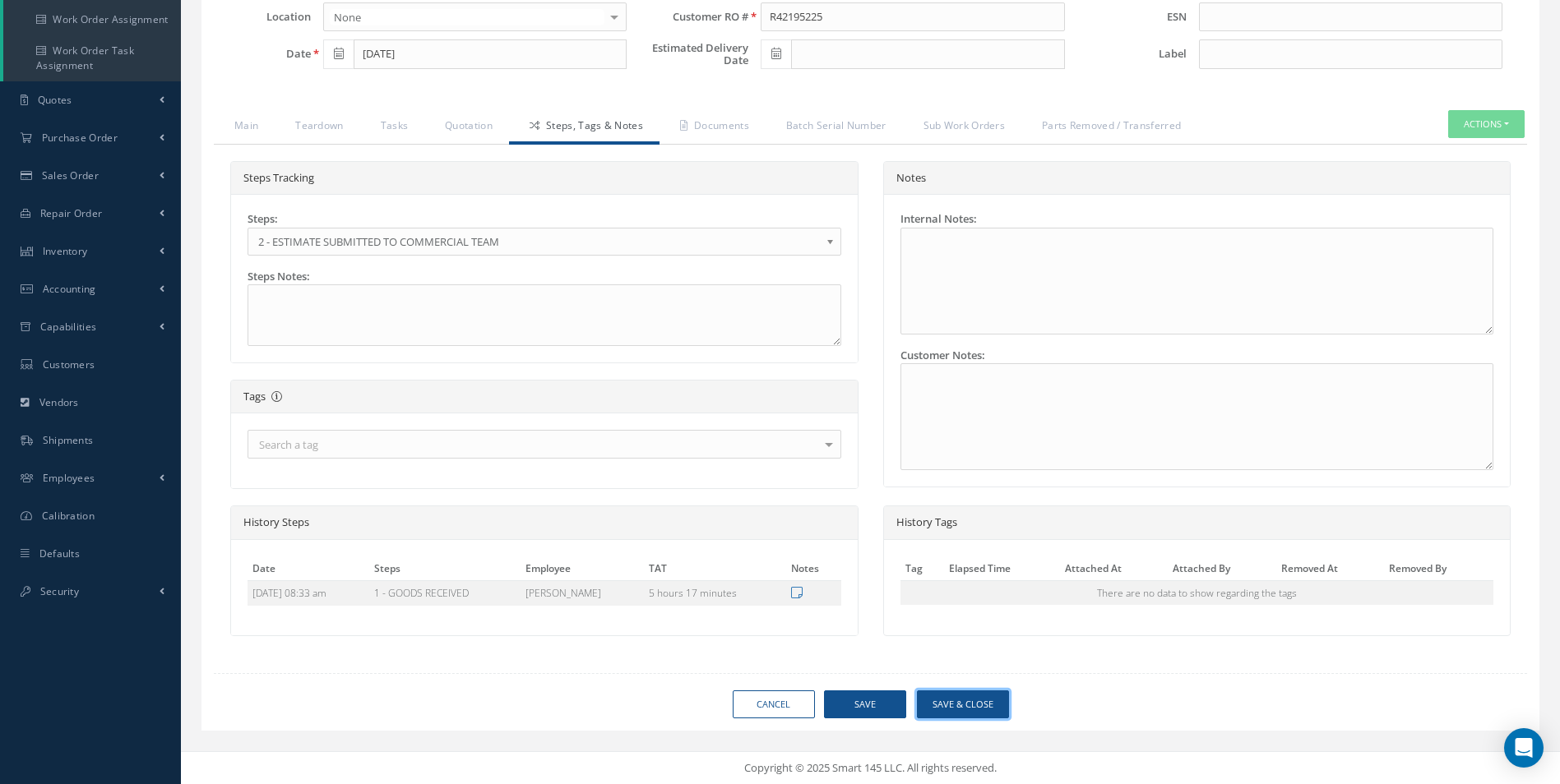
click at [970, 715] on button "Save & Close" at bounding box center [964, 704] width 93 height 29
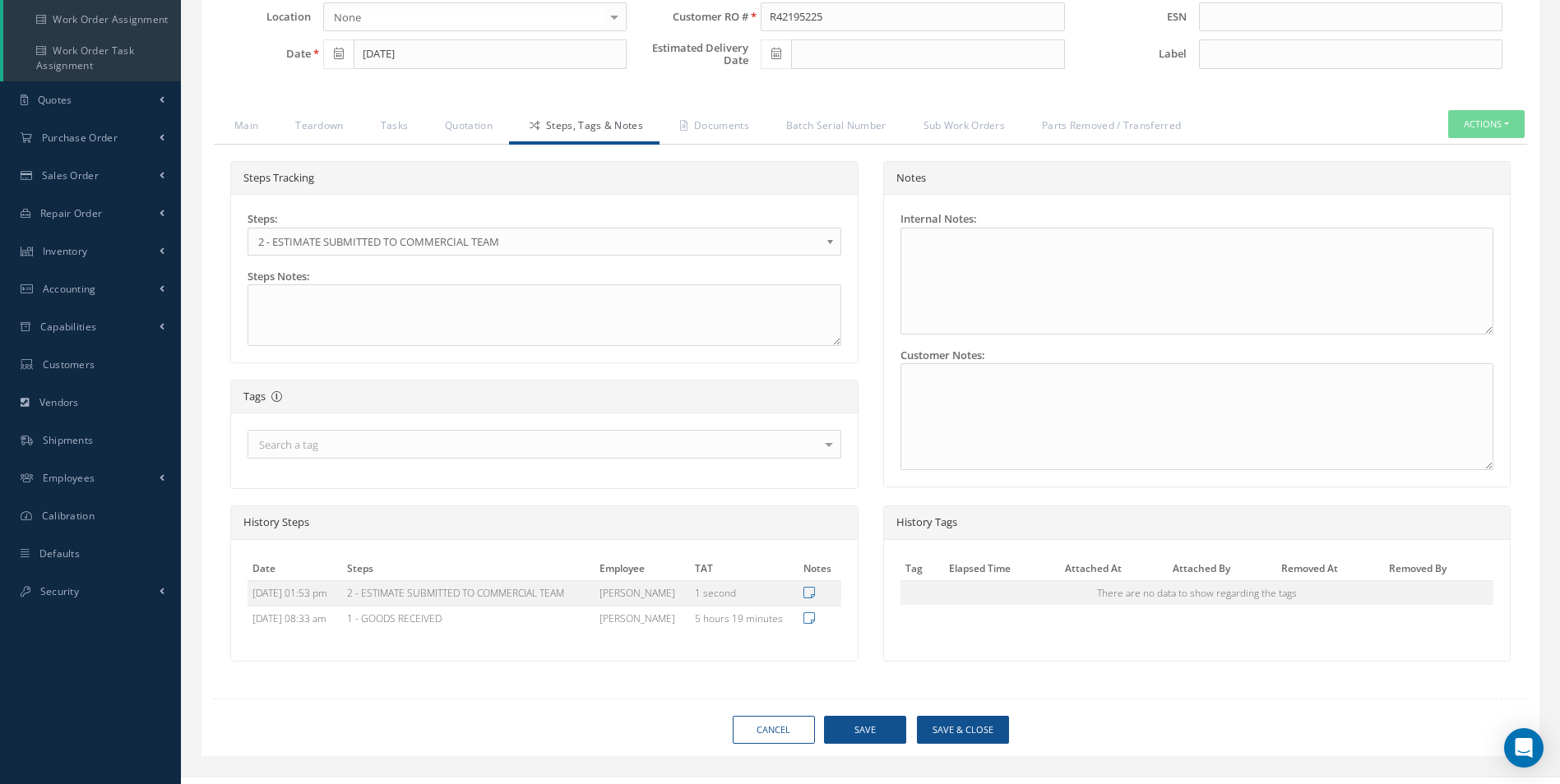
type input "365 AEROSPACE"
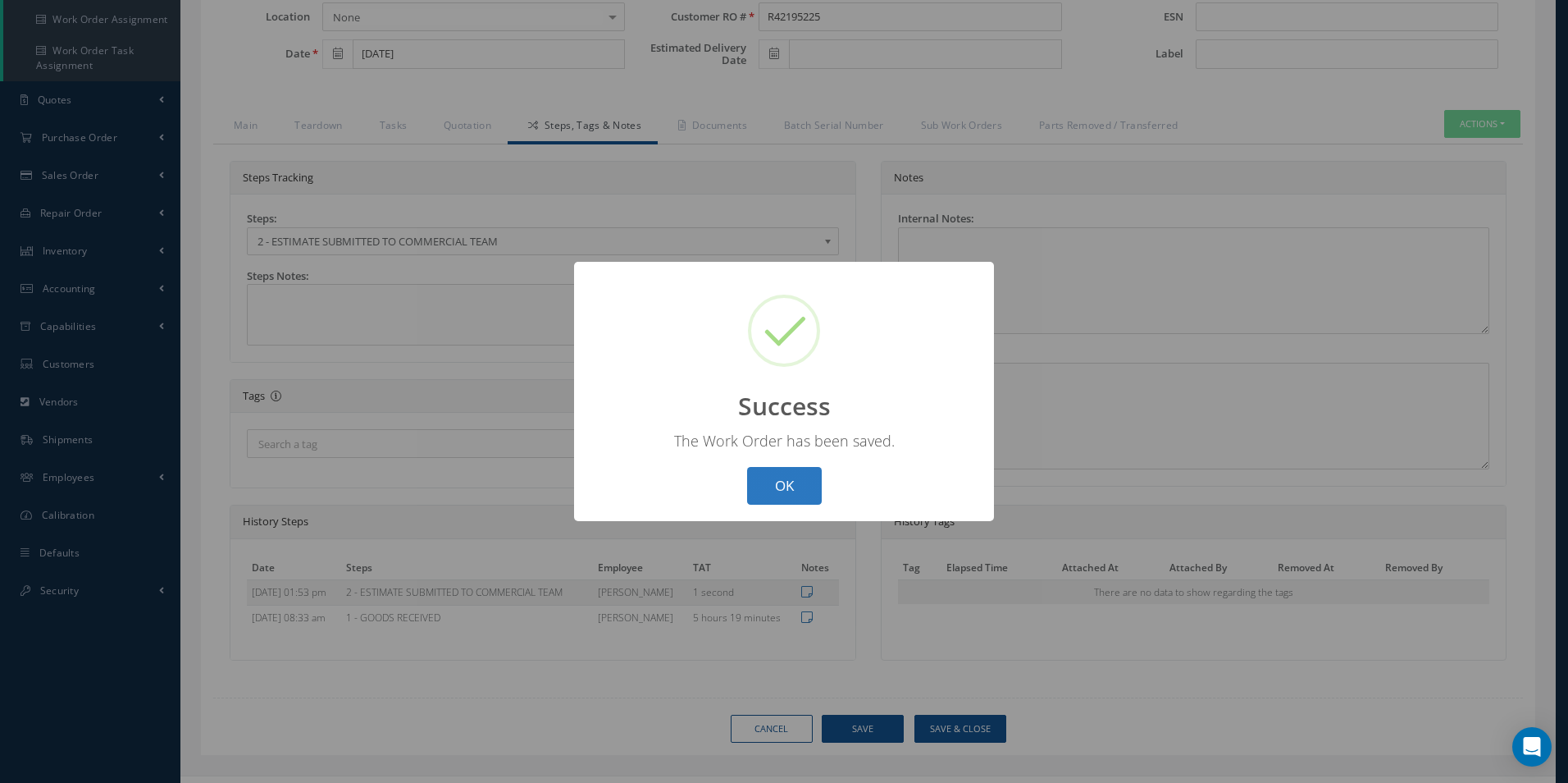
click at [815, 486] on button "OK" at bounding box center [784, 485] width 75 height 38
select select "25"
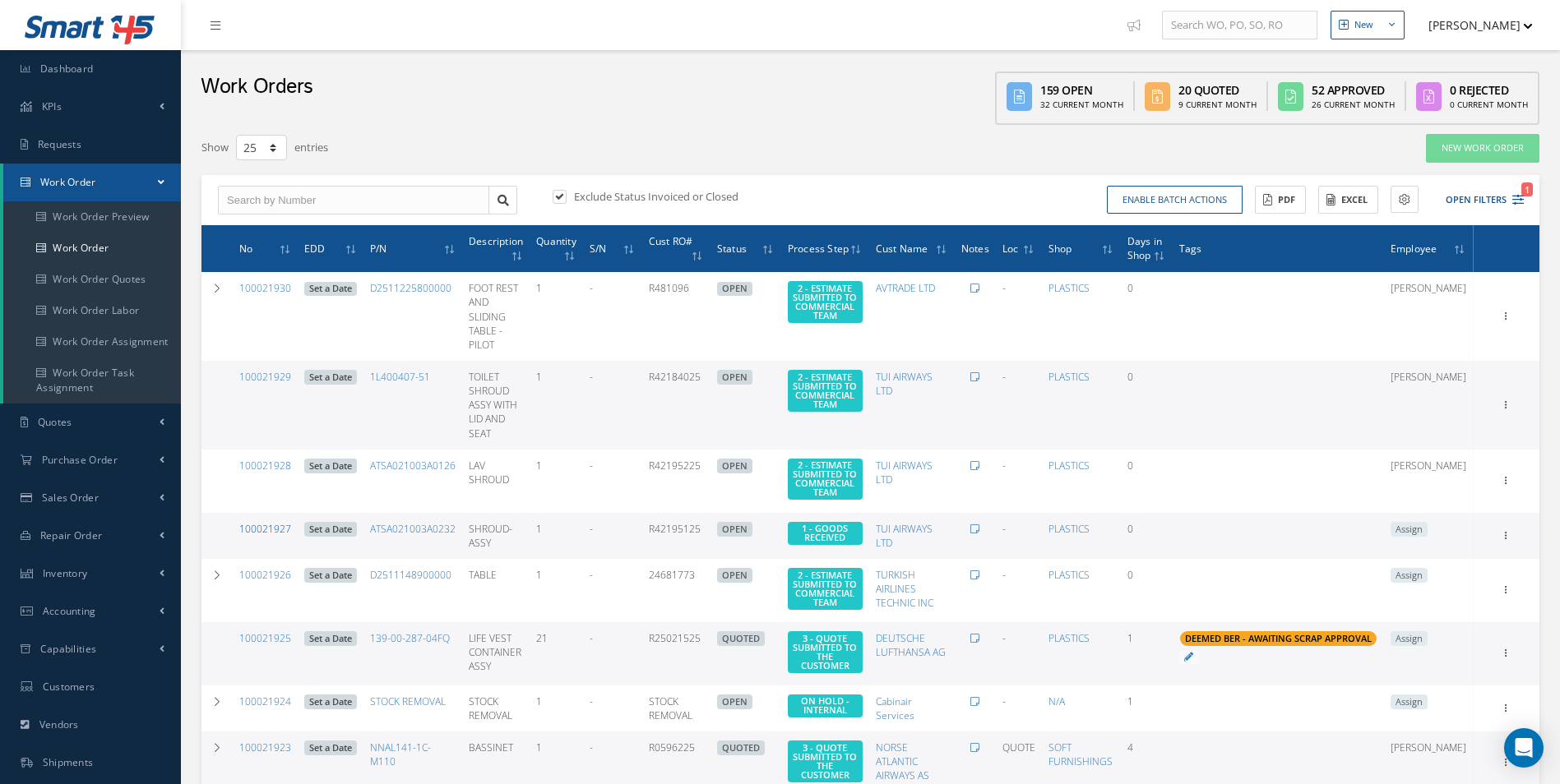
click at [268, 522] on link "100021927" at bounding box center [265, 529] width 52 height 14
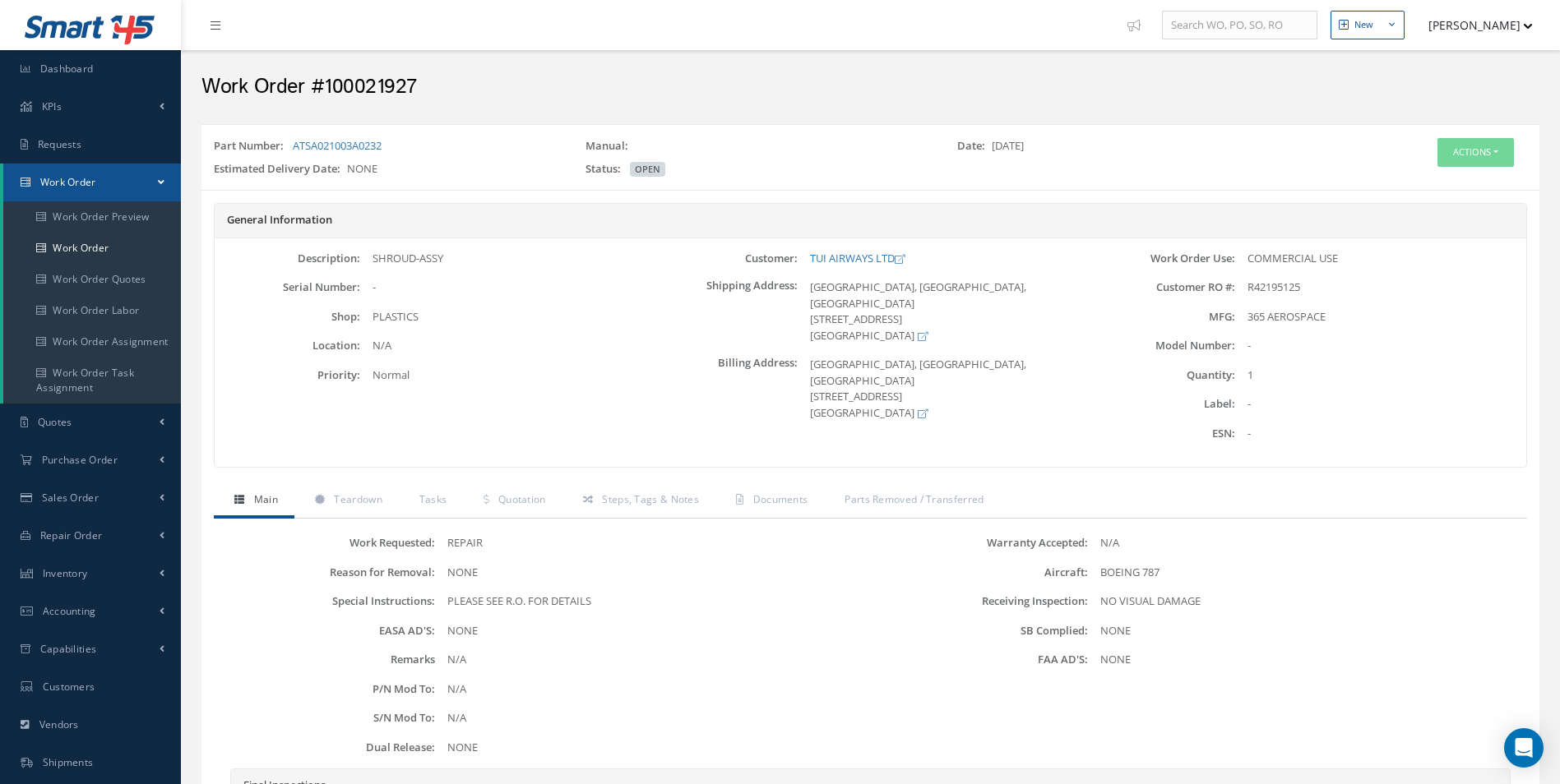
click at [1477, 138] on div "Part Number: ATSA021003A0232 Manual: Date: [DATE] Estimated Delivery Date: NONE…" at bounding box center [870, 157] width 1338 height 52
click at [1476, 143] on button "Actions" at bounding box center [1475, 151] width 77 height 29
click at [1437, 180] on link "Edit" at bounding box center [1451, 183] width 132 height 23
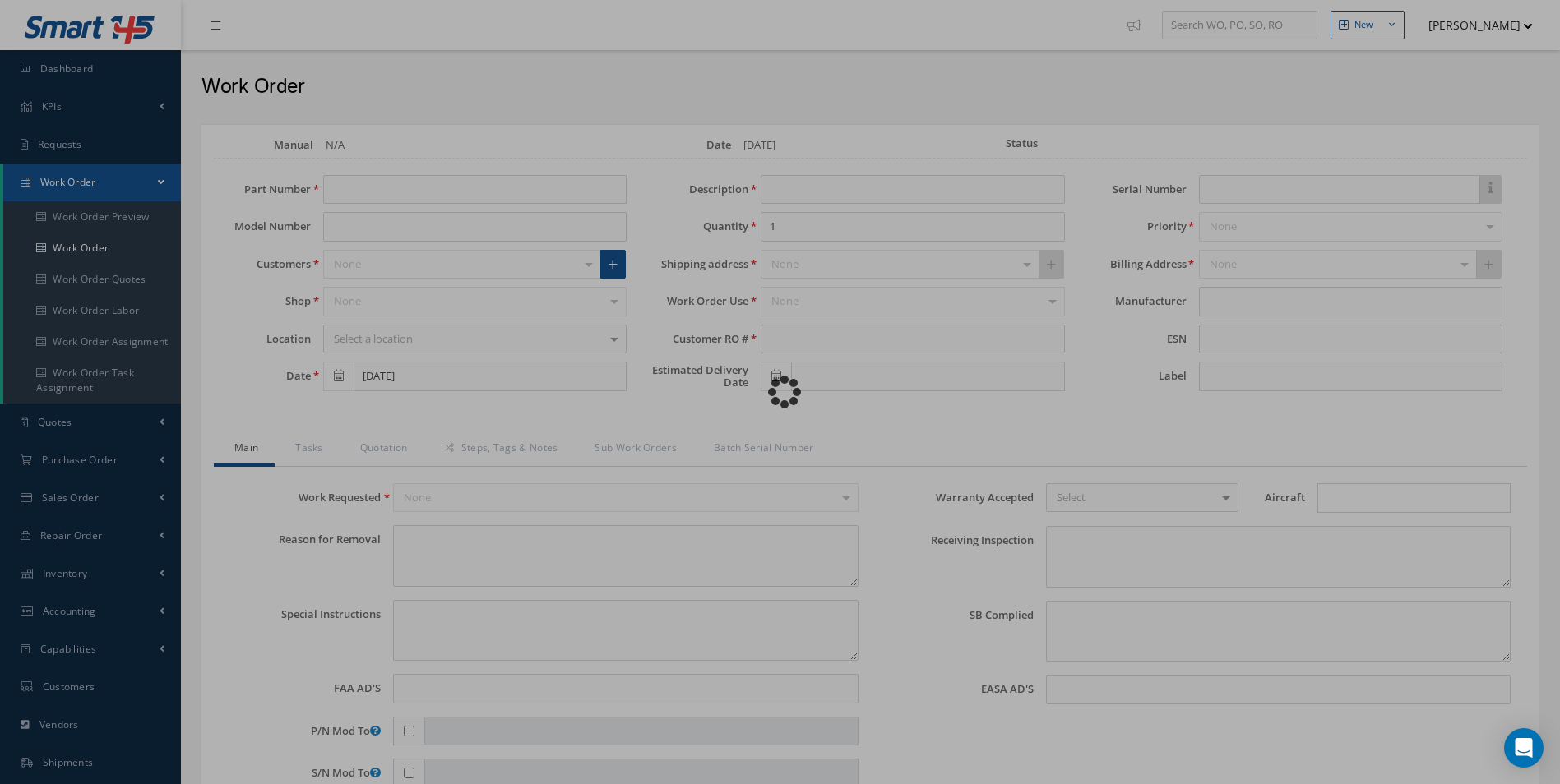
type input "ATSA021003A0232"
type input "SHROUD-ASSY"
type input "R42195125"
type textarea "NONE"
type textarea "PLEASE SEE R.O. FOR DETAILS"
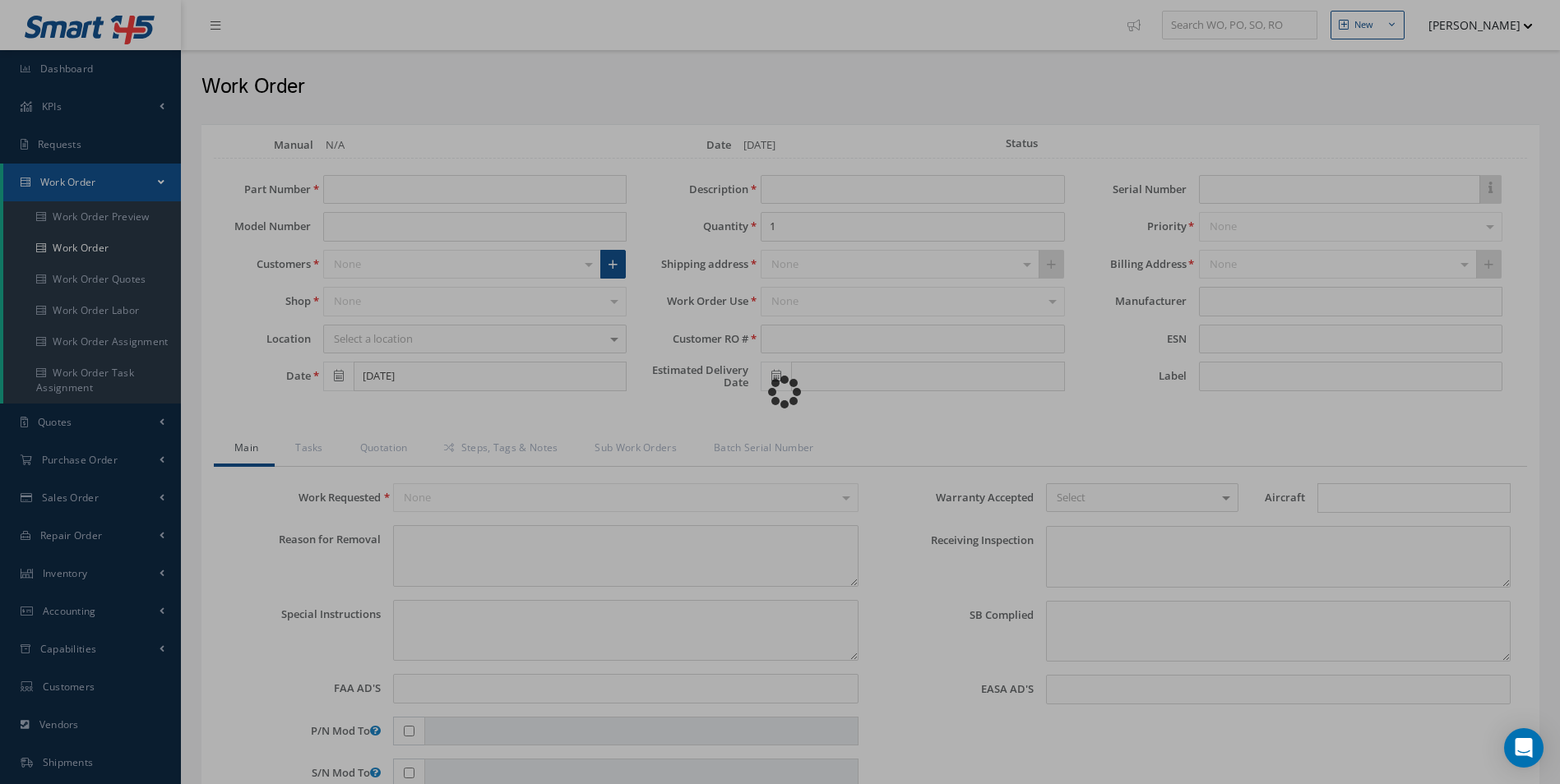
type input "NONE"
type textarea "NO VISUAL DAMAGE"
type textarea "NONE"
type input "NONE"
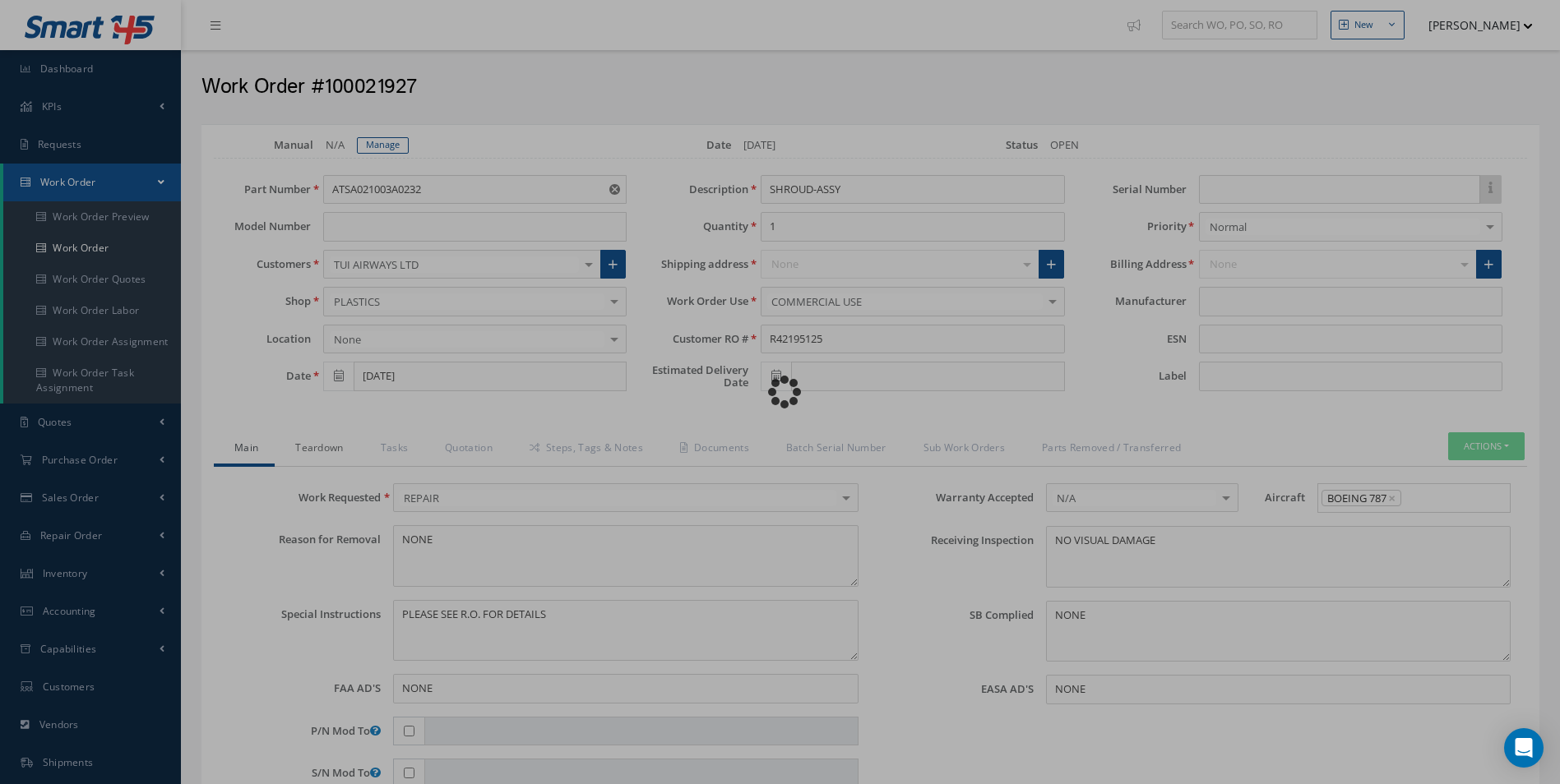
type input "365 AEROSPACE"
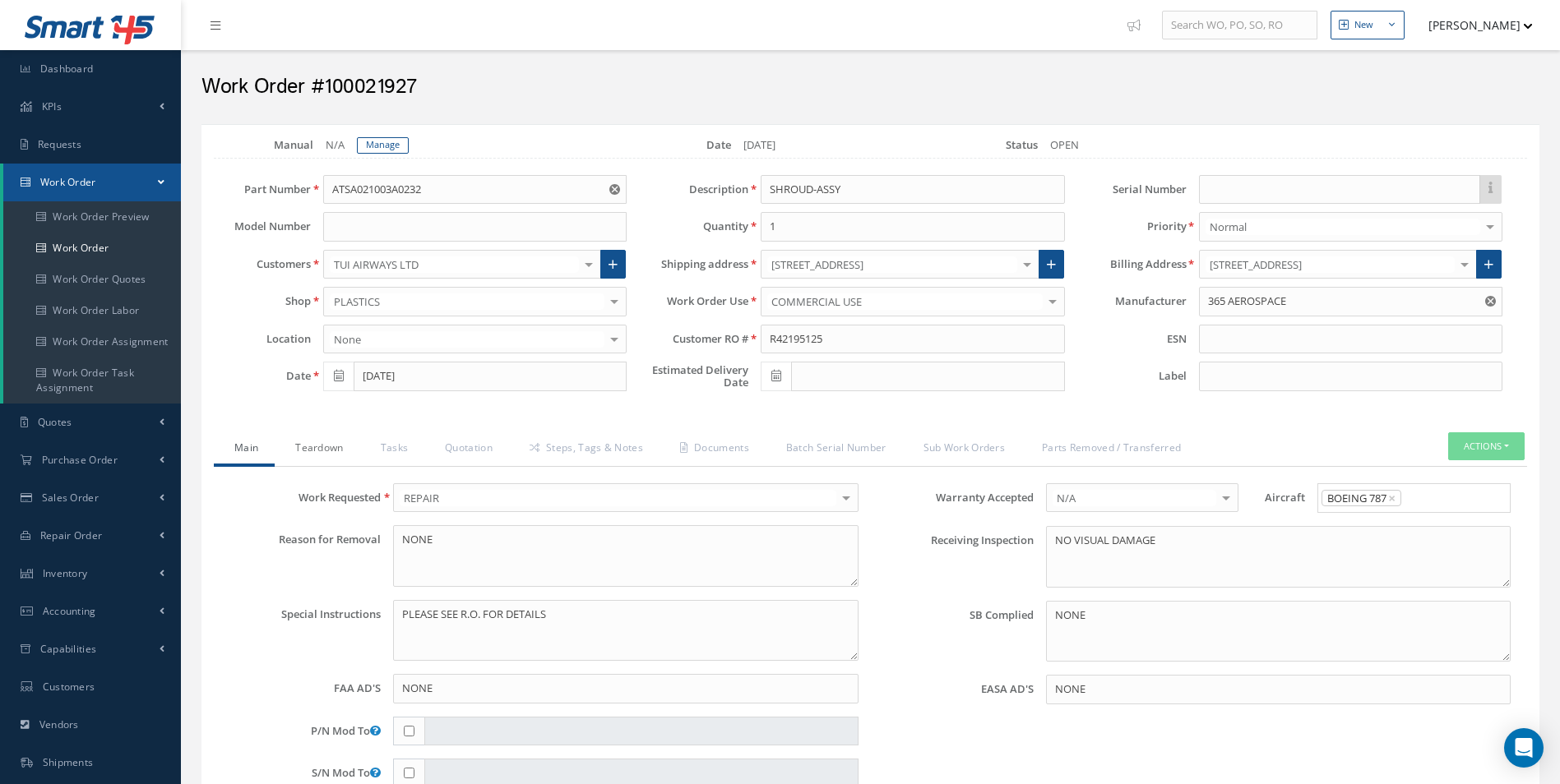
click at [321, 452] on link "Teardown" at bounding box center [317, 449] width 85 height 34
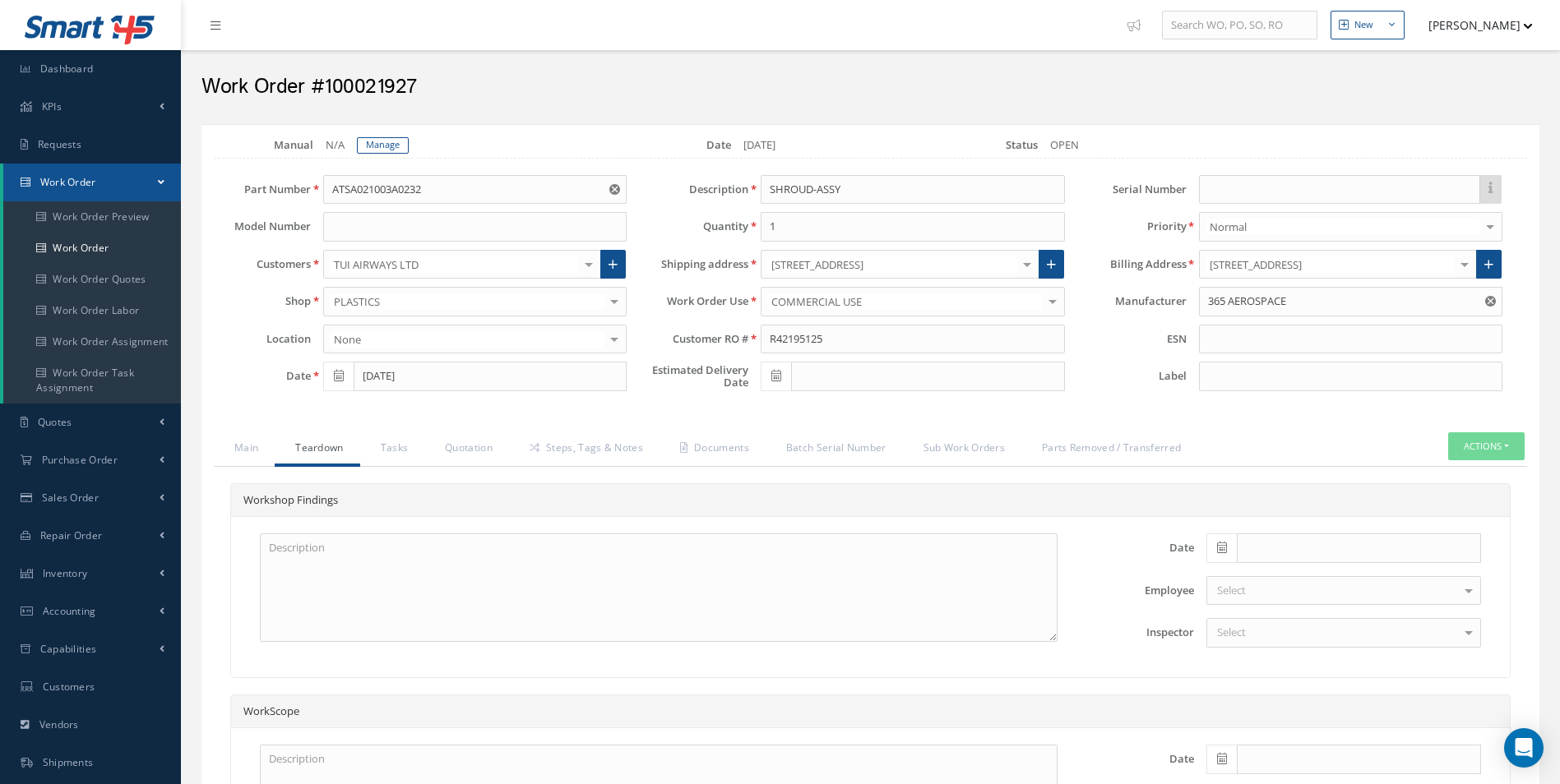
click at [1231, 541] on span at bounding box center [1221, 548] width 31 height 30
click at [1296, 530] on th "Today" at bounding box center [1292, 522] width 172 height 25
type input "[DATE]"
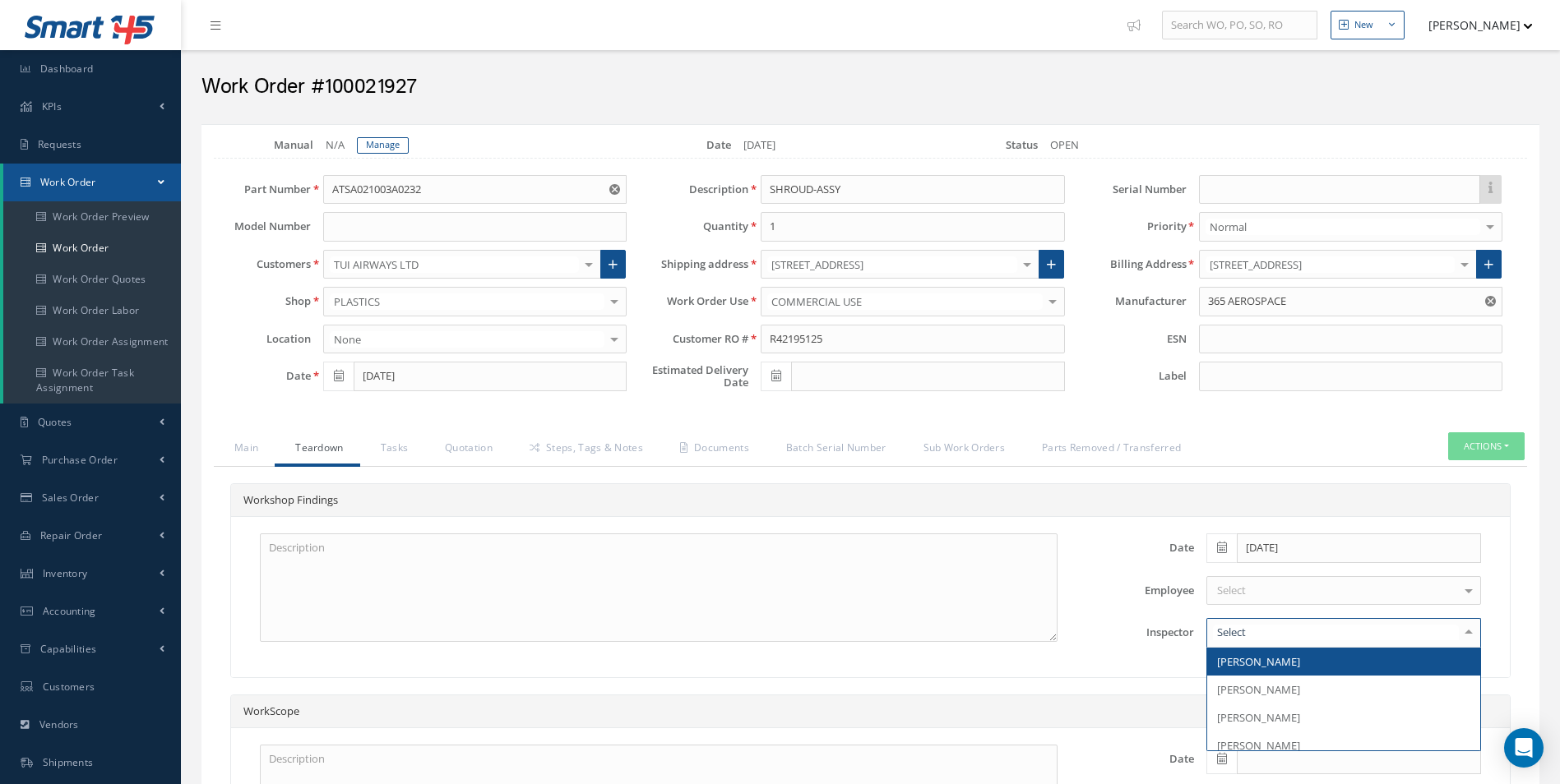
click at [1295, 636] on div at bounding box center [1343, 633] width 275 height 30
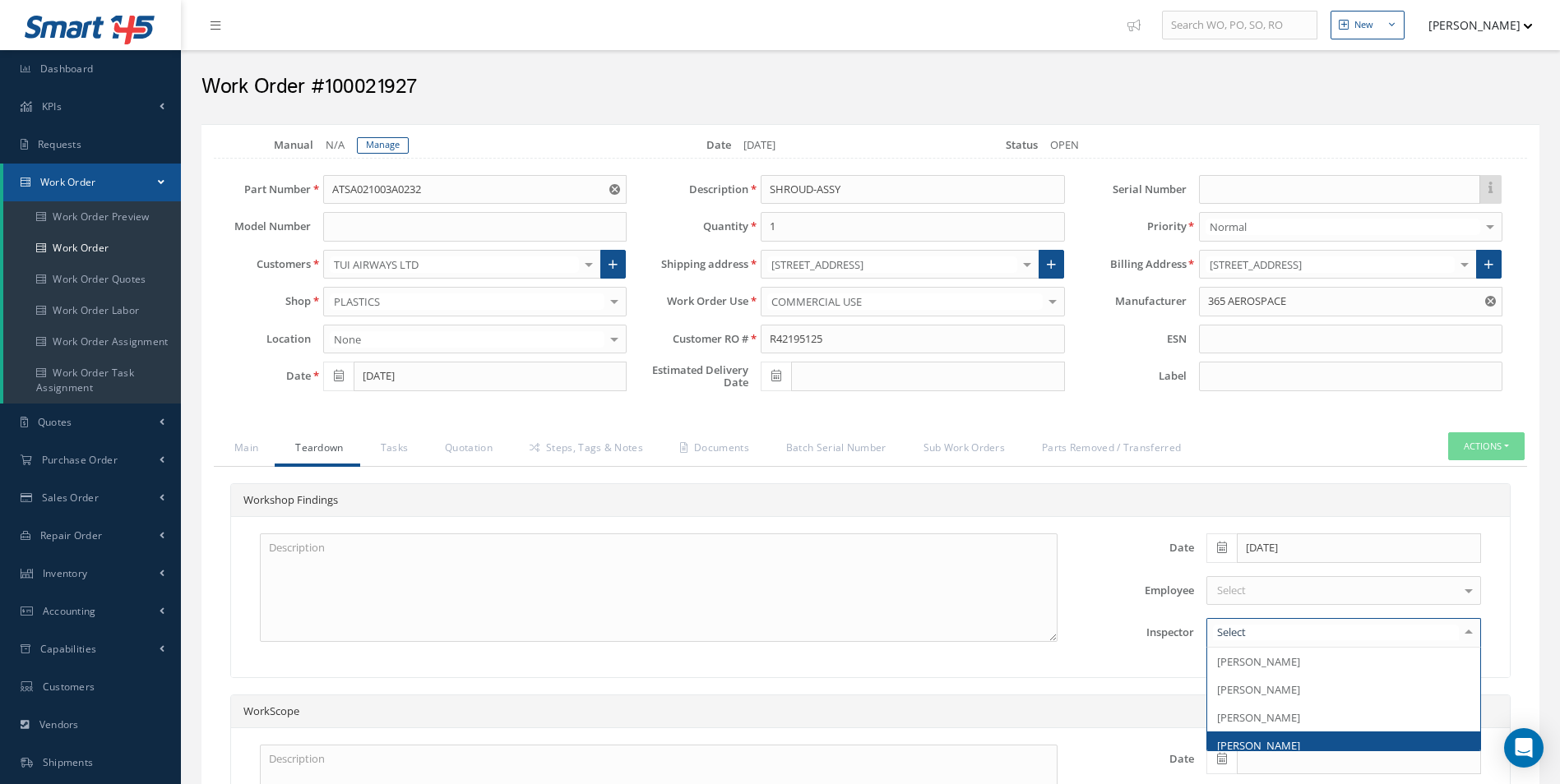
click at [1291, 737] on span "[PERSON_NAME]" at bounding box center [1342, 746] width 273 height 28
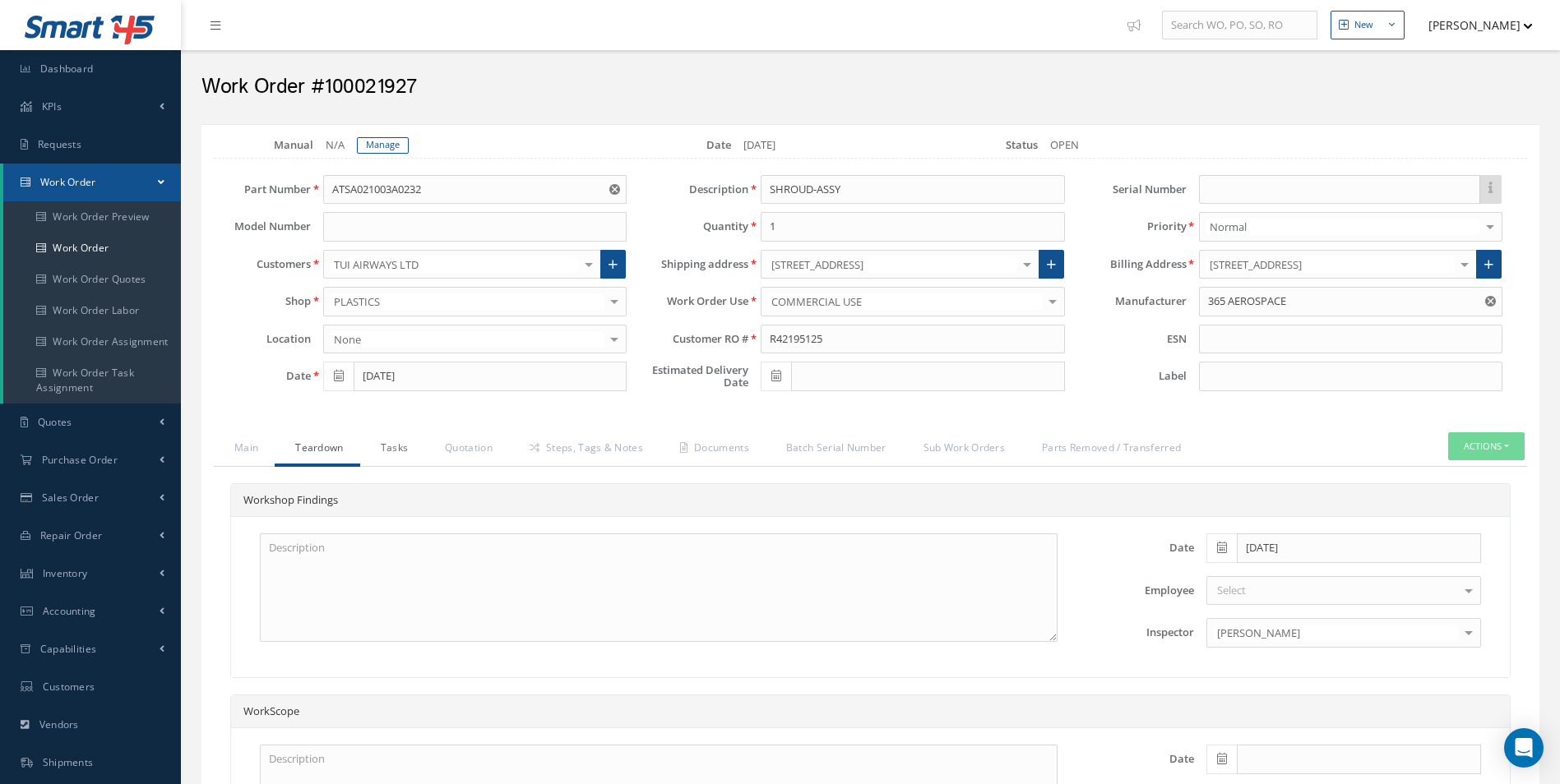
click at [371, 444] on link "Tasks" at bounding box center [393, 449] width 65 height 34
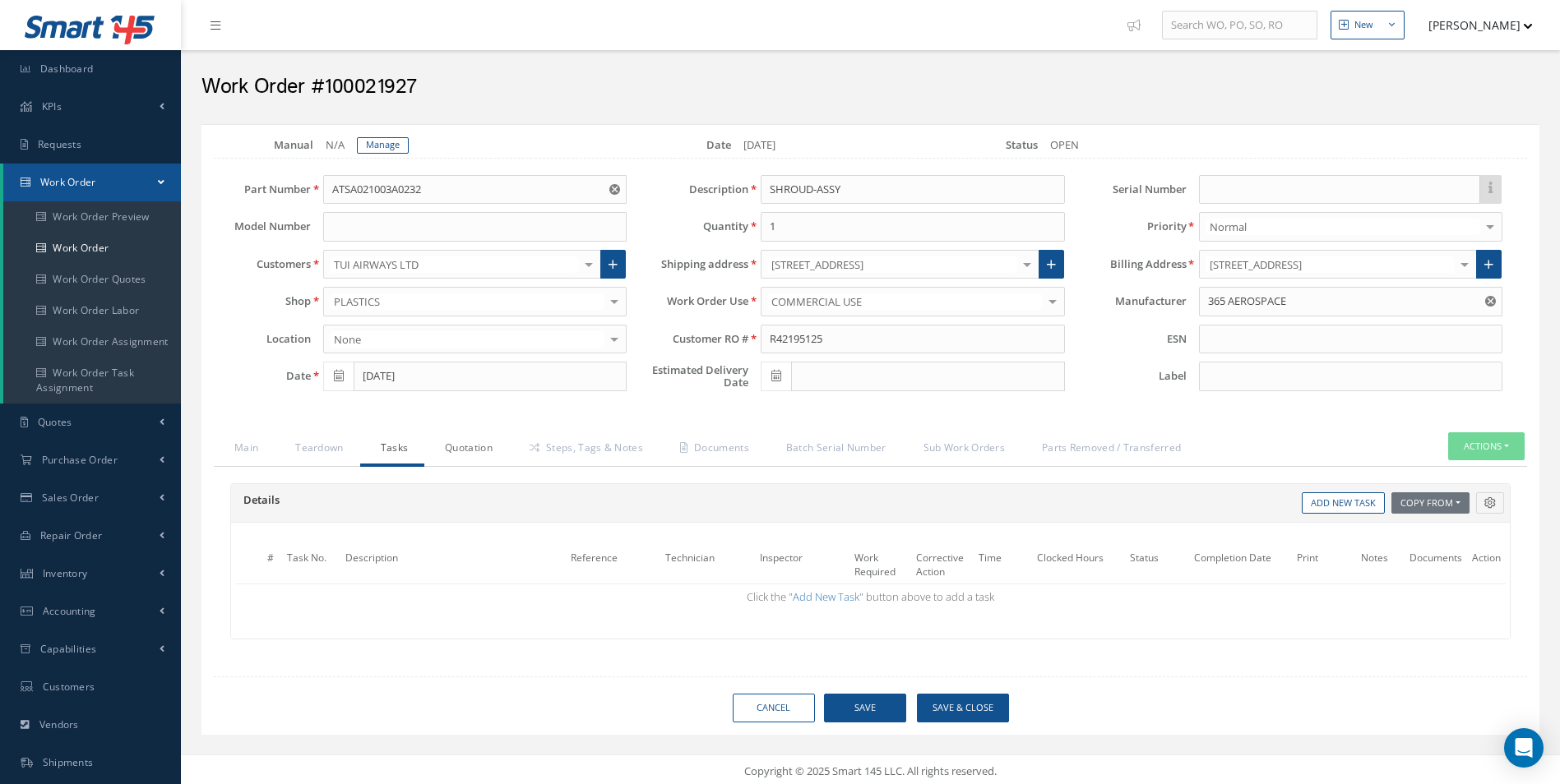
click at [489, 459] on link "Quotation" at bounding box center [467, 449] width 85 height 34
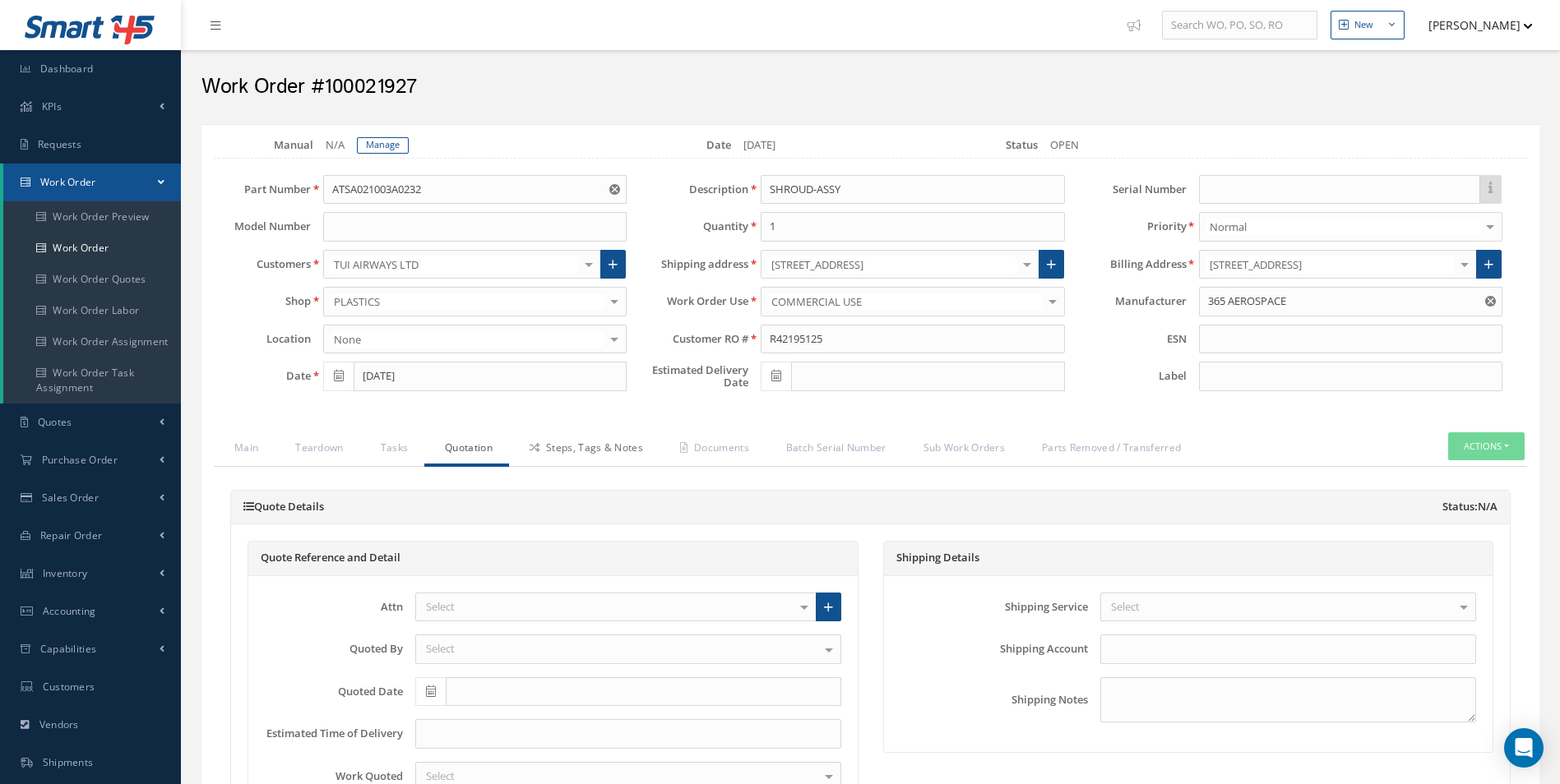
click at [564, 451] on link "Steps, Tags & Notes" at bounding box center [584, 449] width 151 height 34
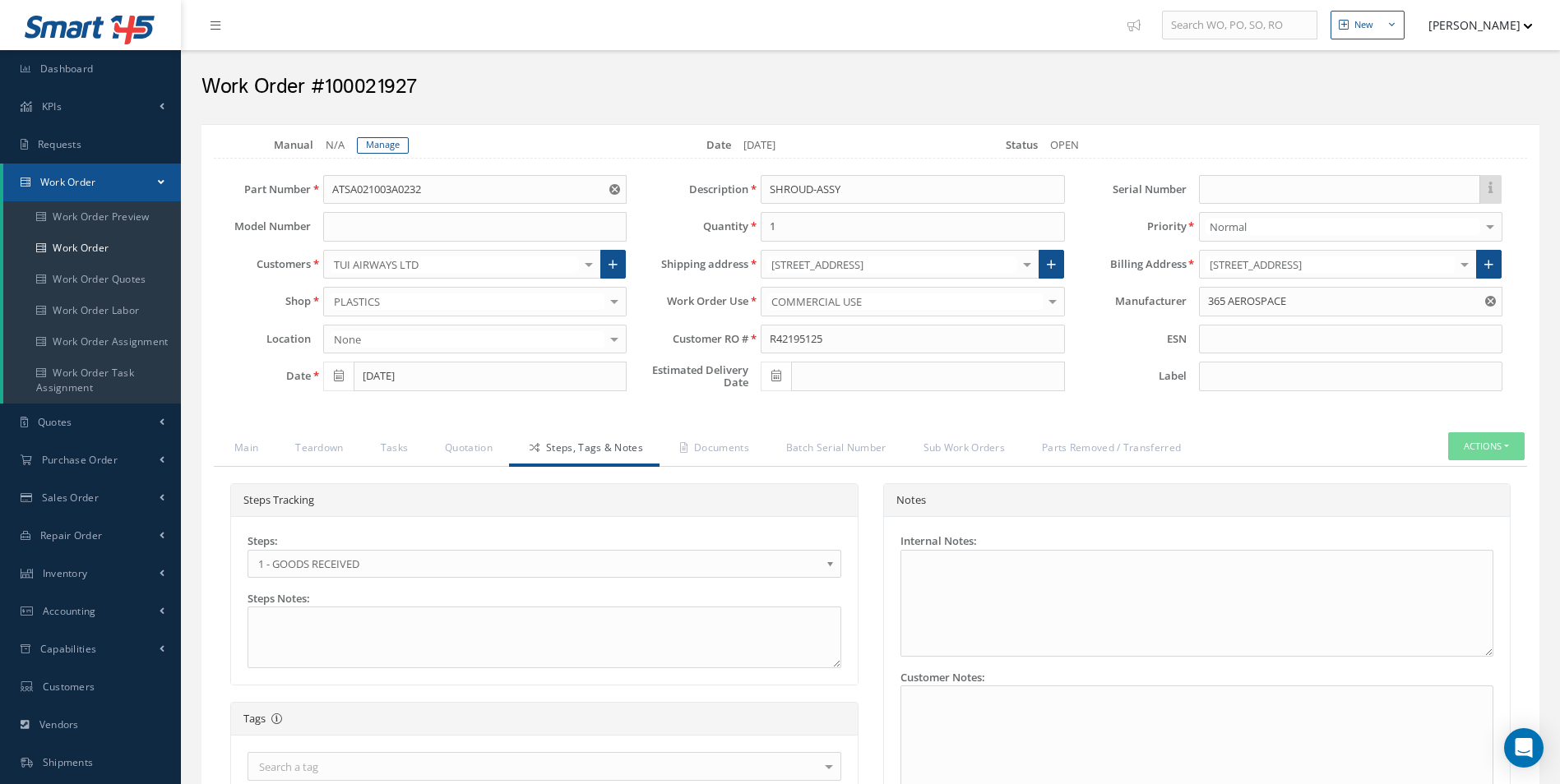
click at [316, 563] on span "1 - GOODS RECEIVED" at bounding box center [538, 564] width 562 height 20
click at [719, 460] on link "Documents" at bounding box center [713, 449] width 106 height 34
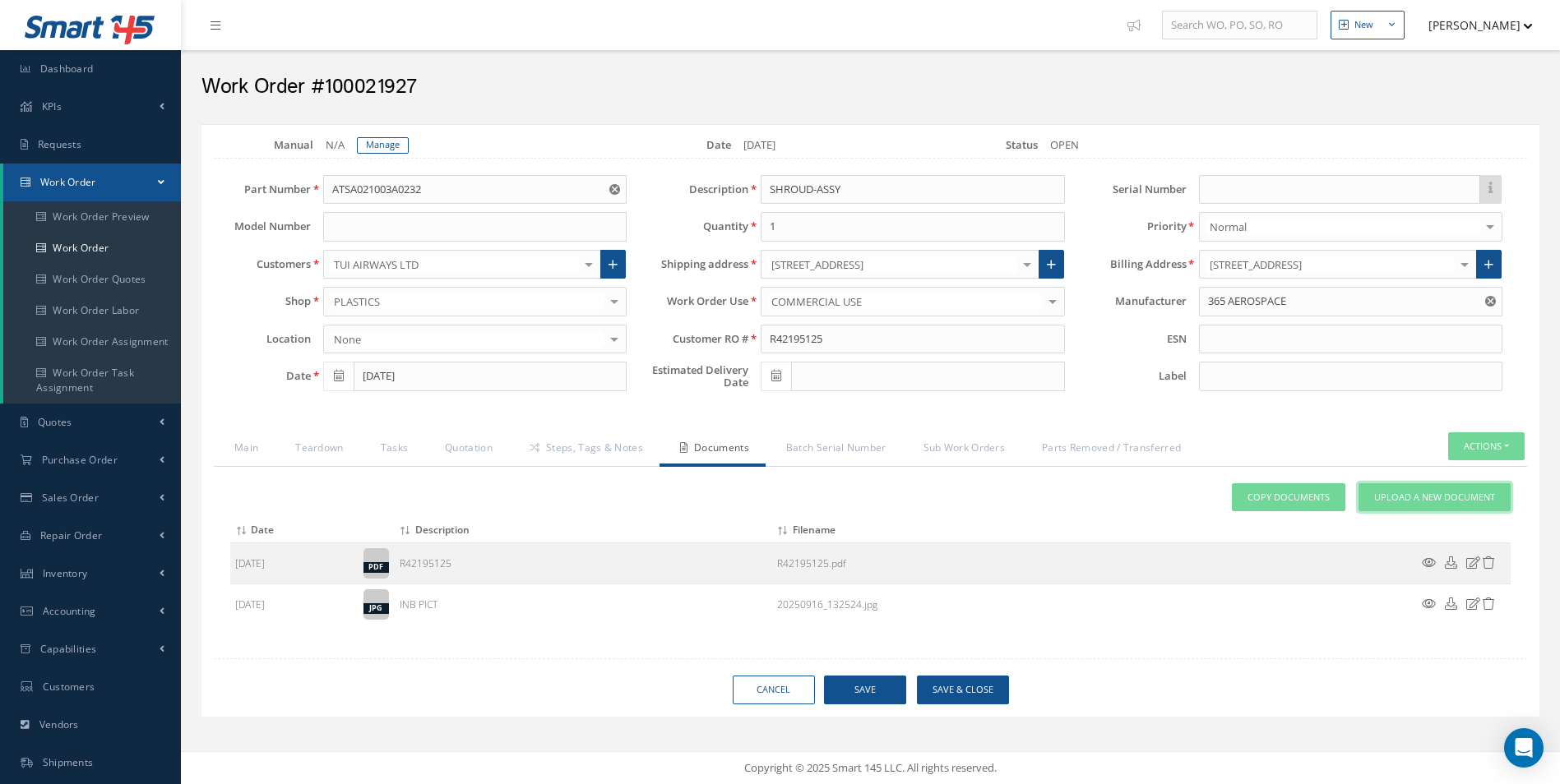
click at [1437, 501] on span "Upload a New Document" at bounding box center [1434, 498] width 121 height 14
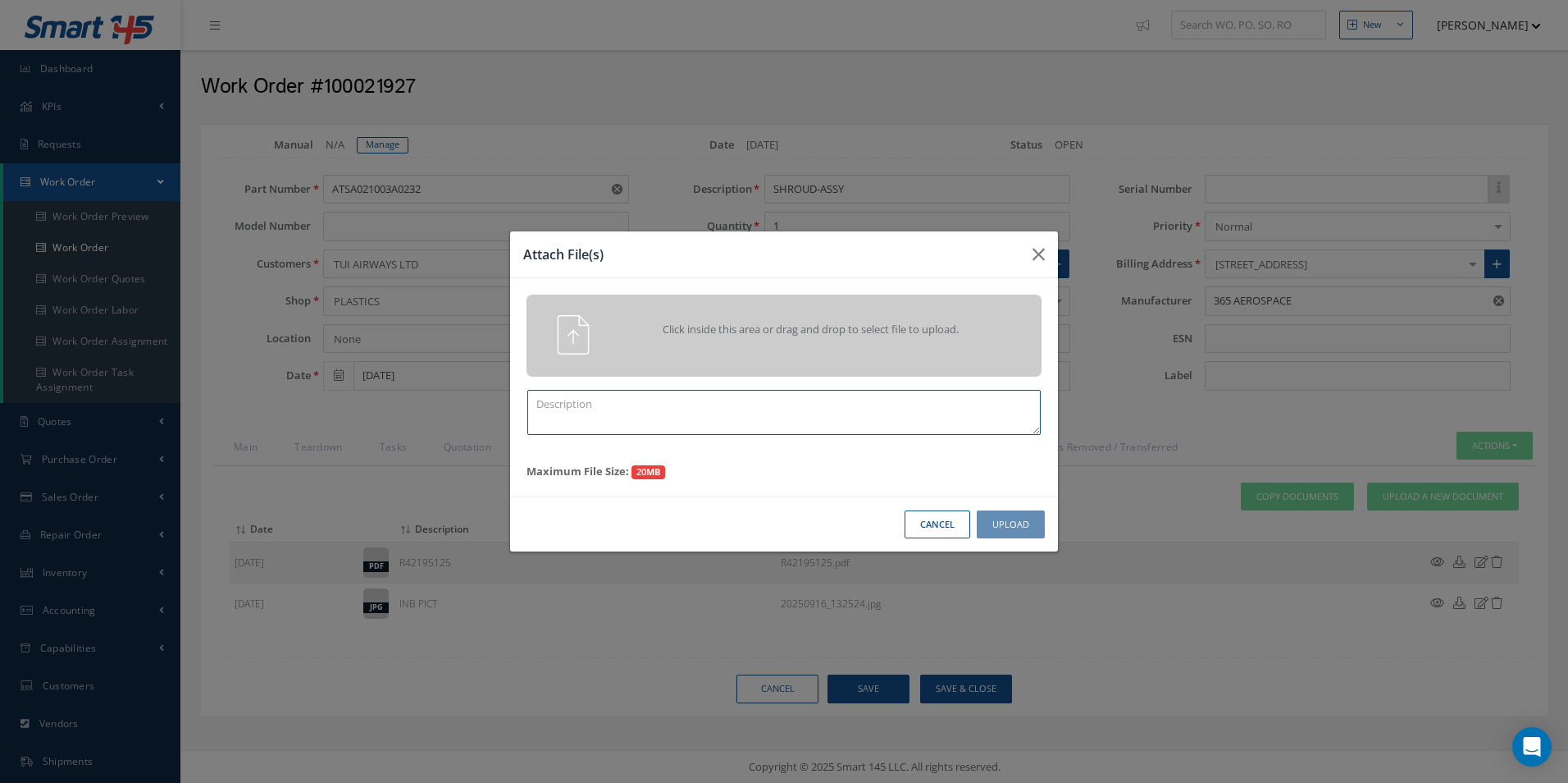
click at [654, 414] on textarea at bounding box center [784, 413] width 514 height 45
type textarea "QOTE PICS"
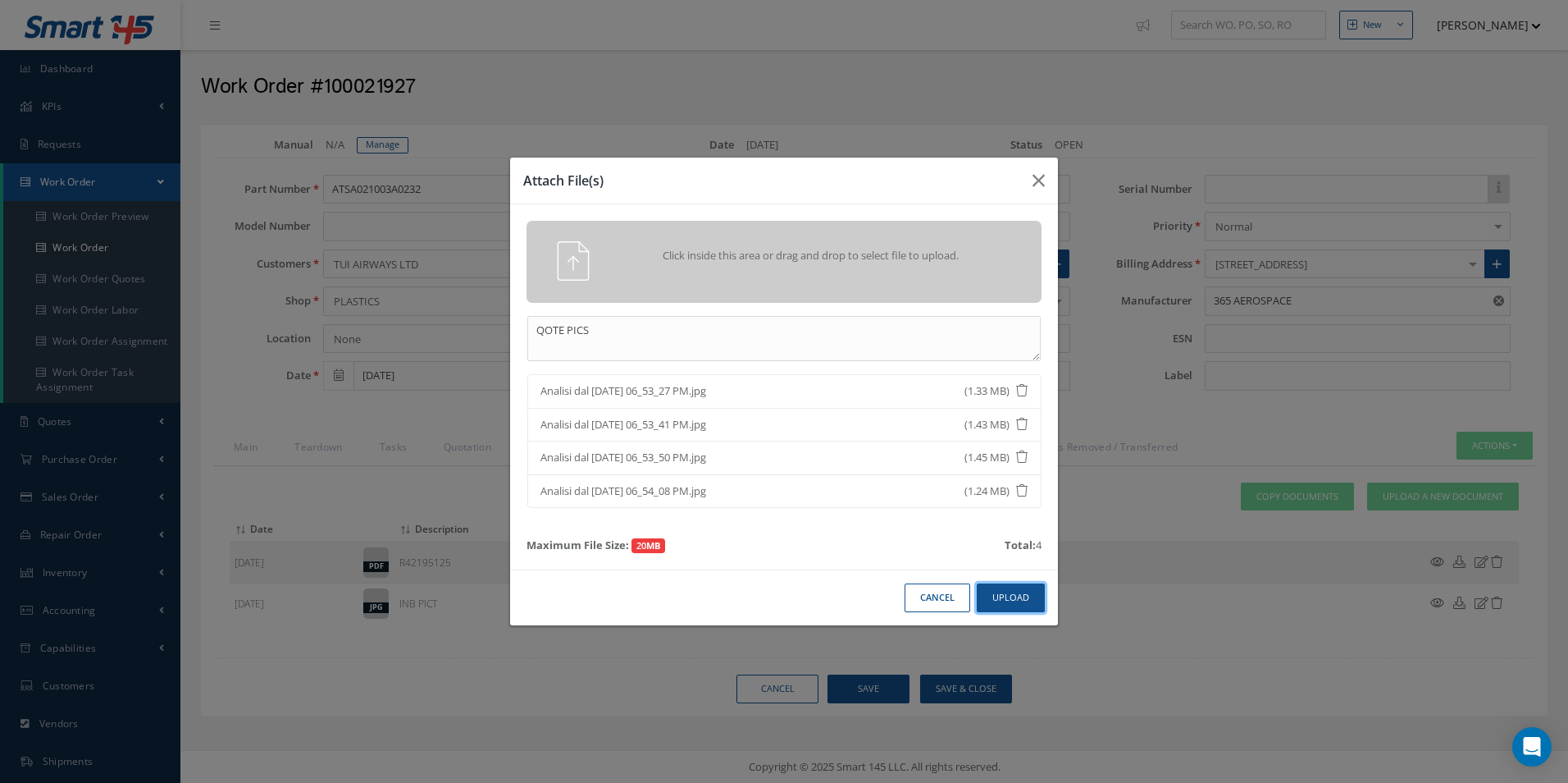
click at [1022, 604] on button "Upload" at bounding box center [1010, 597] width 68 height 28
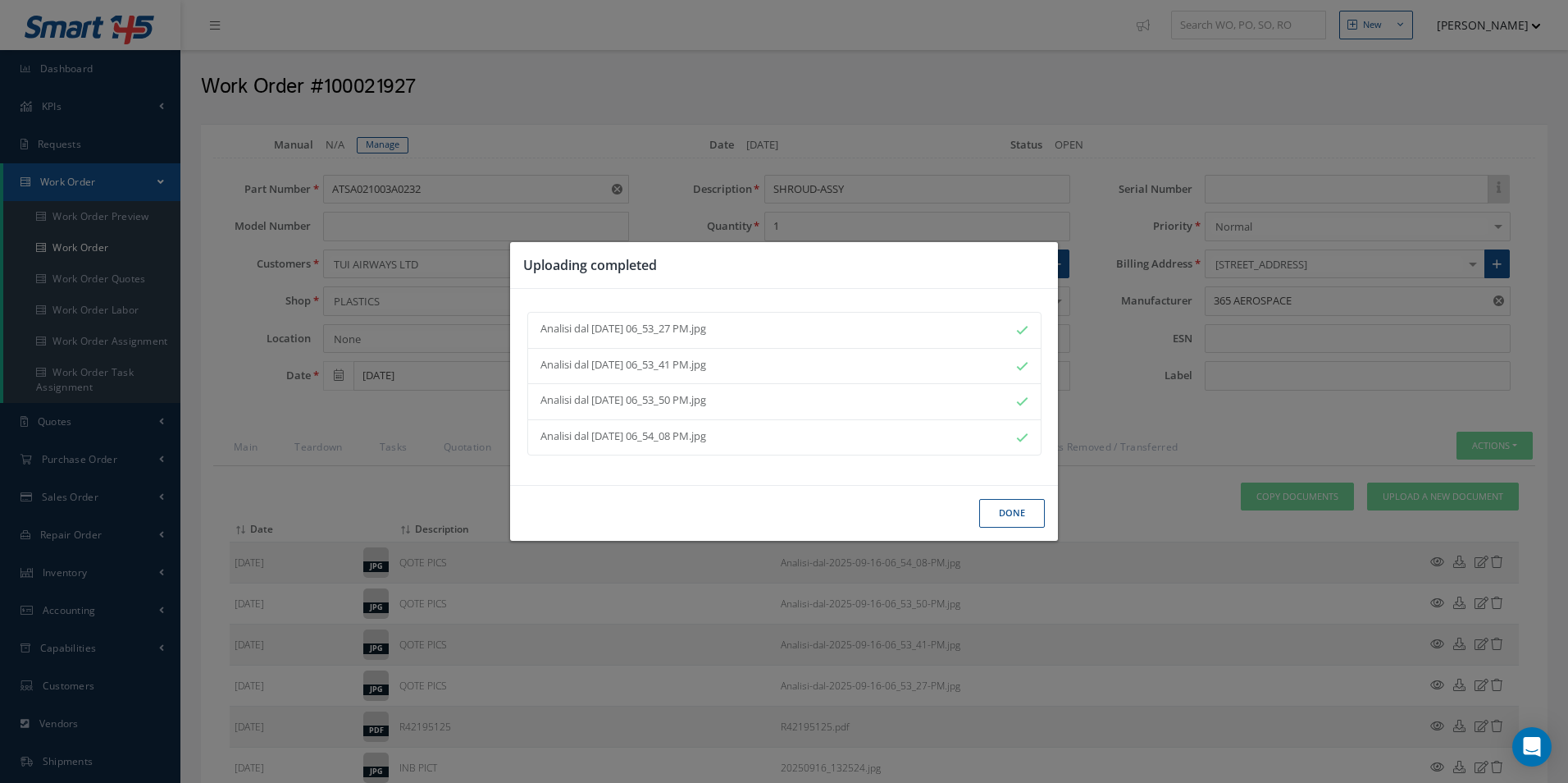
click at [1025, 524] on button "Done" at bounding box center [1012, 513] width 66 height 28
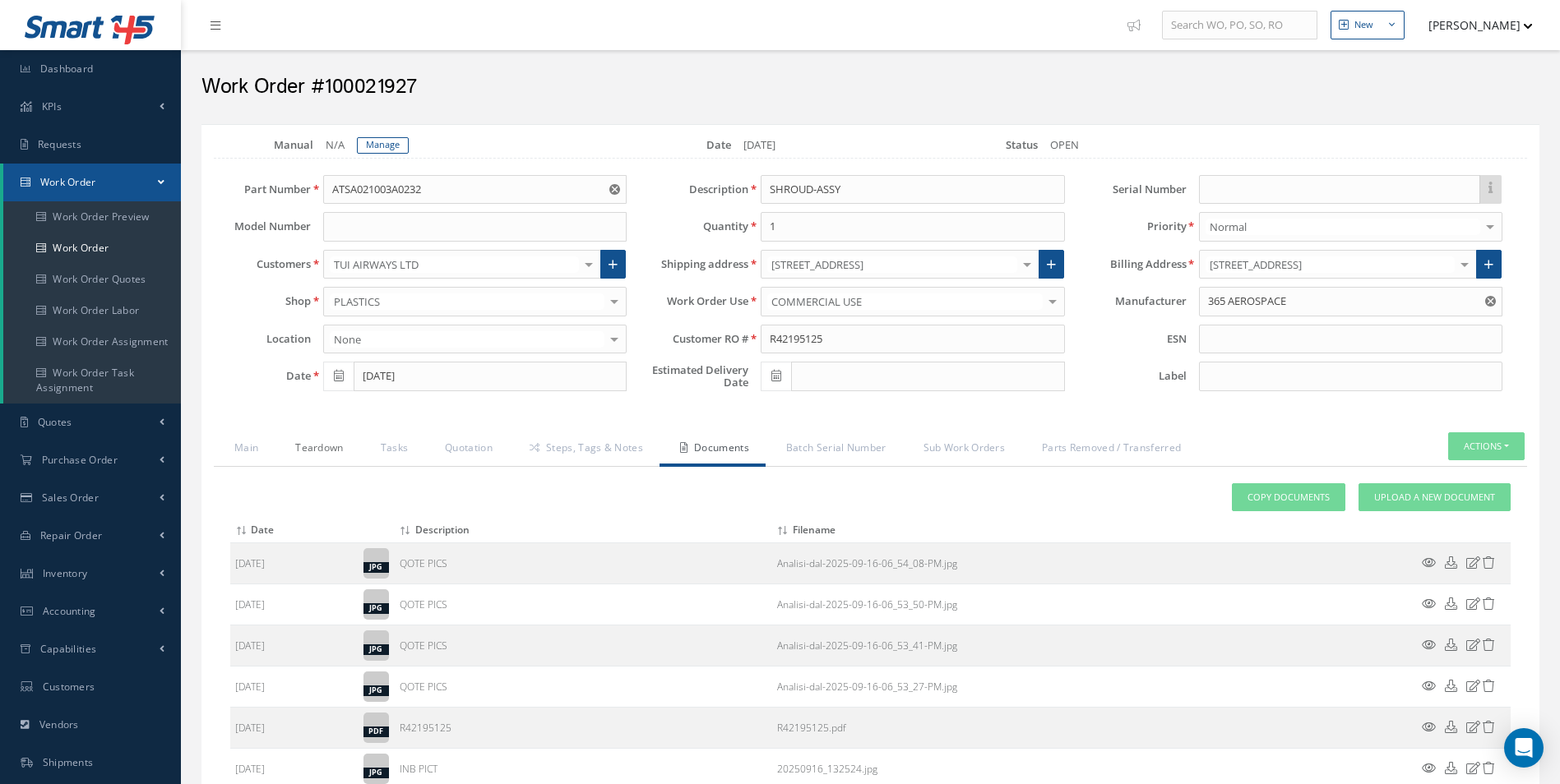
click at [309, 447] on link "Teardown" at bounding box center [317, 449] width 85 height 34
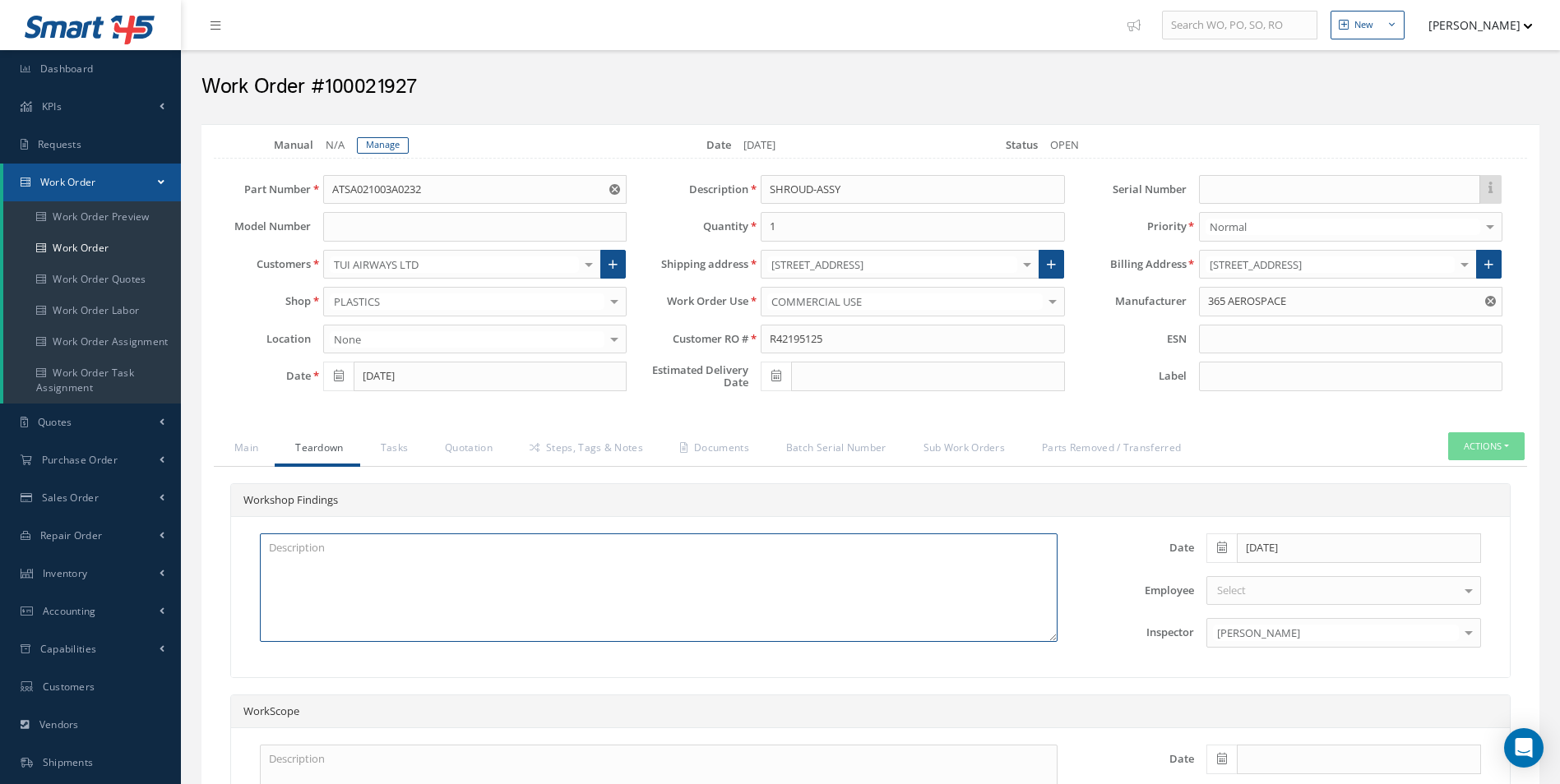
click at [329, 568] on textarea at bounding box center [658, 587] width 797 height 108
type textarea "I"
click at [365, 548] on textarea "INSERT DAMAGED PREP AND PAINT" at bounding box center [658, 587] width 797 height 108
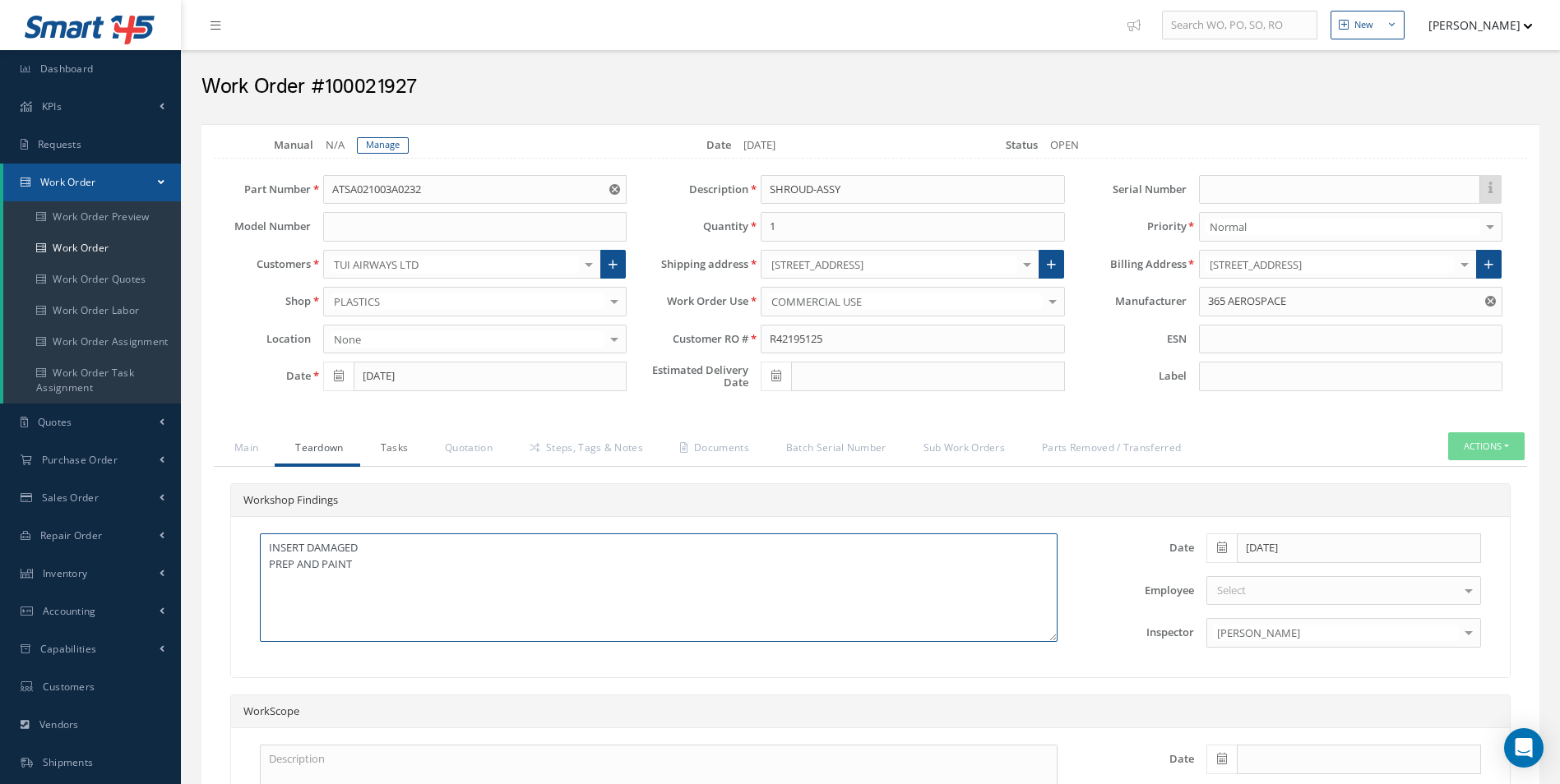
type textarea "INSERT DAMAGED PREP AND PAINT"
click at [379, 458] on link "Tasks" at bounding box center [393, 449] width 65 height 34
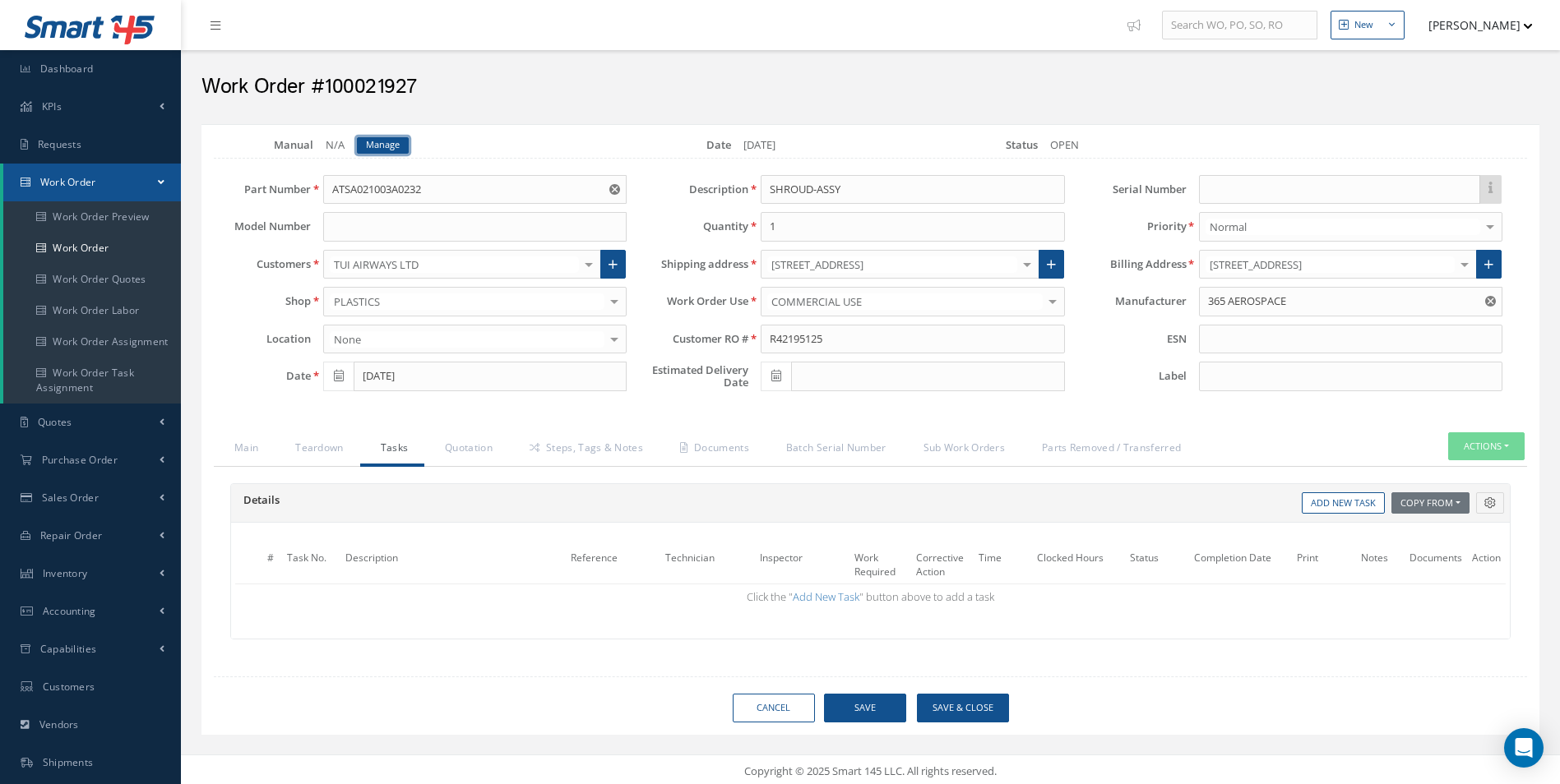
click at [393, 140] on link "Manage" at bounding box center [383, 146] width 52 height 17
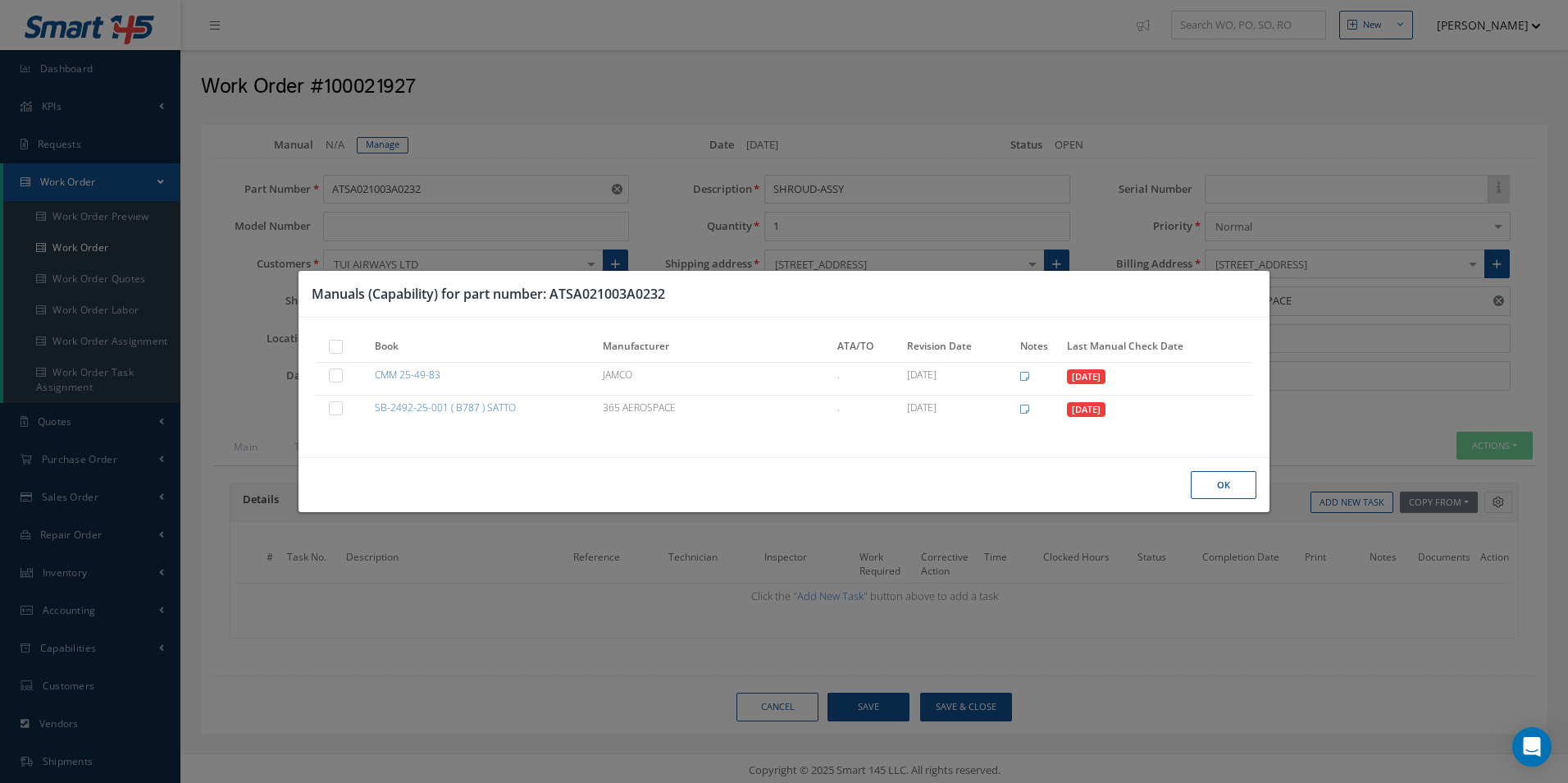
click at [342, 349] on label at bounding box center [344, 346] width 4 height 14
click at [338, 349] on input "checkbox" at bounding box center [337, 348] width 11 height 11
checkbox input "true"
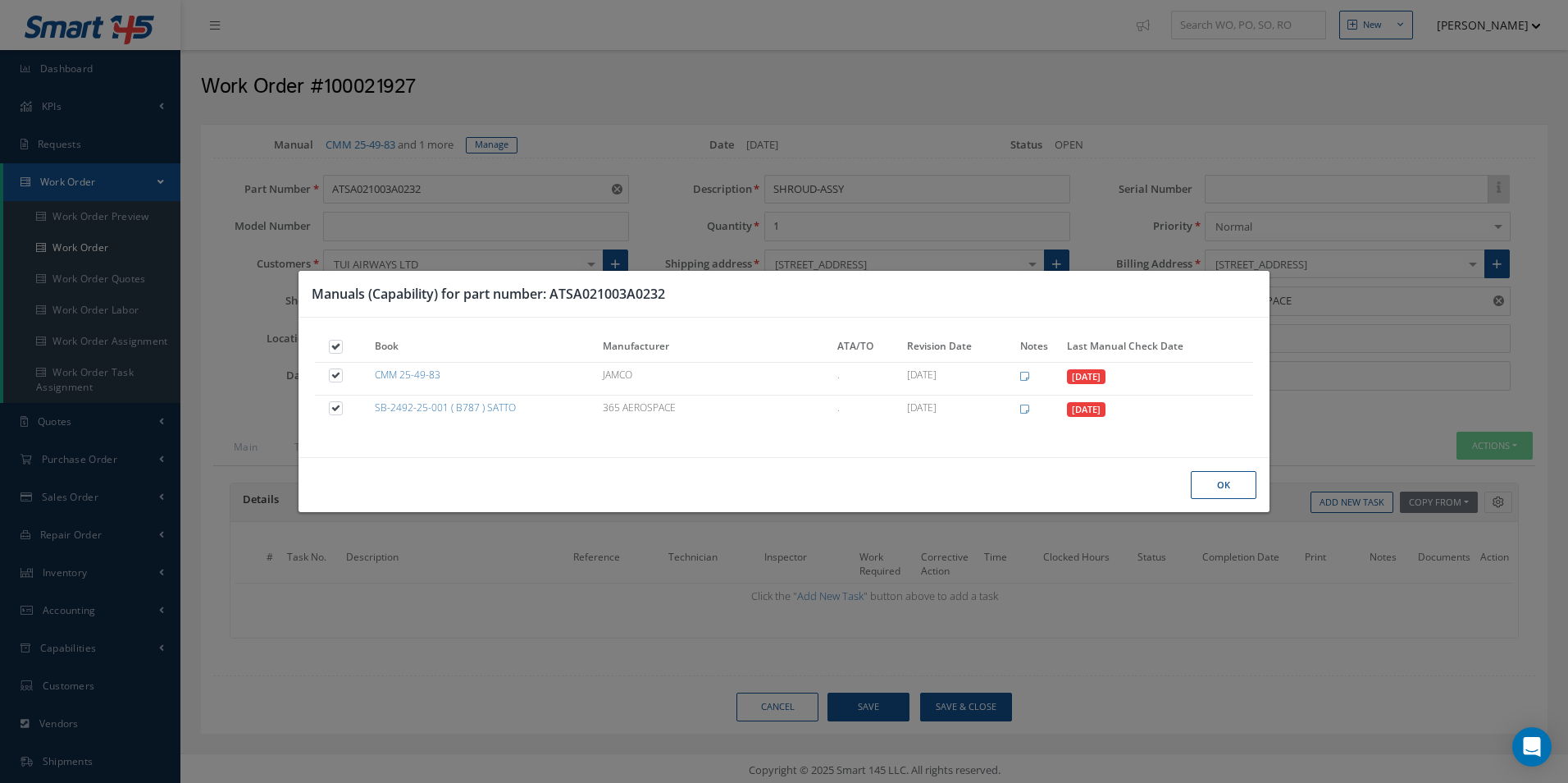
click at [1218, 494] on button "Ok" at bounding box center [1223, 485] width 66 height 28
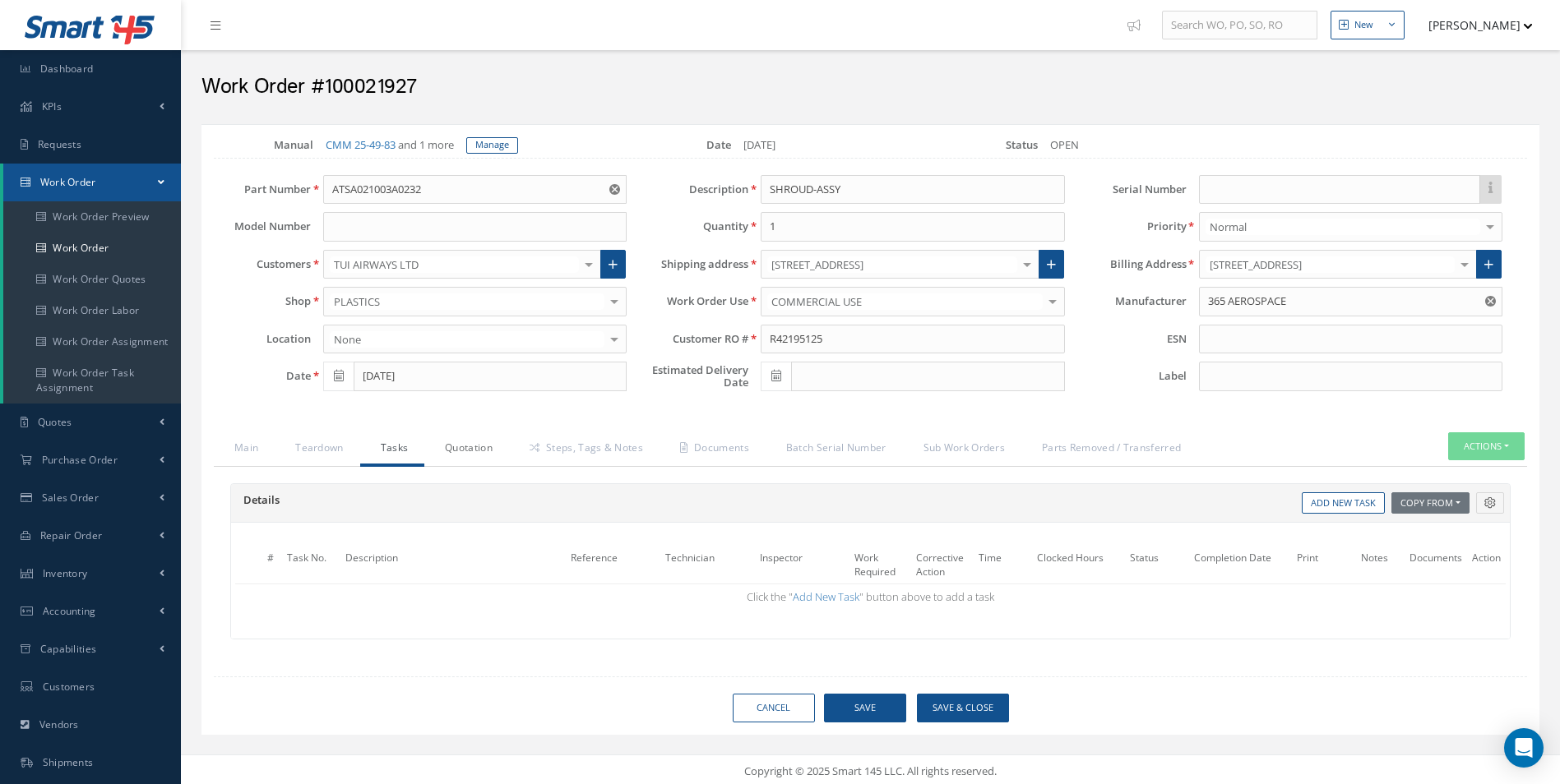
click at [487, 455] on link "Quotation" at bounding box center [467, 449] width 85 height 34
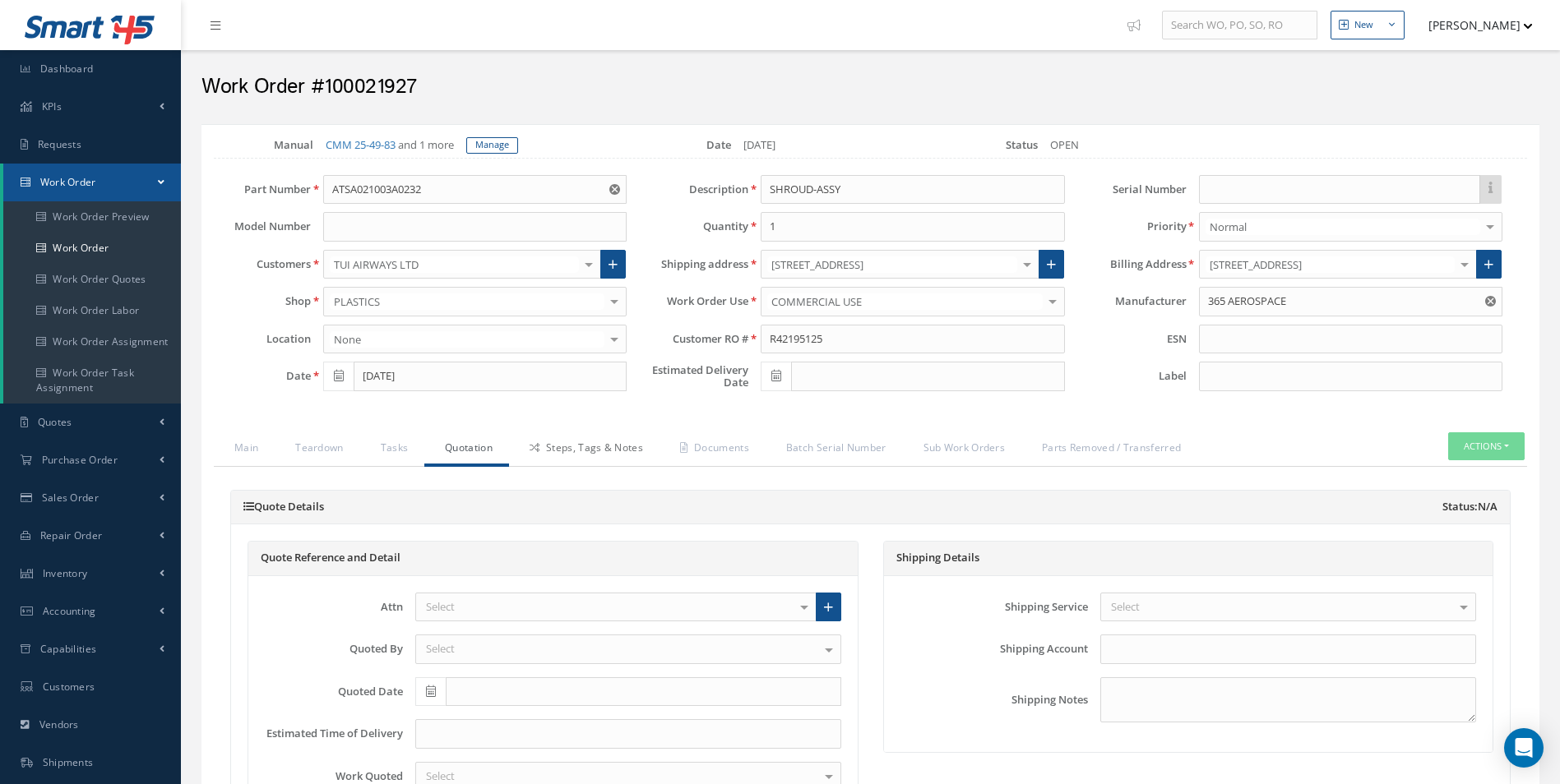
click at [564, 449] on link "Steps, Tags & Notes" at bounding box center [584, 449] width 151 height 34
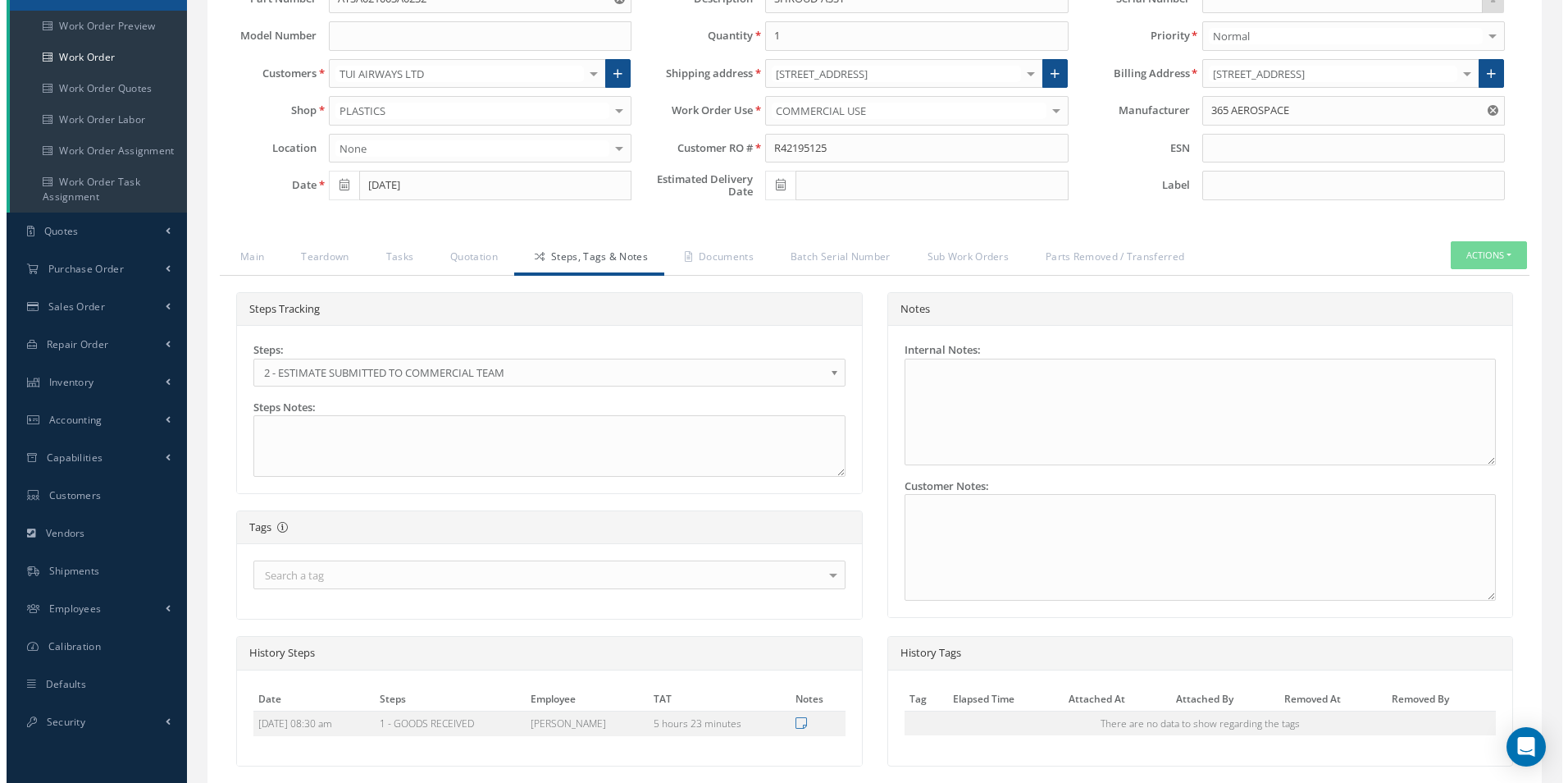
scroll to position [321, 0]
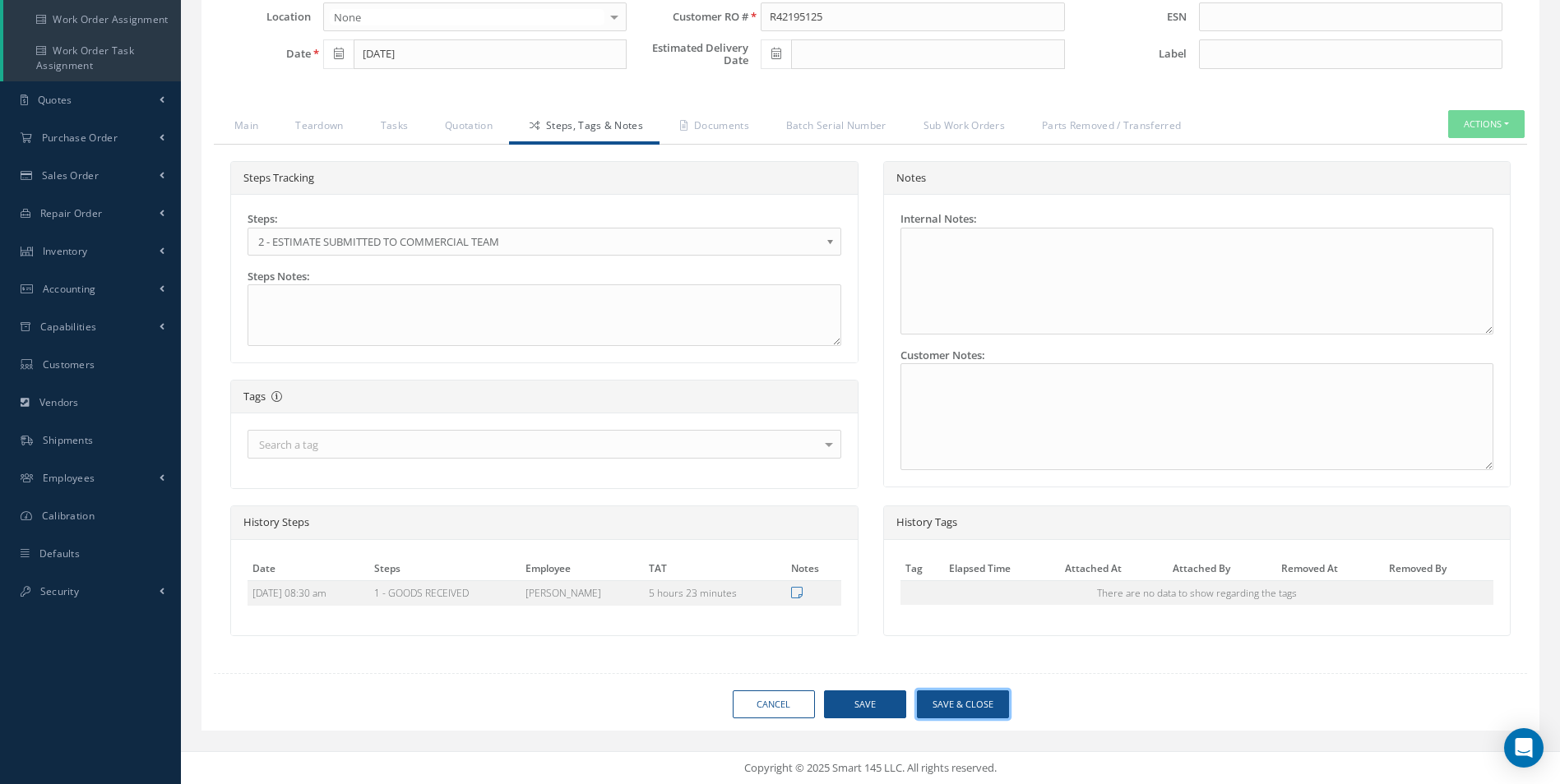
click at [985, 706] on button "Save & Close" at bounding box center [964, 704] width 93 height 29
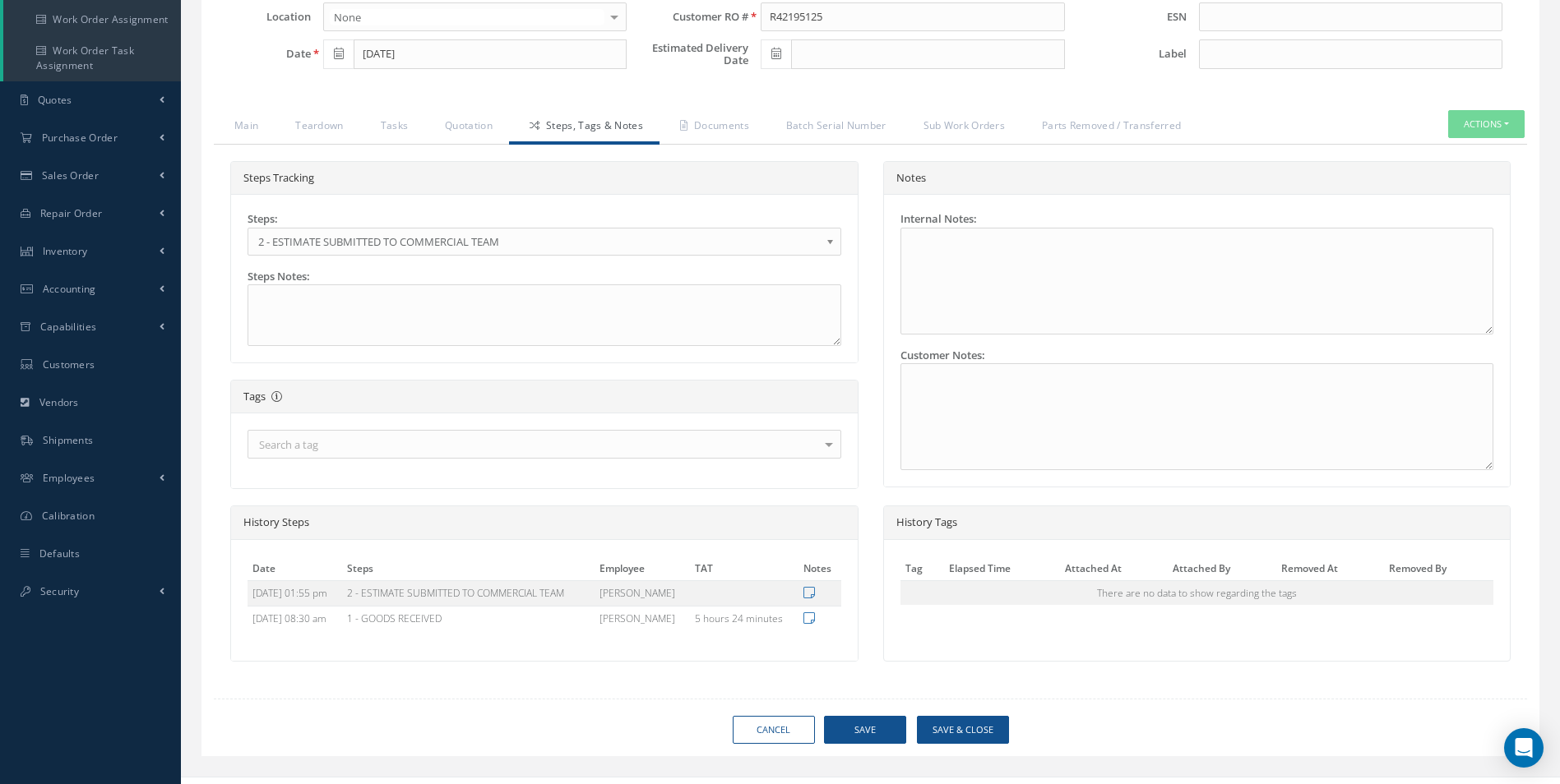
type input "365 AEROSPACE"
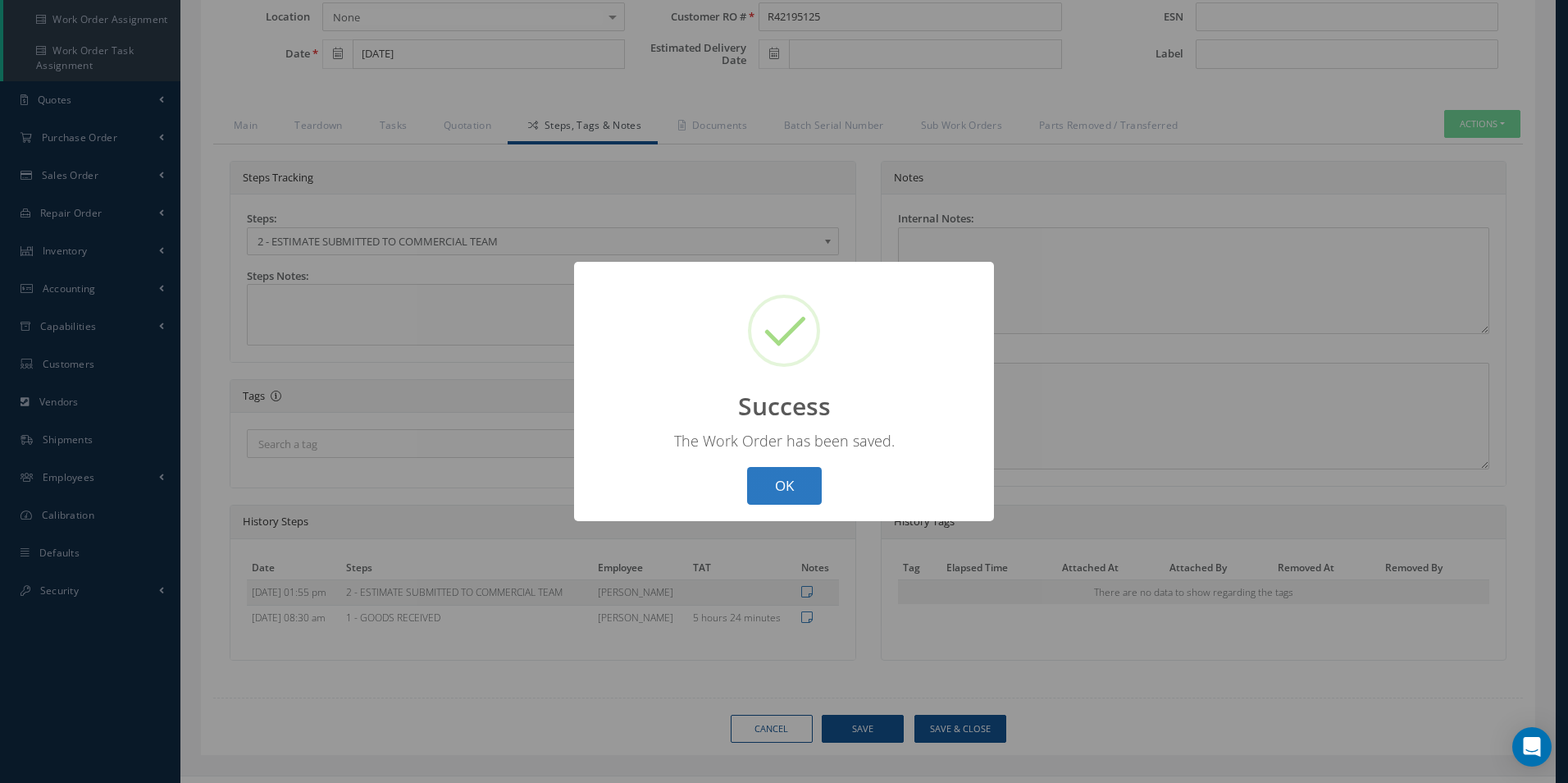
click at [783, 497] on button "OK" at bounding box center [784, 485] width 75 height 38
select select "25"
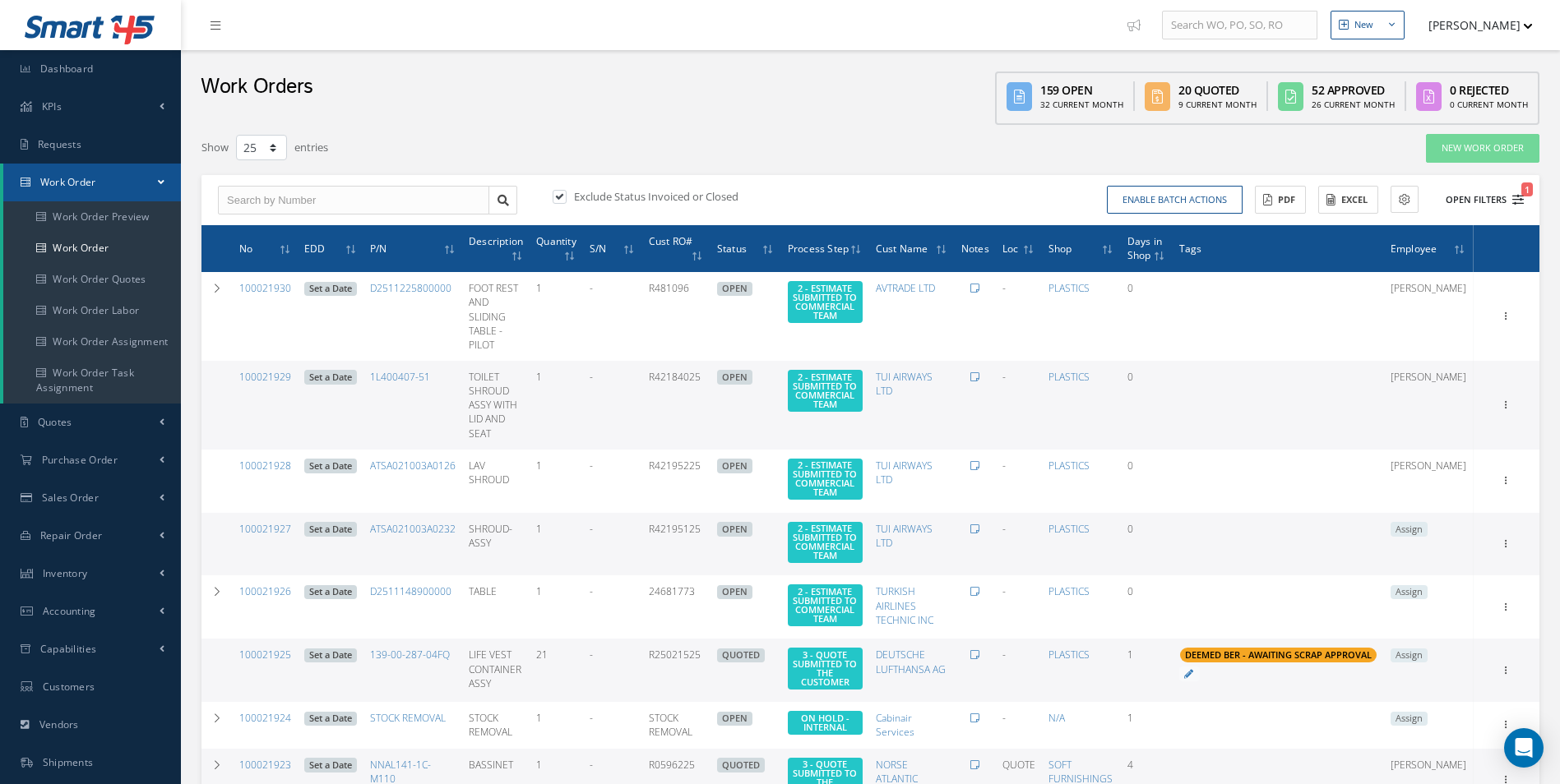
click at [1520, 212] on button "Open Filters 1" at bounding box center [1477, 201] width 93 height 28
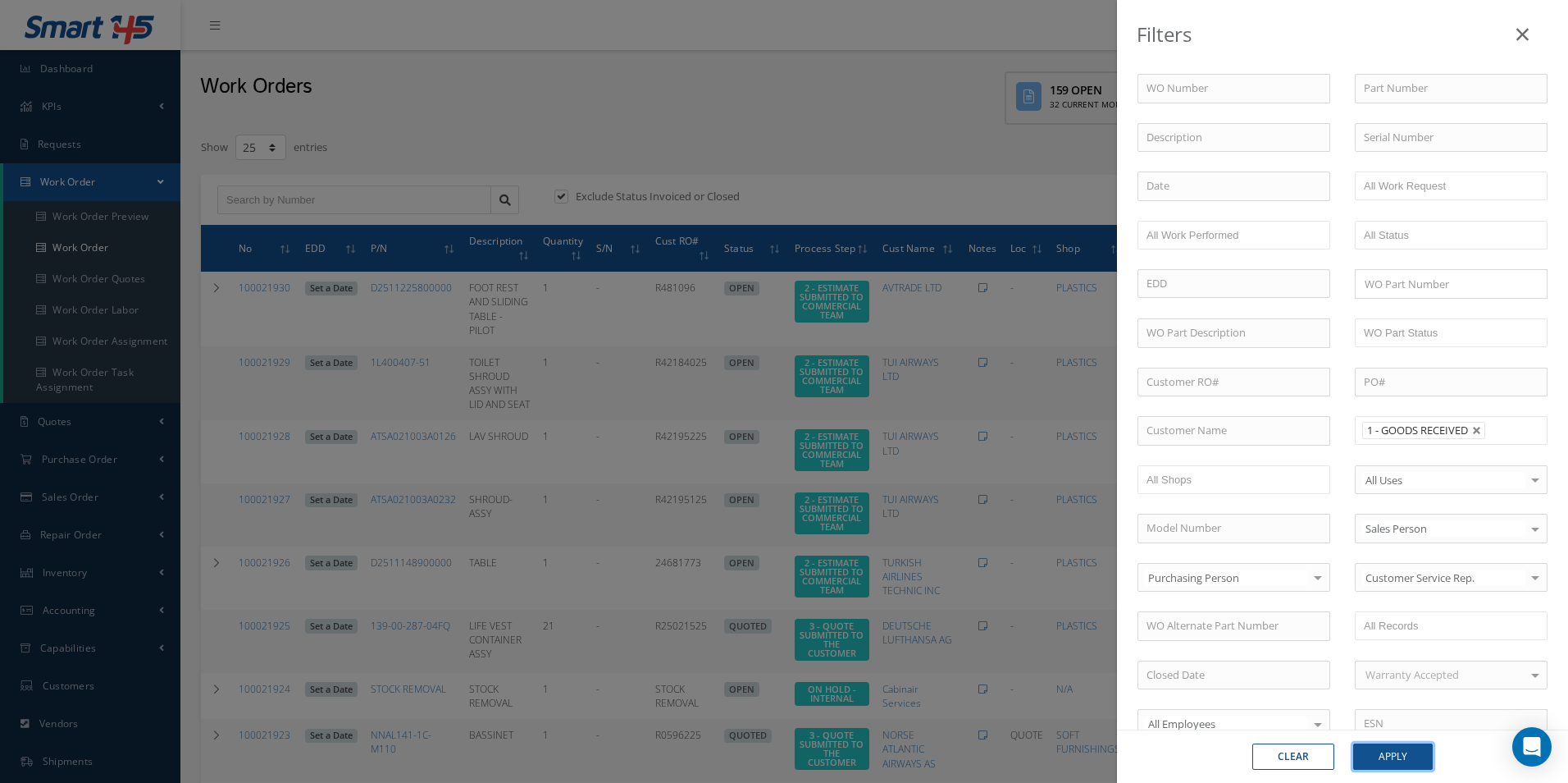
click at [1417, 765] on button "Apply" at bounding box center [1392, 756] width 80 height 27
